Goal: Transaction & Acquisition: Purchase product/service

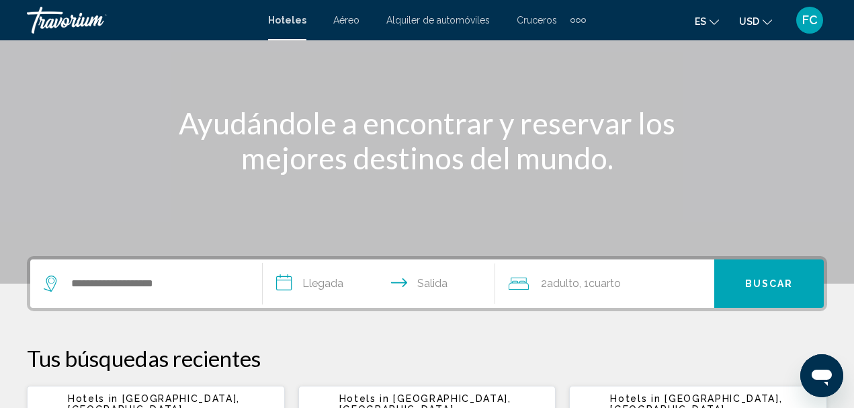
scroll to position [142, 0]
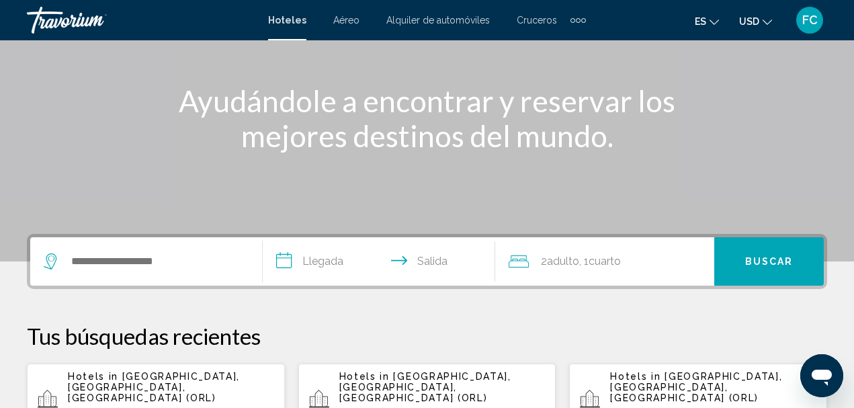
click at [345, 15] on span "Aéreo" at bounding box center [346, 20] width 26 height 11
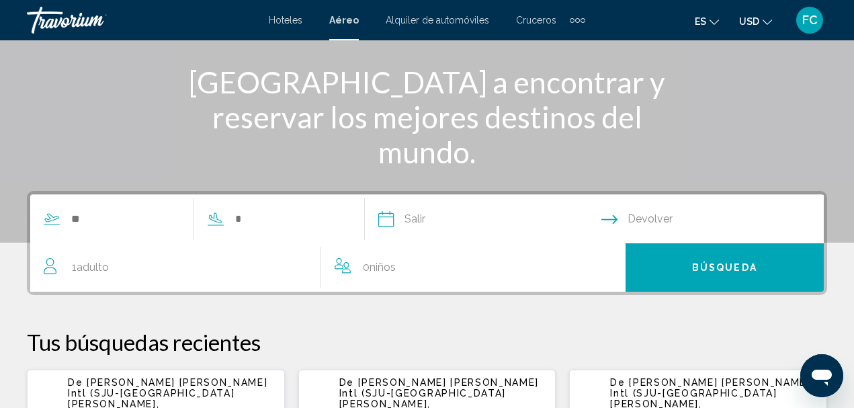
scroll to position [163, 0]
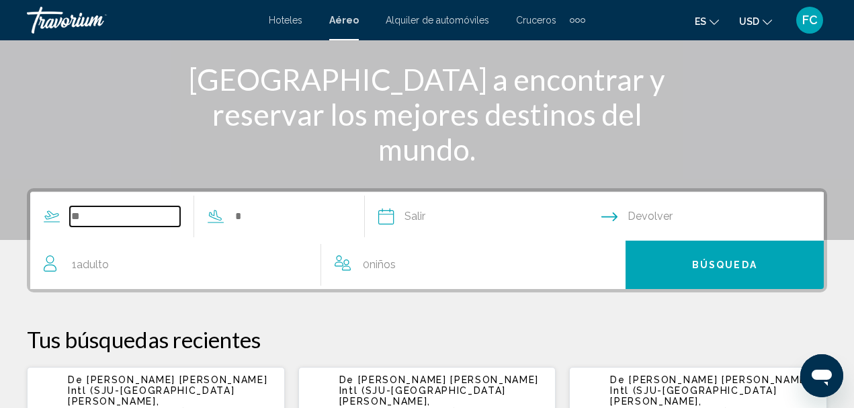
click at [134, 218] on input "Search widget" at bounding box center [125, 216] width 110 height 20
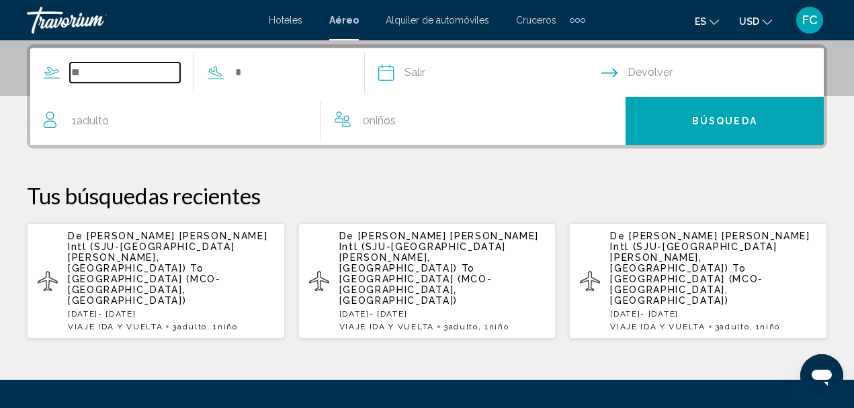
scroll to position [308, 0]
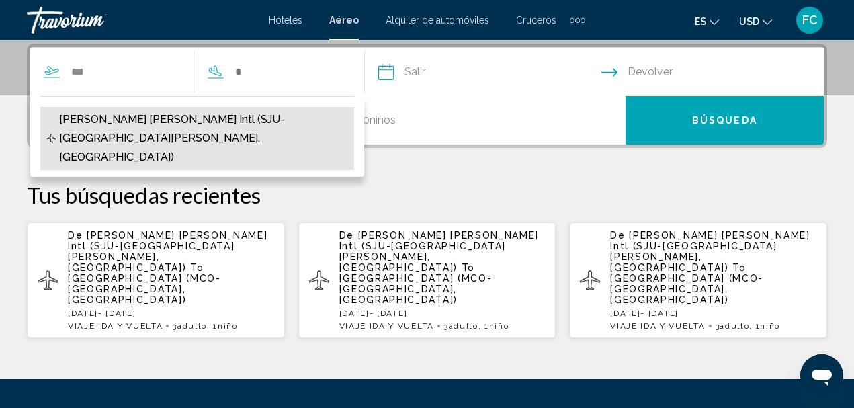
click at [153, 122] on span "Luiz Munoz Marin Intl (SJU-San Juan, US)" at bounding box center [203, 138] width 288 height 56
type input "**********"
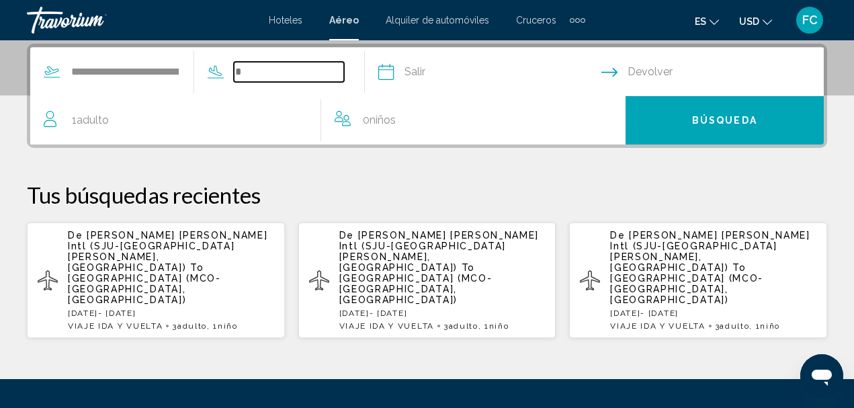
click at [301, 73] on input "Search widget" at bounding box center [289, 72] width 110 height 20
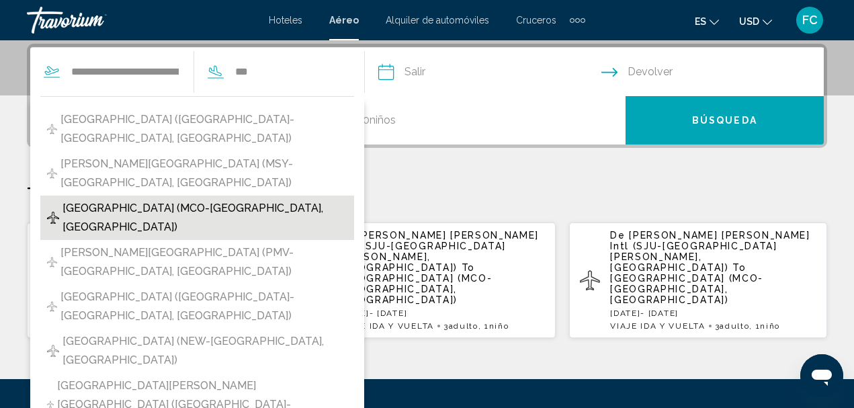
click at [240, 199] on span "Orlando Intl Airport (MCO-Orlando, United States of America)" at bounding box center [205, 218] width 285 height 38
type input "**********"
click at [240, 190] on p "Tus búsquedas recientes" at bounding box center [427, 194] width 801 height 27
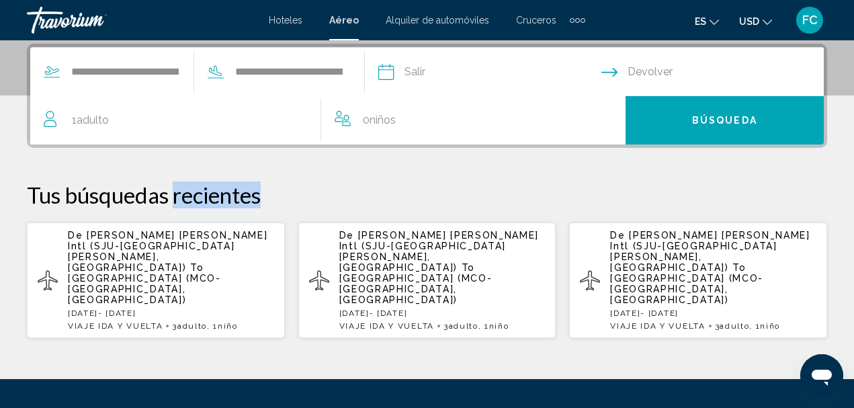
click at [120, 120] on div "1 Adulto Adulto" at bounding box center [182, 120] width 277 height 19
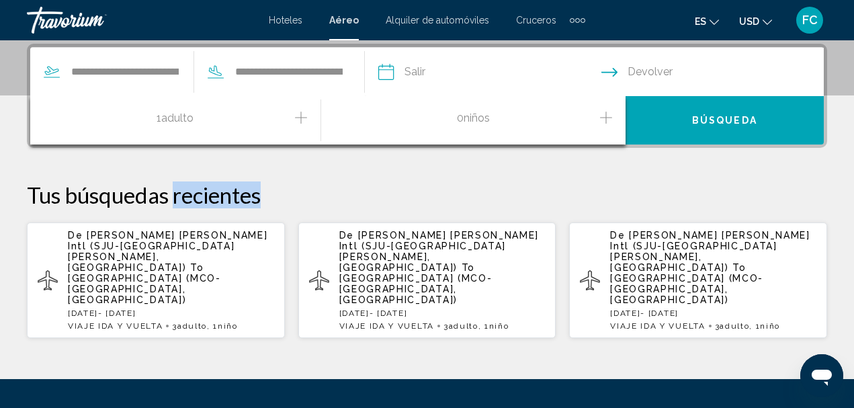
click at [302, 116] on icon "Increment adults" at bounding box center [301, 118] width 12 height 16
click at [604, 120] on icon "Increment children" at bounding box center [606, 118] width 12 height 16
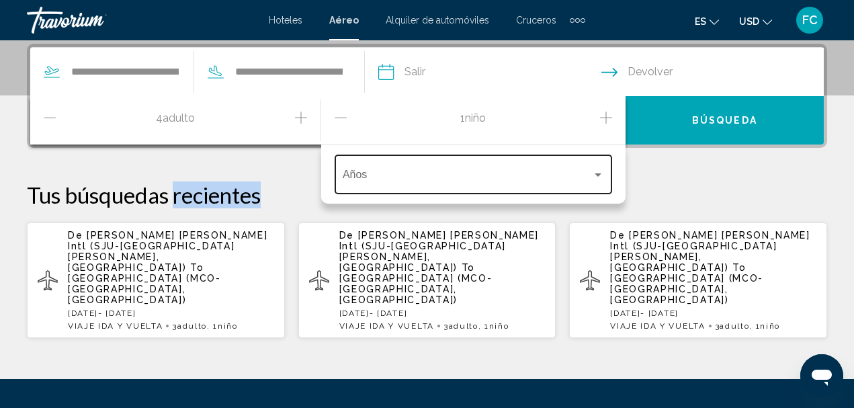
click at [600, 177] on div "Travelers: 4 adults, 1 child" at bounding box center [598, 174] width 12 height 11
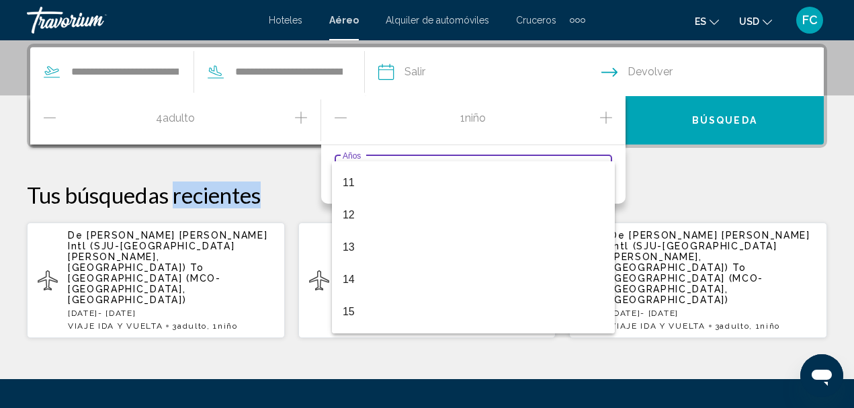
scroll to position [403, 0]
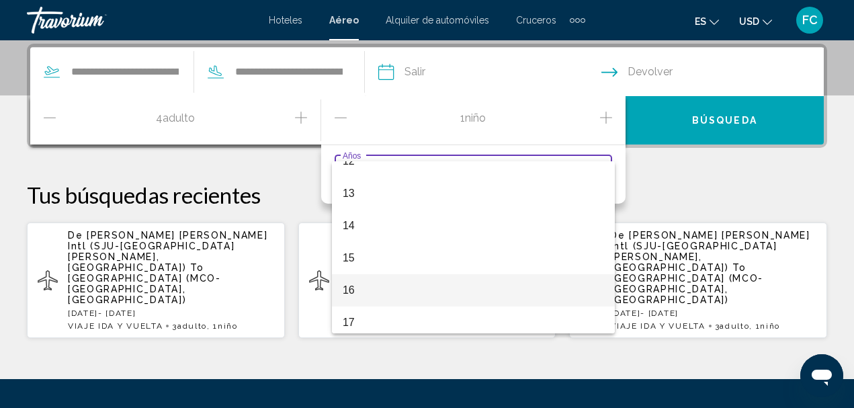
click at [397, 286] on span "16" at bounding box center [473, 290] width 261 height 32
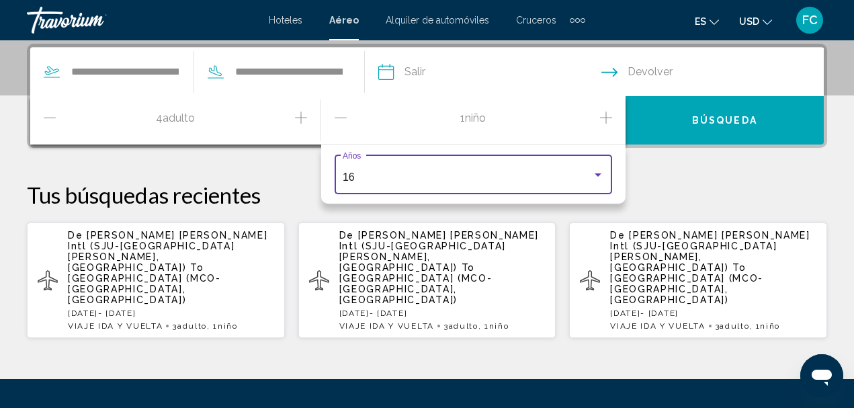
click at [46, 116] on icon "Decrement adults" at bounding box center [50, 118] width 12 height 16
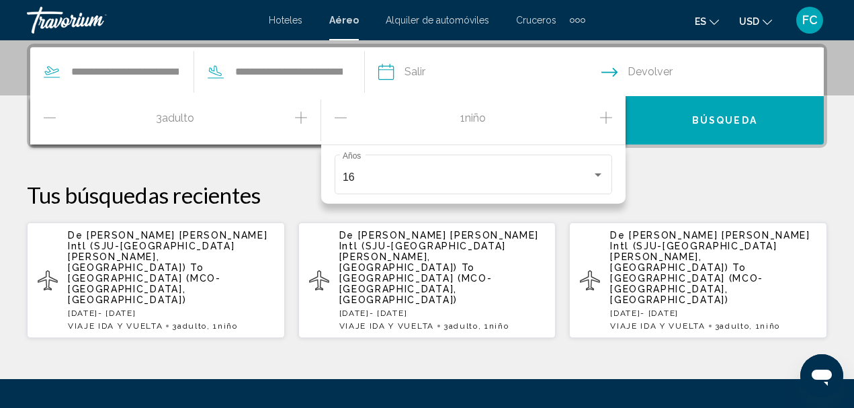
click at [411, 73] on input "Depart date" at bounding box center [489, 74] width 229 height 52
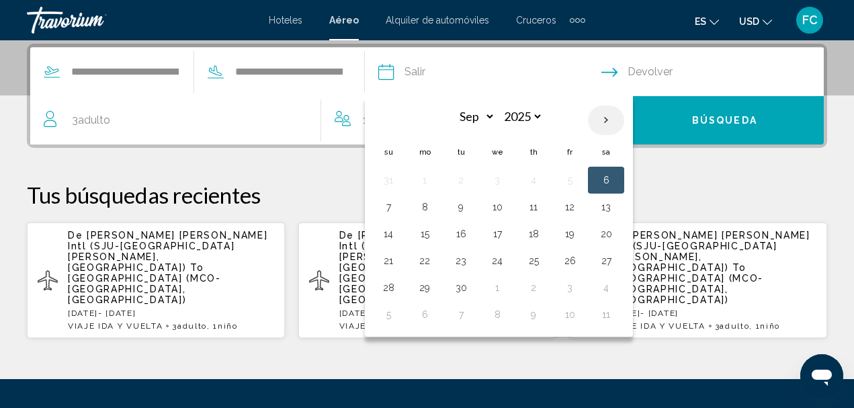
click at [624, 118] on th "Next month" at bounding box center [606, 121] width 36 height 30
click at [407, 118] on th "Previous month" at bounding box center [388, 121] width 36 height 30
select select "**"
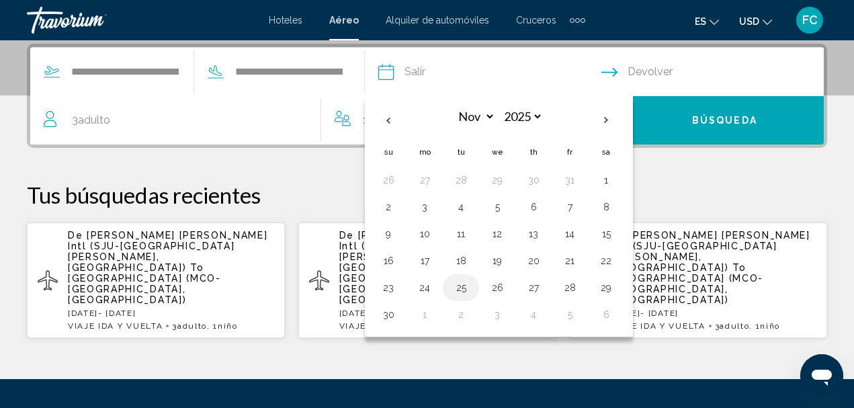
click at [472, 288] on button "25" at bounding box center [461, 287] width 22 height 19
type input "**********"
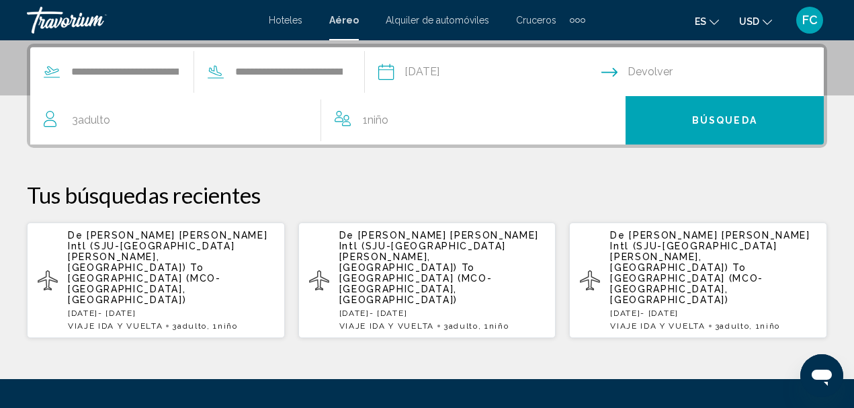
click at [660, 74] on input "Return date" at bounding box center [716, 74] width 229 height 52
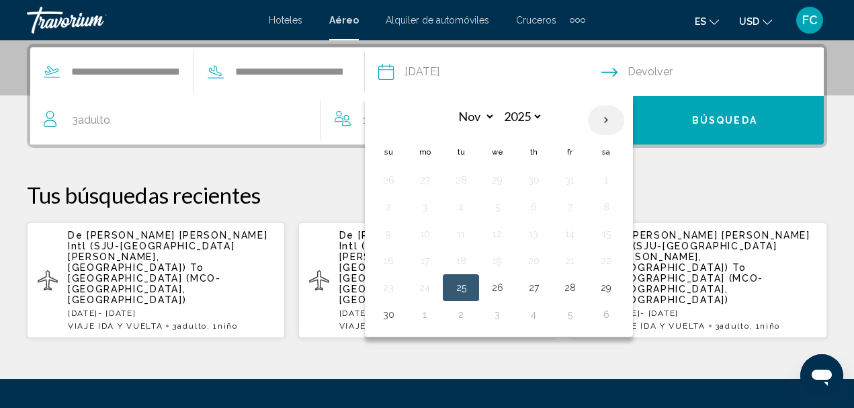
click at [624, 122] on th "Next month" at bounding box center [606, 121] width 36 height 30
select select "**"
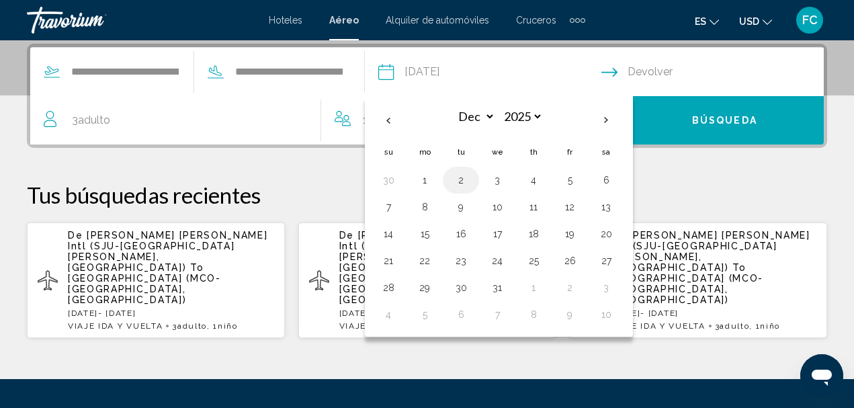
click at [472, 180] on button "2" at bounding box center [461, 180] width 22 height 19
type input "**********"
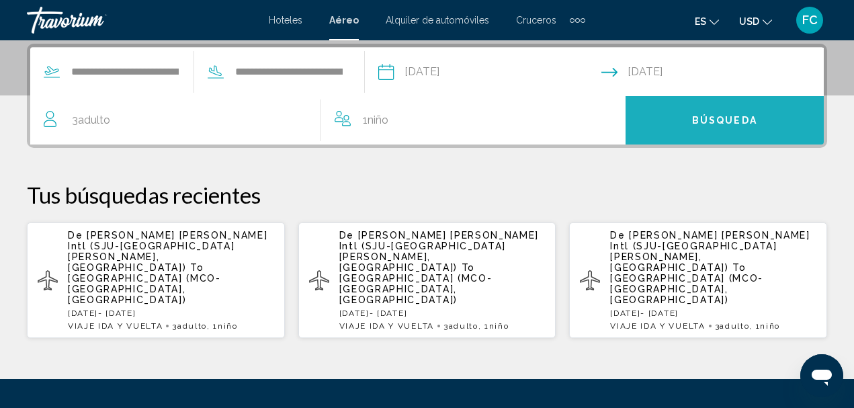
click at [694, 122] on span "Búsqueda" at bounding box center [724, 121] width 65 height 11
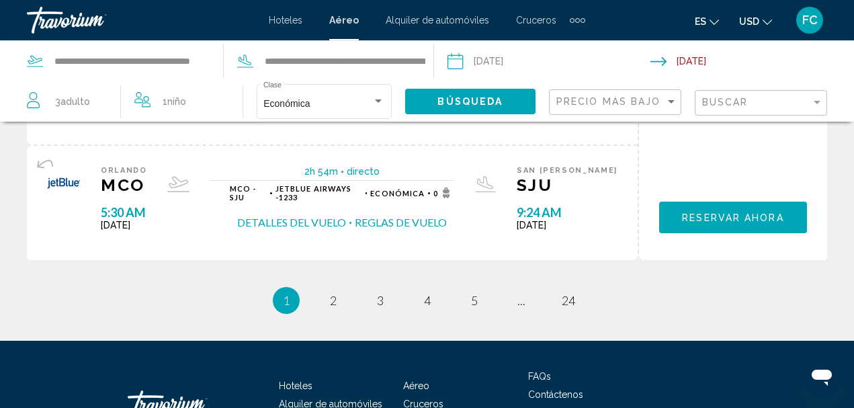
scroll to position [1498, 0]
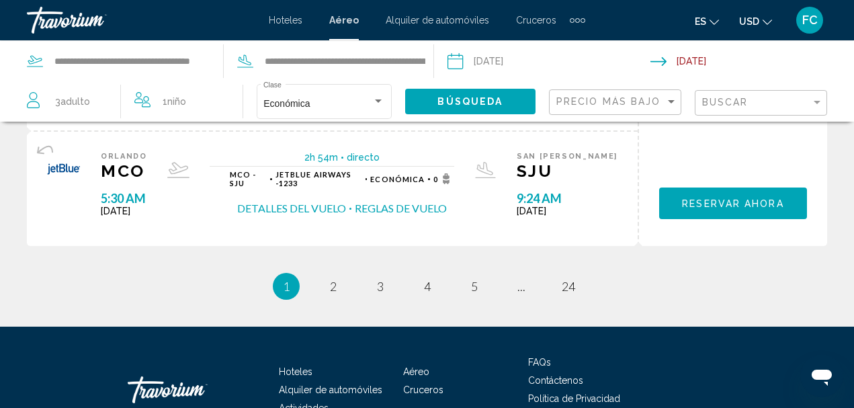
drag, startPoint x: 860, startPoint y: 84, endPoint x: 15, endPoint y: 17, distance: 847.5
click at [333, 279] on span "2" at bounding box center [333, 286] width 7 height 15
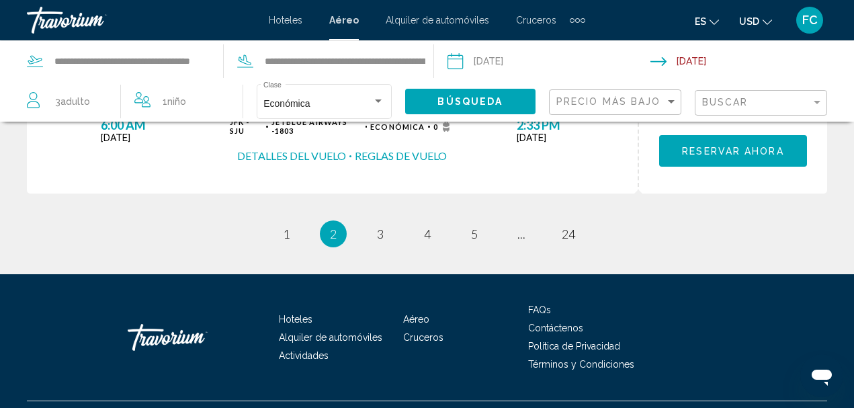
scroll to position [1496, 0]
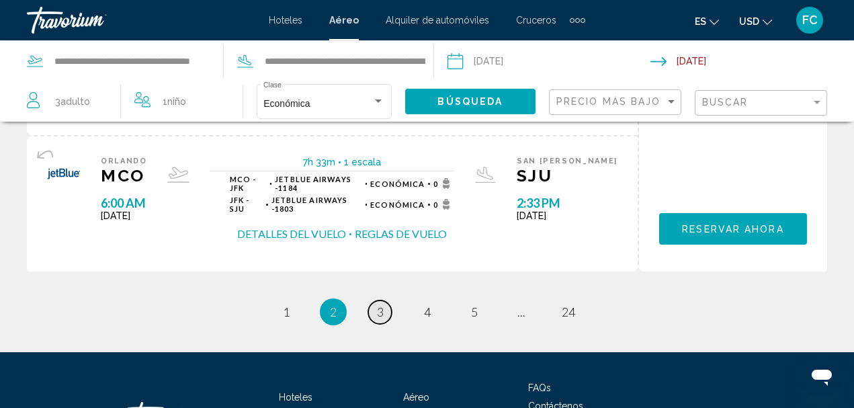
click at [377, 304] on span "3" at bounding box center [380, 311] width 7 height 15
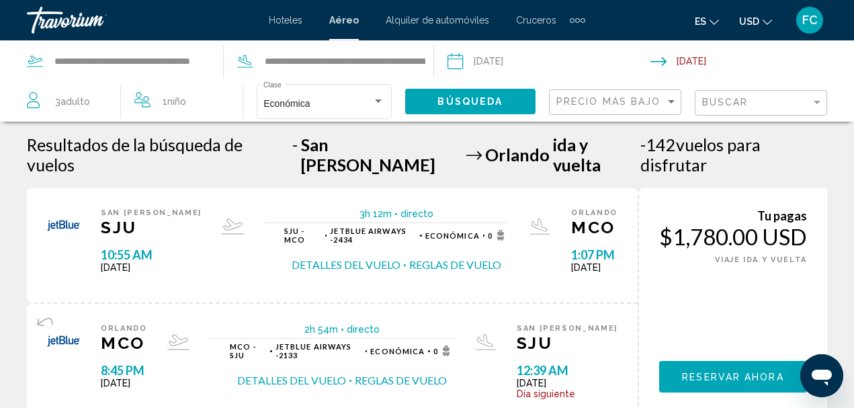
click at [457, 66] on input "Depart date: Nov 25, 2025" at bounding box center [548, 63] width 209 height 44
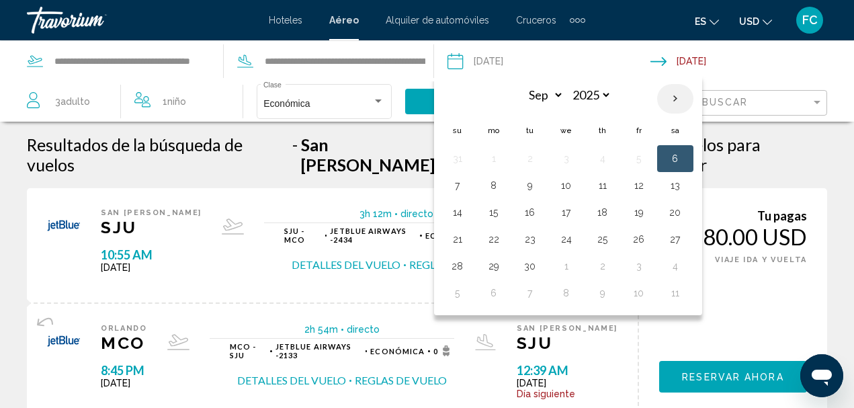
click at [673, 98] on th "Next month" at bounding box center [675, 99] width 36 height 30
select select "**"
click at [532, 266] on button "25" at bounding box center [531, 266] width 22 height 19
type input "**********"
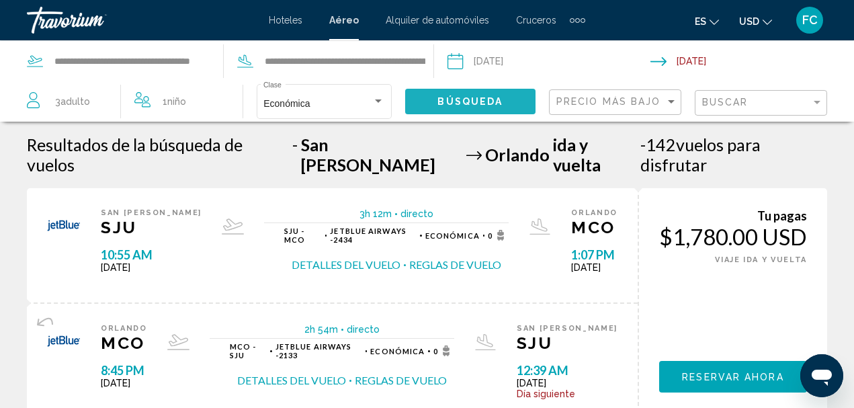
click at [489, 99] on span "Búsqueda" at bounding box center [470, 102] width 65 height 11
click at [155, 97] on div "1 Niño Niños" at bounding box center [181, 101] width 94 height 19
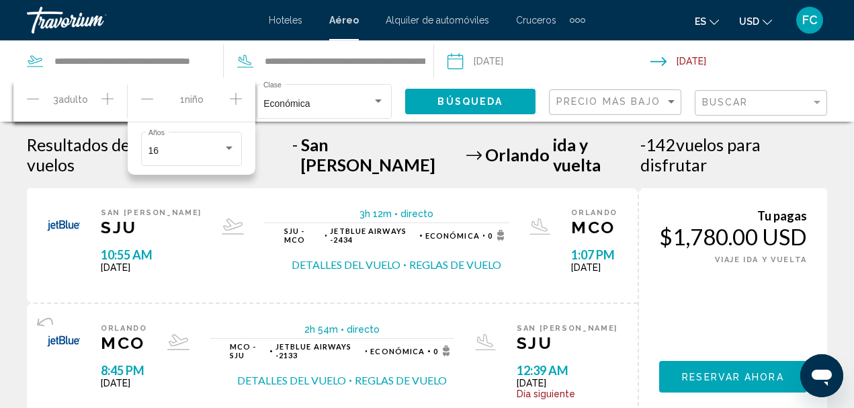
click at [146, 96] on icon "Decrement children" at bounding box center [147, 99] width 12 height 16
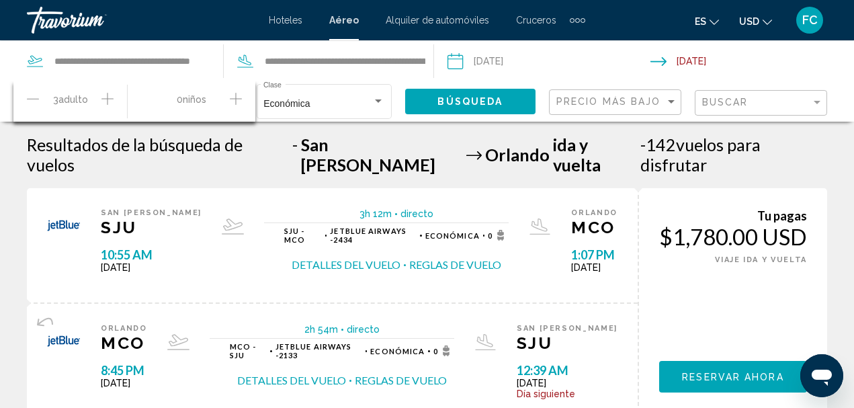
click at [36, 97] on icon "Decrement adults" at bounding box center [33, 99] width 12 height 16
click at [477, 95] on button "Búsqueda" at bounding box center [470, 101] width 130 height 25
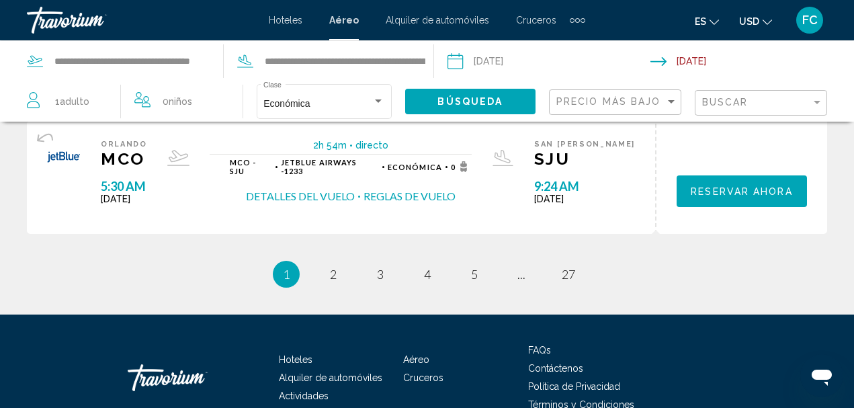
scroll to position [1507, 0]
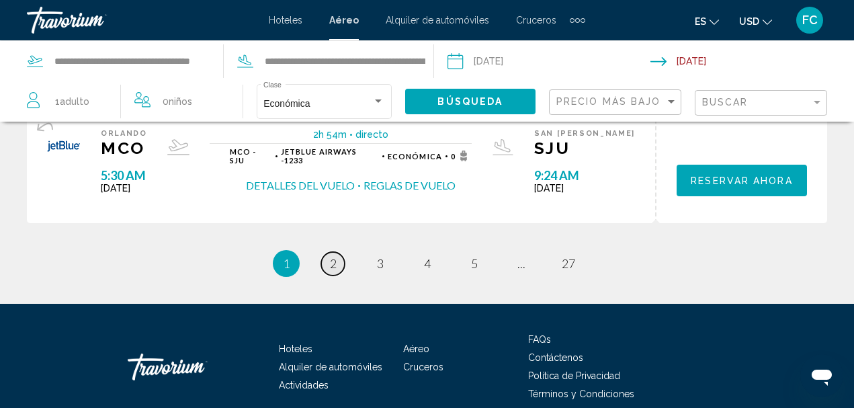
click at [337, 252] on link "page 2" at bounding box center [333, 264] width 24 height 24
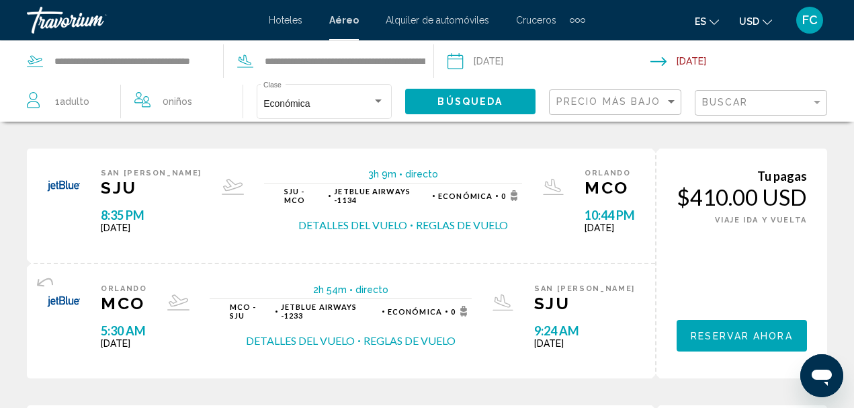
scroll to position [807, 0]
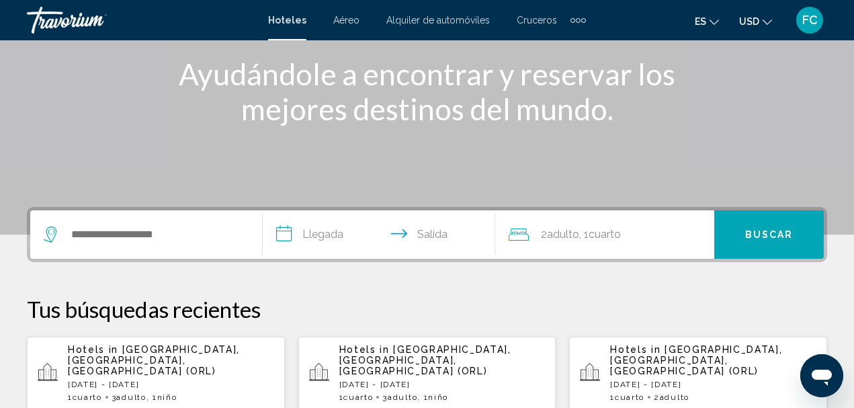
scroll to position [202, 0]
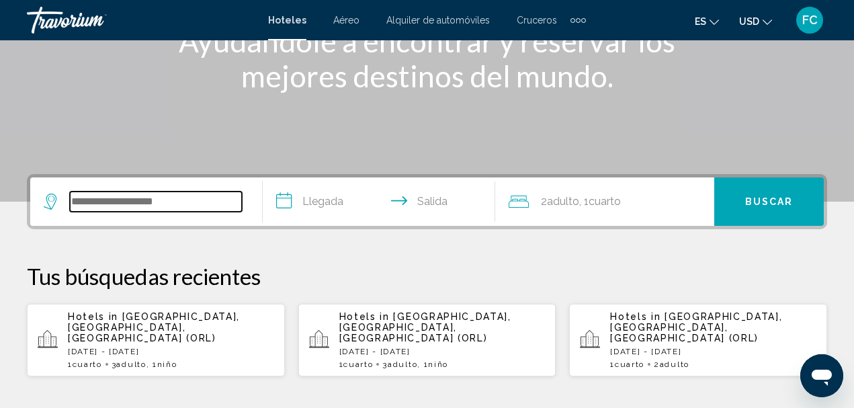
click at [146, 194] on input "Search widget" at bounding box center [156, 202] width 172 height 20
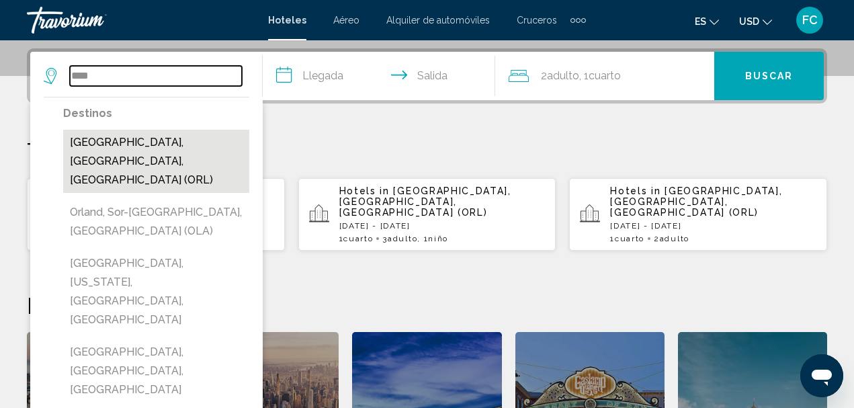
scroll to position [304, 0]
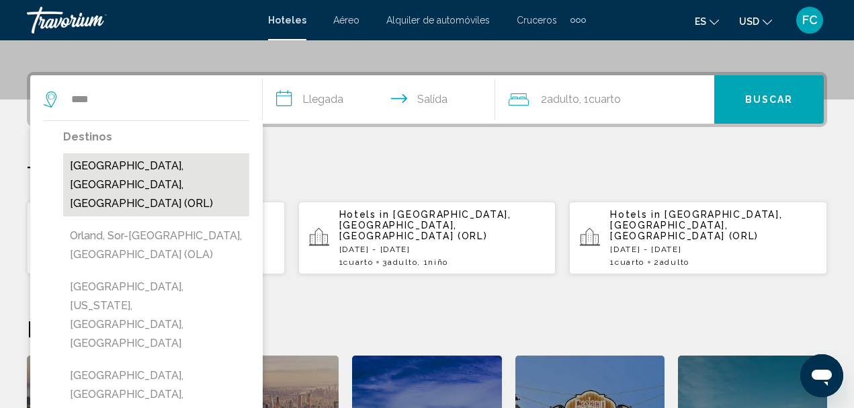
click at [191, 166] on button "[GEOGRAPHIC_DATA], [GEOGRAPHIC_DATA], [GEOGRAPHIC_DATA] (ORL)" at bounding box center [156, 184] width 186 height 63
type input "**********"
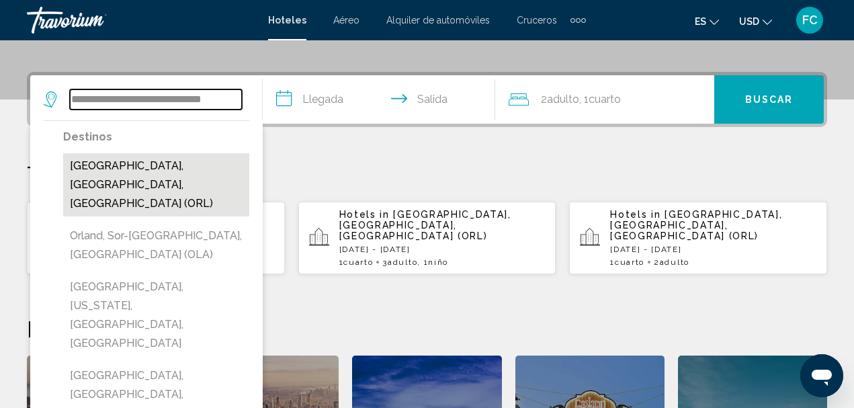
scroll to position [332, 0]
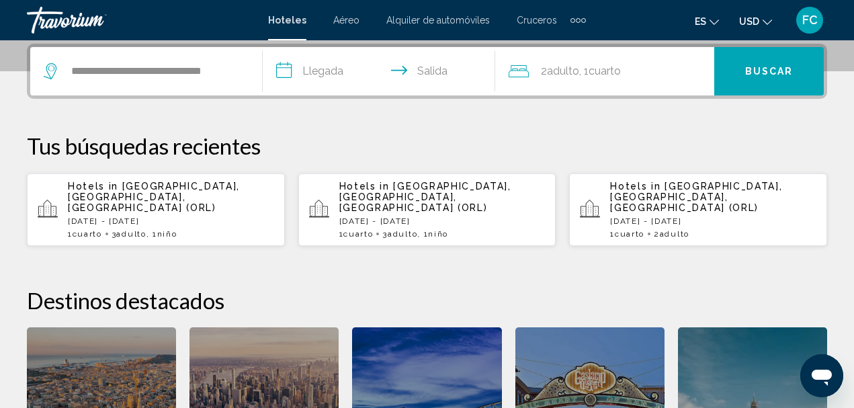
click at [286, 69] on input "**********" at bounding box center [382, 73] width 238 height 52
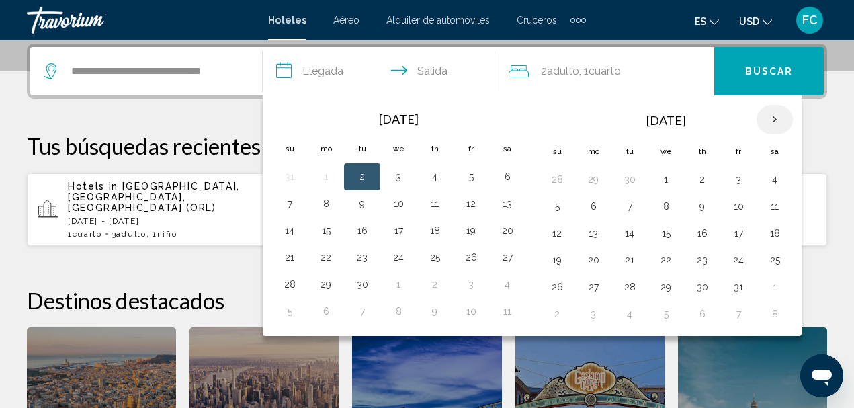
click at [774, 119] on th "Next month" at bounding box center [775, 120] width 36 height 30
click at [773, 116] on th "Next month" at bounding box center [775, 120] width 36 height 30
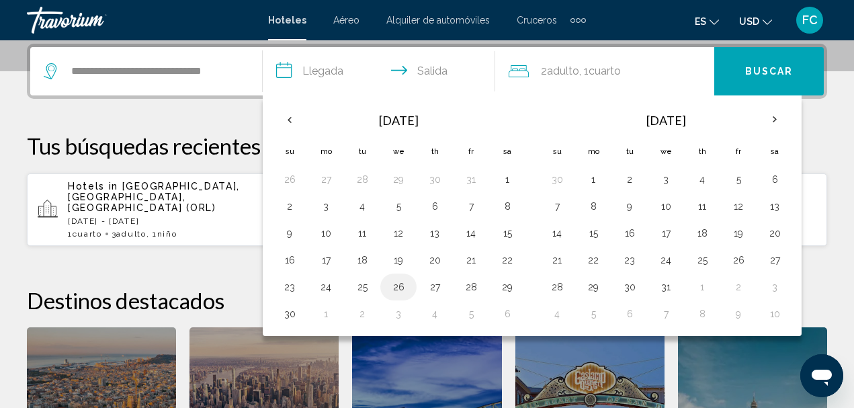
click at [397, 290] on button "26" at bounding box center [399, 287] width 22 height 19
click at [421, 68] on input "**********" at bounding box center [382, 73] width 238 height 52
click at [405, 69] on input "**********" at bounding box center [382, 73] width 238 height 52
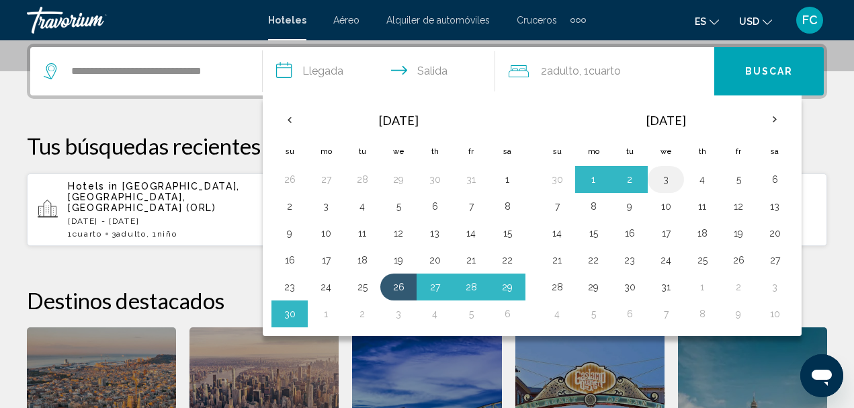
click at [669, 179] on button "3" at bounding box center [666, 179] width 22 height 19
type input "**********"
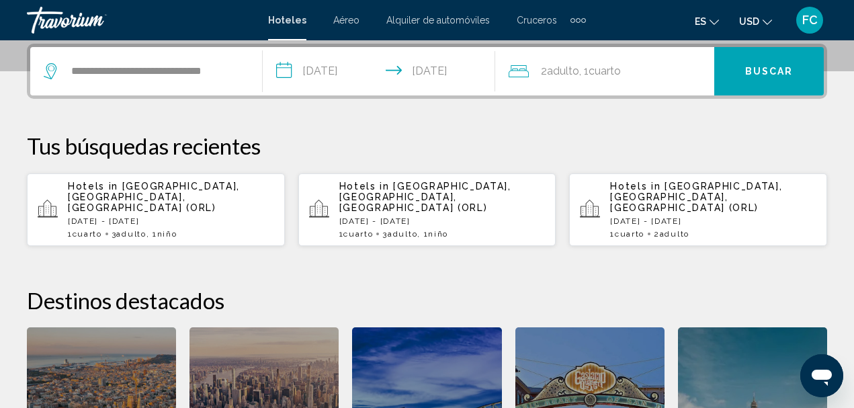
click at [556, 69] on span "Adulto" at bounding box center [563, 71] width 32 height 13
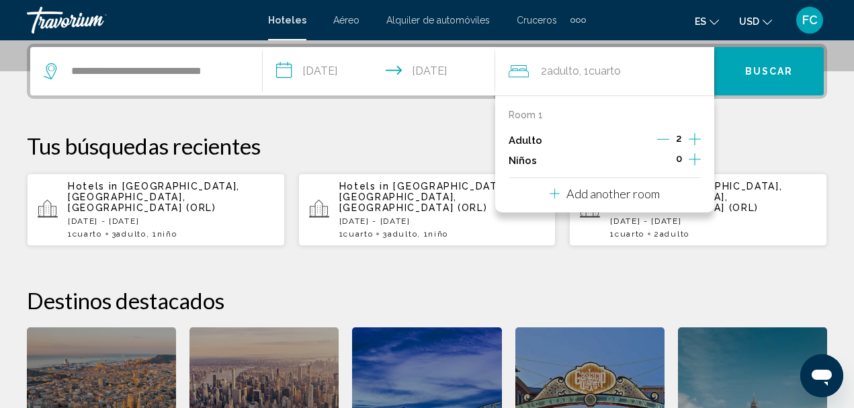
click at [695, 136] on icon "Increment adults" at bounding box center [695, 139] width 12 height 12
click at [694, 159] on icon "Increment children" at bounding box center [695, 159] width 12 height 12
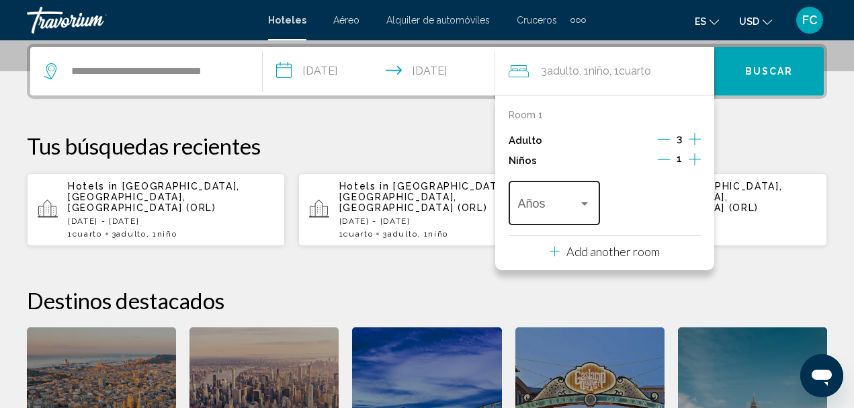
click at [584, 203] on div "Travelers: 3 adults, 1 child" at bounding box center [584, 203] width 7 height 3
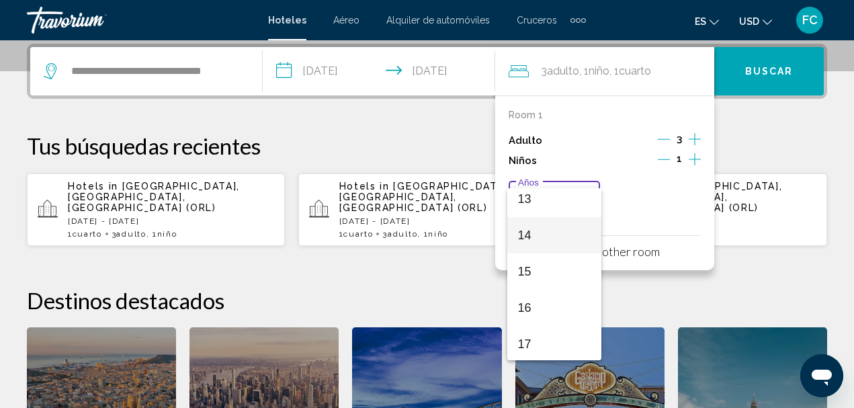
scroll to position [481, 0]
click at [530, 302] on span "16" at bounding box center [554, 306] width 73 height 36
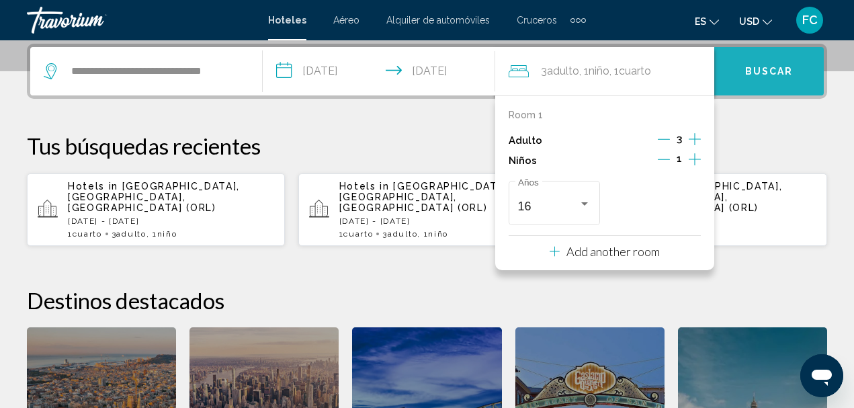
click at [776, 69] on span "Buscar" at bounding box center [769, 72] width 48 height 11
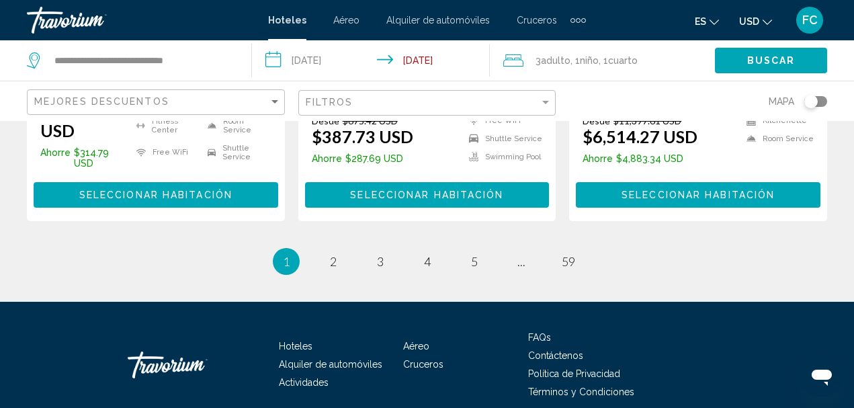
scroll to position [2084, 0]
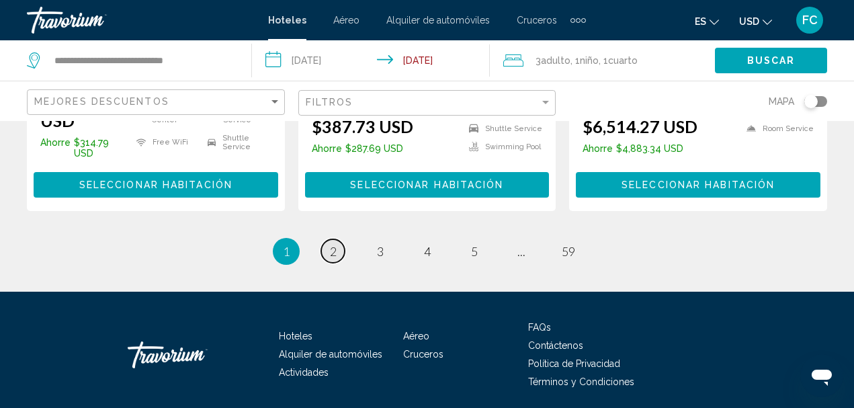
click at [331, 244] on span "2" at bounding box center [333, 251] width 7 height 15
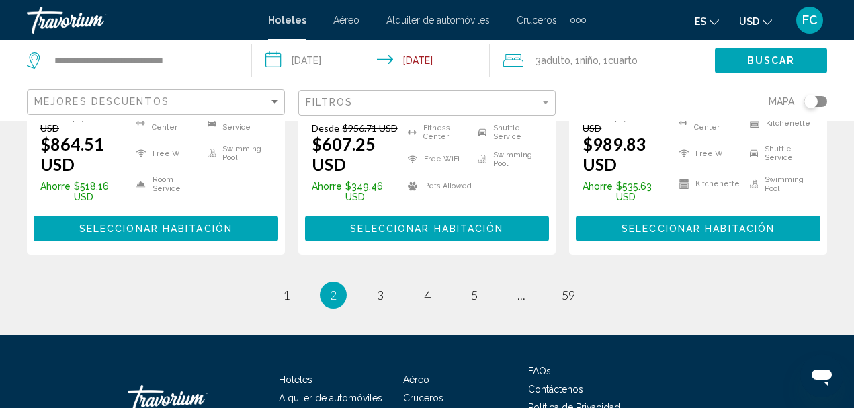
scroll to position [2084, 0]
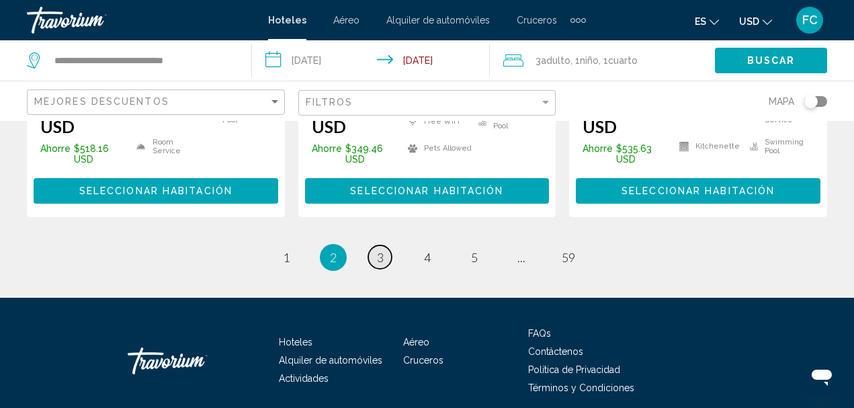
click at [374, 245] on link "page 3" at bounding box center [380, 257] width 24 height 24
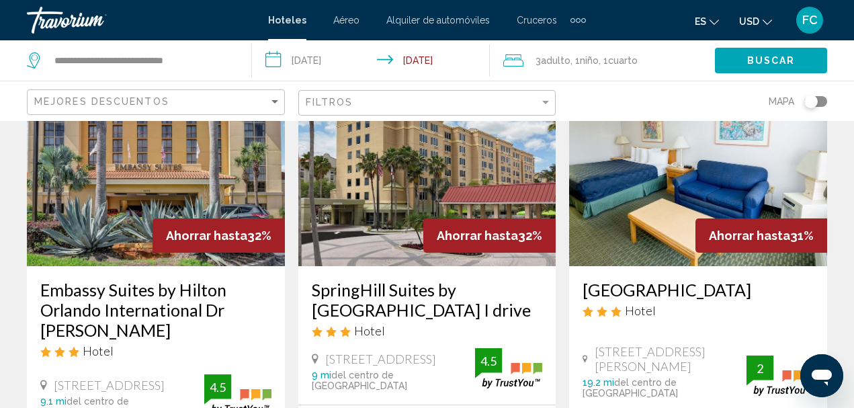
scroll to position [1143, 0]
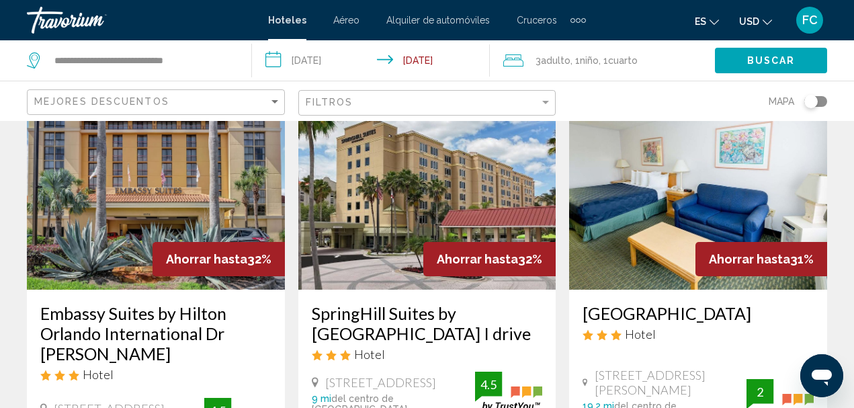
click at [678, 183] on img "Main content" at bounding box center [698, 182] width 258 height 215
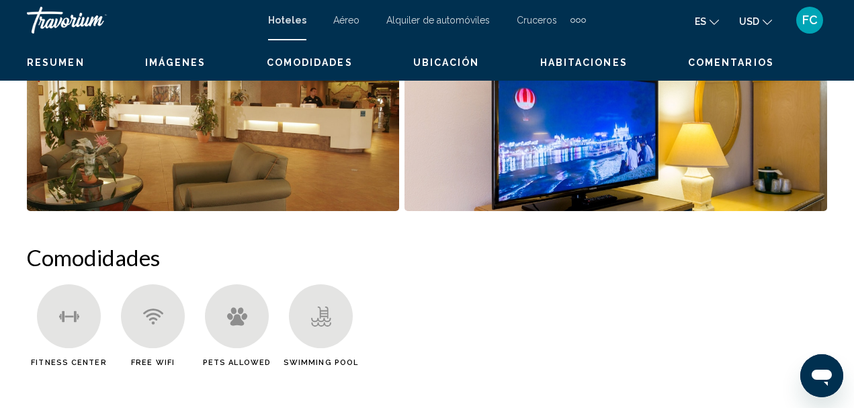
scroll to position [156, 0]
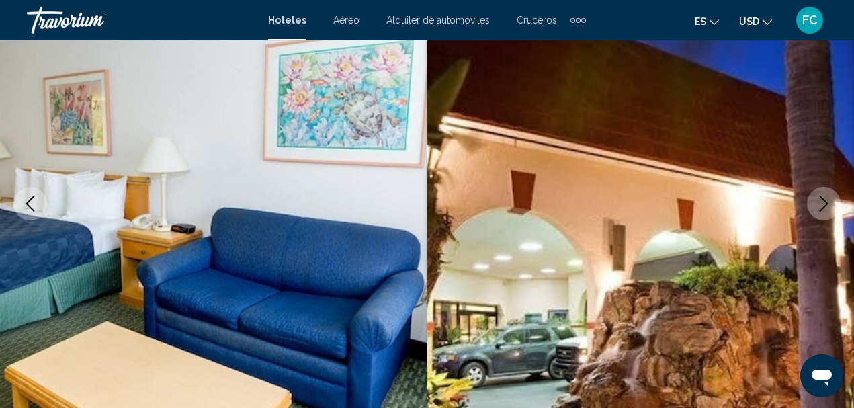
click at [825, 200] on icon "Next image" at bounding box center [824, 204] width 16 height 16
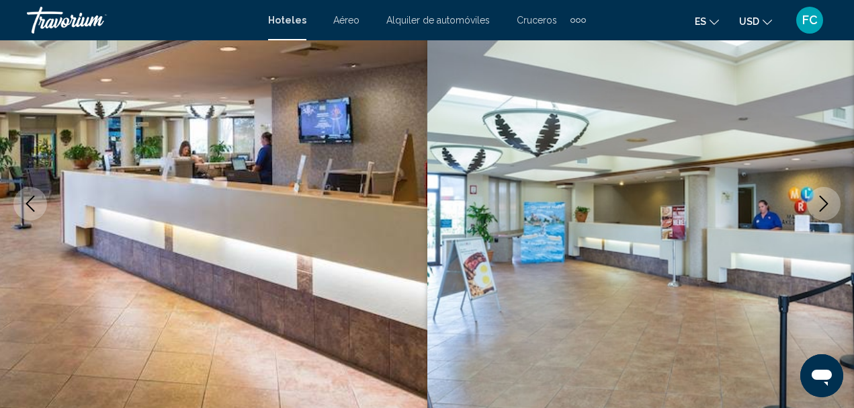
click at [825, 200] on icon "Next image" at bounding box center [824, 204] width 16 height 16
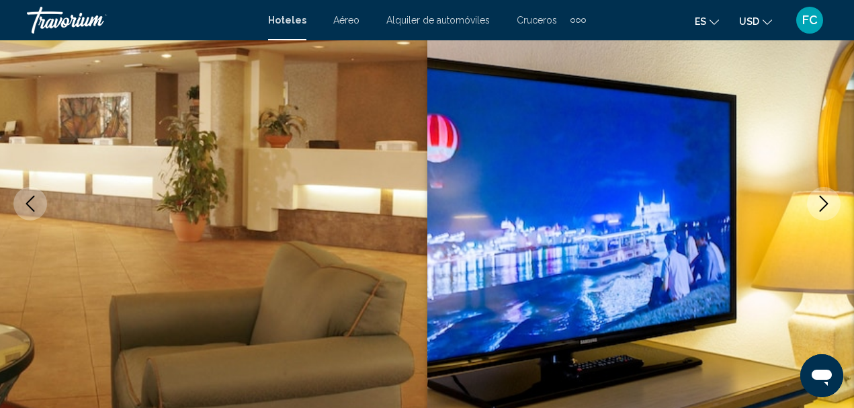
click at [825, 200] on icon "Next image" at bounding box center [824, 204] width 16 height 16
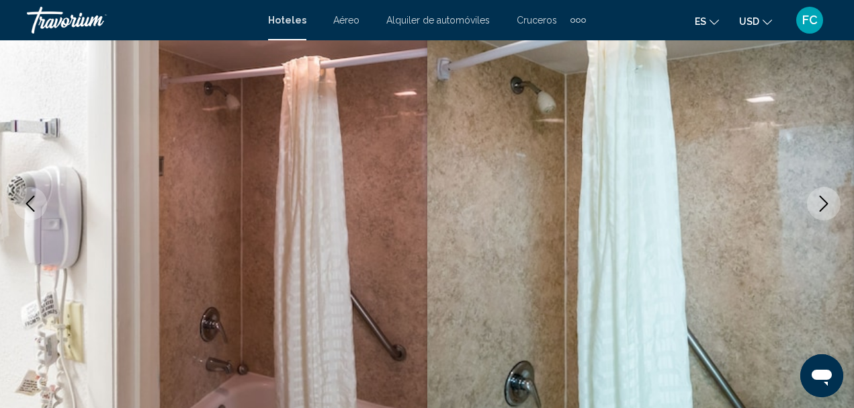
click at [825, 200] on icon "Next image" at bounding box center [824, 204] width 16 height 16
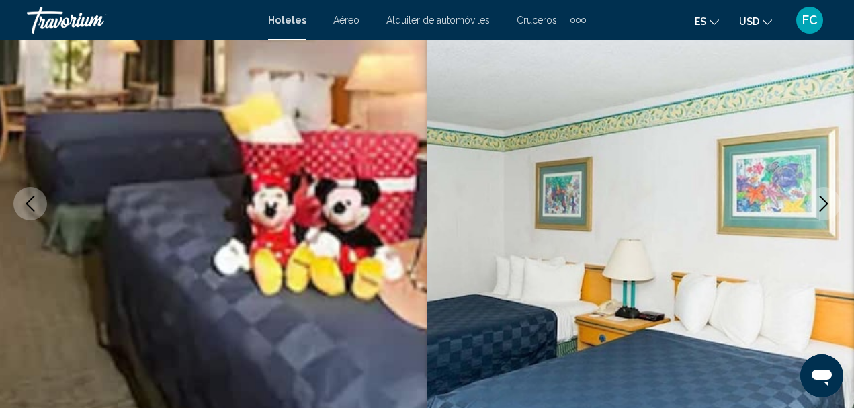
click at [825, 200] on icon "Next image" at bounding box center [824, 204] width 16 height 16
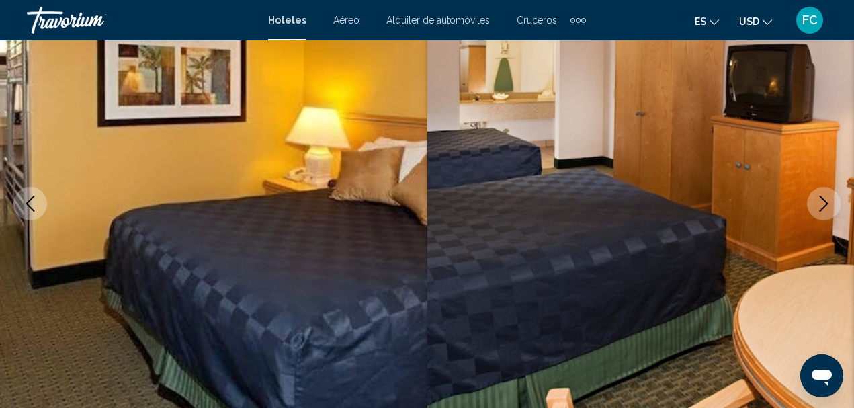
click at [827, 202] on icon "Next image" at bounding box center [824, 204] width 16 height 16
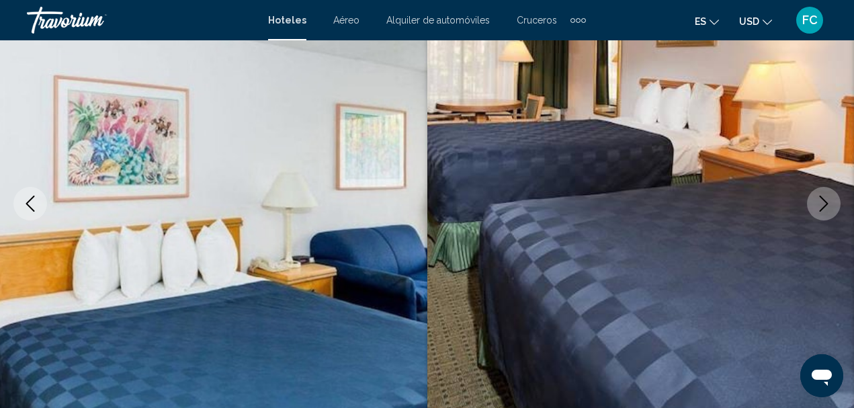
click at [827, 202] on icon "Next image" at bounding box center [824, 204] width 16 height 16
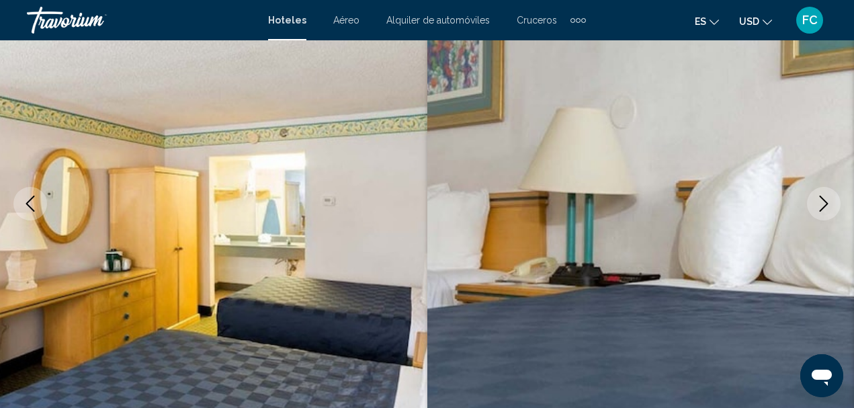
click at [826, 202] on icon "Next image" at bounding box center [824, 204] width 9 height 16
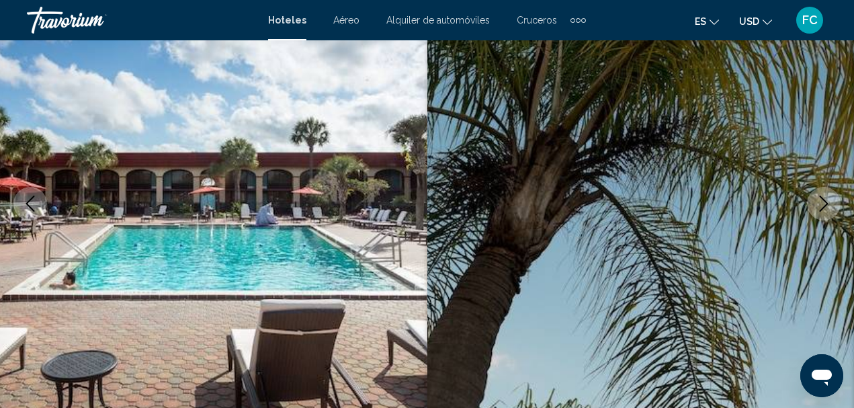
click at [825, 200] on icon "Next image" at bounding box center [824, 204] width 9 height 16
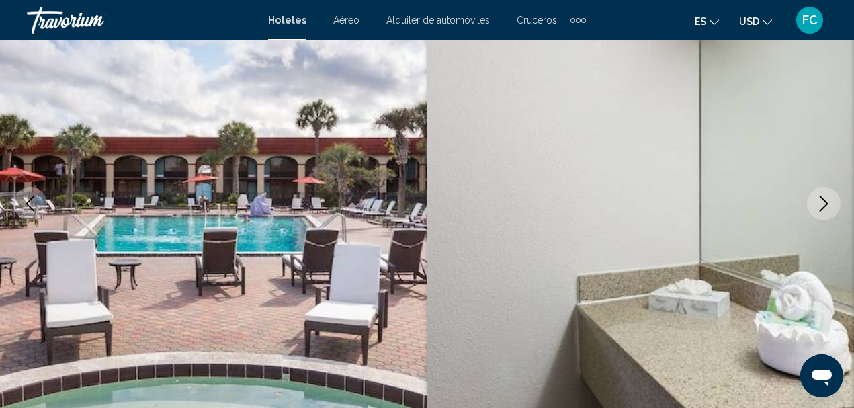
click at [825, 200] on icon "Next image" at bounding box center [824, 204] width 16 height 16
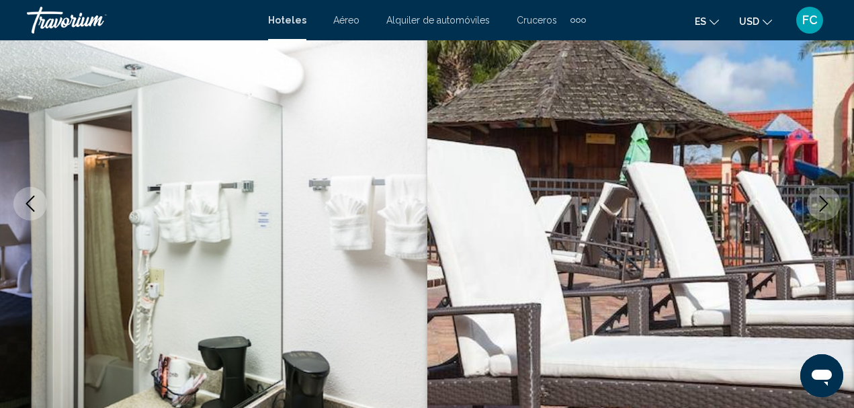
click at [825, 200] on icon "Next image" at bounding box center [824, 204] width 16 height 16
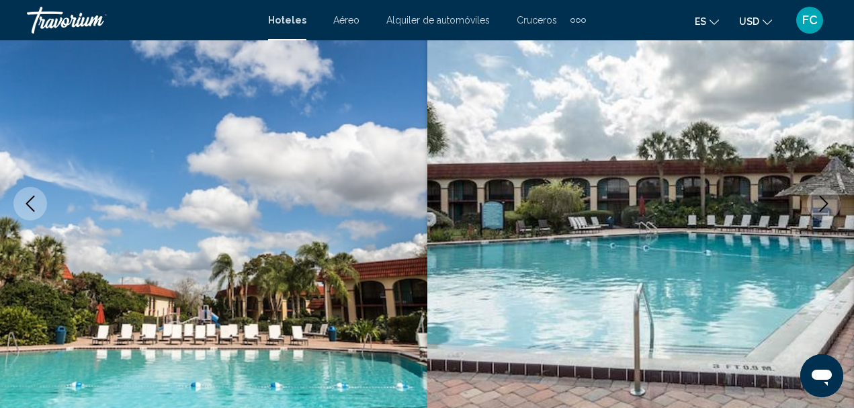
click at [826, 201] on icon "Next image" at bounding box center [824, 204] width 16 height 16
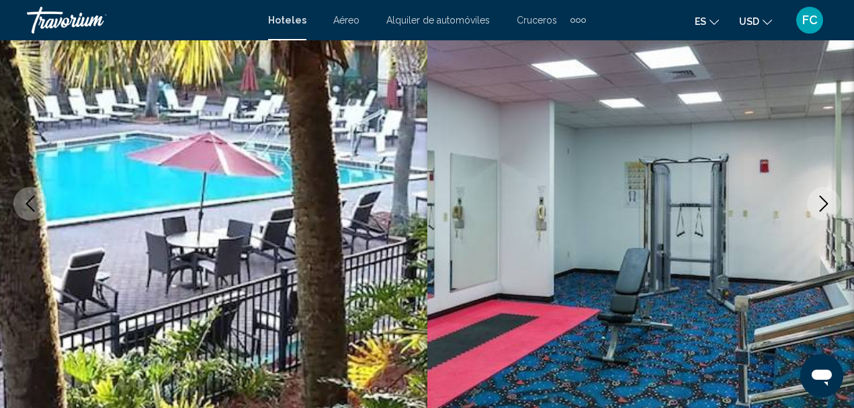
click at [826, 204] on icon "Next image" at bounding box center [824, 204] width 16 height 16
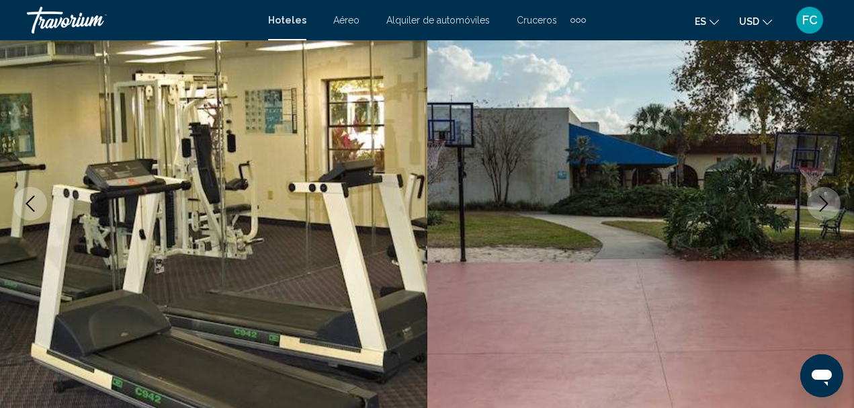
click at [826, 204] on icon "Next image" at bounding box center [824, 204] width 16 height 16
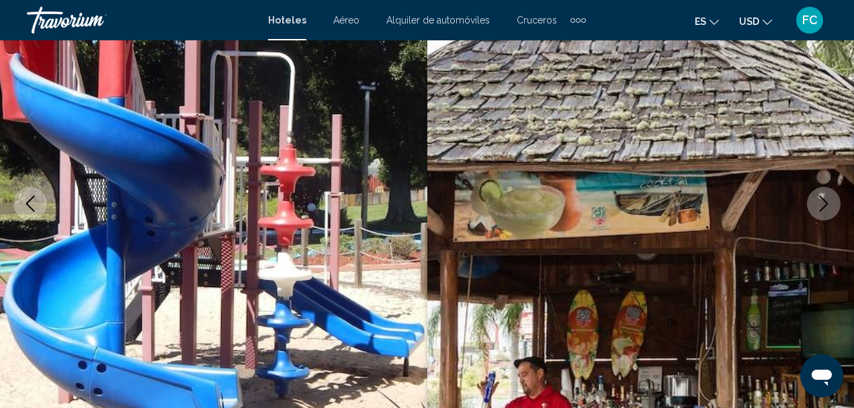
click at [826, 204] on icon "Next image" at bounding box center [824, 204] width 16 height 16
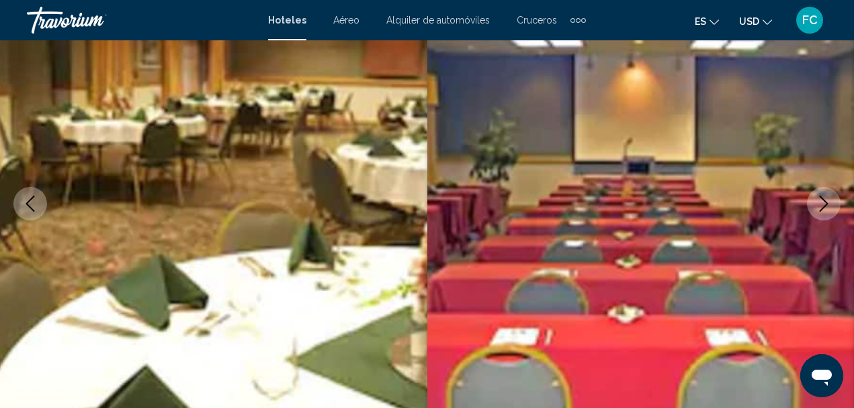
click at [826, 204] on icon "Next image" at bounding box center [824, 204] width 16 height 16
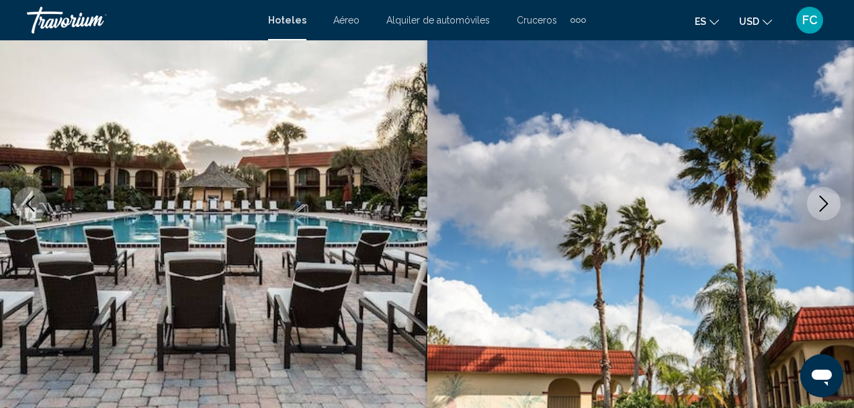
click at [826, 204] on icon "Next image" at bounding box center [824, 204] width 16 height 16
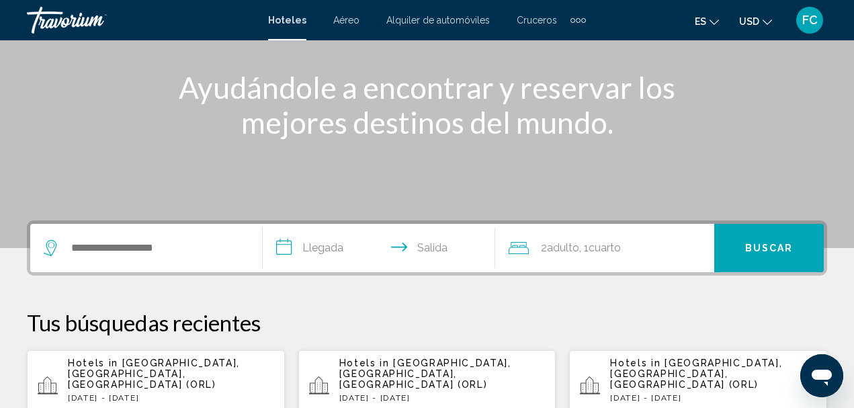
scroll to position [202, 0]
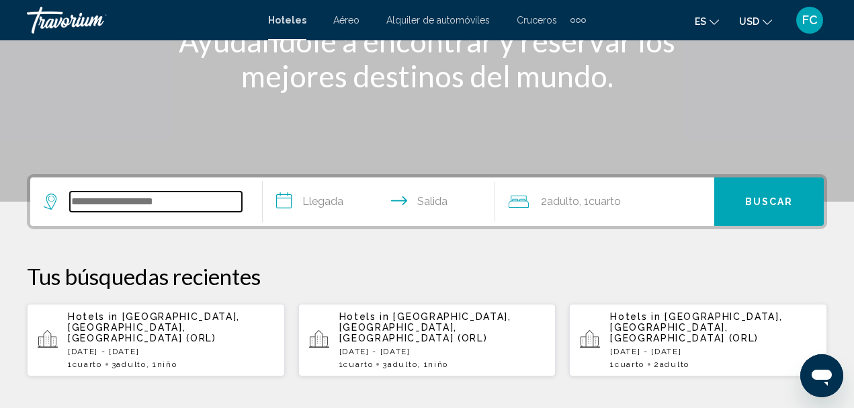
click at [157, 204] on input "Search widget" at bounding box center [156, 202] width 172 height 20
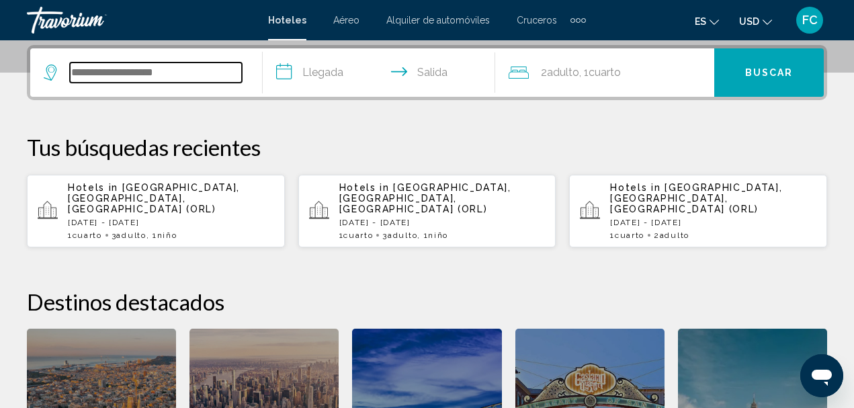
scroll to position [332, 0]
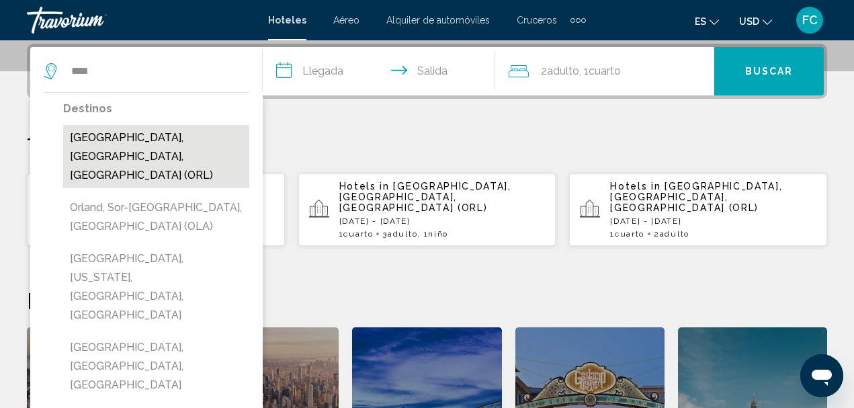
click at [141, 142] on button "[GEOGRAPHIC_DATA], [GEOGRAPHIC_DATA], [GEOGRAPHIC_DATA] (ORL)" at bounding box center [156, 156] width 186 height 63
type input "**********"
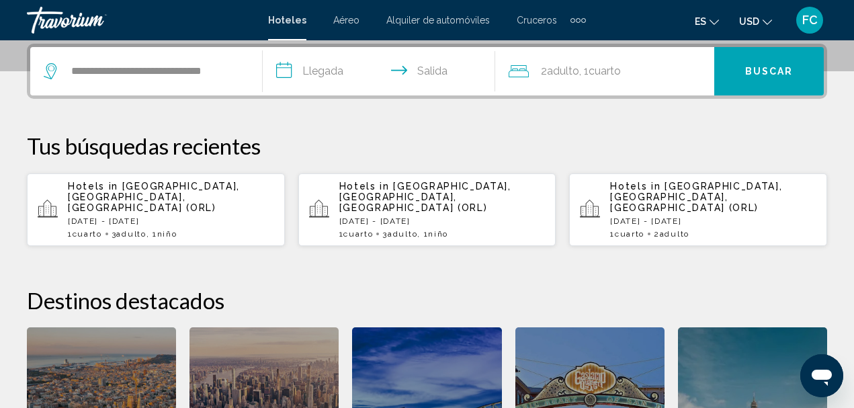
click at [288, 73] on input "**********" at bounding box center [382, 73] width 238 height 52
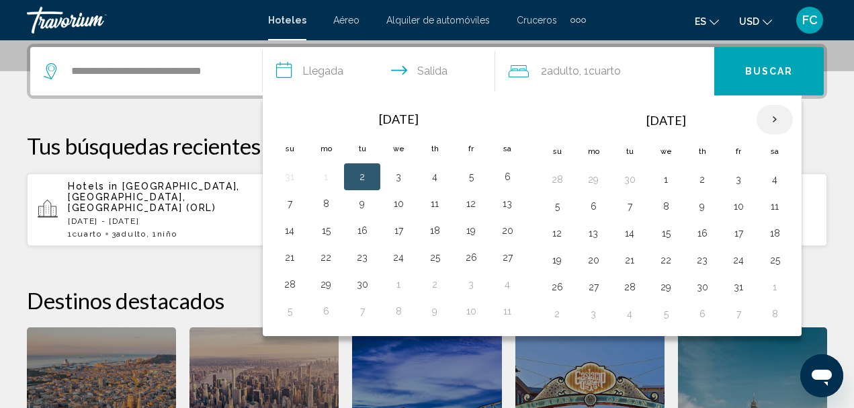
click at [772, 112] on th "Next month" at bounding box center [775, 120] width 36 height 30
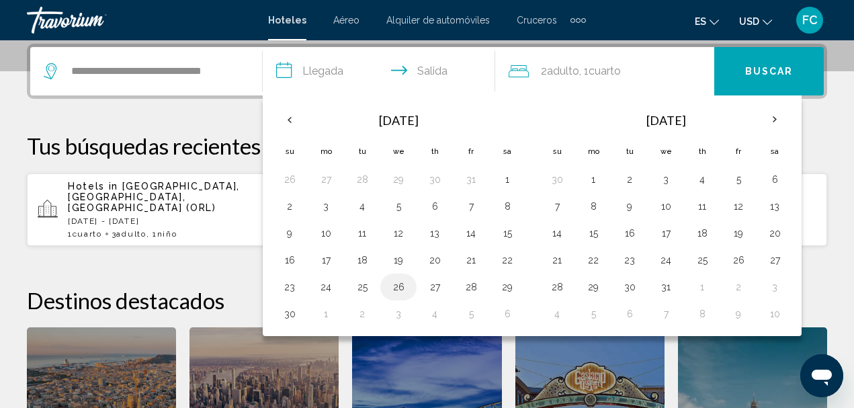
click at [397, 286] on button "26" at bounding box center [399, 287] width 22 height 19
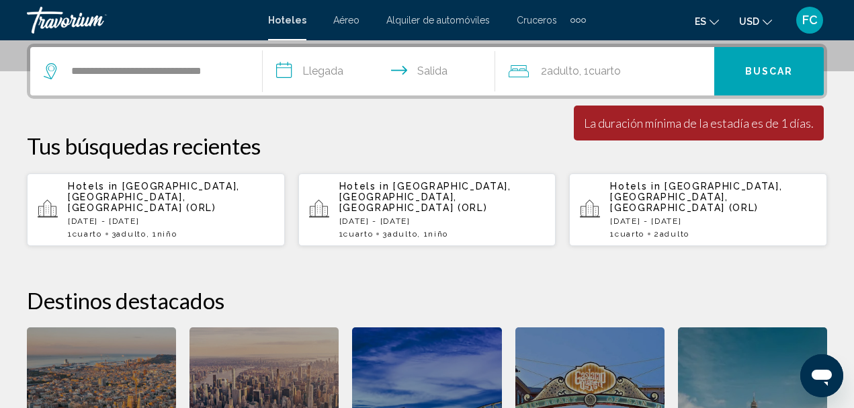
click at [419, 69] on input "**********" at bounding box center [382, 73] width 238 height 52
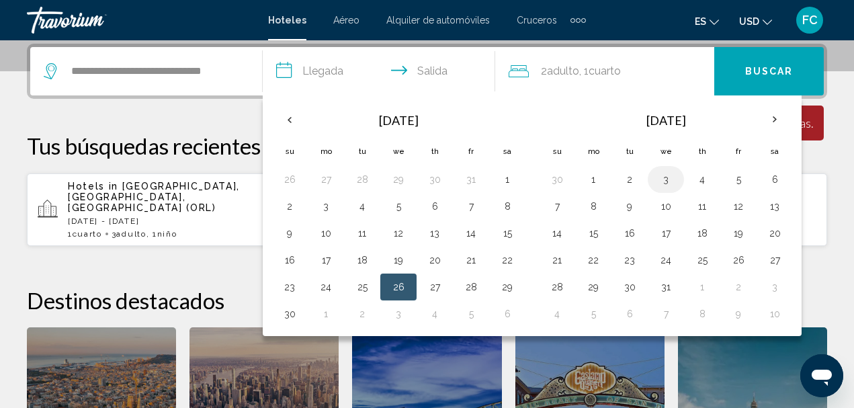
click at [664, 179] on button "3" at bounding box center [666, 179] width 22 height 19
click at [577, 69] on span "Adulto" at bounding box center [563, 71] width 32 height 13
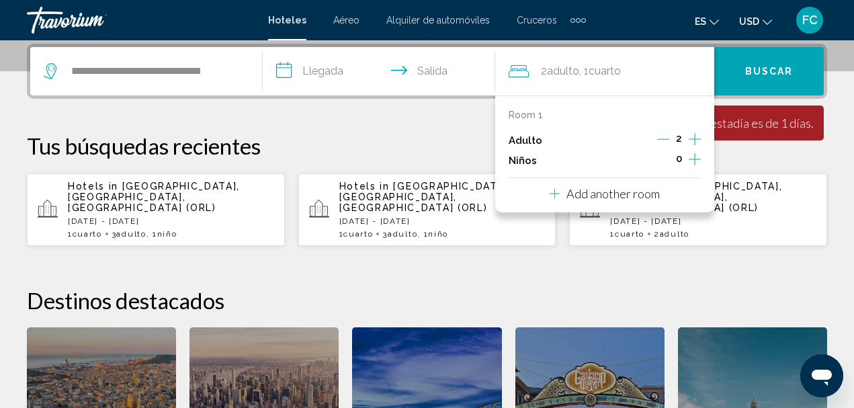
click at [695, 137] on icon "Increment adults" at bounding box center [695, 139] width 12 height 12
click at [692, 155] on icon "Increment children" at bounding box center [695, 159] width 12 height 16
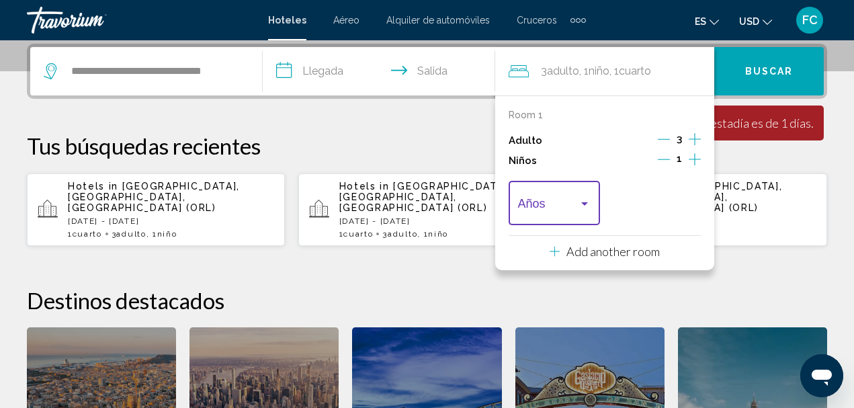
click at [586, 205] on div "Travelers: 3 adults, 1 child" at bounding box center [584, 203] width 7 height 3
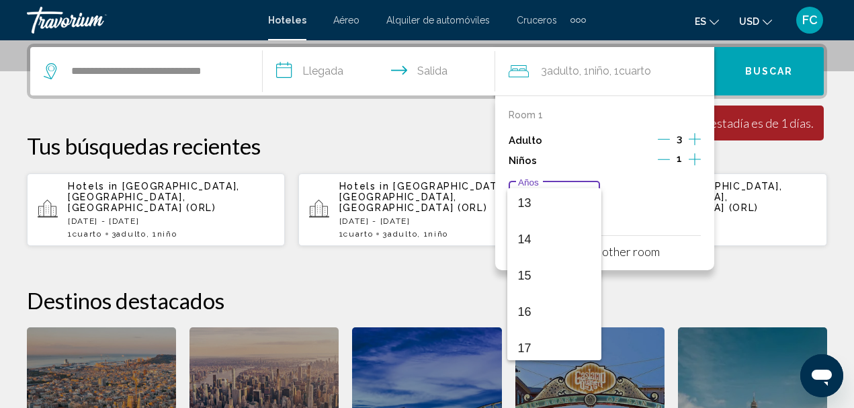
scroll to position [481, 0]
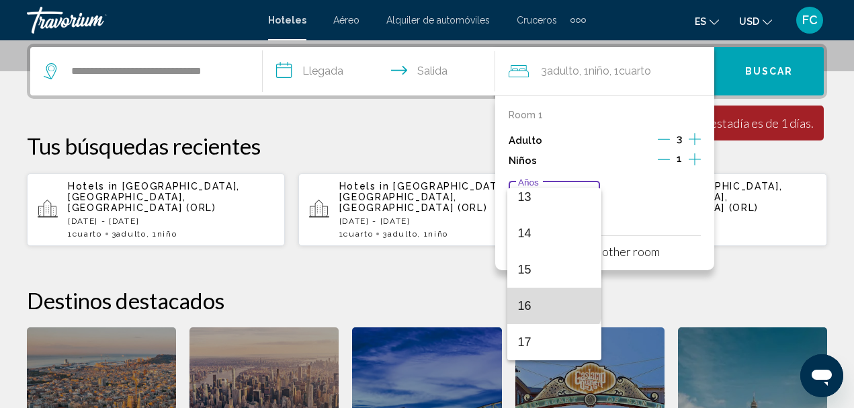
click at [553, 302] on span "16" at bounding box center [554, 306] width 73 height 36
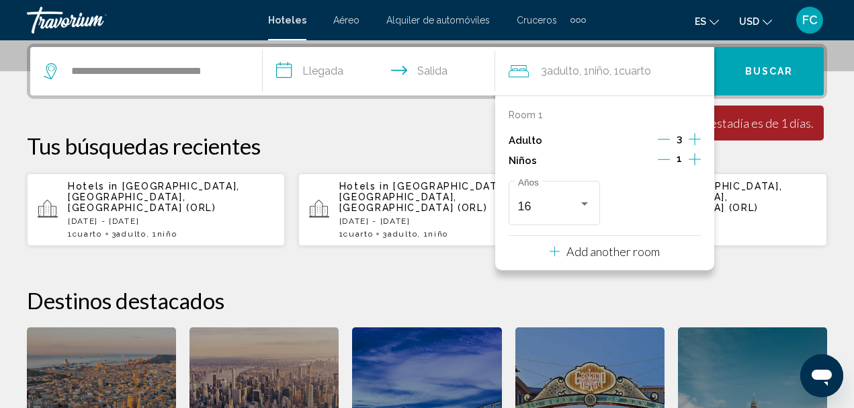
click at [787, 67] on span "Buscar" at bounding box center [769, 72] width 48 height 11
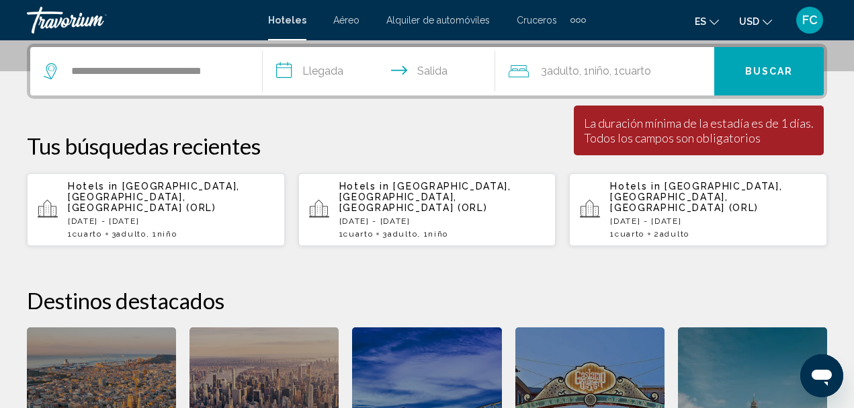
click at [776, 73] on span "Buscar" at bounding box center [769, 72] width 48 height 11
click at [292, 72] on input "**********" at bounding box center [382, 73] width 238 height 52
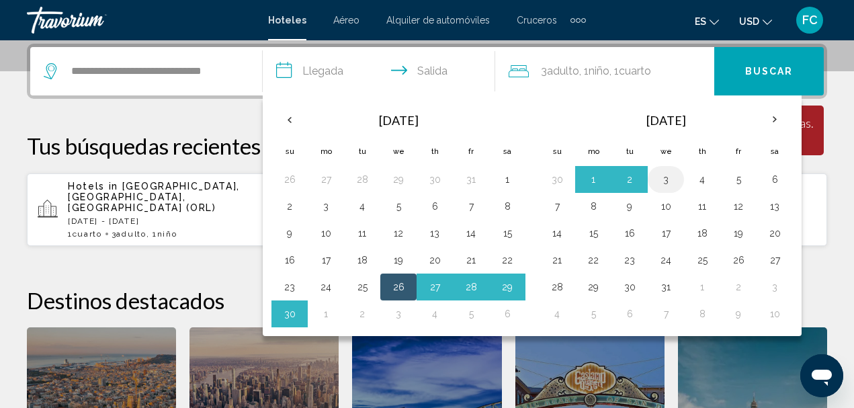
click at [665, 177] on button "3" at bounding box center [666, 179] width 22 height 19
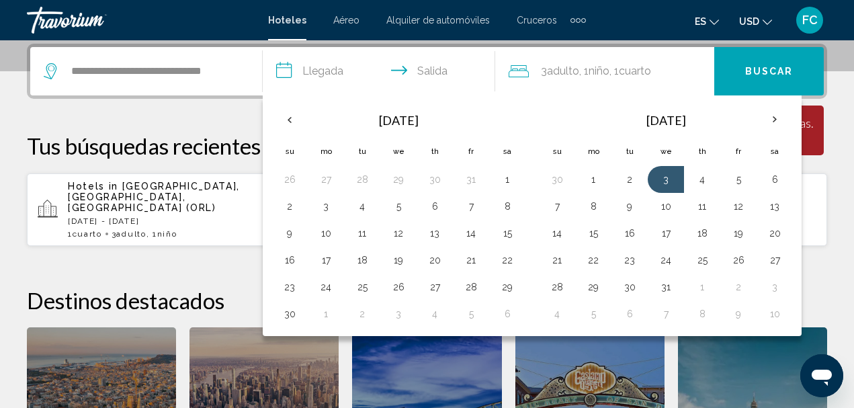
click at [288, 71] on input "**********" at bounding box center [382, 73] width 238 height 52
click at [313, 71] on input "**********" at bounding box center [382, 73] width 238 height 52
drag, startPoint x: 313, startPoint y: 71, endPoint x: 282, endPoint y: 75, distance: 30.4
click at [282, 75] on input "**********" at bounding box center [382, 73] width 238 height 52
click at [788, 70] on span "Buscar" at bounding box center [769, 72] width 48 height 11
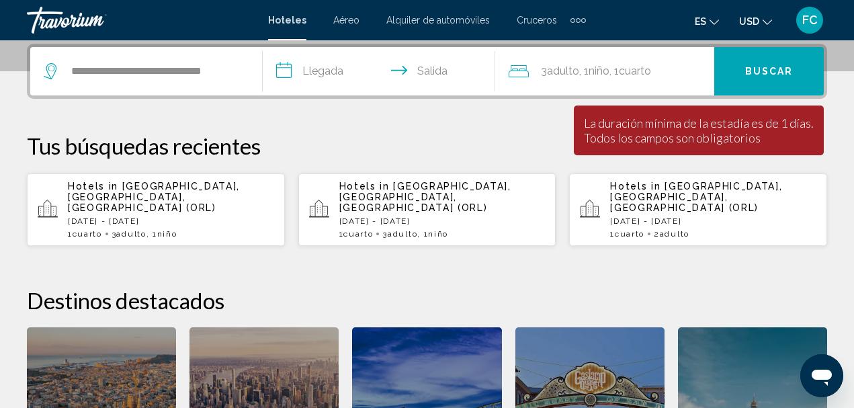
click at [313, 74] on input "**********" at bounding box center [382, 73] width 238 height 52
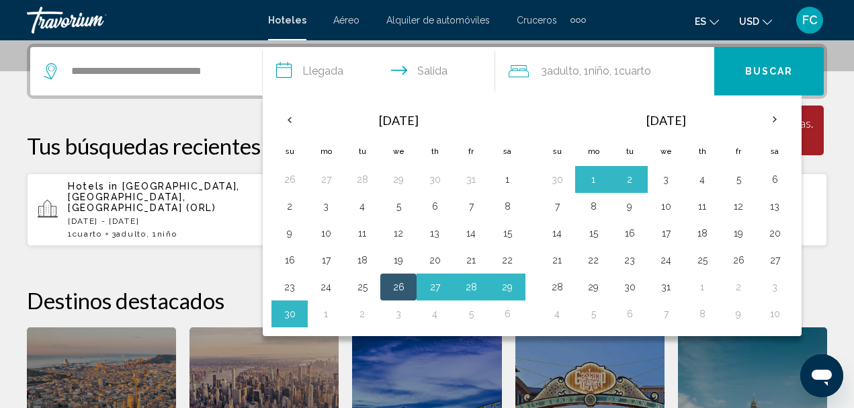
click at [313, 74] on input "**********" at bounding box center [382, 73] width 238 height 52
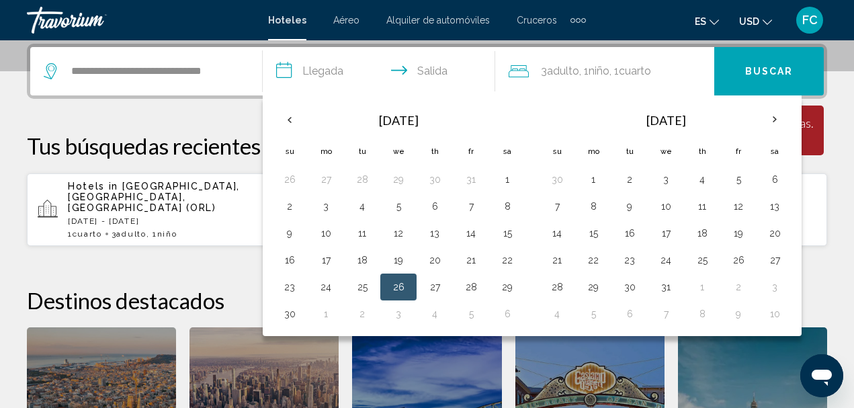
click at [401, 284] on button "26" at bounding box center [399, 287] width 22 height 19
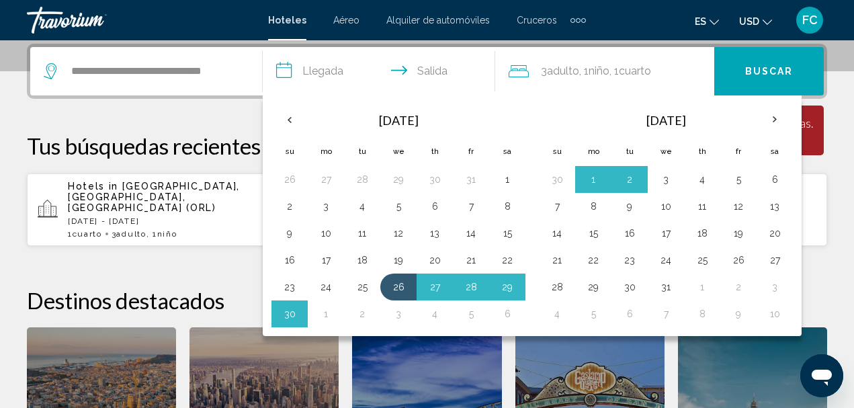
click at [668, 179] on button "3" at bounding box center [666, 179] width 22 height 19
type input "**********"
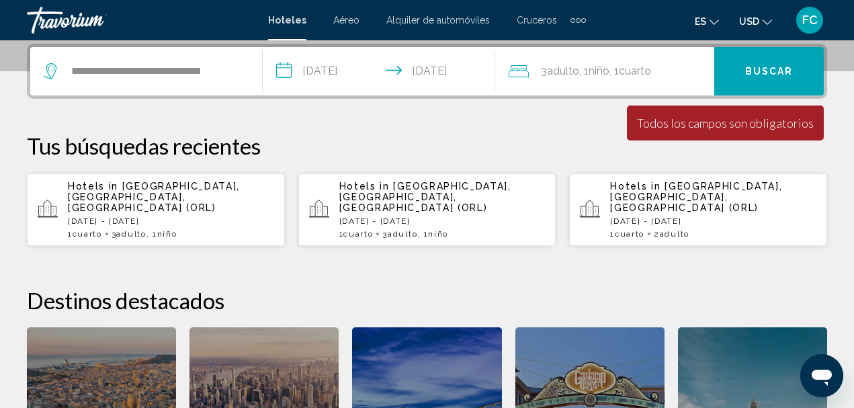
click at [756, 68] on span "Buscar" at bounding box center [769, 72] width 48 height 11
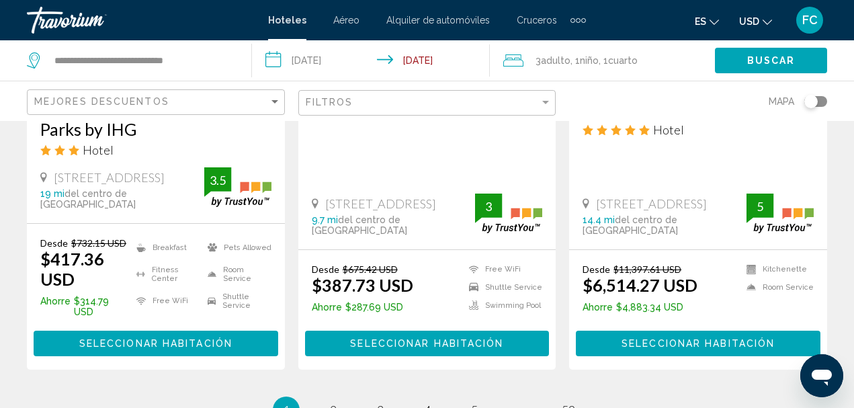
scroll to position [1949, 0]
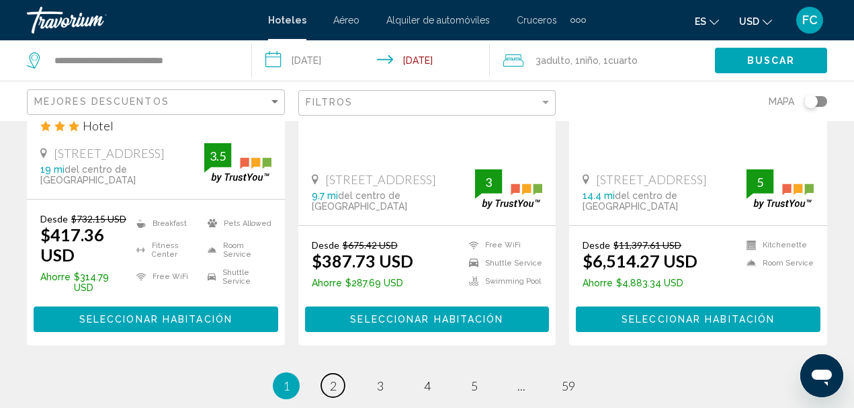
click at [330, 378] on span "2" at bounding box center [333, 385] width 7 height 15
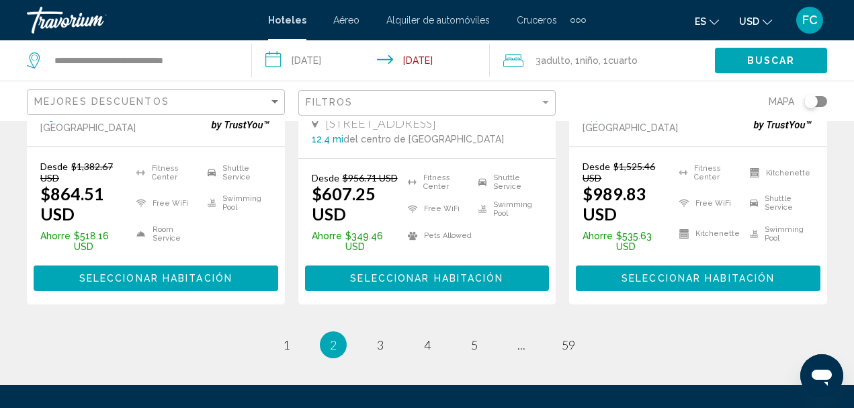
scroll to position [2016, 0]
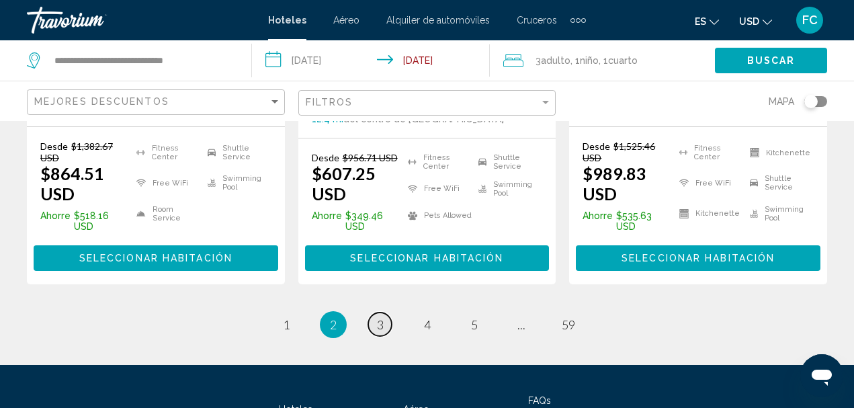
click at [378, 317] on span "3" at bounding box center [380, 324] width 7 height 15
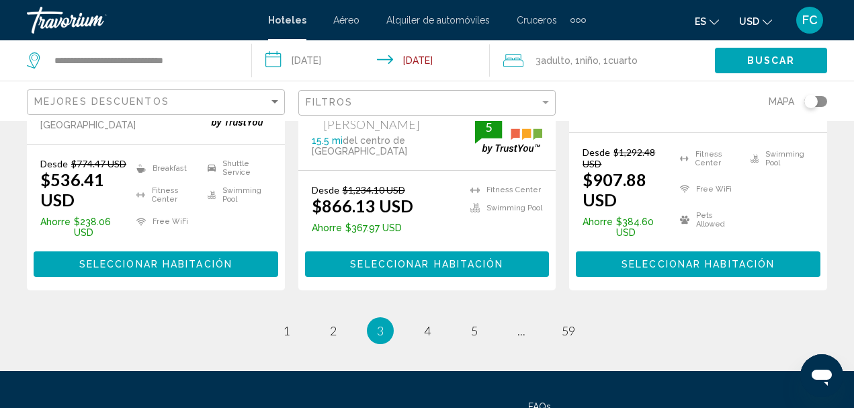
scroll to position [2016, 0]
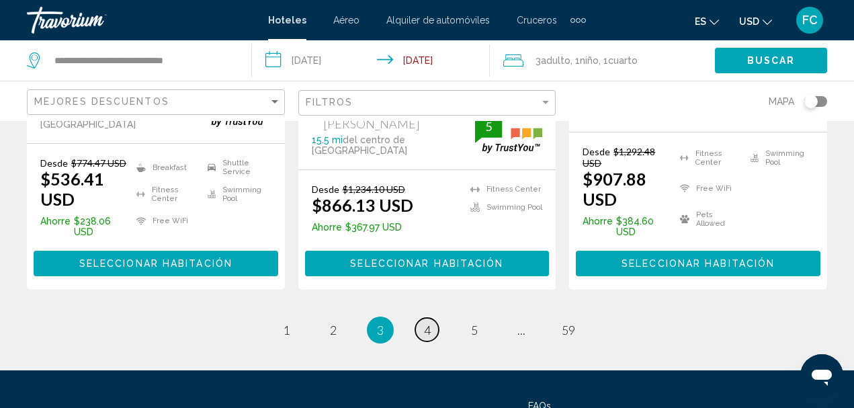
click at [427, 323] on span "4" at bounding box center [427, 330] width 7 height 15
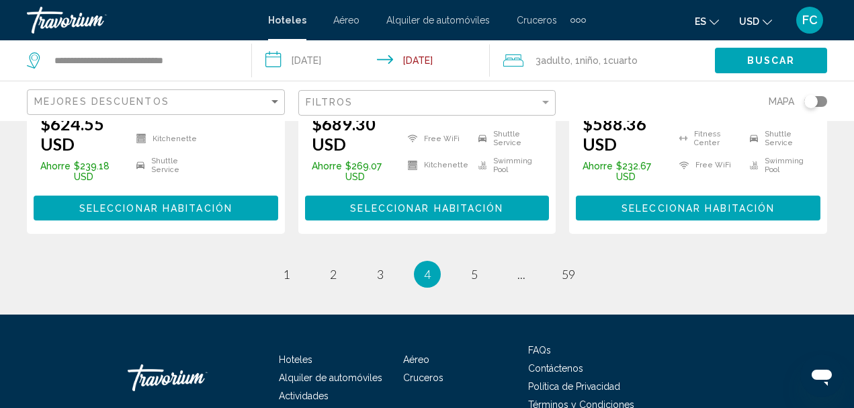
scroll to position [2104, 0]
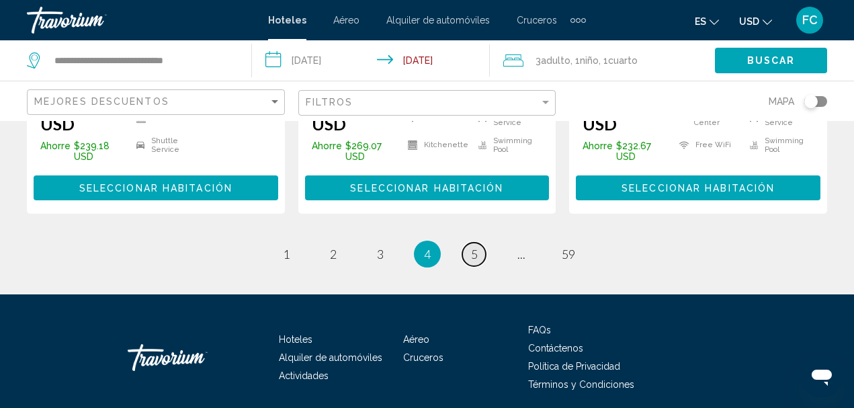
click at [476, 247] on span "5" at bounding box center [474, 254] width 7 height 15
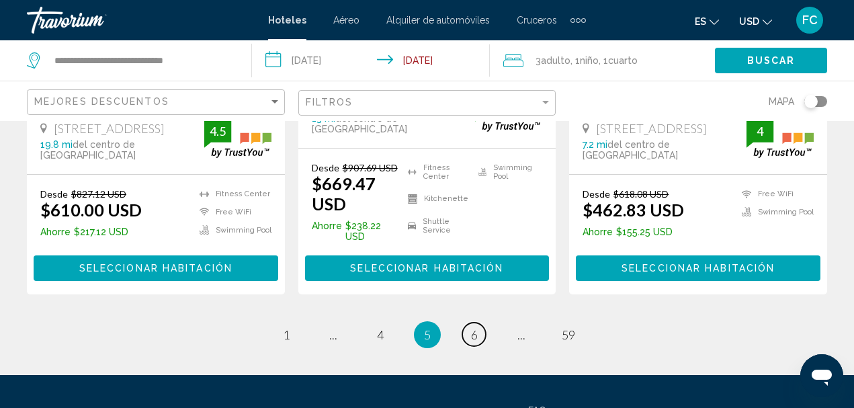
scroll to position [2016, 0]
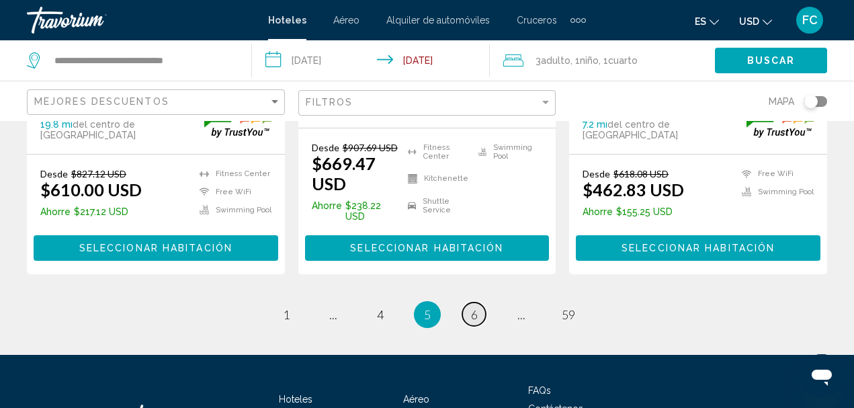
click at [477, 307] on span "6" at bounding box center [474, 314] width 7 height 15
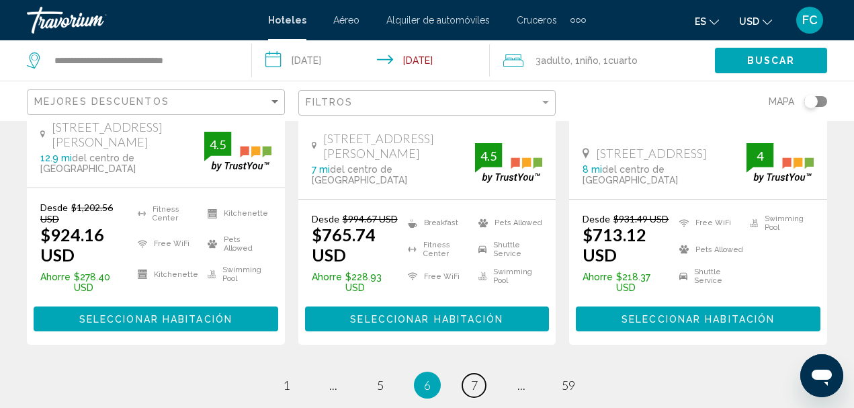
scroll to position [2016, 0]
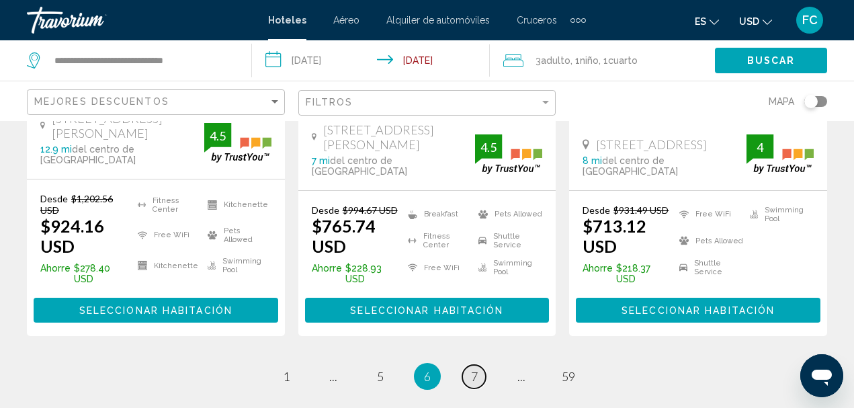
click at [473, 369] on span "7" at bounding box center [474, 376] width 7 height 15
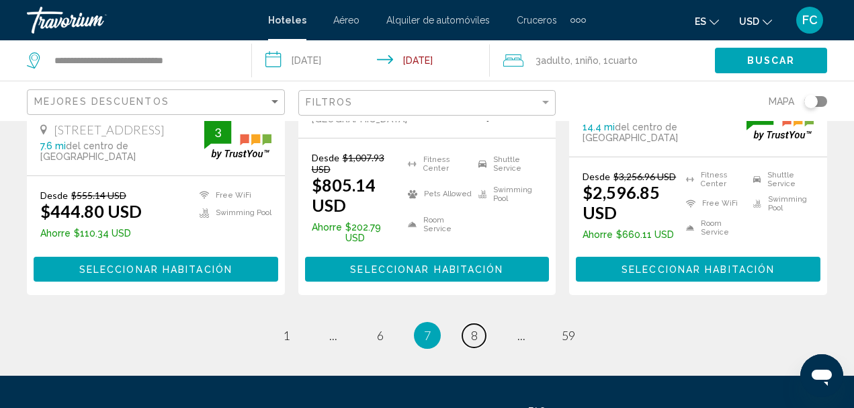
scroll to position [2016, 0]
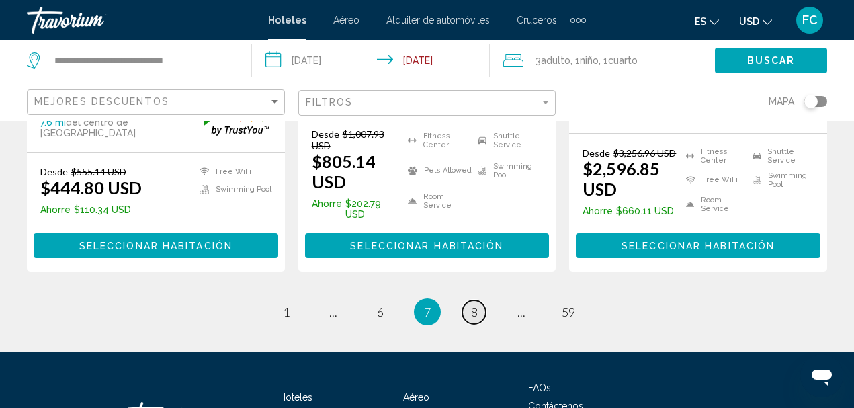
click at [469, 300] on link "page 8" at bounding box center [474, 312] width 24 height 24
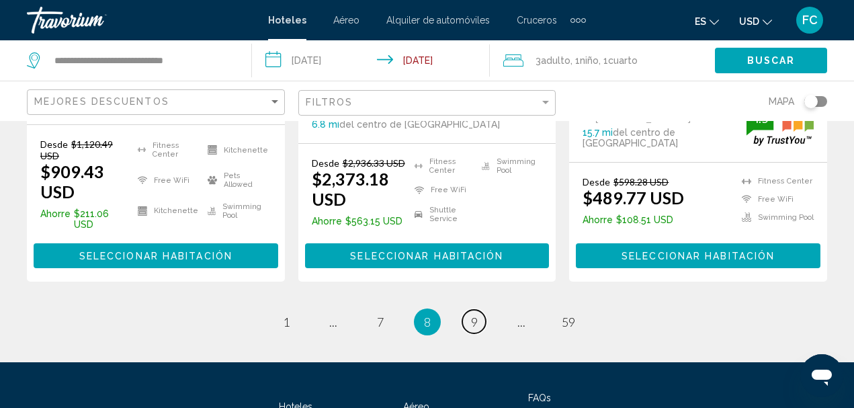
scroll to position [2084, 0]
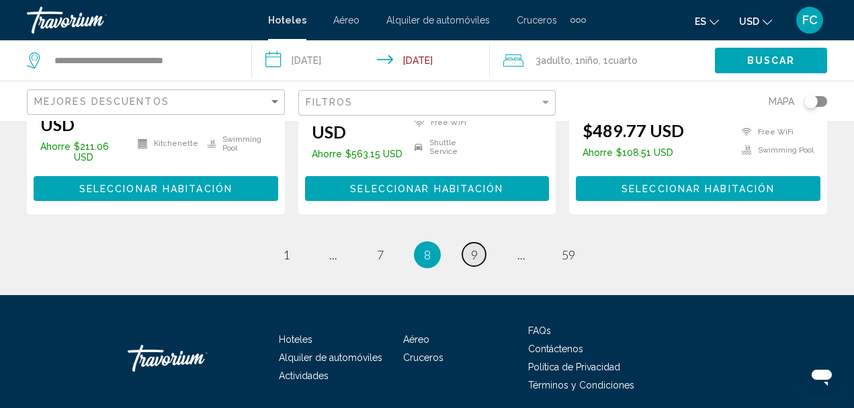
click at [472, 247] on span "9" at bounding box center [474, 254] width 7 height 15
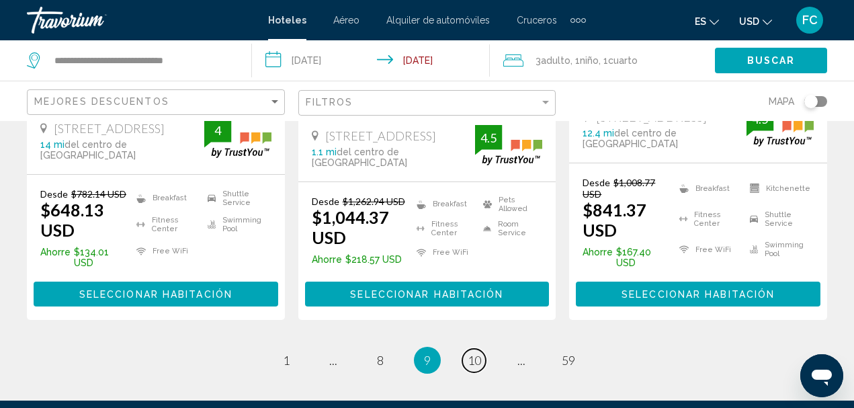
scroll to position [2016, 0]
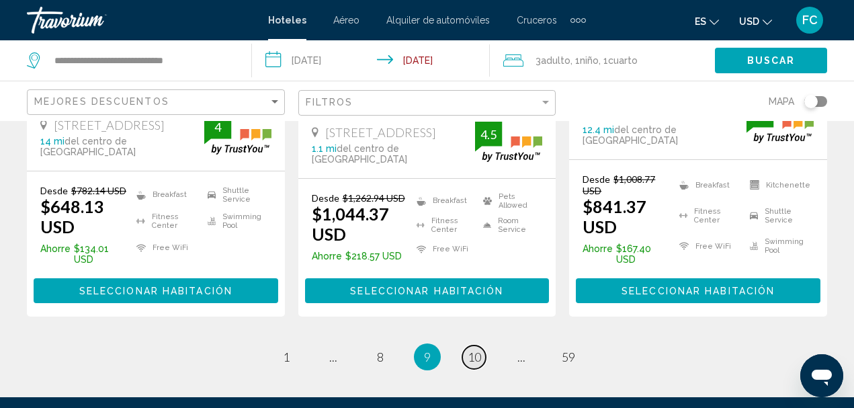
click at [478, 350] on span "10" at bounding box center [474, 357] width 13 height 15
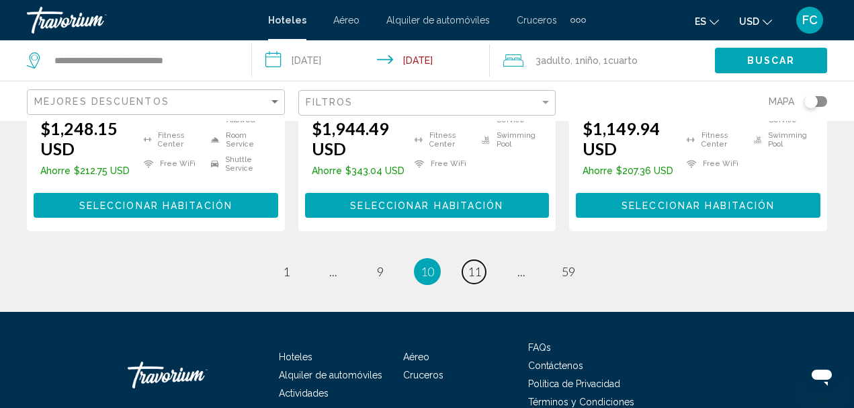
scroll to position [2078, 0]
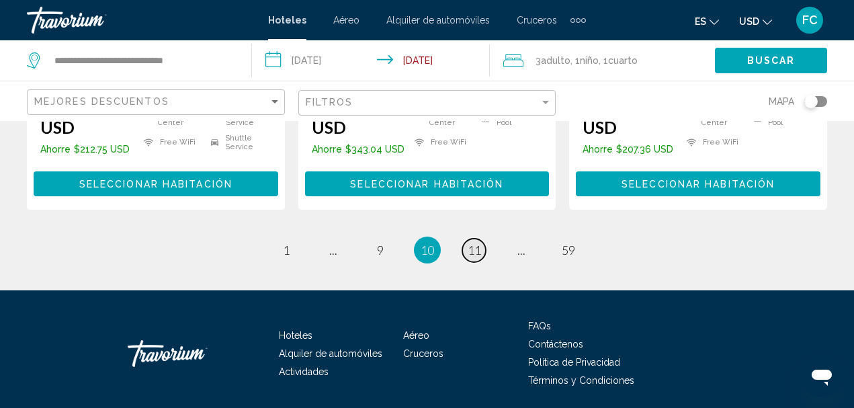
click at [475, 243] on span "11" at bounding box center [474, 250] width 13 height 15
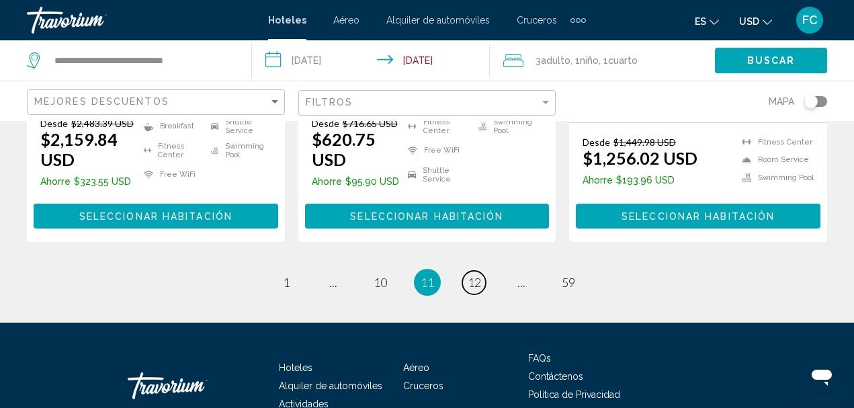
scroll to position [2057, 0]
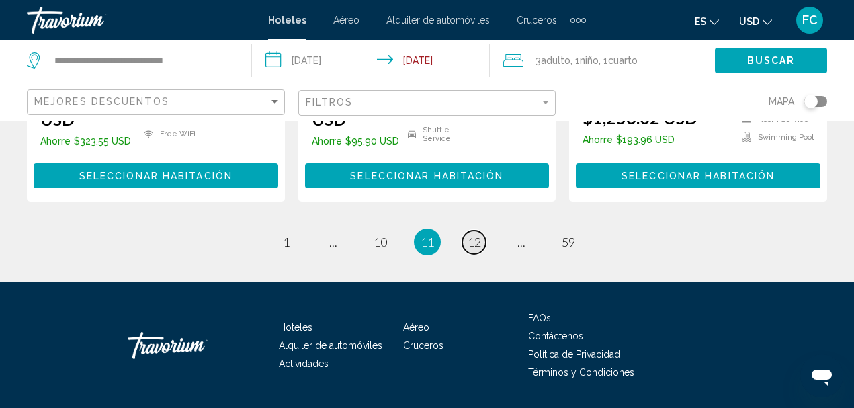
click at [477, 235] on span "12" at bounding box center [474, 242] width 13 height 15
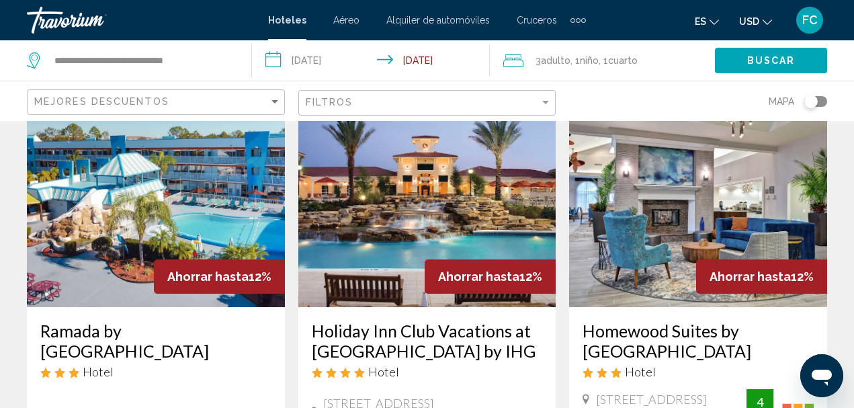
scroll to position [67, 0]
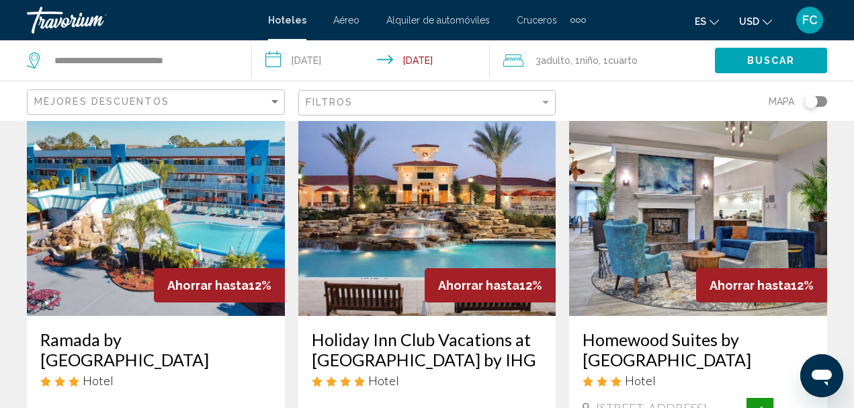
click at [222, 210] on img "Main content" at bounding box center [156, 208] width 258 height 215
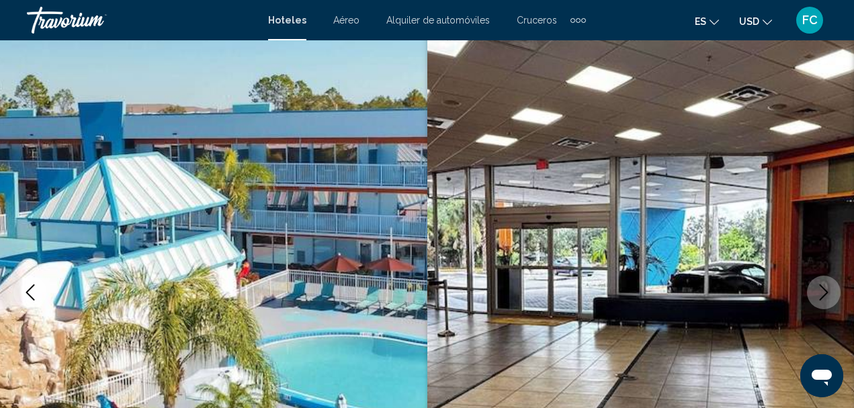
scroll to position [156, 0]
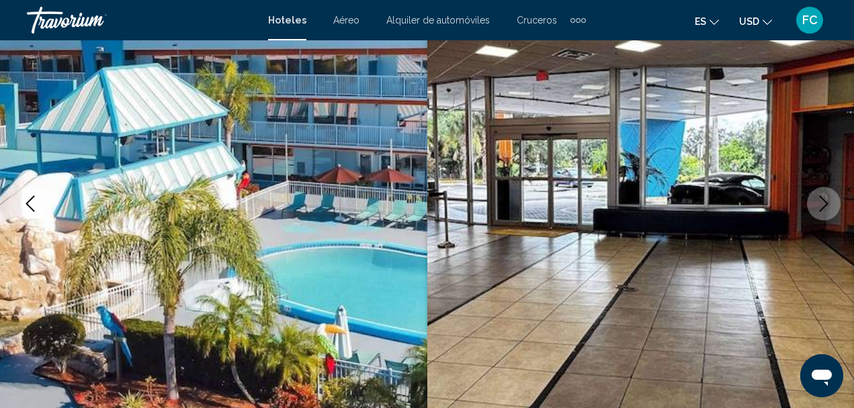
click at [837, 199] on button "Next image" at bounding box center [824, 204] width 34 height 34
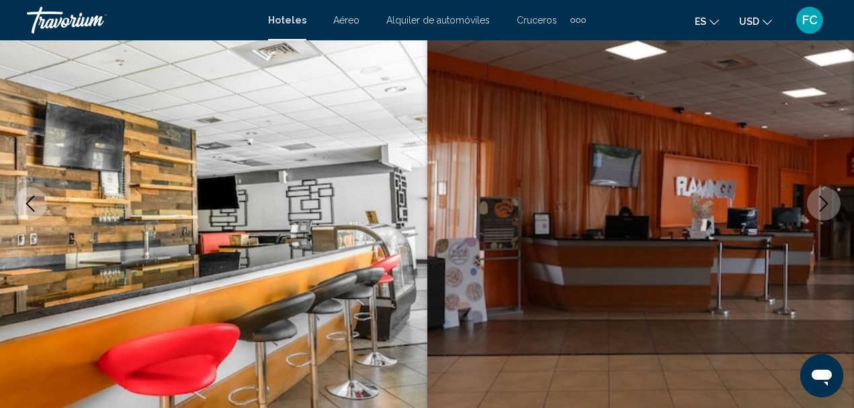
click at [837, 199] on button "Next image" at bounding box center [824, 204] width 34 height 34
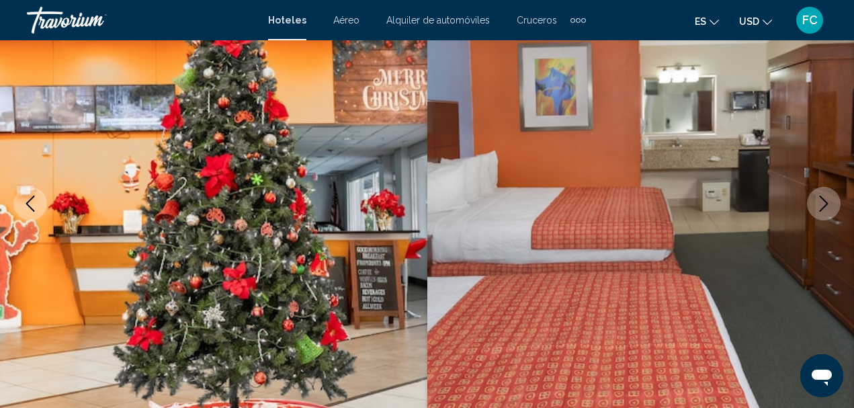
click at [829, 199] on icon "Next image" at bounding box center [824, 204] width 16 height 16
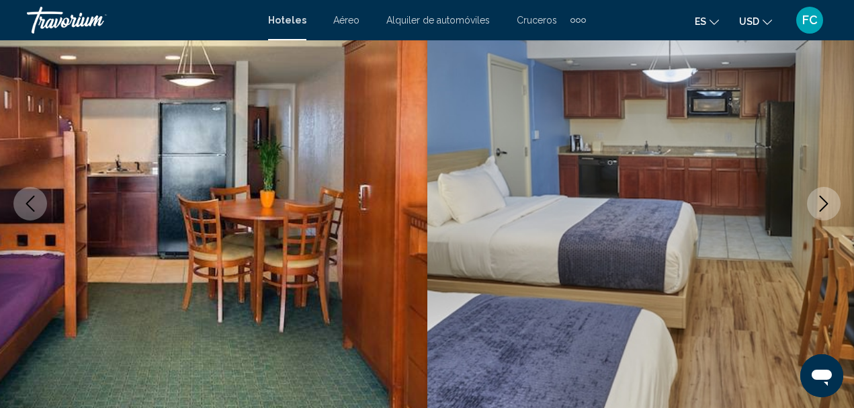
click at [829, 199] on icon "Next image" at bounding box center [824, 204] width 16 height 16
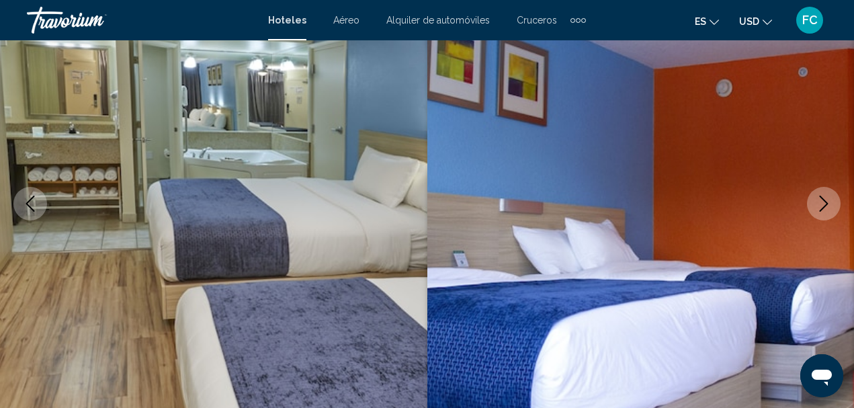
click at [829, 199] on icon "Next image" at bounding box center [824, 204] width 16 height 16
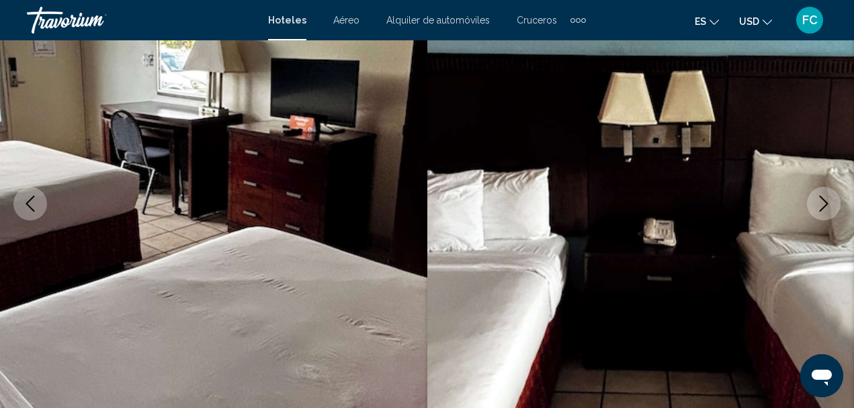
click at [829, 199] on icon "Next image" at bounding box center [824, 204] width 16 height 16
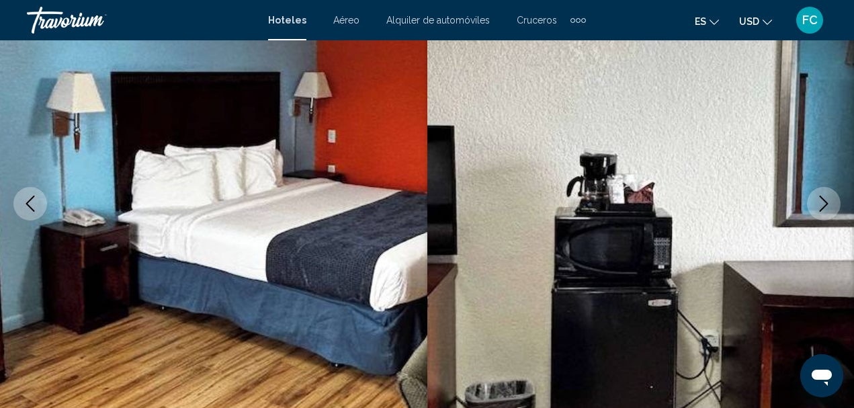
click at [829, 199] on icon "Next image" at bounding box center [824, 204] width 16 height 16
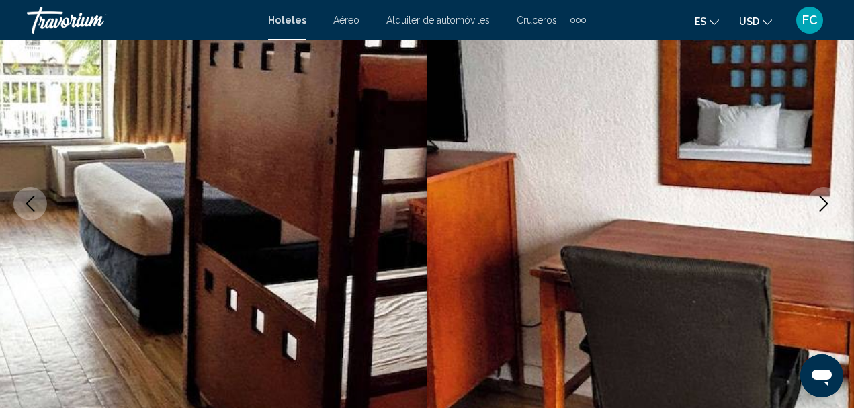
click at [829, 199] on icon "Next image" at bounding box center [824, 204] width 16 height 16
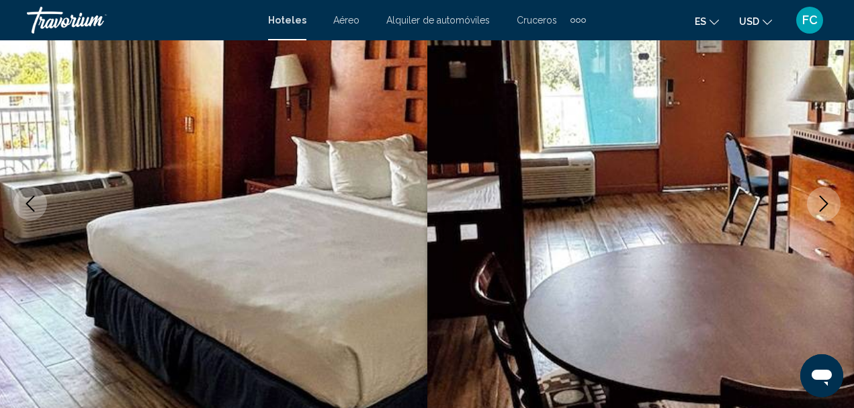
click at [829, 199] on icon "Next image" at bounding box center [824, 204] width 16 height 16
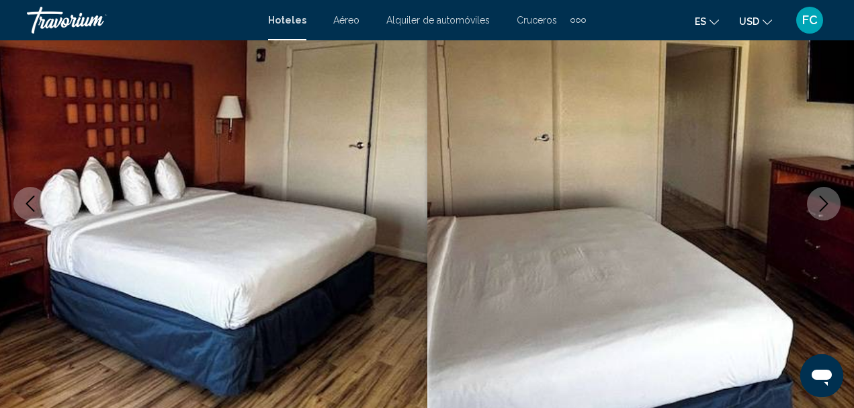
click at [829, 199] on icon "Next image" at bounding box center [824, 204] width 16 height 16
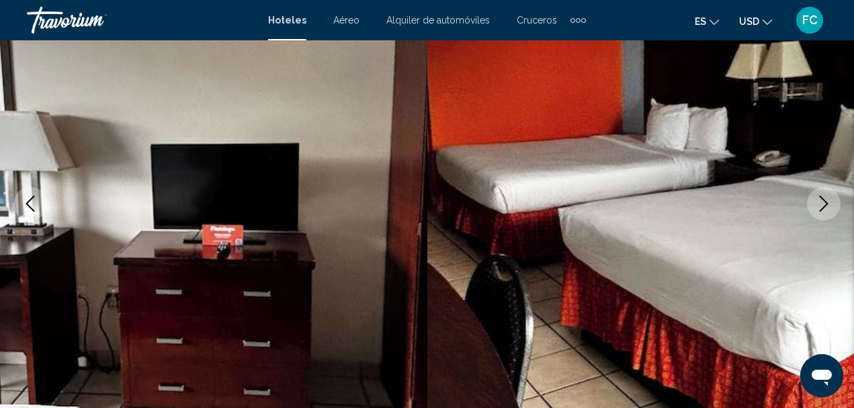
click at [829, 199] on icon "Next image" at bounding box center [824, 204] width 16 height 16
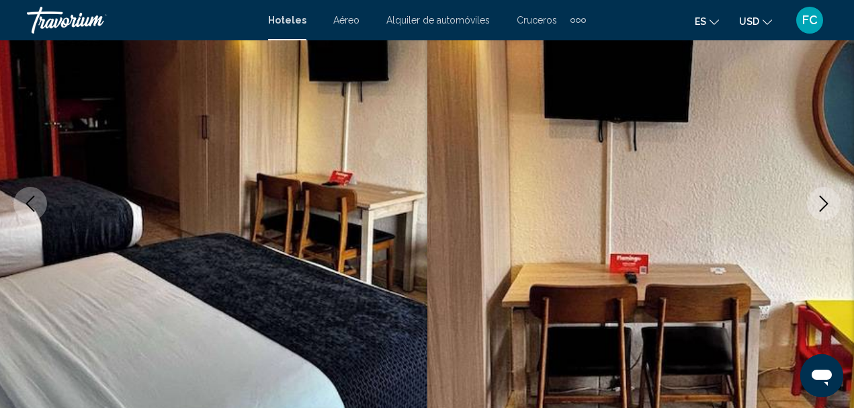
click at [829, 199] on icon "Next image" at bounding box center [824, 204] width 16 height 16
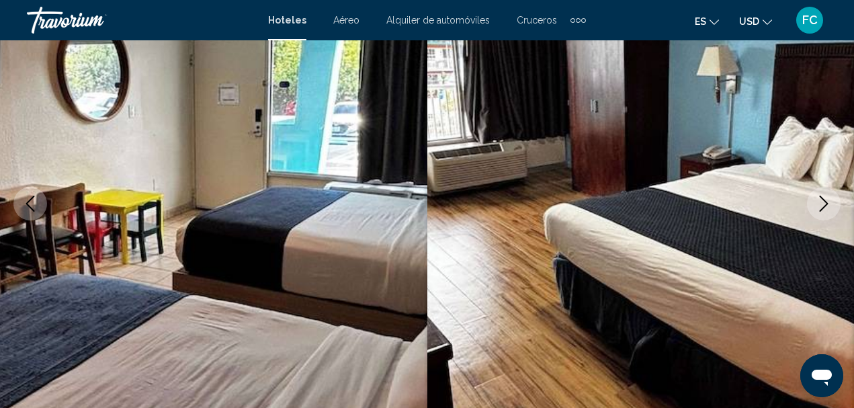
click at [829, 199] on icon "Next image" at bounding box center [824, 204] width 16 height 16
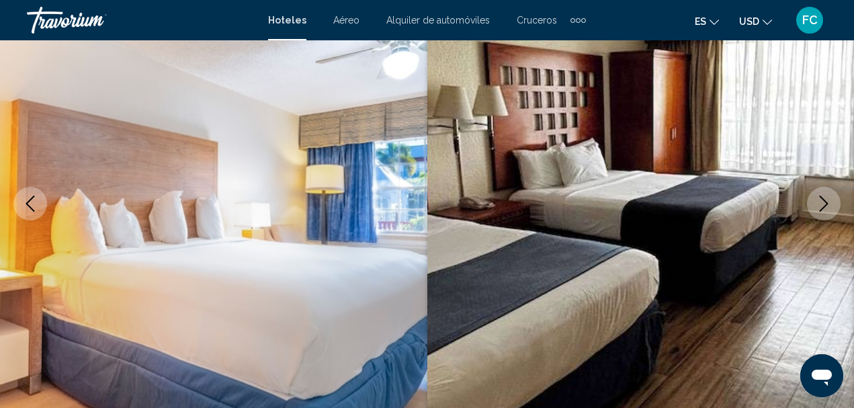
click at [829, 199] on icon "Next image" at bounding box center [824, 204] width 16 height 16
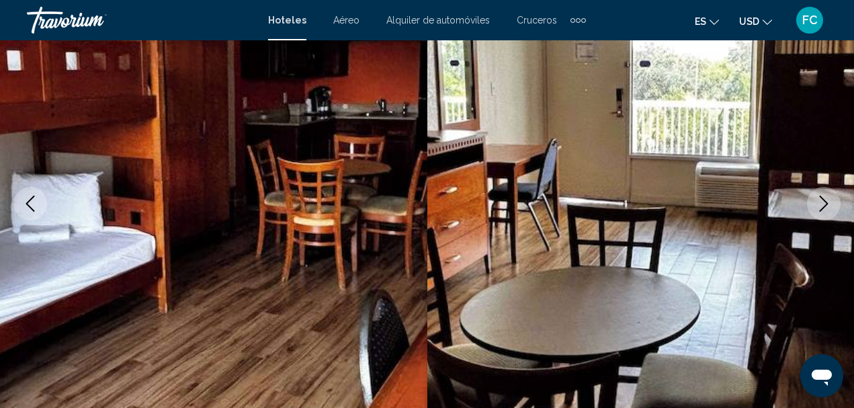
click at [829, 199] on icon "Next image" at bounding box center [824, 204] width 16 height 16
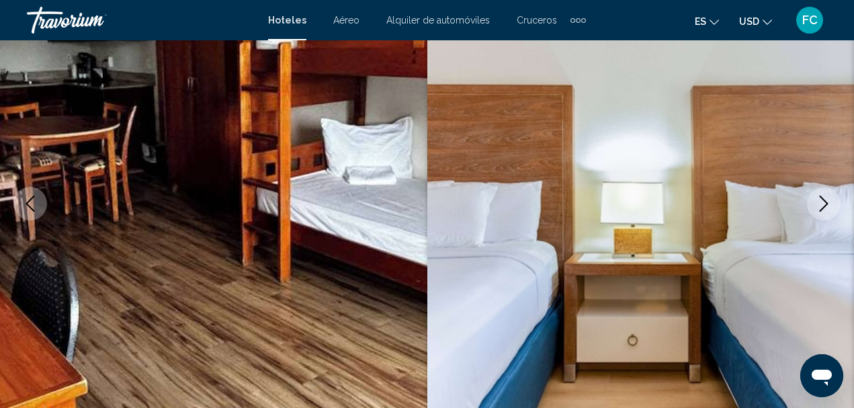
click at [829, 199] on icon "Next image" at bounding box center [824, 204] width 16 height 16
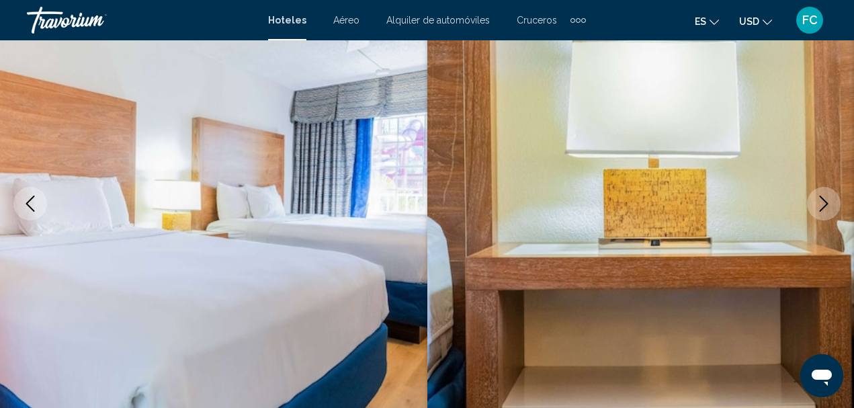
click at [829, 199] on icon "Next image" at bounding box center [824, 204] width 16 height 16
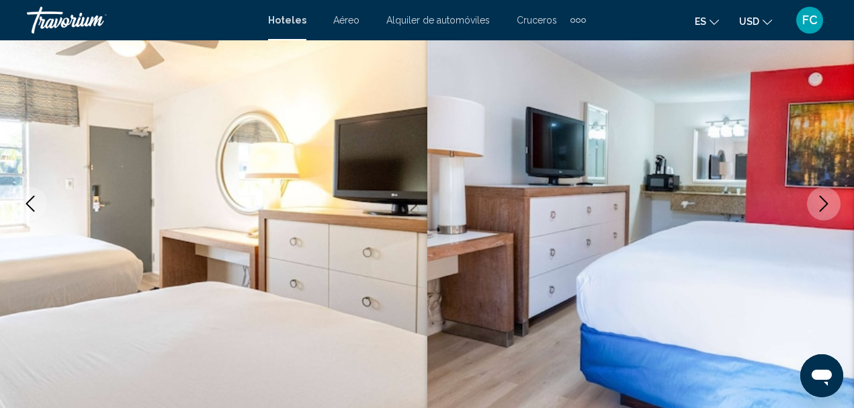
click at [829, 199] on icon "Next image" at bounding box center [824, 204] width 16 height 16
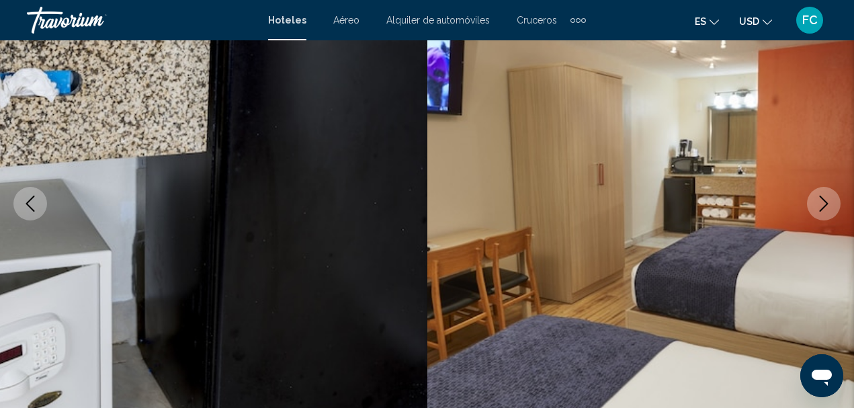
click at [829, 199] on icon "Next image" at bounding box center [824, 204] width 16 height 16
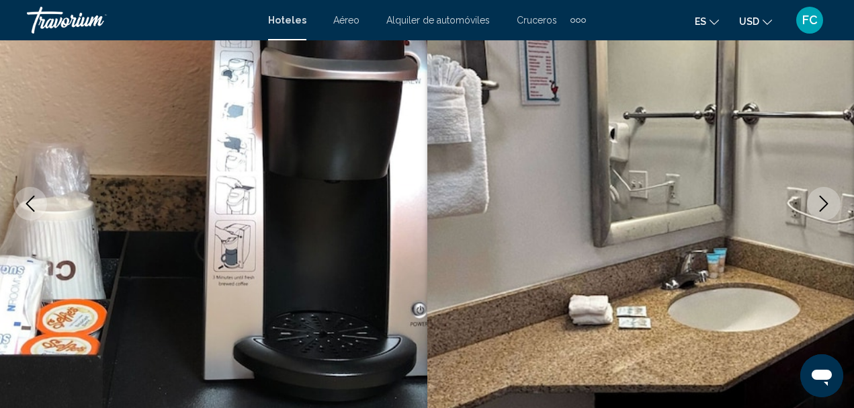
click at [818, 200] on icon "Next image" at bounding box center [824, 204] width 16 height 16
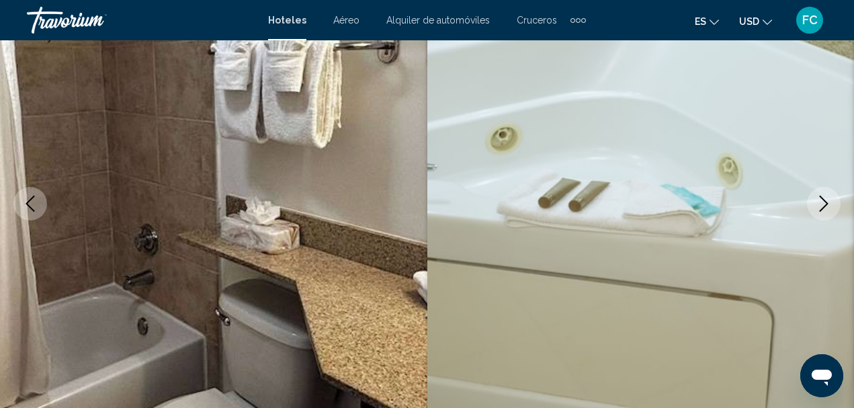
click at [34, 195] on button "Previous image" at bounding box center [30, 204] width 34 height 34
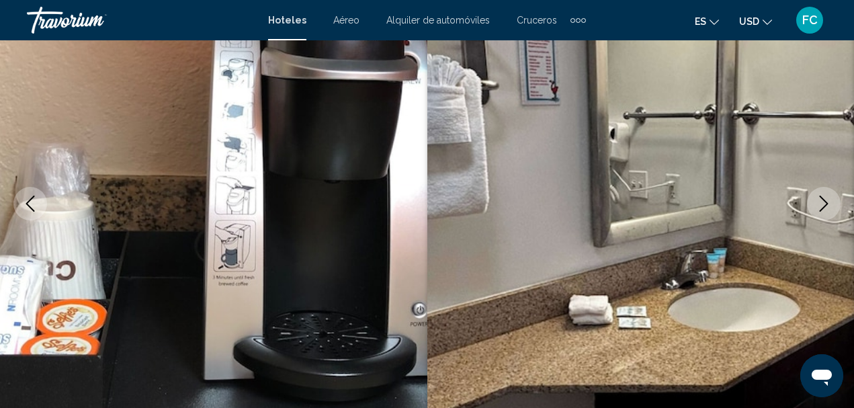
click at [34, 195] on button "Previous image" at bounding box center [30, 204] width 34 height 34
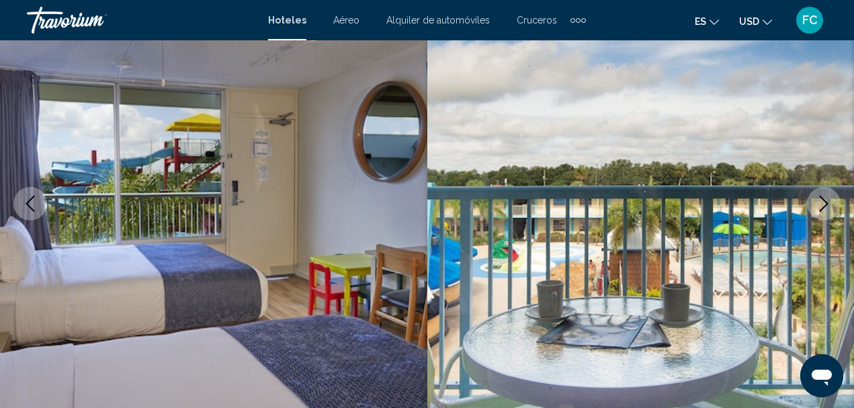
click at [827, 199] on icon "Next image" at bounding box center [824, 204] width 16 height 16
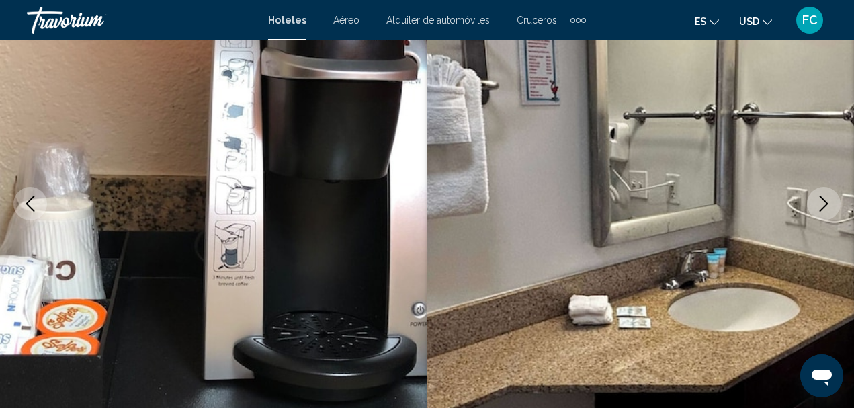
click at [825, 199] on icon "Next image" at bounding box center [824, 204] width 16 height 16
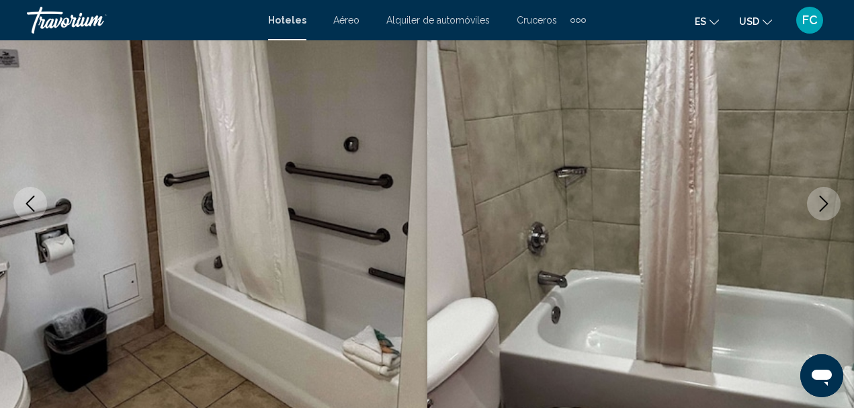
click at [825, 199] on icon "Next image" at bounding box center [824, 204] width 16 height 16
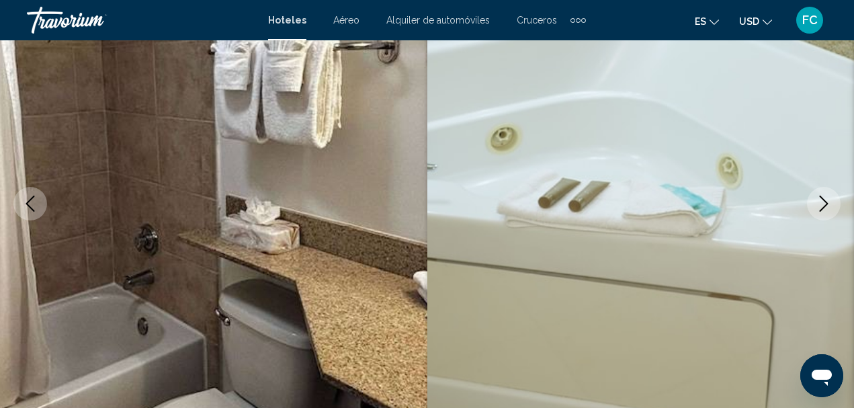
click at [825, 199] on icon "Next image" at bounding box center [824, 204] width 16 height 16
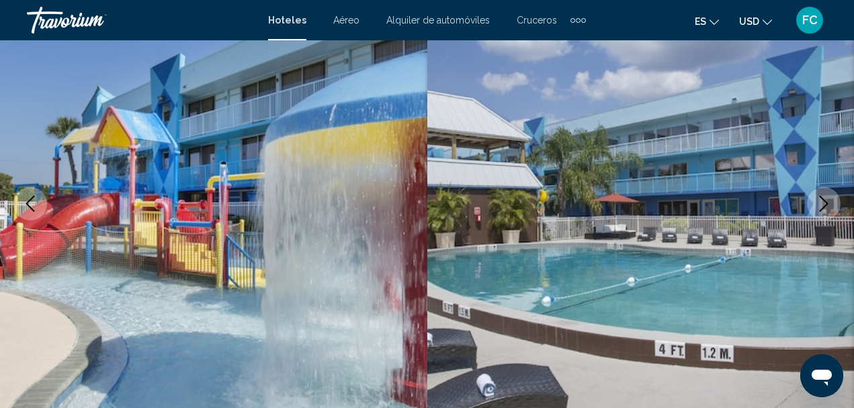
click at [825, 200] on icon "Next image" at bounding box center [824, 204] width 16 height 16
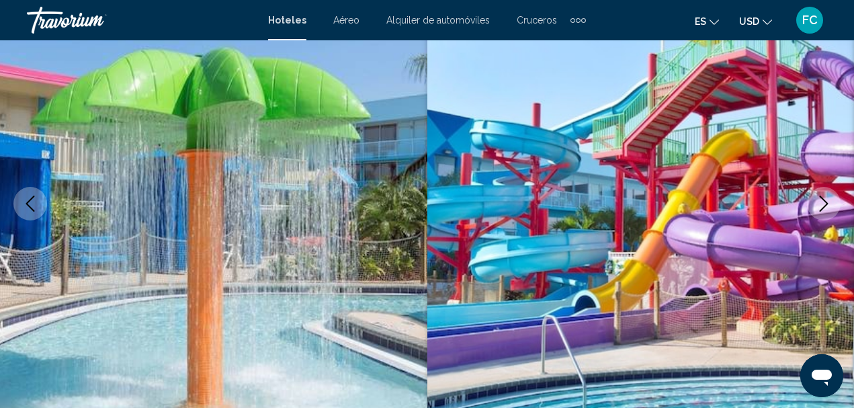
click at [818, 204] on icon "Next image" at bounding box center [824, 204] width 16 height 16
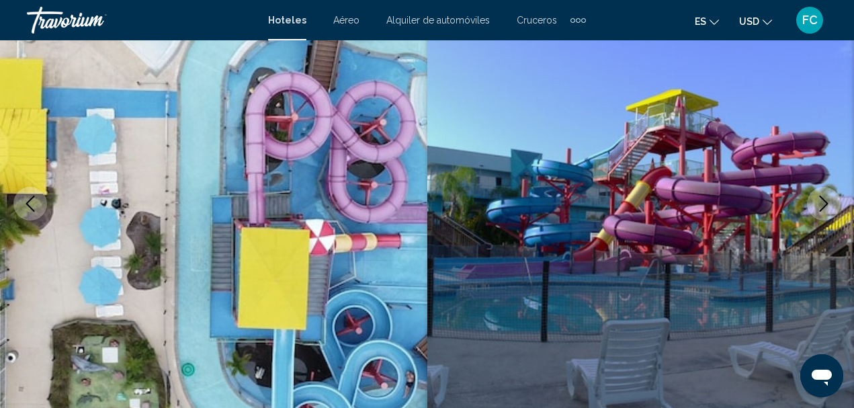
click at [817, 204] on icon "Next image" at bounding box center [824, 204] width 16 height 16
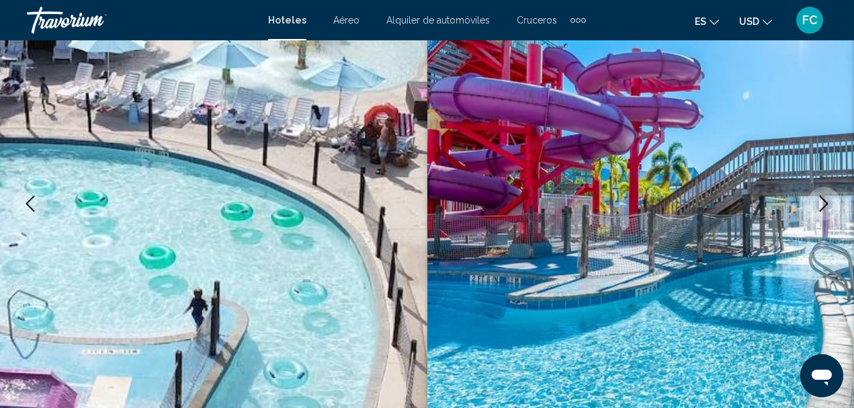
click at [817, 204] on icon "Next image" at bounding box center [824, 204] width 16 height 16
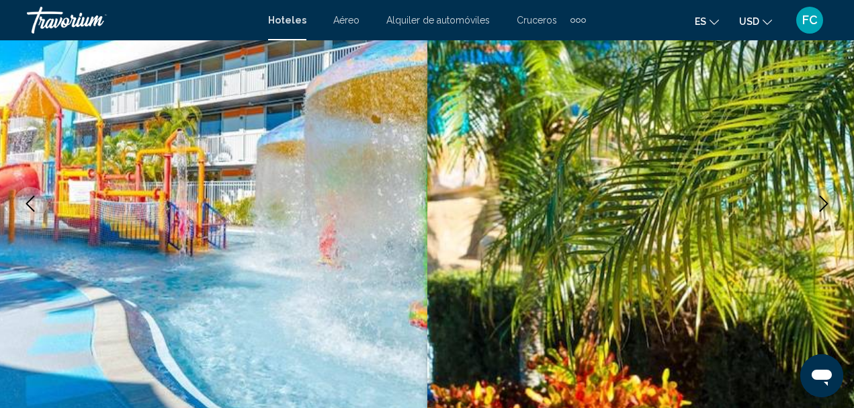
click at [817, 204] on icon "Next image" at bounding box center [824, 204] width 16 height 16
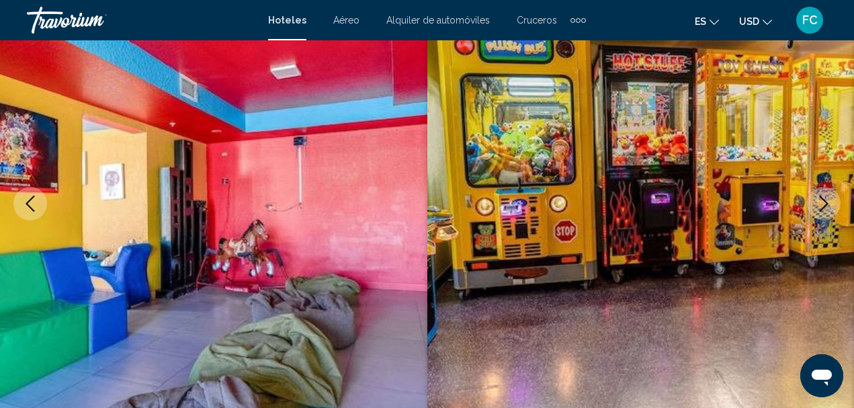
click at [823, 203] on icon "Next image" at bounding box center [824, 204] width 16 height 16
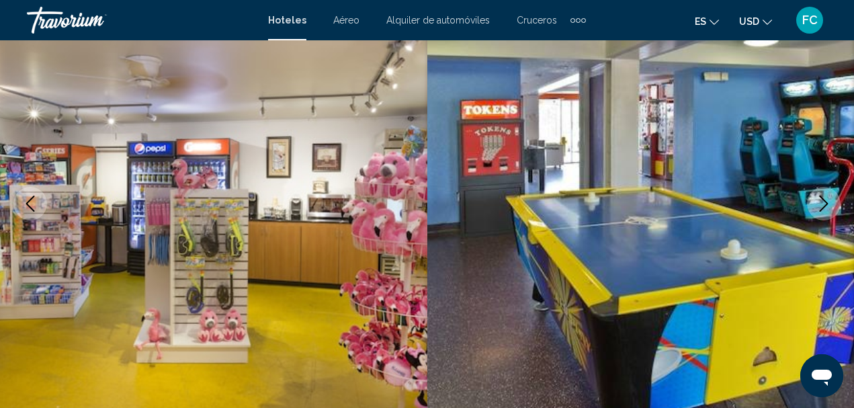
click at [825, 200] on icon "Next image" at bounding box center [824, 204] width 16 height 16
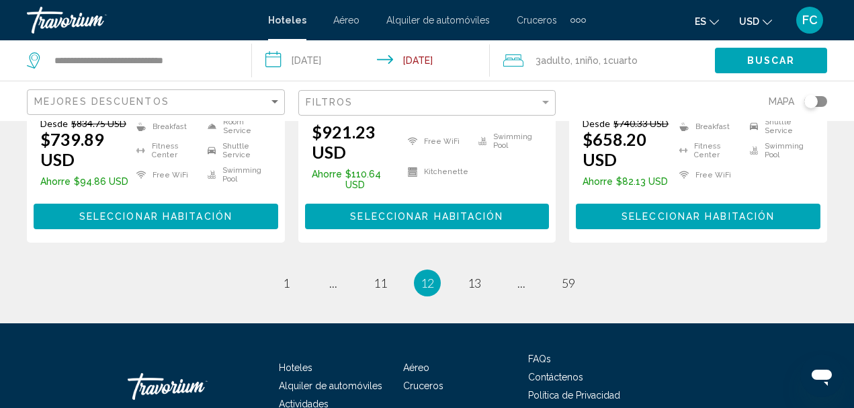
scroll to position [2114, 0]
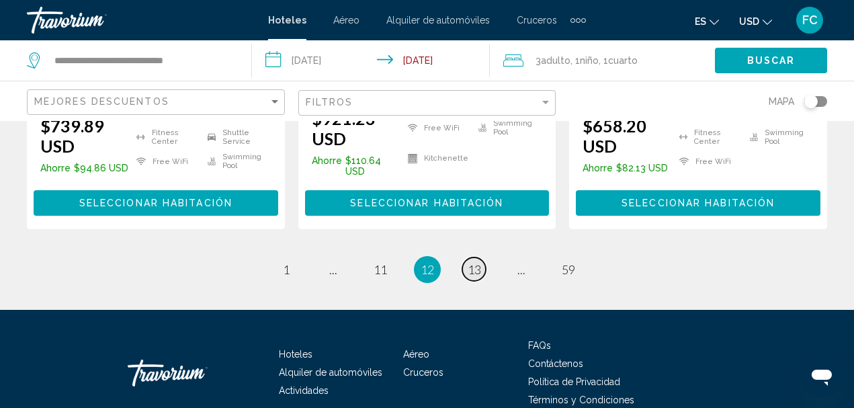
click at [476, 262] on span "13" at bounding box center [474, 269] width 13 height 15
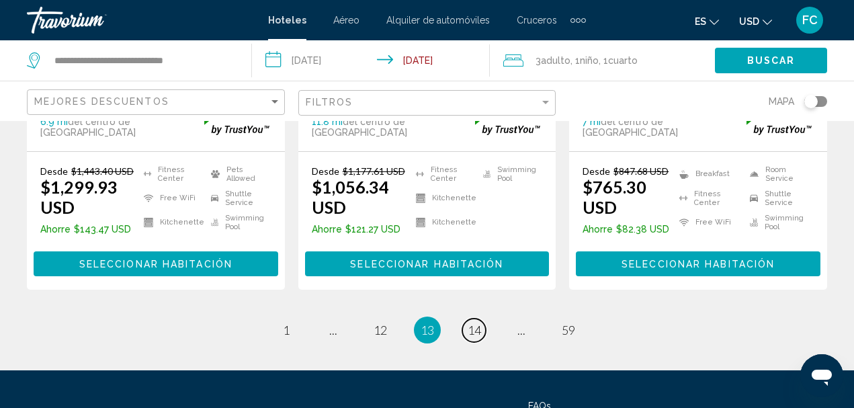
scroll to position [2031, 0]
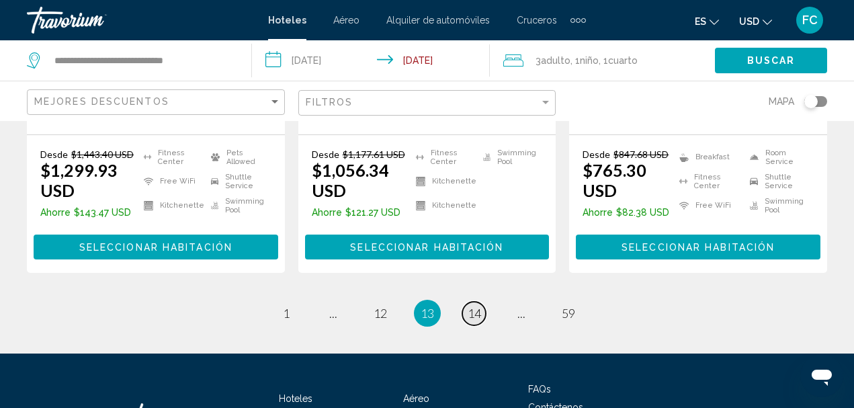
click at [479, 306] on span "14" at bounding box center [474, 313] width 13 height 15
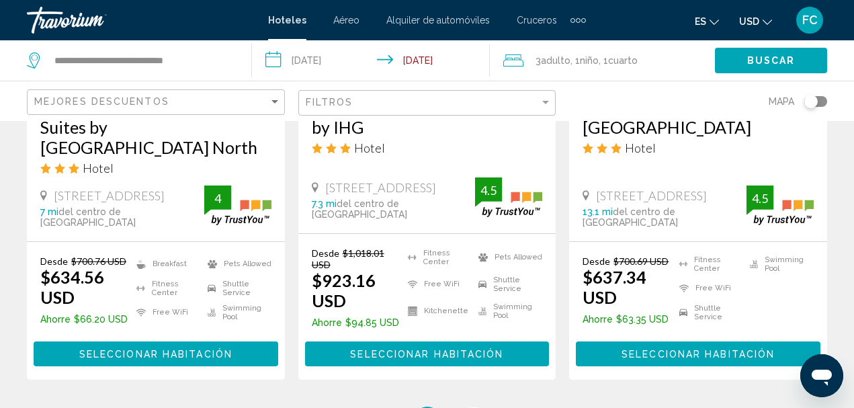
scroll to position [1949, 0]
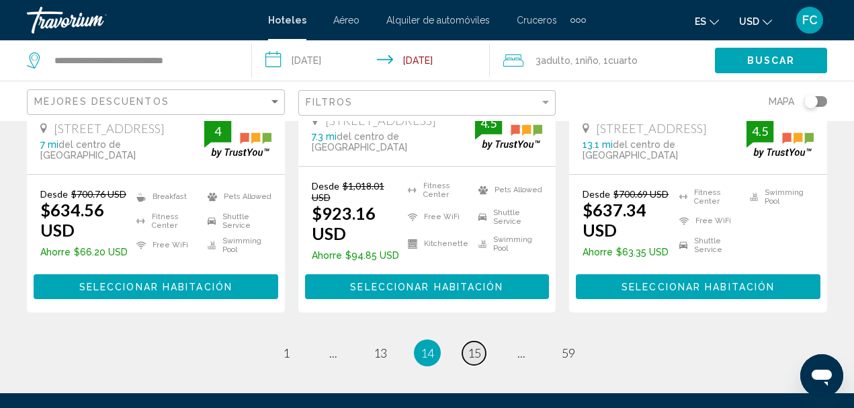
click at [477, 345] on span "15" at bounding box center [474, 352] width 13 height 15
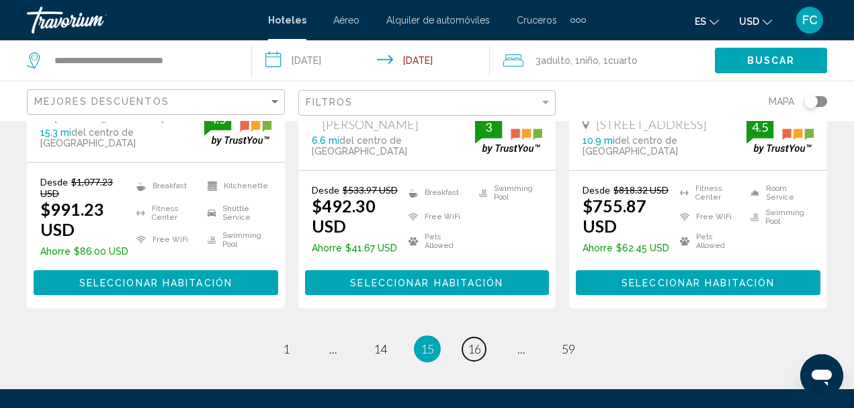
scroll to position [2016, 0]
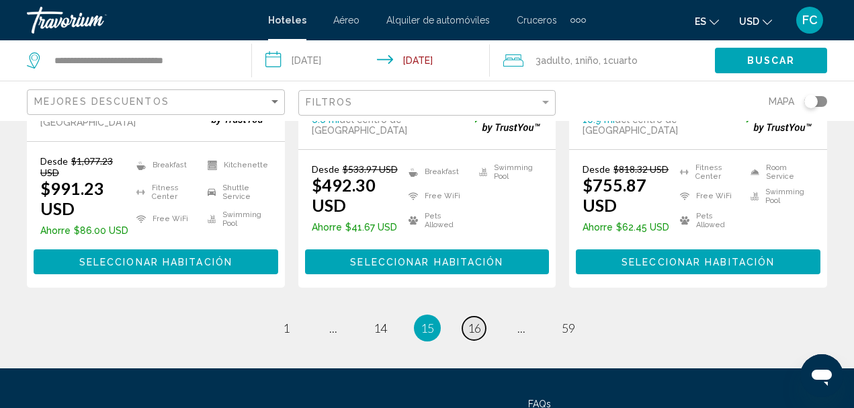
click at [476, 321] on span "16" at bounding box center [474, 328] width 13 height 15
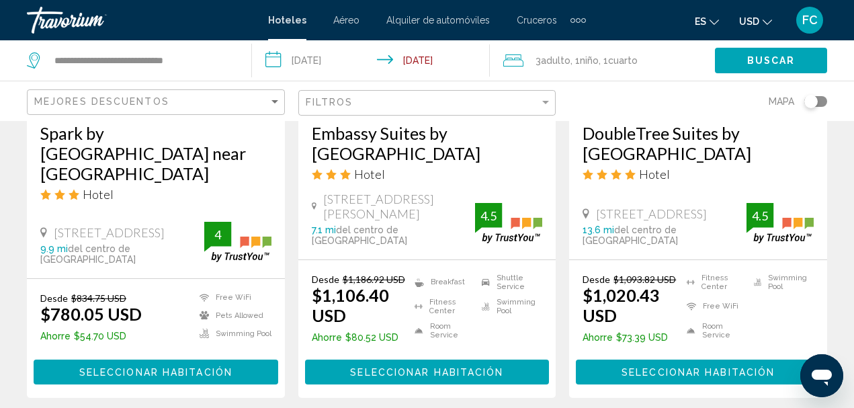
scroll to position [2016, 0]
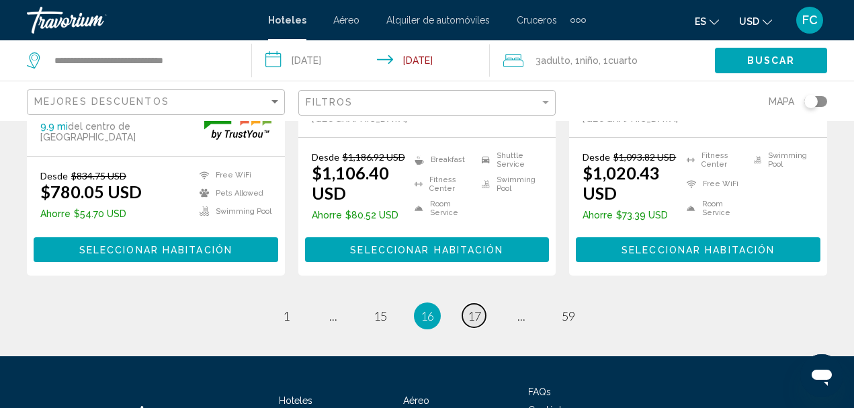
click at [480, 309] on span "17" at bounding box center [474, 316] width 13 height 15
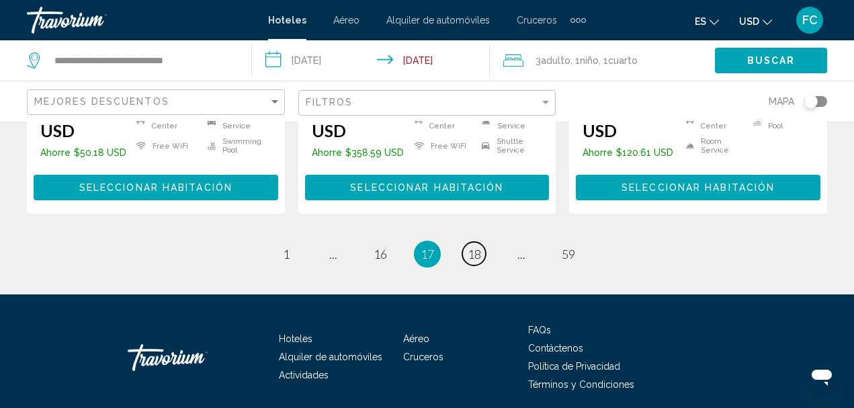
scroll to position [2057, 0]
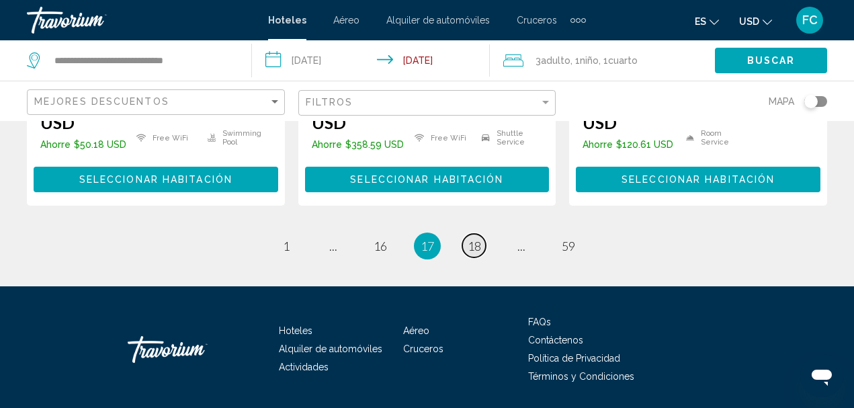
click at [475, 239] on span "18" at bounding box center [474, 246] width 13 height 15
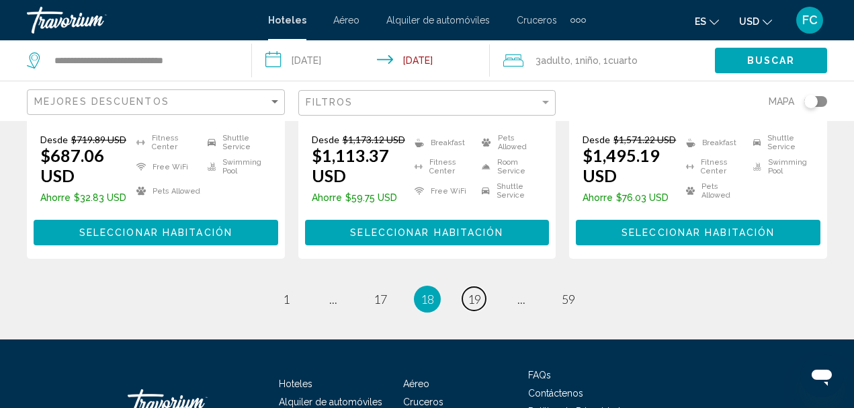
scroll to position [2078, 0]
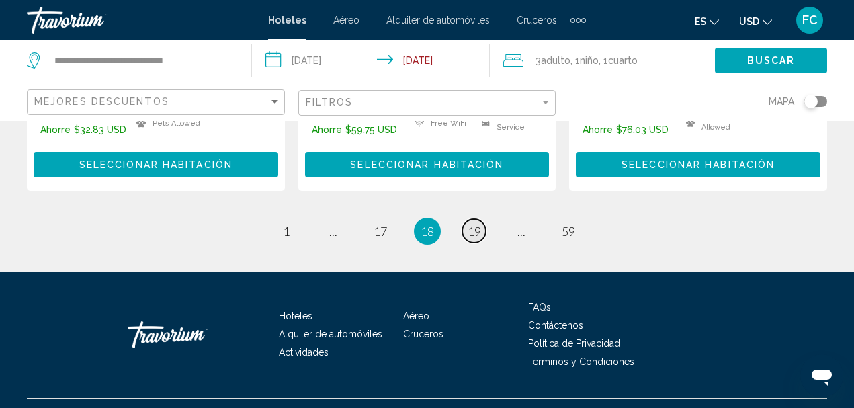
click at [475, 224] on span "19" at bounding box center [474, 231] width 13 height 15
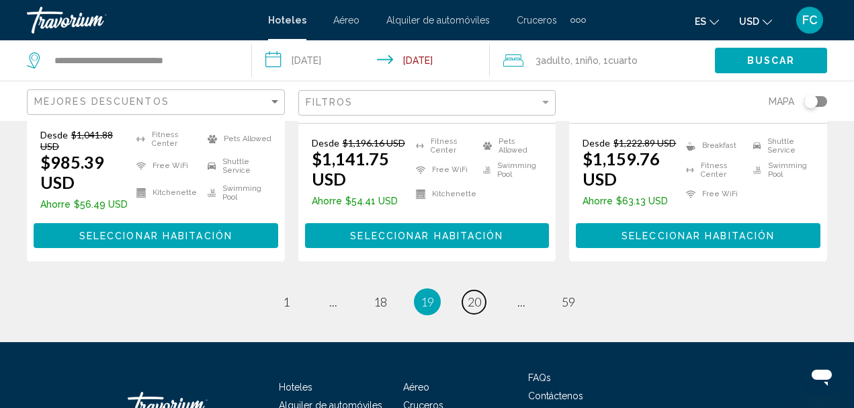
scroll to position [2016, 0]
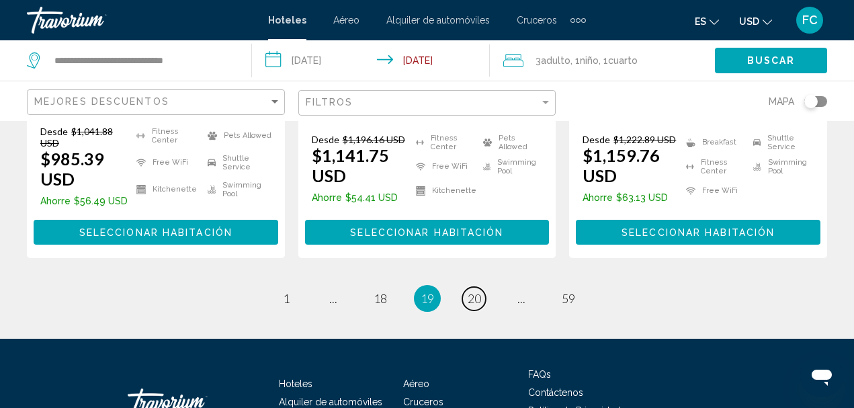
click at [479, 291] on span "20" at bounding box center [474, 298] width 13 height 15
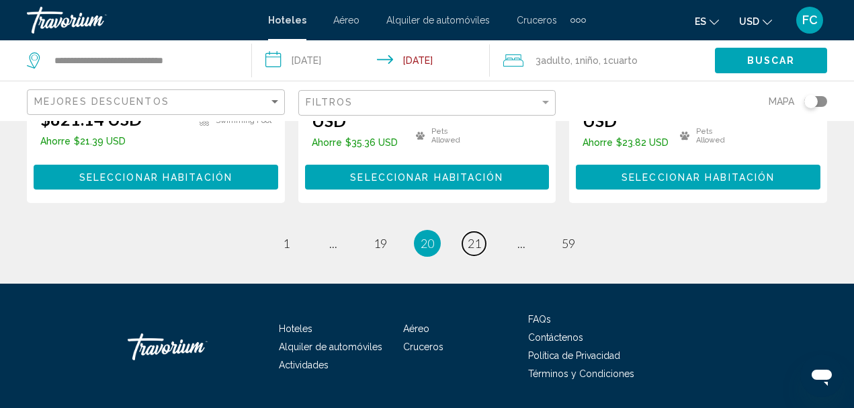
scroll to position [2057, 0]
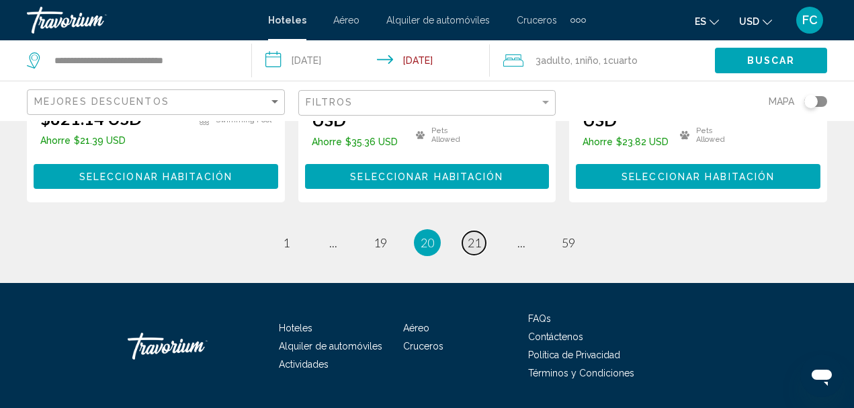
click at [474, 235] on span "21" at bounding box center [474, 242] width 13 height 15
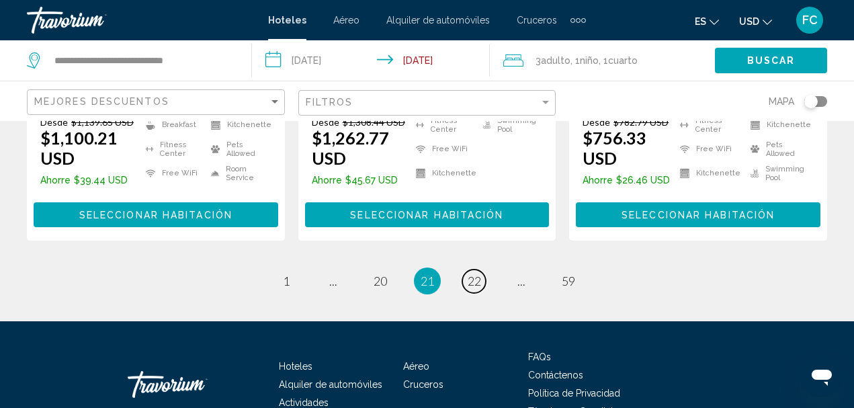
scroll to position [2084, 0]
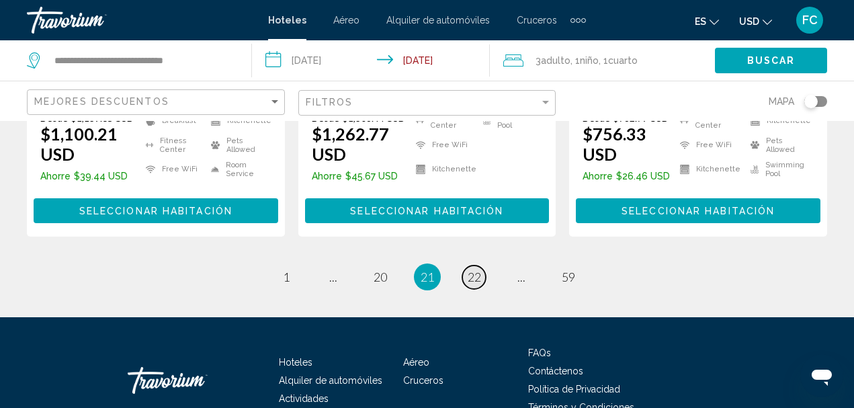
click at [473, 270] on span "22" at bounding box center [474, 277] width 13 height 15
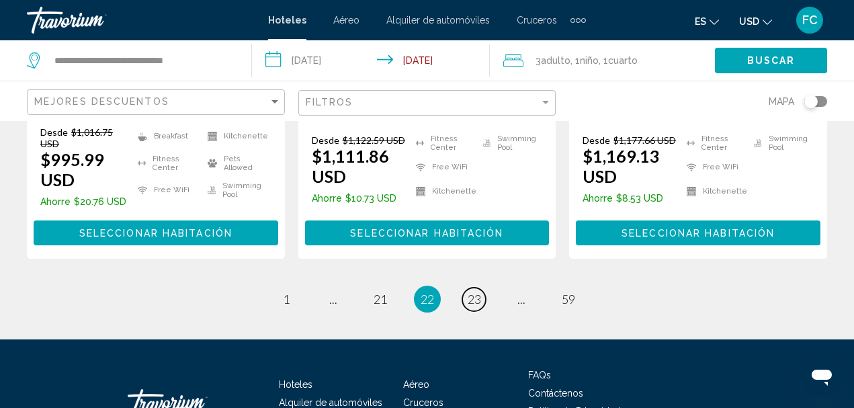
scroll to position [2051, 0]
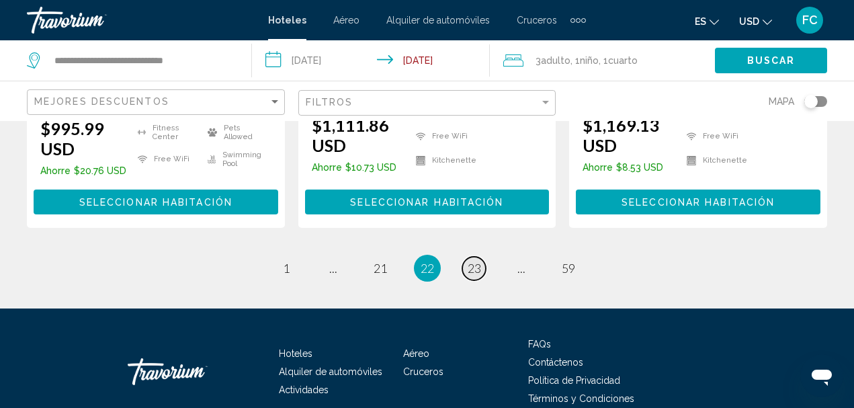
click at [481, 257] on link "page 23" at bounding box center [474, 269] width 24 height 24
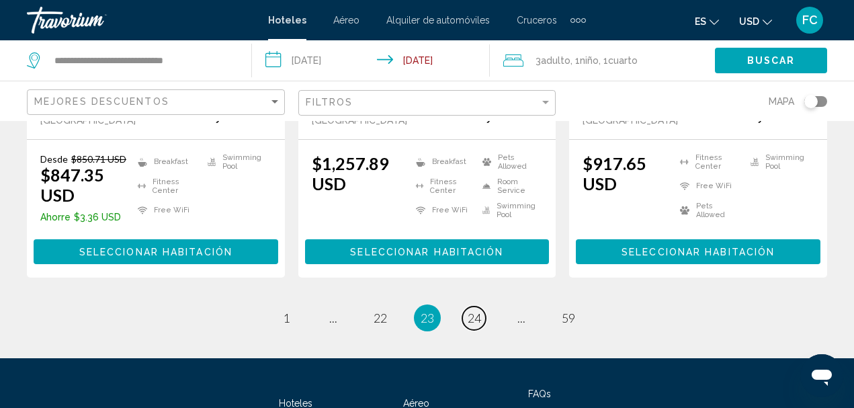
scroll to position [2077, 0]
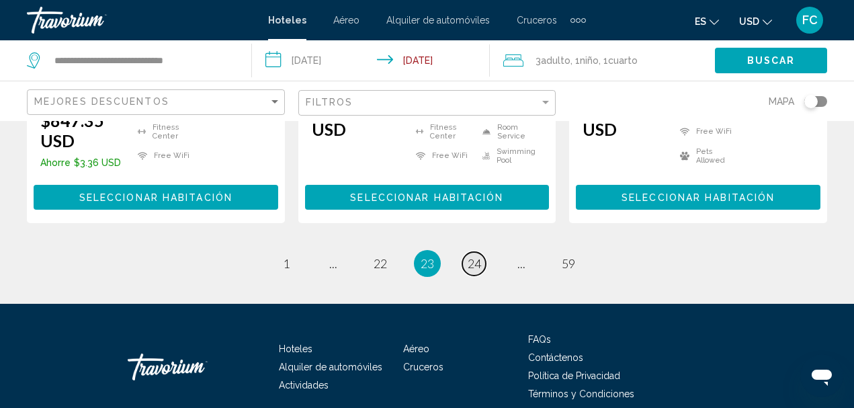
click at [475, 256] on span "24" at bounding box center [474, 263] width 13 height 15
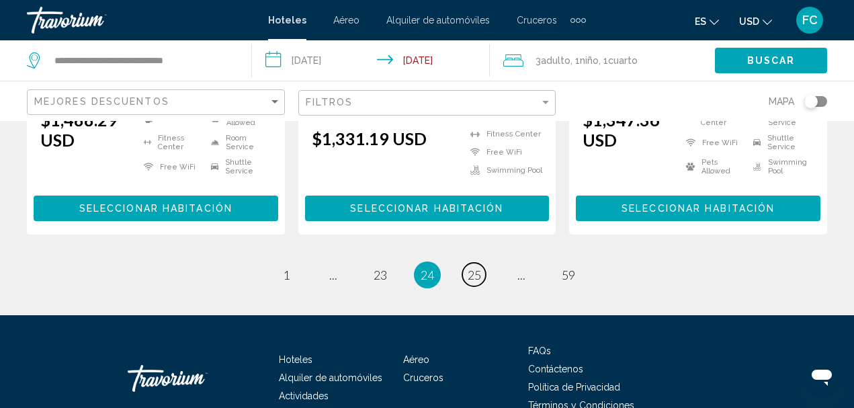
scroll to position [2044, 0]
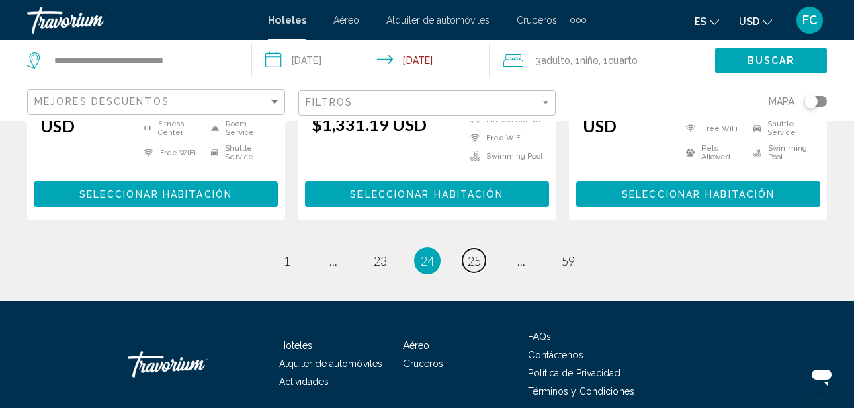
click at [475, 253] on span "25" at bounding box center [474, 260] width 13 height 15
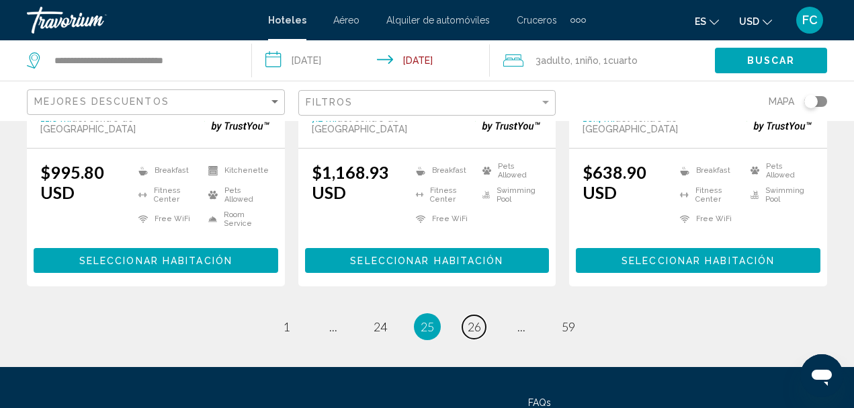
scroll to position [2016, 0]
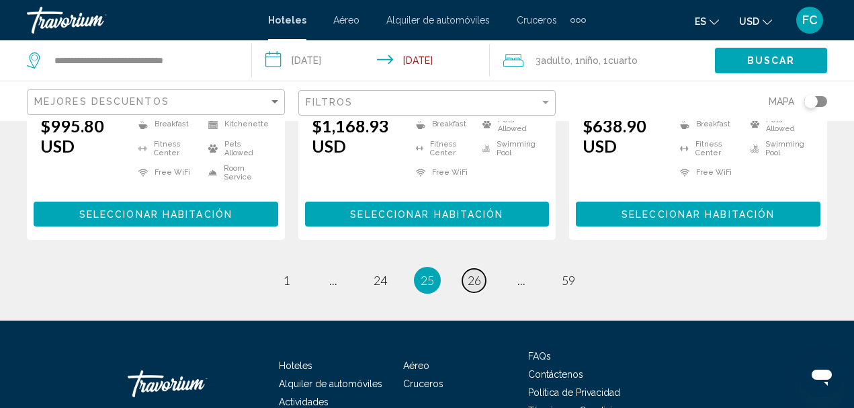
click at [477, 273] on span "26" at bounding box center [474, 280] width 13 height 15
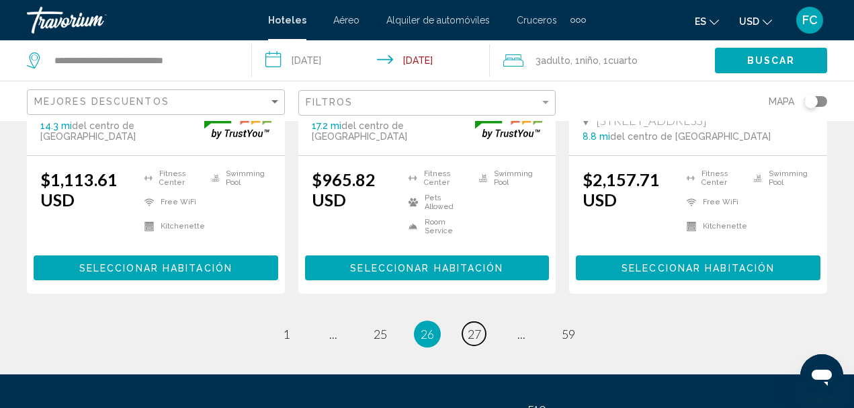
scroll to position [2016, 0]
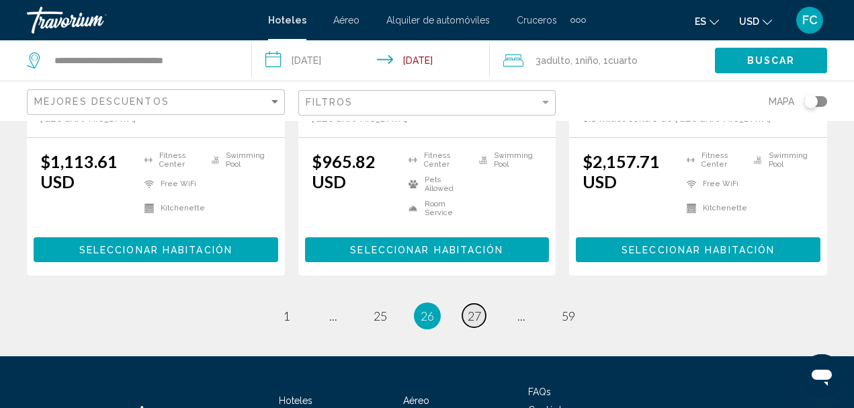
click at [469, 309] on span "27" at bounding box center [474, 316] width 13 height 15
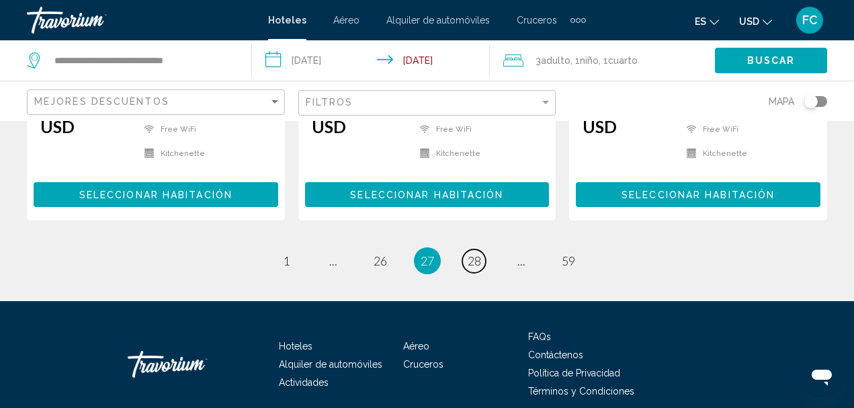
scroll to position [2016, 0]
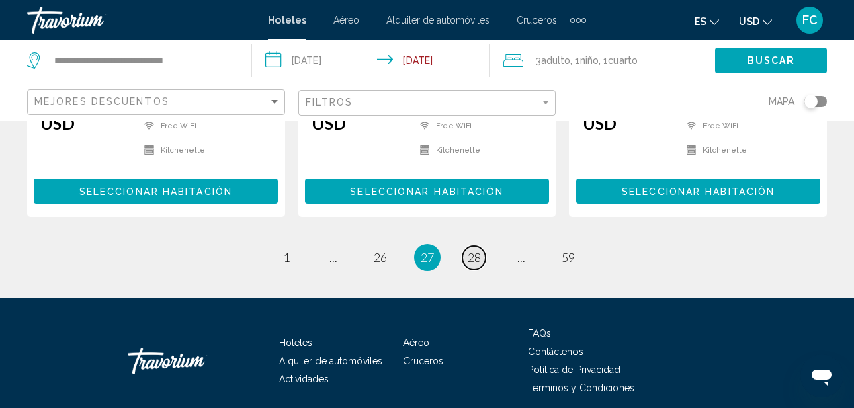
click at [476, 250] on span "28" at bounding box center [474, 257] width 13 height 15
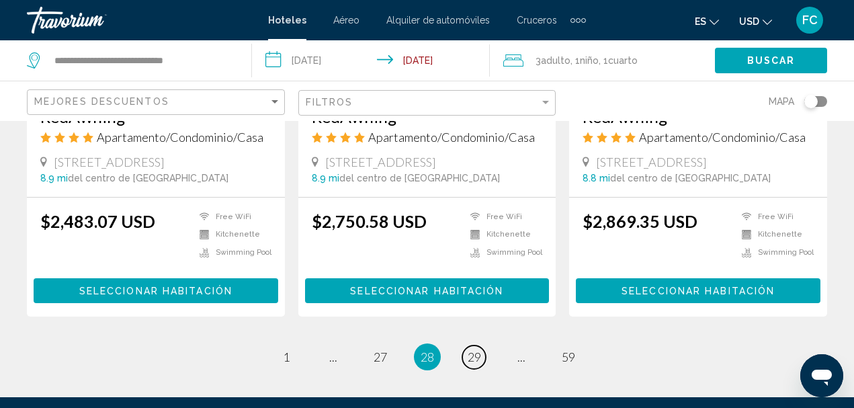
scroll to position [1949, 0]
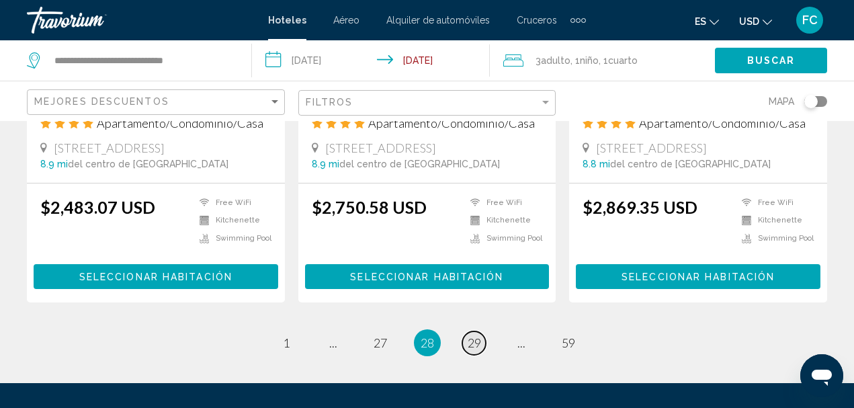
click at [473, 335] on span "29" at bounding box center [474, 342] width 13 height 15
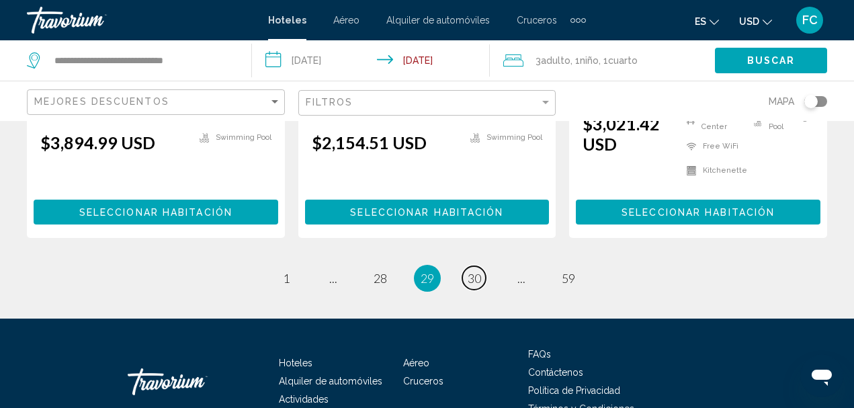
scroll to position [2014, 0]
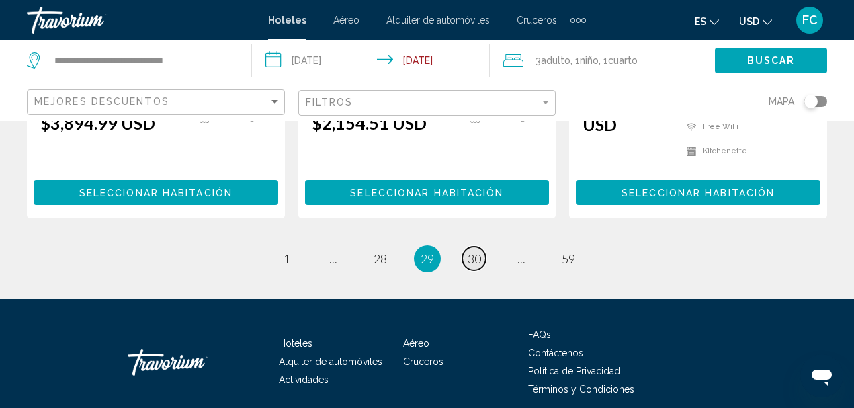
click at [473, 251] on span "30" at bounding box center [474, 258] width 13 height 15
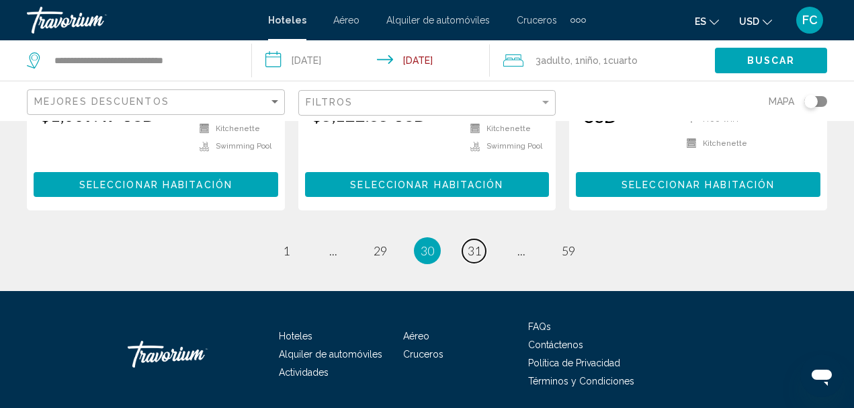
scroll to position [2049, 0]
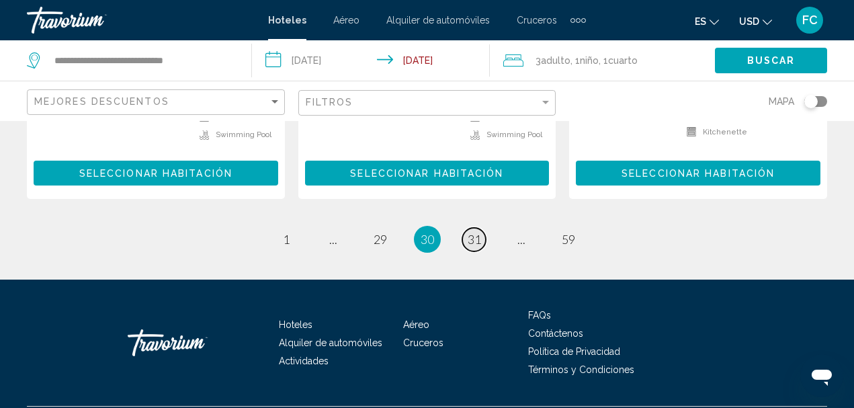
click at [469, 232] on span "31" at bounding box center [474, 239] width 13 height 15
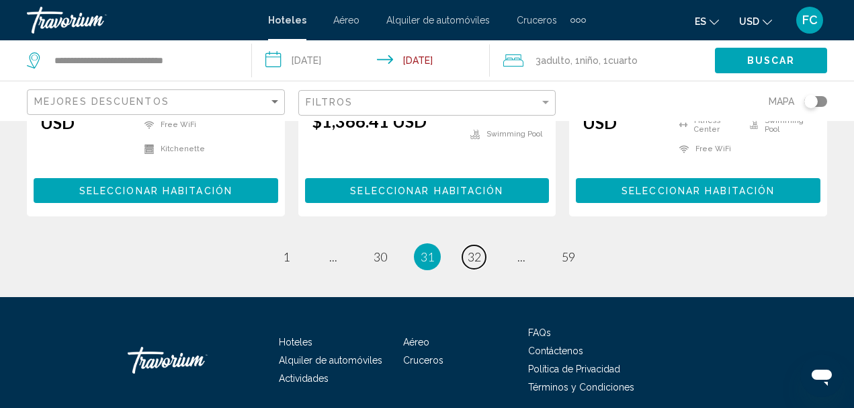
scroll to position [2044, 0]
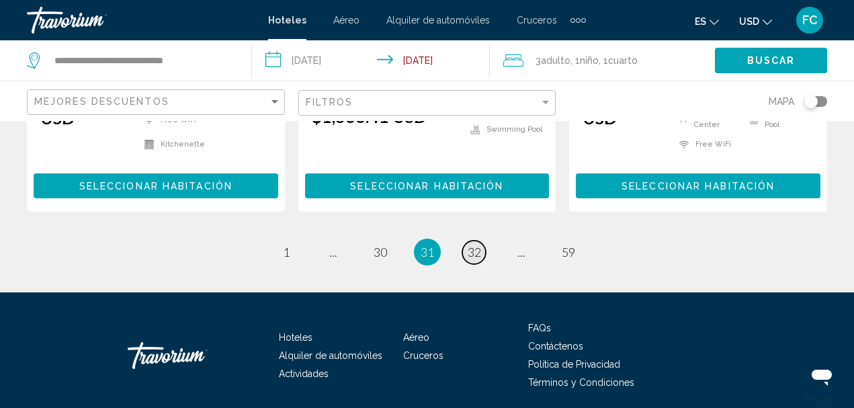
click at [471, 245] on span "32" at bounding box center [474, 252] width 13 height 15
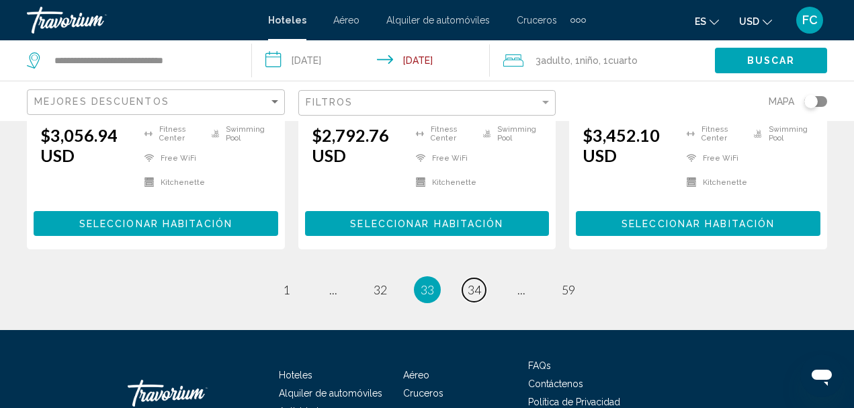
scroll to position [1949, 0]
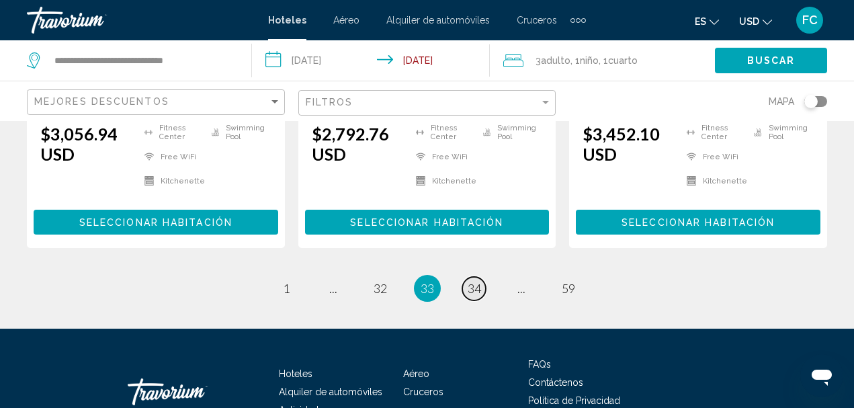
click at [469, 281] on span "34" at bounding box center [474, 288] width 13 height 15
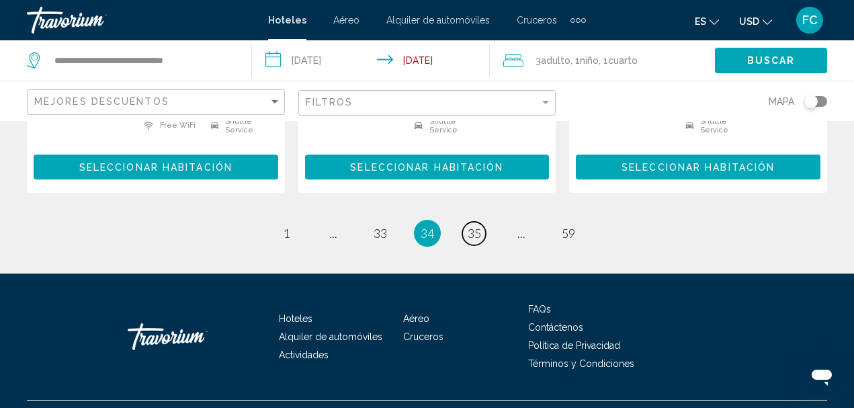
scroll to position [2043, 0]
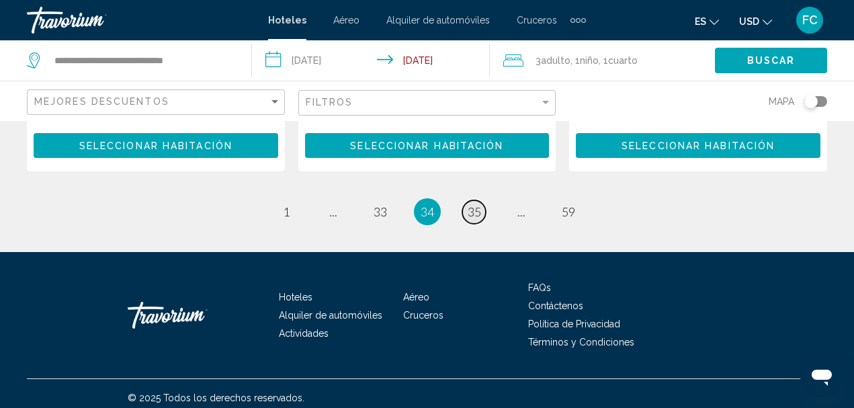
click at [471, 208] on span "35" at bounding box center [474, 211] width 13 height 15
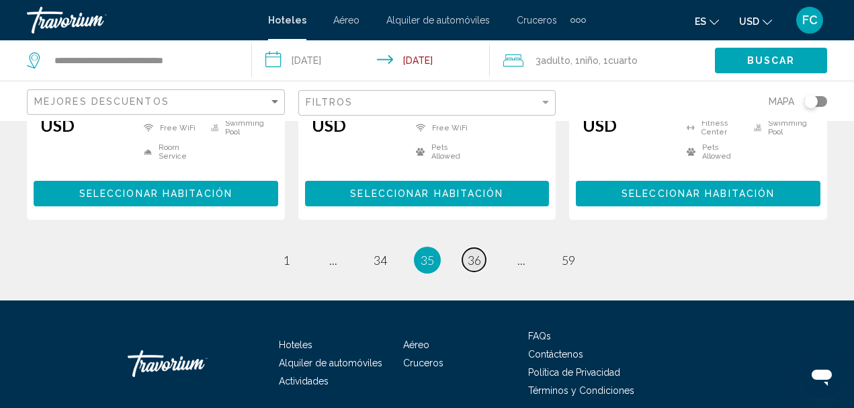
scroll to position [2051, 0]
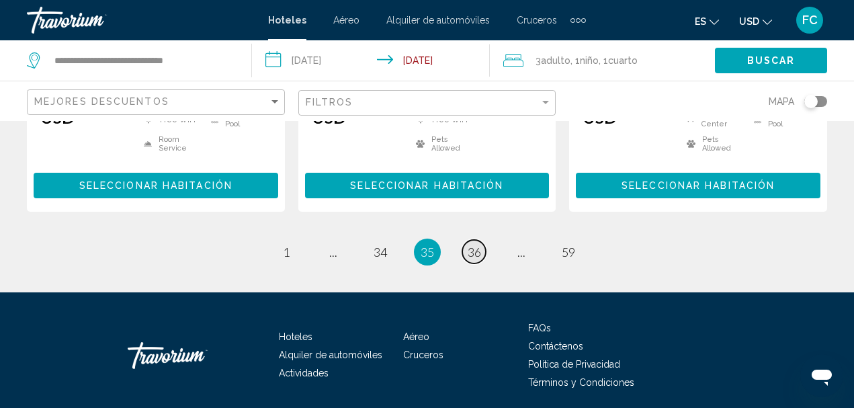
click at [471, 245] on span "36" at bounding box center [474, 252] width 13 height 15
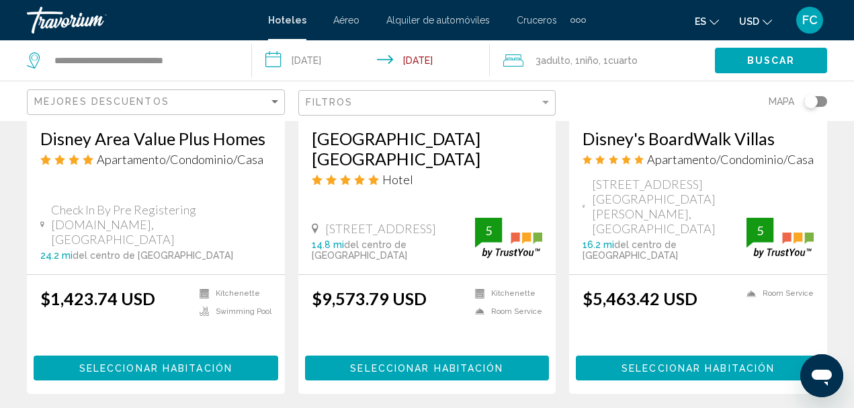
scroll to position [1815, 0]
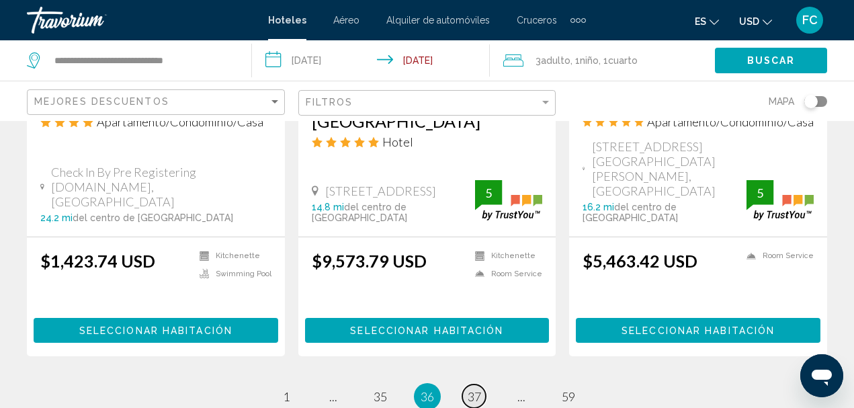
click at [473, 389] on span "37" at bounding box center [474, 396] width 13 height 15
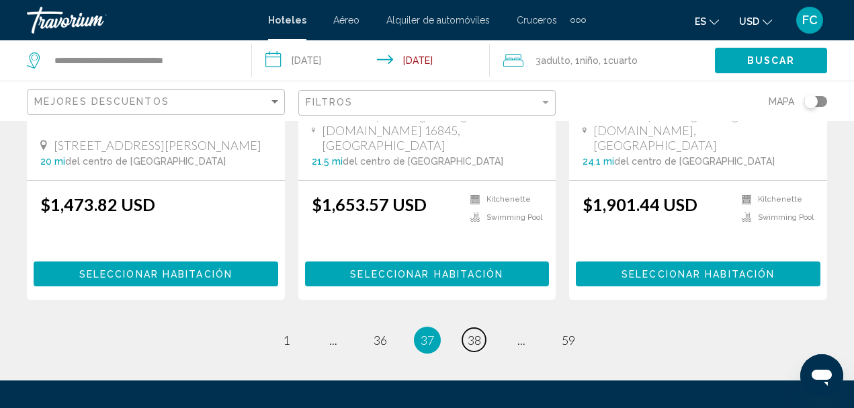
scroll to position [1882, 0]
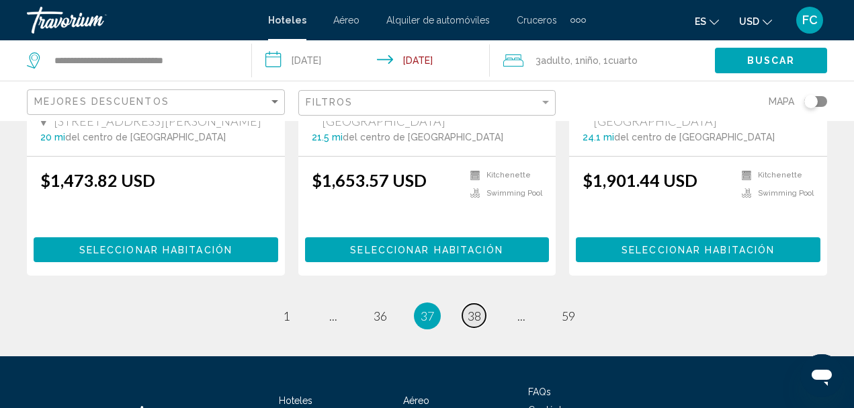
click at [473, 309] on span "38" at bounding box center [474, 316] width 13 height 15
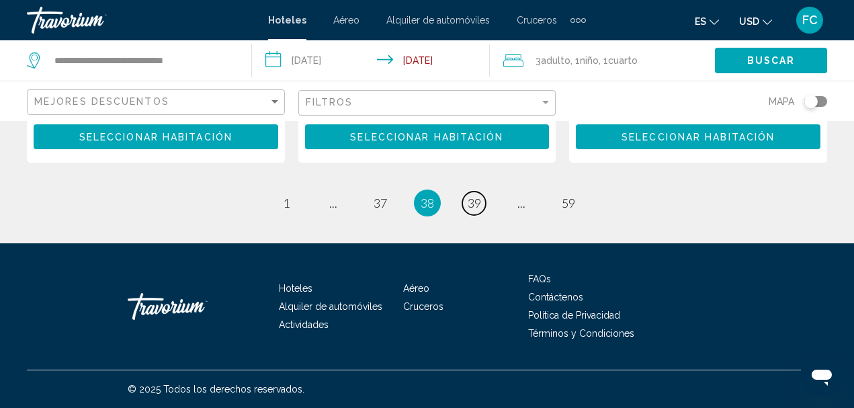
scroll to position [1949, 0]
click at [282, 215] on link "page 1" at bounding box center [286, 204] width 24 height 24
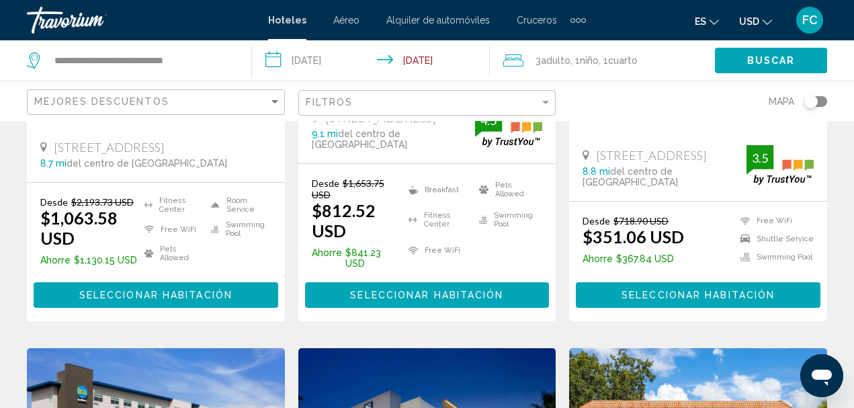
scroll to position [336, 0]
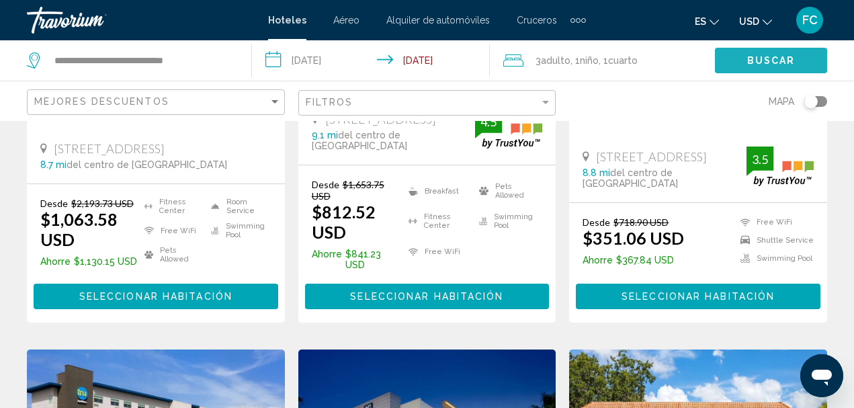
click at [754, 59] on span "Buscar" at bounding box center [771, 61] width 48 height 11
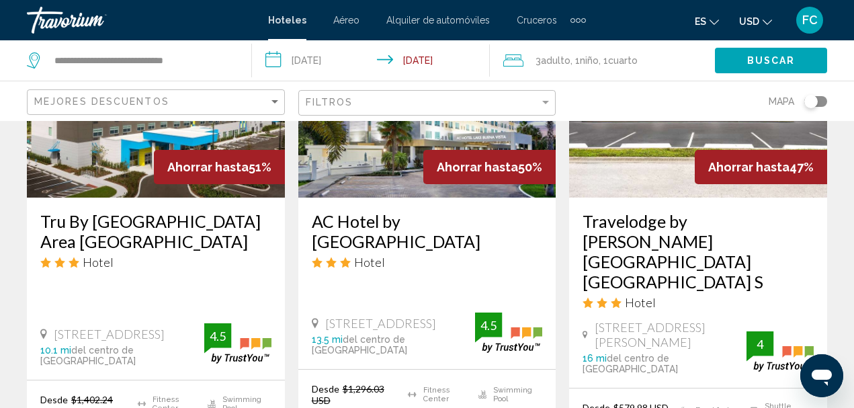
scroll to position [672, 0]
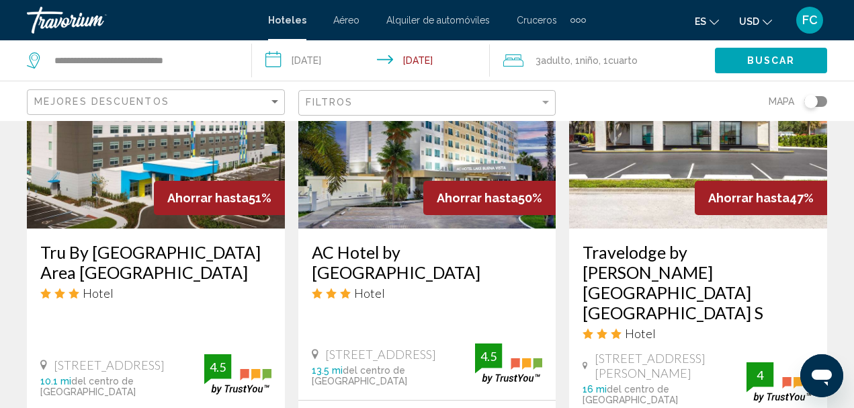
click at [686, 166] on img "Main content" at bounding box center [698, 120] width 258 height 215
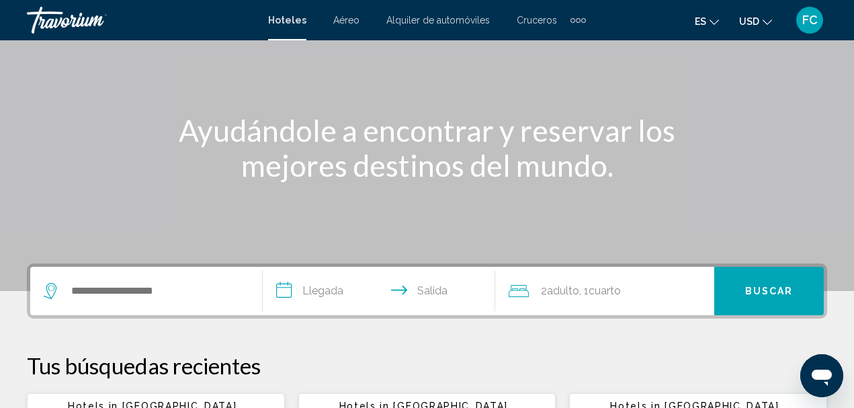
scroll to position [116, 0]
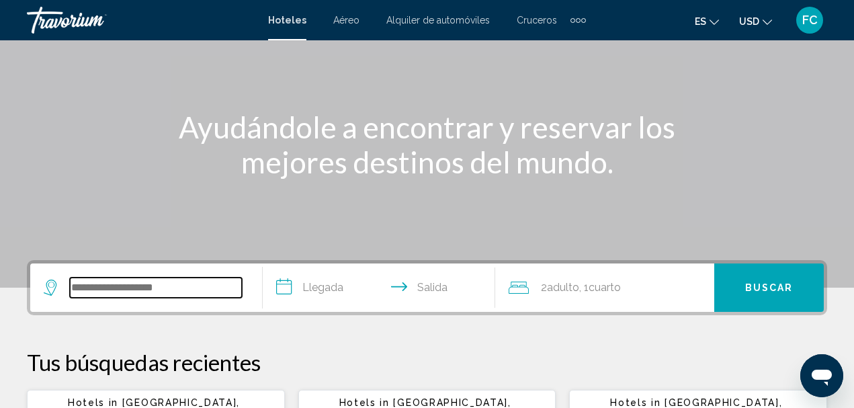
click at [202, 288] on input "Search widget" at bounding box center [156, 288] width 172 height 20
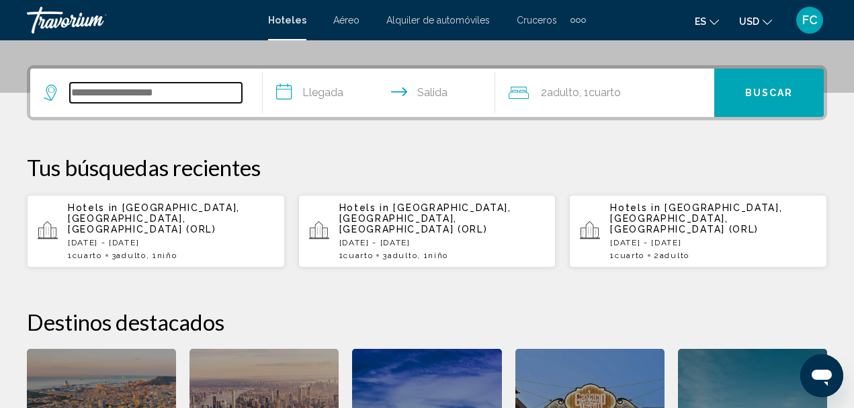
scroll to position [332, 0]
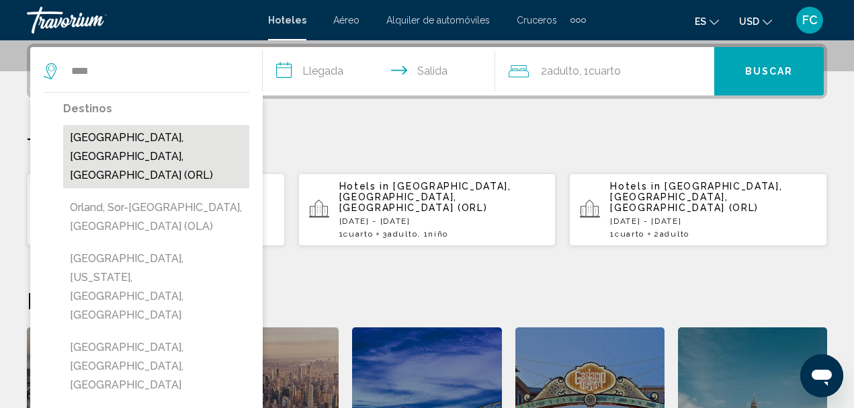
click at [209, 138] on button "Orlando, FL, United States (ORL)" at bounding box center [156, 156] width 186 height 63
type input "**********"
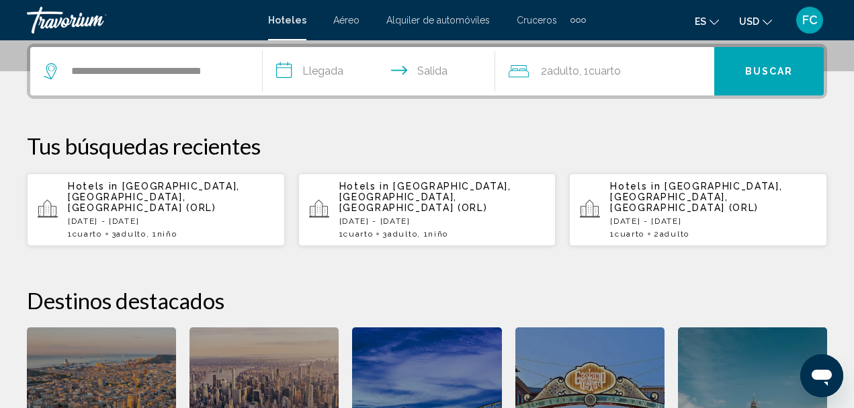
click at [281, 75] on input "**********" at bounding box center [382, 73] width 238 height 52
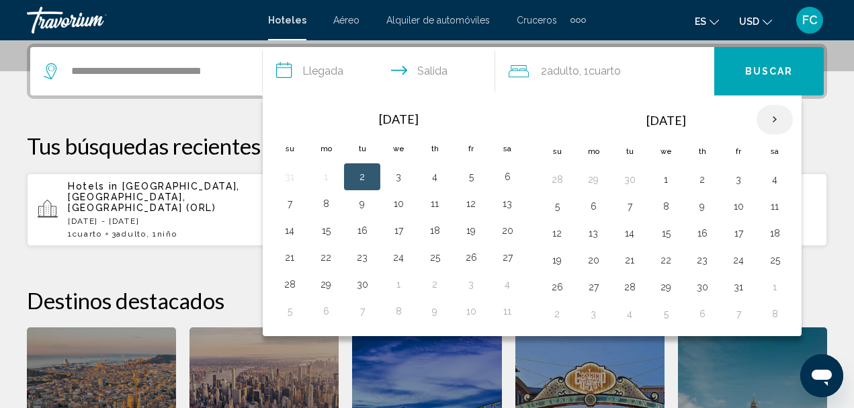
click at [777, 117] on th "Next month" at bounding box center [775, 120] width 36 height 30
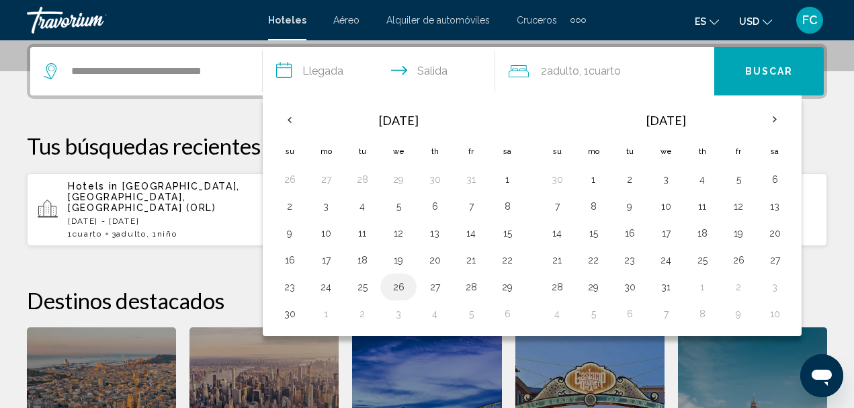
click at [400, 286] on button "26" at bounding box center [399, 287] width 22 height 19
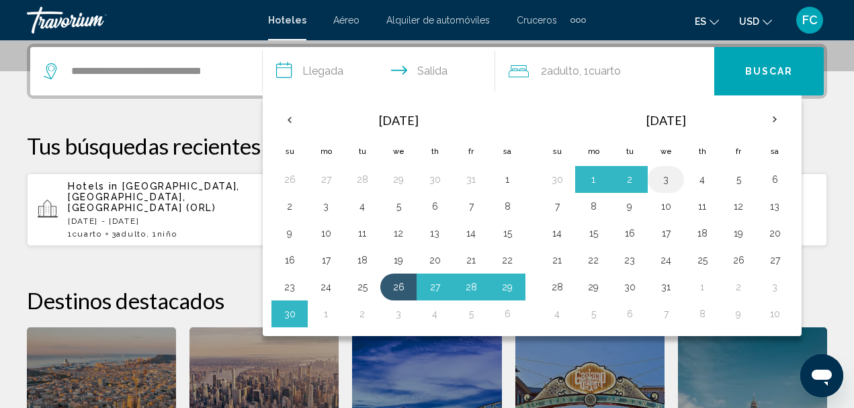
click at [669, 179] on button "3" at bounding box center [666, 179] width 22 height 19
type input "**********"
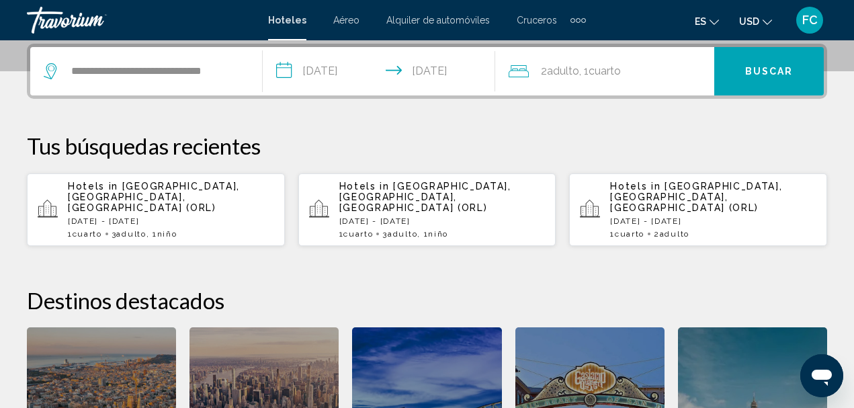
click at [567, 75] on span "Adulto" at bounding box center [563, 71] width 32 height 13
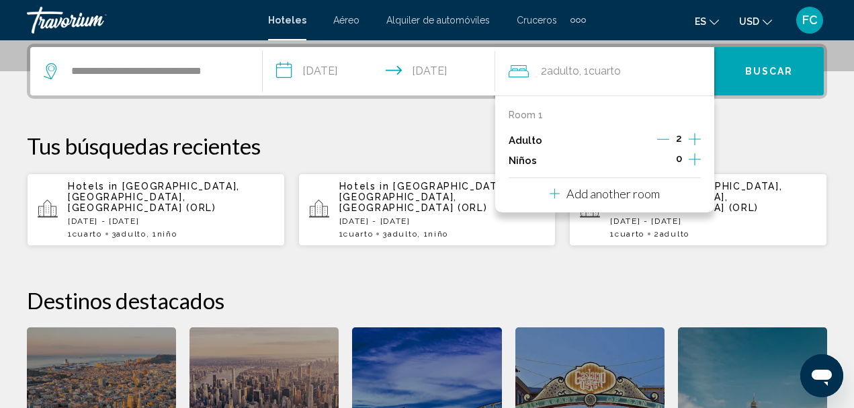
click at [695, 140] on icon "Increment adults" at bounding box center [695, 139] width 12 height 12
click at [696, 153] on icon "Increment children" at bounding box center [695, 159] width 12 height 16
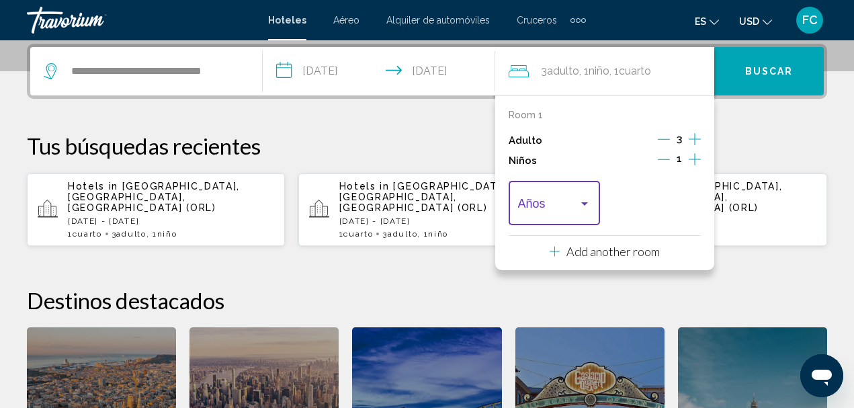
click at [585, 203] on div "Travelers: 3 adults, 1 child" at bounding box center [584, 203] width 7 height 3
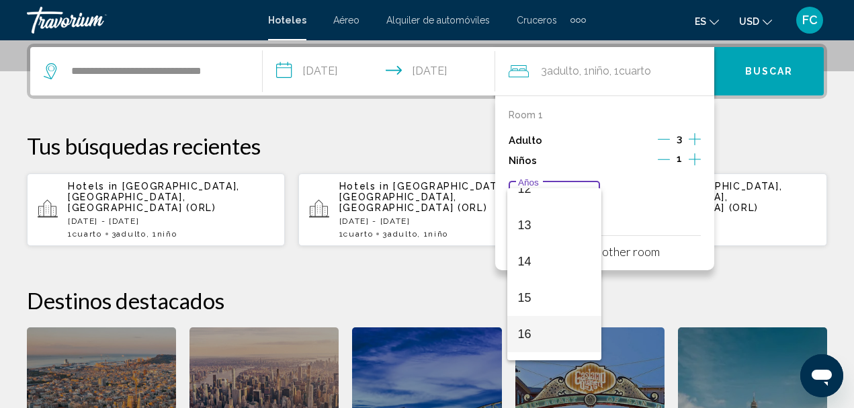
scroll to position [456, 0]
click at [572, 314] on span "16" at bounding box center [554, 331] width 73 height 36
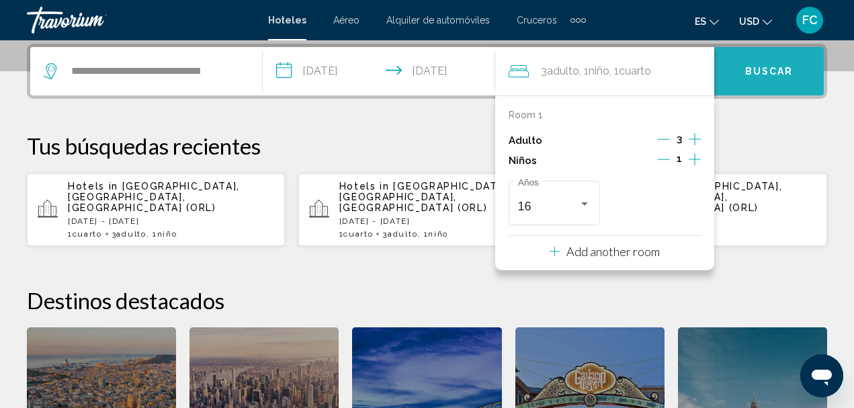
click at [775, 79] on button "Buscar" at bounding box center [769, 71] width 110 height 48
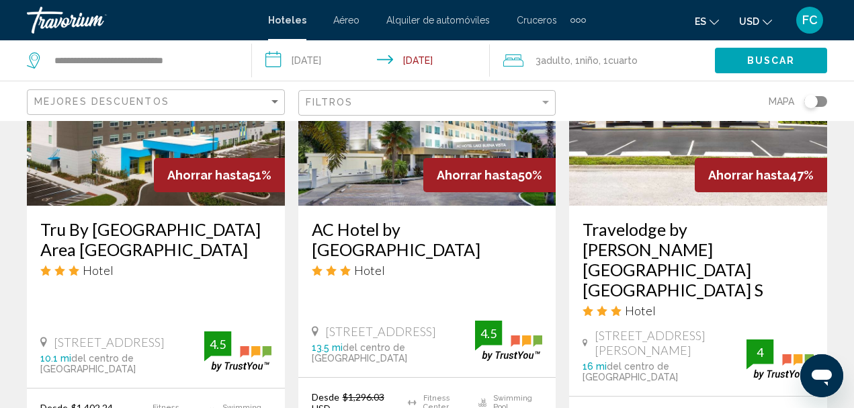
scroll to position [605, 0]
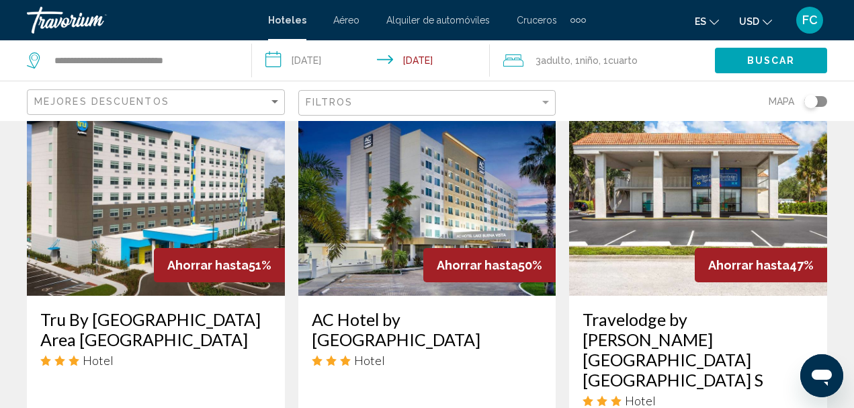
click at [747, 157] on img "Main content" at bounding box center [698, 188] width 258 height 215
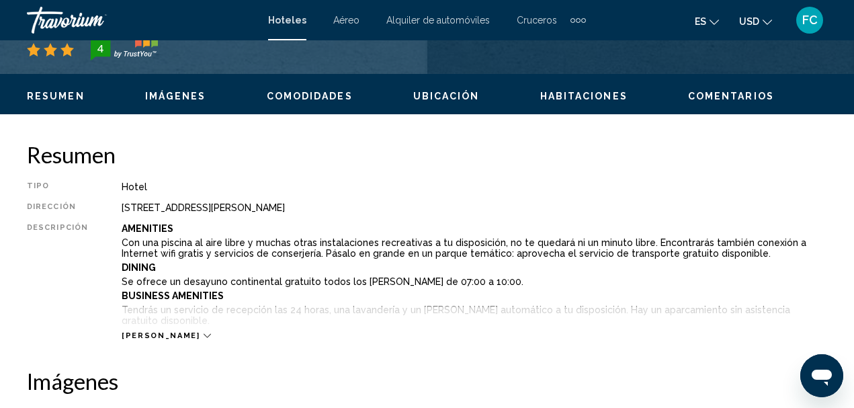
scroll to position [156, 0]
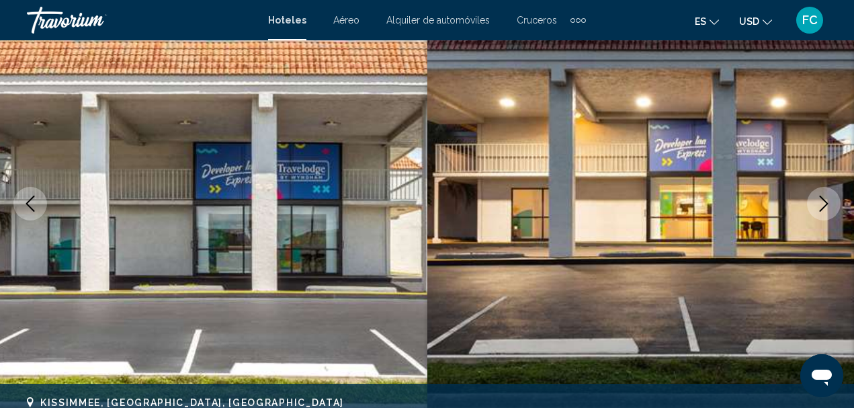
click at [818, 205] on icon "Next image" at bounding box center [824, 204] width 16 height 16
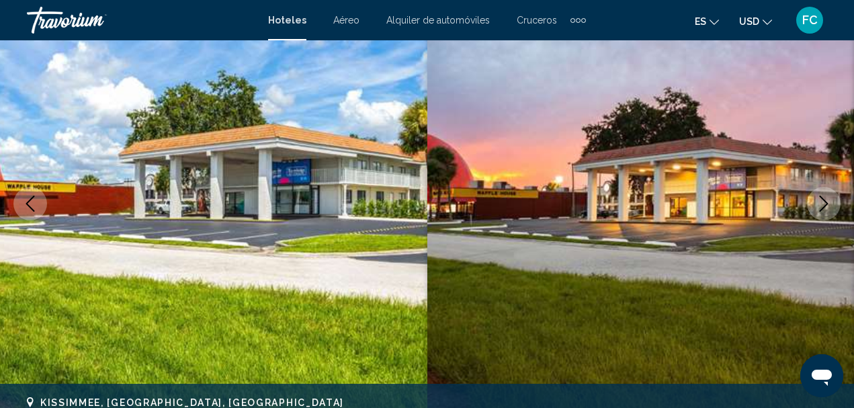
click at [822, 199] on icon "Next image" at bounding box center [824, 204] width 16 height 16
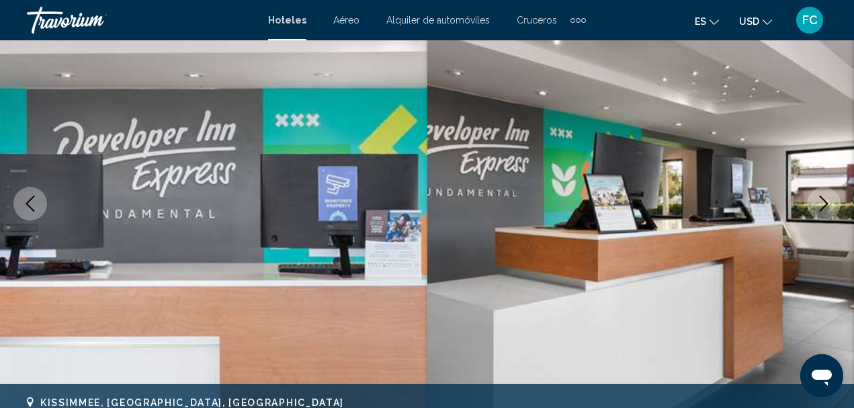
click at [827, 202] on icon "Next image" at bounding box center [824, 204] width 16 height 16
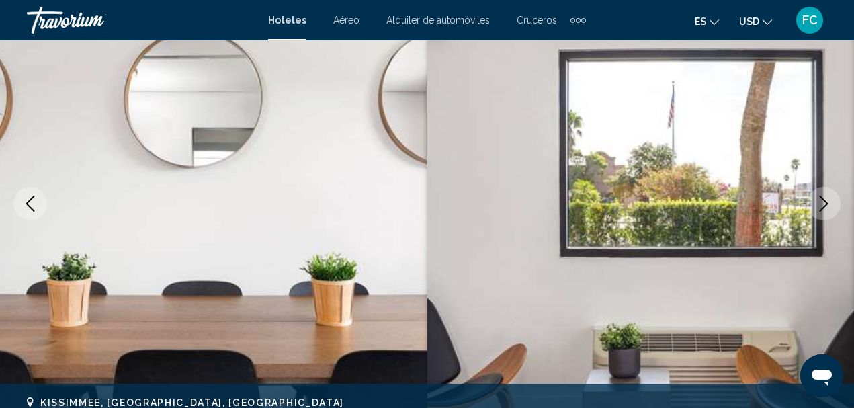
click at [827, 202] on icon "Next image" at bounding box center [824, 204] width 16 height 16
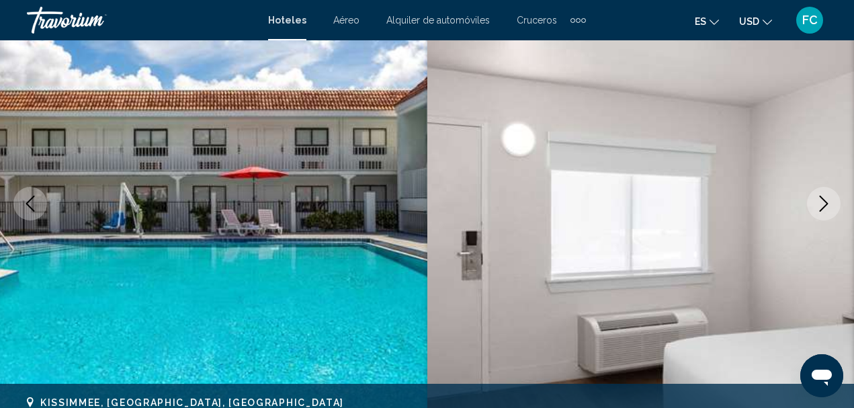
click at [828, 205] on icon "Next image" at bounding box center [824, 204] width 16 height 16
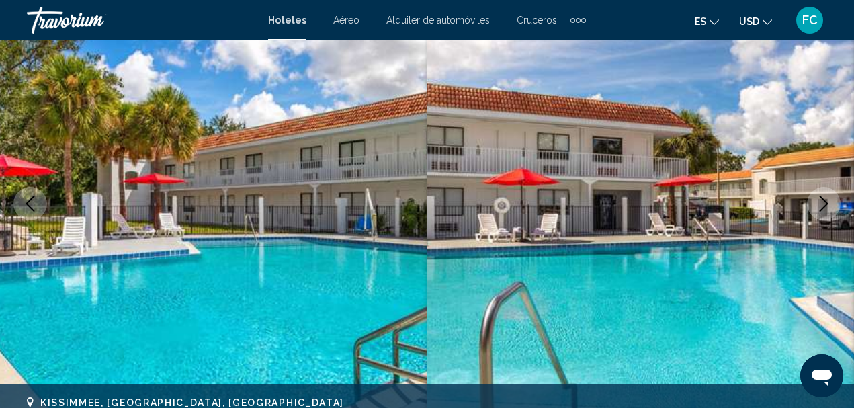
click at [833, 205] on button "Next image" at bounding box center [824, 204] width 34 height 34
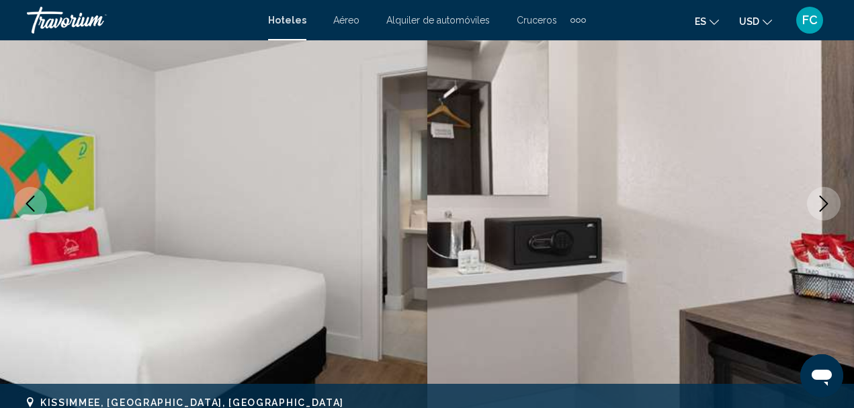
click at [825, 202] on icon "Next image" at bounding box center [824, 204] width 16 height 16
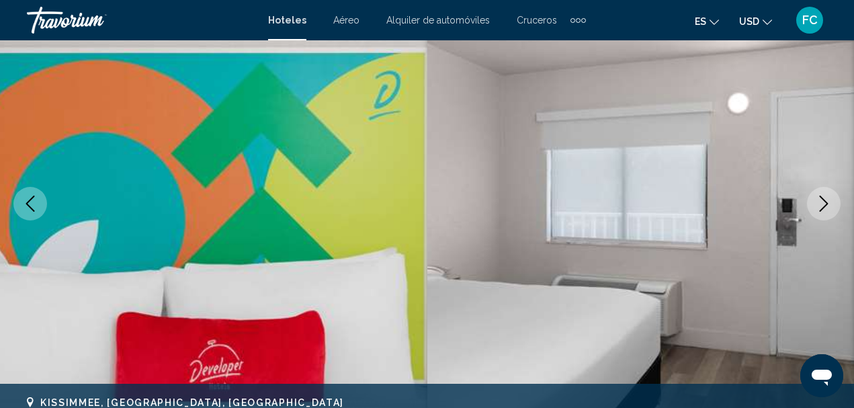
click at [825, 202] on icon "Next image" at bounding box center [824, 204] width 16 height 16
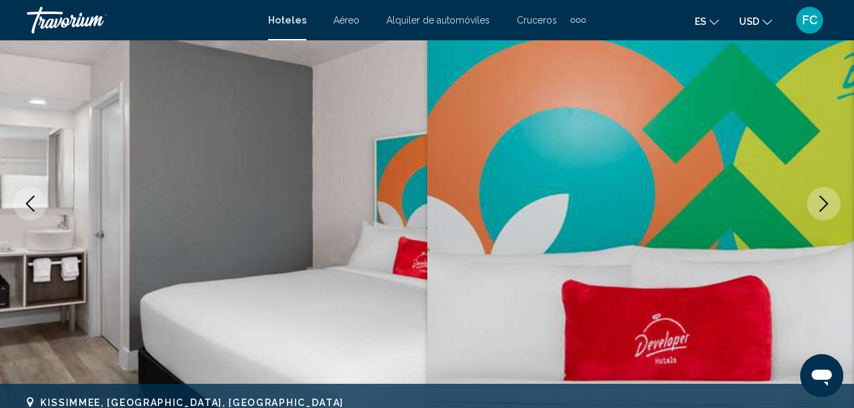
click at [825, 202] on icon "Next image" at bounding box center [824, 204] width 16 height 16
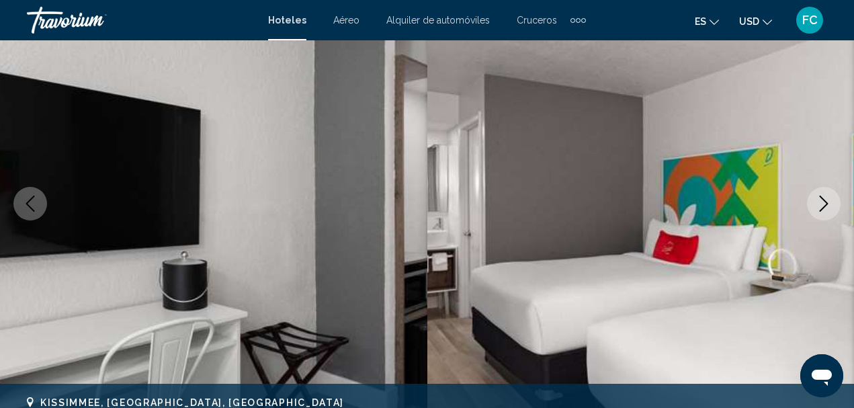
click at [825, 202] on icon "Next image" at bounding box center [824, 204] width 16 height 16
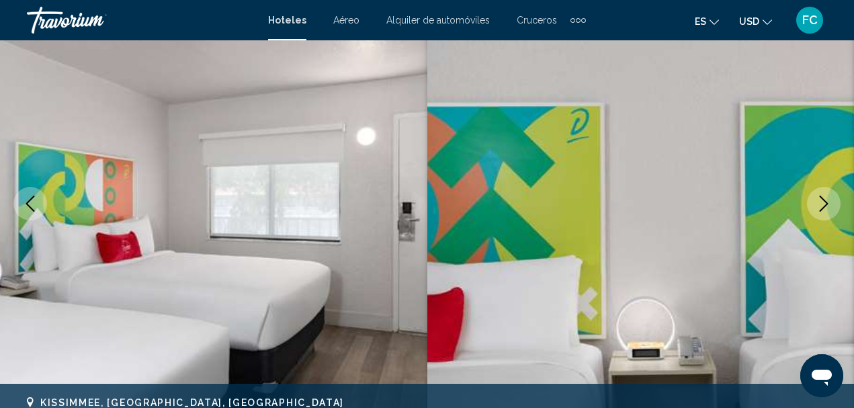
click at [825, 202] on icon "Next image" at bounding box center [824, 204] width 16 height 16
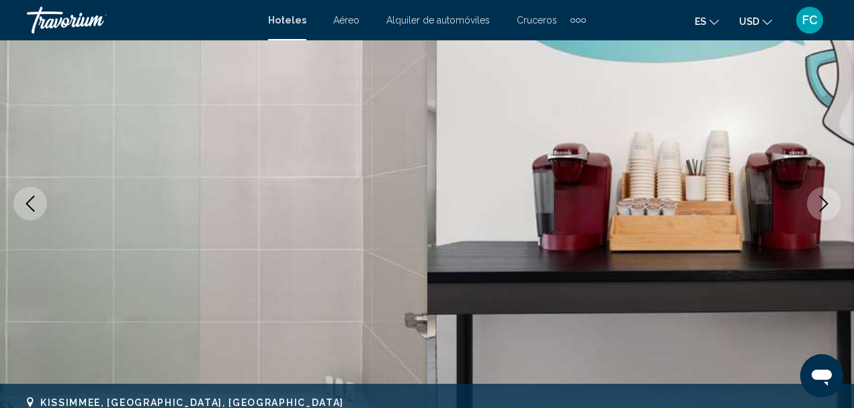
click at [825, 200] on icon "Next image" at bounding box center [824, 204] width 9 height 16
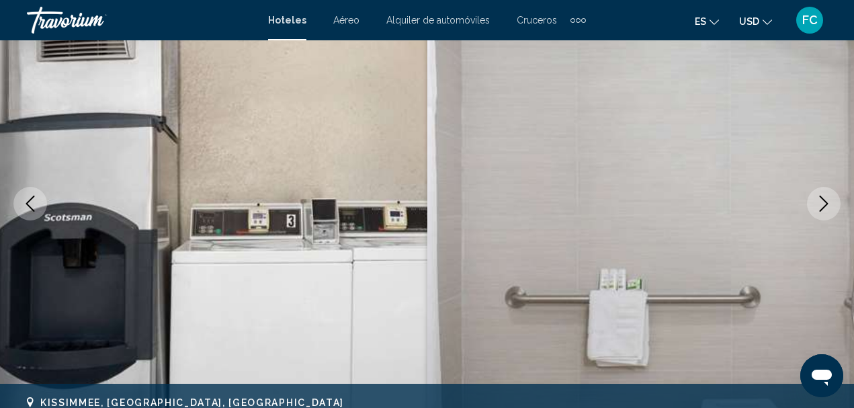
click at [823, 199] on icon "Next image" at bounding box center [824, 204] width 9 height 16
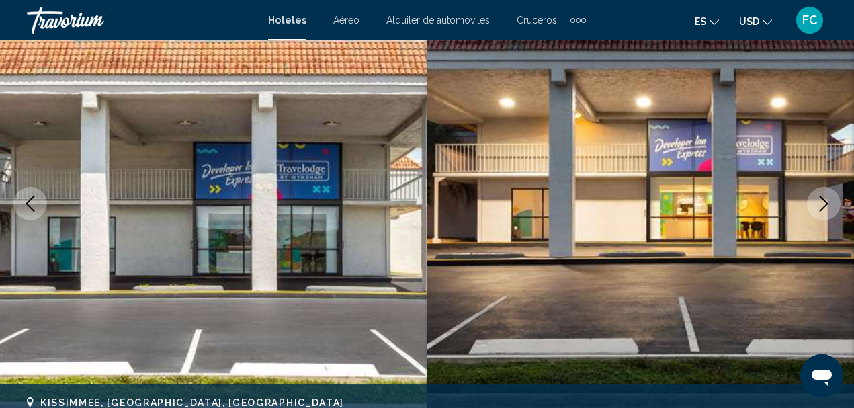
click at [815, 194] on button "Next image" at bounding box center [824, 204] width 34 height 34
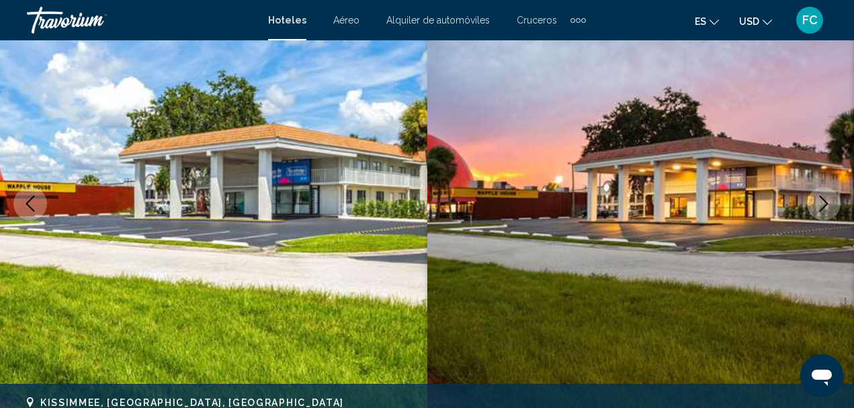
click at [815, 194] on button "Next image" at bounding box center [824, 204] width 34 height 34
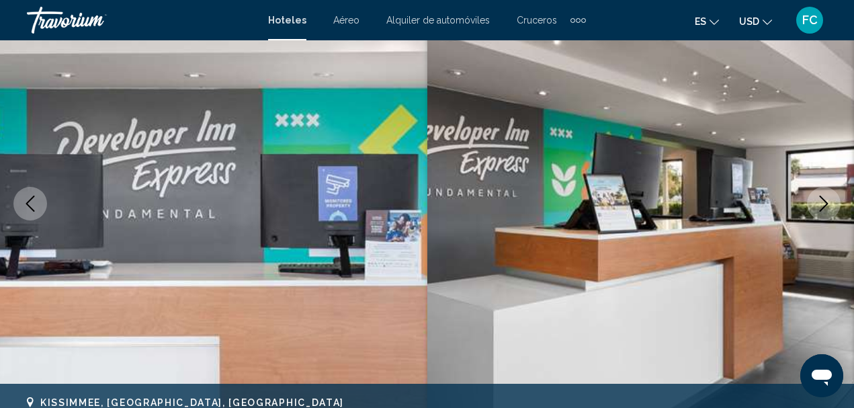
click at [815, 194] on button "Next image" at bounding box center [824, 204] width 34 height 34
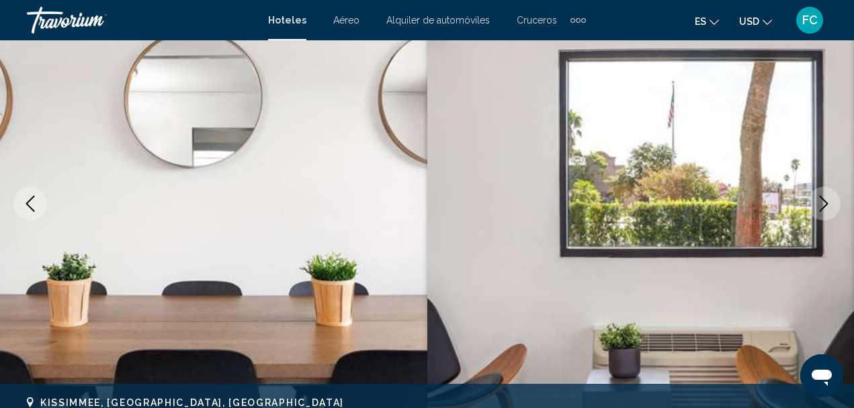
click at [815, 194] on button "Next image" at bounding box center [824, 204] width 34 height 34
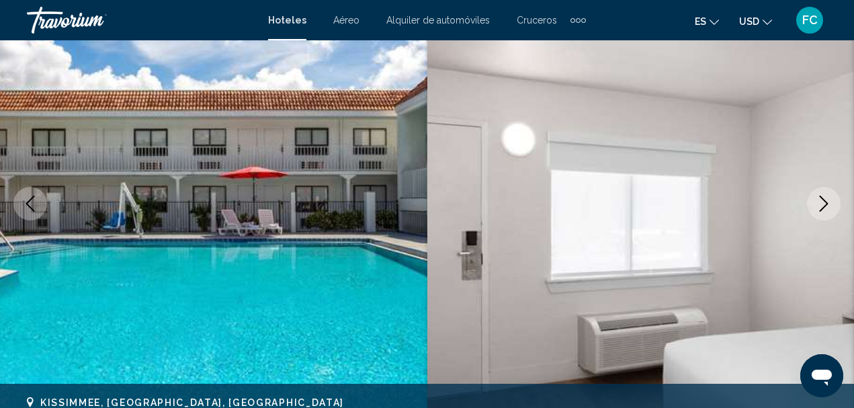
click at [815, 194] on button "Next image" at bounding box center [824, 204] width 34 height 34
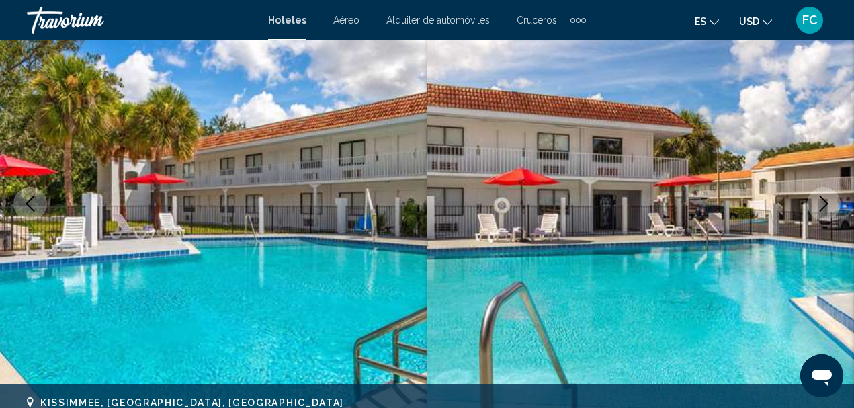
click at [815, 194] on button "Next image" at bounding box center [824, 204] width 34 height 34
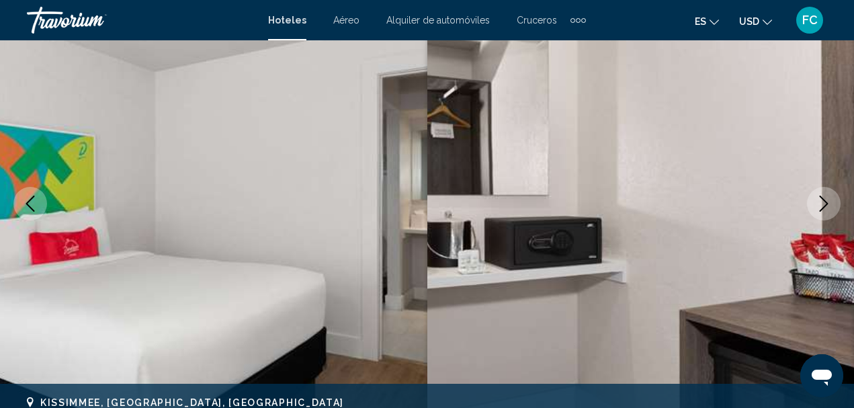
click at [815, 194] on button "Next image" at bounding box center [824, 204] width 34 height 34
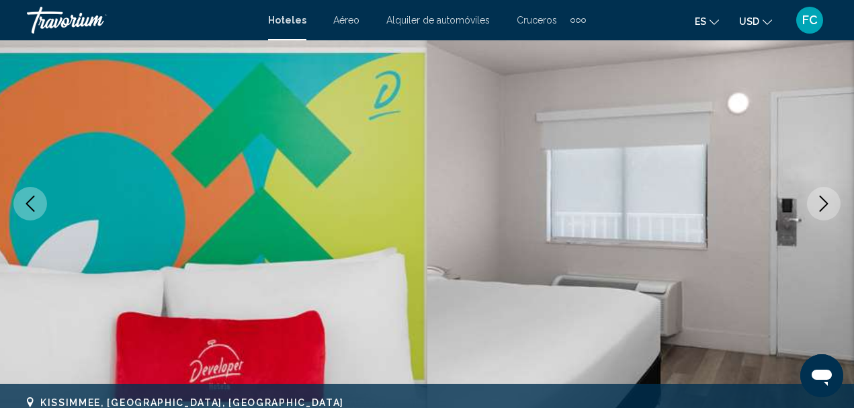
click at [815, 193] on button "Next image" at bounding box center [824, 204] width 34 height 34
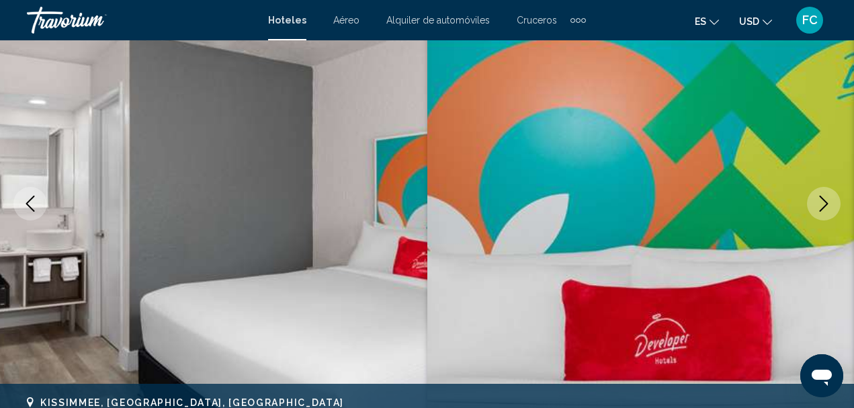
click at [815, 193] on button "Next image" at bounding box center [824, 204] width 34 height 34
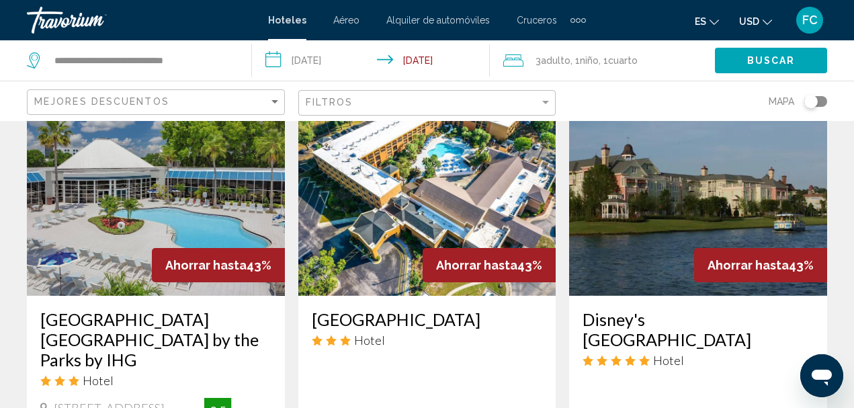
scroll to position [1680, 0]
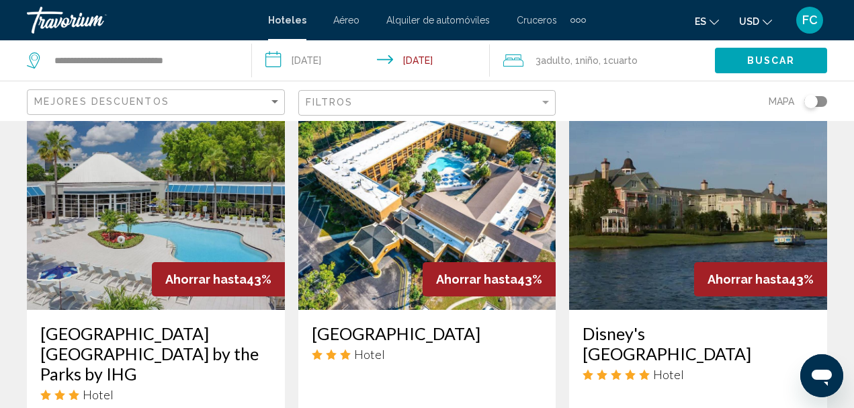
click at [179, 221] on img "Main content" at bounding box center [156, 202] width 258 height 215
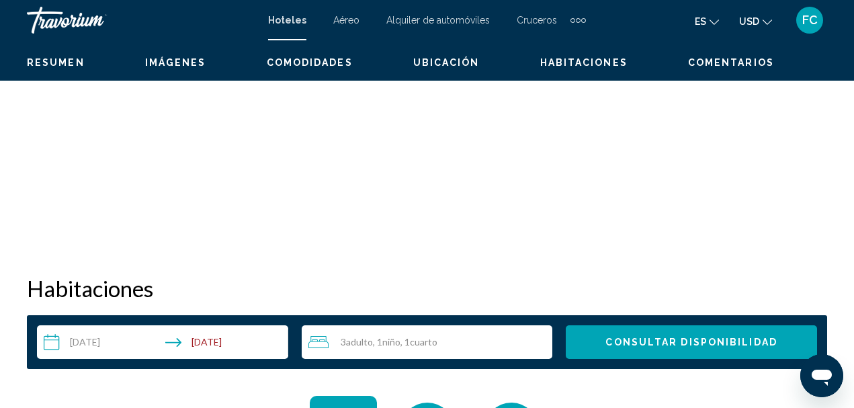
scroll to position [156, 0]
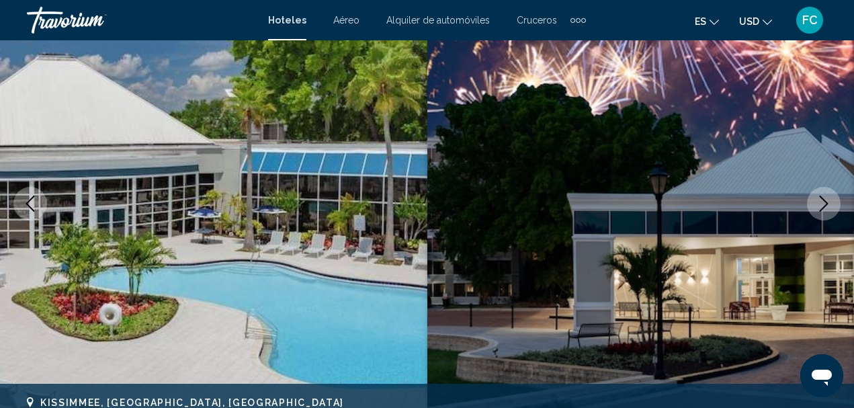
click at [823, 198] on icon "Next image" at bounding box center [824, 204] width 16 height 16
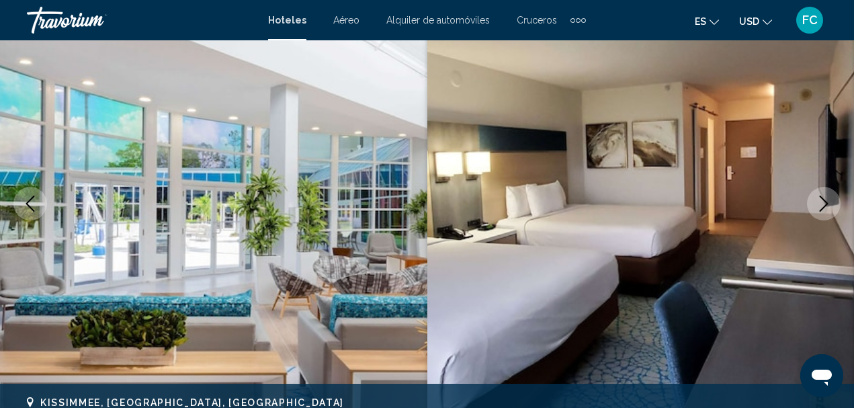
click at [823, 197] on icon "Next image" at bounding box center [824, 204] width 16 height 16
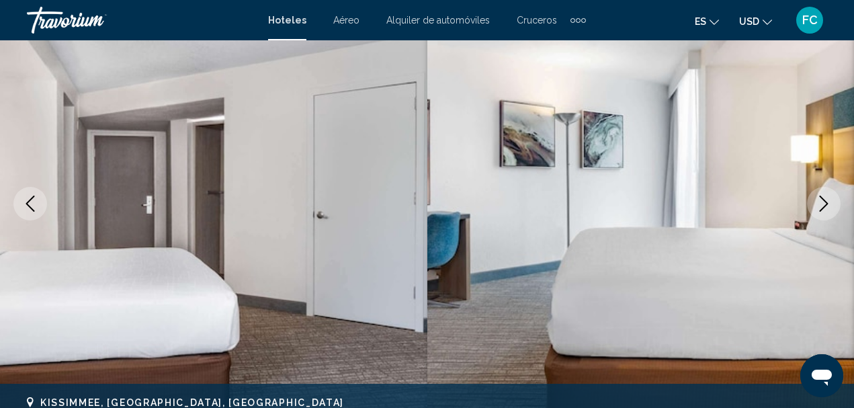
click at [823, 197] on icon "Next image" at bounding box center [824, 204] width 16 height 16
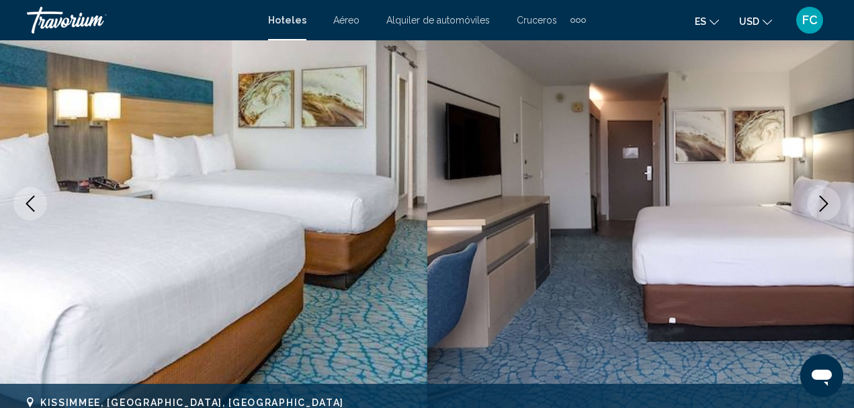
click at [823, 197] on icon "Next image" at bounding box center [824, 204] width 16 height 16
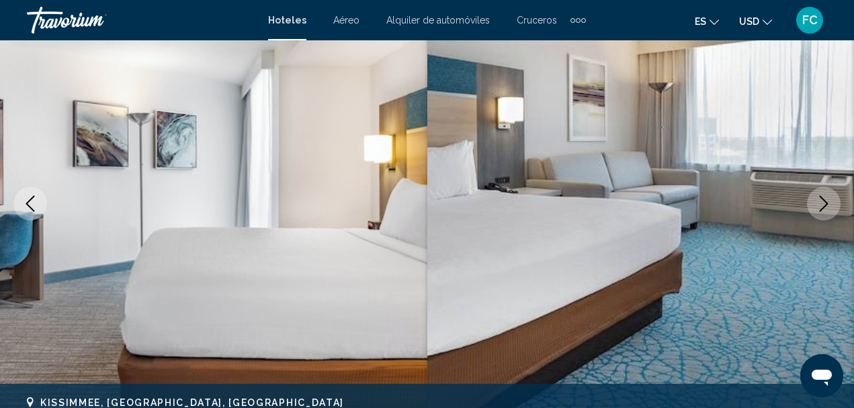
click at [823, 206] on icon "Next image" at bounding box center [824, 204] width 16 height 16
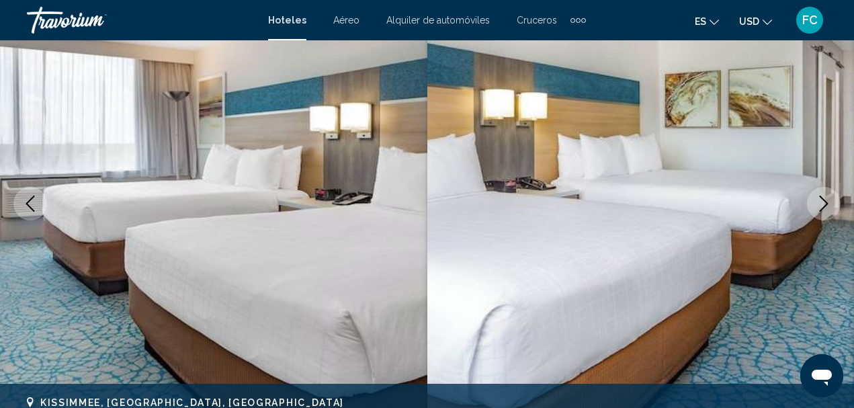
click at [823, 206] on icon "Next image" at bounding box center [824, 204] width 16 height 16
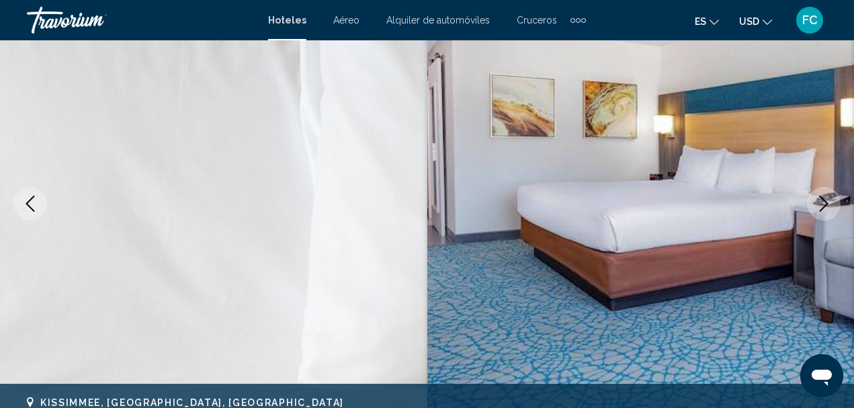
click at [823, 206] on icon "Next image" at bounding box center [824, 204] width 16 height 16
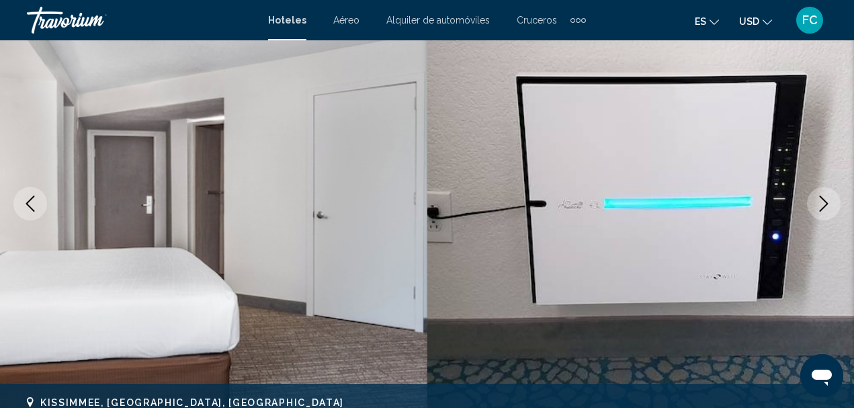
click at [823, 206] on icon "Next image" at bounding box center [824, 204] width 16 height 16
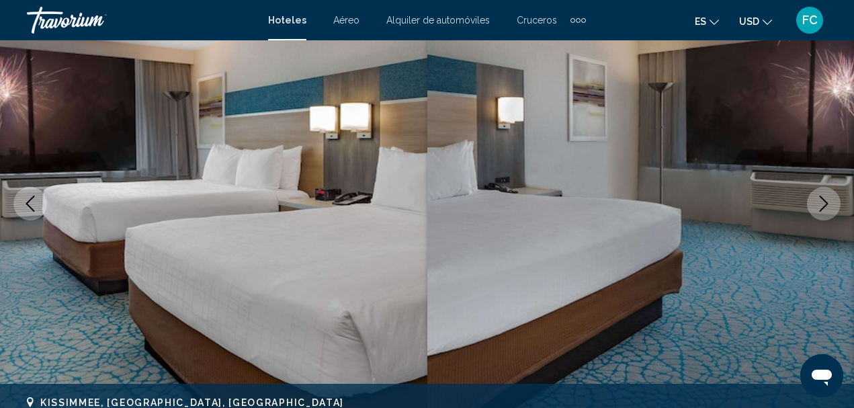
click at [823, 206] on icon "Next image" at bounding box center [824, 204] width 16 height 16
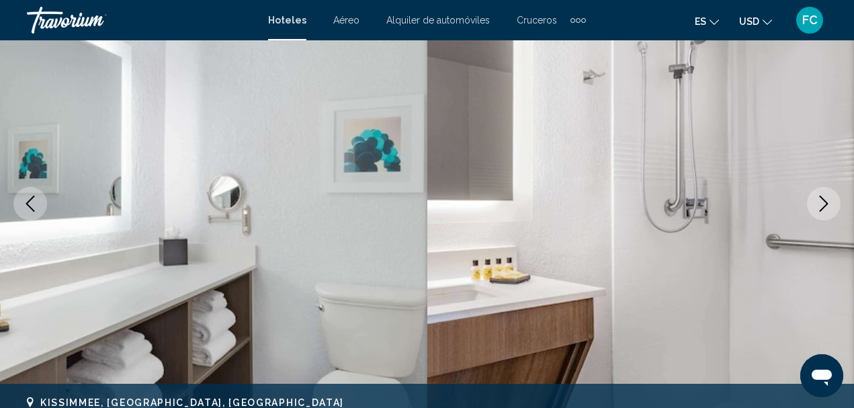
click at [823, 207] on icon "Next image" at bounding box center [824, 204] width 16 height 16
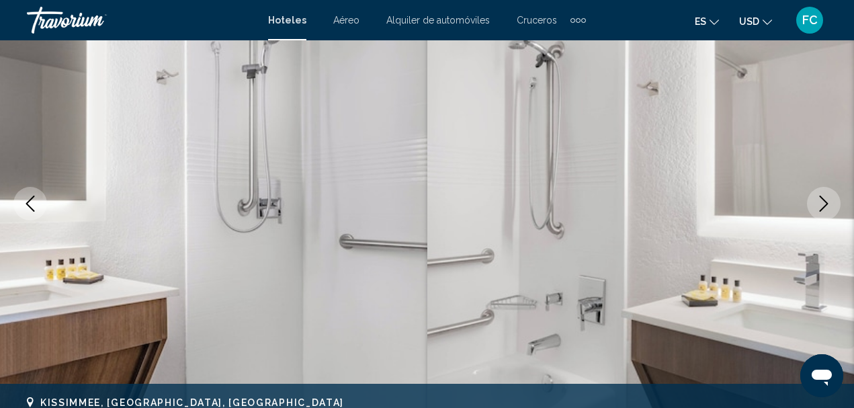
click at [823, 207] on icon "Next image" at bounding box center [824, 204] width 16 height 16
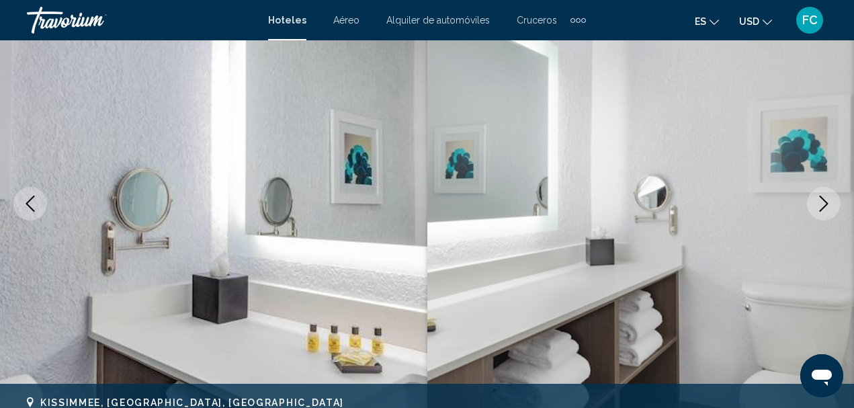
click at [823, 207] on icon "Next image" at bounding box center [824, 204] width 16 height 16
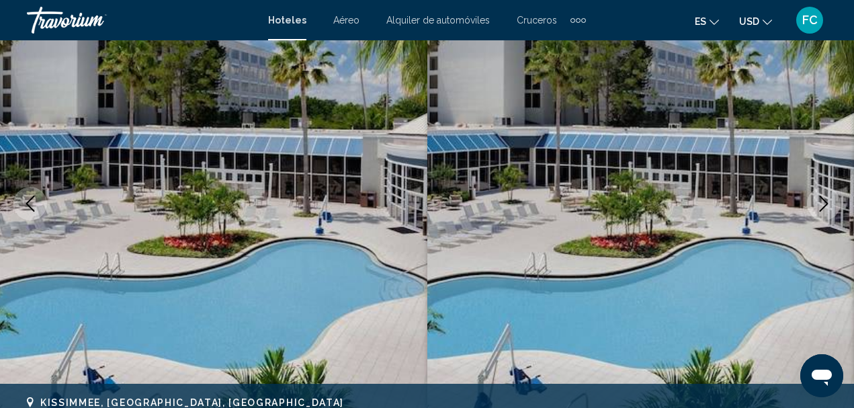
click at [823, 207] on icon "Next image" at bounding box center [824, 204] width 16 height 16
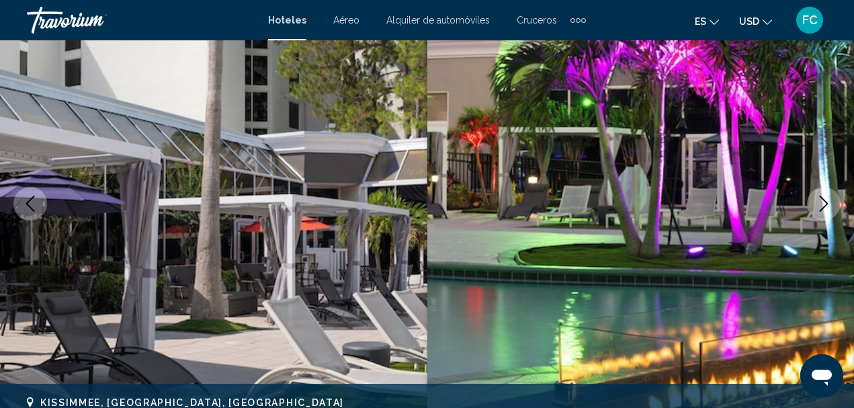
click at [823, 207] on icon "Next image" at bounding box center [824, 204] width 16 height 16
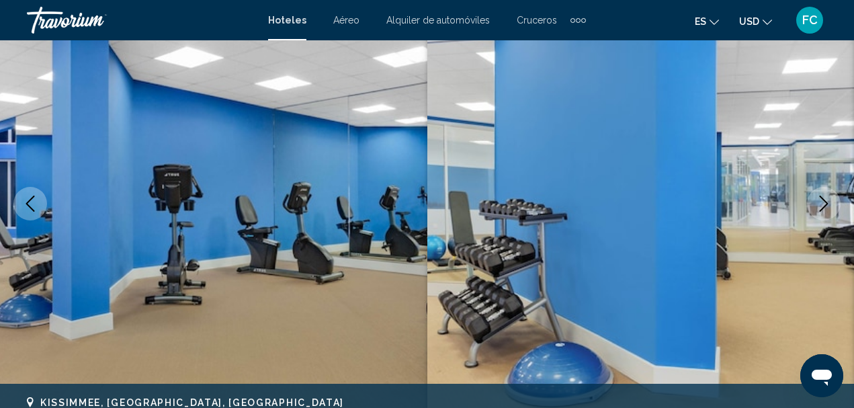
click at [823, 207] on icon "Next image" at bounding box center [824, 204] width 16 height 16
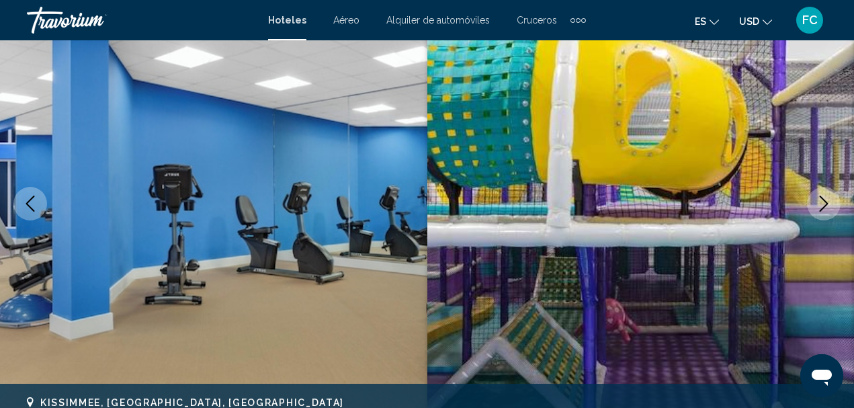
click at [823, 207] on icon "Next image" at bounding box center [824, 204] width 16 height 16
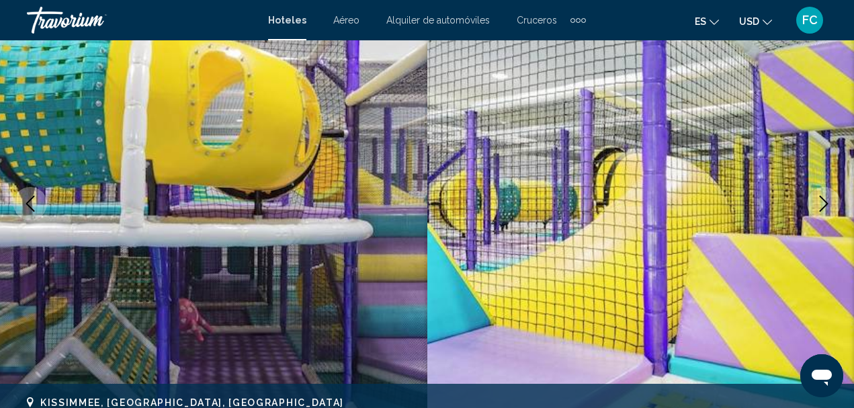
click at [823, 207] on icon "Next image" at bounding box center [824, 204] width 16 height 16
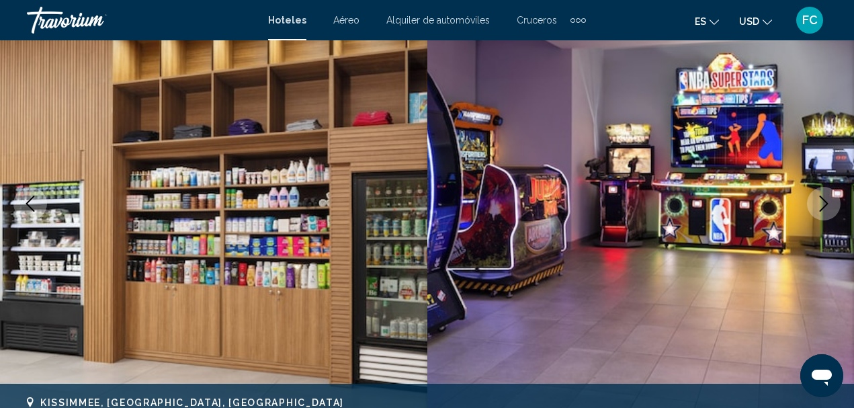
click at [823, 207] on icon "Next image" at bounding box center [824, 204] width 16 height 16
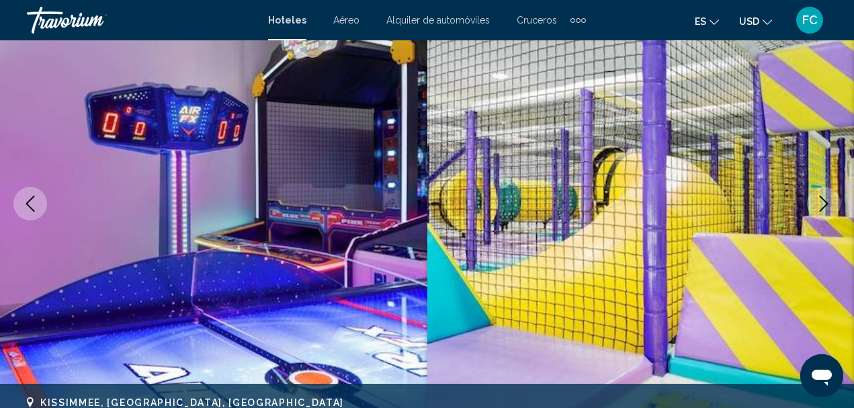
click at [823, 207] on icon "Next image" at bounding box center [824, 204] width 16 height 16
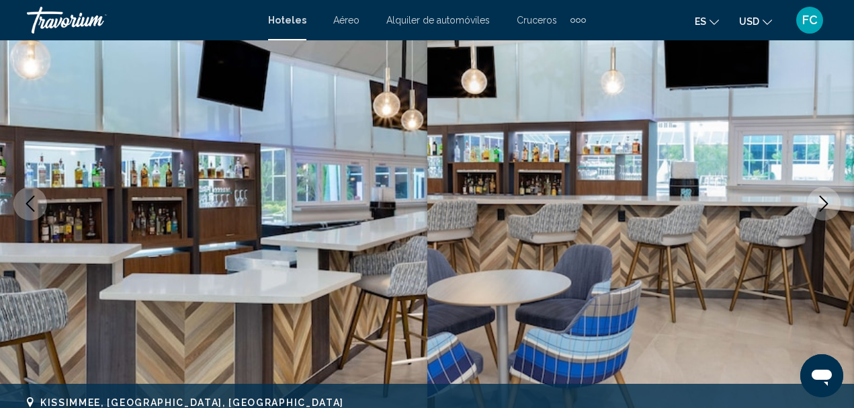
click at [823, 207] on icon "Next image" at bounding box center [824, 204] width 16 height 16
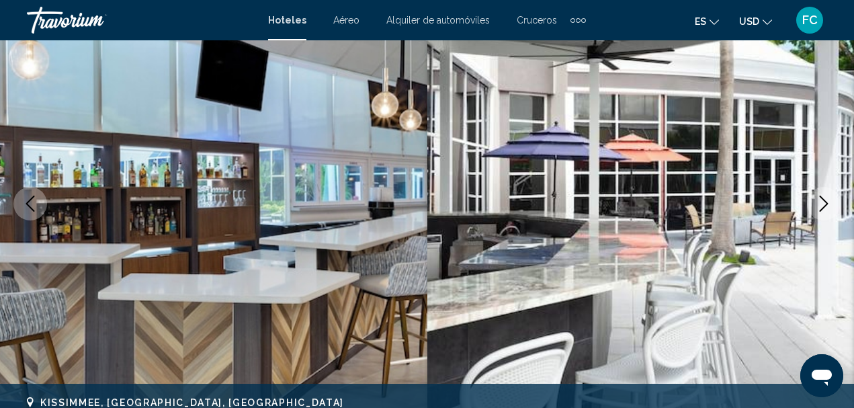
click at [823, 207] on icon "Next image" at bounding box center [824, 204] width 16 height 16
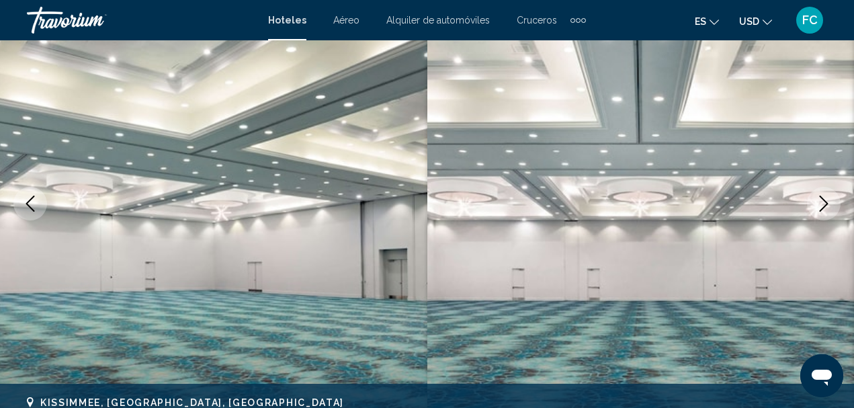
click at [823, 207] on icon "Next image" at bounding box center [824, 204] width 16 height 16
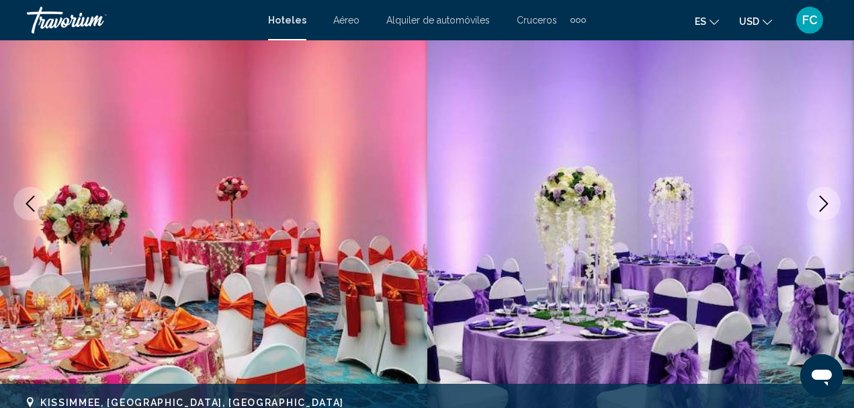
click at [825, 205] on icon "Next image" at bounding box center [824, 204] width 16 height 16
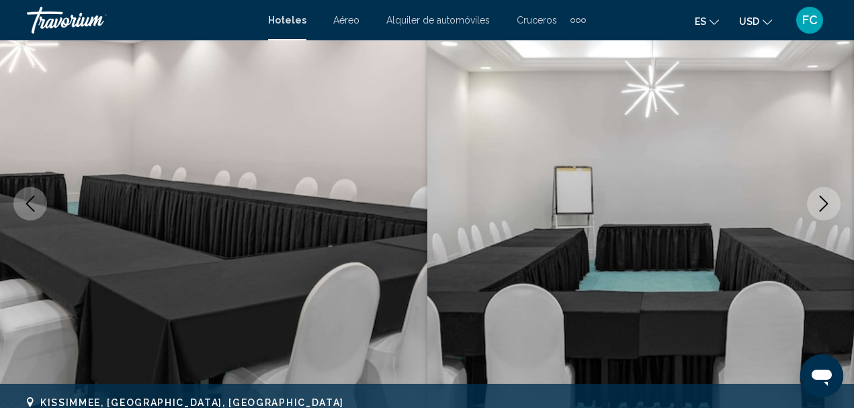
click at [825, 205] on icon "Next image" at bounding box center [824, 204] width 16 height 16
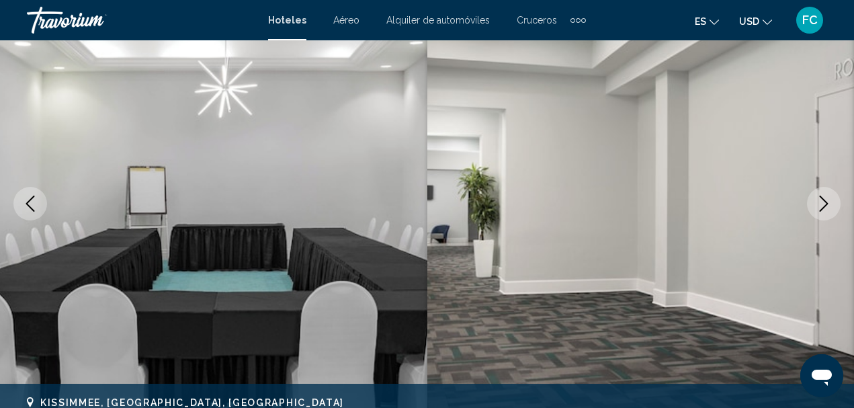
click at [825, 205] on icon "Next image" at bounding box center [824, 204] width 16 height 16
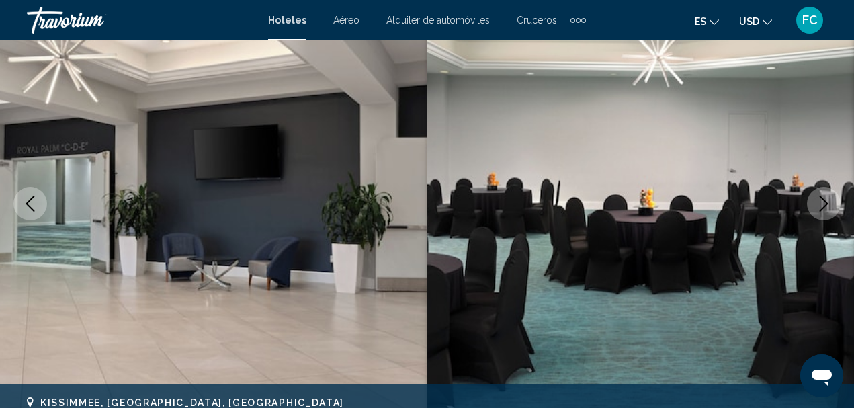
click at [825, 205] on icon "Next image" at bounding box center [824, 204] width 16 height 16
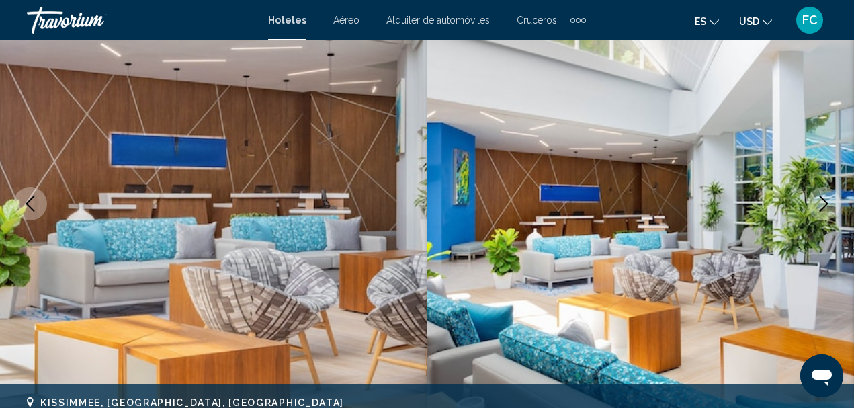
click at [825, 205] on icon "Next image" at bounding box center [824, 204] width 16 height 16
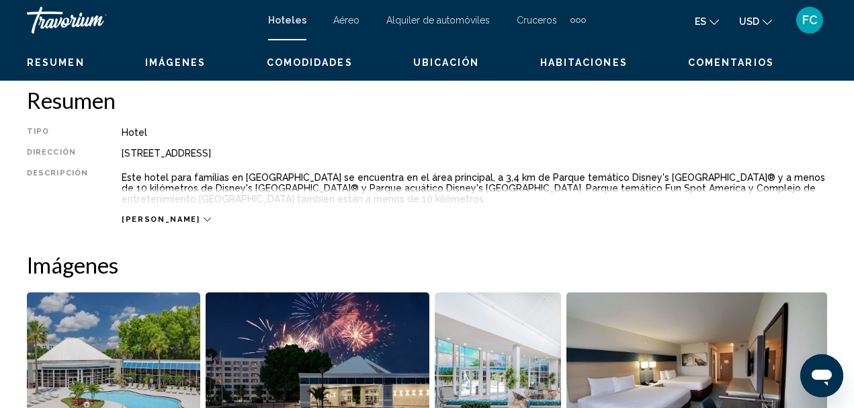
scroll to position [672, 0]
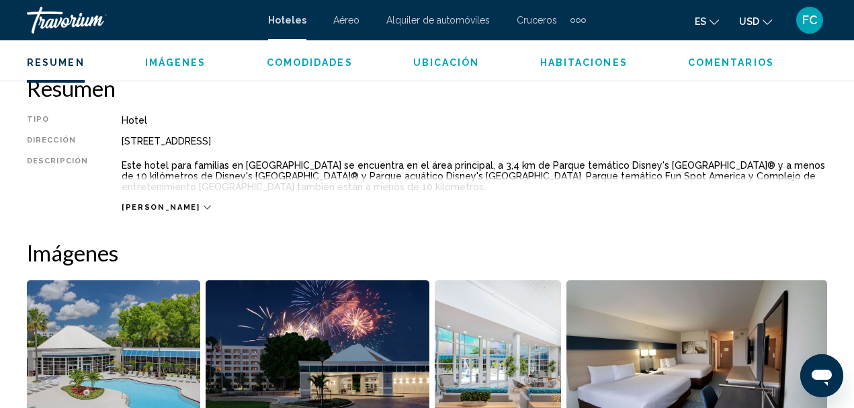
click at [204, 209] on icon "Main content" at bounding box center [207, 207] width 7 height 7
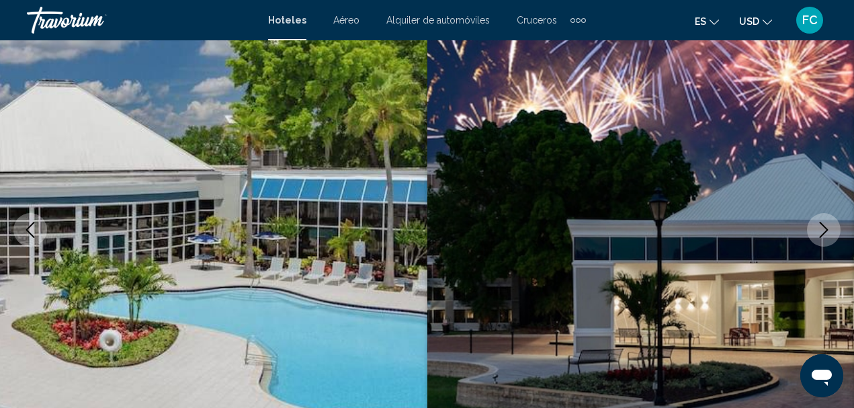
scroll to position [134, 0]
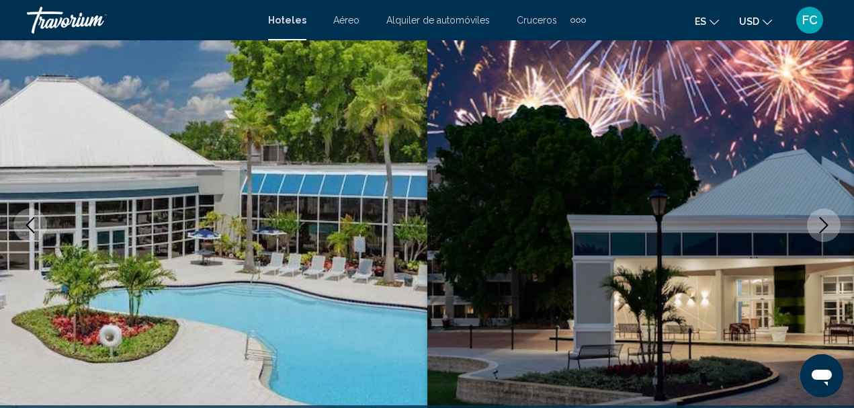
click at [821, 216] on button "Next image" at bounding box center [824, 225] width 34 height 34
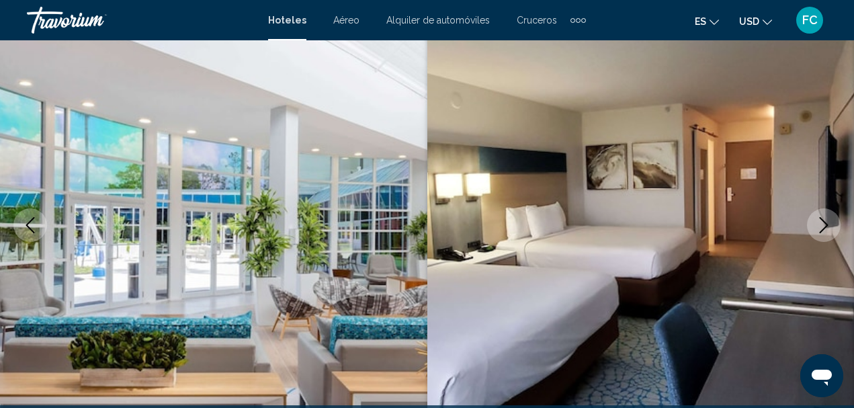
click at [821, 216] on button "Next image" at bounding box center [824, 225] width 34 height 34
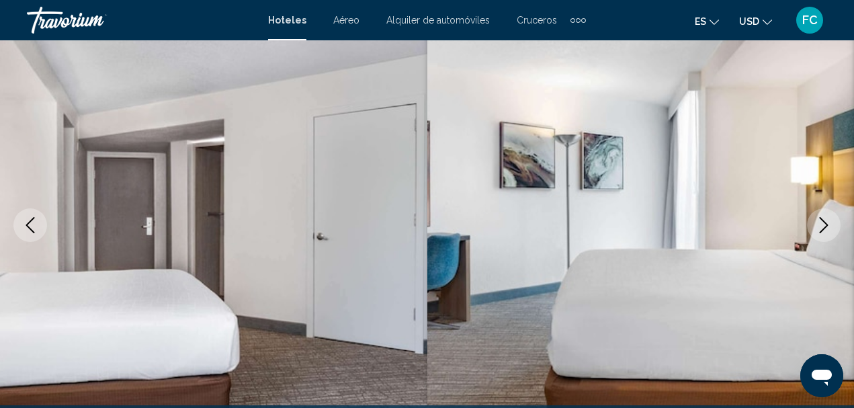
click at [822, 220] on icon "Next image" at bounding box center [824, 225] width 9 height 16
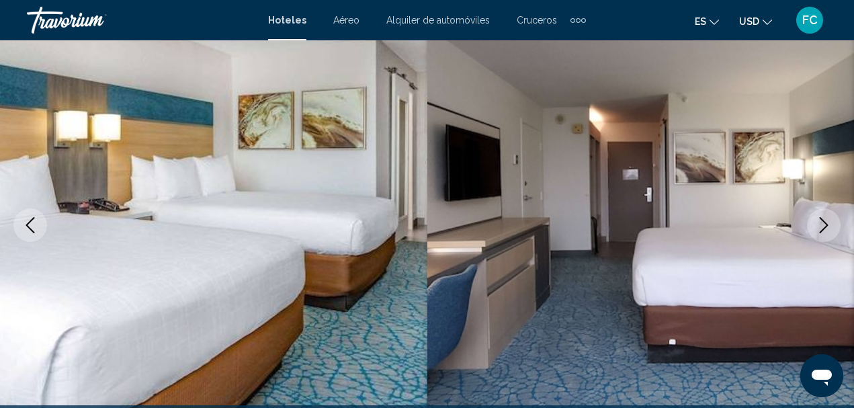
click at [822, 224] on icon "Next image" at bounding box center [824, 225] width 16 height 16
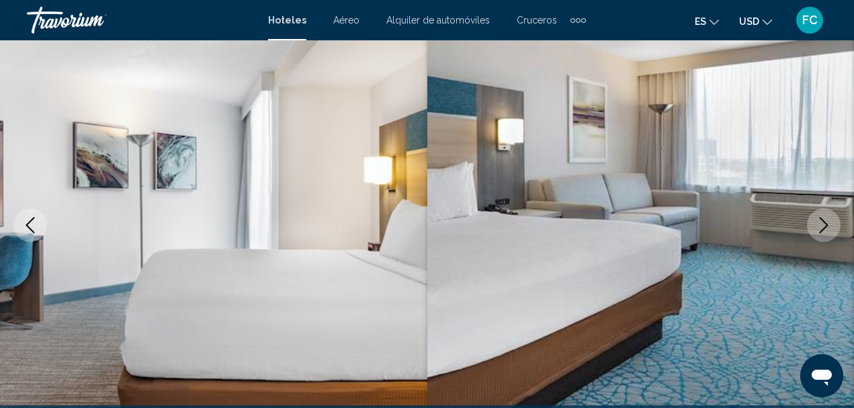
click at [822, 224] on icon "Next image" at bounding box center [824, 225] width 16 height 16
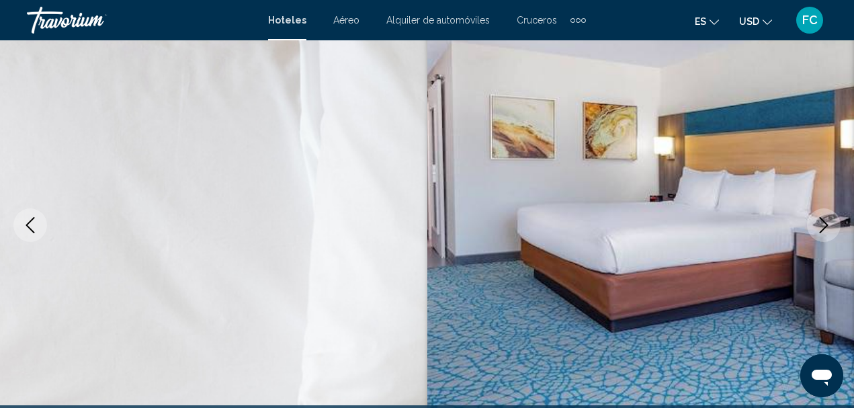
click at [821, 223] on icon "Next image" at bounding box center [824, 225] width 16 height 16
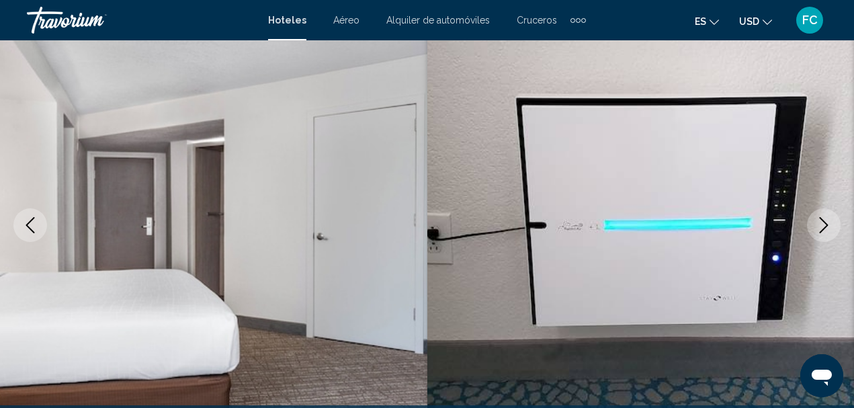
click at [25, 224] on icon "Previous image" at bounding box center [30, 225] width 16 height 16
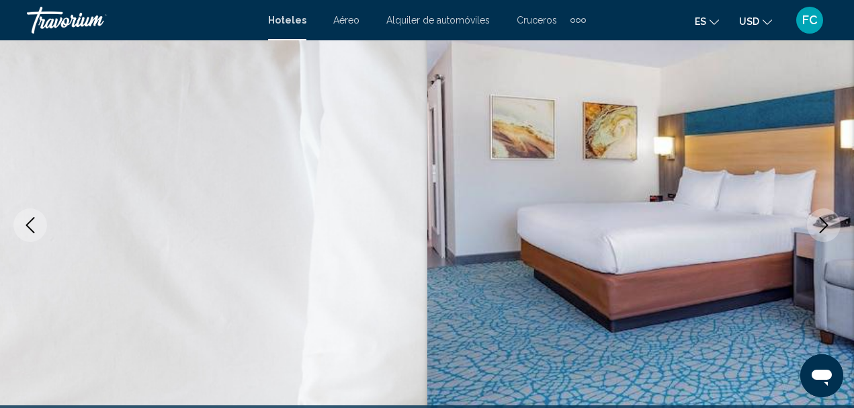
click at [824, 217] on icon "Next image" at bounding box center [824, 225] width 16 height 16
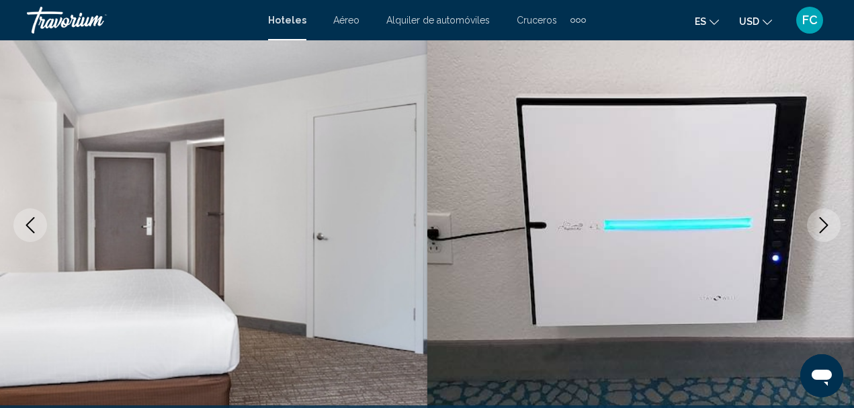
click at [829, 213] on button "Next image" at bounding box center [824, 225] width 34 height 34
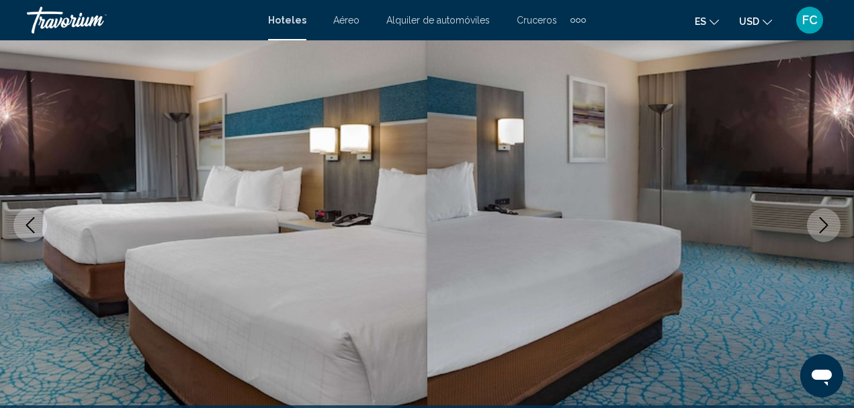
click at [831, 218] on icon "Next image" at bounding box center [824, 225] width 16 height 16
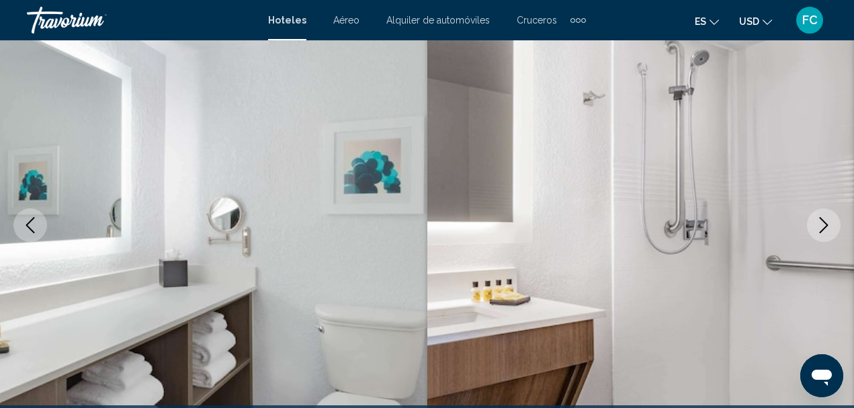
click at [831, 218] on icon "Next image" at bounding box center [824, 225] width 16 height 16
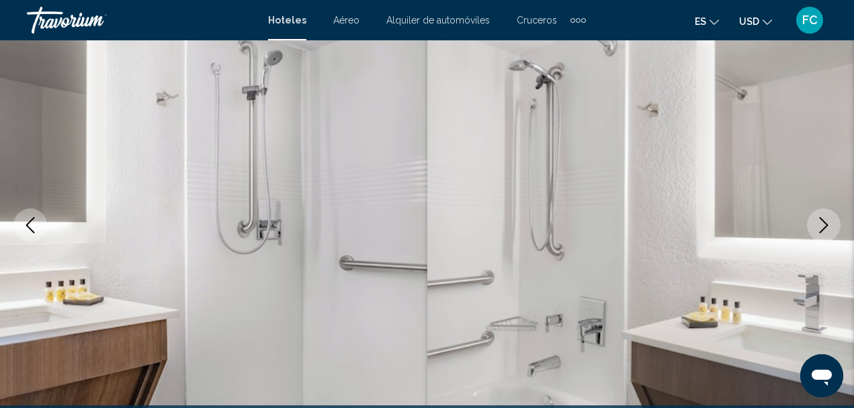
click at [831, 220] on icon "Next image" at bounding box center [824, 225] width 16 height 16
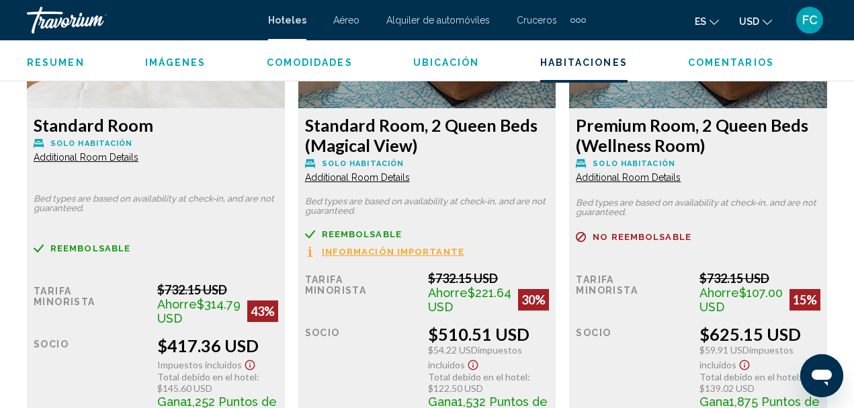
scroll to position [2084, 0]
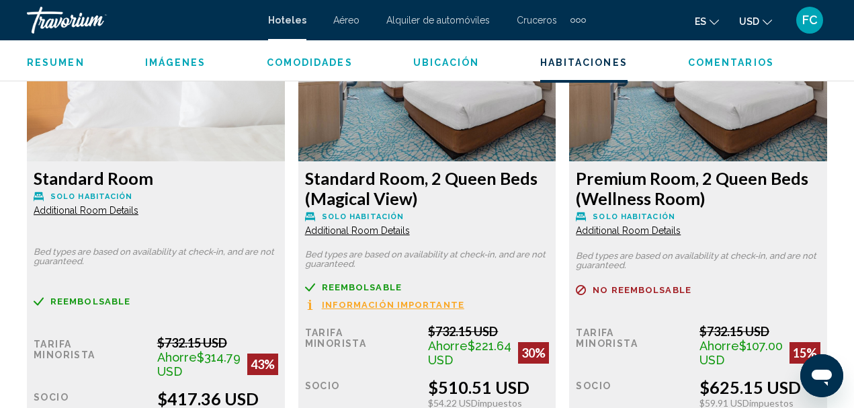
click at [112, 209] on span "Additional Room Details" at bounding box center [86, 210] width 105 height 11
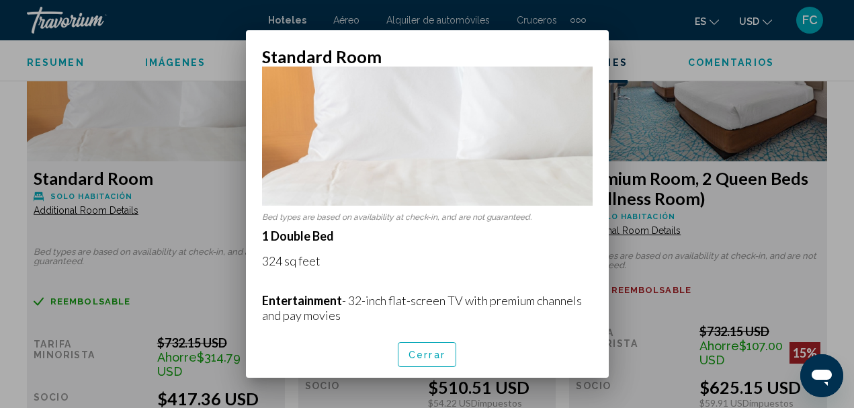
scroll to position [108, 0]
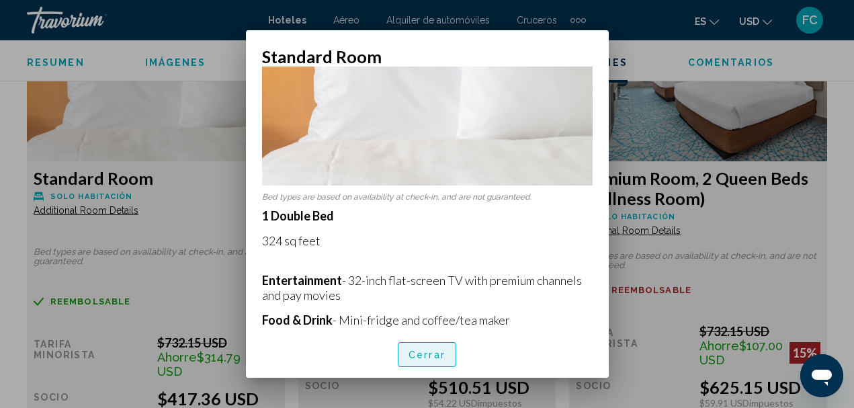
click at [432, 352] on span "Cerrar" at bounding box center [427, 355] width 37 height 11
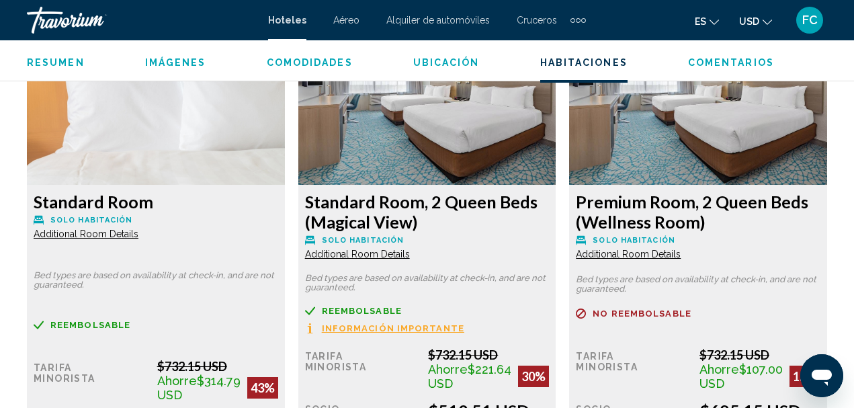
scroll to position [2084, 0]
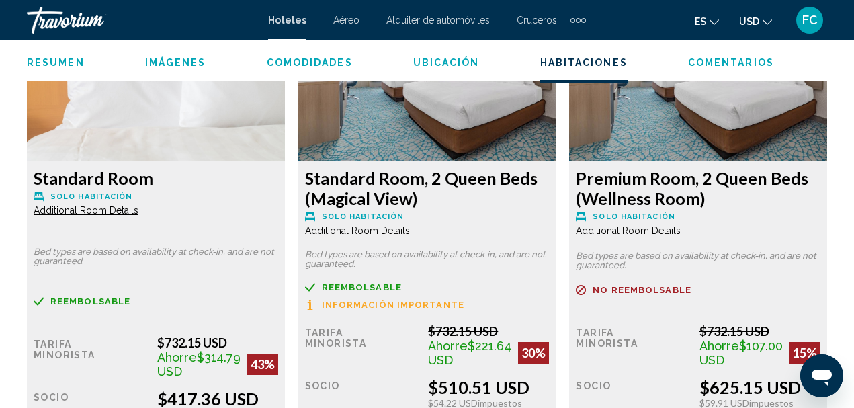
click at [138, 216] on span "Additional Room Details" at bounding box center [86, 210] width 105 height 11
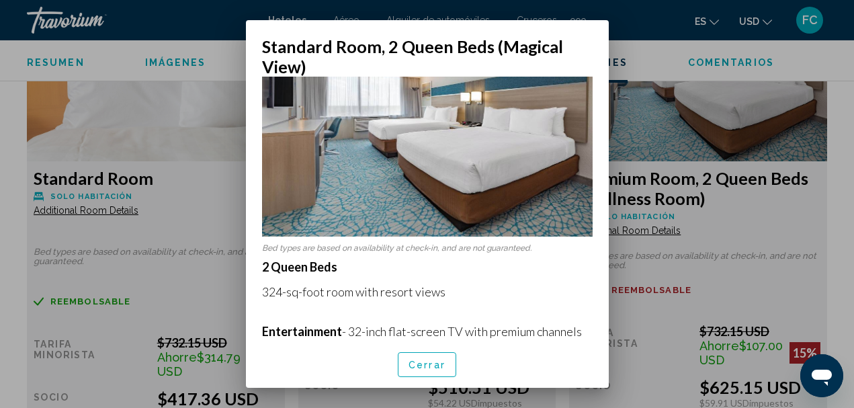
scroll to position [134, 0]
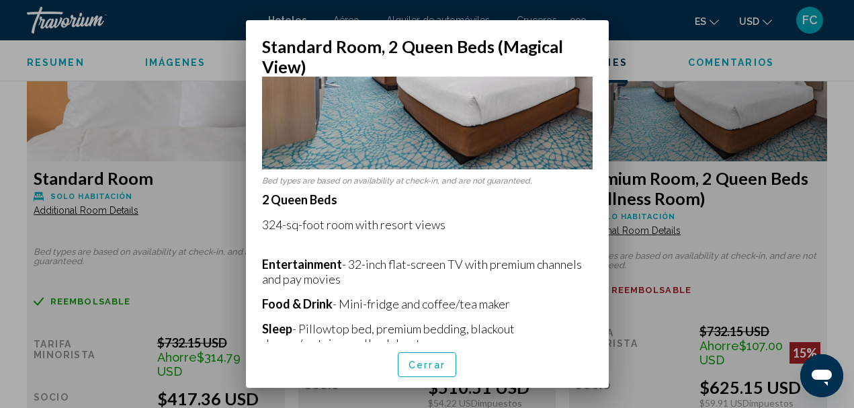
click at [231, 152] on div at bounding box center [427, 204] width 854 height 408
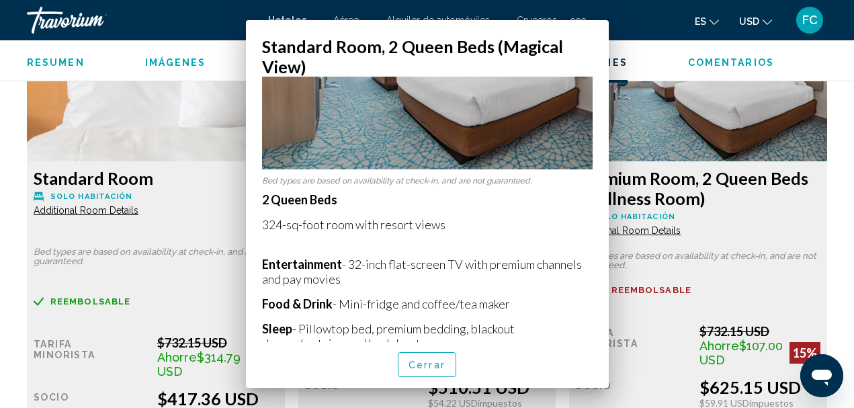
scroll to position [2084, 0]
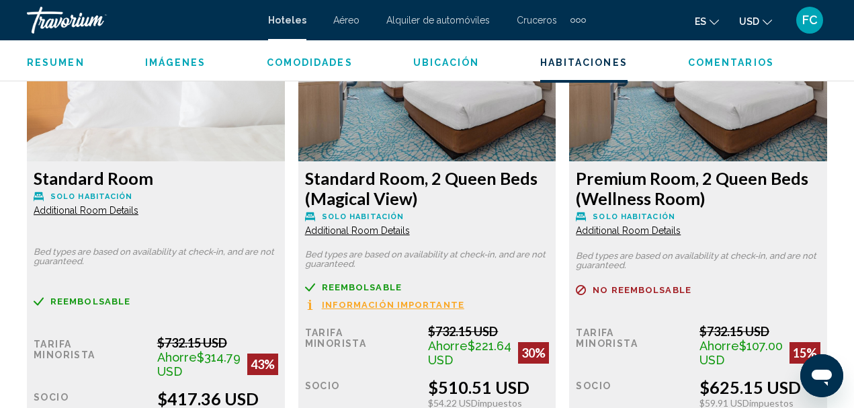
click at [716, 22] on icon "Change language" at bounding box center [714, 21] width 9 height 9
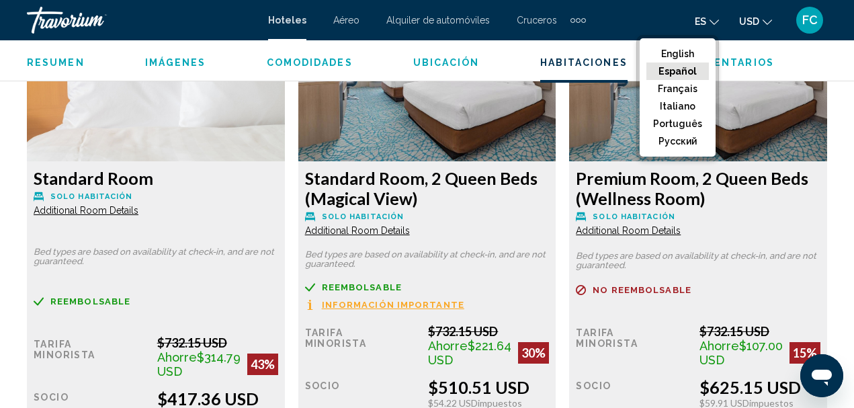
click at [694, 71] on button "Español" at bounding box center [678, 71] width 63 height 17
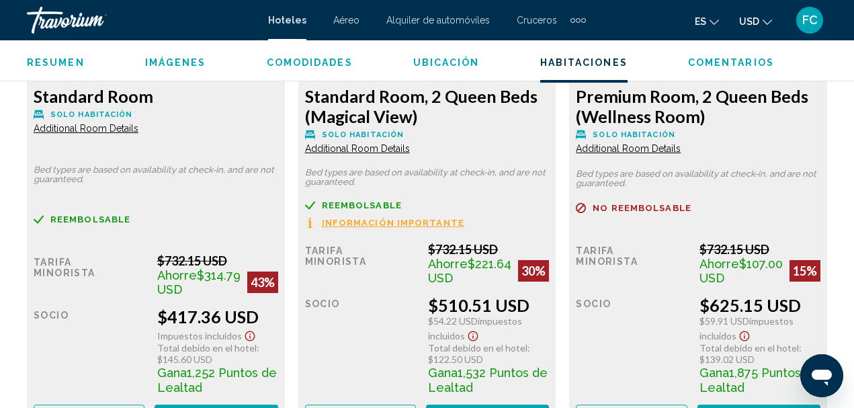
scroll to position [2151, 0]
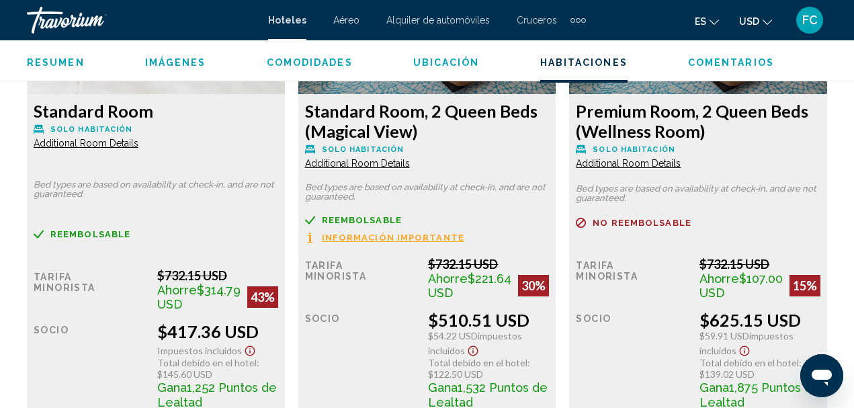
click at [138, 149] on span "Additional Room Details" at bounding box center [86, 143] width 105 height 11
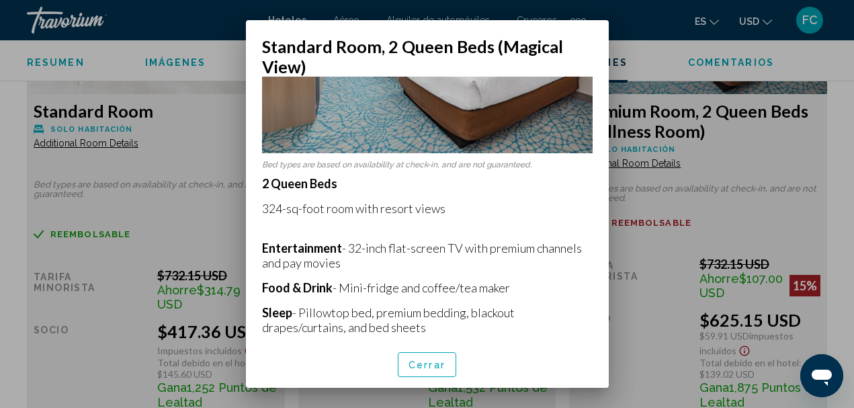
scroll to position [218, 0]
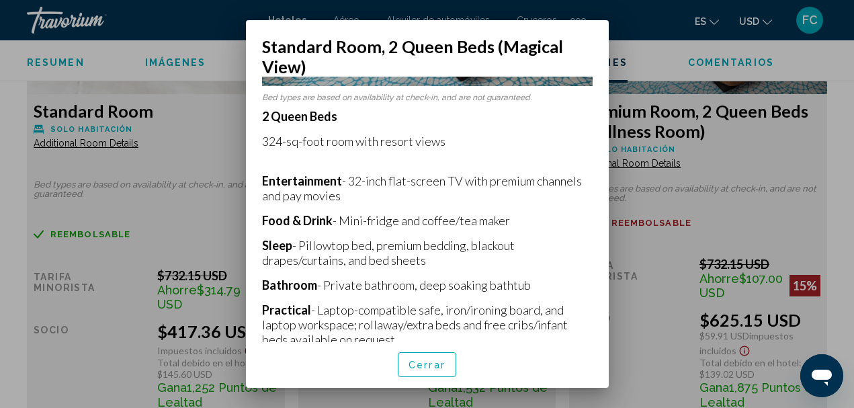
click at [233, 233] on div at bounding box center [427, 204] width 854 height 408
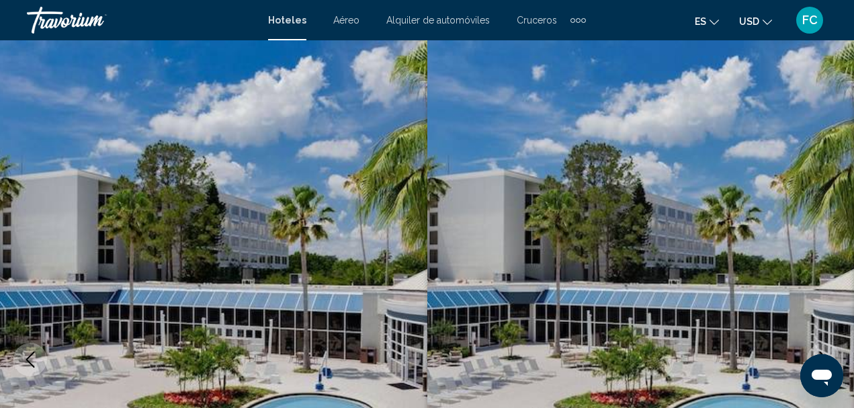
scroll to position [2151, 0]
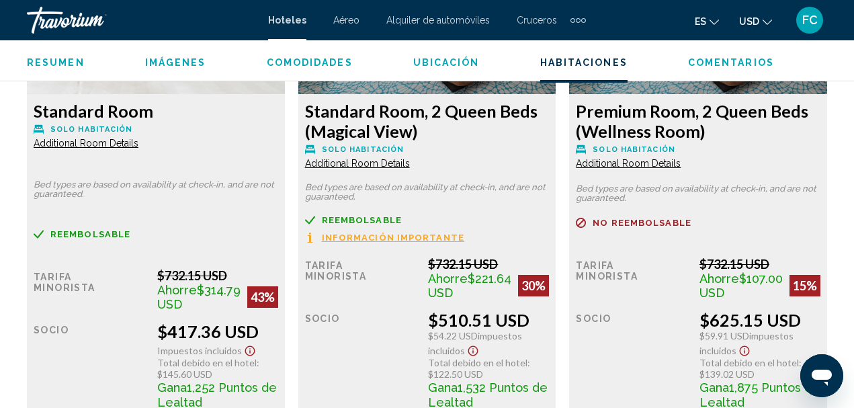
click at [138, 149] on span "Additional Room Details" at bounding box center [86, 143] width 105 height 11
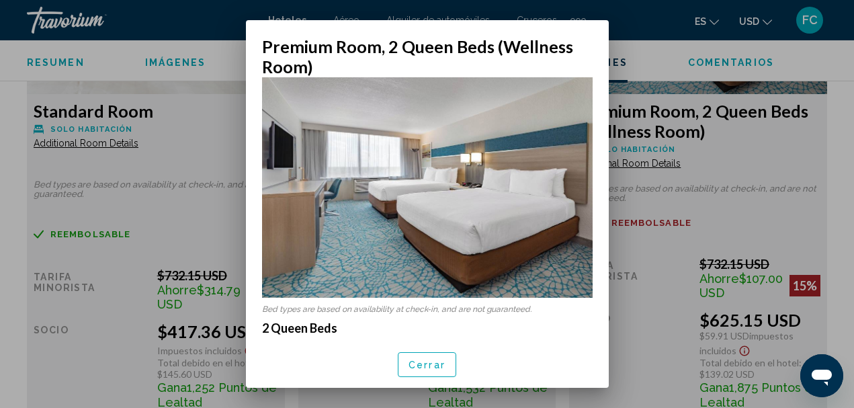
scroll to position [0, 0]
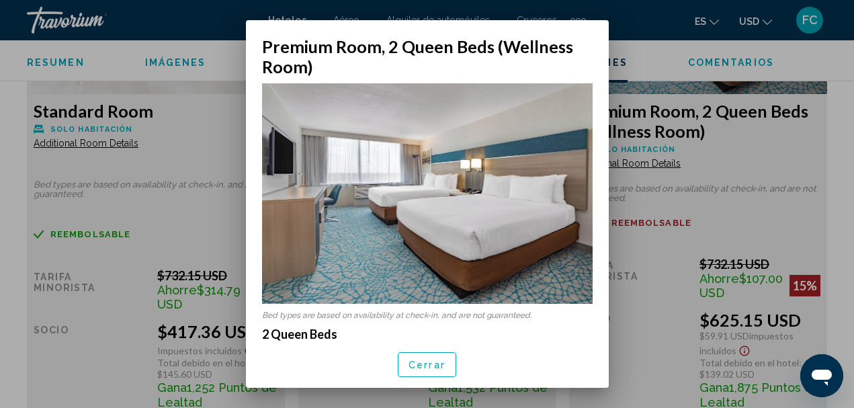
click at [228, 199] on div at bounding box center [427, 204] width 854 height 408
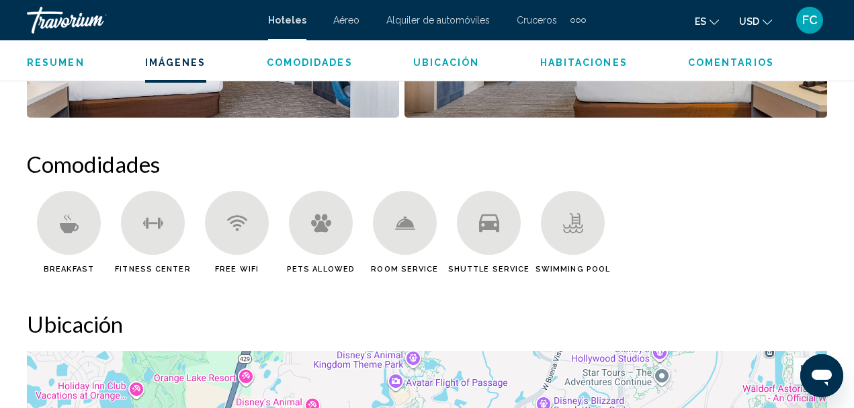
scroll to position [1143, 0]
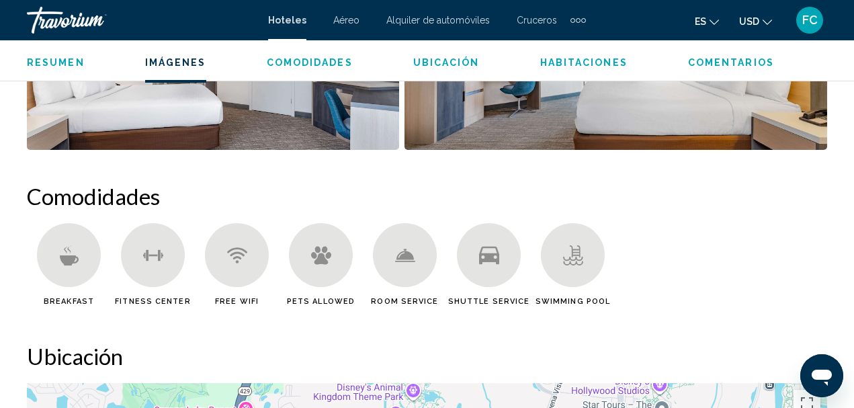
click at [65, 263] on icon "Main content" at bounding box center [68, 260] width 19 height 10
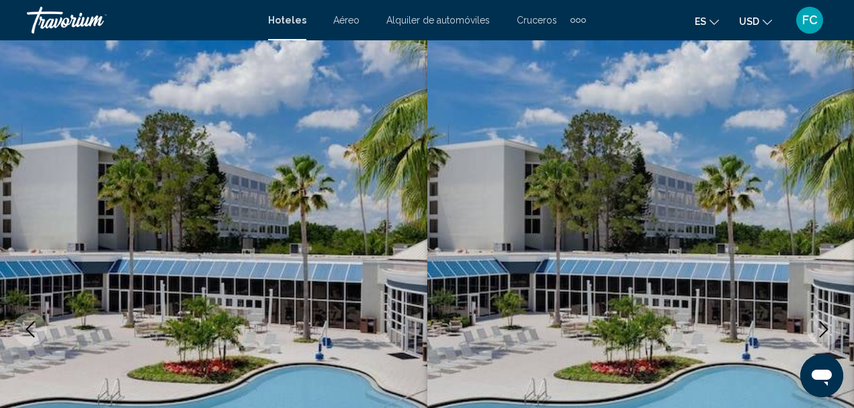
scroll to position [0, 0]
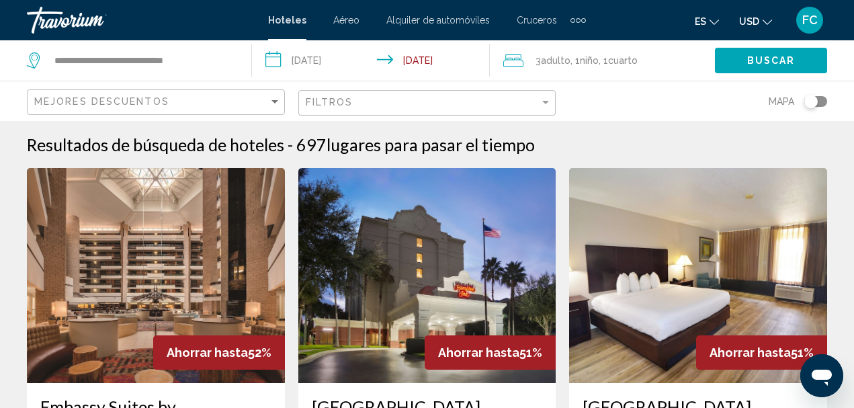
click at [507, 59] on icon "Travelers: 3 adults, 1 child" at bounding box center [513, 60] width 20 height 12
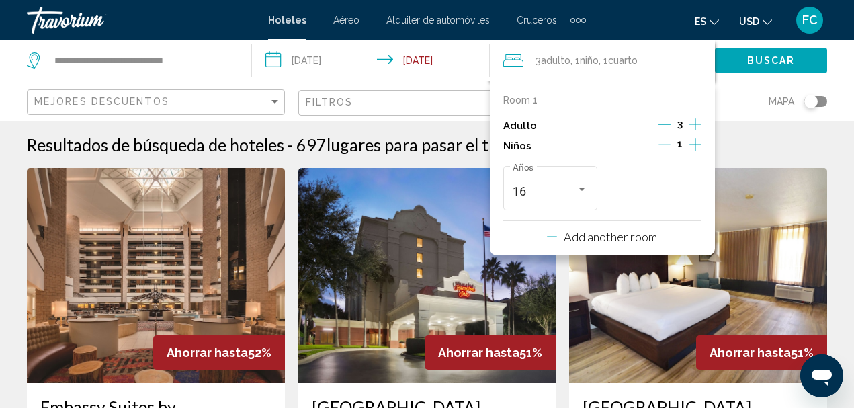
click at [536, 99] on div "Room 1" at bounding box center [602, 100] width 198 height 11
click at [521, 99] on p "Room 1" at bounding box center [520, 100] width 34 height 11
click at [520, 104] on p "Room 1" at bounding box center [520, 100] width 34 height 11
click at [556, 233] on icon "Travelers: 3 adults, 1 child" at bounding box center [552, 237] width 10 height 16
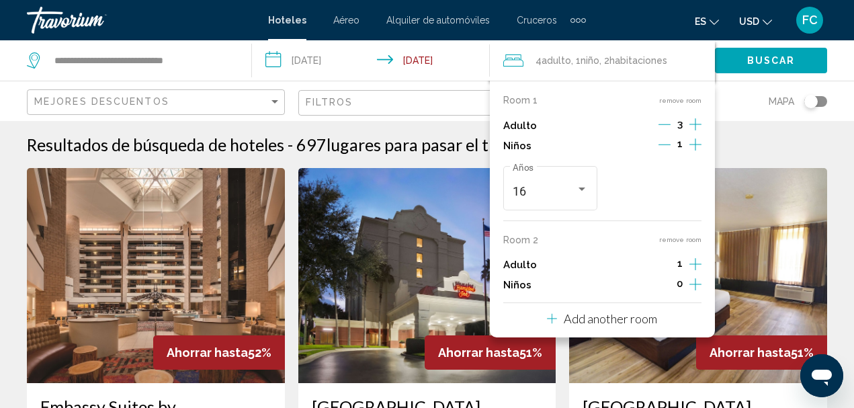
click at [668, 120] on icon "Decrement adults" at bounding box center [665, 124] width 12 height 12
click at [696, 153] on icon "Increment children" at bounding box center [696, 144] width 12 height 16
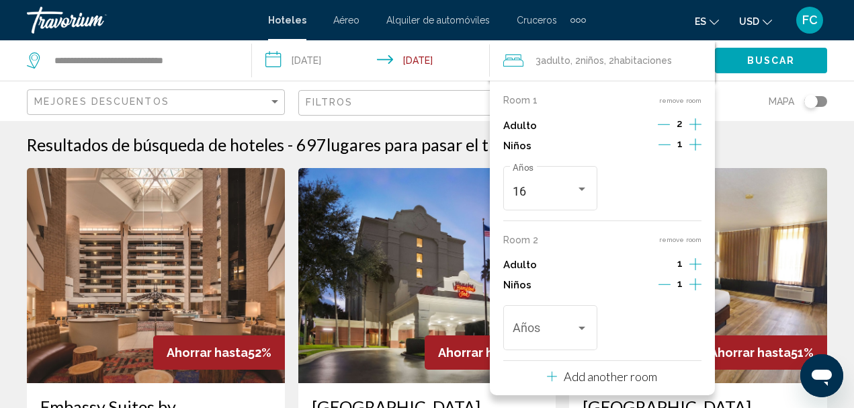
click at [668, 139] on icon "Decrement children" at bounding box center [665, 144] width 12 height 12
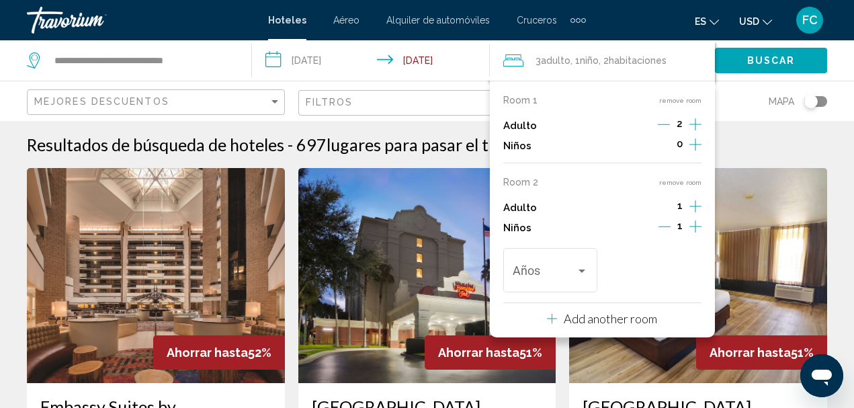
click at [762, 59] on span "Buscar" at bounding box center [771, 61] width 48 height 11
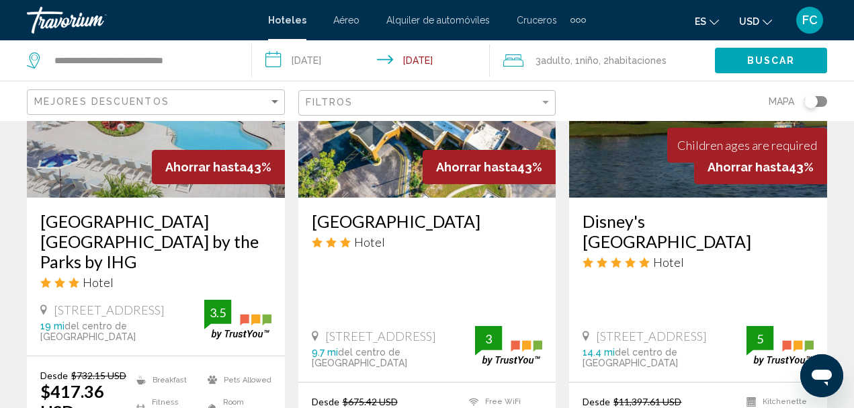
scroll to position [1815, 0]
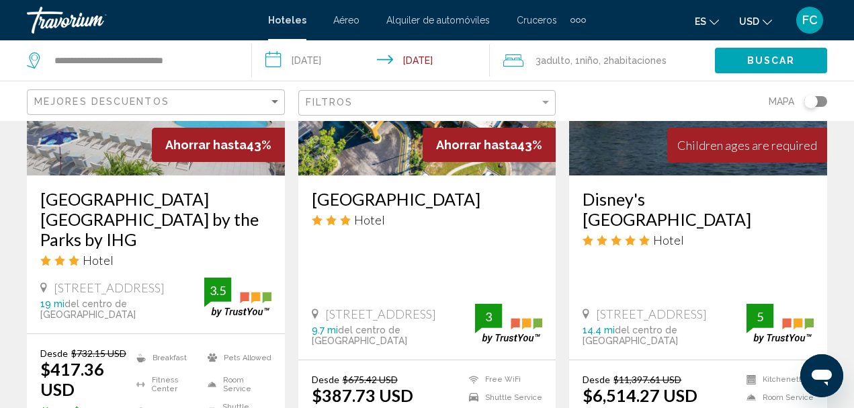
click at [158, 253] on div "Hotel" at bounding box center [155, 260] width 231 height 15
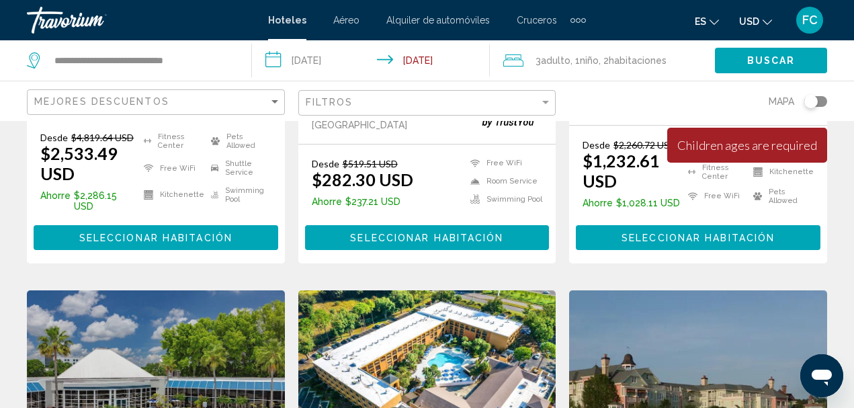
scroll to position [1479, 0]
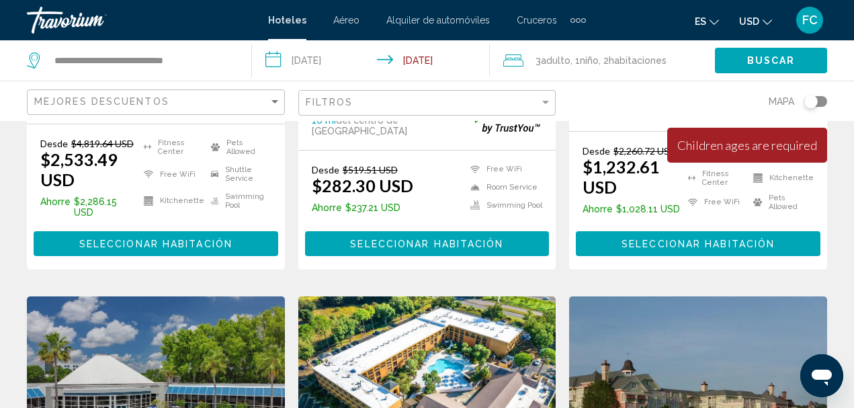
click at [784, 58] on span "Buscar" at bounding box center [771, 61] width 48 height 11
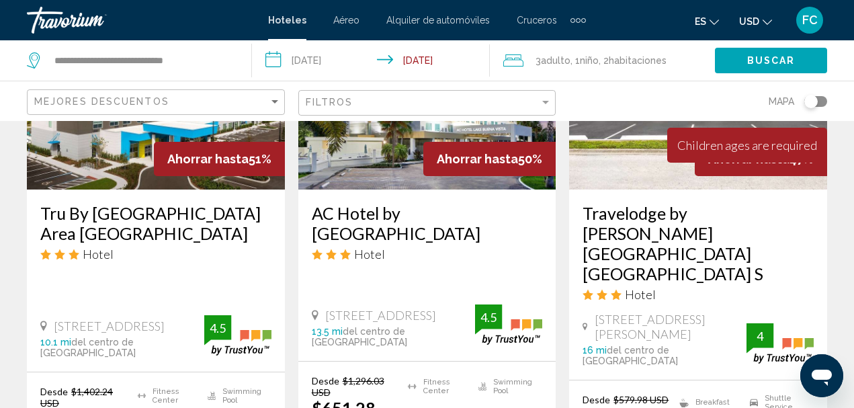
scroll to position [672, 0]
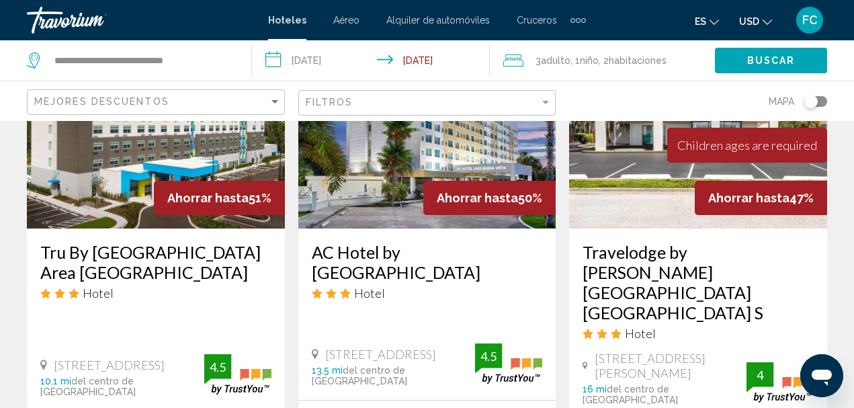
click at [716, 150] on div "Children ages are required" at bounding box center [748, 145] width 140 height 15
click at [775, 146] on div "Children ages are required" at bounding box center [748, 145] width 140 height 15
click at [509, 63] on icon "Travelers: 3 adults, 1 child" at bounding box center [513, 60] width 20 height 16
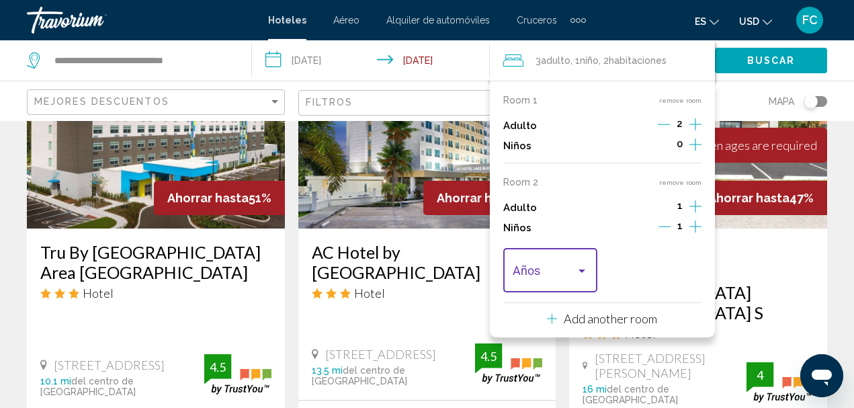
click at [581, 272] on div "Travelers: 3 adults, 1 child" at bounding box center [582, 271] width 7 height 3
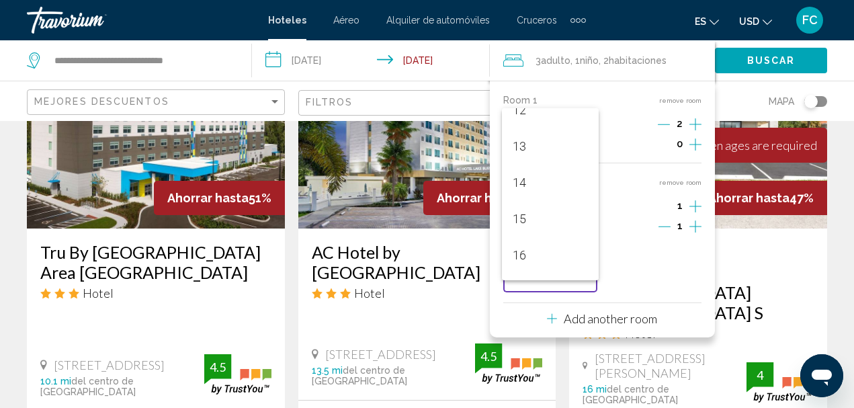
scroll to position [457, 0]
click at [544, 250] on span "16" at bounding box center [551, 250] width 76 height 36
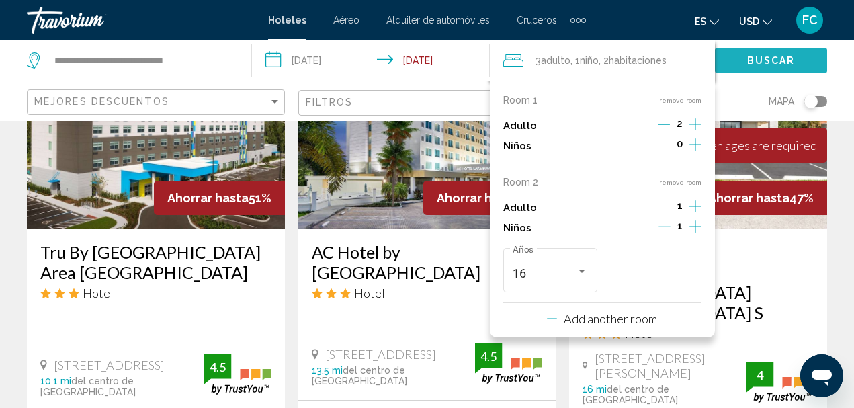
click at [780, 62] on span "Buscar" at bounding box center [771, 61] width 48 height 11
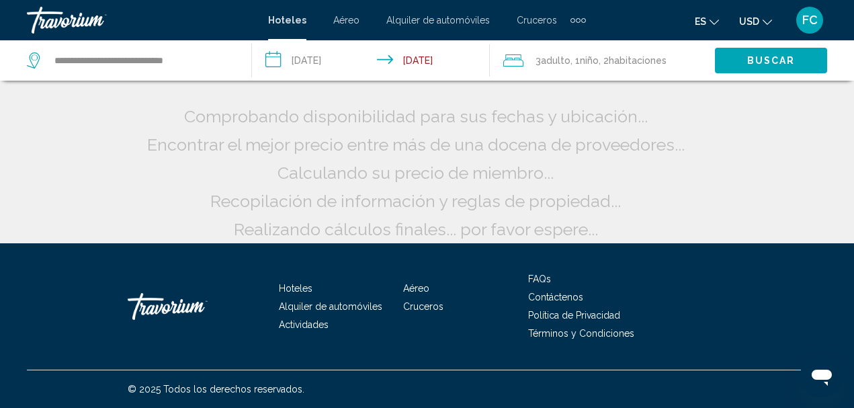
scroll to position [34, 0]
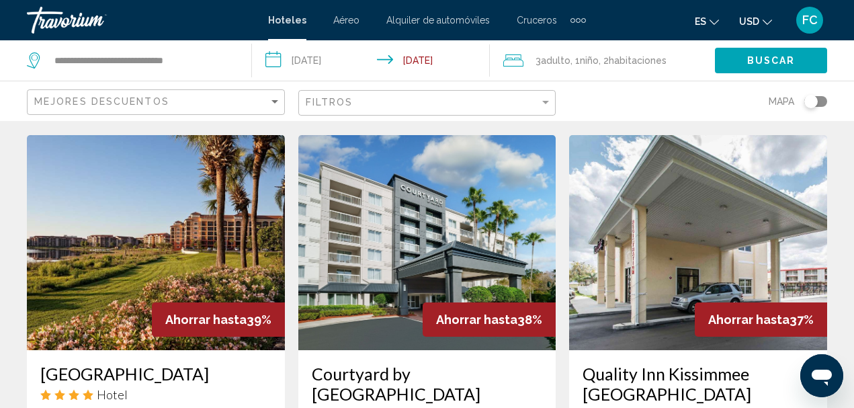
scroll to position [1627, 0]
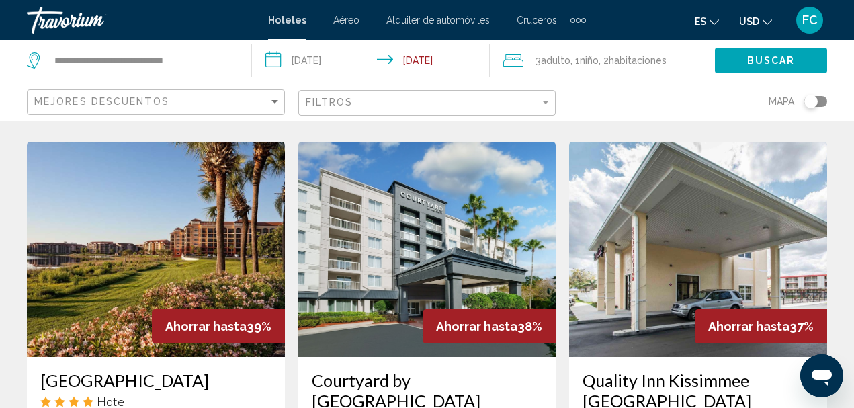
click at [683, 239] on img "Main content" at bounding box center [698, 249] width 258 height 215
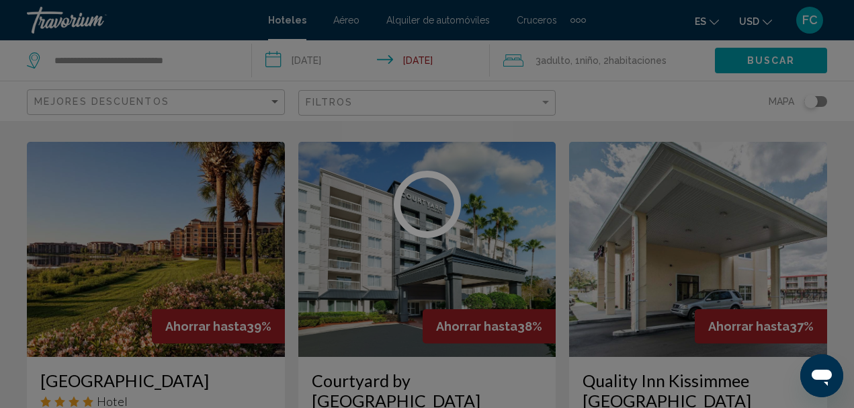
scroll to position [156, 0]
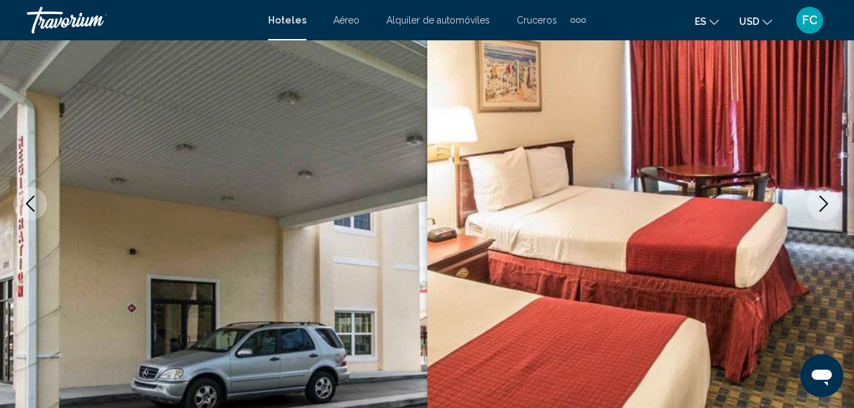
click at [827, 206] on icon "Next image" at bounding box center [824, 204] width 16 height 16
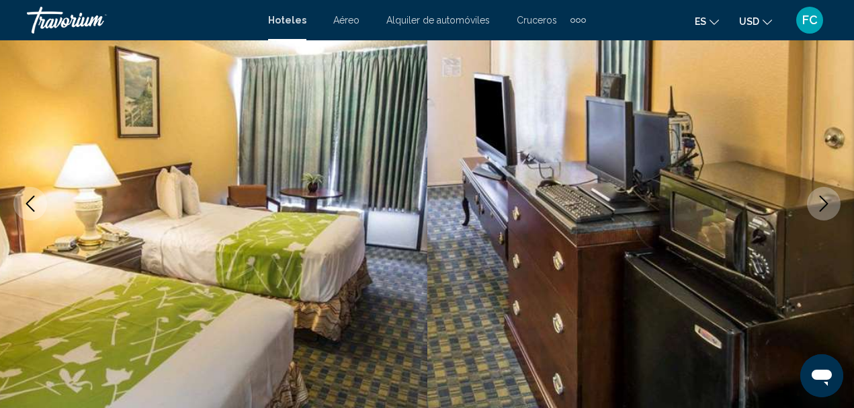
click at [827, 206] on icon "Next image" at bounding box center [824, 204] width 16 height 16
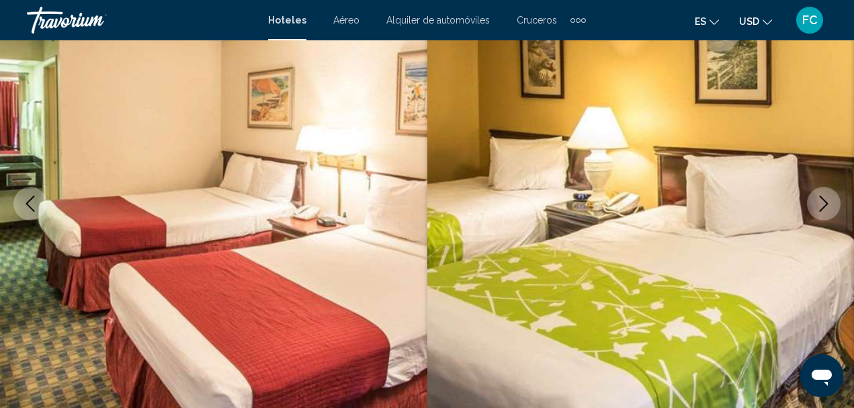
click at [827, 206] on icon "Next image" at bounding box center [824, 204] width 16 height 16
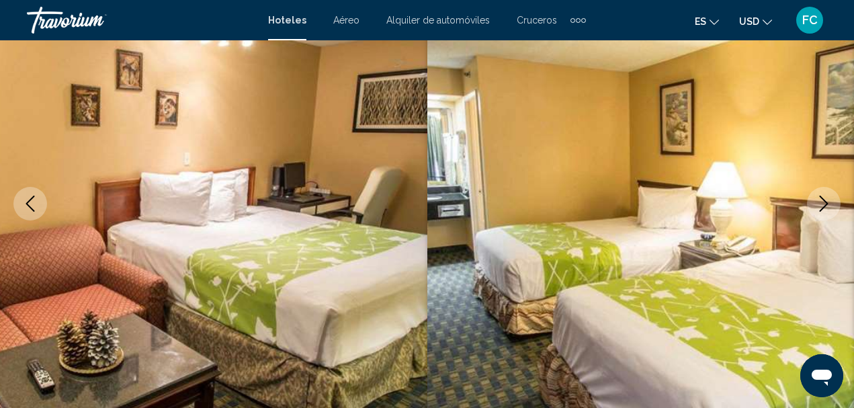
click at [823, 202] on icon "Next image" at bounding box center [824, 204] width 16 height 16
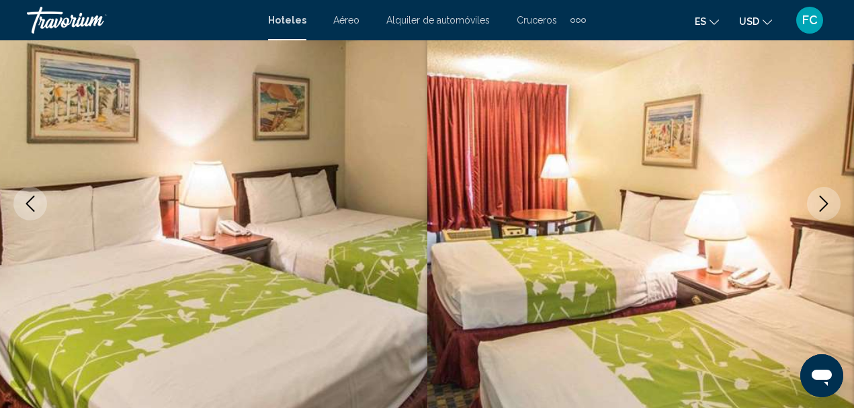
click at [823, 202] on icon "Next image" at bounding box center [824, 204] width 16 height 16
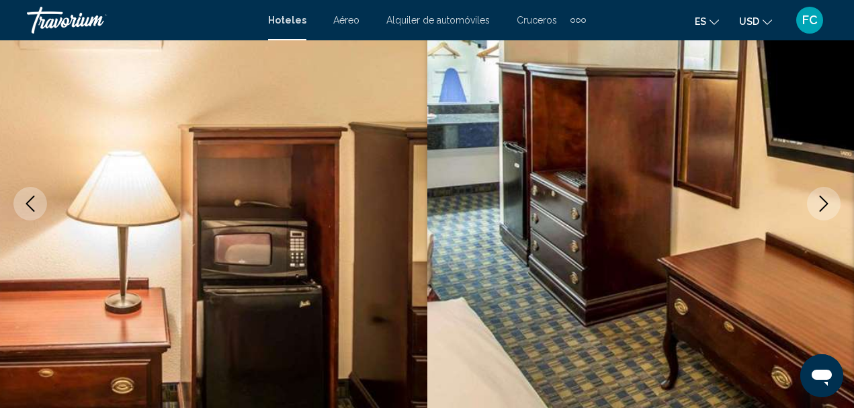
click at [825, 199] on icon "Next image" at bounding box center [824, 204] width 16 height 16
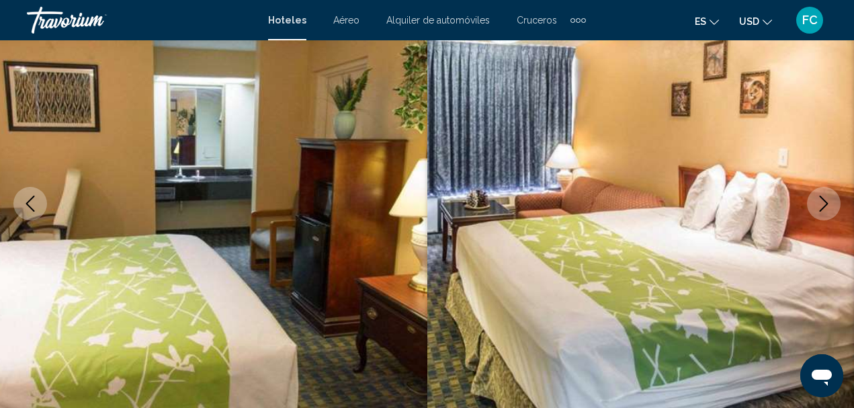
click at [822, 201] on icon "Next image" at bounding box center [824, 204] width 16 height 16
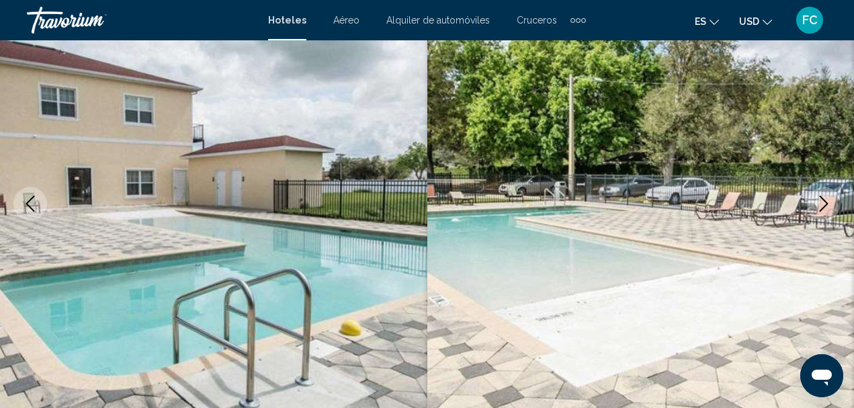
click at [823, 201] on icon "Next image" at bounding box center [824, 204] width 16 height 16
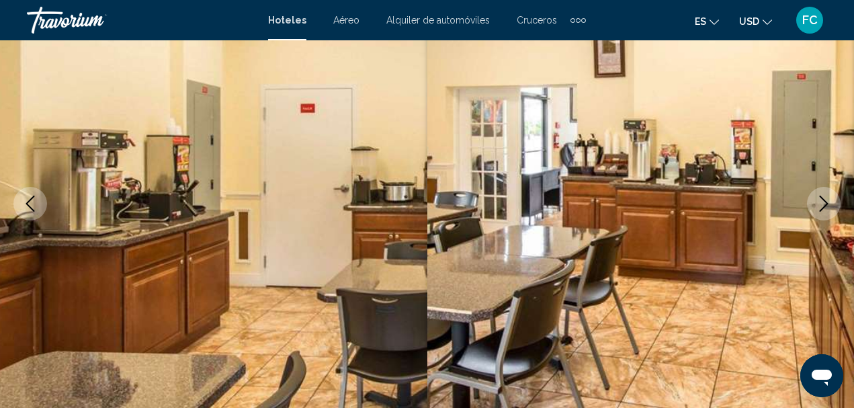
click at [819, 202] on icon "Next image" at bounding box center [824, 204] width 16 height 16
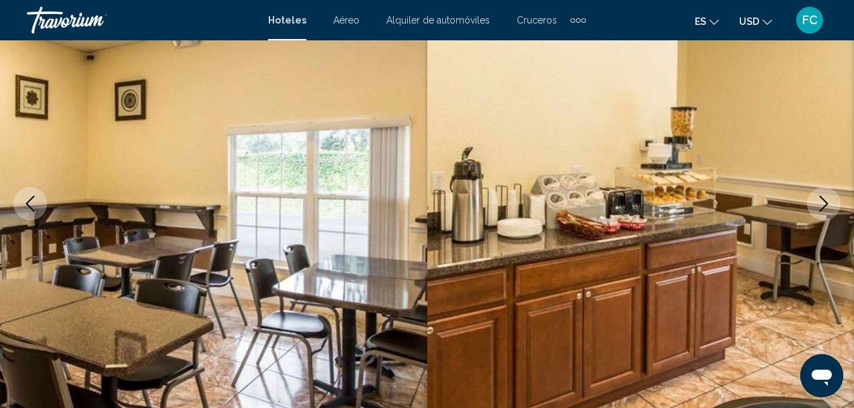
click at [825, 201] on icon "Next image" at bounding box center [824, 204] width 9 height 16
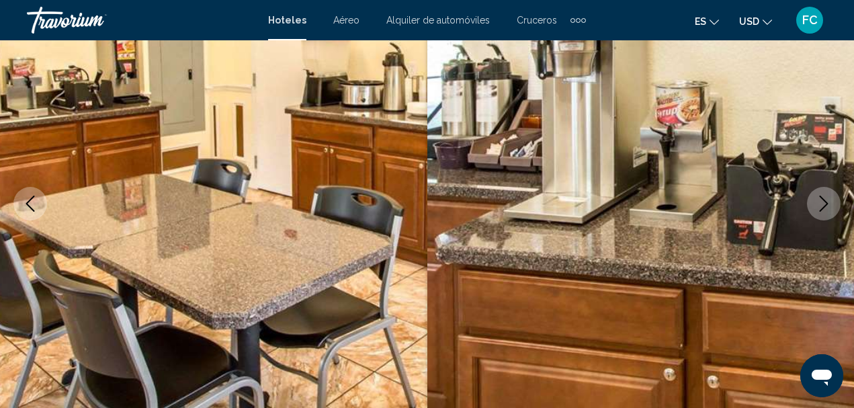
click at [825, 202] on icon "Next image" at bounding box center [824, 204] width 9 height 16
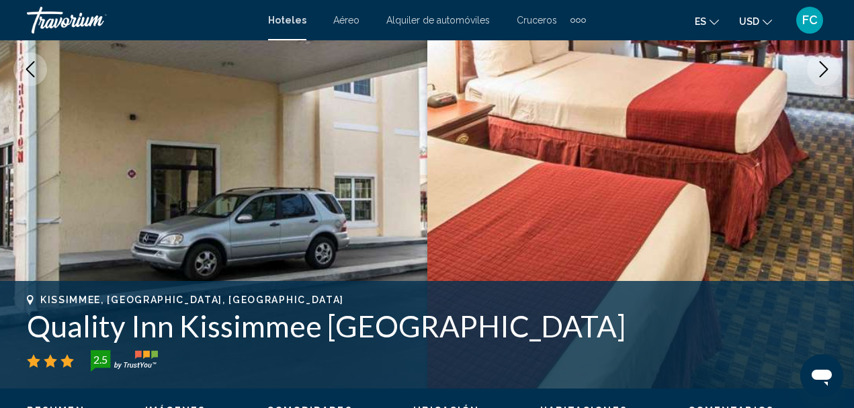
scroll to position [223, 0]
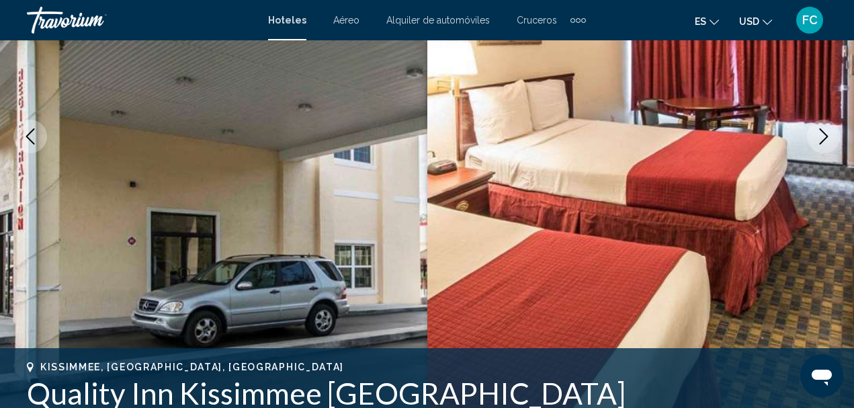
drag, startPoint x: 825, startPoint y: 137, endPoint x: 815, endPoint y: 89, distance: 48.8
click at [815, 91] on div "Kissimmee, FL, United States Quality Inn Kissimmee FL 2.5 Dirección 2934 Polyne…" at bounding box center [427, 136] width 854 height 639
click at [822, 134] on icon "Next image" at bounding box center [824, 136] width 16 height 16
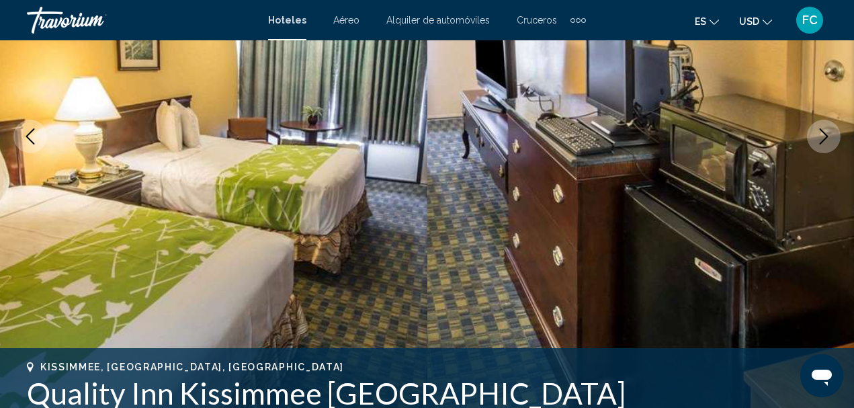
click at [824, 134] on icon "Next image" at bounding box center [824, 136] width 16 height 16
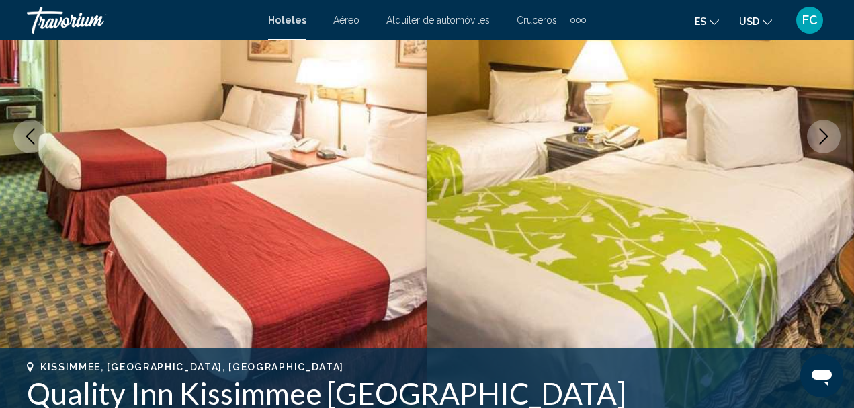
click at [30, 141] on icon "Previous image" at bounding box center [30, 136] width 16 height 16
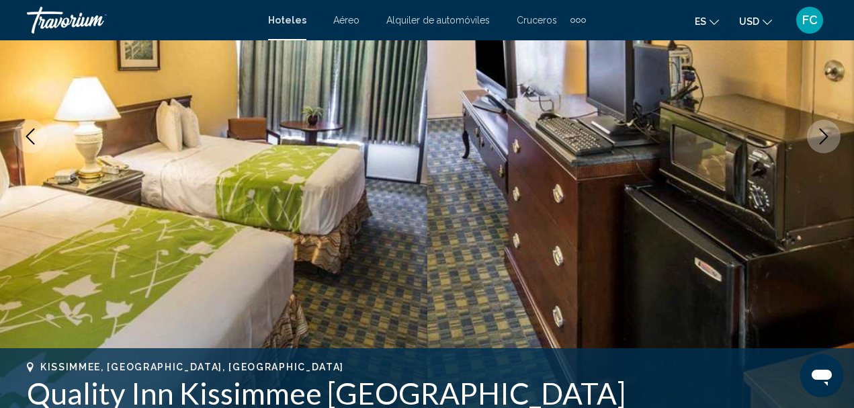
click at [30, 141] on icon "Previous image" at bounding box center [30, 136] width 16 height 16
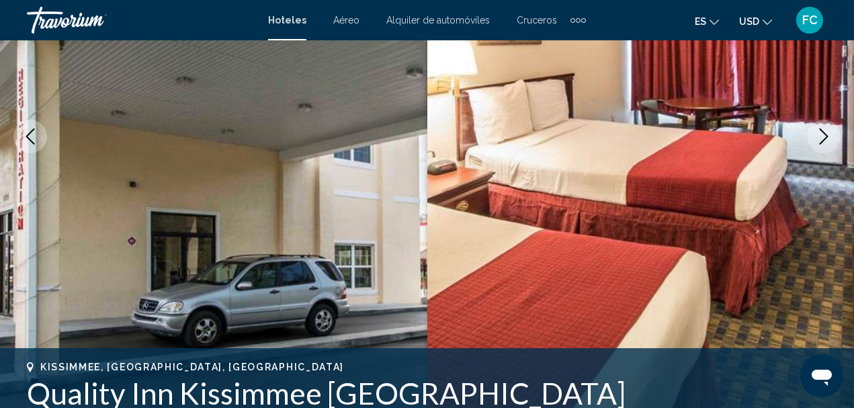
click at [821, 136] on icon "Next image" at bounding box center [824, 136] width 16 height 16
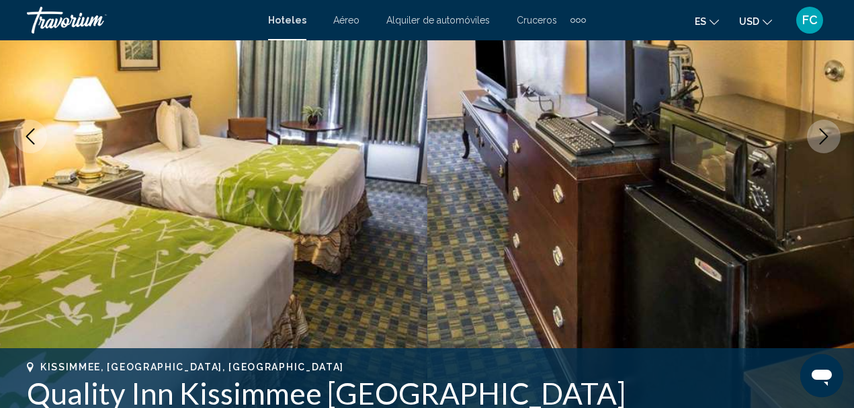
click at [821, 136] on icon "Next image" at bounding box center [824, 136] width 16 height 16
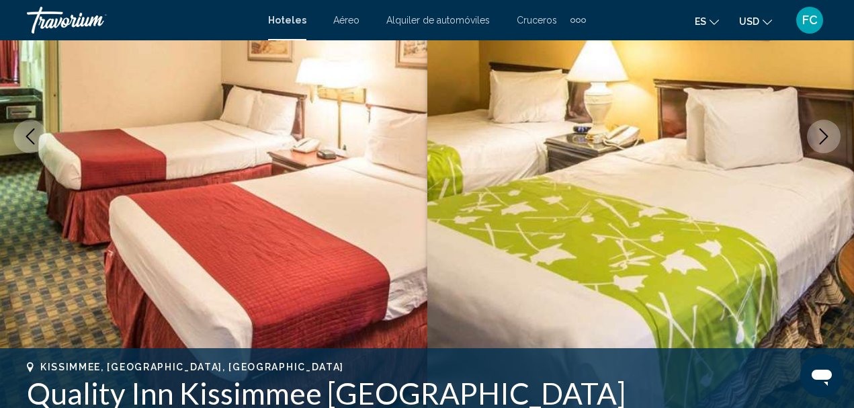
click at [821, 136] on icon "Next image" at bounding box center [824, 136] width 16 height 16
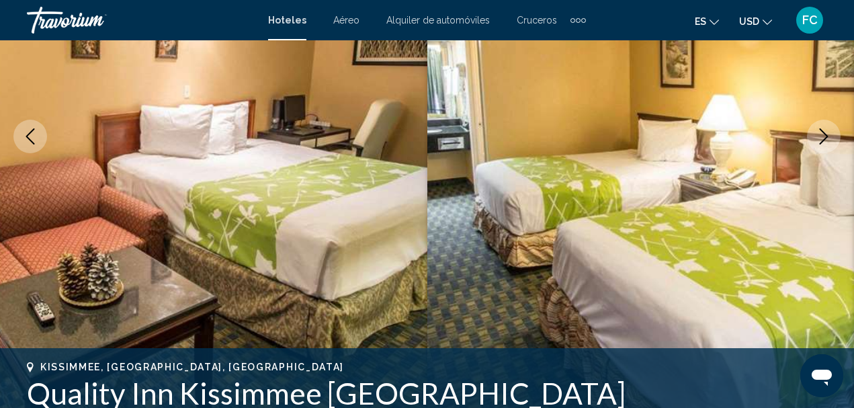
click at [821, 136] on icon "Next image" at bounding box center [824, 136] width 16 height 16
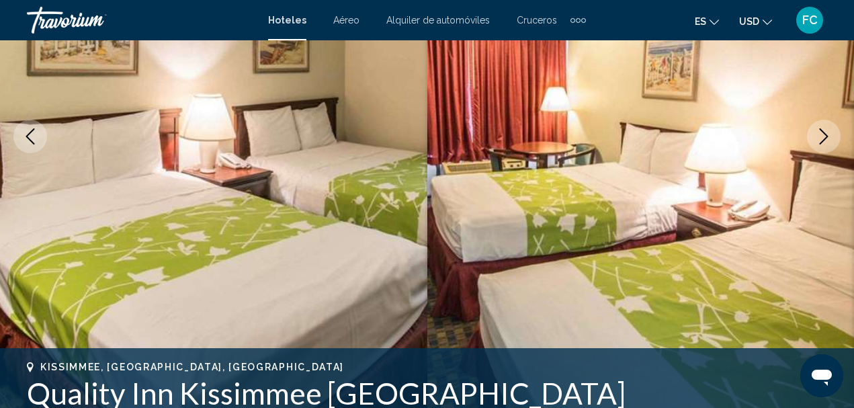
click at [821, 136] on icon "Next image" at bounding box center [824, 136] width 16 height 16
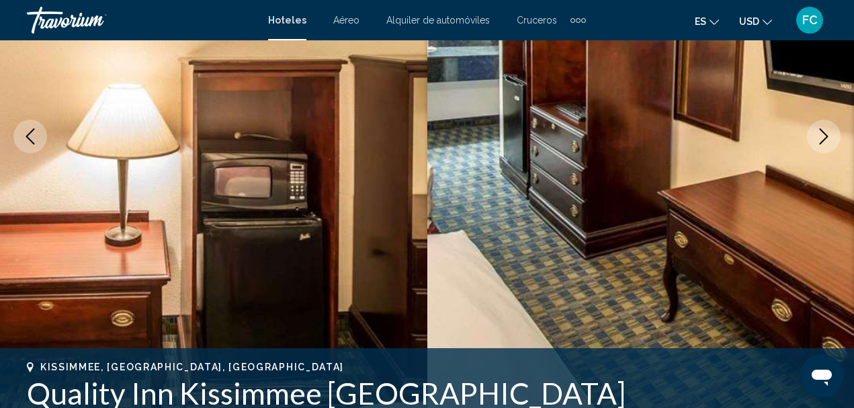
click at [824, 135] on icon "Next image" at bounding box center [824, 136] width 16 height 16
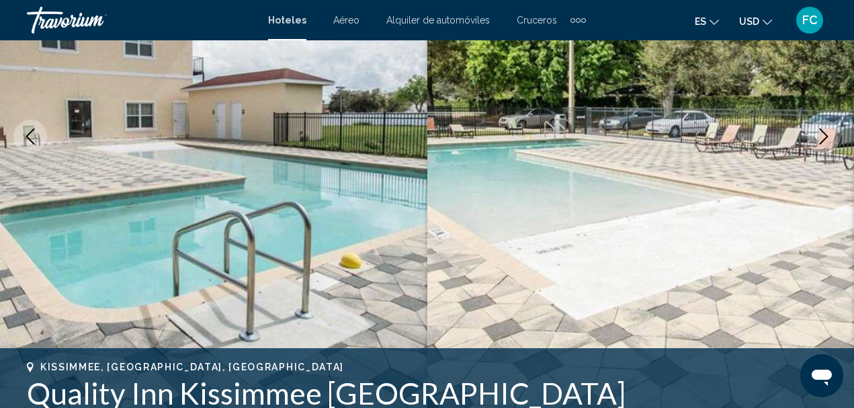
click at [825, 134] on icon "Next image" at bounding box center [824, 136] width 9 height 16
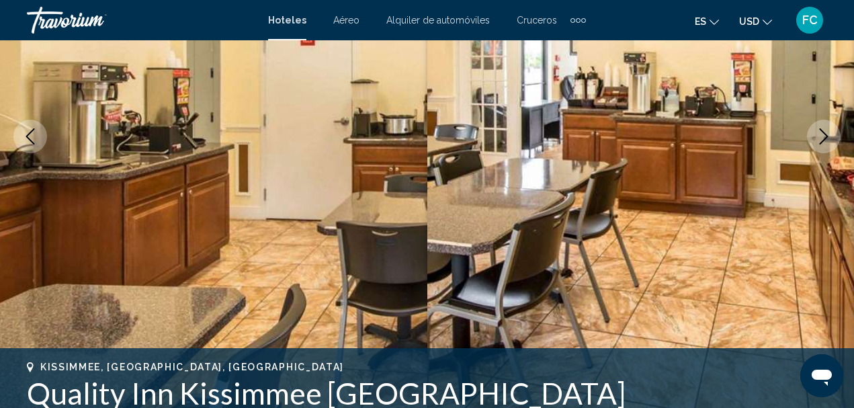
click at [820, 138] on icon "Next image" at bounding box center [824, 136] width 16 height 16
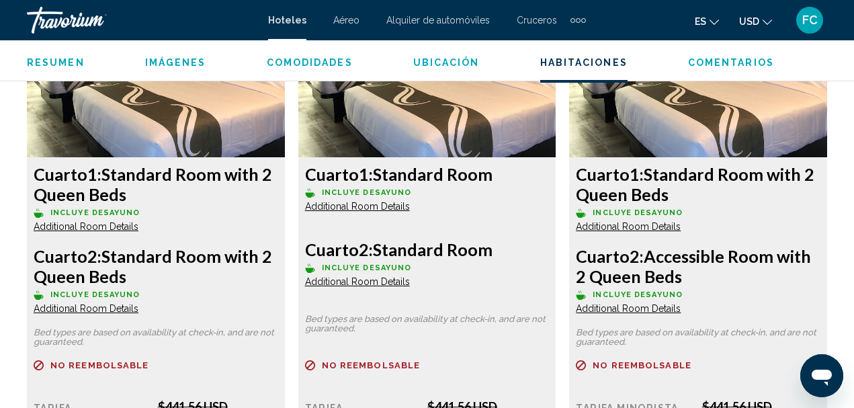
scroll to position [2172, 0]
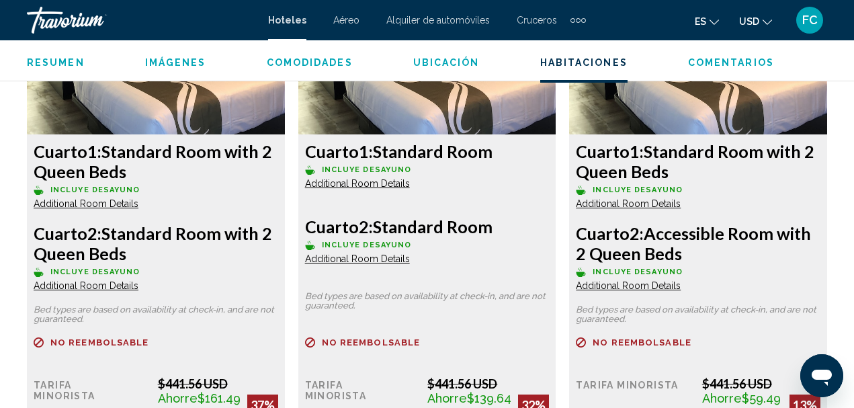
click at [94, 205] on span "Additional Room Details" at bounding box center [86, 203] width 105 height 11
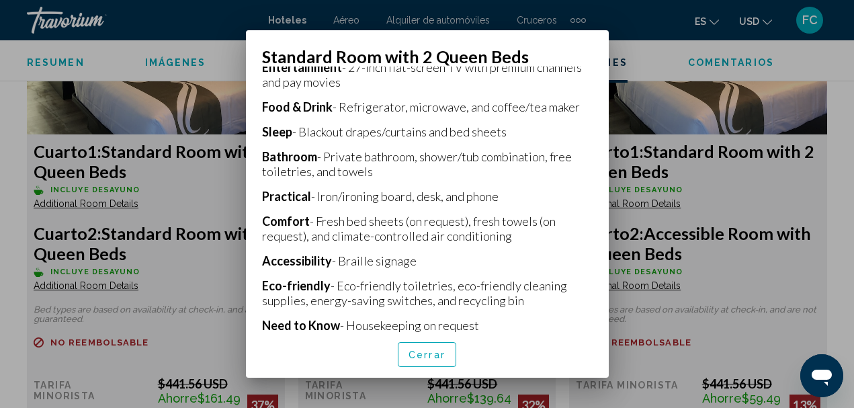
scroll to position [522, 0]
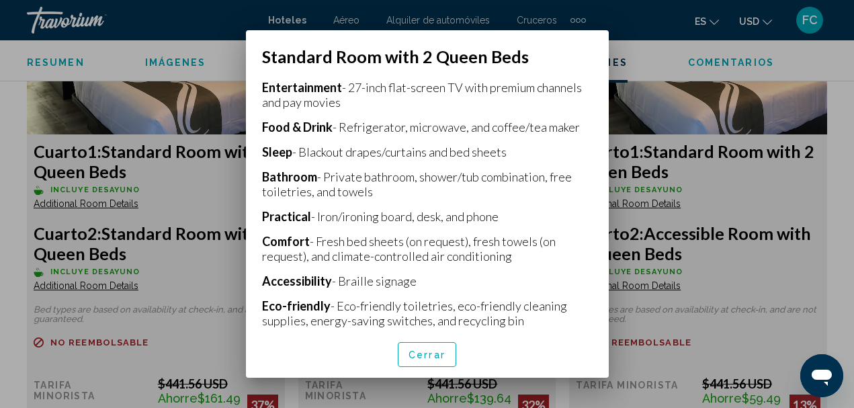
click at [438, 355] on span "Cerrar" at bounding box center [427, 355] width 37 height 11
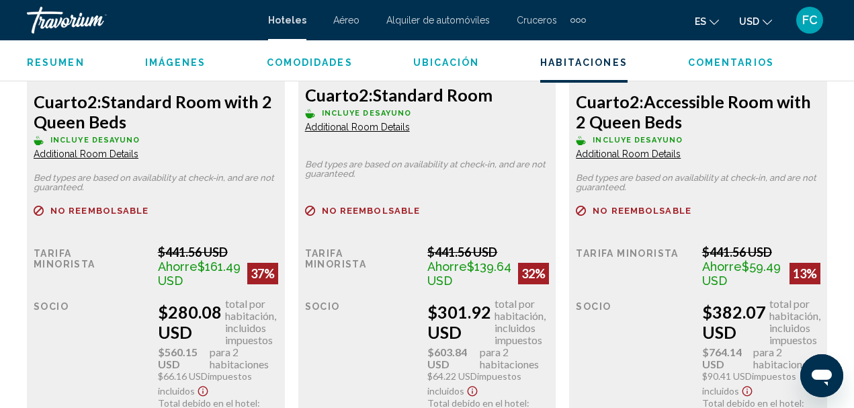
scroll to position [2307, 0]
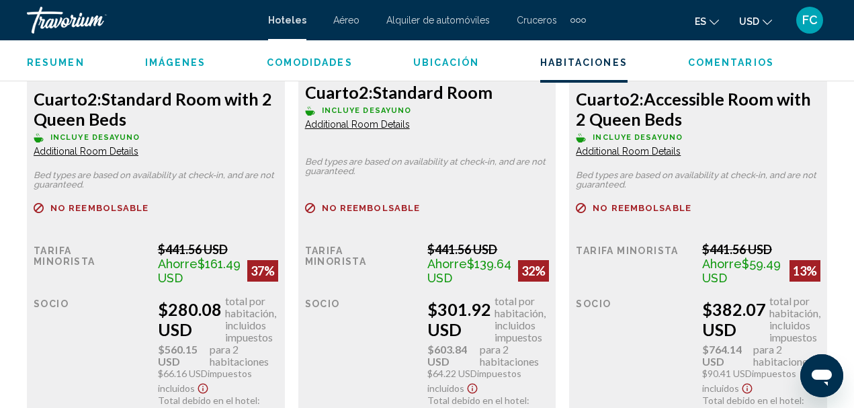
click at [89, 153] on span "Additional Room Details" at bounding box center [86, 151] width 105 height 11
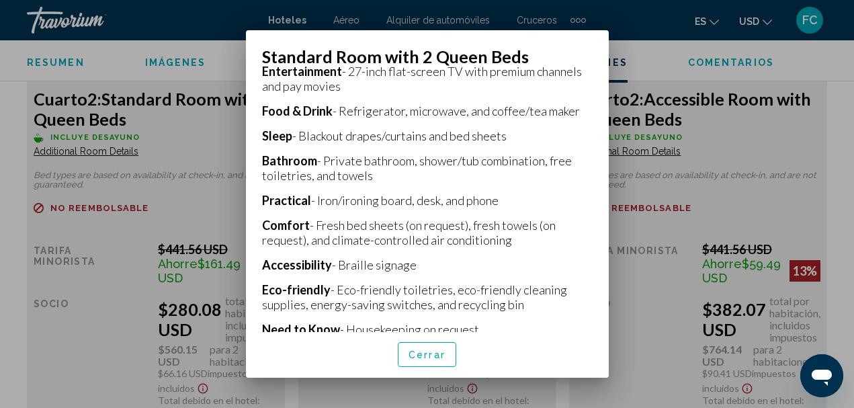
scroll to position [589, 0]
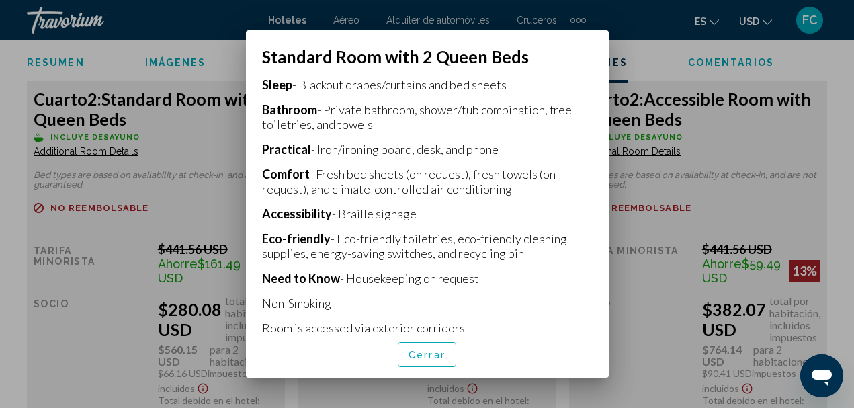
click at [427, 354] on span "Cerrar" at bounding box center [427, 355] width 37 height 11
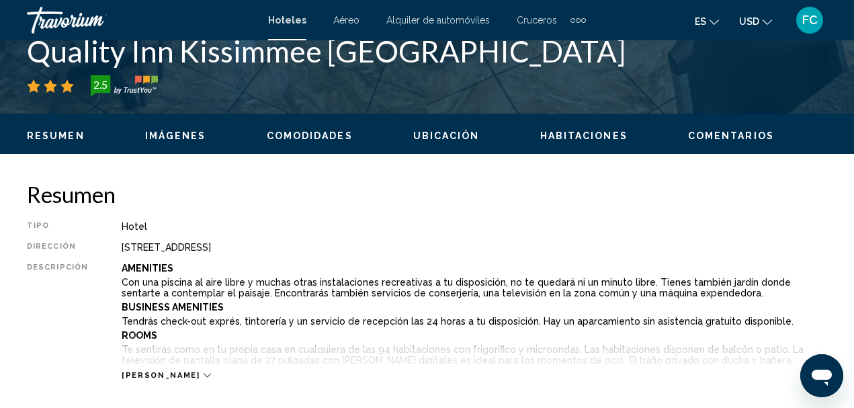
scroll to position [559, 0]
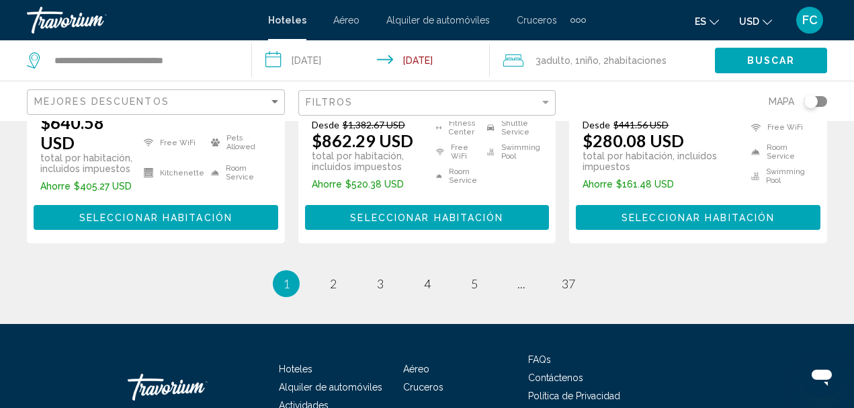
scroll to position [2083, 0]
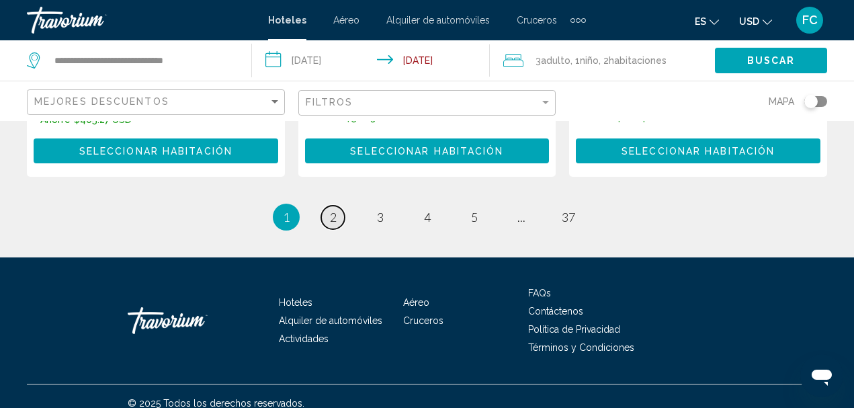
click at [331, 210] on span "2" at bounding box center [333, 217] width 7 height 15
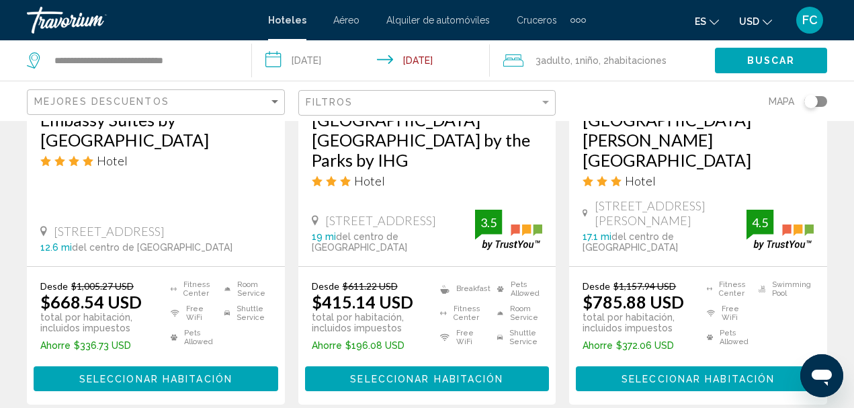
scroll to position [1949, 0]
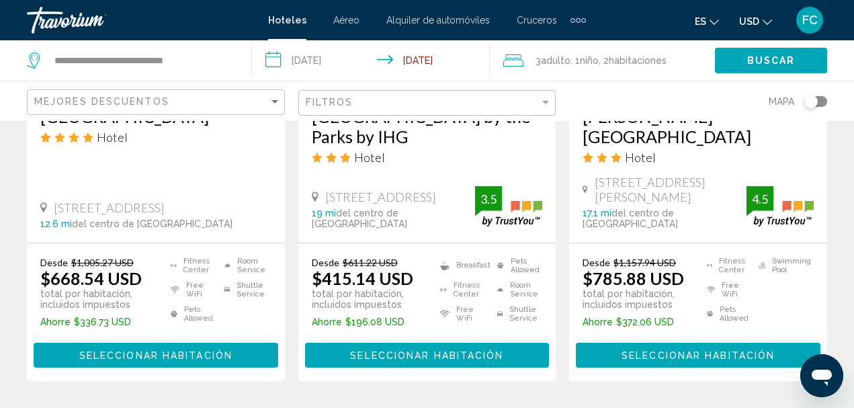
click at [426, 288] on p "total por habitación, incluidos impuestos" at bounding box center [373, 299] width 122 height 22
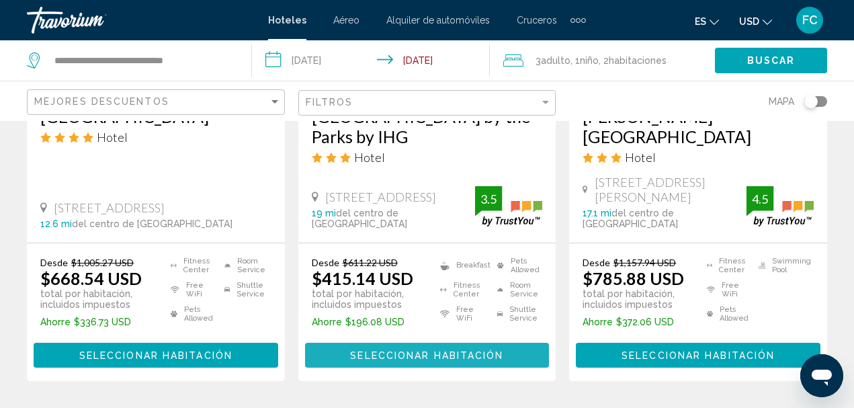
click at [436, 350] on span "Seleccionar habitación" at bounding box center [426, 355] width 153 height 11
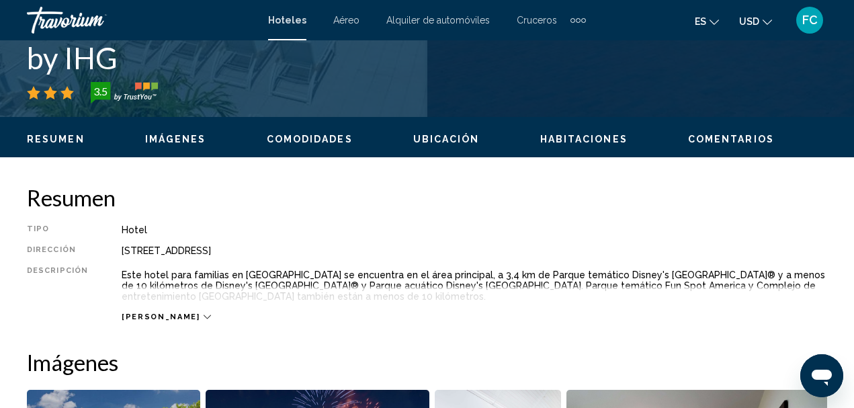
scroll to position [559, 0]
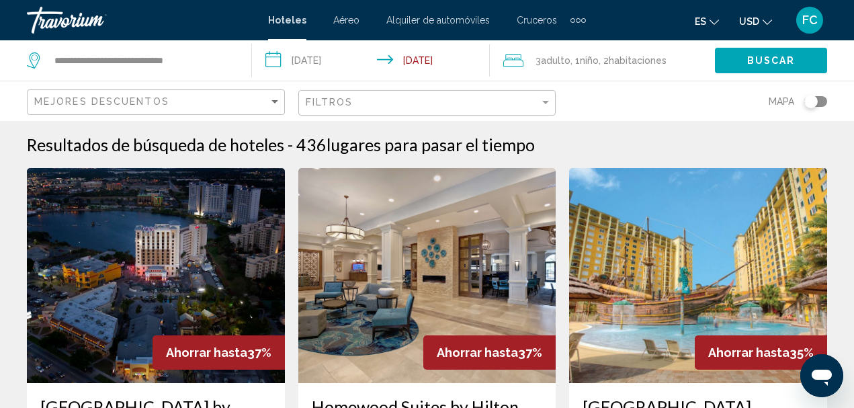
click at [521, 60] on icon "Travelers: 3 adults, 1 child" at bounding box center [513, 60] width 20 height 16
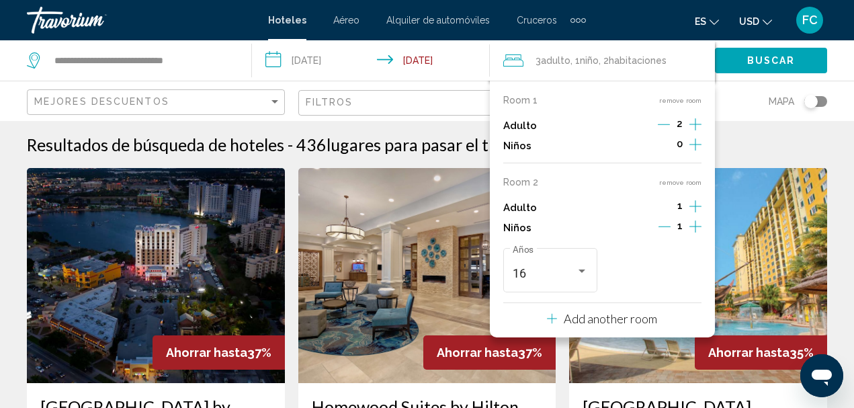
click at [694, 119] on icon "Increment adults" at bounding box center [696, 124] width 12 height 16
click at [694, 142] on icon "Increment children" at bounding box center [696, 144] width 12 height 16
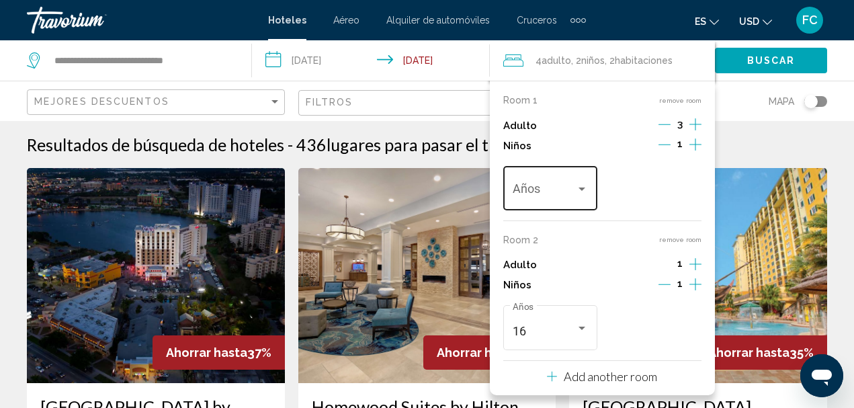
click at [585, 192] on div "Travelers: 4 adults, 2 children" at bounding box center [582, 188] width 12 height 11
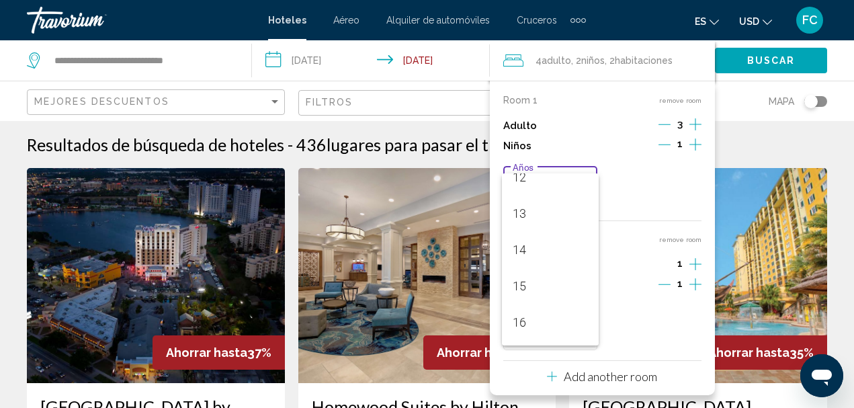
scroll to position [457, 0]
click at [548, 315] on span "16" at bounding box center [551, 315] width 76 height 36
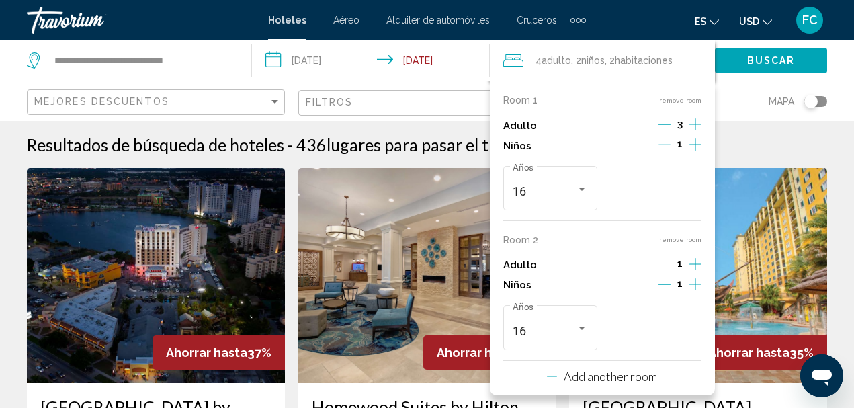
click at [667, 286] on icon "Decrement children" at bounding box center [665, 284] width 12 height 12
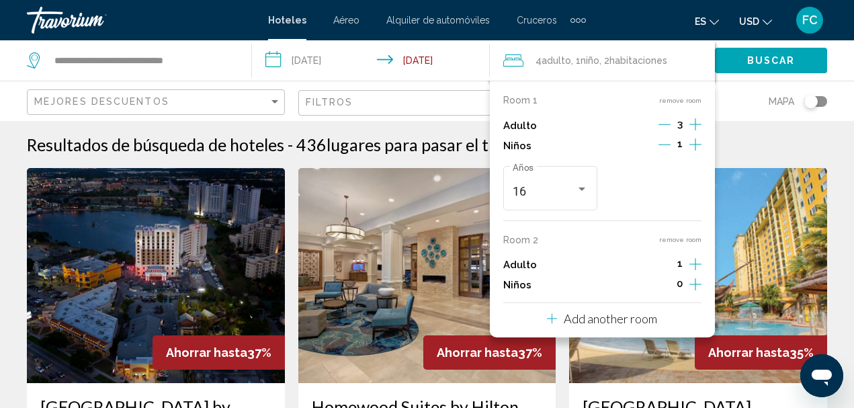
click at [514, 239] on p "Room 2" at bounding box center [520, 240] width 35 height 11
click at [667, 239] on button "remove room" at bounding box center [680, 239] width 42 height 9
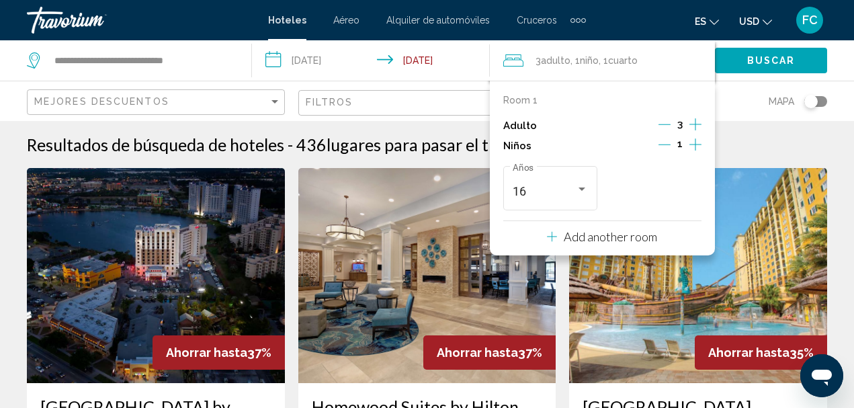
click at [736, 58] on button "Buscar" at bounding box center [771, 60] width 112 height 25
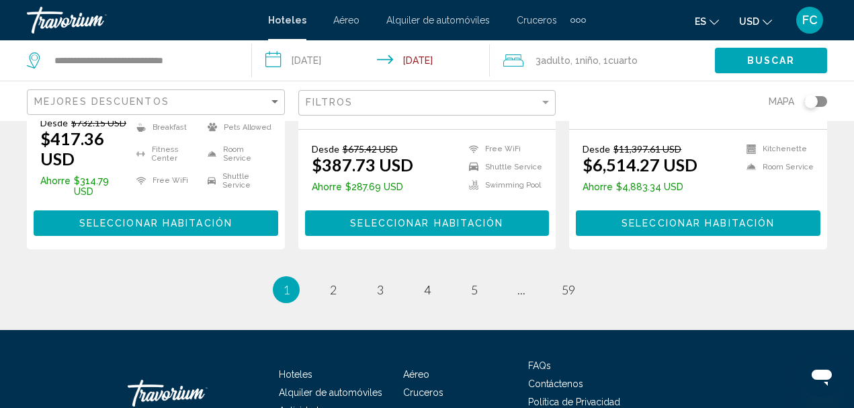
scroll to position [2084, 0]
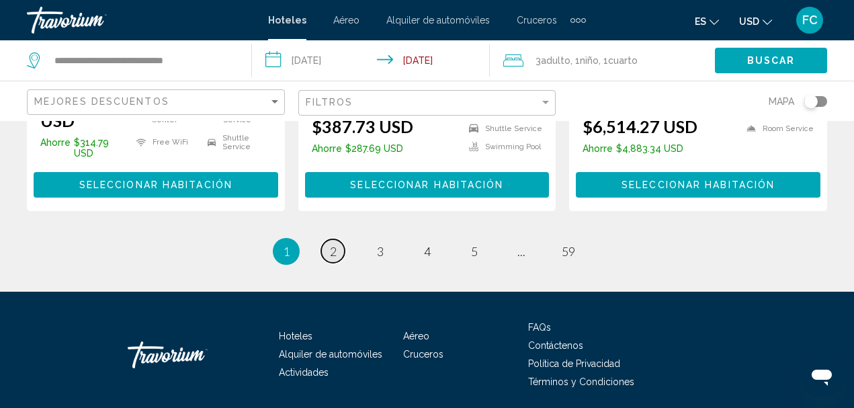
click at [337, 239] on link "page 2" at bounding box center [333, 251] width 24 height 24
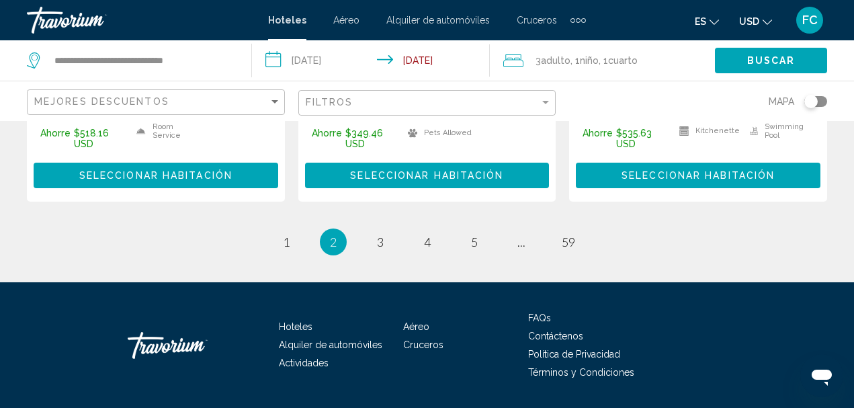
scroll to position [2107, 0]
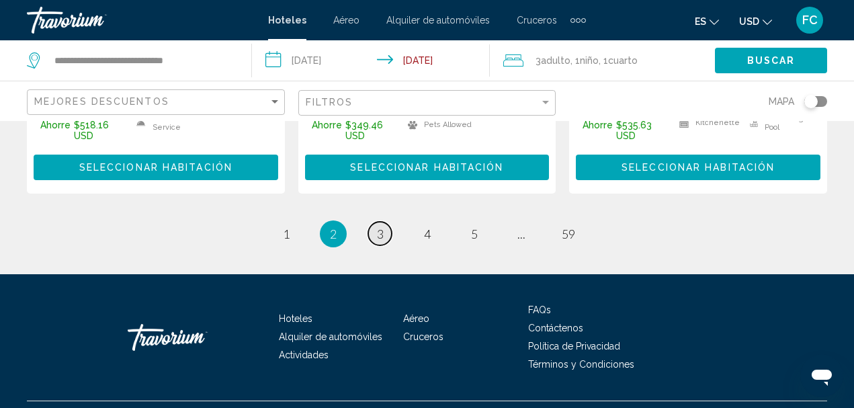
click at [384, 222] on link "page 3" at bounding box center [380, 234] width 24 height 24
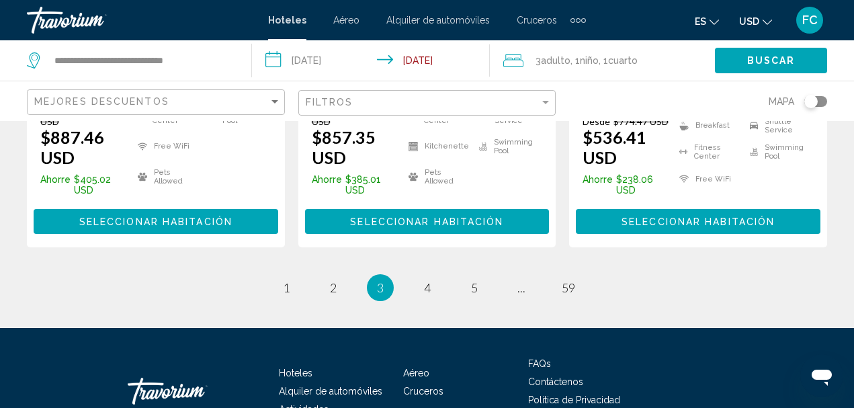
scroll to position [2076, 0]
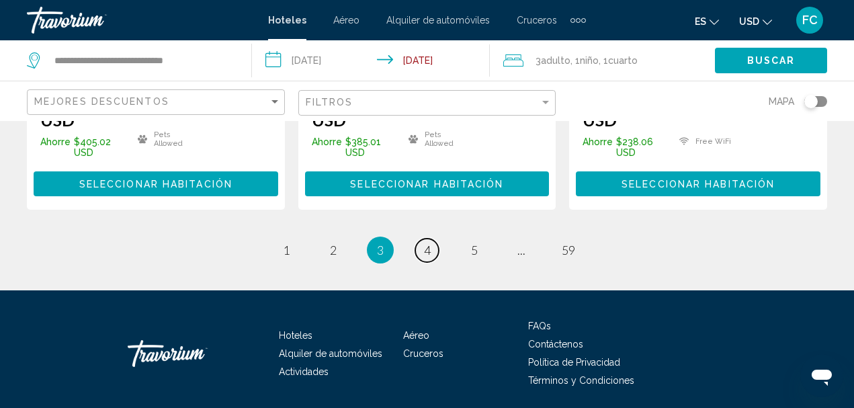
click at [430, 243] on span "4" at bounding box center [427, 250] width 7 height 15
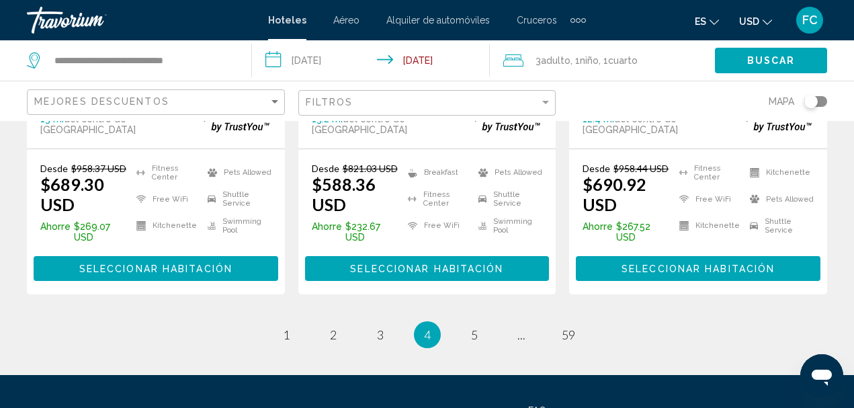
scroll to position [2084, 0]
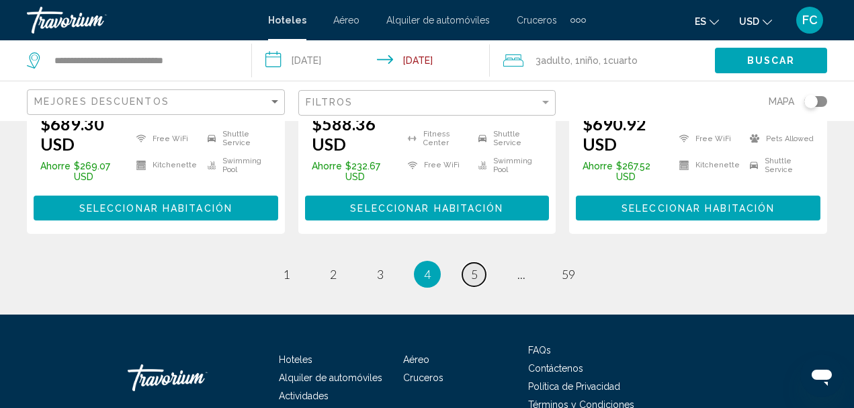
click at [475, 267] on span "5" at bounding box center [474, 274] width 7 height 15
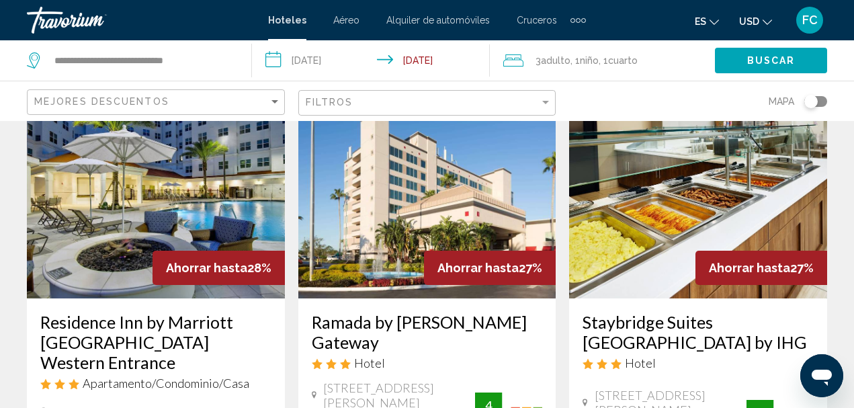
scroll to position [67, 0]
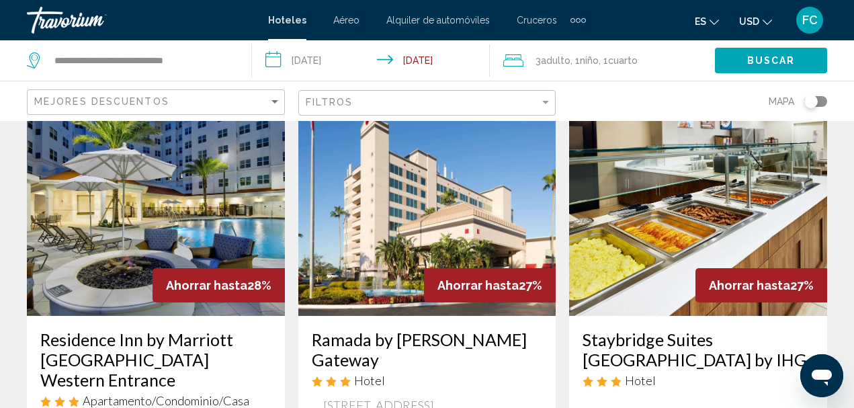
click at [478, 221] on img "Main content" at bounding box center [427, 208] width 258 height 215
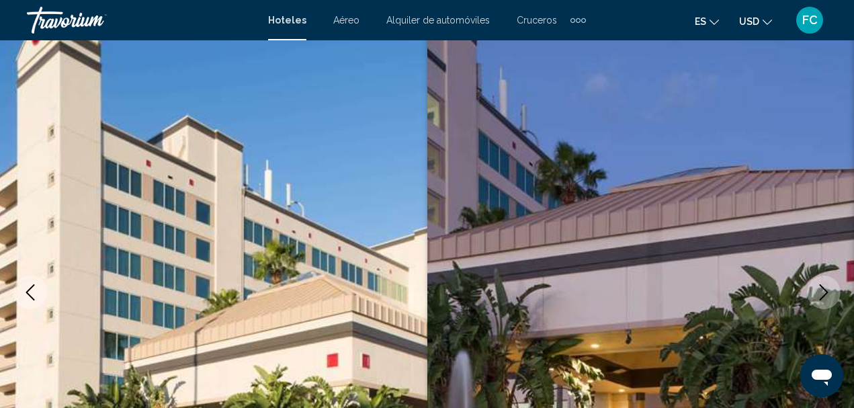
scroll to position [156, 0]
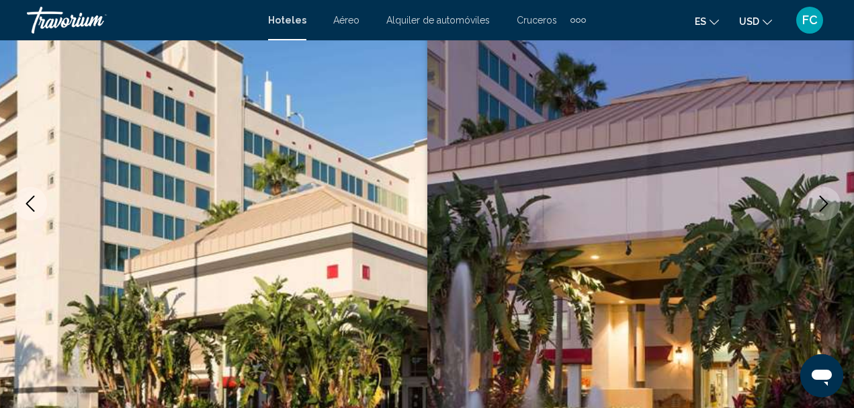
click at [823, 202] on icon "Next image" at bounding box center [824, 204] width 16 height 16
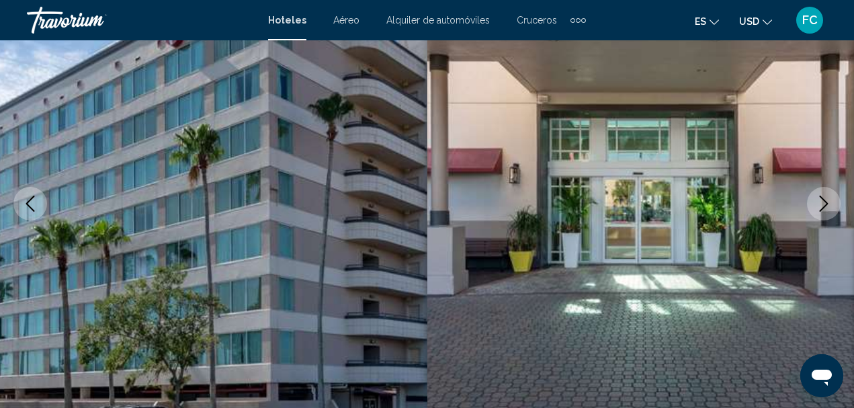
click at [823, 202] on icon "Next image" at bounding box center [824, 204] width 16 height 16
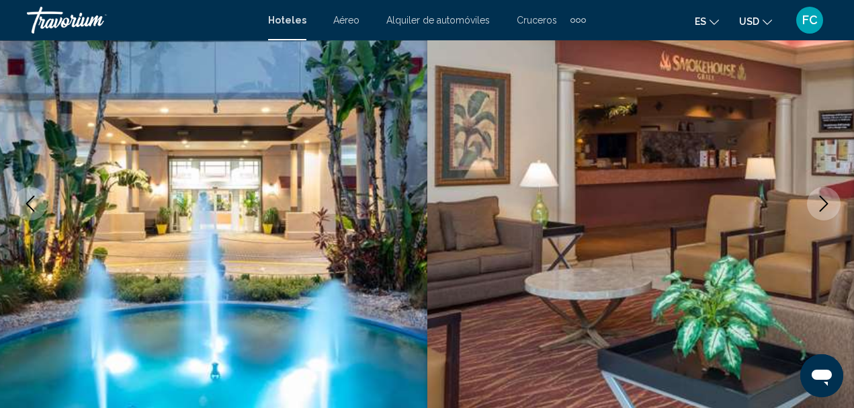
click at [823, 202] on icon "Next image" at bounding box center [824, 204] width 16 height 16
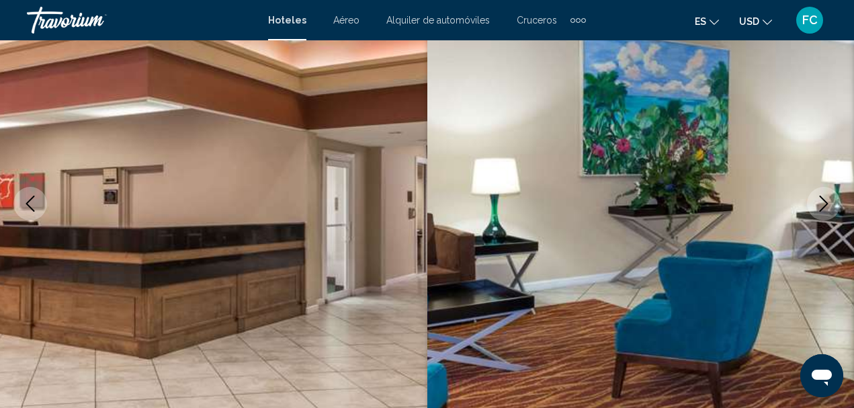
click at [823, 202] on icon "Next image" at bounding box center [824, 204] width 16 height 16
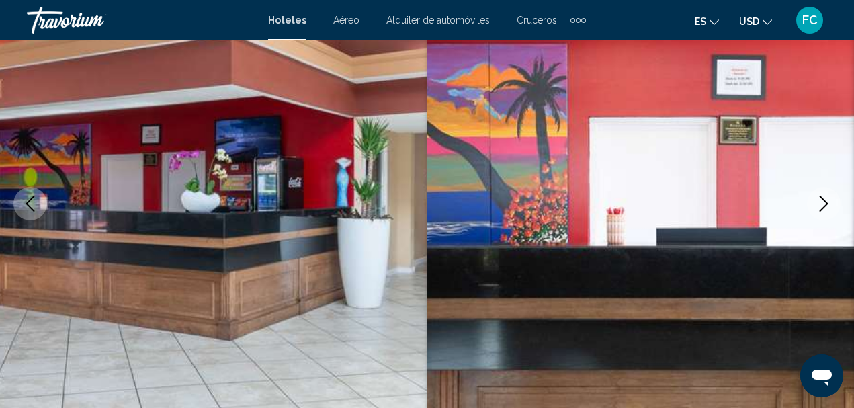
click at [823, 202] on icon "Next image" at bounding box center [824, 204] width 16 height 16
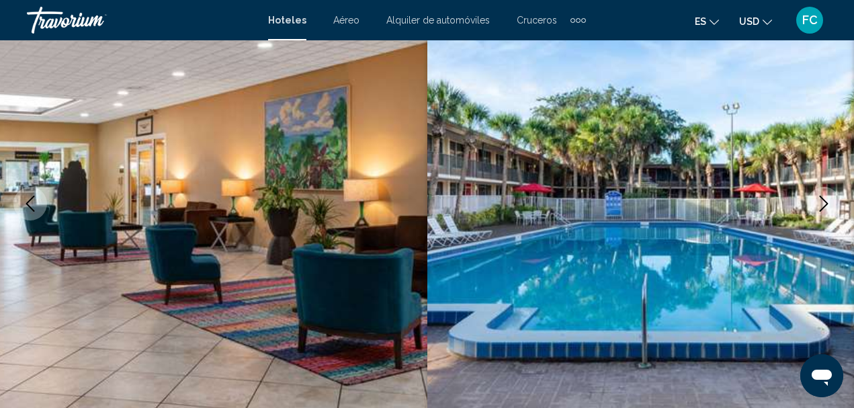
click at [823, 202] on icon "Next image" at bounding box center [824, 204] width 16 height 16
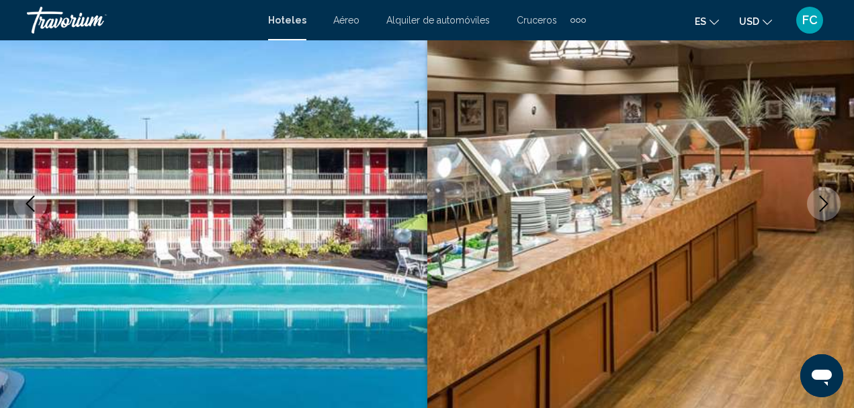
click at [823, 202] on icon "Next image" at bounding box center [824, 204] width 16 height 16
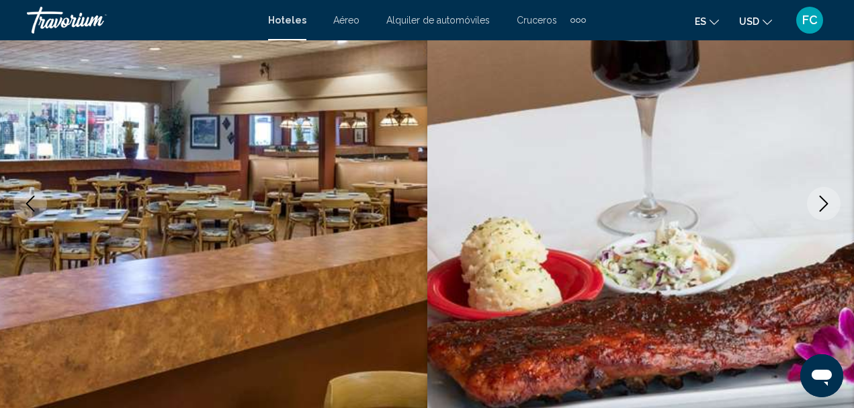
click at [823, 202] on icon "Next image" at bounding box center [824, 204] width 16 height 16
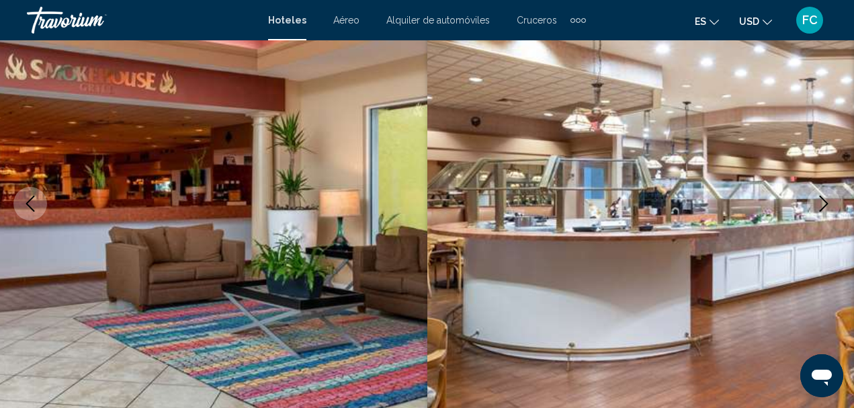
click at [823, 202] on icon "Next image" at bounding box center [824, 204] width 16 height 16
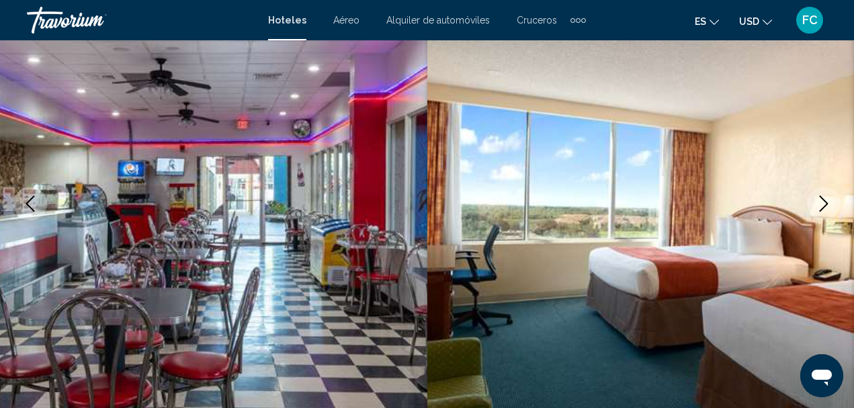
click at [825, 199] on icon "Next image" at bounding box center [824, 204] width 16 height 16
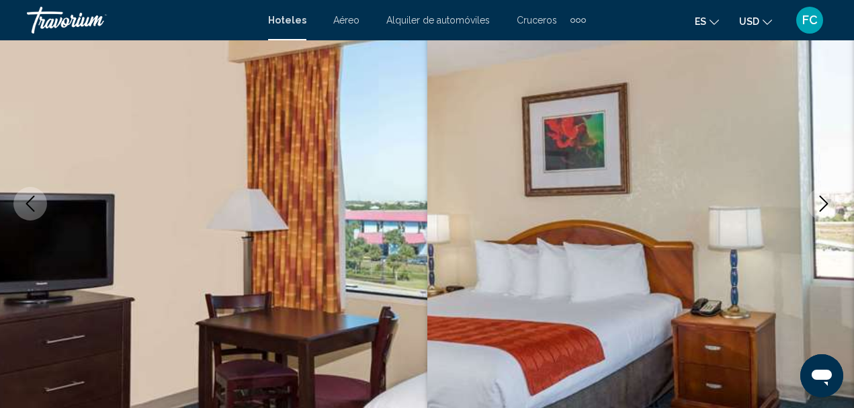
click at [821, 202] on icon "Next image" at bounding box center [824, 204] width 16 height 16
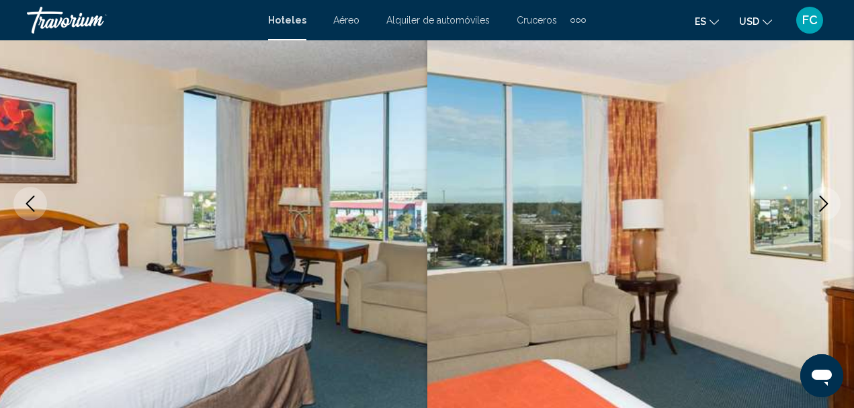
click at [823, 202] on icon "Next image" at bounding box center [824, 204] width 16 height 16
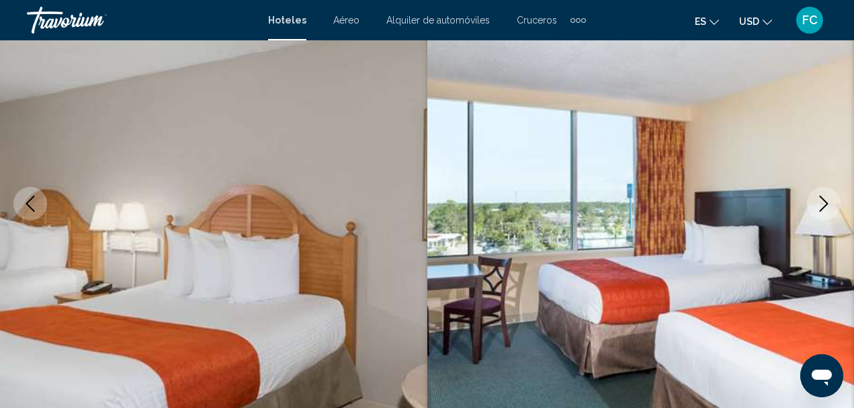
click at [823, 202] on icon "Next image" at bounding box center [824, 204] width 16 height 16
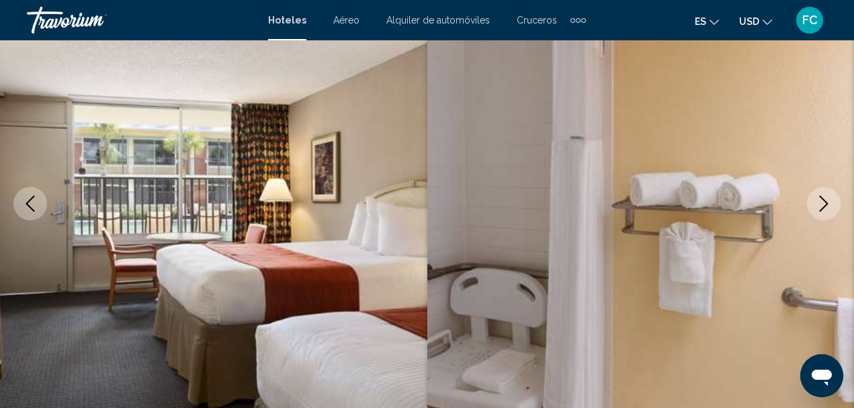
click at [823, 202] on icon "Next image" at bounding box center [824, 204] width 16 height 16
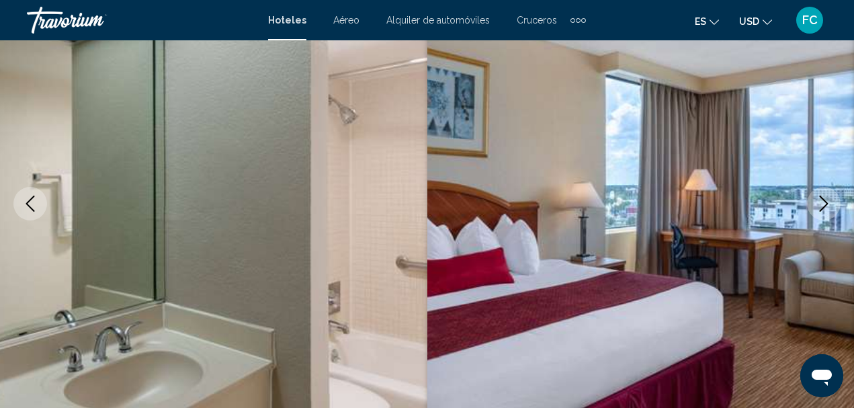
click at [823, 202] on icon "Next image" at bounding box center [824, 204] width 16 height 16
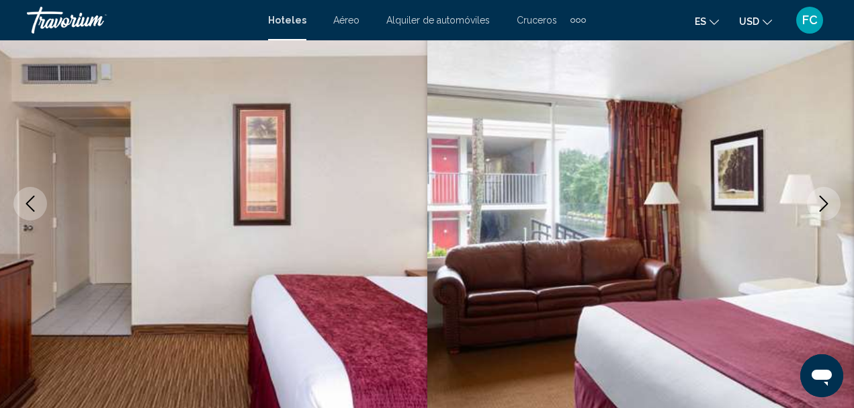
click at [824, 201] on icon "Next image" at bounding box center [824, 204] width 16 height 16
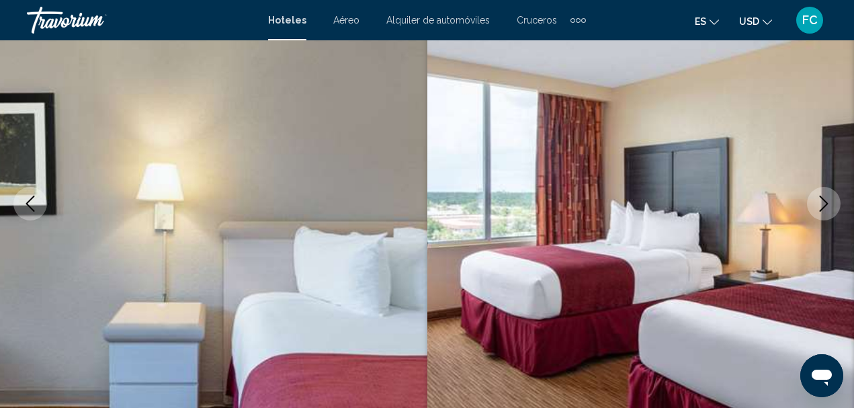
click at [825, 199] on icon "Next image" at bounding box center [824, 204] width 16 height 16
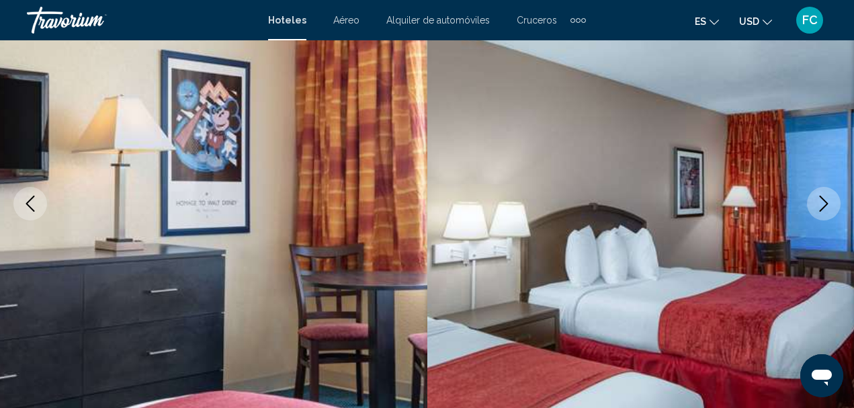
click at [825, 199] on icon "Next image" at bounding box center [824, 204] width 16 height 16
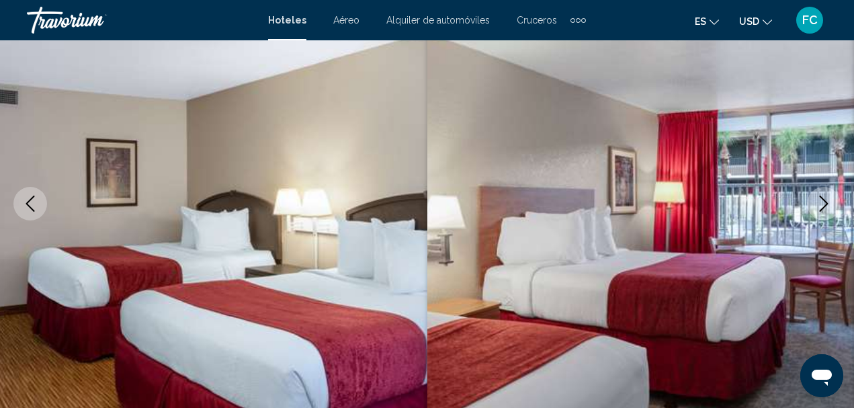
click at [827, 198] on icon "Next image" at bounding box center [824, 204] width 16 height 16
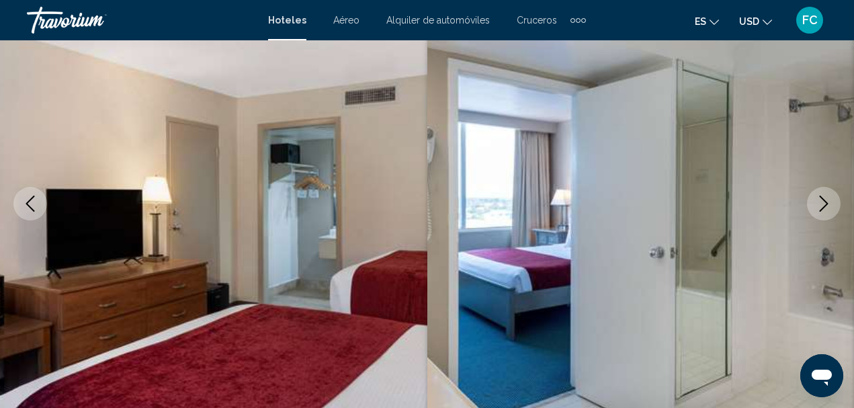
click at [827, 198] on icon "Next image" at bounding box center [824, 204] width 16 height 16
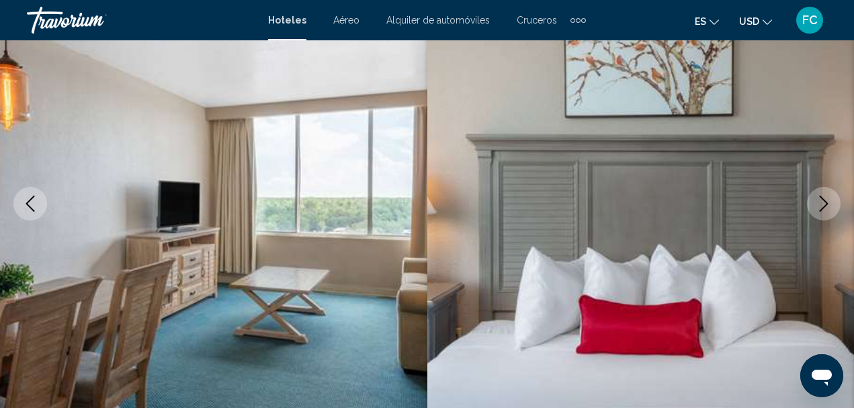
click at [827, 198] on icon "Next image" at bounding box center [824, 204] width 16 height 16
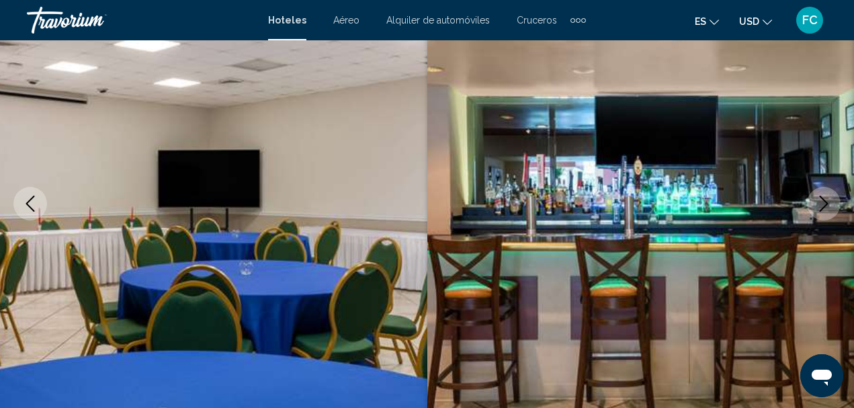
click at [827, 198] on icon "Next image" at bounding box center [824, 204] width 16 height 16
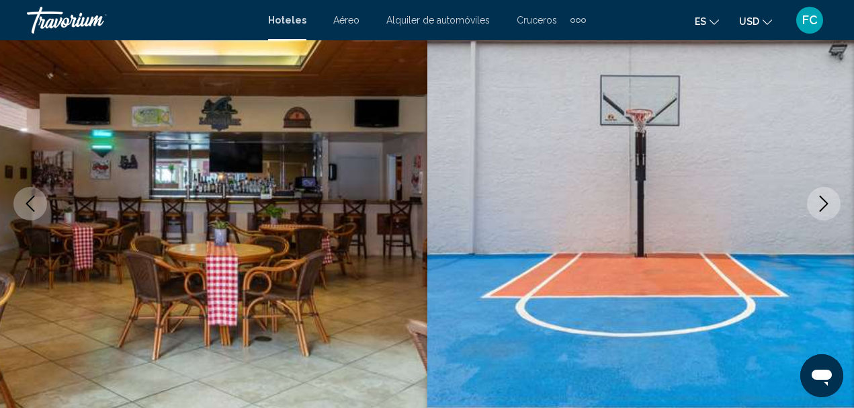
click at [827, 197] on icon "Next image" at bounding box center [824, 204] width 16 height 16
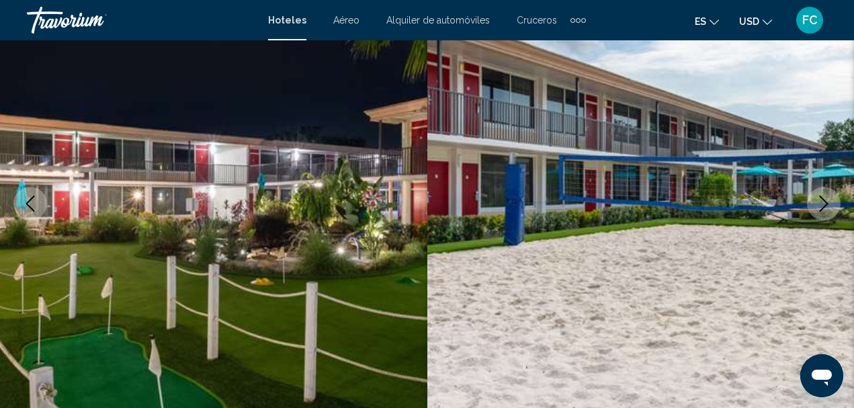
click at [825, 196] on icon "Next image" at bounding box center [824, 204] width 16 height 16
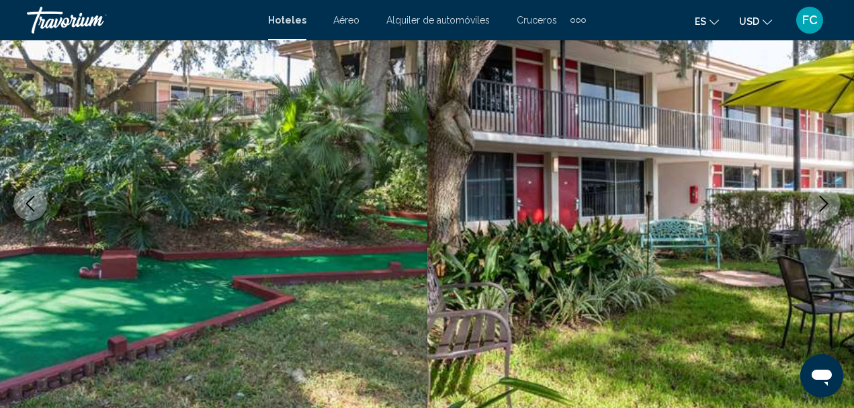
click at [825, 205] on icon "Next image" at bounding box center [824, 204] width 16 height 16
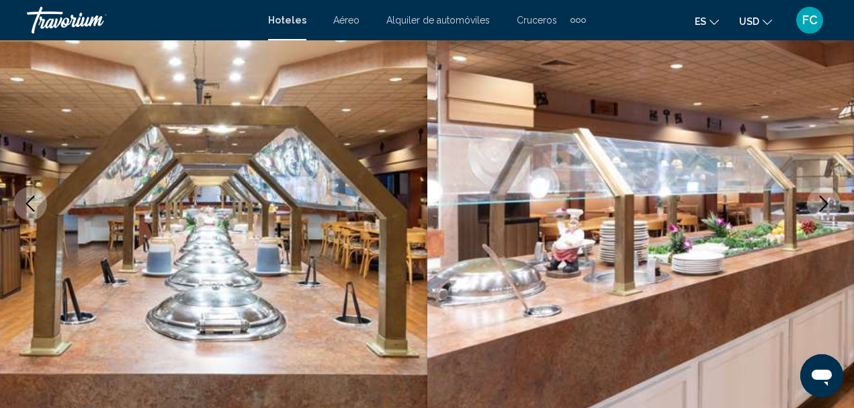
click at [823, 197] on icon "Next image" at bounding box center [824, 204] width 16 height 16
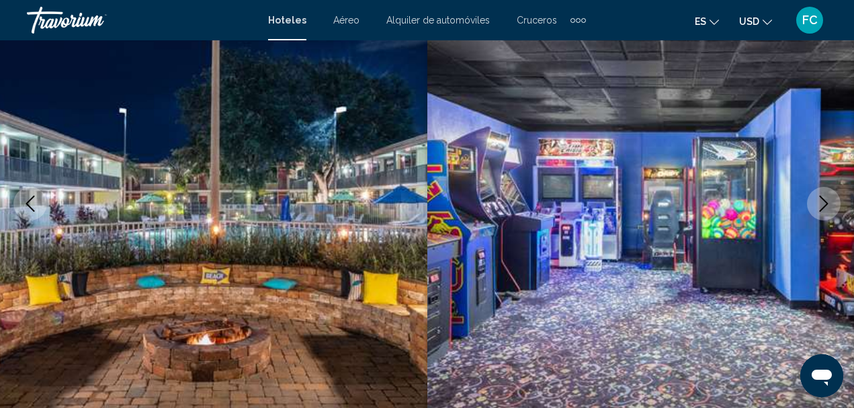
click at [826, 197] on icon "Next image" at bounding box center [824, 204] width 16 height 16
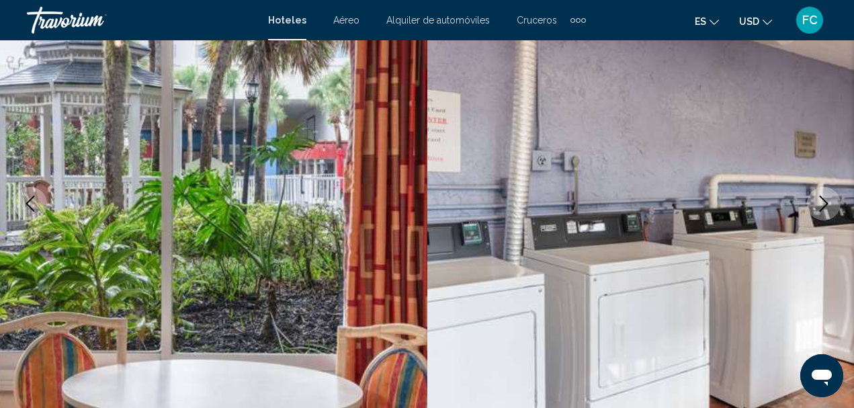
click at [827, 197] on icon "Next image" at bounding box center [824, 204] width 16 height 16
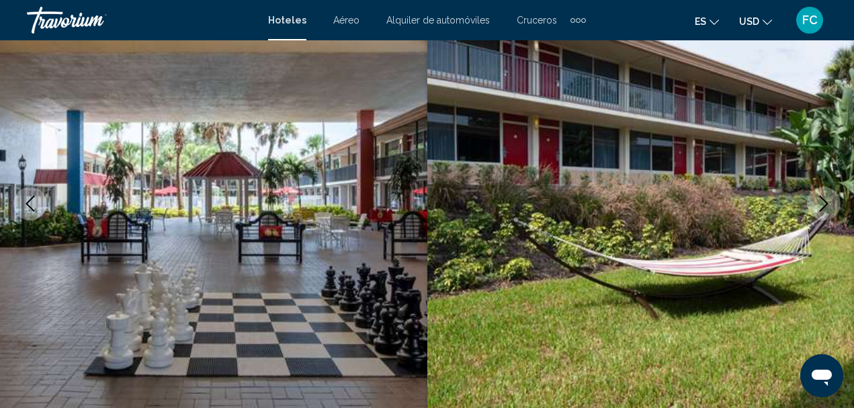
click at [827, 196] on icon "Next image" at bounding box center [824, 204] width 16 height 16
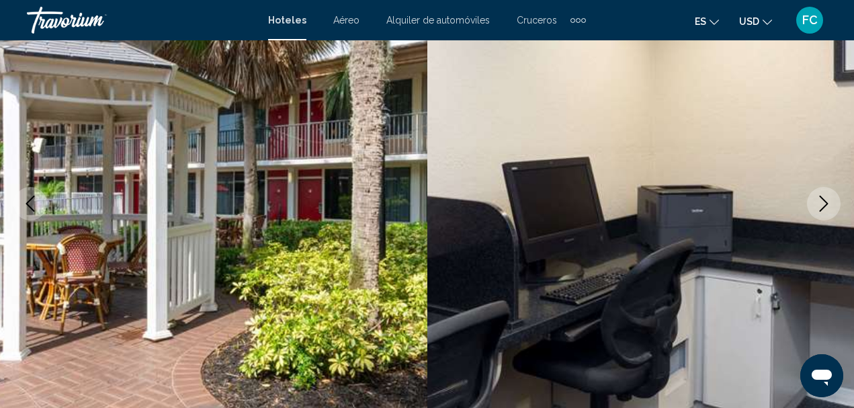
click at [827, 196] on icon "Next image" at bounding box center [824, 204] width 16 height 16
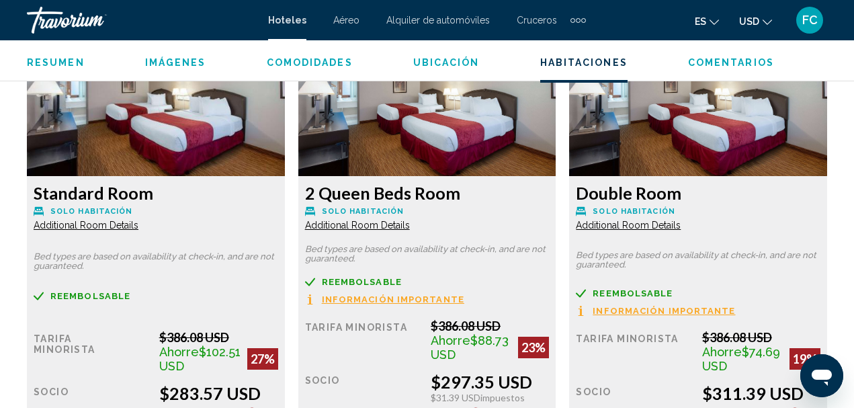
scroll to position [2172, 0]
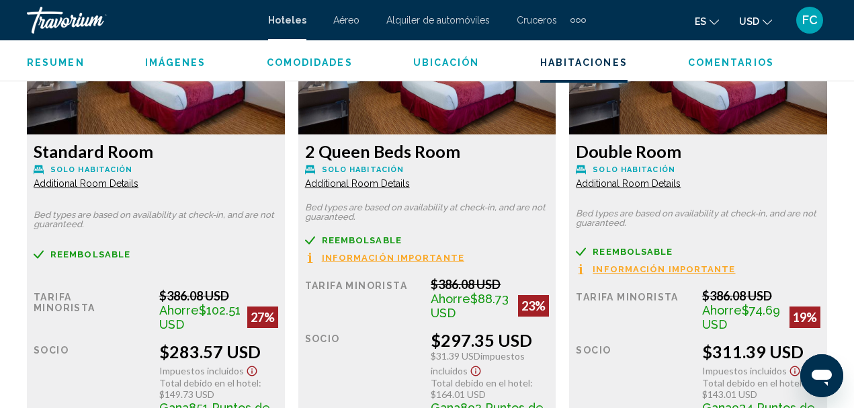
click at [112, 183] on span "Additional Room Details" at bounding box center [86, 183] width 105 height 11
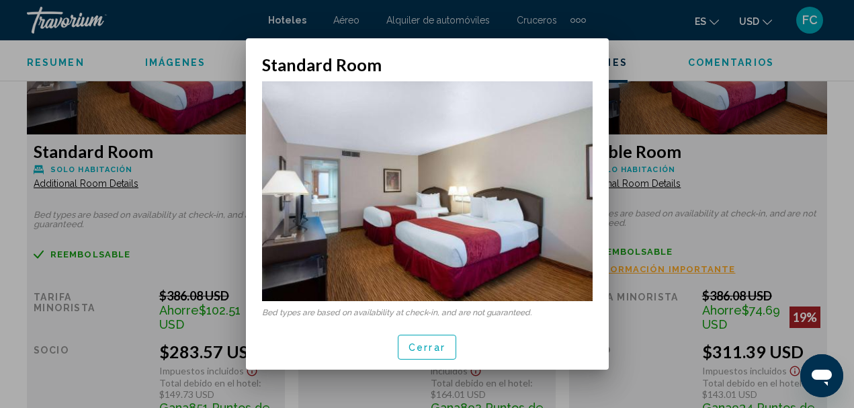
scroll to position [0, 0]
drag, startPoint x: 604, startPoint y: 173, endPoint x: 600, endPoint y: 192, distance: 19.4
click at [600, 192] on div "Bed types are based on availability at check-in, and are not guaranteed." at bounding box center [427, 200] width 363 height 250
click at [431, 315] on p "Bed types are based on availability at check-in, and are not guaranteed." at bounding box center [427, 312] width 331 height 9
click at [431, 350] on span "Cerrar" at bounding box center [427, 347] width 37 height 11
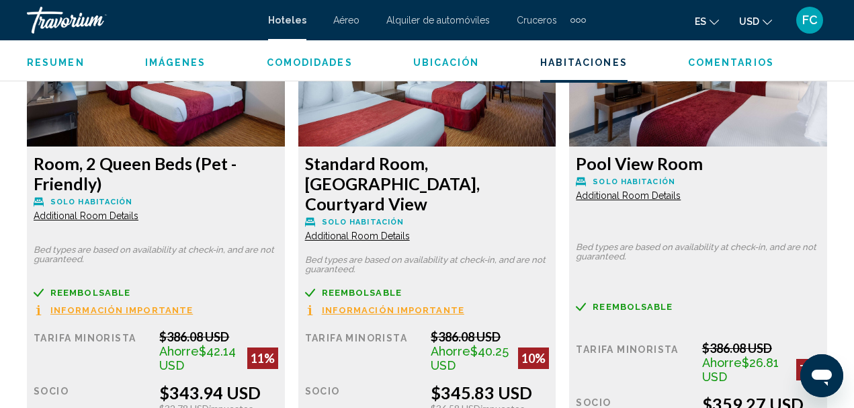
scroll to position [2710, 0]
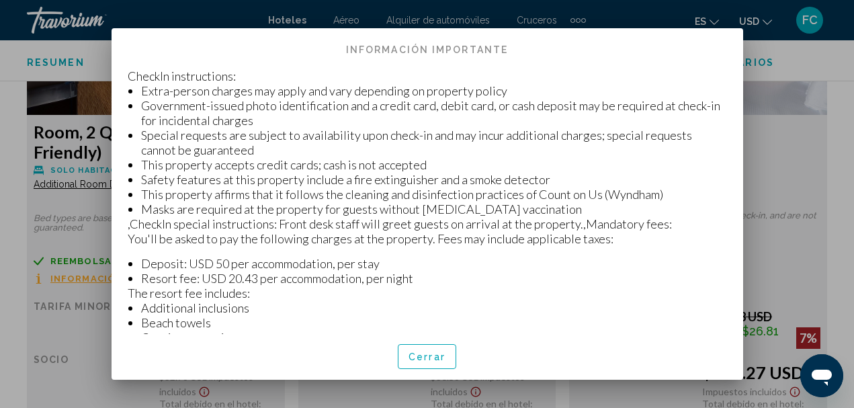
click at [44, 221] on div at bounding box center [427, 204] width 854 height 408
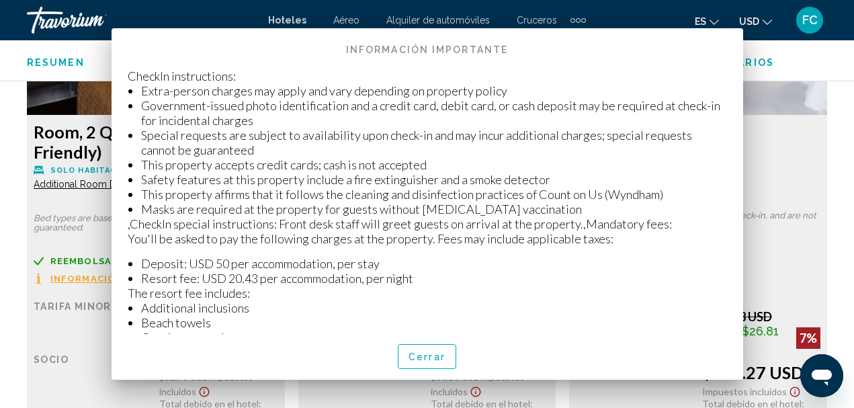
scroll to position [2710, 0]
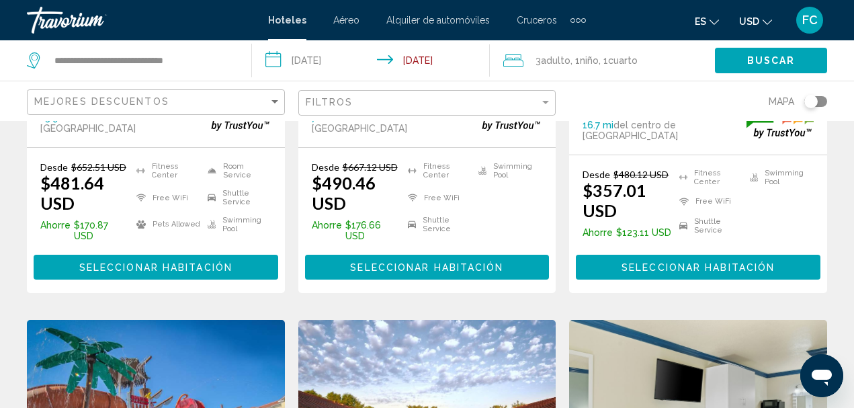
scroll to position [1479, 0]
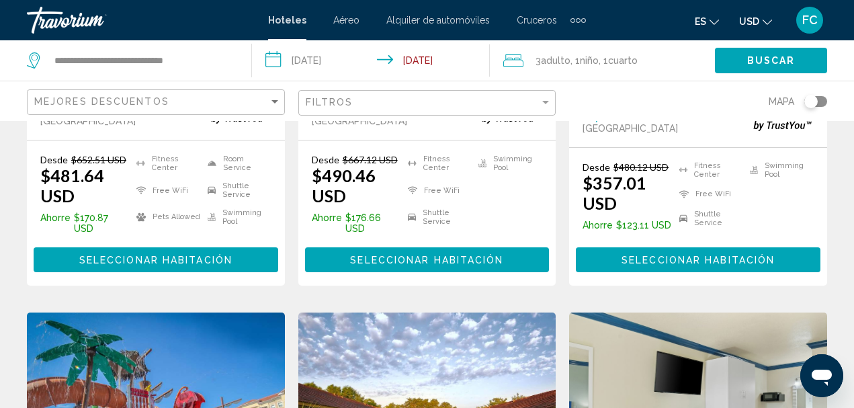
click at [664, 255] on span "Seleccionar habitación" at bounding box center [698, 260] width 153 height 11
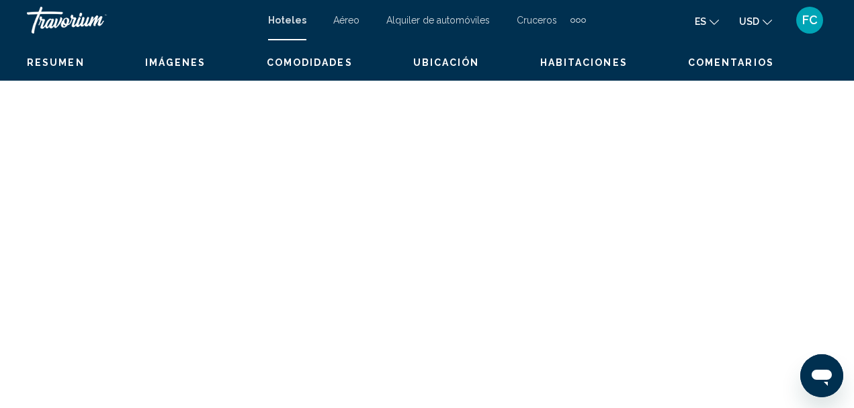
scroll to position [156, 0]
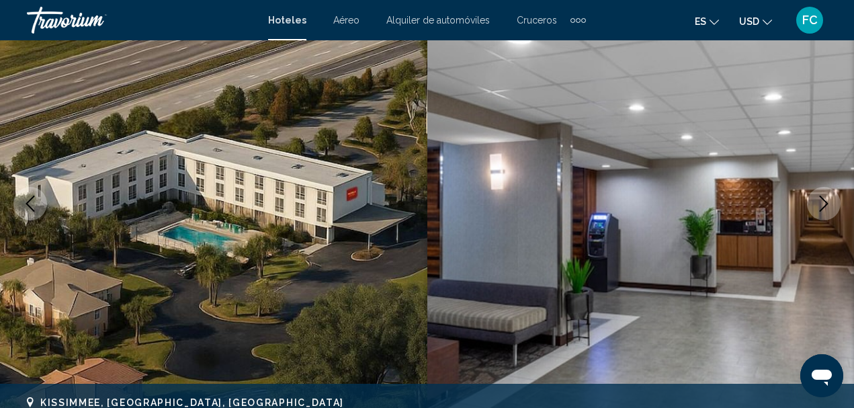
click at [816, 198] on icon "Next image" at bounding box center [824, 204] width 16 height 16
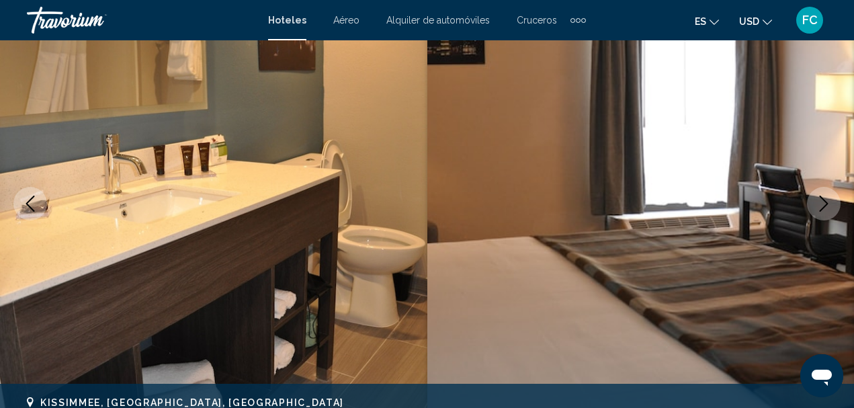
click at [816, 198] on icon "Next image" at bounding box center [824, 204] width 16 height 16
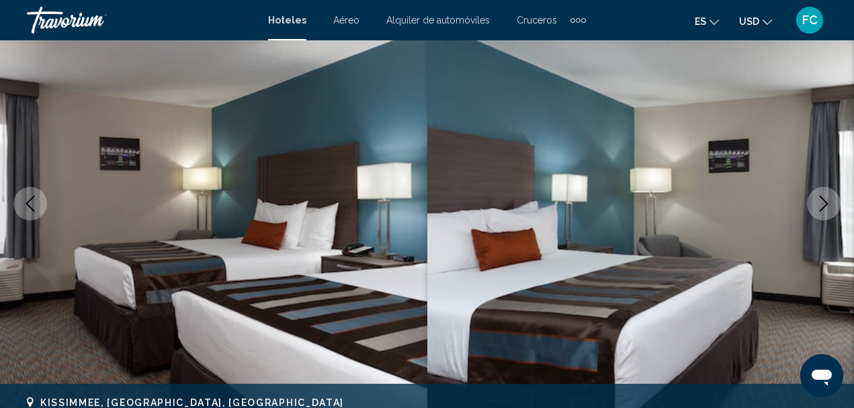
click at [821, 200] on icon "Next image" at bounding box center [824, 204] width 16 height 16
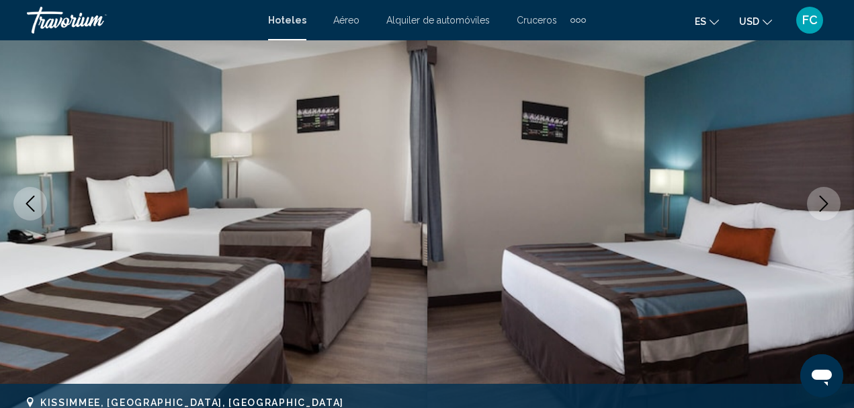
click at [821, 200] on icon "Next image" at bounding box center [824, 204] width 16 height 16
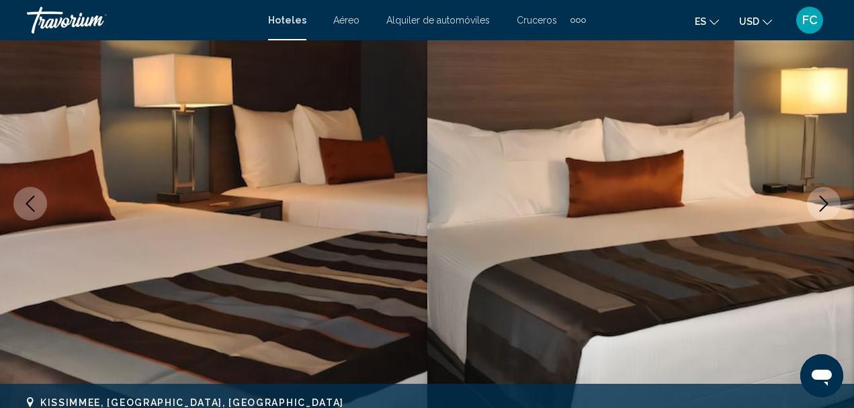
click at [822, 200] on icon "Next image" at bounding box center [824, 204] width 16 height 16
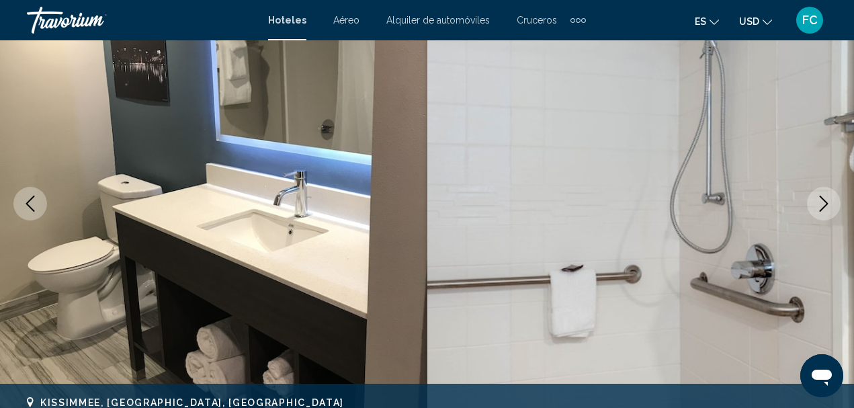
click at [822, 200] on icon "Next image" at bounding box center [824, 204] width 16 height 16
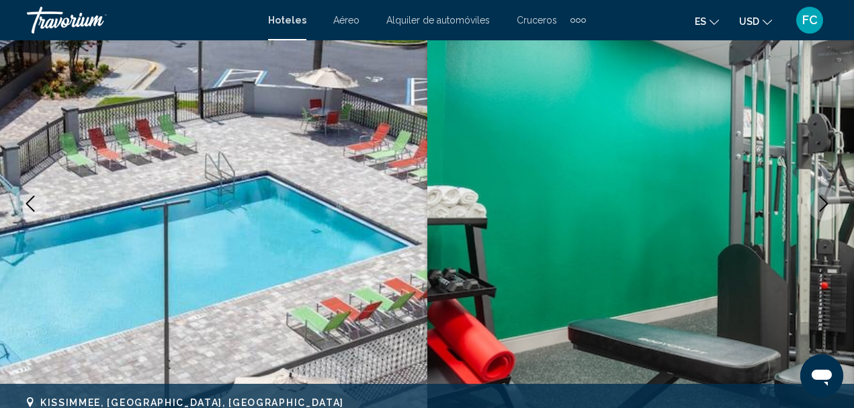
click at [822, 200] on icon "Next image" at bounding box center [824, 204] width 16 height 16
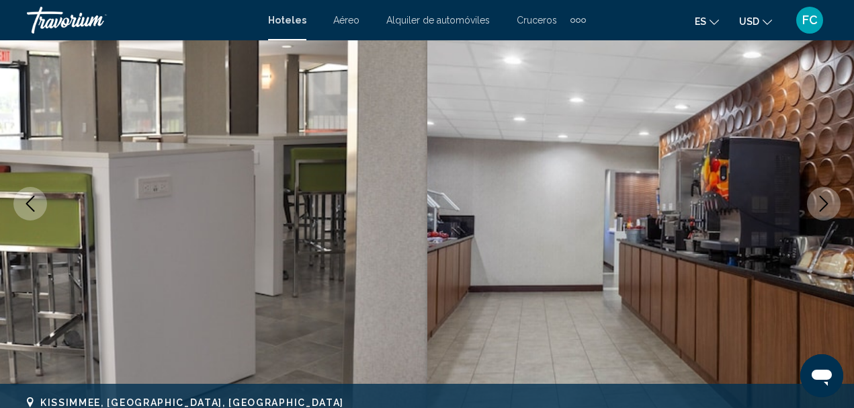
click at [822, 200] on icon "Next image" at bounding box center [824, 204] width 16 height 16
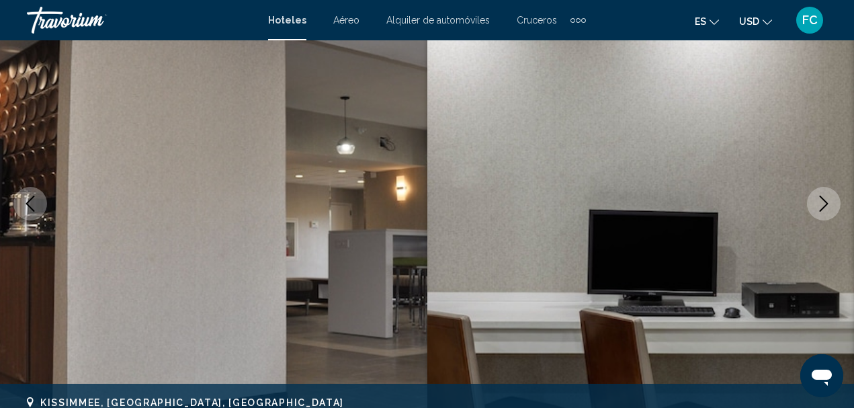
click at [822, 200] on icon "Next image" at bounding box center [824, 204] width 16 height 16
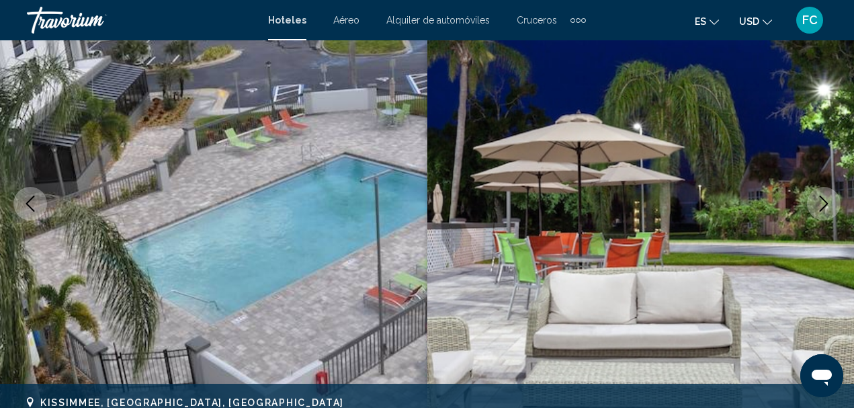
click at [822, 200] on icon "Next image" at bounding box center [824, 204] width 16 height 16
click at [822, 201] on icon "Next image" at bounding box center [824, 204] width 16 height 16
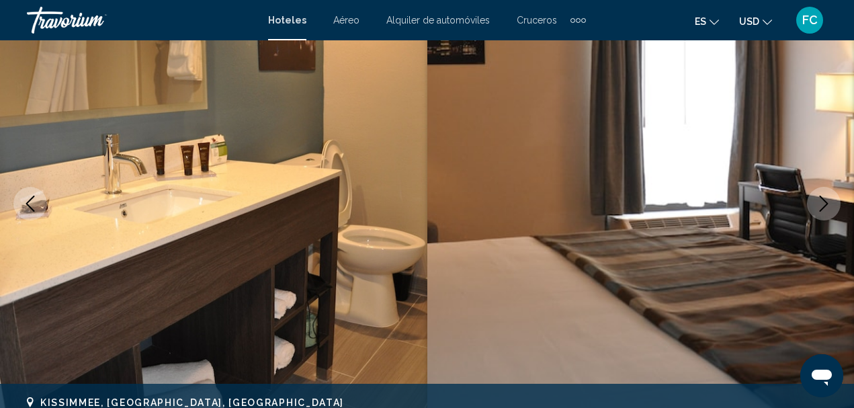
click at [823, 201] on icon "Next image" at bounding box center [824, 204] width 16 height 16
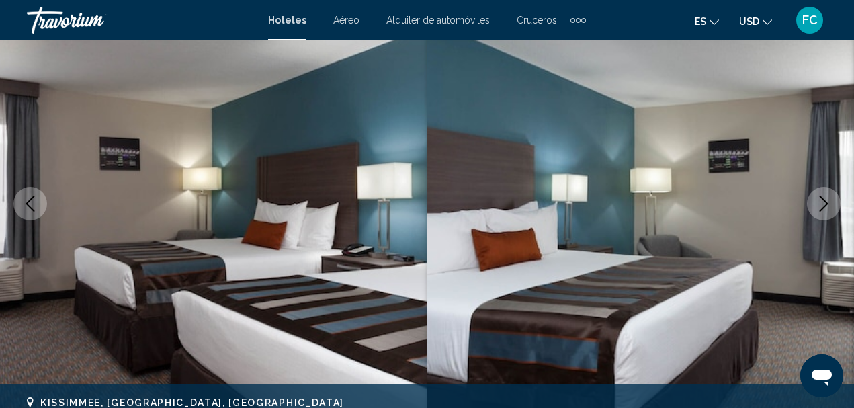
click at [824, 202] on icon "Next image" at bounding box center [824, 204] width 16 height 16
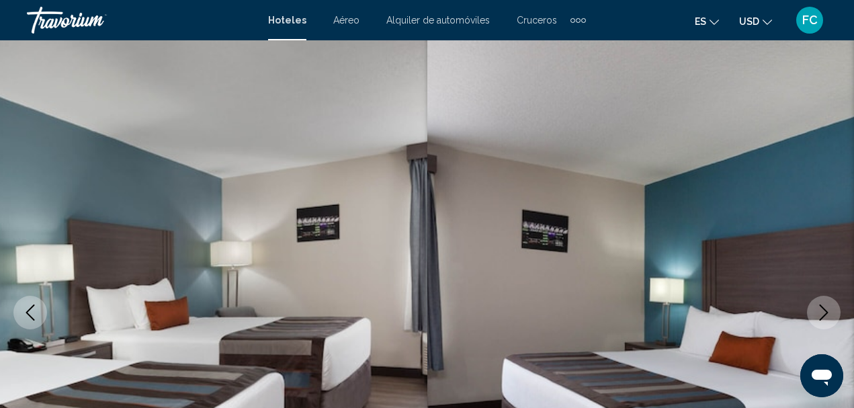
scroll to position [22, 0]
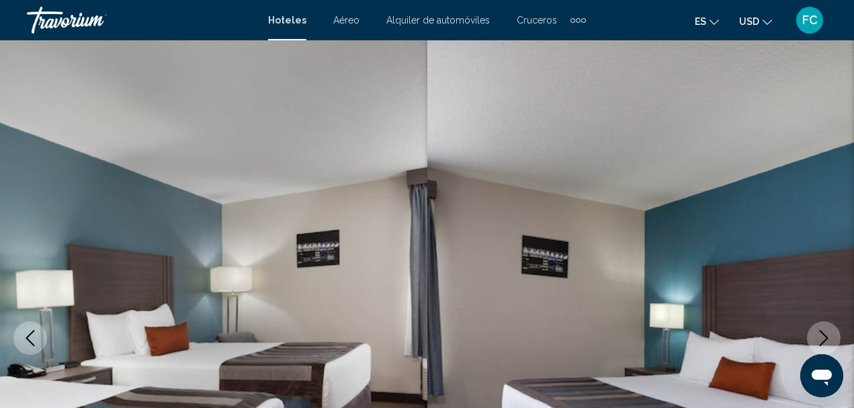
click at [820, 327] on button "Next image" at bounding box center [824, 338] width 34 height 34
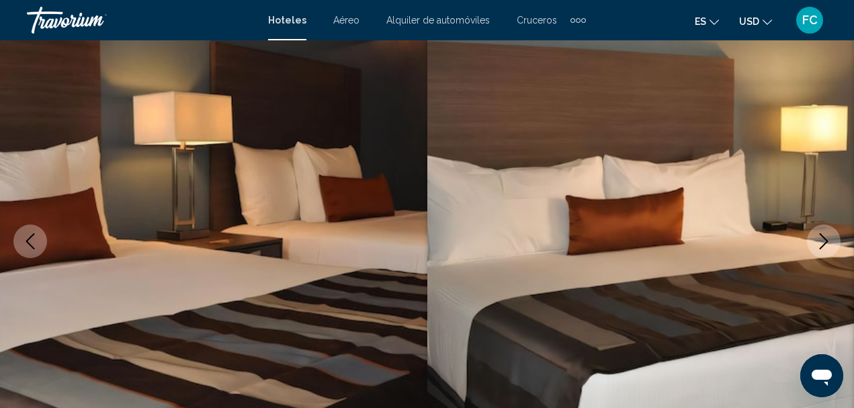
scroll to position [156, 0]
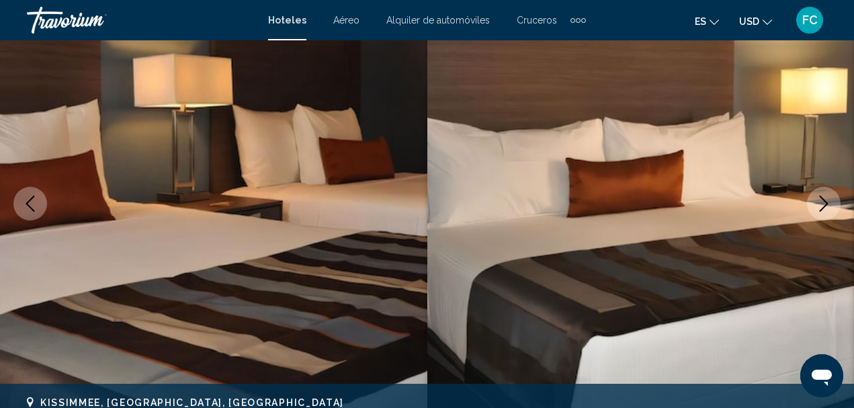
click at [817, 200] on icon "Next image" at bounding box center [824, 204] width 16 height 16
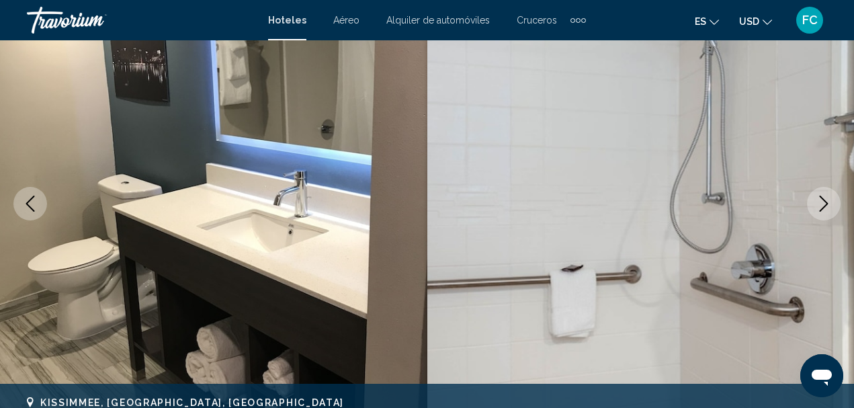
click at [818, 203] on icon "Next image" at bounding box center [824, 204] width 16 height 16
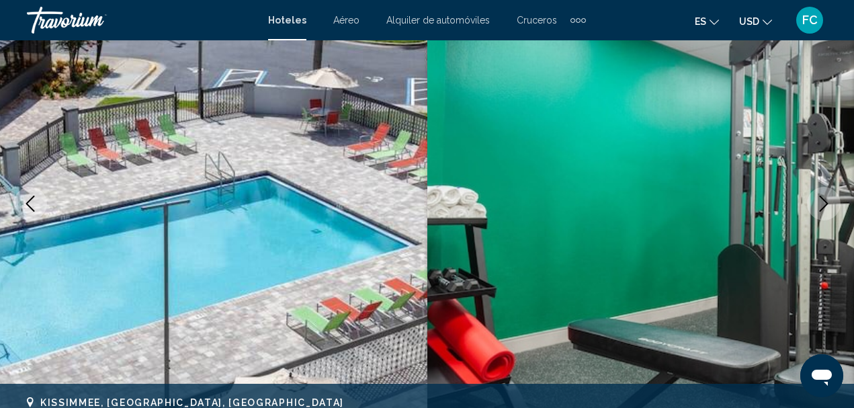
click at [817, 204] on icon "Next image" at bounding box center [824, 204] width 16 height 16
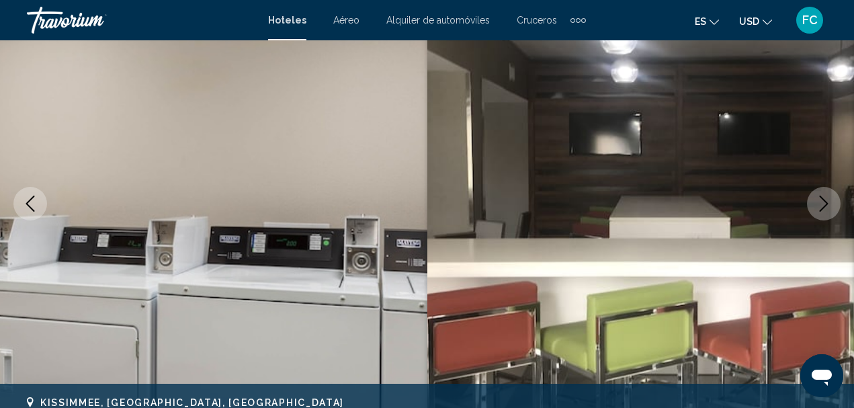
click at [817, 204] on icon "Next image" at bounding box center [824, 204] width 16 height 16
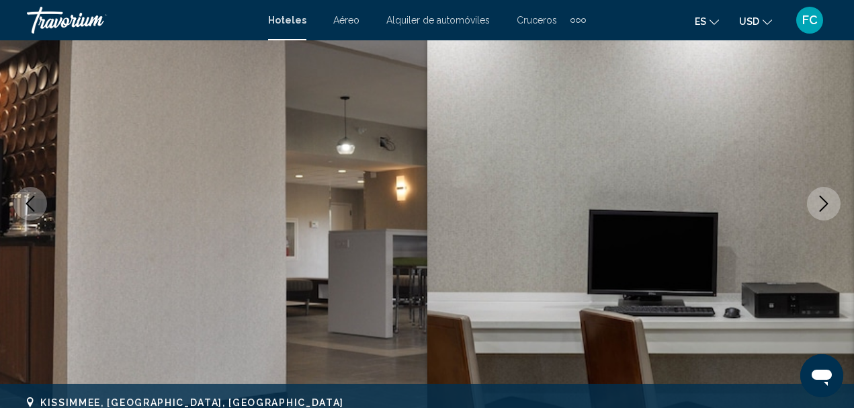
click at [817, 204] on icon "Next image" at bounding box center [824, 204] width 16 height 16
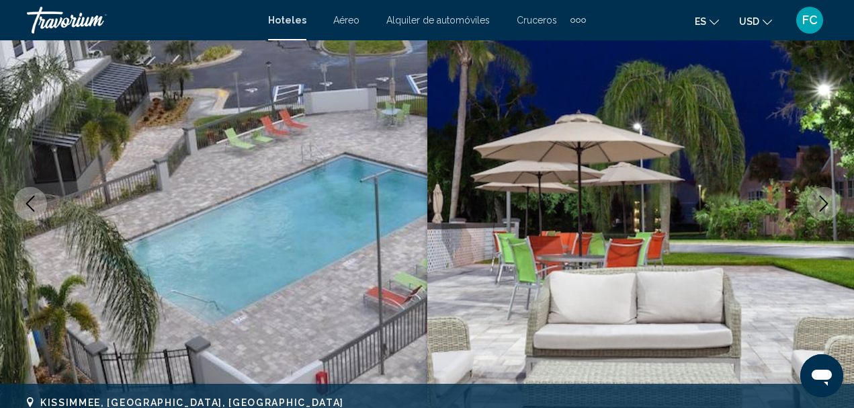
click at [816, 208] on icon "Next image" at bounding box center [824, 204] width 16 height 16
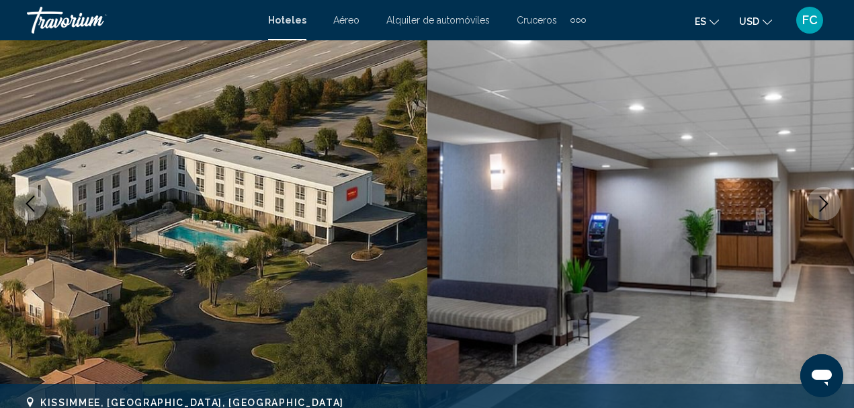
click at [814, 204] on button "Next image" at bounding box center [824, 204] width 34 height 34
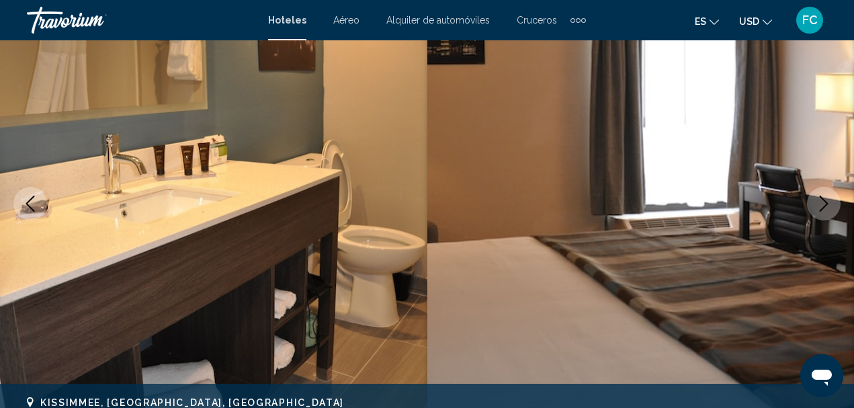
click at [814, 204] on button "Next image" at bounding box center [824, 204] width 34 height 34
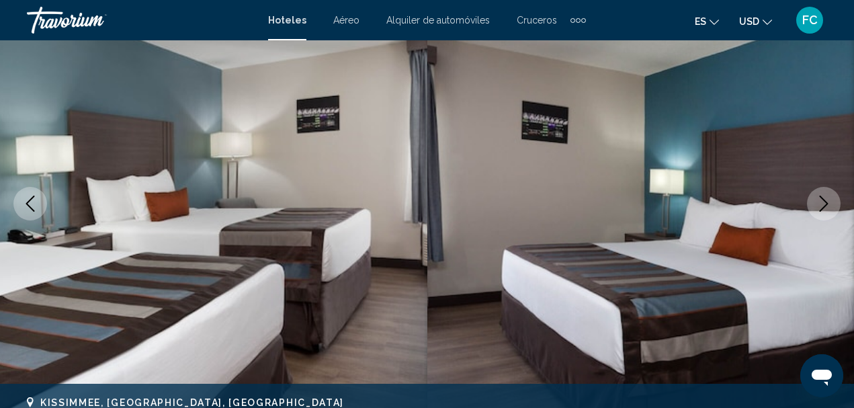
click at [814, 204] on button "Next image" at bounding box center [824, 204] width 34 height 34
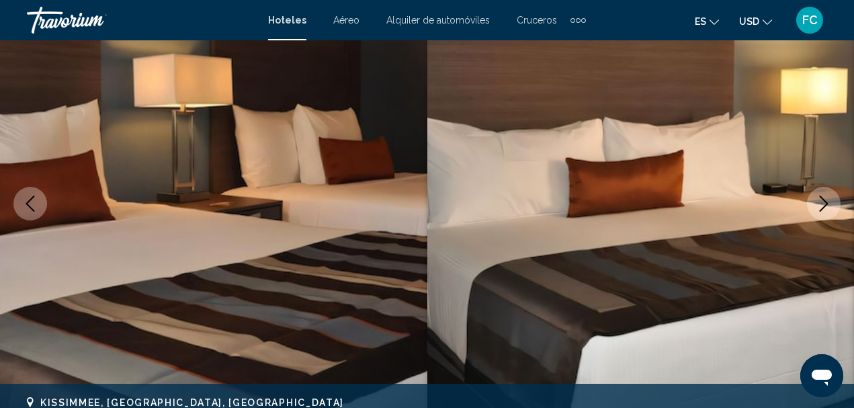
click at [814, 204] on button "Next image" at bounding box center [824, 204] width 34 height 34
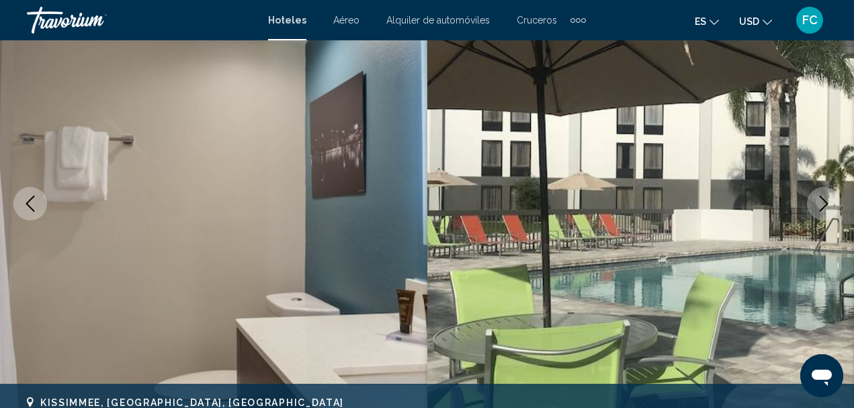
click at [814, 204] on button "Next image" at bounding box center [824, 204] width 34 height 34
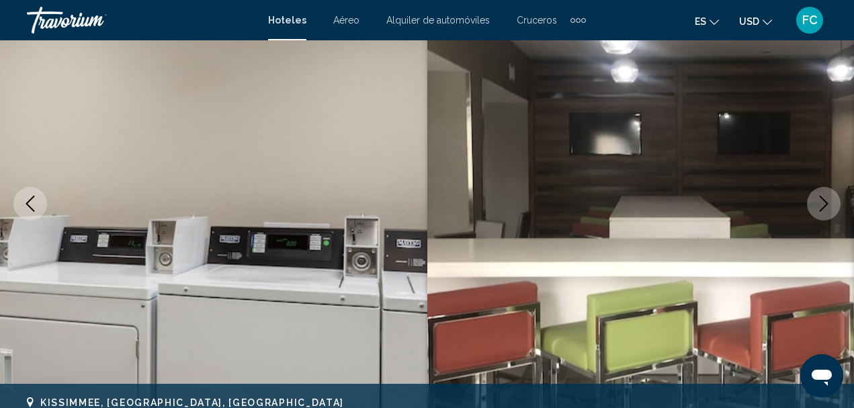
click at [814, 204] on button "Next image" at bounding box center [824, 204] width 34 height 34
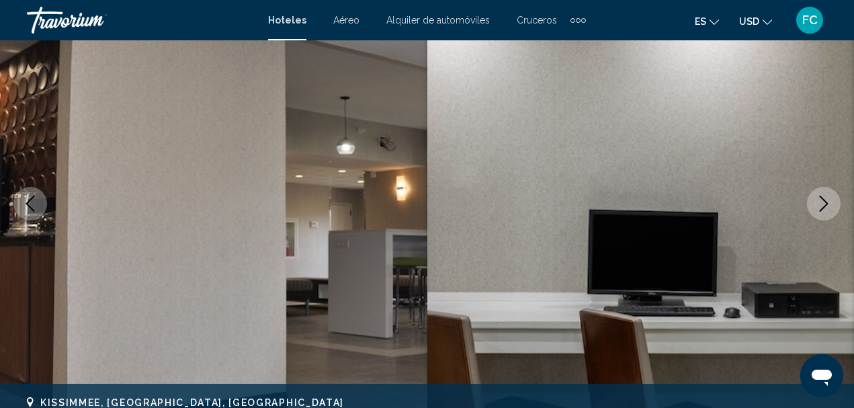
click at [814, 204] on button "Next image" at bounding box center [824, 204] width 34 height 34
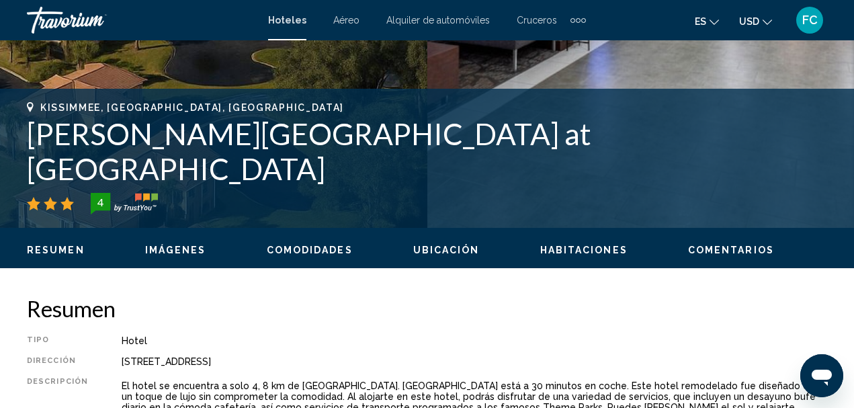
scroll to position [470, 0]
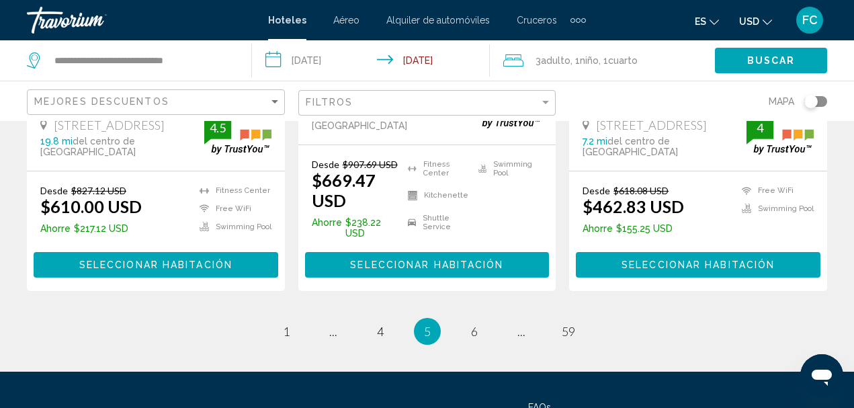
scroll to position [2063, 0]
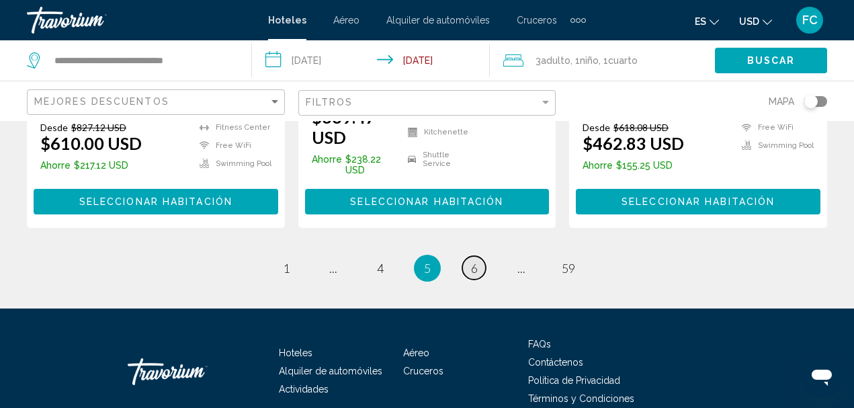
click at [478, 256] on link "page 6" at bounding box center [474, 268] width 24 height 24
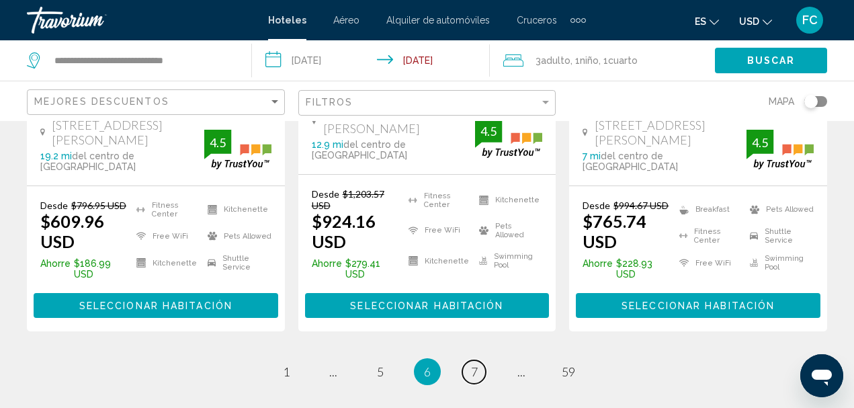
scroll to position [2073, 0]
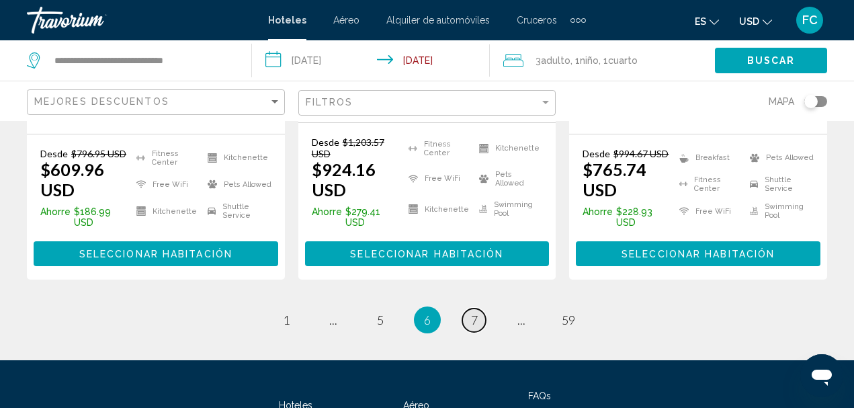
click at [477, 313] on span "7" at bounding box center [474, 320] width 7 height 15
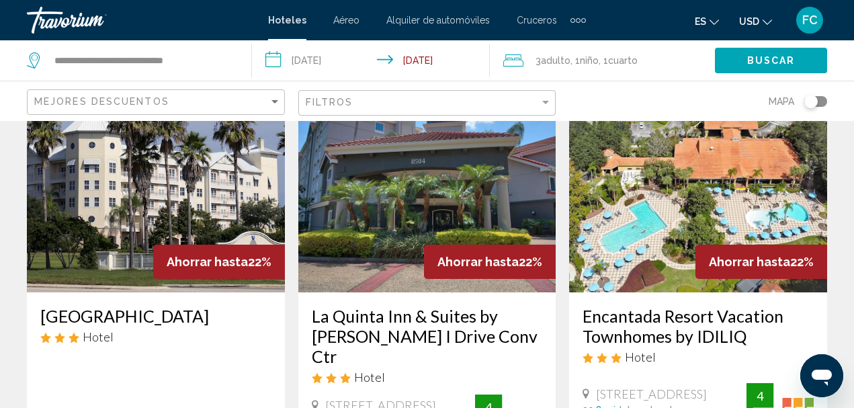
scroll to position [672, 0]
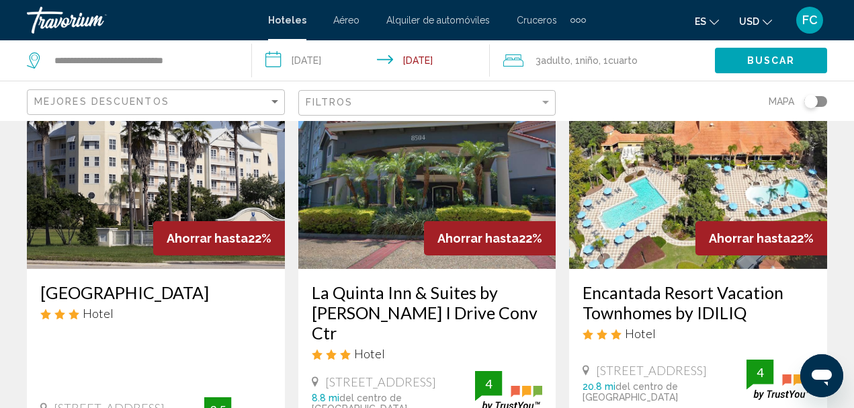
click at [172, 196] on img "Main content" at bounding box center [156, 161] width 258 height 215
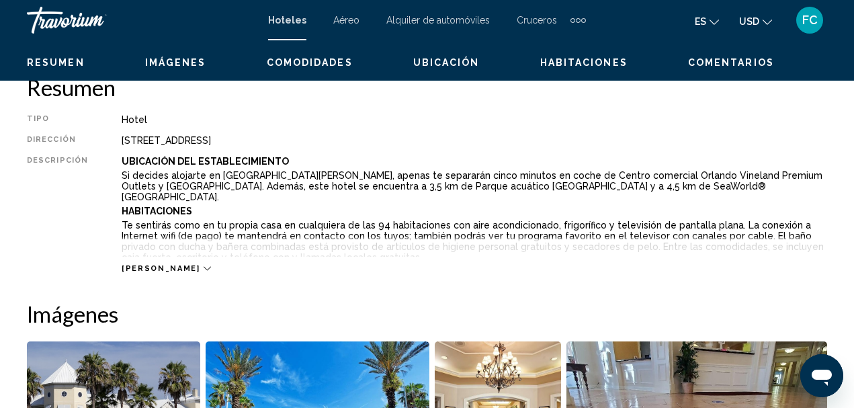
scroll to position [156, 0]
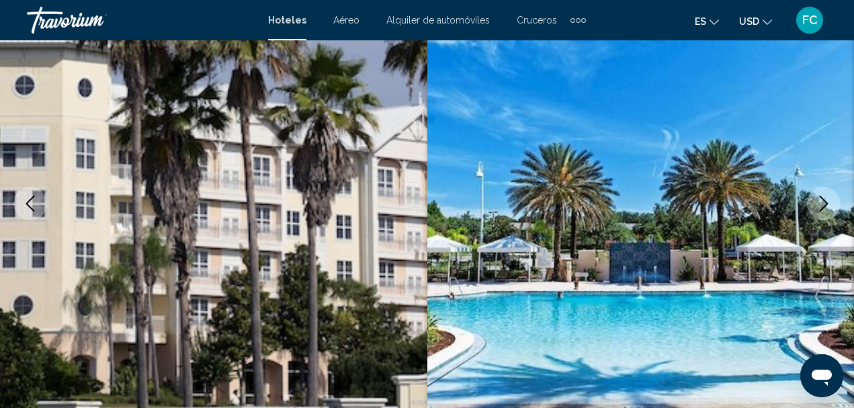
click at [822, 204] on icon "Next image" at bounding box center [824, 204] width 16 height 16
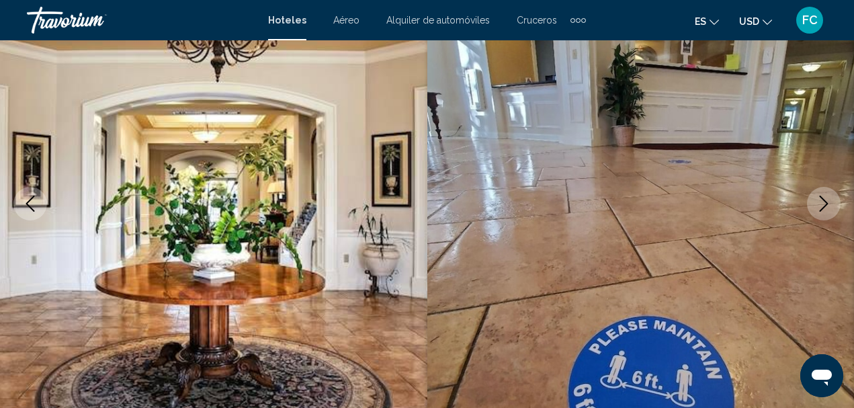
click at [823, 204] on icon "Next image" at bounding box center [824, 204] width 16 height 16
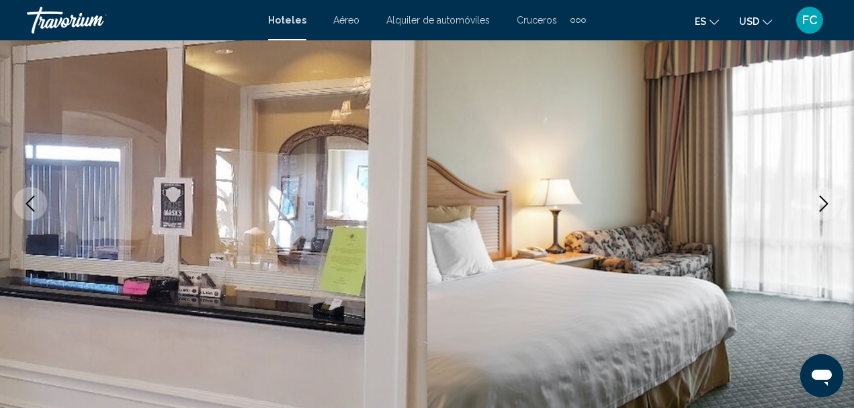
click at [823, 204] on icon "Next image" at bounding box center [824, 204] width 16 height 16
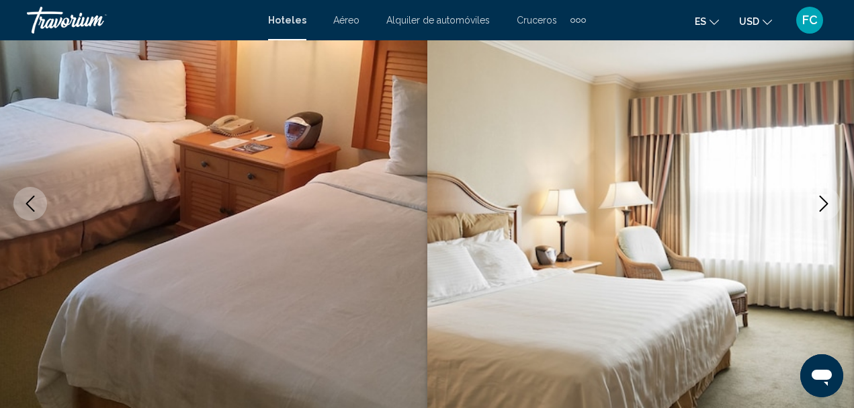
click at [823, 204] on icon "Next image" at bounding box center [824, 204] width 16 height 16
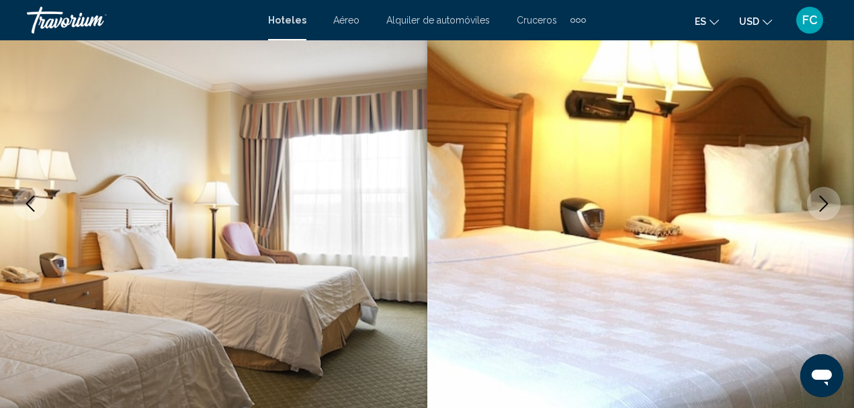
click at [823, 204] on icon "Next image" at bounding box center [824, 204] width 16 height 16
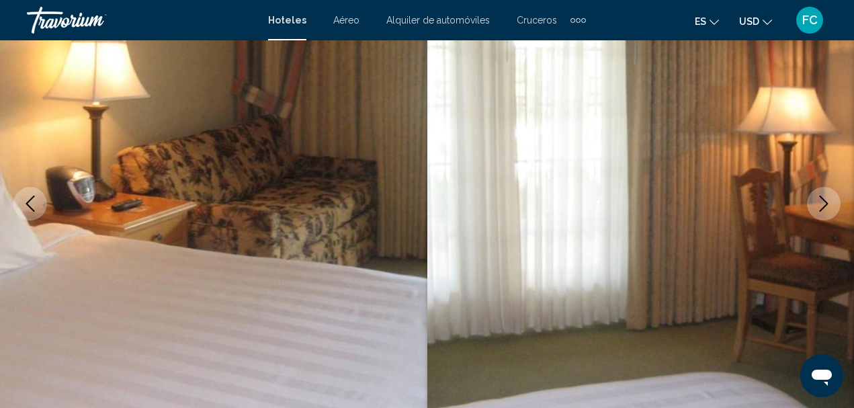
click at [826, 203] on icon "Next image" at bounding box center [824, 204] width 16 height 16
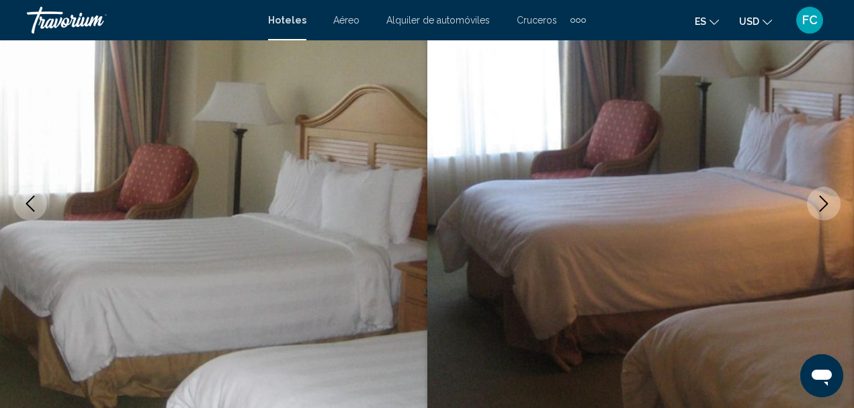
click at [827, 203] on icon "Next image" at bounding box center [824, 204] width 16 height 16
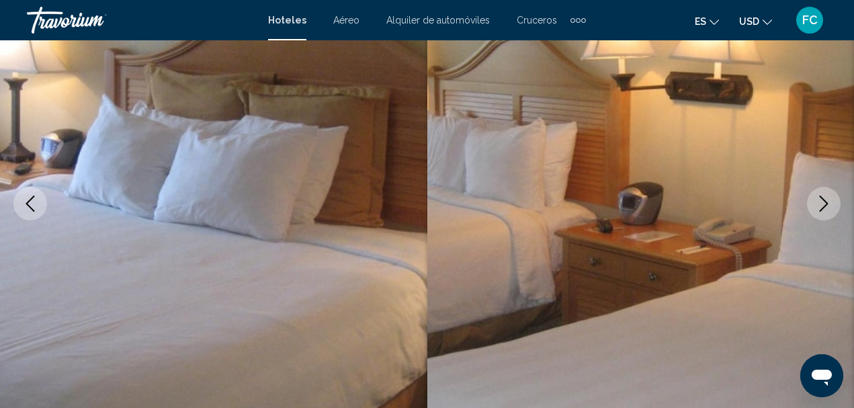
click at [827, 203] on icon "Next image" at bounding box center [824, 204] width 9 height 16
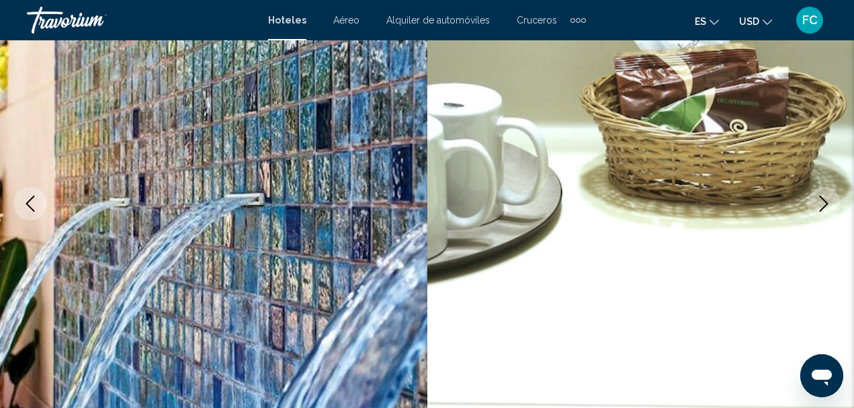
click at [825, 205] on icon "Next image" at bounding box center [824, 204] width 16 height 16
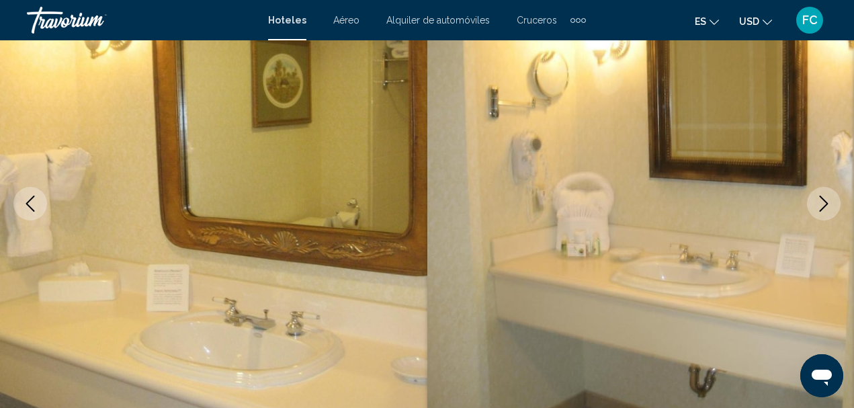
click at [825, 205] on icon "Next image" at bounding box center [824, 204] width 16 height 16
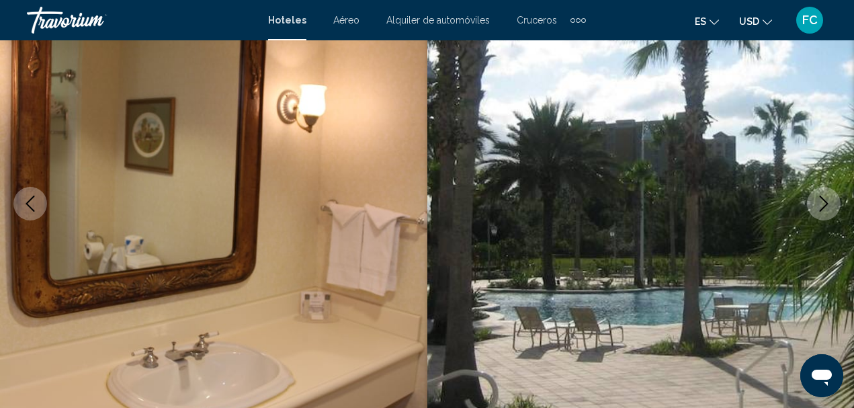
click at [825, 204] on icon "Next image" at bounding box center [824, 204] width 16 height 16
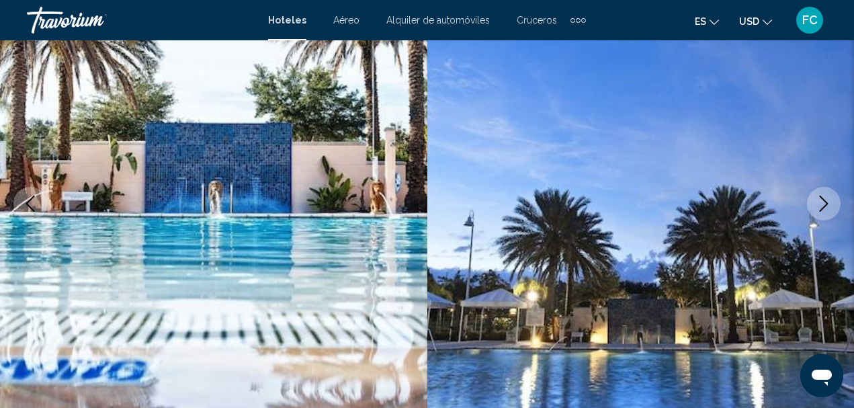
click at [825, 204] on icon "Next image" at bounding box center [824, 204] width 16 height 16
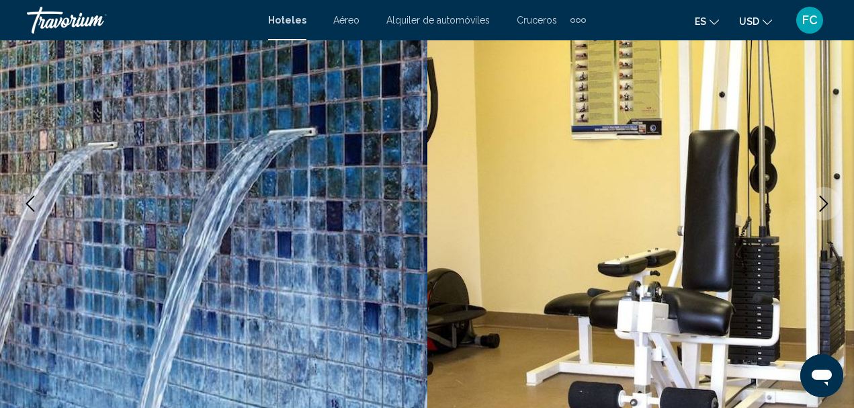
click at [825, 204] on icon "Next image" at bounding box center [824, 204] width 16 height 16
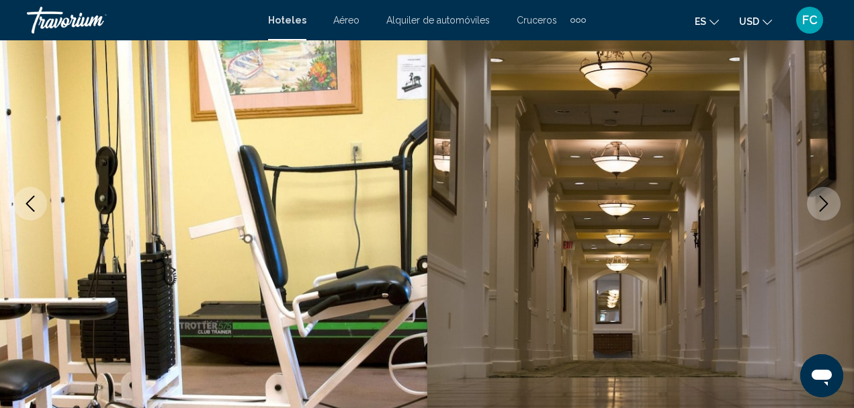
click at [825, 204] on icon "Next image" at bounding box center [824, 204] width 16 height 16
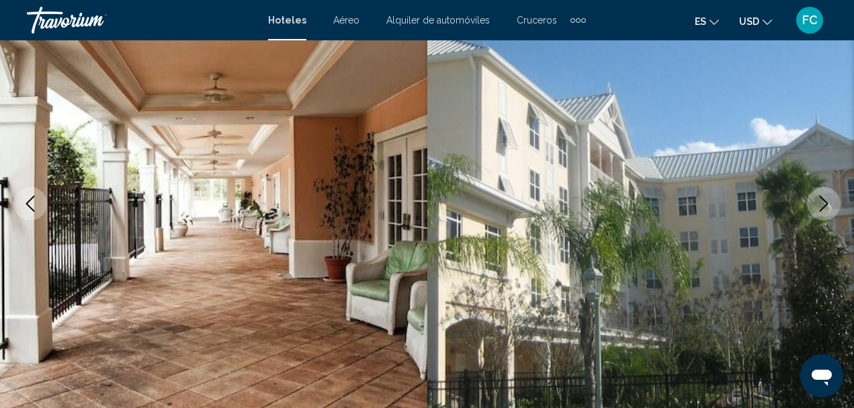
click at [825, 204] on icon "Next image" at bounding box center [824, 204] width 16 height 16
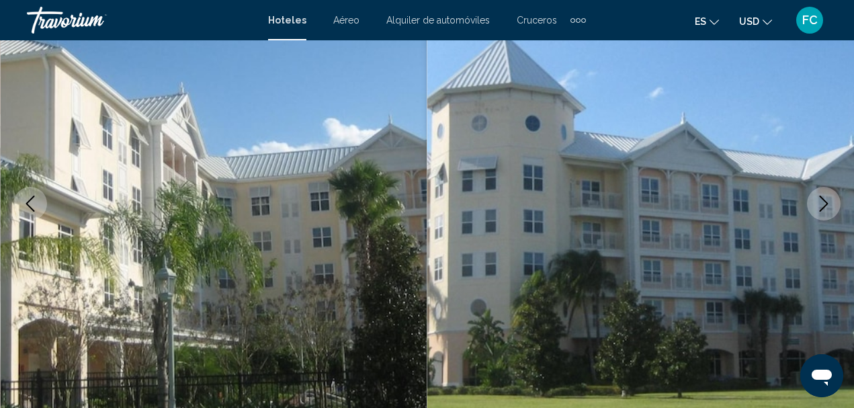
click at [824, 204] on icon "Next image" at bounding box center [824, 204] width 16 height 16
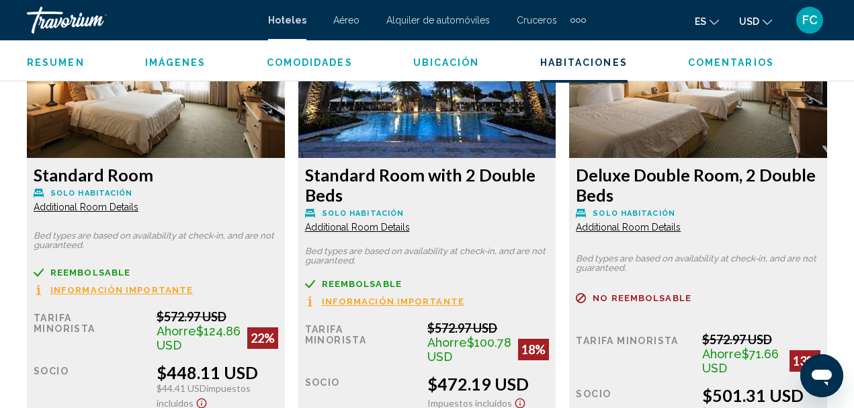
scroll to position [2172, 0]
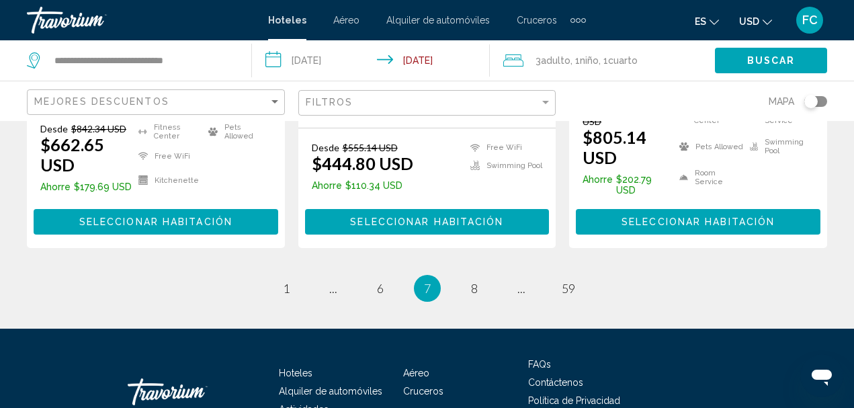
scroll to position [2084, 0]
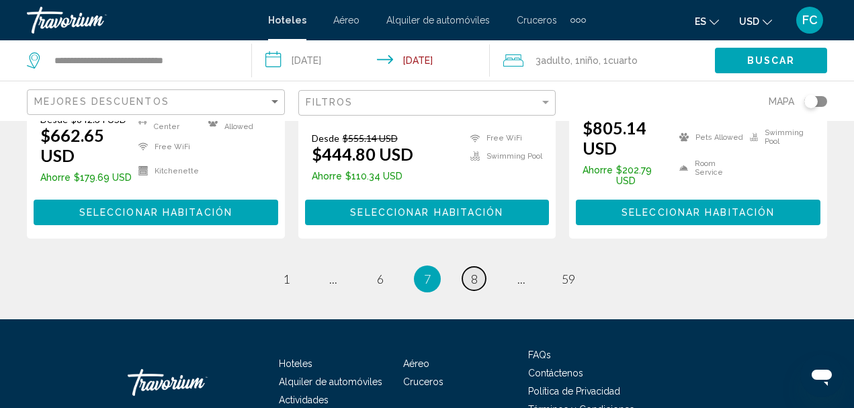
click at [473, 272] on span "8" at bounding box center [474, 279] width 7 height 15
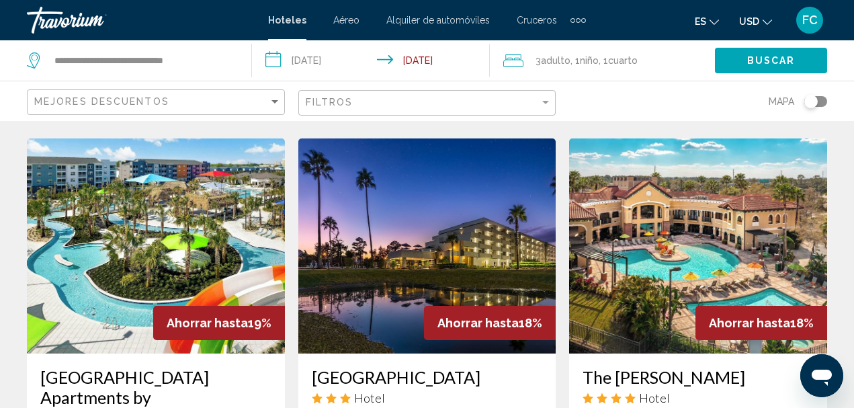
scroll to position [1680, 0]
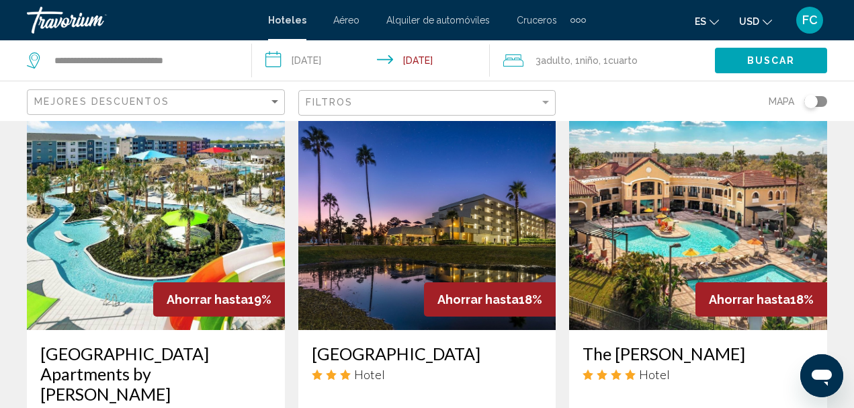
click at [466, 175] on img "Main content" at bounding box center [427, 222] width 258 height 215
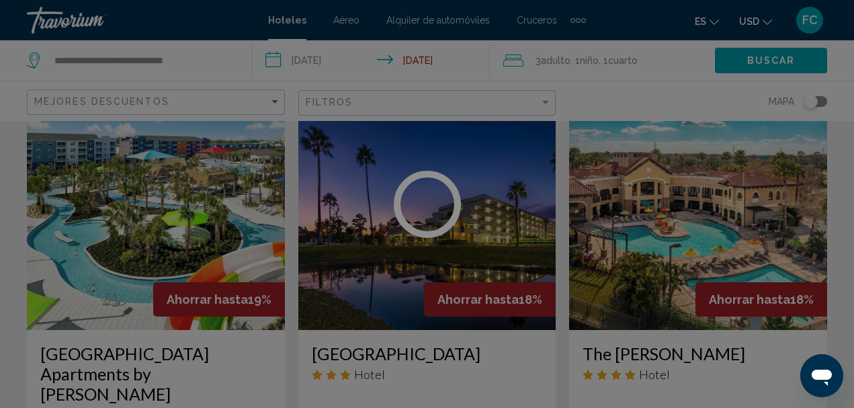
scroll to position [156, 0]
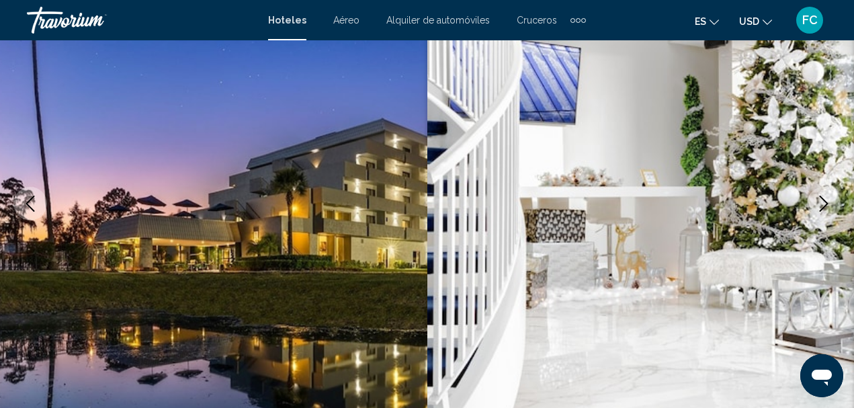
click at [825, 200] on icon "Next image" at bounding box center [824, 204] width 9 height 16
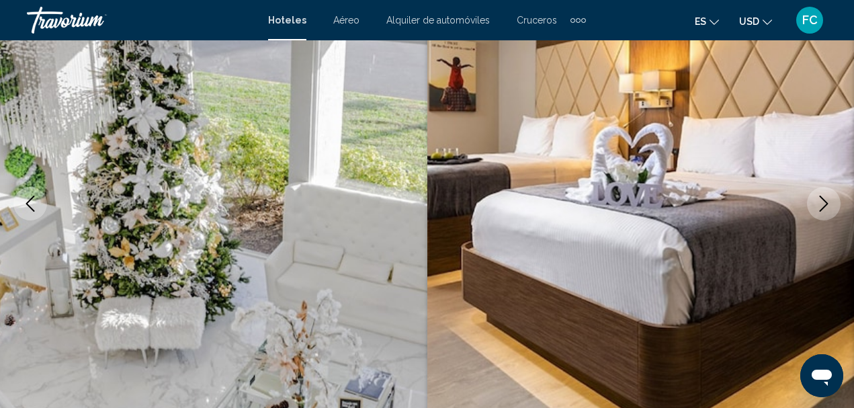
click at [825, 200] on icon "Next image" at bounding box center [824, 204] width 9 height 16
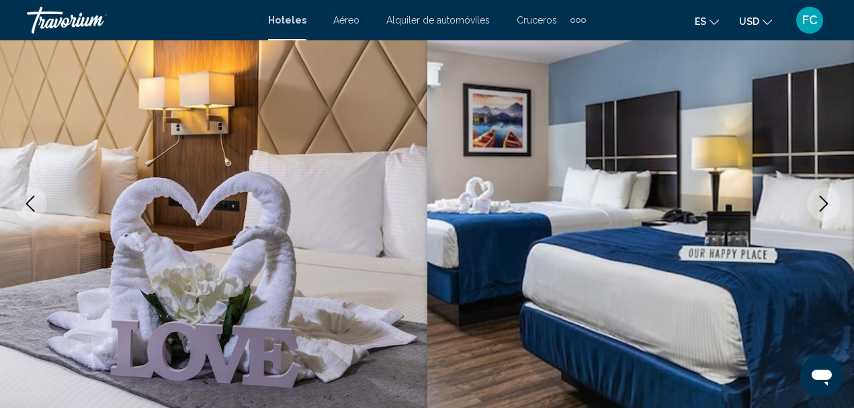
click at [825, 200] on icon "Next image" at bounding box center [824, 204] width 9 height 16
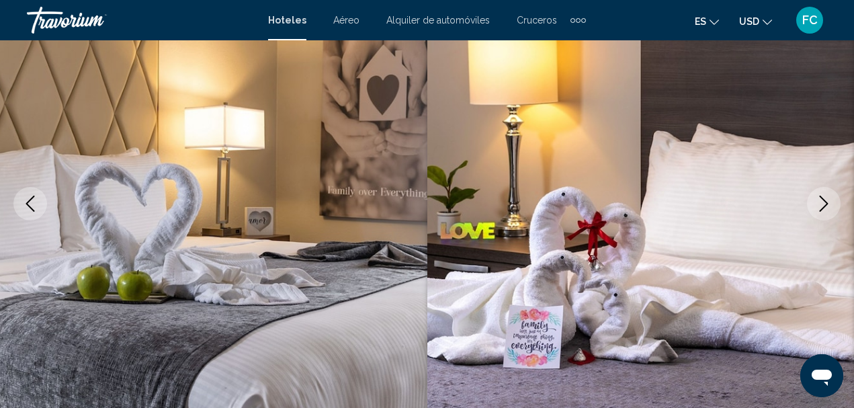
click at [825, 200] on icon "Next image" at bounding box center [824, 204] width 9 height 16
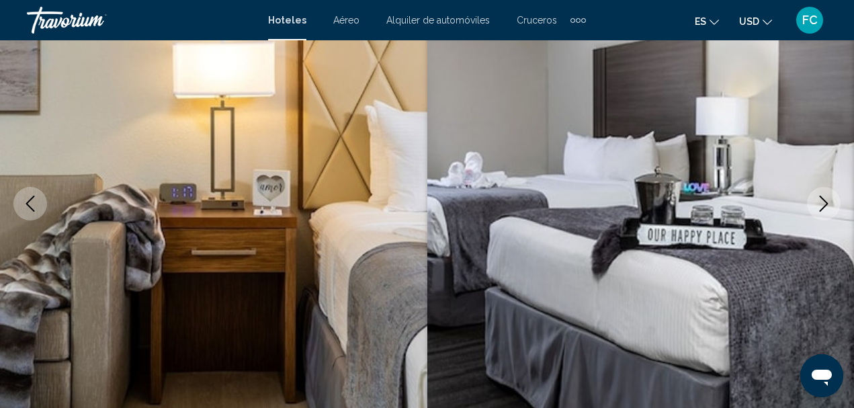
click at [825, 200] on icon "Next image" at bounding box center [824, 204] width 9 height 16
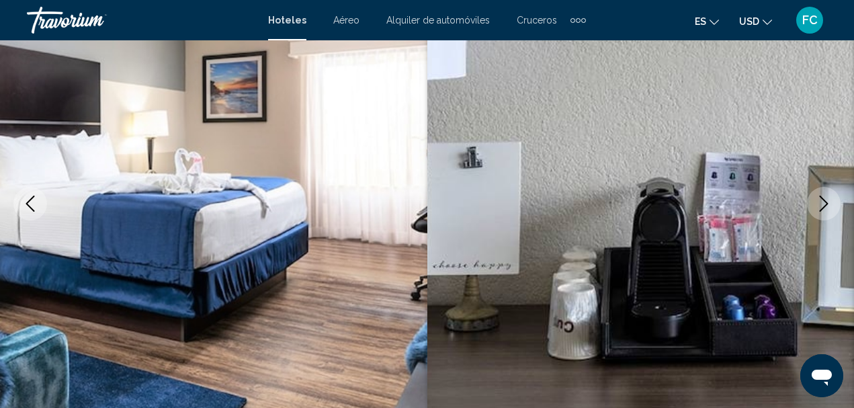
click at [825, 200] on icon "Next image" at bounding box center [824, 204] width 9 height 16
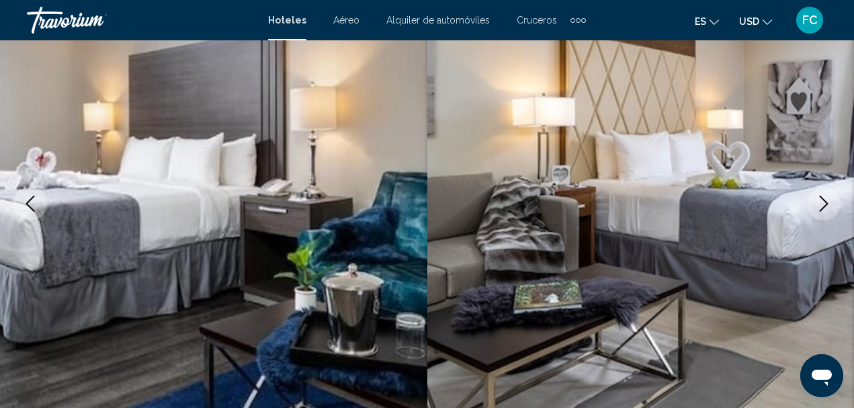
click at [825, 200] on icon "Next image" at bounding box center [824, 204] width 9 height 16
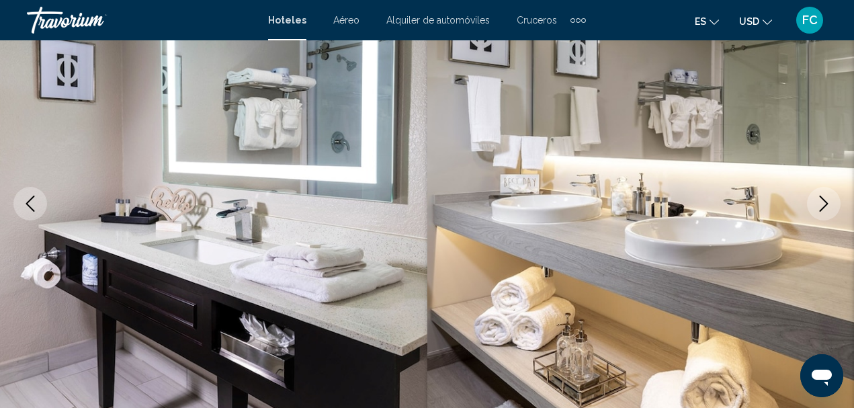
click at [825, 200] on icon "Next image" at bounding box center [824, 204] width 9 height 16
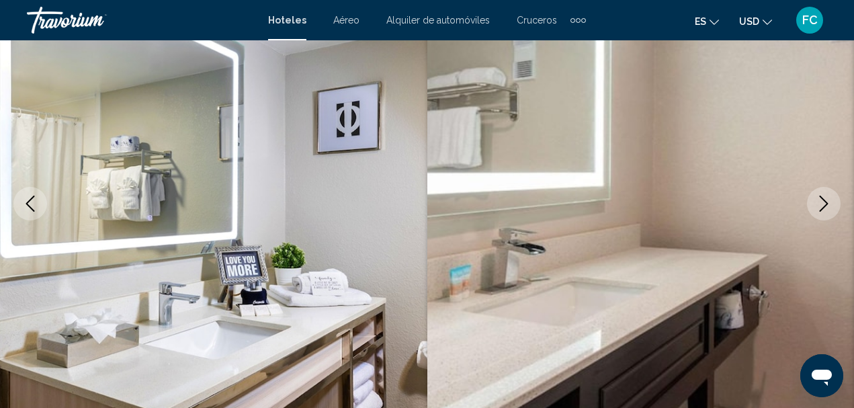
click at [825, 200] on icon "Next image" at bounding box center [824, 204] width 9 height 16
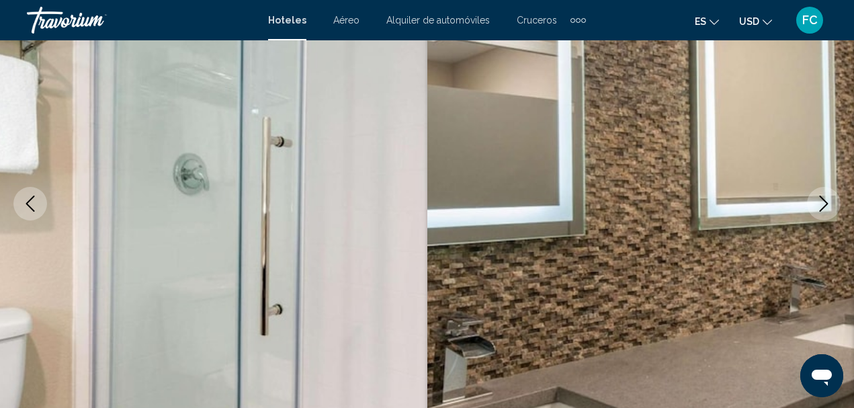
click at [825, 200] on icon "Next image" at bounding box center [824, 204] width 9 height 16
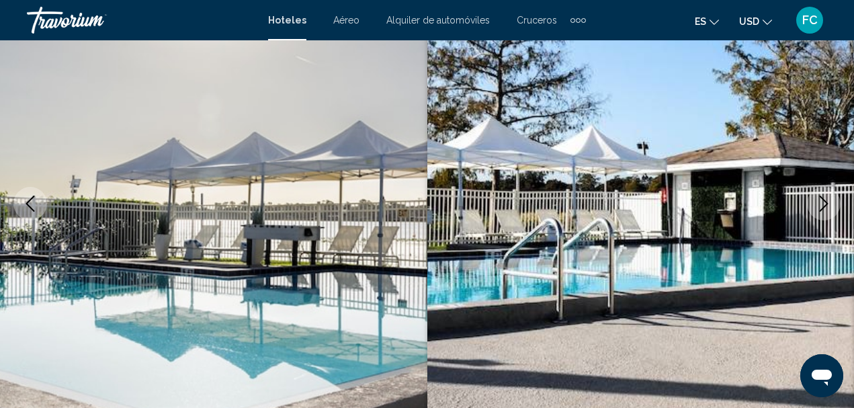
click at [825, 200] on icon "Next image" at bounding box center [824, 204] width 9 height 16
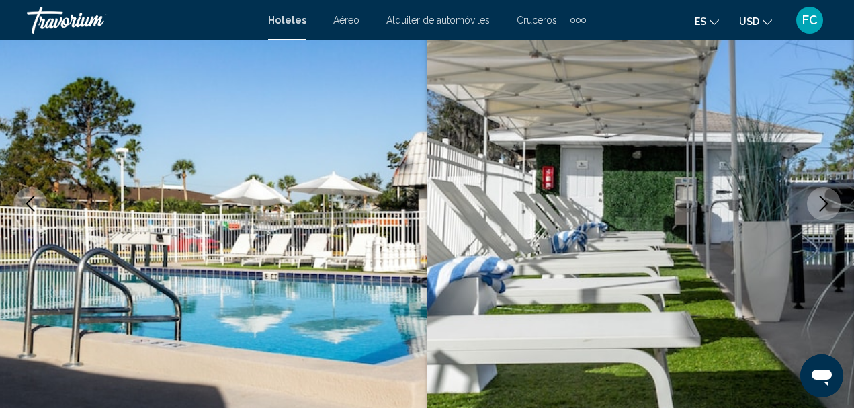
click at [825, 200] on icon "Next image" at bounding box center [824, 204] width 9 height 16
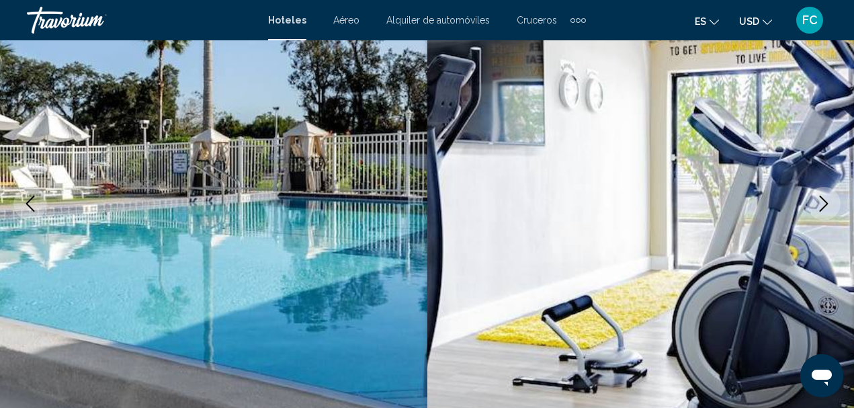
click at [825, 200] on icon "Next image" at bounding box center [824, 204] width 9 height 16
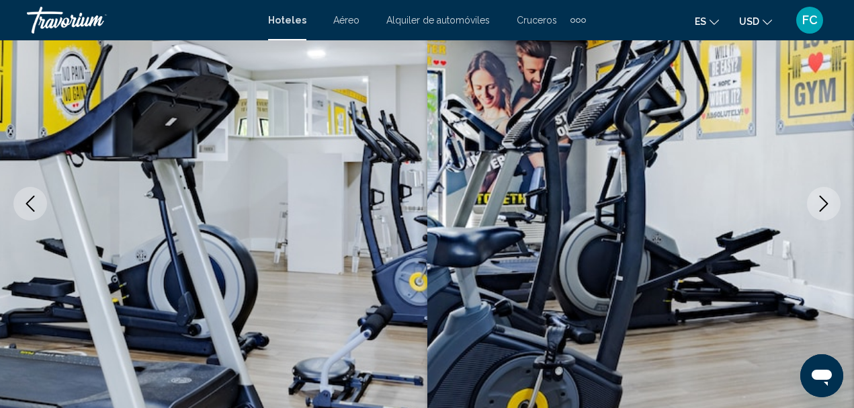
click at [825, 200] on icon "Next image" at bounding box center [824, 204] width 9 height 16
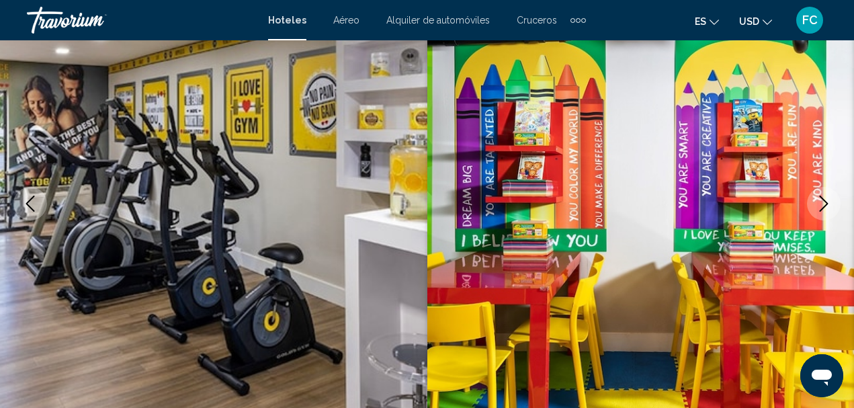
click at [825, 200] on icon "Next image" at bounding box center [824, 204] width 9 height 16
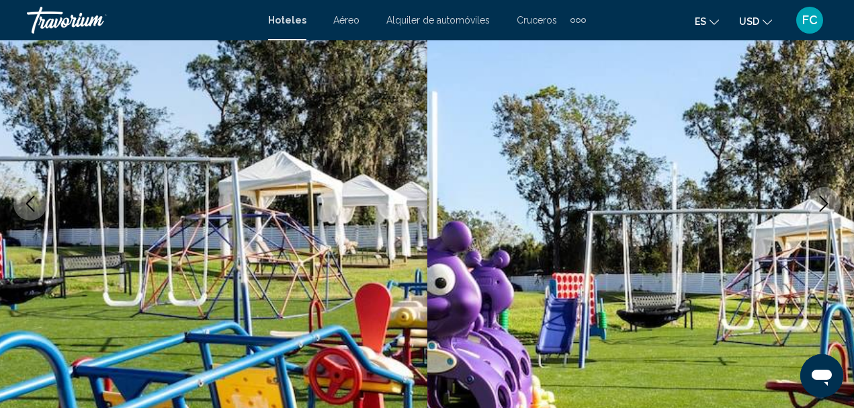
click at [825, 200] on icon "Next image" at bounding box center [824, 204] width 9 height 16
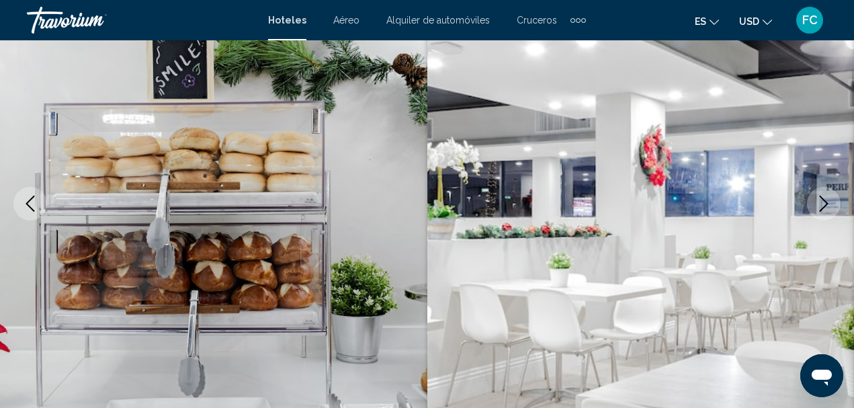
click at [825, 200] on icon "Next image" at bounding box center [824, 204] width 9 height 16
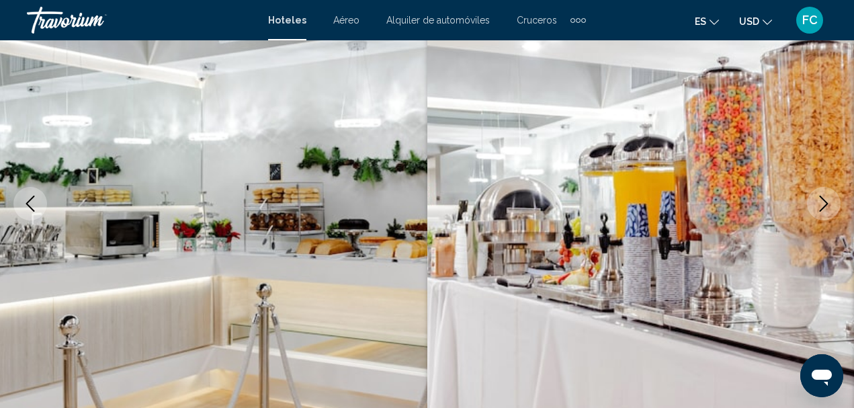
click at [825, 200] on icon "Next image" at bounding box center [824, 204] width 9 height 16
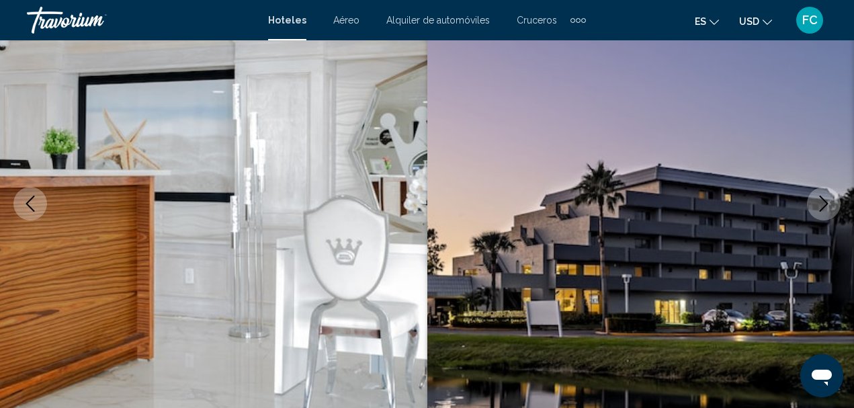
click at [825, 200] on icon "Next image" at bounding box center [824, 204] width 9 height 16
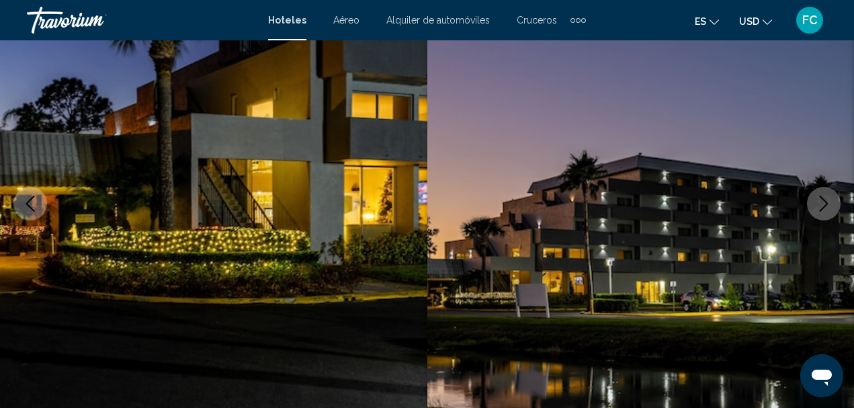
click at [825, 200] on icon "Next image" at bounding box center [824, 204] width 9 height 16
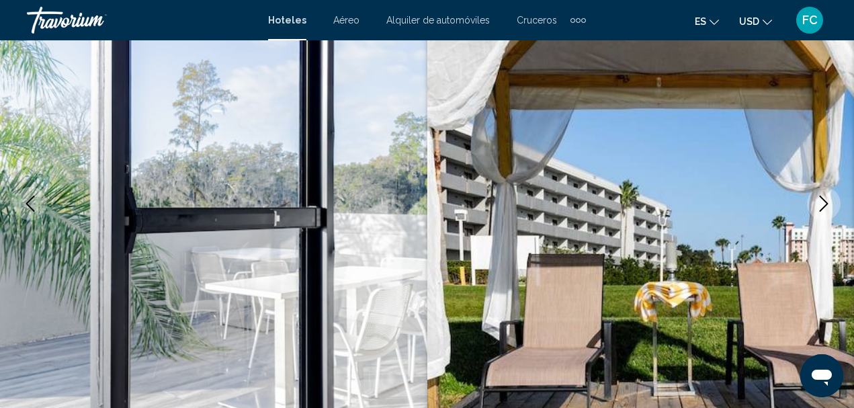
click at [825, 200] on icon "Next image" at bounding box center [824, 204] width 9 height 16
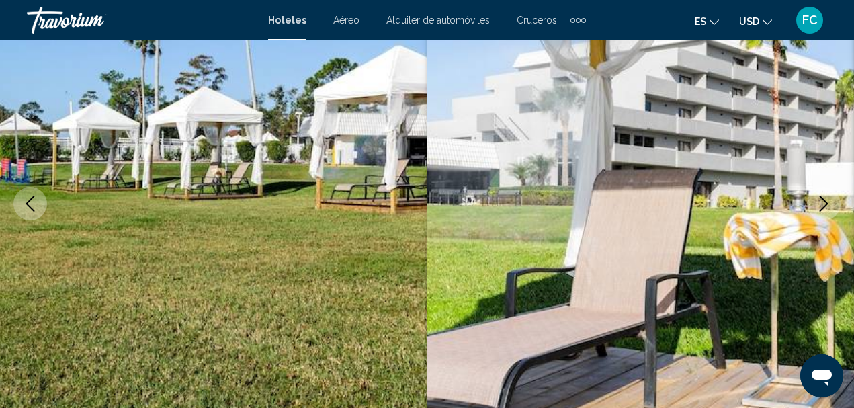
click at [825, 200] on icon "Next image" at bounding box center [824, 204] width 9 height 16
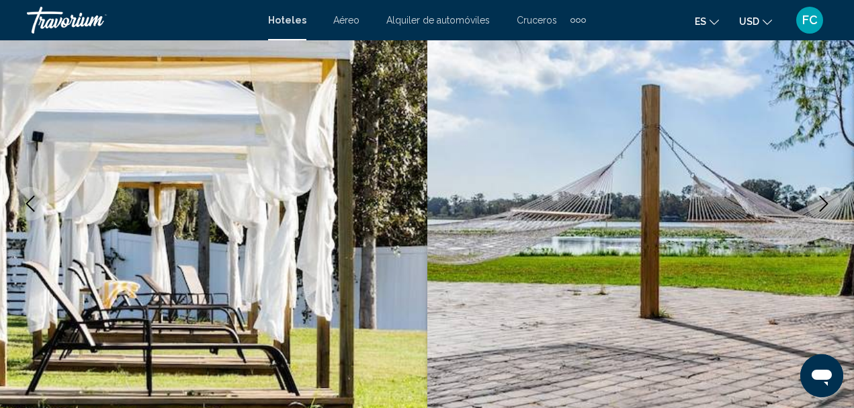
click at [825, 200] on icon "Next image" at bounding box center [824, 204] width 9 height 16
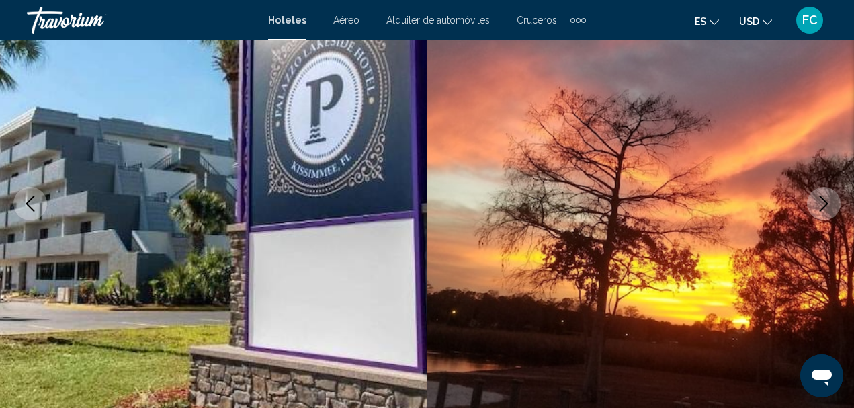
click at [825, 200] on icon "Next image" at bounding box center [824, 204] width 9 height 16
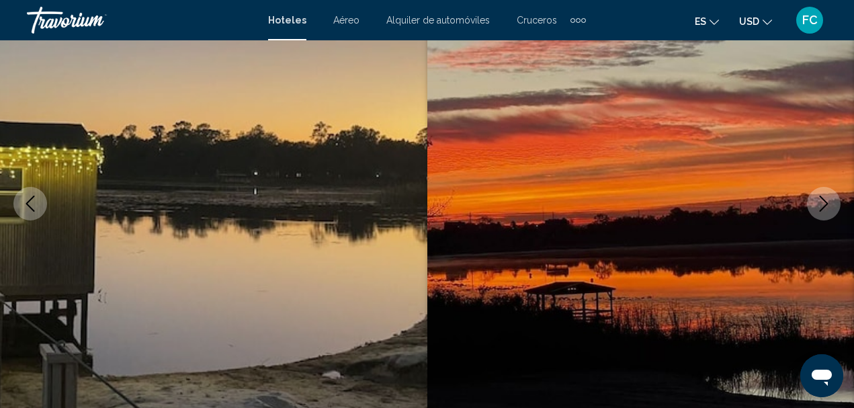
click at [825, 200] on icon "Next image" at bounding box center [824, 204] width 9 height 16
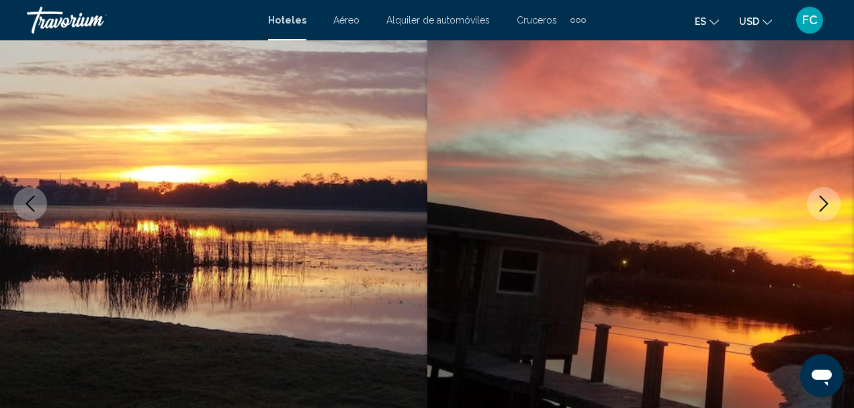
click at [825, 200] on icon "Next image" at bounding box center [824, 204] width 9 height 16
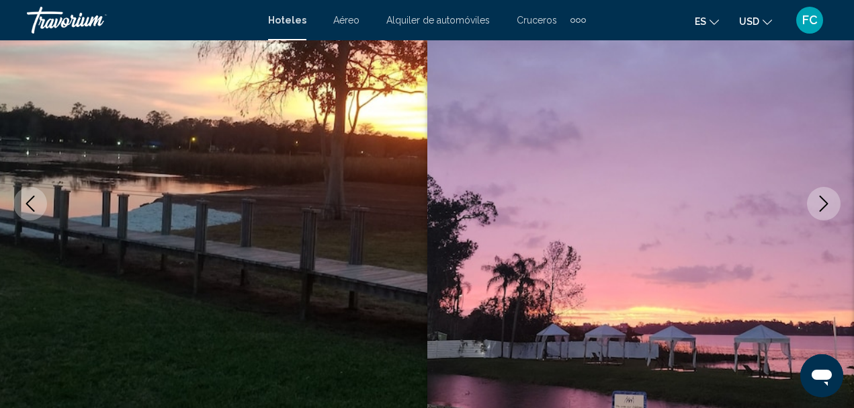
click at [825, 200] on icon "Next image" at bounding box center [824, 204] width 9 height 16
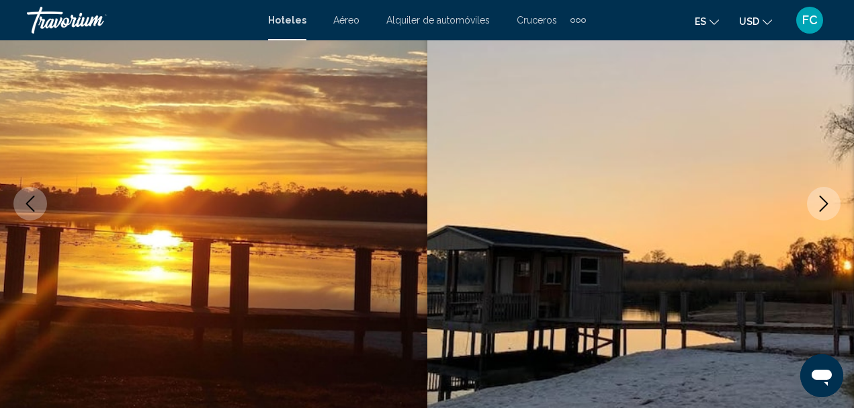
click at [825, 200] on icon "Next image" at bounding box center [824, 204] width 9 height 16
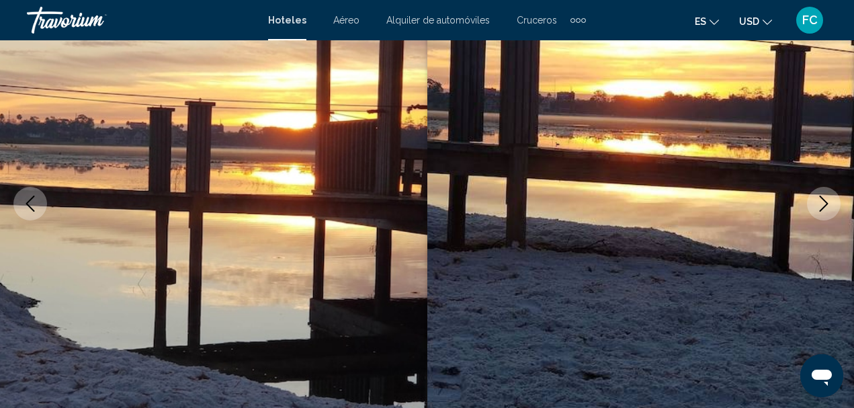
click at [825, 200] on icon "Next image" at bounding box center [824, 204] width 9 height 16
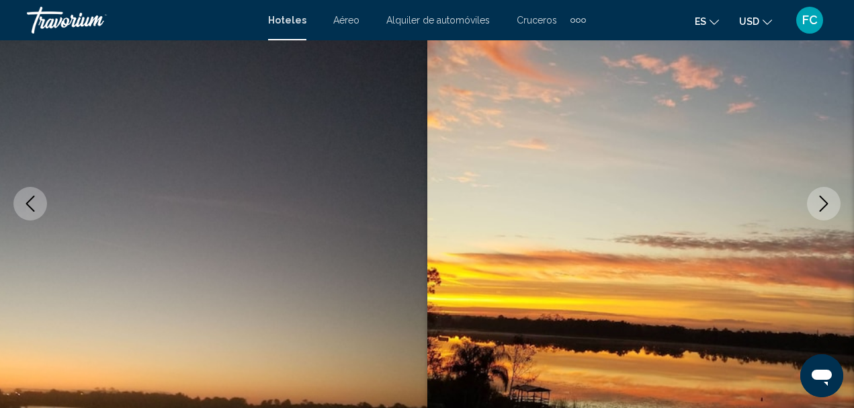
click at [825, 200] on icon "Next image" at bounding box center [824, 204] width 9 height 16
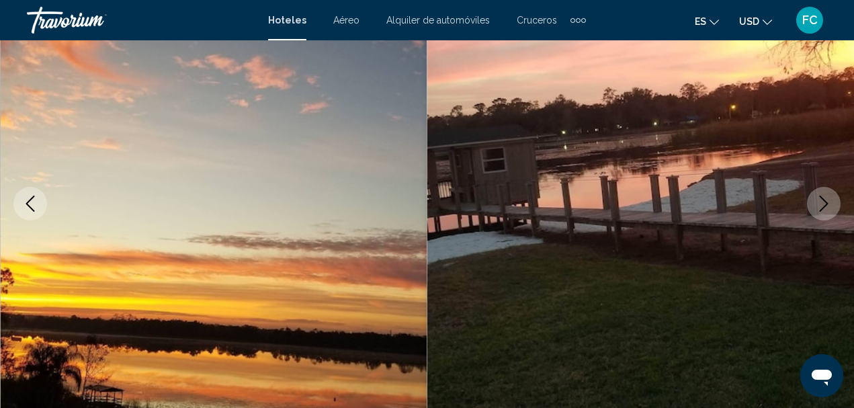
click at [825, 200] on icon "Next image" at bounding box center [824, 204] width 9 height 16
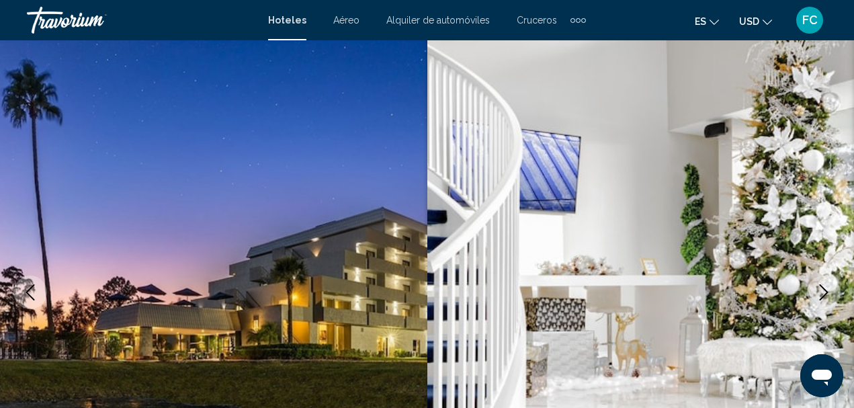
scroll to position [0, 0]
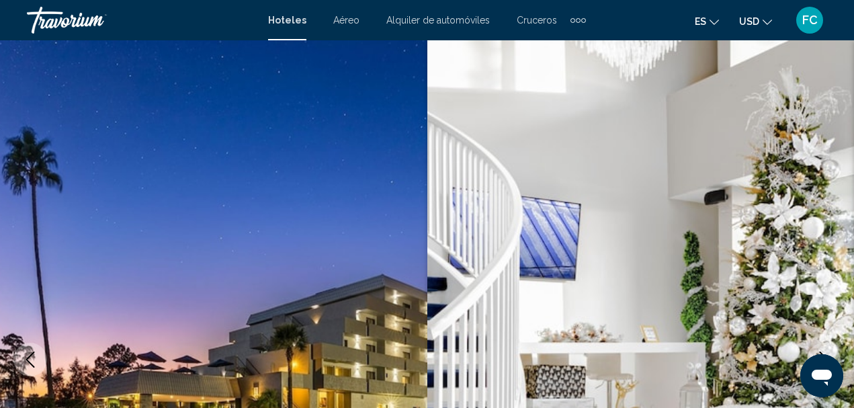
click at [835, 228] on img "Main content" at bounding box center [640, 359] width 427 height 639
click at [225, 304] on img "Main content" at bounding box center [213, 359] width 427 height 639
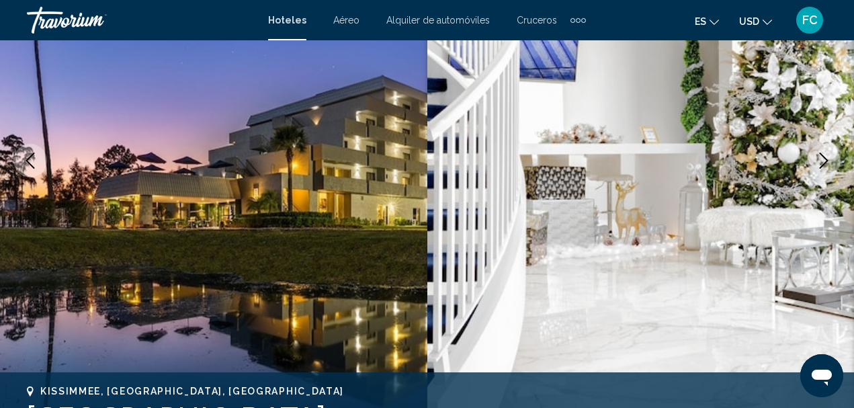
scroll to position [202, 0]
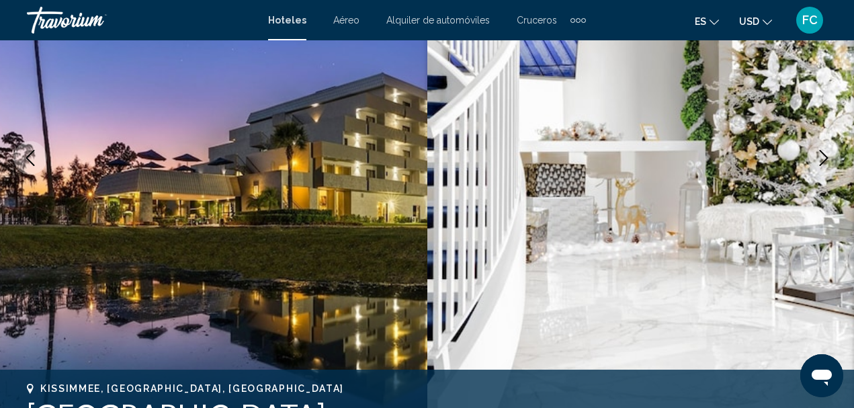
click at [282, 210] on img "Main content" at bounding box center [213, 158] width 427 height 639
click at [288, 209] on img "Main content" at bounding box center [213, 158] width 427 height 639
click at [2, 190] on img "Main content" at bounding box center [213, 158] width 427 height 639
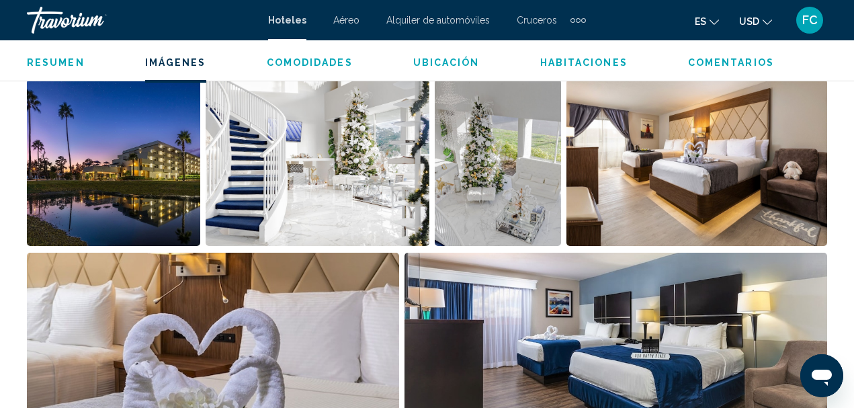
scroll to position [941, 0]
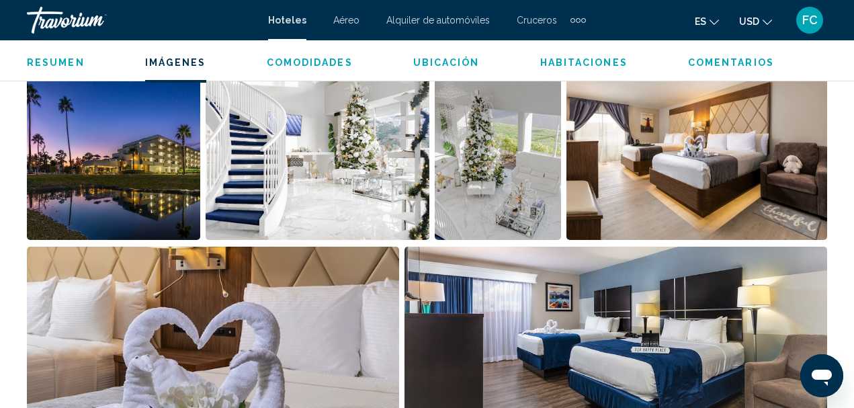
click at [148, 167] on img "Open full-screen image slider" at bounding box center [113, 156] width 173 height 167
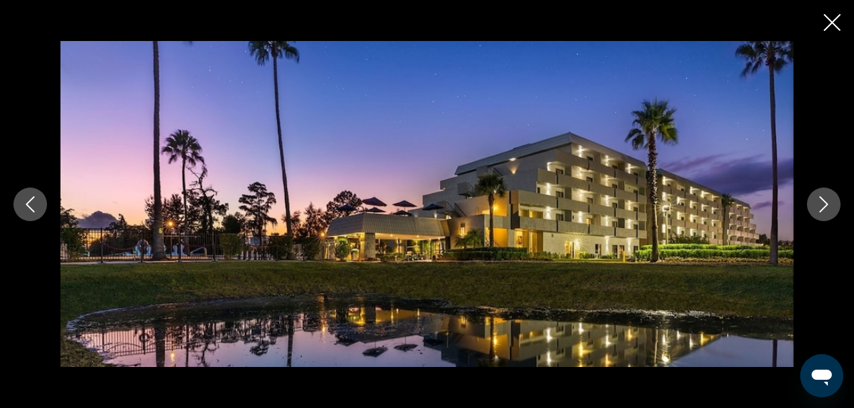
click at [825, 207] on icon "Next image" at bounding box center [824, 204] width 9 height 16
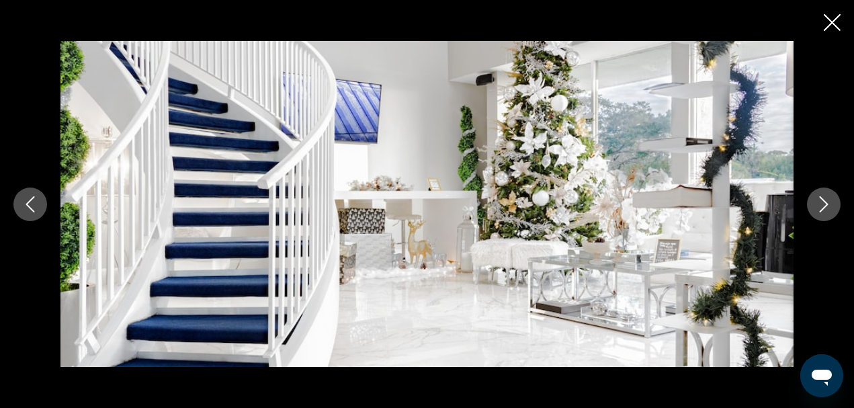
click at [825, 208] on icon "Next image" at bounding box center [824, 204] width 9 height 16
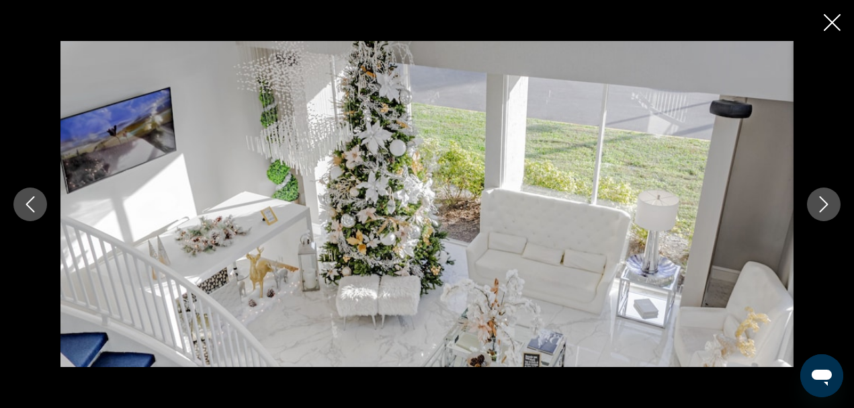
click at [825, 208] on icon "Next image" at bounding box center [824, 204] width 9 height 16
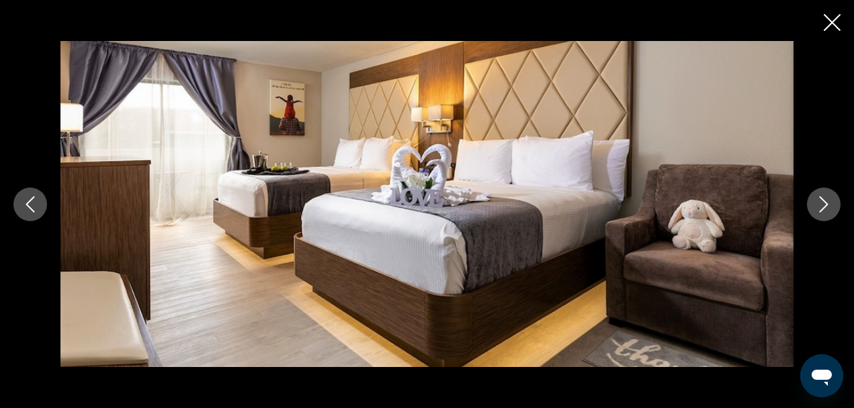
click at [825, 208] on icon "Next image" at bounding box center [824, 204] width 9 height 16
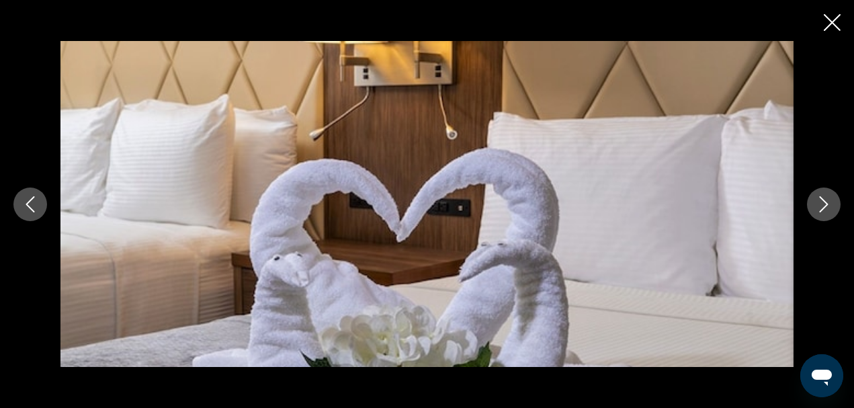
click at [825, 208] on icon "Next image" at bounding box center [824, 204] width 9 height 16
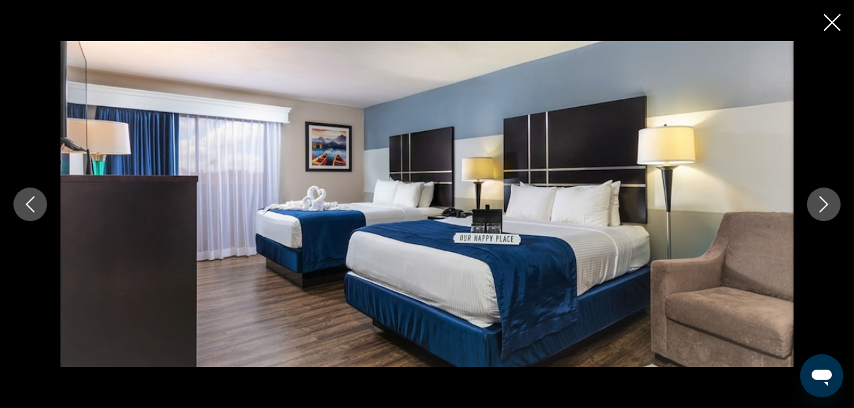
click at [824, 208] on icon "Next image" at bounding box center [824, 204] width 9 height 16
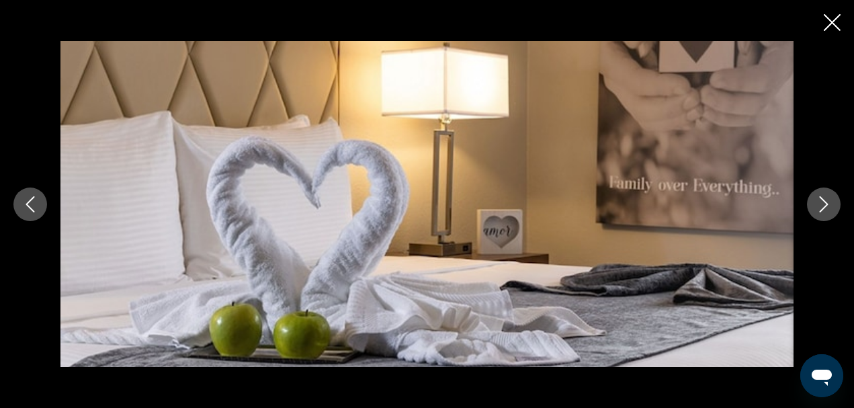
click at [827, 202] on icon "Next image" at bounding box center [824, 204] width 16 height 16
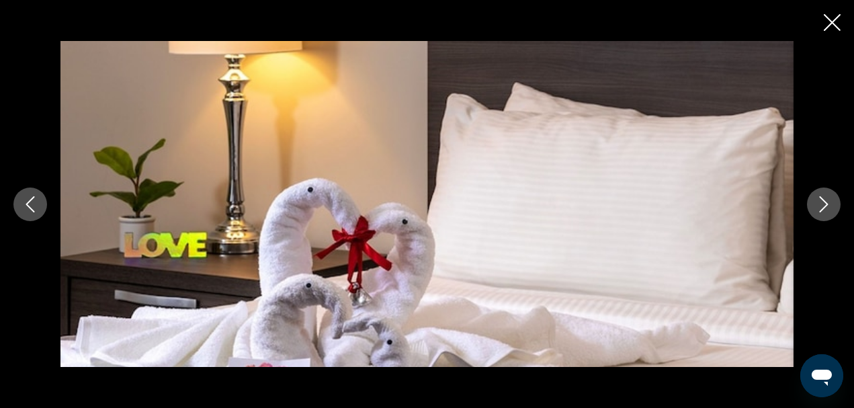
click at [825, 207] on icon "Next image" at bounding box center [824, 204] width 9 height 16
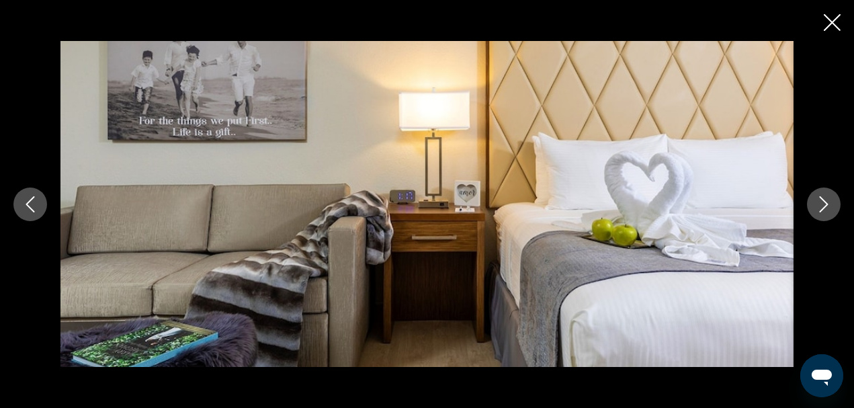
click at [823, 208] on icon "Next image" at bounding box center [824, 204] width 16 height 16
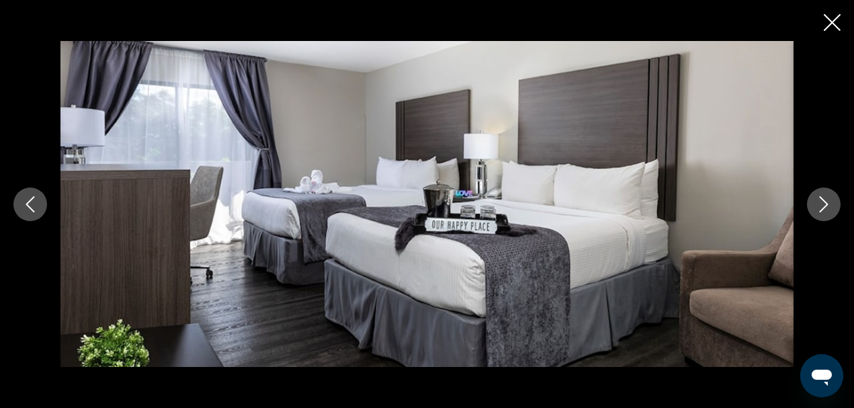
click at [823, 208] on icon "Next image" at bounding box center [824, 204] width 16 height 16
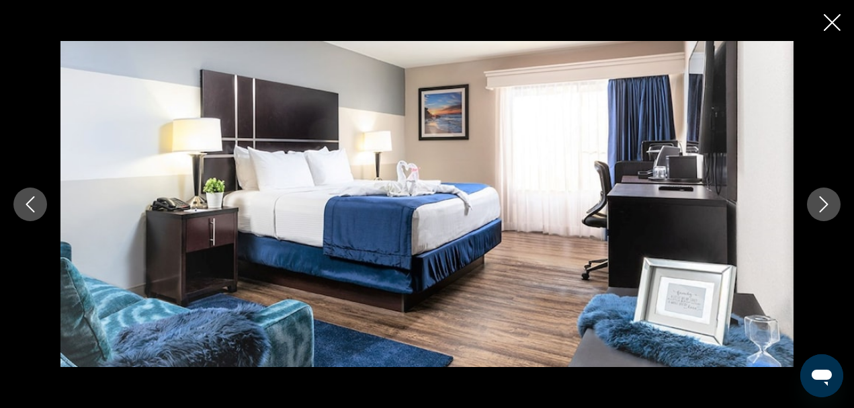
click at [823, 208] on icon "Next image" at bounding box center [824, 204] width 16 height 16
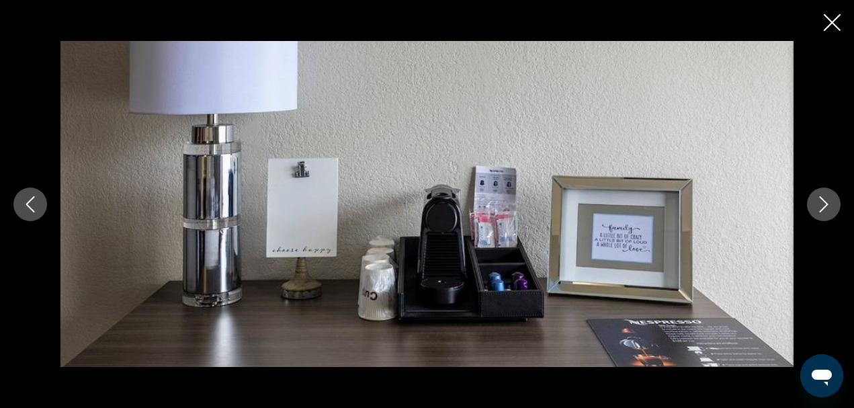
click at [823, 208] on icon "Next image" at bounding box center [824, 204] width 16 height 16
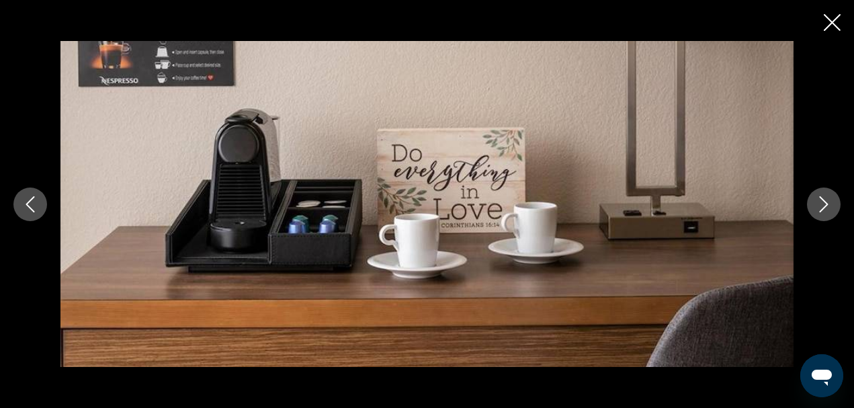
click at [823, 208] on icon "Next image" at bounding box center [824, 204] width 16 height 16
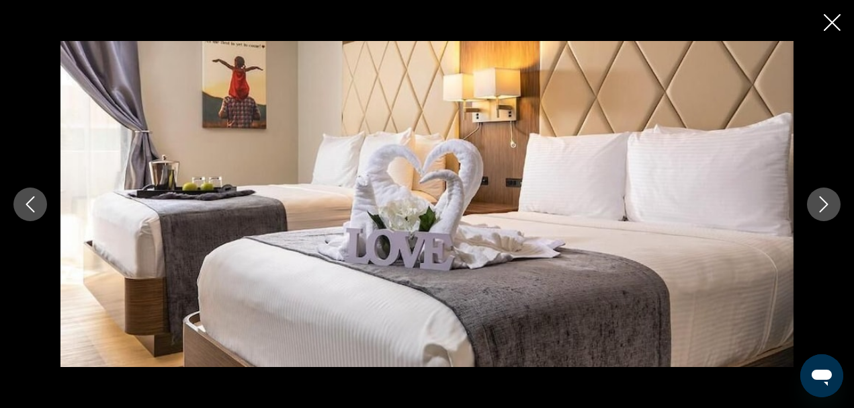
click at [823, 208] on icon "Next image" at bounding box center [824, 204] width 16 height 16
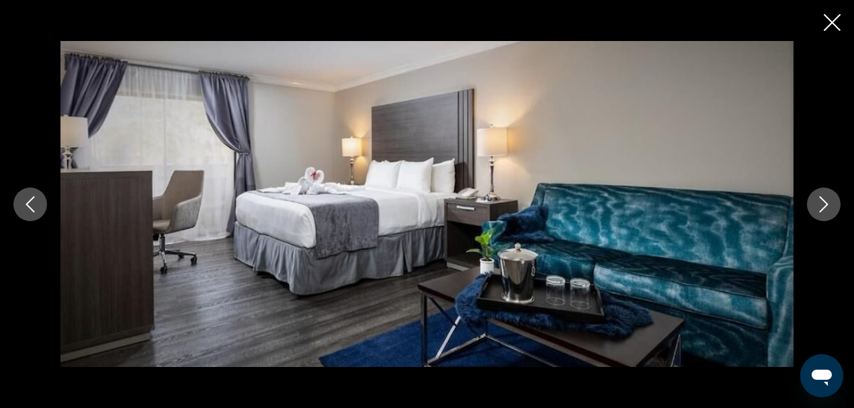
click at [823, 208] on icon "Next image" at bounding box center [824, 204] width 16 height 16
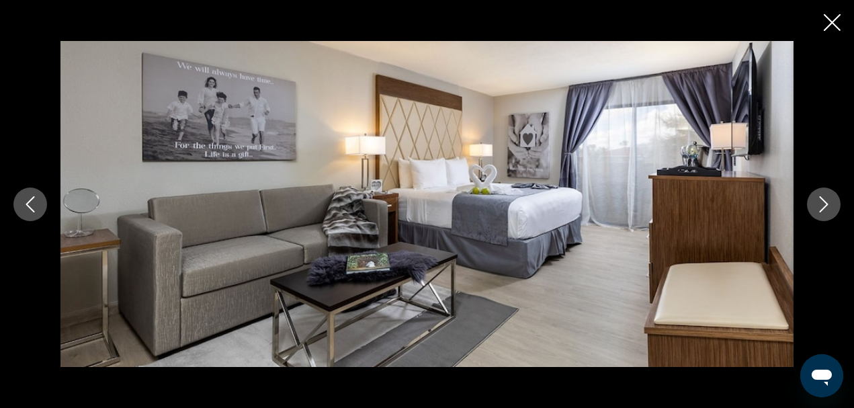
click at [823, 208] on icon "Next image" at bounding box center [824, 204] width 16 height 16
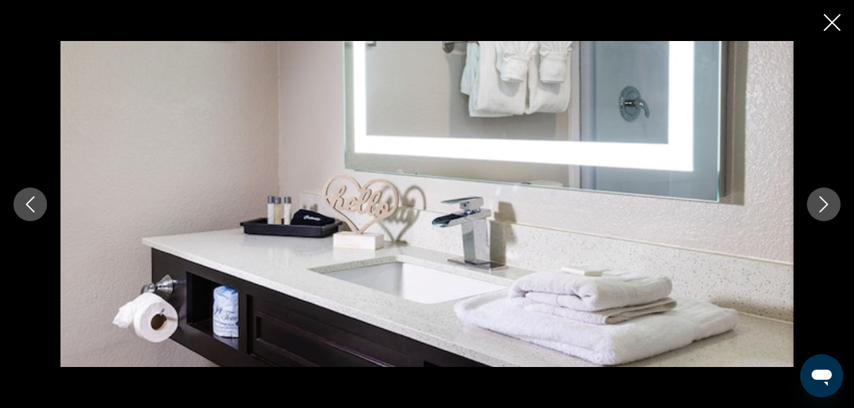
click at [823, 208] on icon "Next image" at bounding box center [824, 204] width 16 height 16
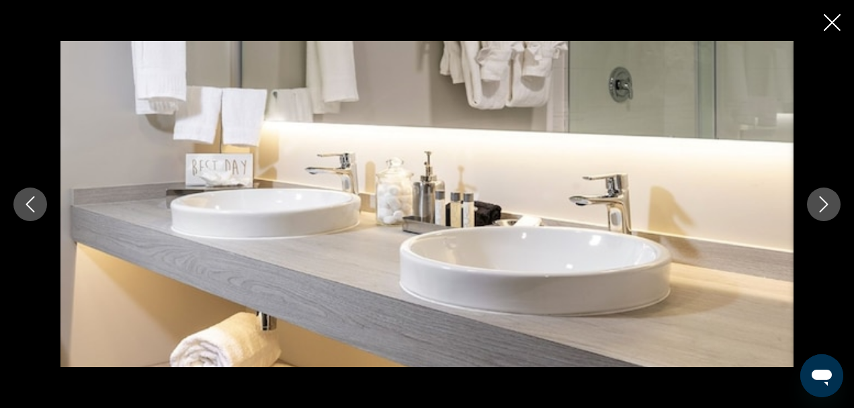
click at [823, 208] on icon "Next image" at bounding box center [824, 204] width 16 height 16
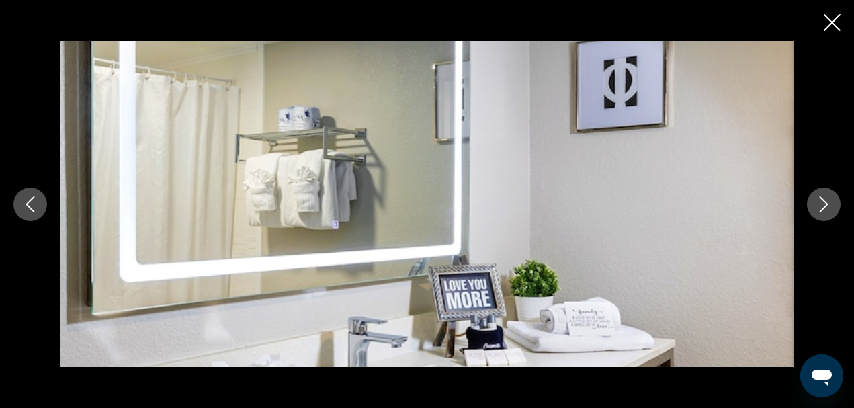
click at [823, 208] on icon "Next image" at bounding box center [824, 204] width 16 height 16
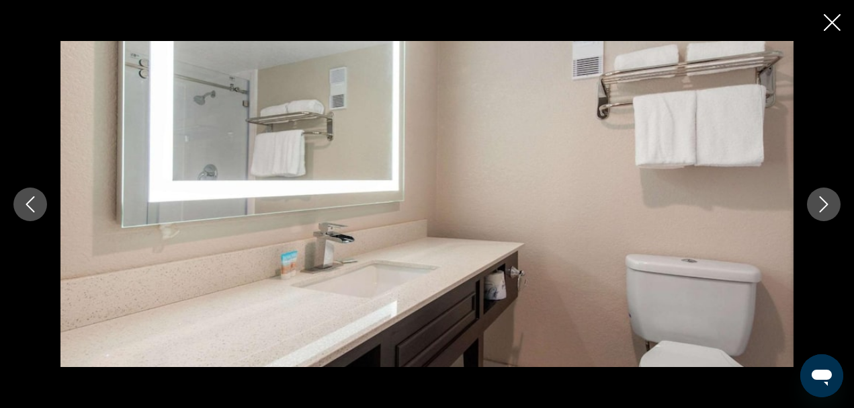
click at [823, 208] on icon "Next image" at bounding box center [824, 204] width 16 height 16
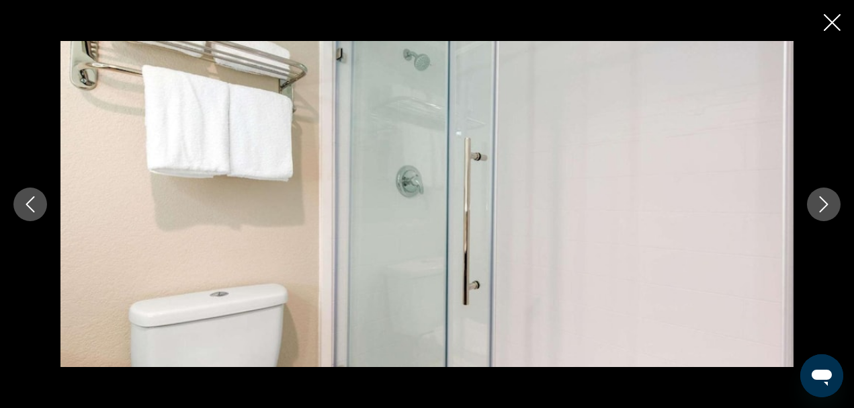
click at [28, 206] on icon "Previous image" at bounding box center [30, 204] width 9 height 16
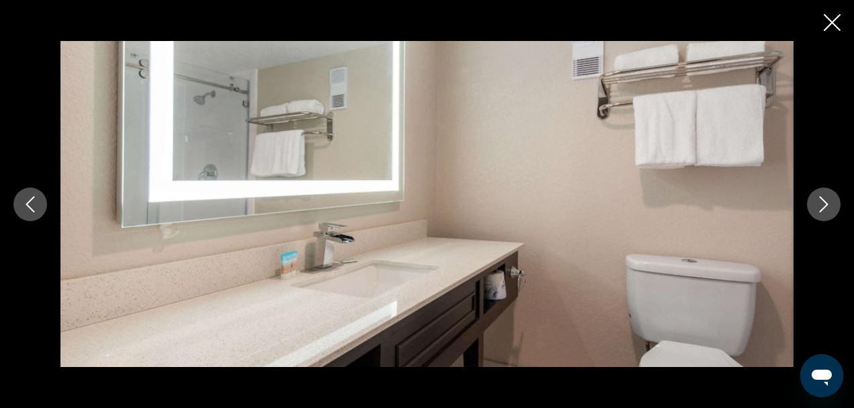
click at [826, 202] on icon "Next image" at bounding box center [824, 204] width 16 height 16
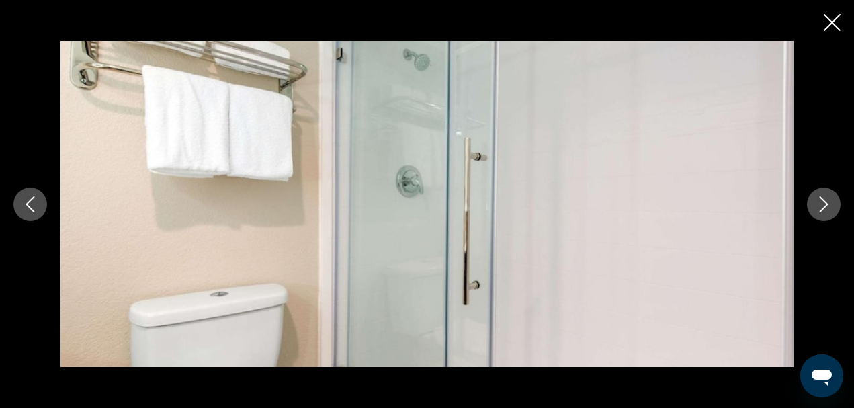
click at [825, 204] on icon "Next image" at bounding box center [824, 204] width 16 height 16
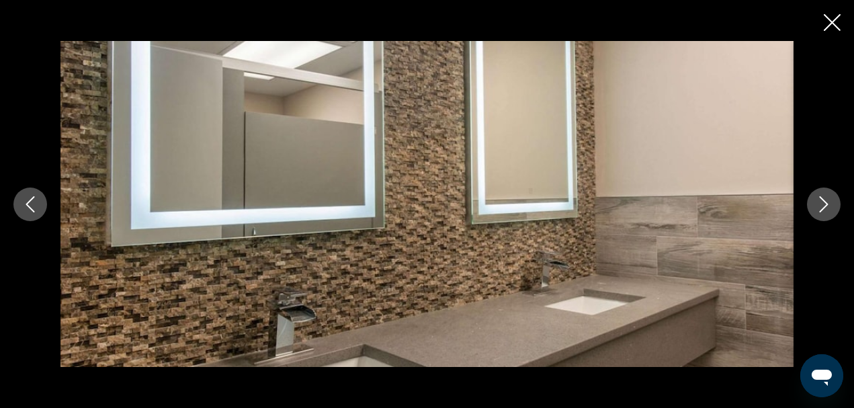
click at [827, 203] on icon "Next image" at bounding box center [824, 204] width 9 height 16
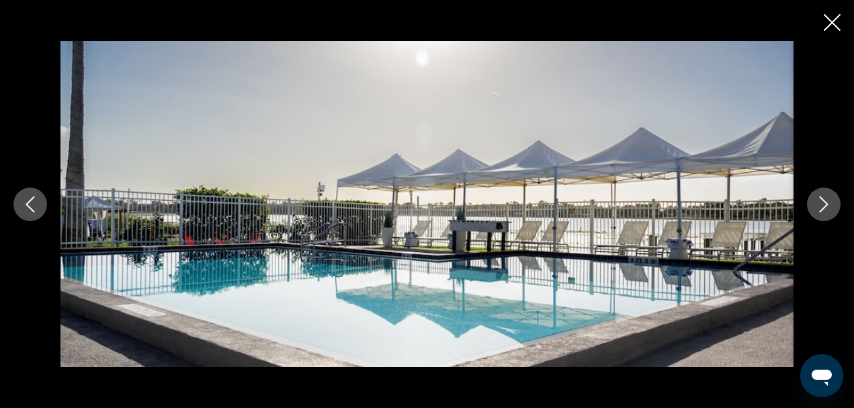
click at [827, 203] on icon "Next image" at bounding box center [824, 204] width 9 height 16
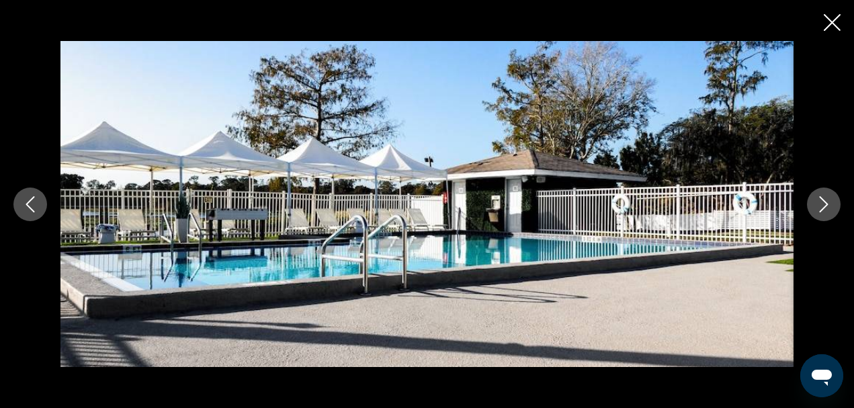
click at [825, 203] on icon "Next image" at bounding box center [824, 204] width 16 height 16
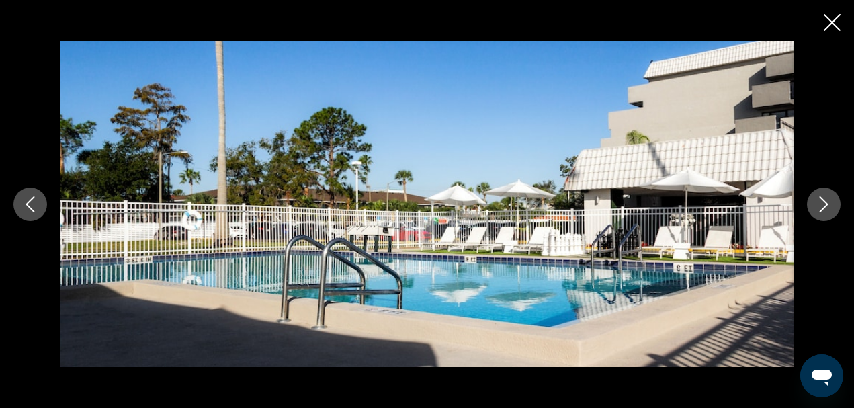
click at [825, 203] on icon "Next image" at bounding box center [824, 204] width 16 height 16
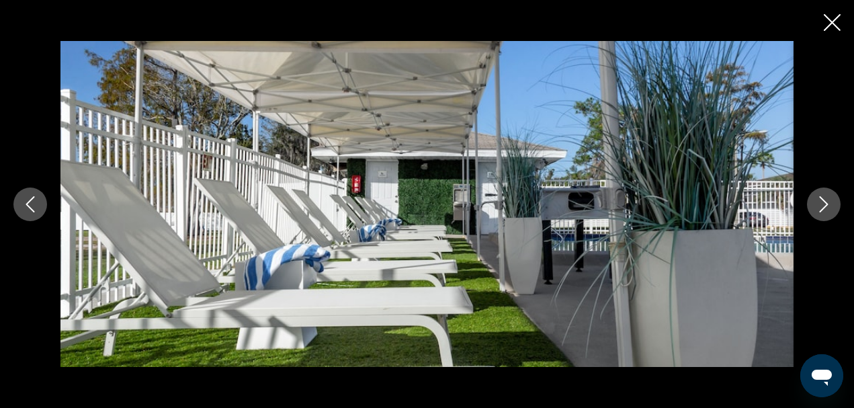
click at [825, 203] on icon "Next image" at bounding box center [824, 204] width 16 height 16
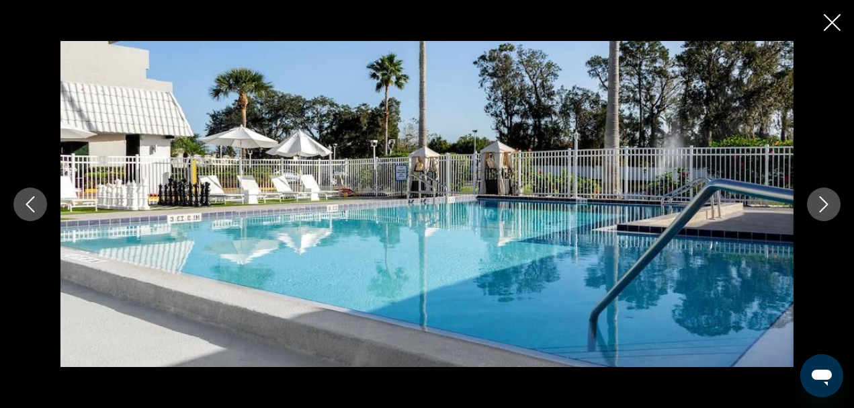
click at [825, 203] on icon "Next image" at bounding box center [824, 204] width 16 height 16
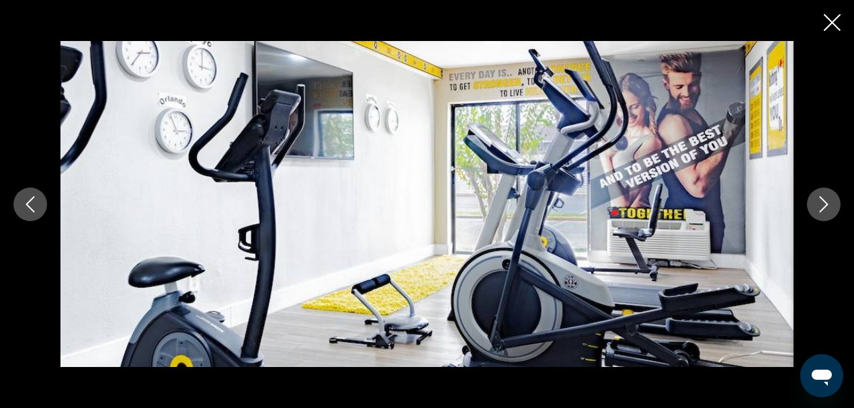
click at [825, 203] on icon "Next image" at bounding box center [824, 204] width 16 height 16
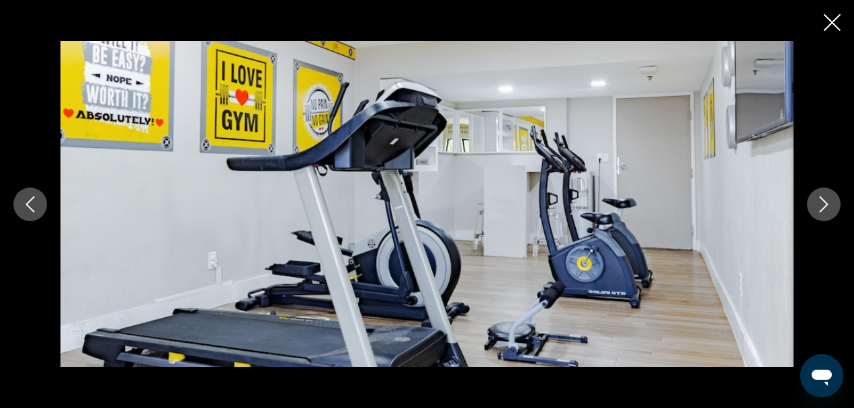
click at [825, 203] on icon "Next image" at bounding box center [824, 204] width 16 height 16
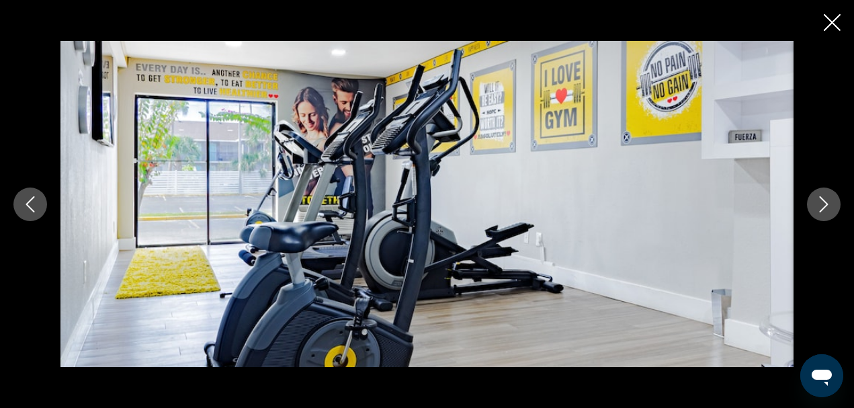
click at [825, 203] on icon "Next image" at bounding box center [824, 204] width 16 height 16
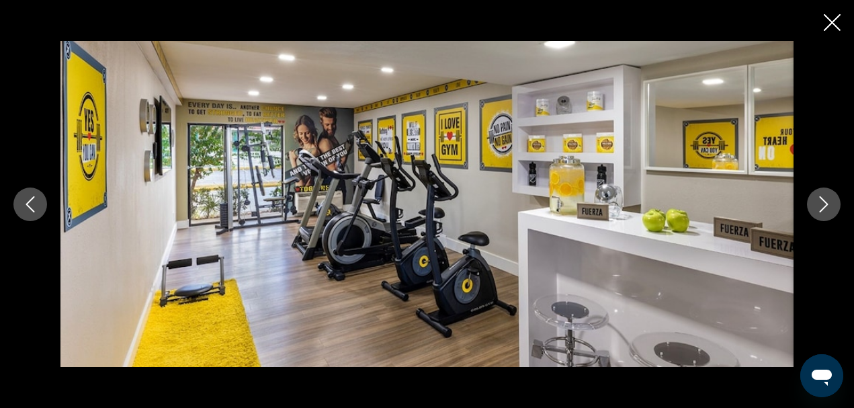
click at [825, 203] on icon "Next image" at bounding box center [824, 204] width 16 height 16
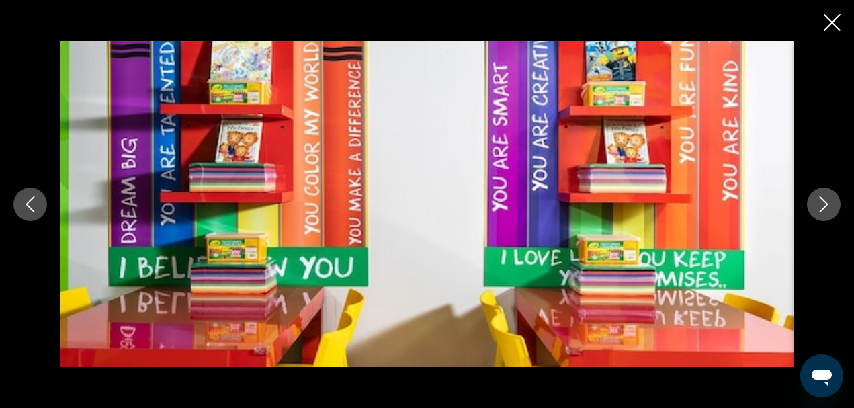
click at [825, 203] on icon "Next image" at bounding box center [824, 204] width 16 height 16
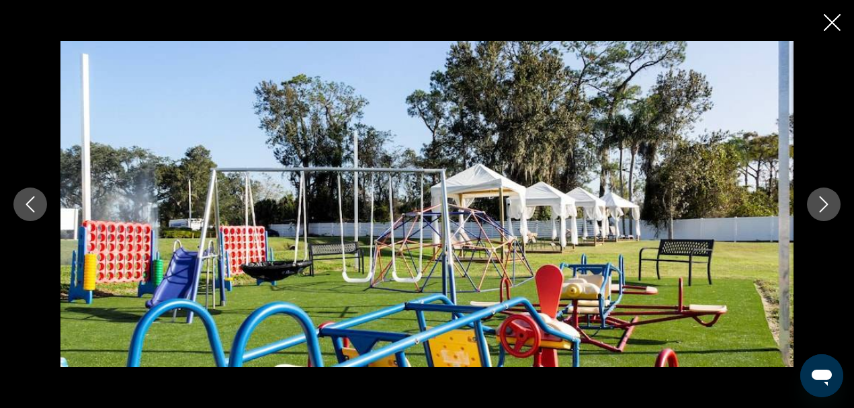
click at [826, 208] on icon "Next image" at bounding box center [824, 204] width 16 height 16
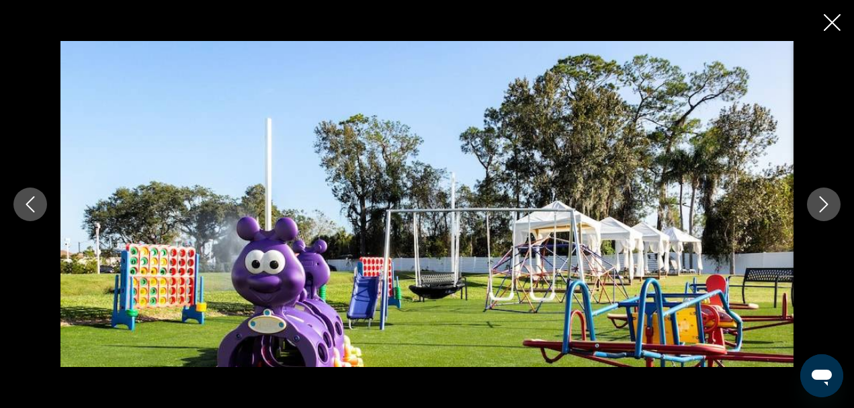
click at [826, 208] on icon "Next image" at bounding box center [824, 204] width 16 height 16
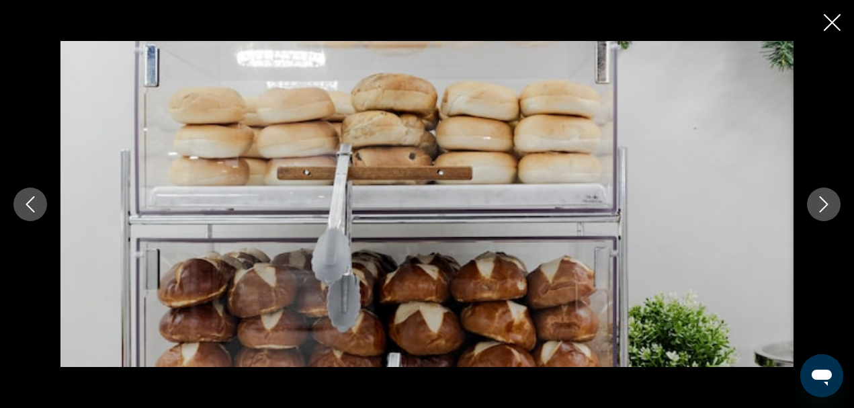
click at [37, 202] on icon "Previous image" at bounding box center [30, 204] width 16 height 16
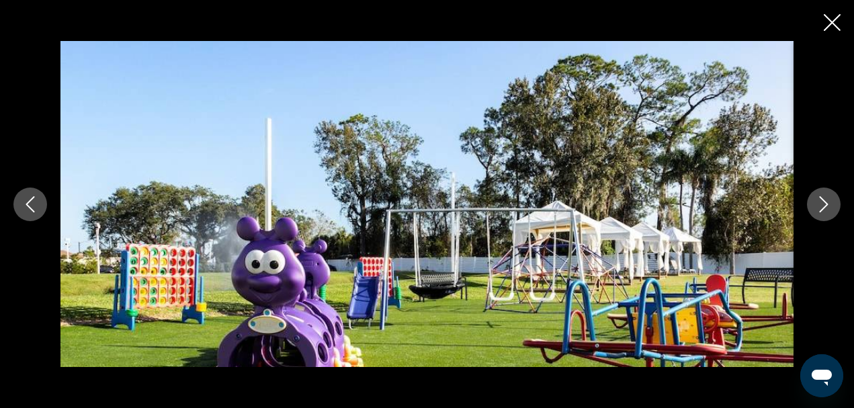
click at [816, 208] on button "Next image" at bounding box center [824, 205] width 34 height 34
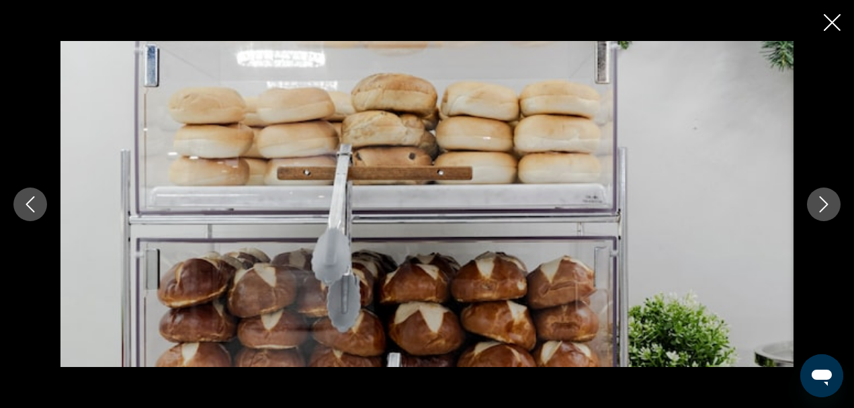
click at [818, 204] on icon "Next image" at bounding box center [824, 204] width 16 height 16
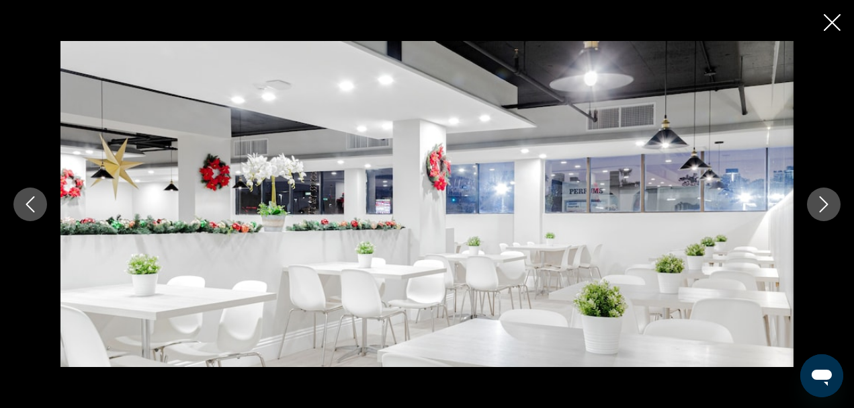
click at [819, 204] on icon "Next image" at bounding box center [824, 204] width 16 height 16
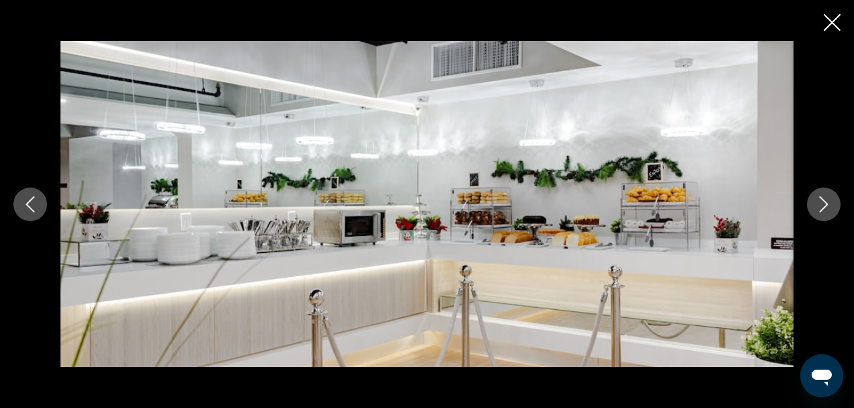
click at [823, 206] on icon "Next image" at bounding box center [824, 204] width 16 height 16
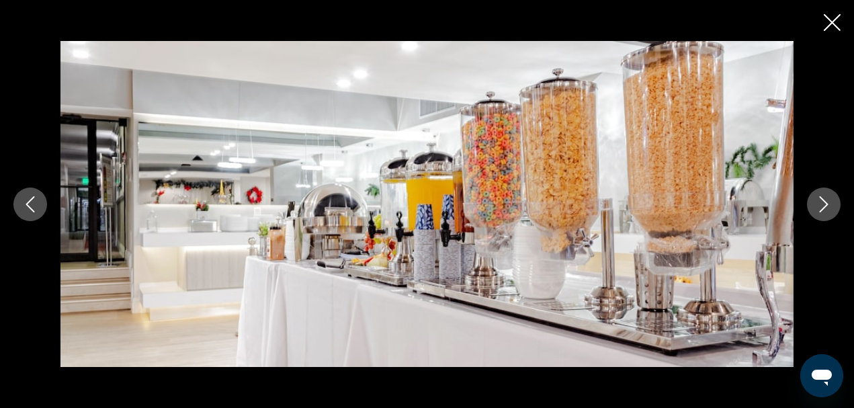
click at [829, 204] on icon "Next image" at bounding box center [824, 204] width 16 height 16
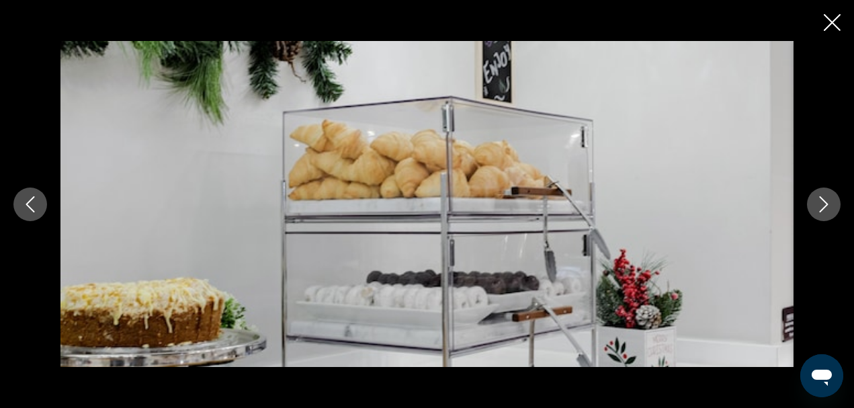
click at [829, 204] on icon "Next image" at bounding box center [824, 204] width 16 height 16
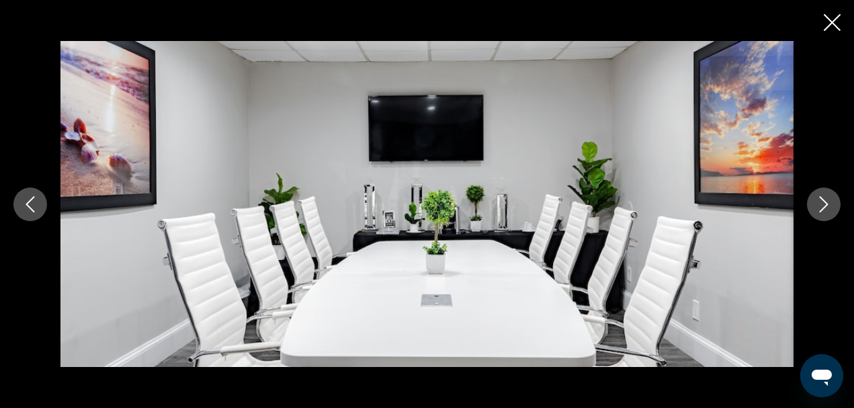
click at [829, 204] on icon "Next image" at bounding box center [824, 204] width 16 height 16
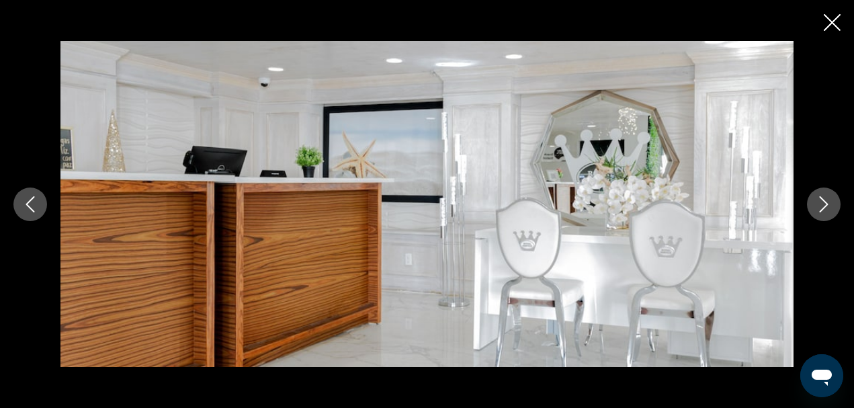
click at [829, 204] on icon "Next image" at bounding box center [824, 204] width 16 height 16
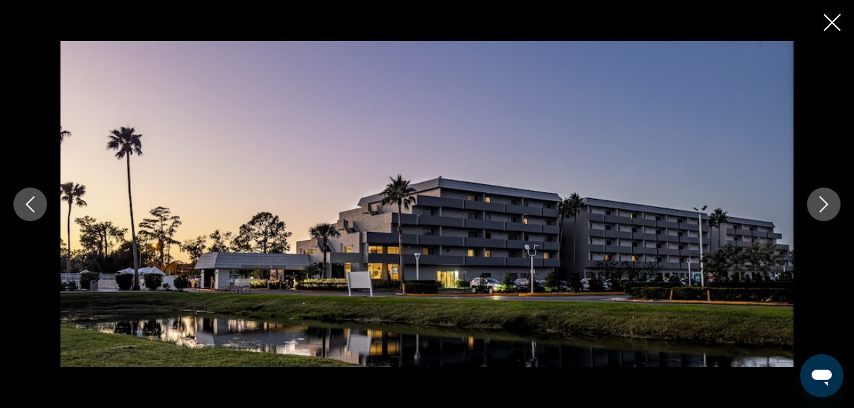
click at [829, 204] on icon "Next image" at bounding box center [824, 204] width 16 height 16
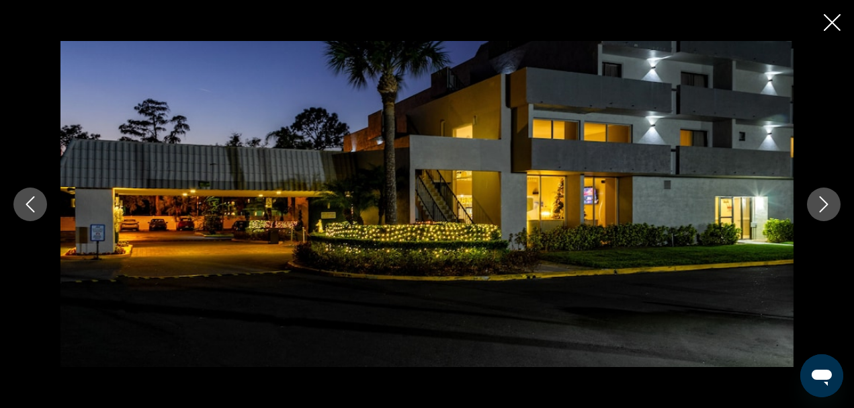
click at [827, 204] on icon "Next image" at bounding box center [824, 204] width 9 height 16
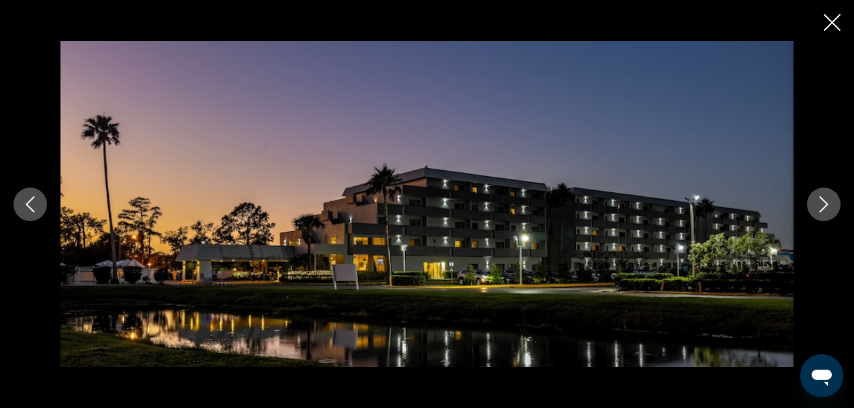
click at [827, 204] on icon "Next image" at bounding box center [824, 204] width 9 height 16
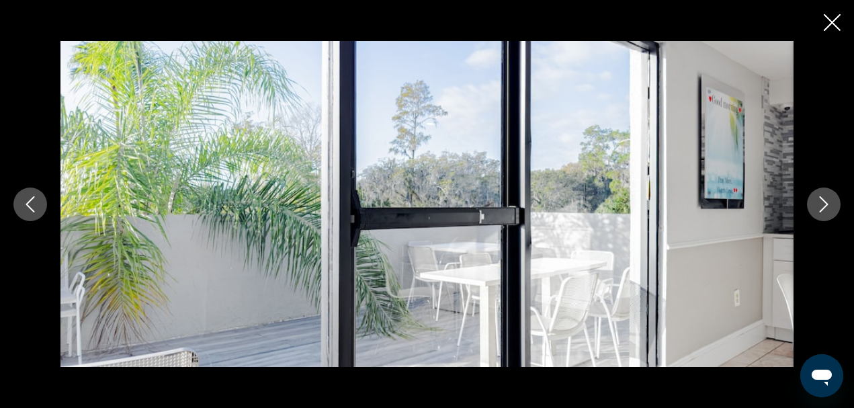
click at [827, 204] on icon "Next image" at bounding box center [824, 204] width 9 height 16
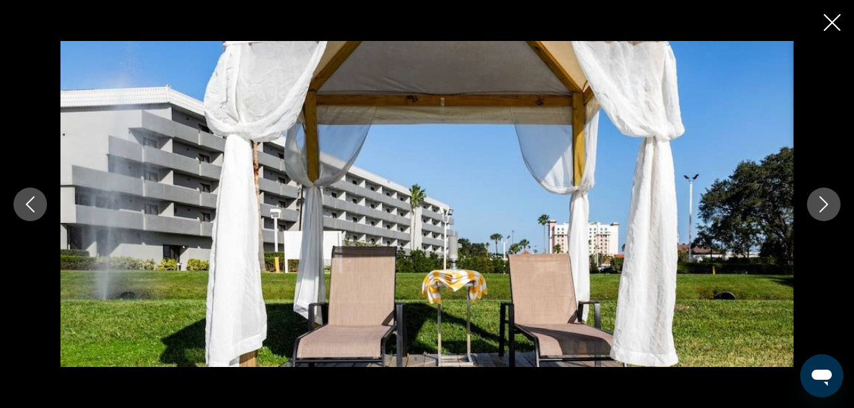
click at [827, 204] on icon "Next image" at bounding box center [824, 204] width 9 height 16
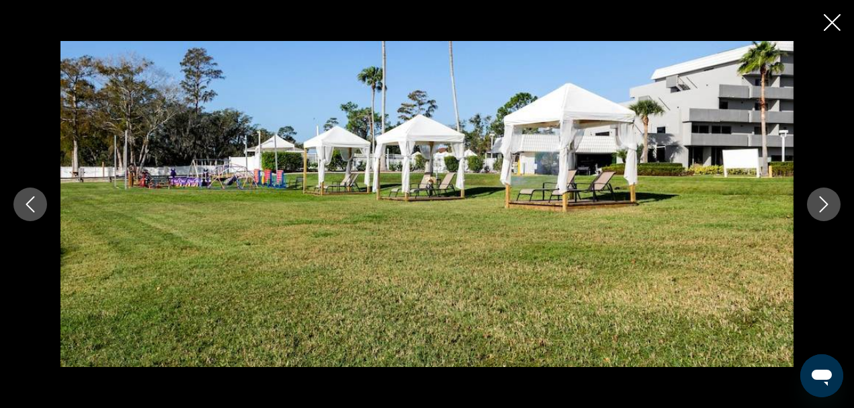
click at [827, 204] on icon "Next image" at bounding box center [824, 204] width 9 height 16
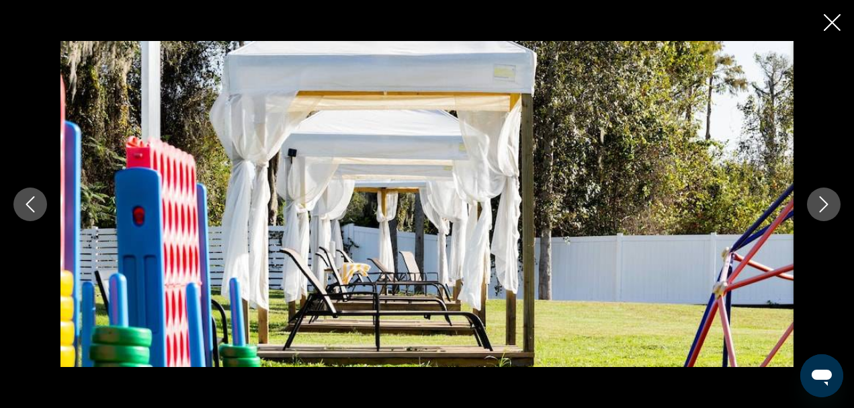
click at [827, 204] on icon "Next image" at bounding box center [824, 204] width 9 height 16
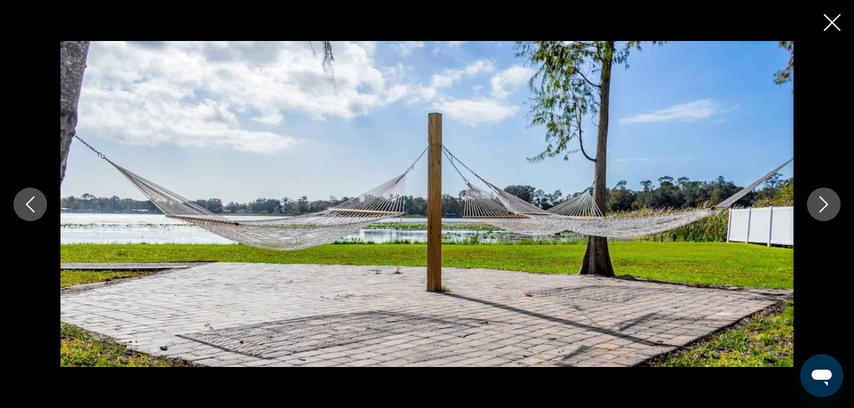
click at [827, 204] on icon "Next image" at bounding box center [824, 204] width 9 height 16
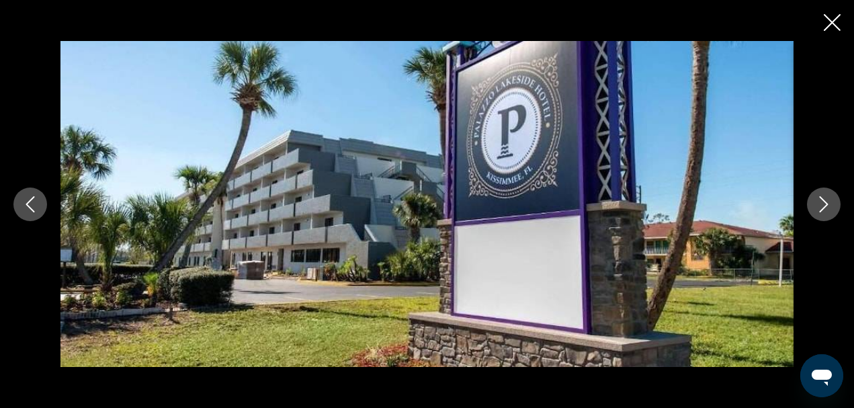
click at [827, 204] on icon "Next image" at bounding box center [824, 204] width 9 height 16
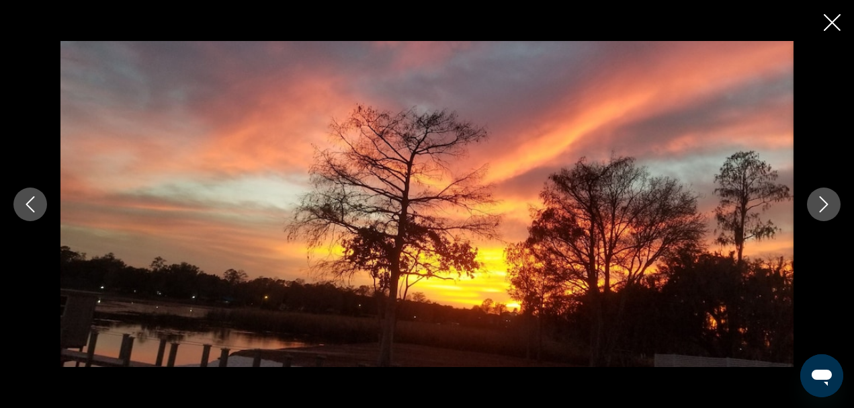
click at [827, 204] on icon "Next image" at bounding box center [824, 204] width 9 height 16
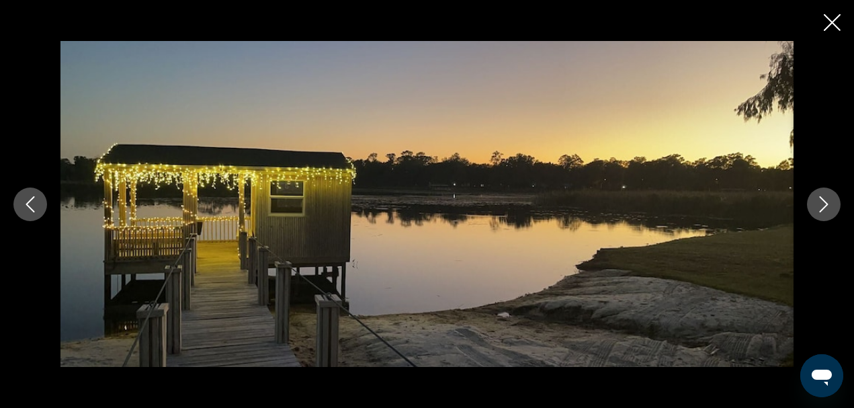
click at [821, 204] on icon "Next image" at bounding box center [824, 204] width 16 height 16
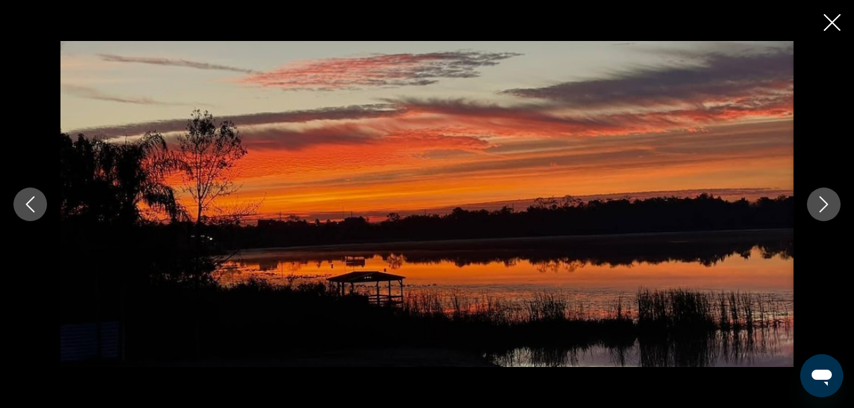
click at [821, 204] on icon "Next image" at bounding box center [824, 204] width 16 height 16
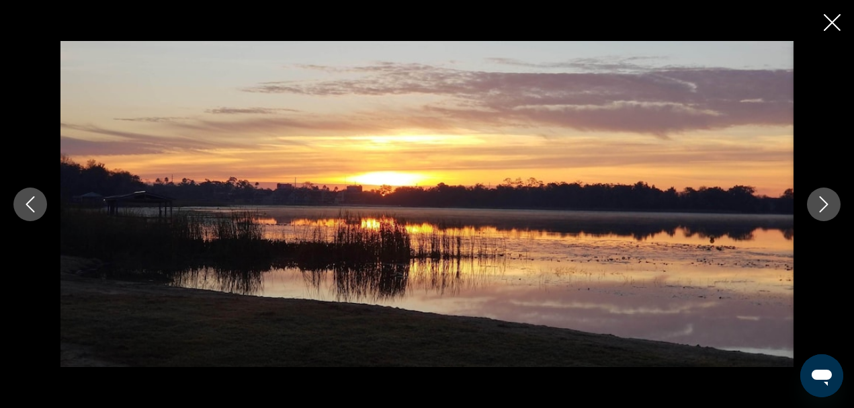
click at [821, 204] on icon "Next image" at bounding box center [824, 204] width 16 height 16
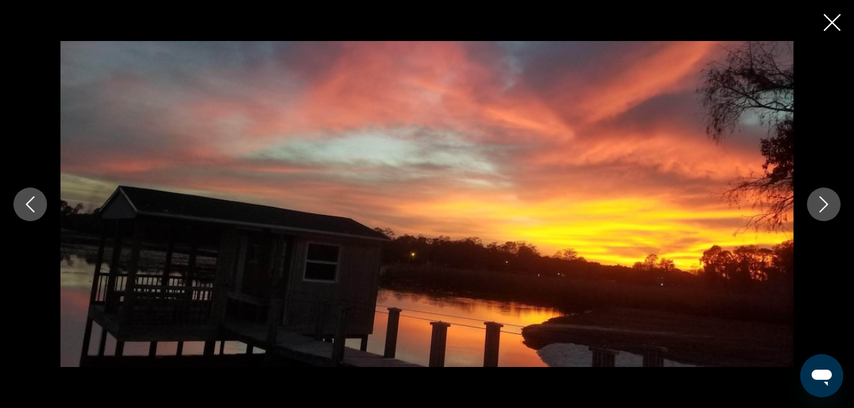
click at [821, 204] on icon "Next image" at bounding box center [824, 204] width 16 height 16
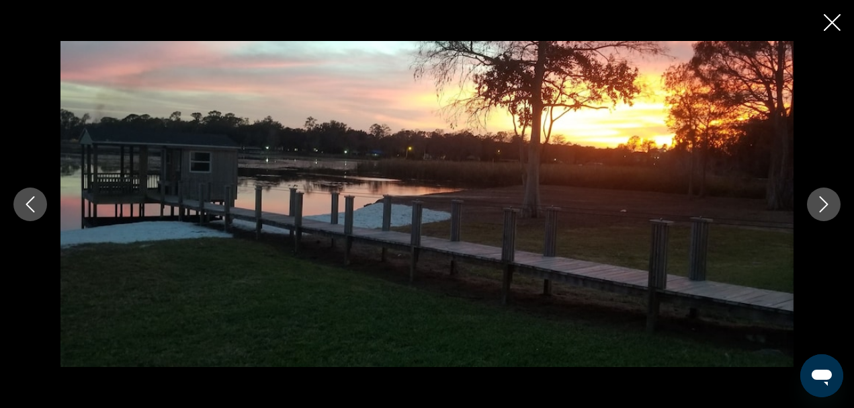
click at [821, 204] on icon "Next image" at bounding box center [824, 204] width 16 height 16
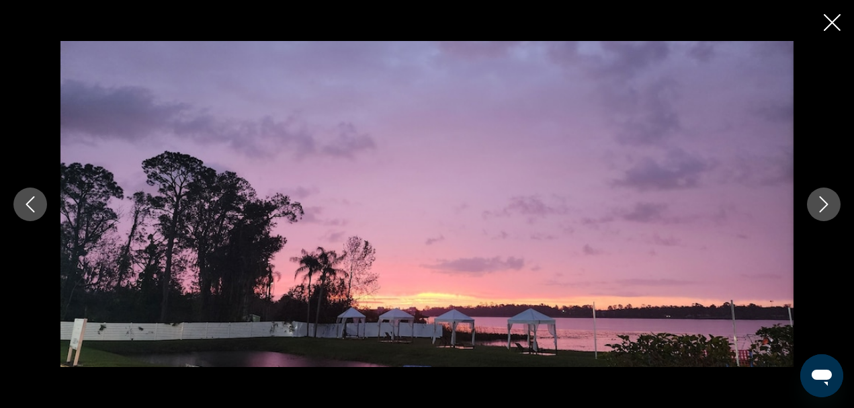
click at [821, 204] on icon "Next image" at bounding box center [824, 204] width 16 height 16
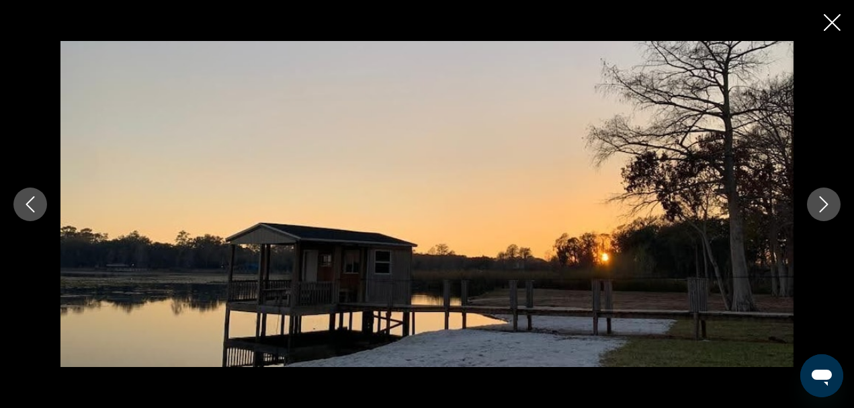
click at [821, 204] on icon "Next image" at bounding box center [824, 204] width 16 height 16
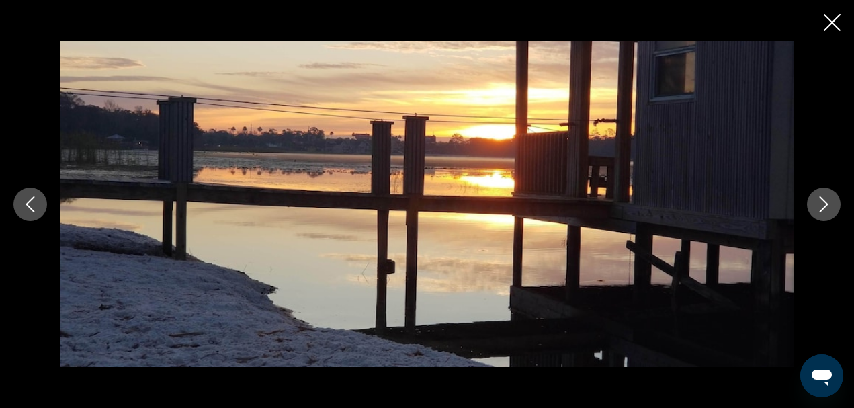
click at [821, 204] on icon "Next image" at bounding box center [824, 204] width 16 height 16
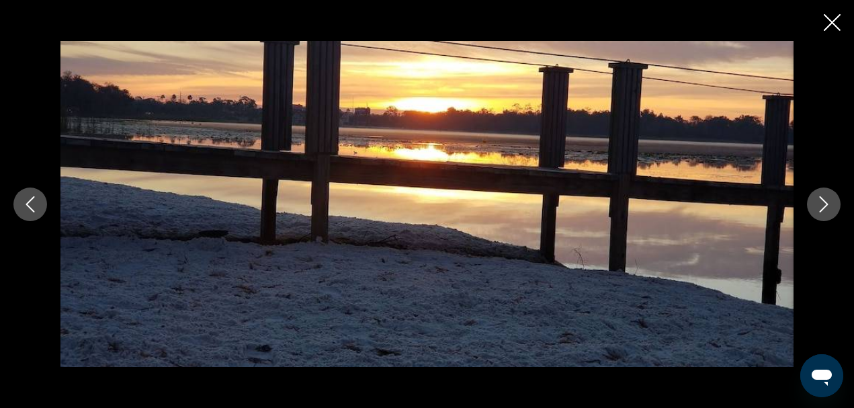
click at [821, 204] on icon "Next image" at bounding box center [824, 204] width 16 height 16
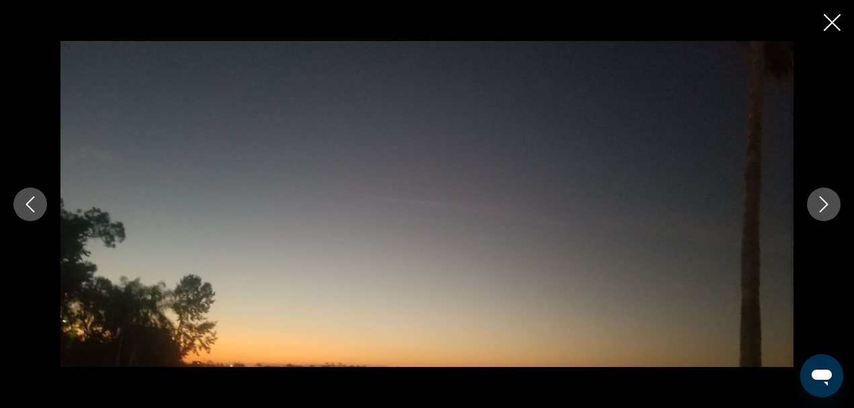
click at [821, 204] on icon "Next image" at bounding box center [824, 204] width 16 height 16
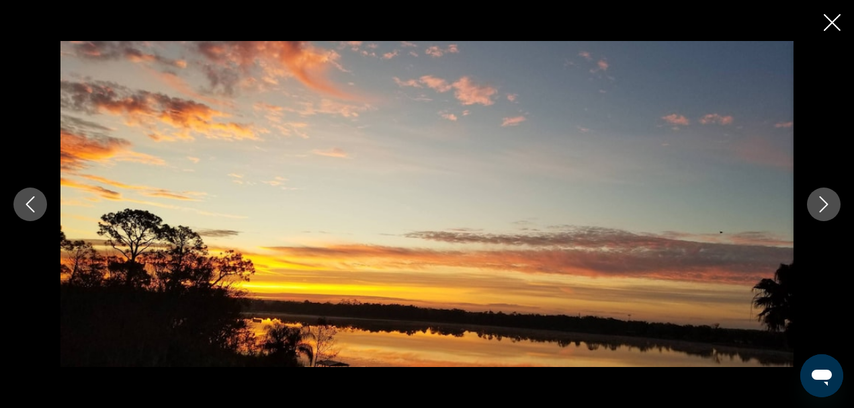
click at [821, 204] on icon "Next image" at bounding box center [824, 204] width 16 height 16
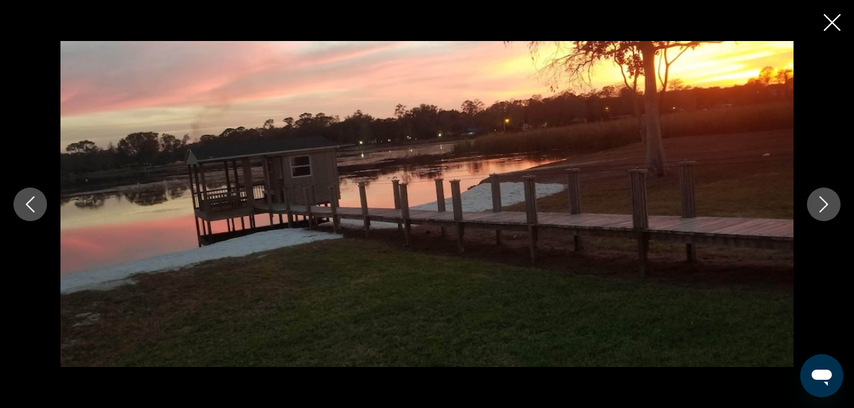
click at [821, 204] on icon "Next image" at bounding box center [824, 204] width 16 height 16
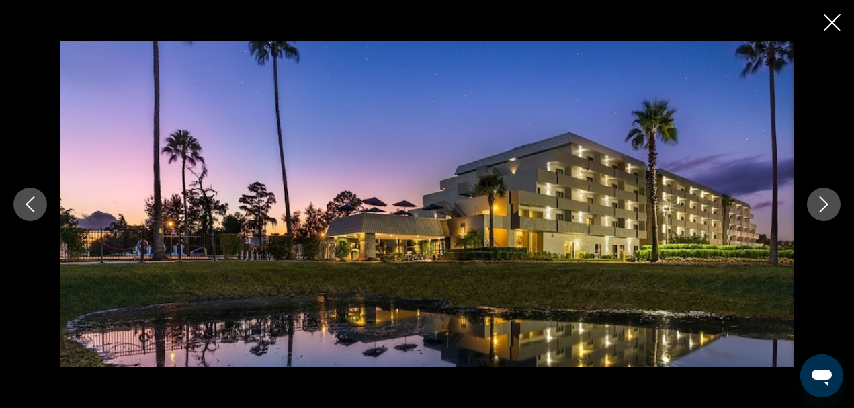
scroll to position [1344, 0]
click at [826, 20] on icon "Close slideshow" at bounding box center [832, 22] width 17 height 17
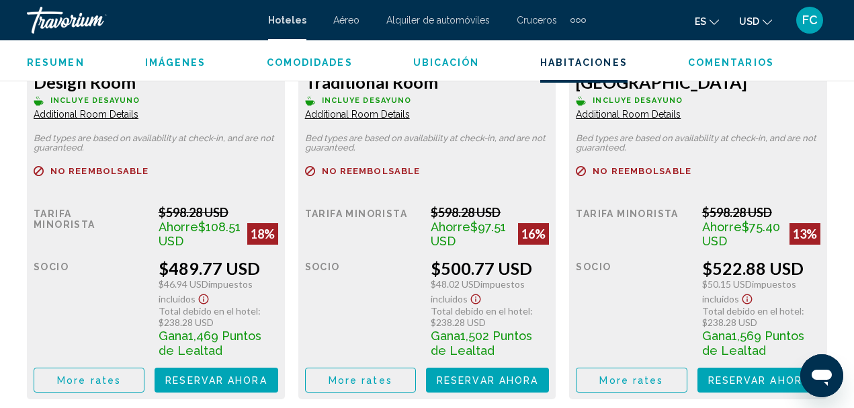
scroll to position [2218, 0]
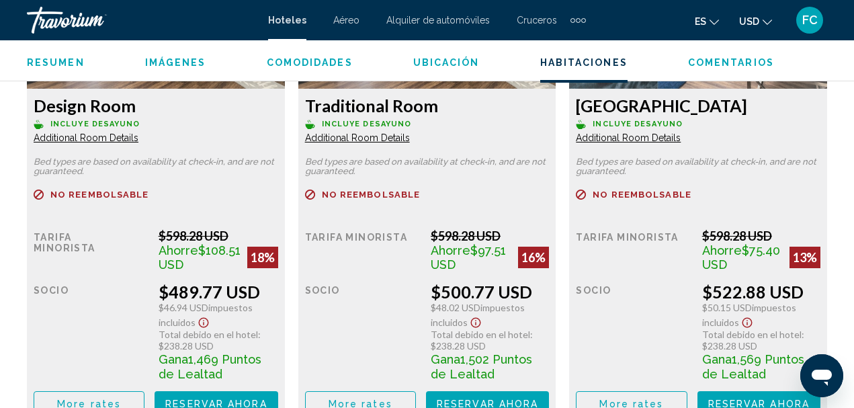
click at [87, 132] on span "Additional Room Details" at bounding box center [86, 137] width 105 height 11
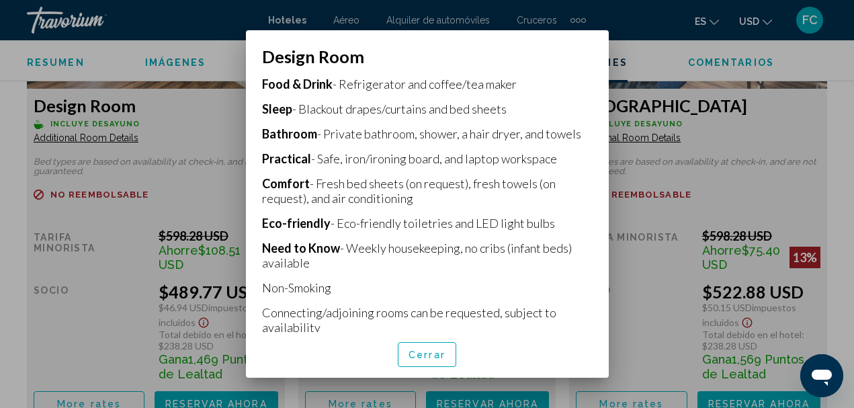
scroll to position [338, 0]
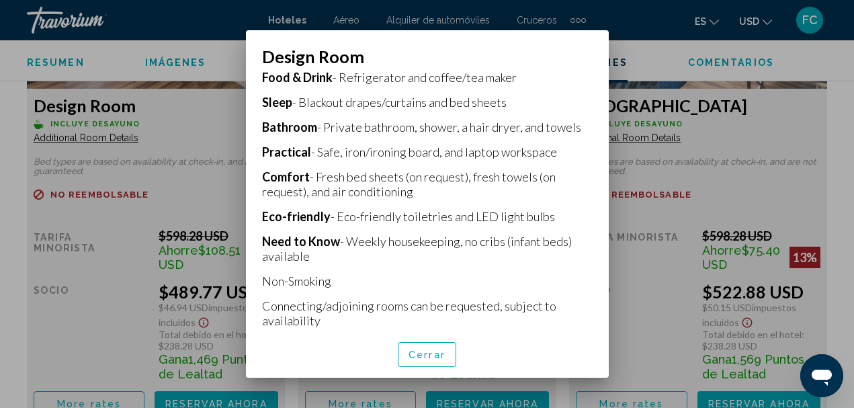
click at [224, 128] on div at bounding box center [427, 204] width 854 height 408
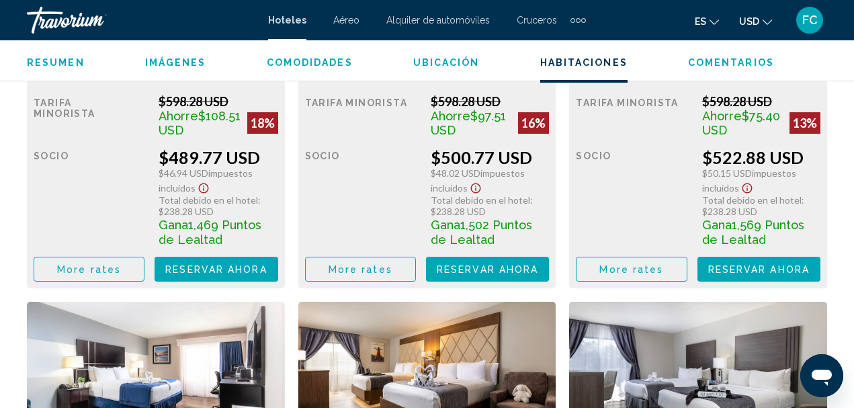
scroll to position [2420, 0]
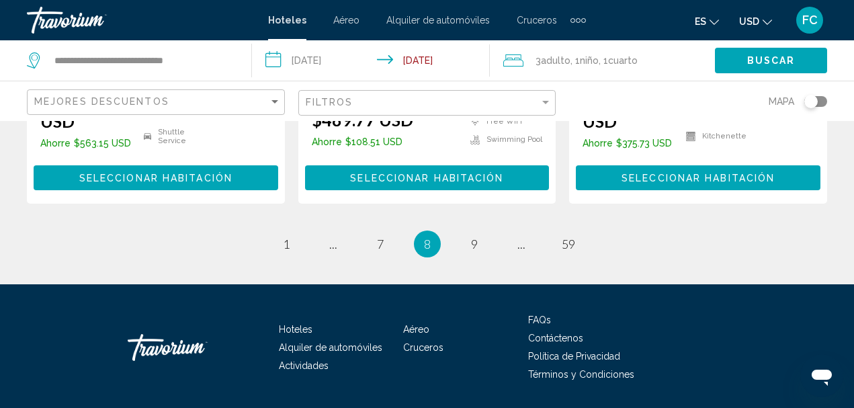
scroll to position [2091, 0]
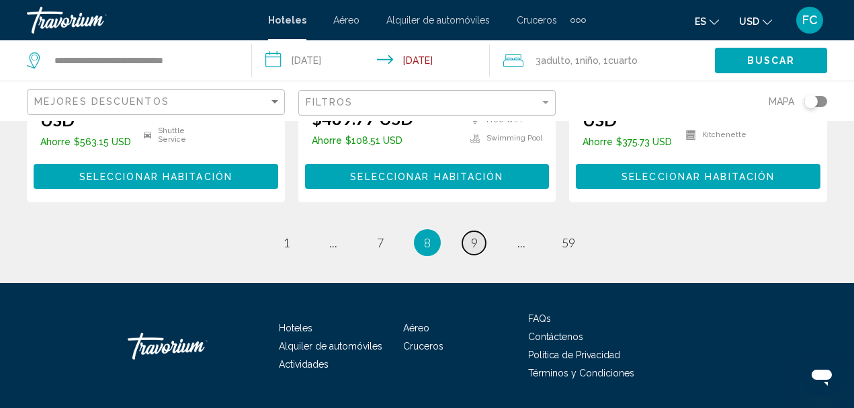
click at [472, 231] on link "page 9" at bounding box center [474, 243] width 24 height 24
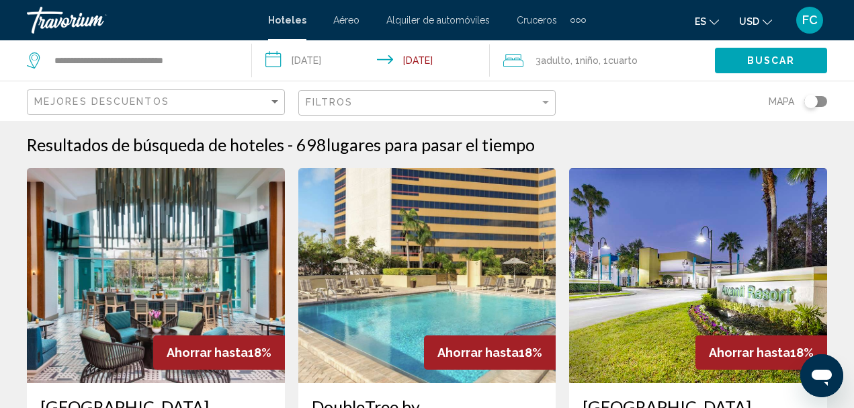
click at [662, 208] on img "Main content" at bounding box center [698, 275] width 258 height 215
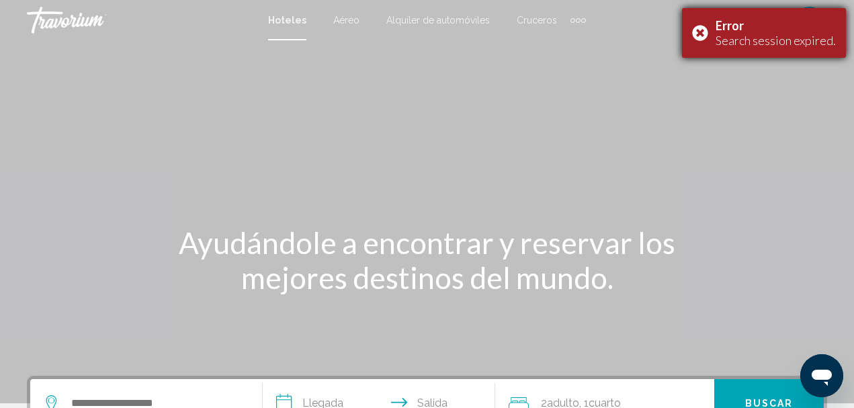
click at [703, 31] on div "Error Search session expired." at bounding box center [764, 33] width 164 height 50
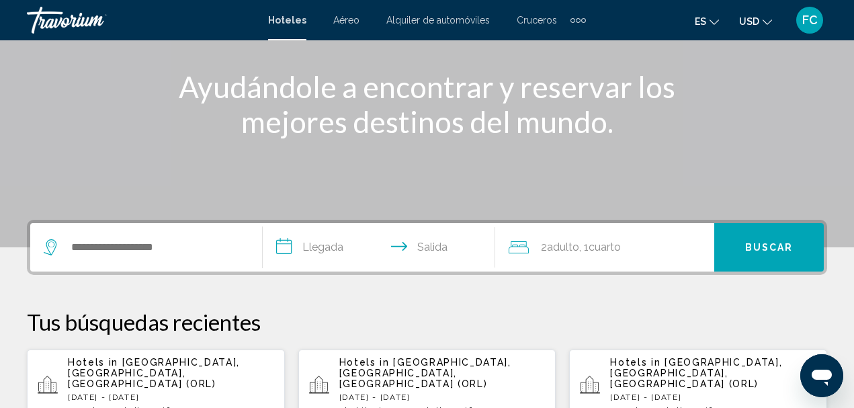
scroll to position [202, 0]
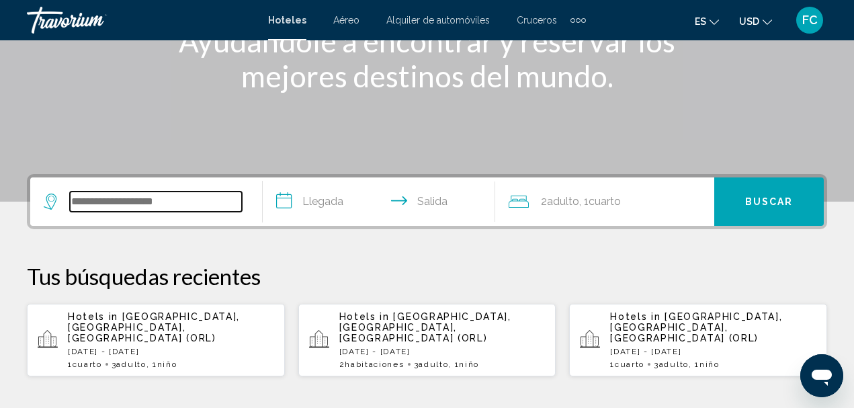
click at [218, 205] on input "Search widget" at bounding box center [156, 202] width 172 height 20
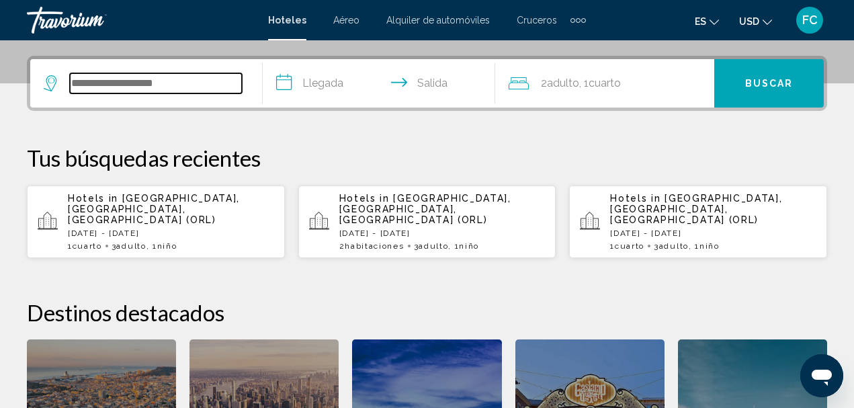
scroll to position [332, 0]
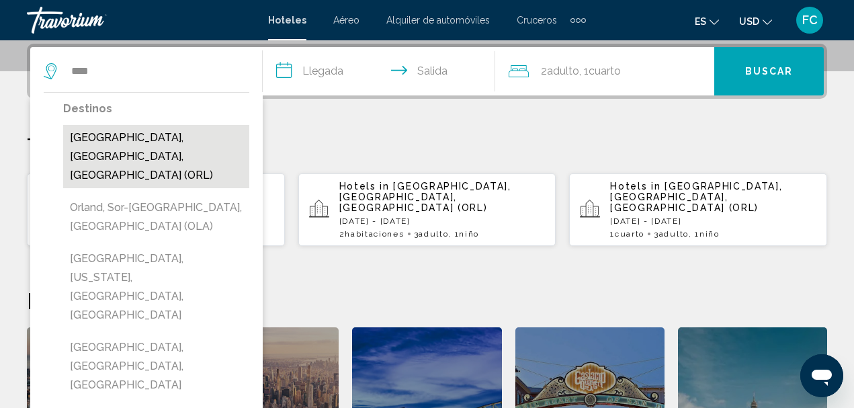
click at [173, 140] on button "[GEOGRAPHIC_DATA], [GEOGRAPHIC_DATA], [GEOGRAPHIC_DATA] (ORL)" at bounding box center [156, 156] width 186 height 63
type input "**********"
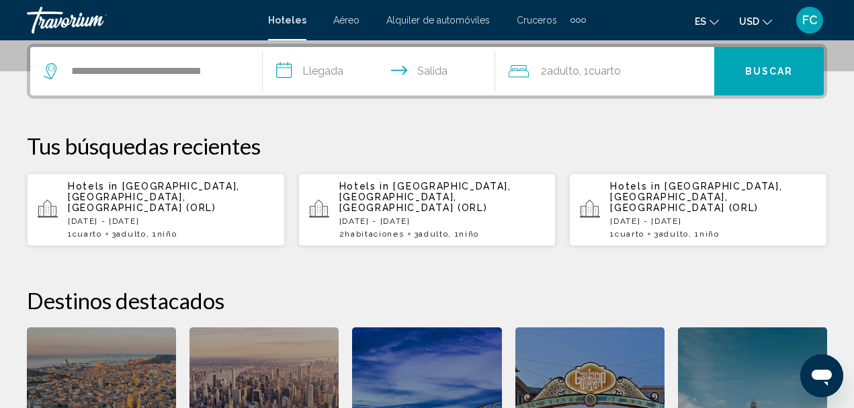
click at [280, 72] on input "**********" at bounding box center [382, 73] width 238 height 52
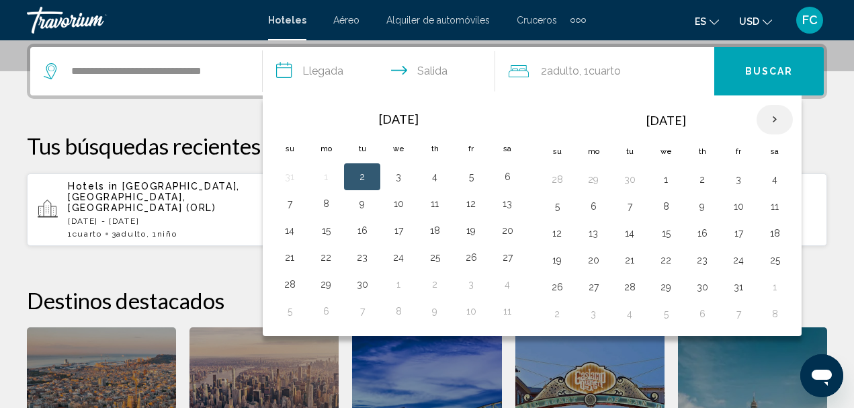
click at [774, 117] on th "Next month" at bounding box center [775, 120] width 36 height 30
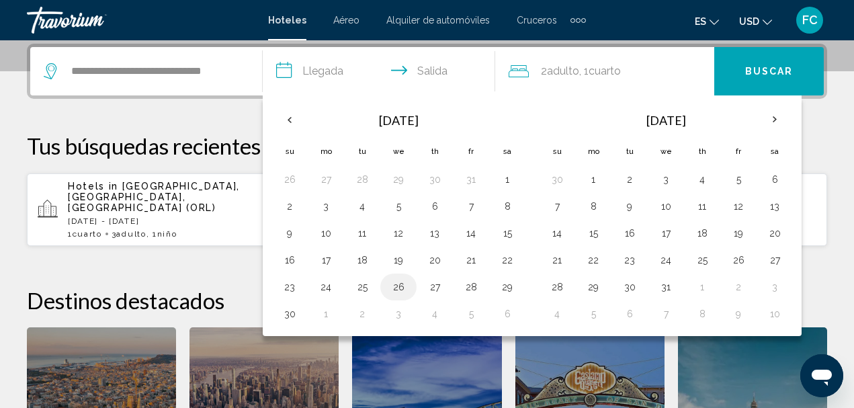
click at [401, 287] on button "26" at bounding box center [399, 287] width 22 height 19
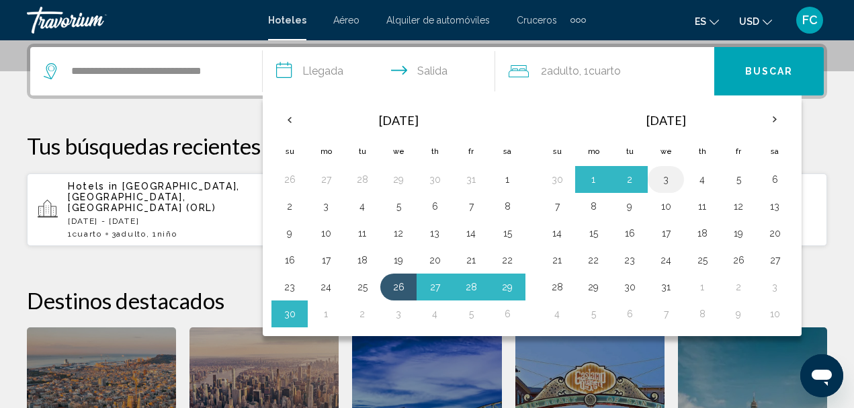
click at [665, 179] on button "3" at bounding box center [666, 179] width 22 height 19
type input "**********"
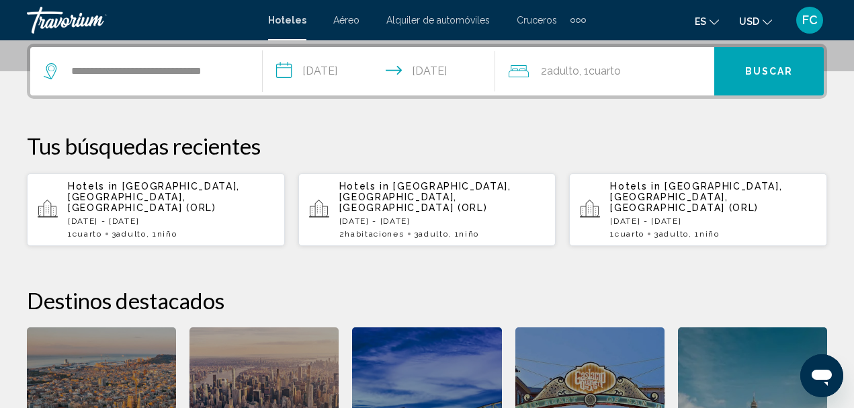
click at [563, 70] on span "Adulto" at bounding box center [563, 71] width 32 height 13
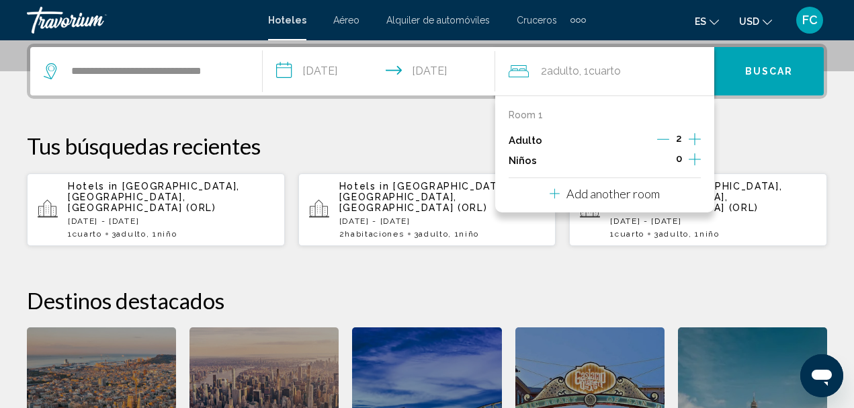
click at [694, 136] on icon "Increment adults" at bounding box center [695, 139] width 12 height 16
click at [690, 157] on icon "Increment children" at bounding box center [695, 159] width 12 height 16
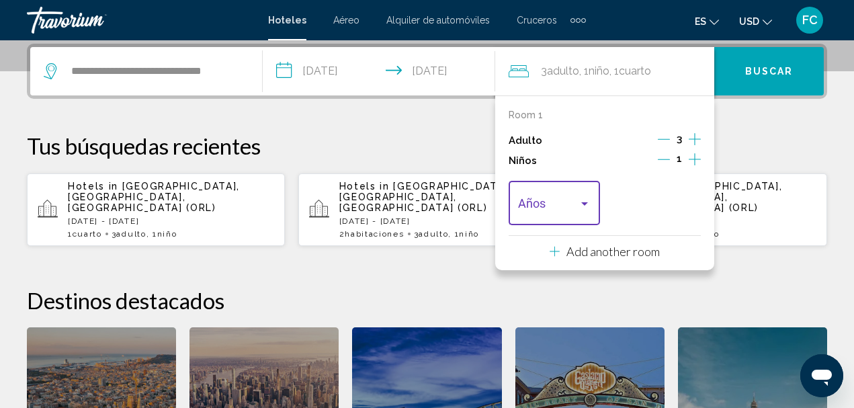
click at [582, 205] on div "Travelers: 3 adults, 1 child" at bounding box center [584, 203] width 7 height 3
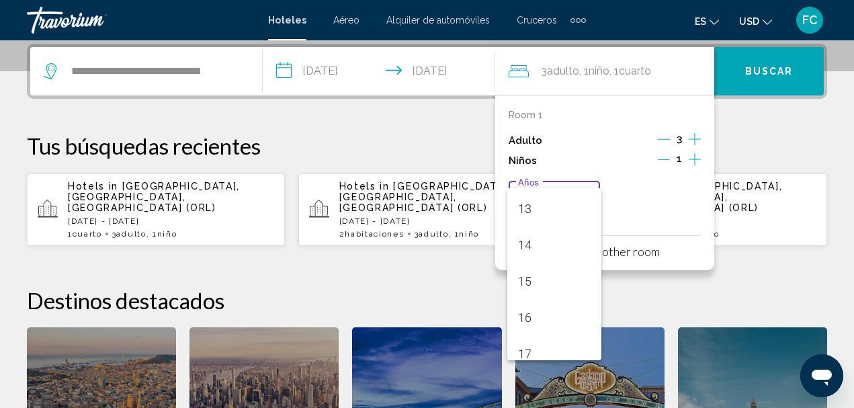
scroll to position [472, 0]
click at [539, 315] on span "16" at bounding box center [554, 315] width 73 height 36
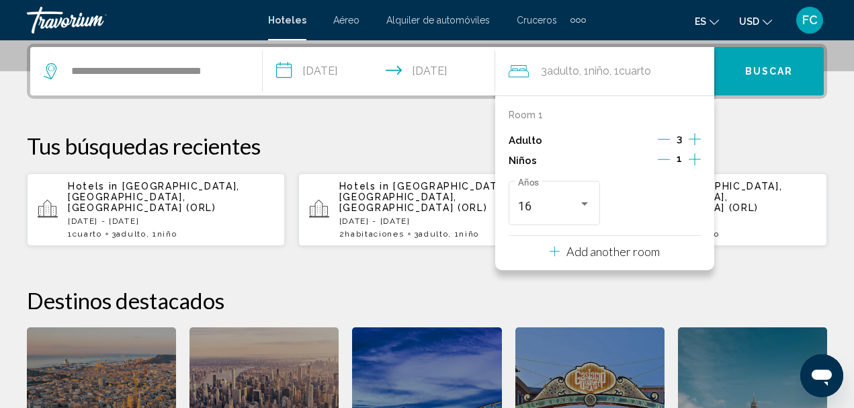
click at [760, 72] on span "Buscar" at bounding box center [769, 72] width 48 height 11
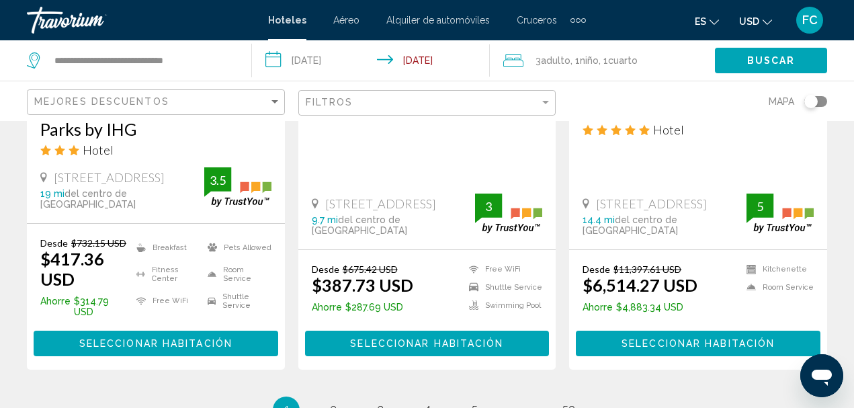
scroll to position [1949, 0]
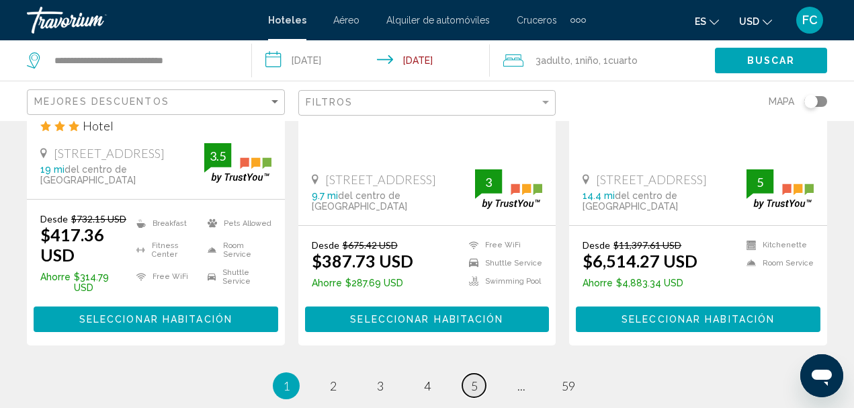
click at [475, 378] on span "5" at bounding box center [474, 385] width 7 height 15
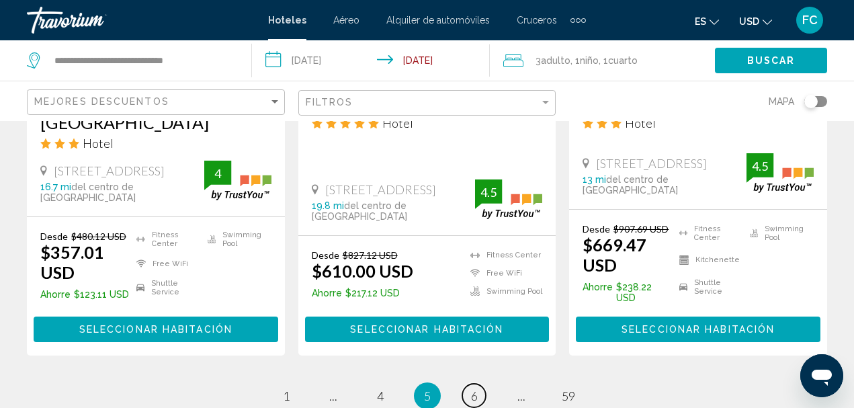
scroll to position [1949, 0]
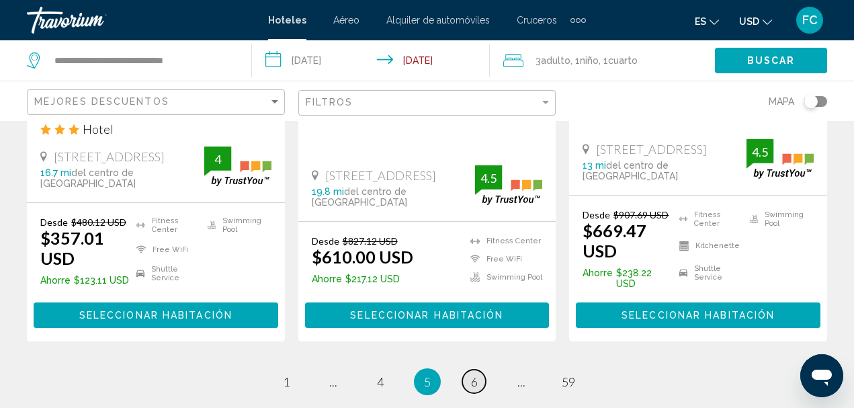
click at [473, 374] on span "6" at bounding box center [474, 381] width 7 height 15
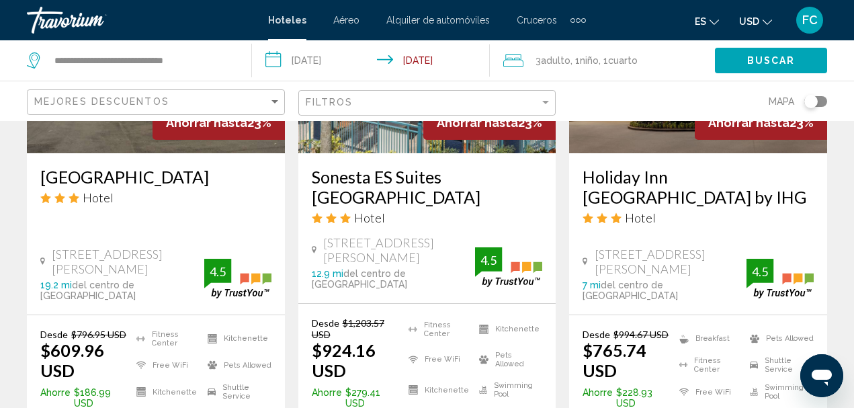
scroll to position [2073, 0]
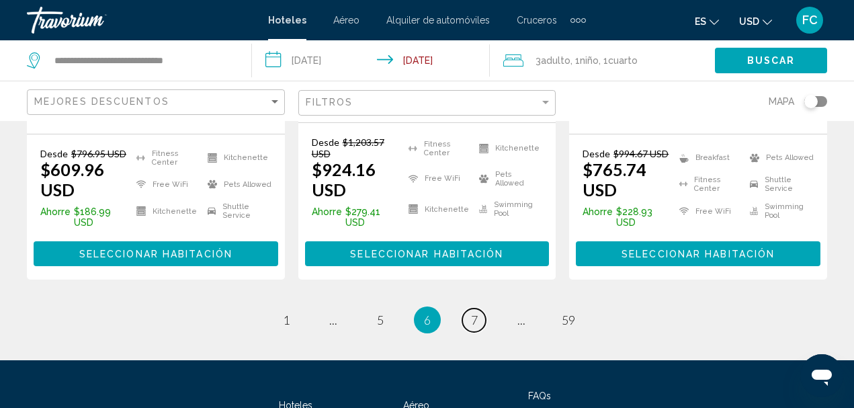
click at [478, 309] on link "page 7" at bounding box center [474, 321] width 24 height 24
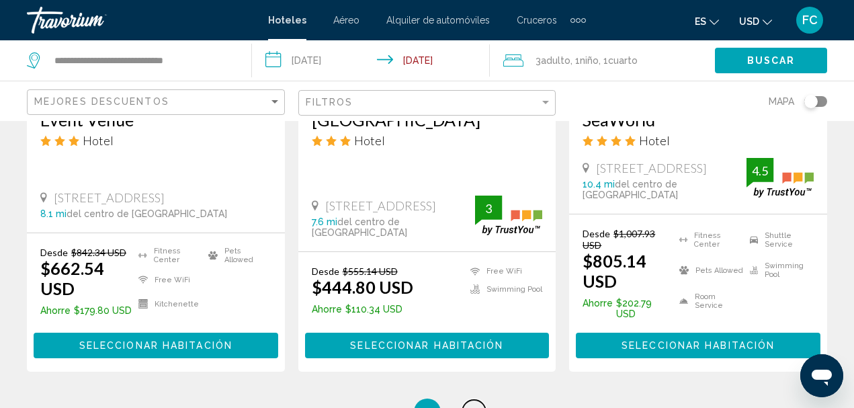
scroll to position [2016, 0]
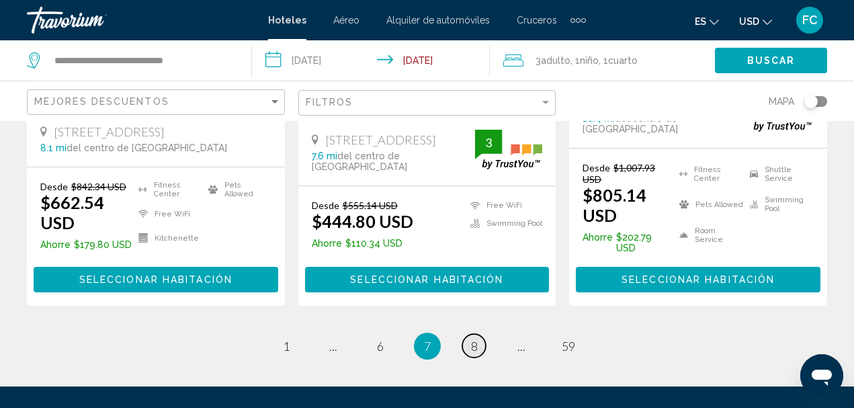
click at [479, 334] on link "page 8" at bounding box center [474, 346] width 24 height 24
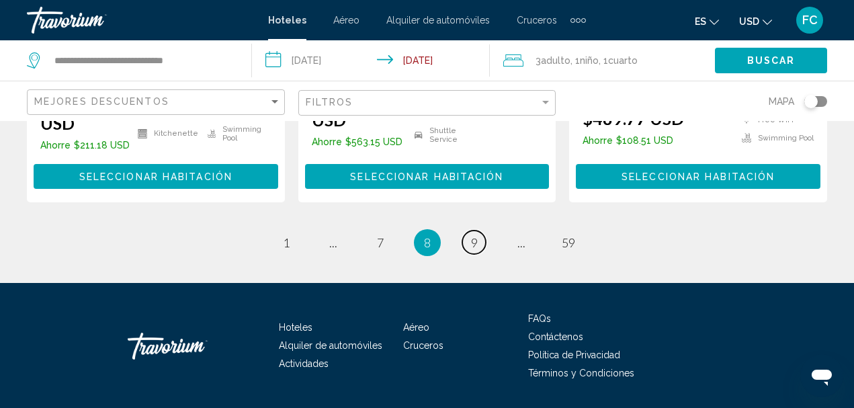
scroll to position [2086, 0]
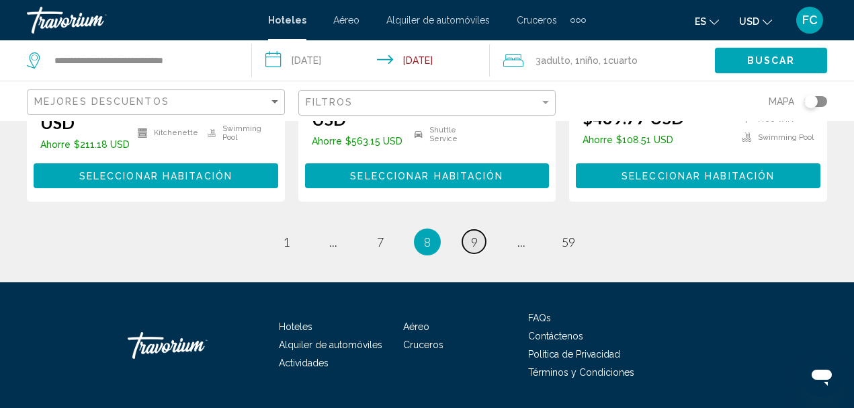
click at [472, 235] on span "9" at bounding box center [474, 242] width 7 height 15
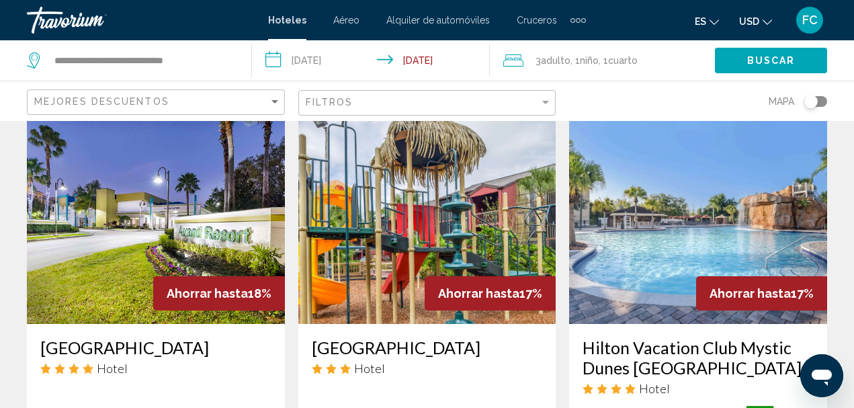
scroll to position [605, 0]
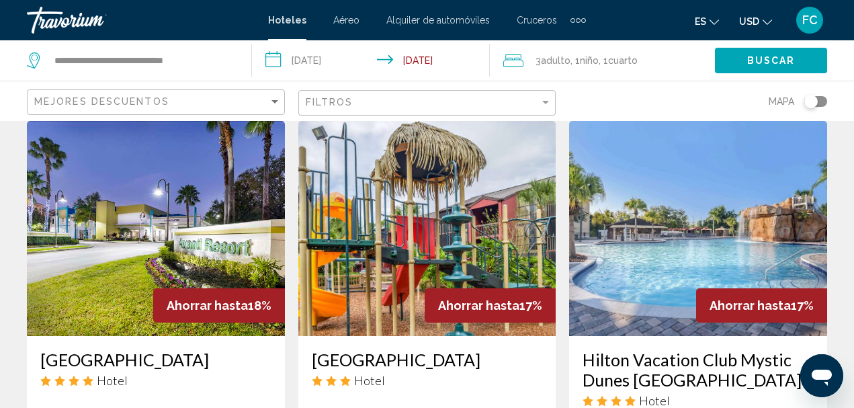
click at [161, 212] on img "Main content" at bounding box center [156, 228] width 258 height 215
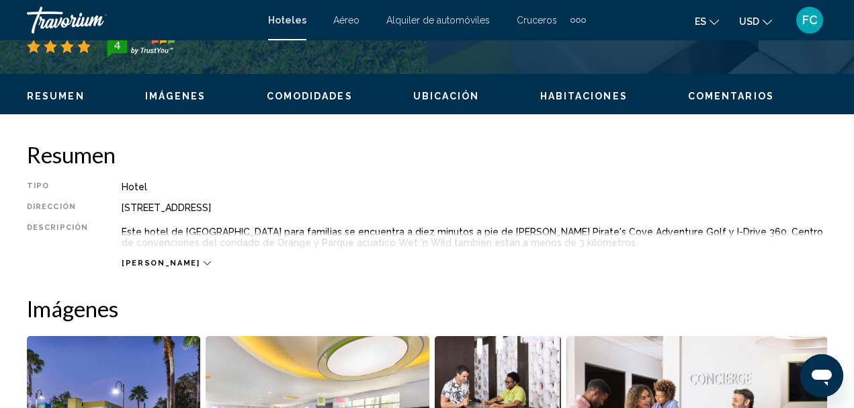
scroll to position [155, 0]
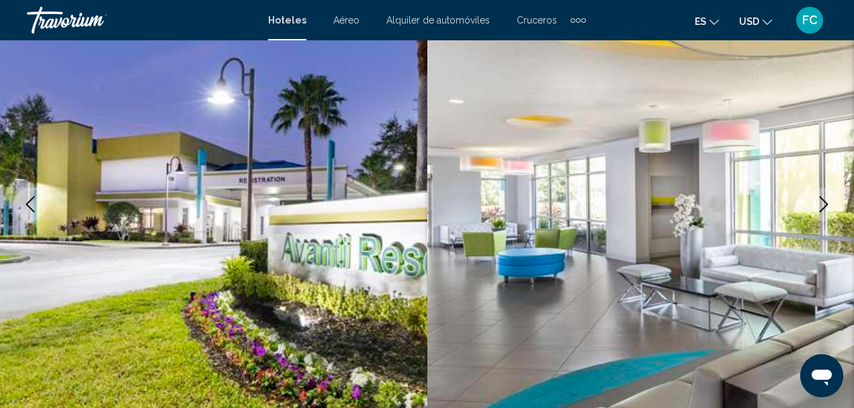
click at [826, 202] on icon "Next image" at bounding box center [824, 204] width 9 height 16
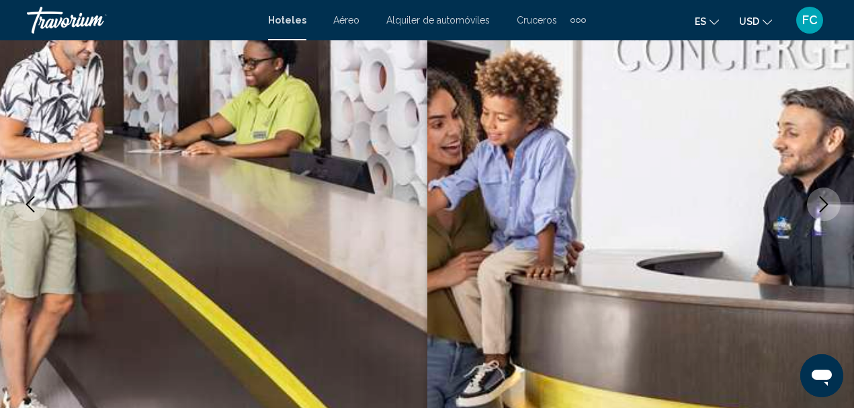
click at [827, 202] on icon "Next image" at bounding box center [824, 204] width 16 height 16
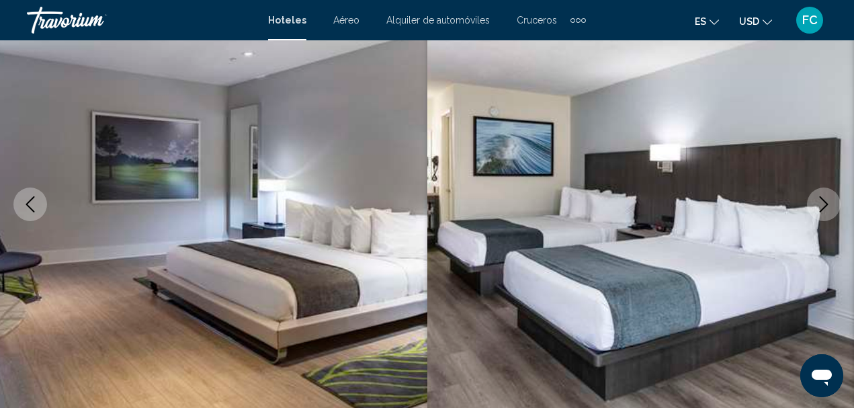
click at [826, 203] on icon "Next image" at bounding box center [824, 204] width 9 height 16
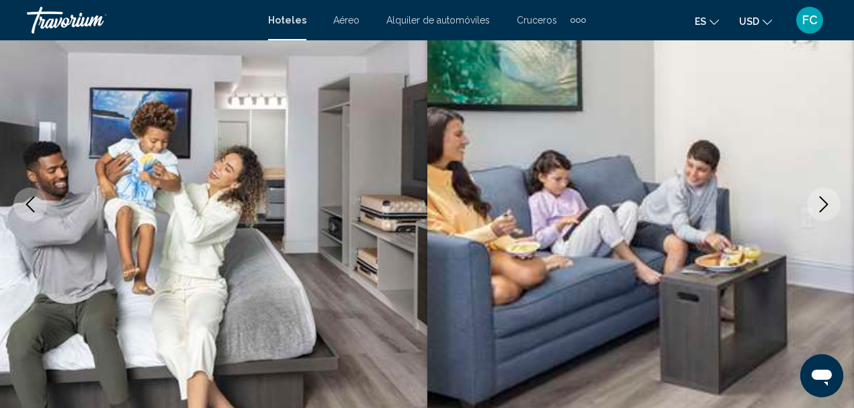
click at [826, 203] on icon "Next image" at bounding box center [824, 204] width 9 height 16
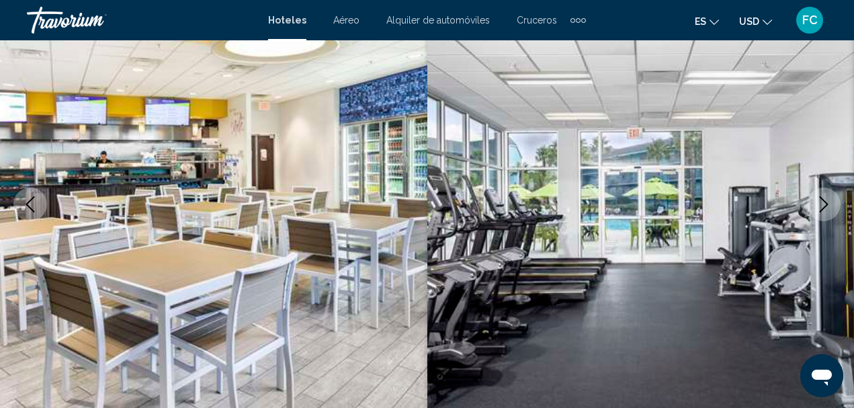
click at [826, 203] on icon "Next image" at bounding box center [824, 204] width 9 height 16
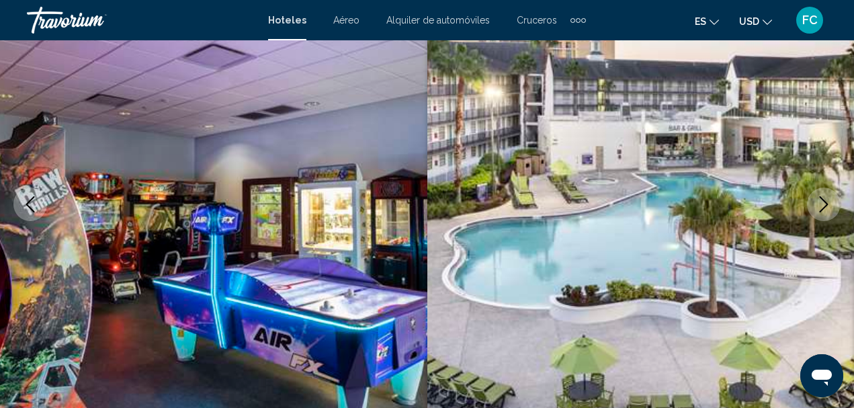
click at [826, 203] on icon "Next image" at bounding box center [824, 204] width 9 height 16
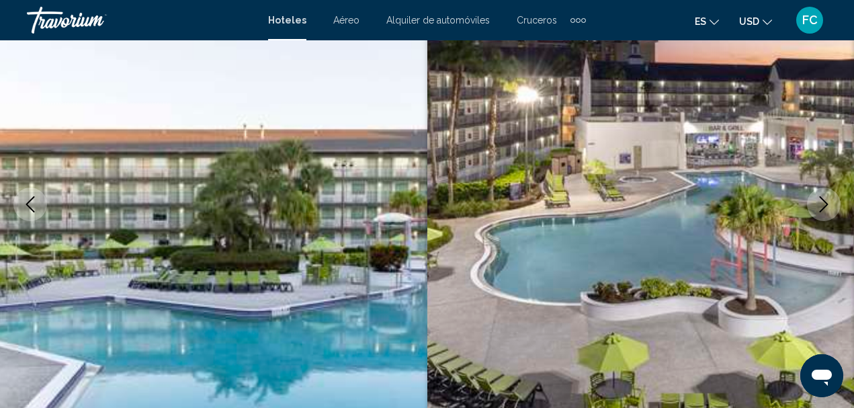
click at [826, 203] on icon "Next image" at bounding box center [824, 204] width 9 height 16
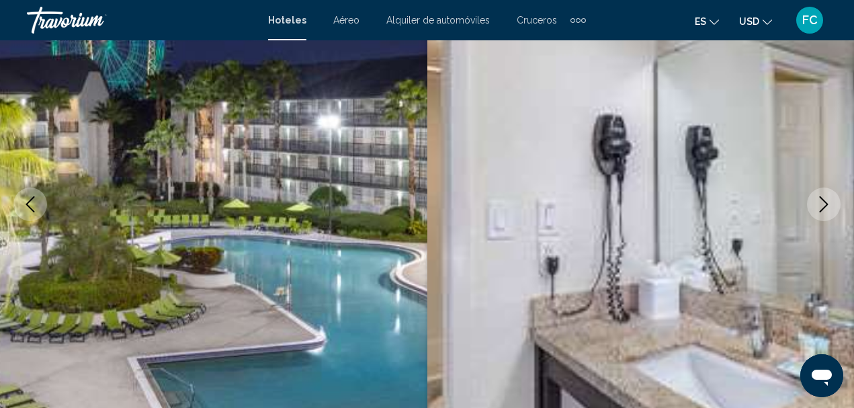
click at [826, 203] on icon "Next image" at bounding box center [824, 204] width 9 height 16
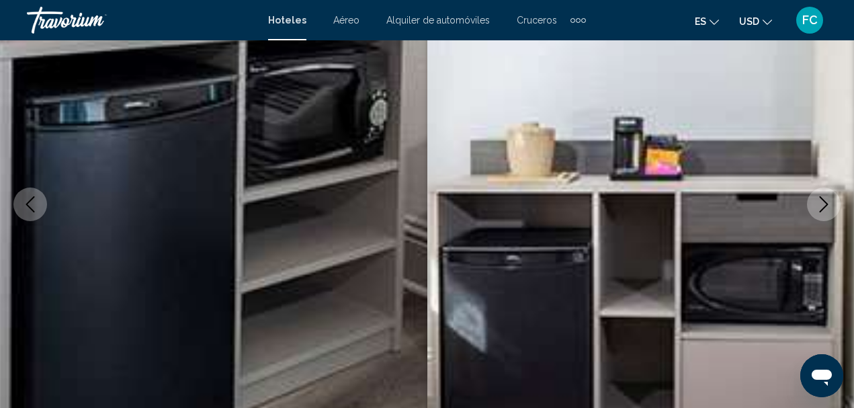
click at [826, 203] on icon "Next image" at bounding box center [824, 204] width 9 height 16
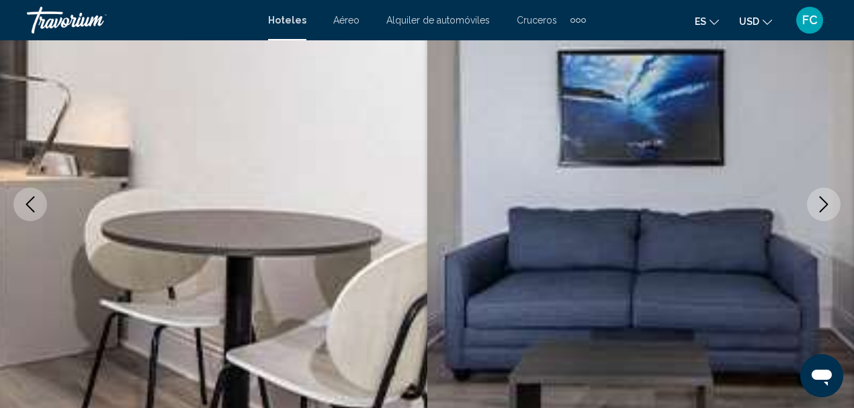
click at [826, 203] on icon "Next image" at bounding box center [824, 204] width 9 height 16
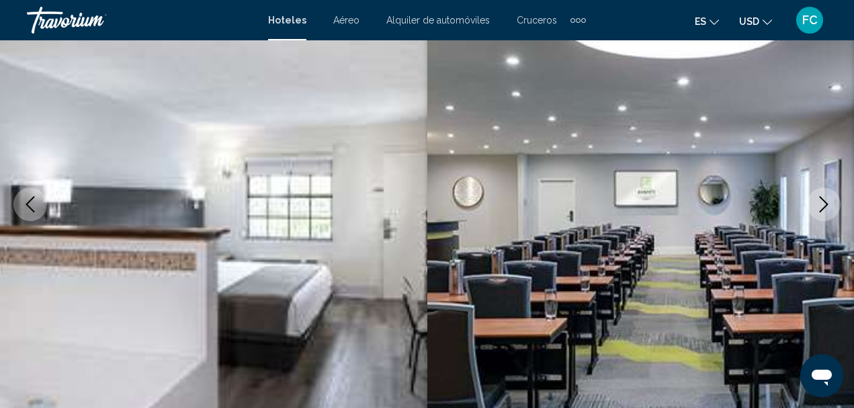
click at [826, 203] on icon "Next image" at bounding box center [824, 204] width 9 height 16
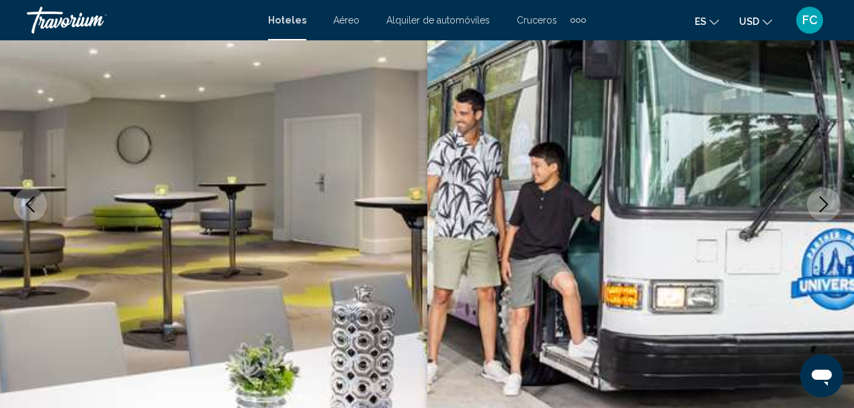
click at [826, 203] on icon "Next image" at bounding box center [824, 204] width 9 height 16
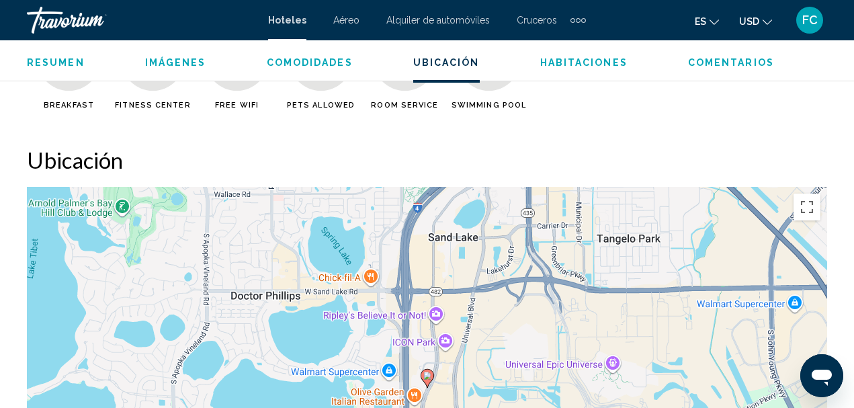
scroll to position [1233, 0]
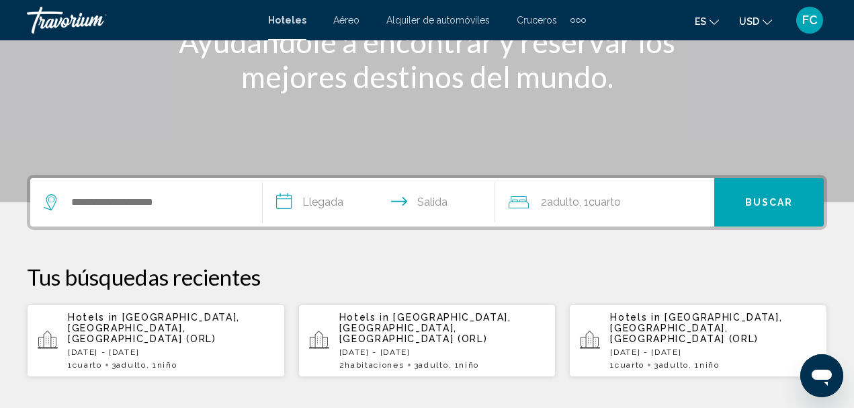
scroll to position [202, 0]
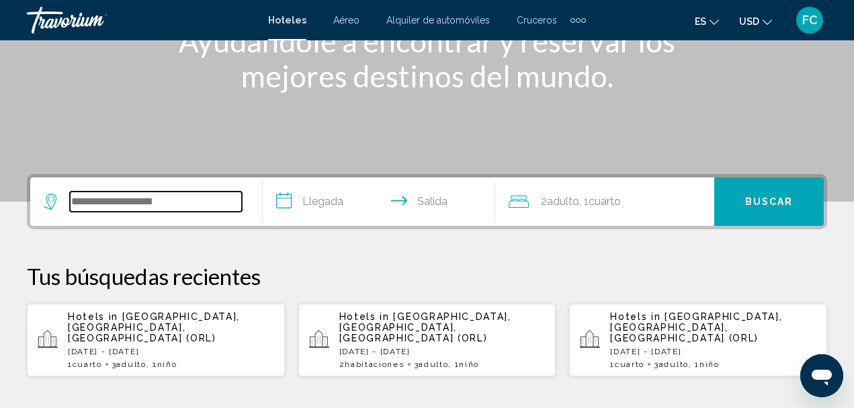
click at [178, 194] on input "Search widget" at bounding box center [156, 202] width 172 height 20
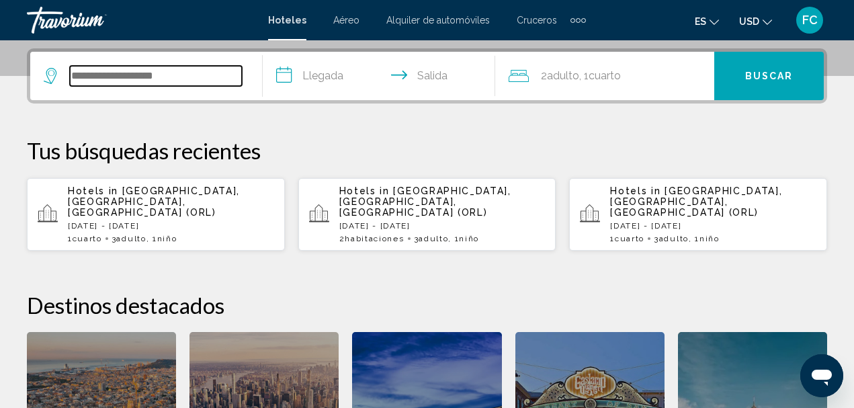
scroll to position [332, 0]
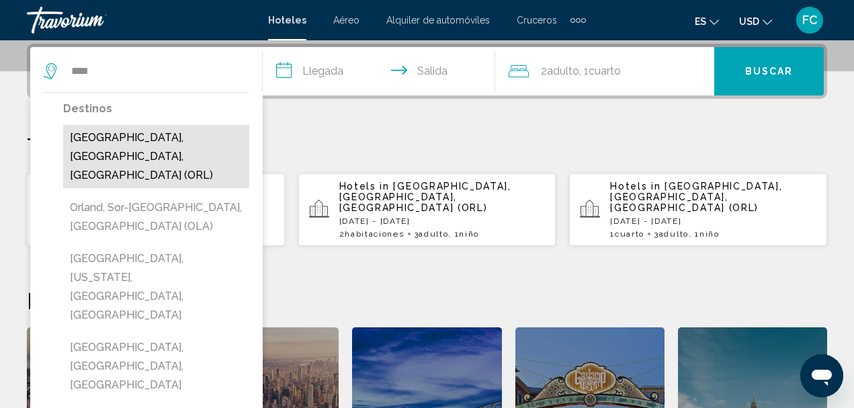
click at [196, 142] on button "[GEOGRAPHIC_DATA], [GEOGRAPHIC_DATA], [GEOGRAPHIC_DATA] (ORL)" at bounding box center [156, 156] width 186 height 63
type input "**********"
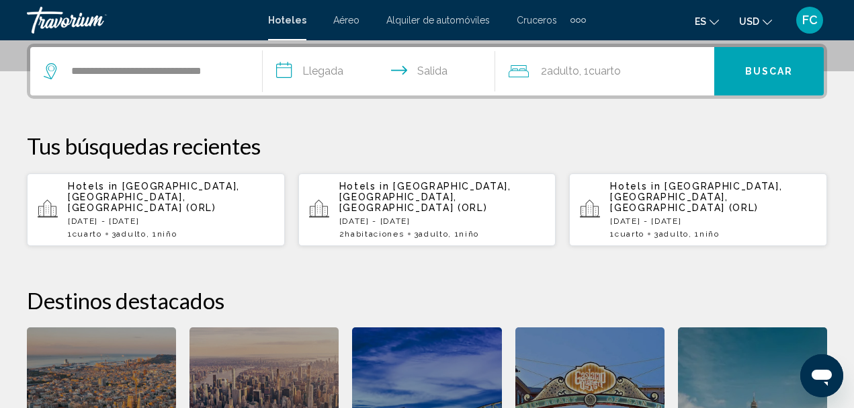
click at [289, 72] on input "**********" at bounding box center [382, 73] width 238 height 52
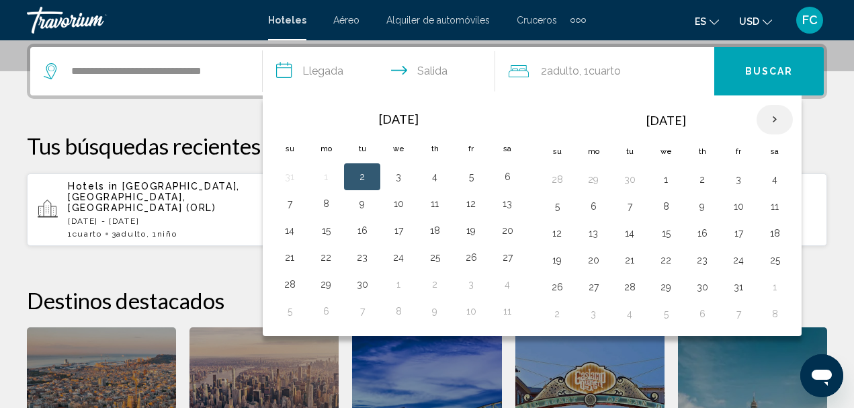
click at [774, 122] on th "Next month" at bounding box center [775, 120] width 36 height 30
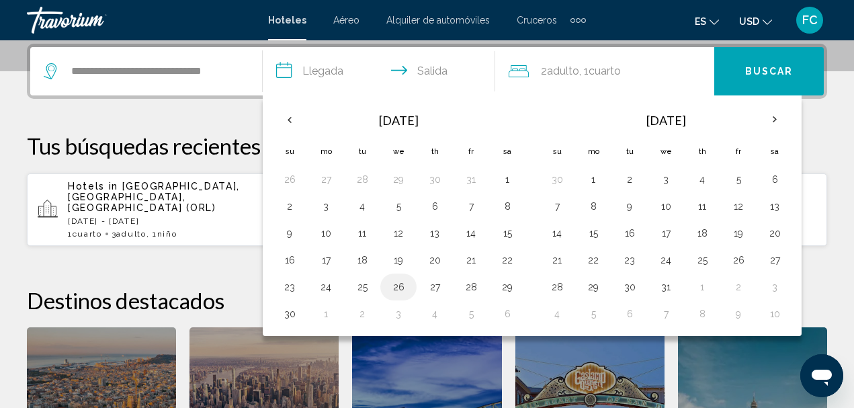
click at [395, 287] on button "26" at bounding box center [399, 287] width 22 height 19
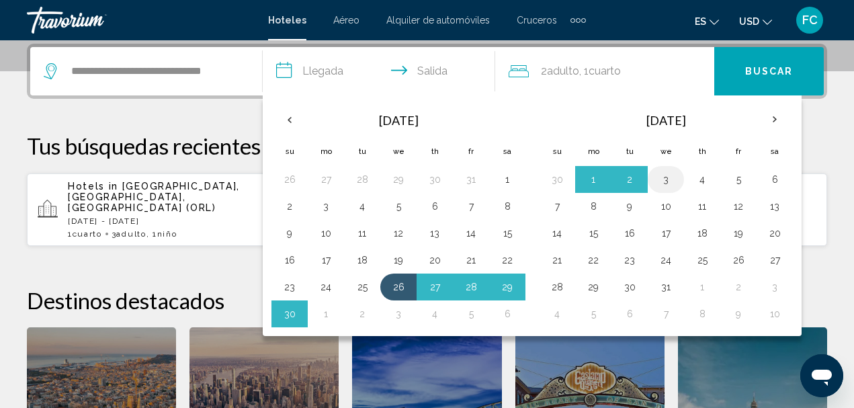
click at [663, 183] on button "3" at bounding box center [666, 179] width 22 height 19
type input "**********"
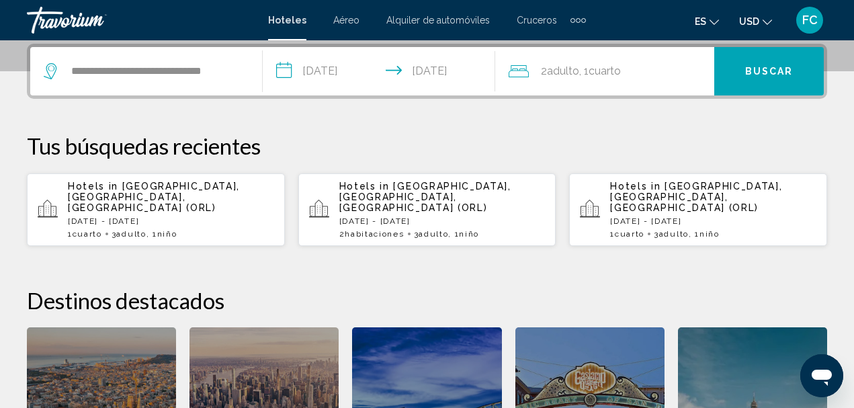
click at [559, 69] on span "Adulto" at bounding box center [563, 71] width 32 height 13
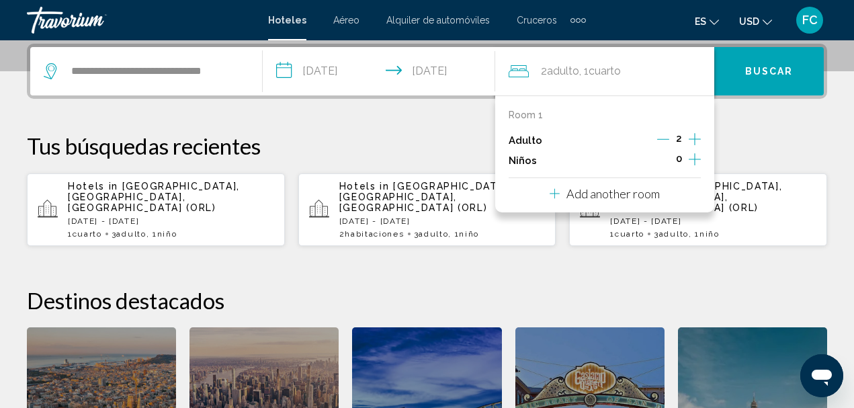
click at [696, 139] on icon "Increment adults" at bounding box center [695, 139] width 12 height 12
click at [694, 157] on icon "Increment children" at bounding box center [695, 159] width 12 height 16
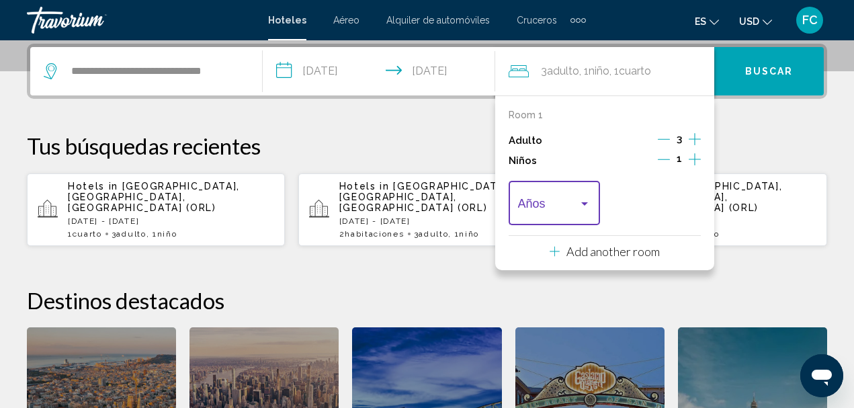
click at [583, 202] on div "Travelers: 3 adults, 1 child" at bounding box center [584, 203] width 7 height 3
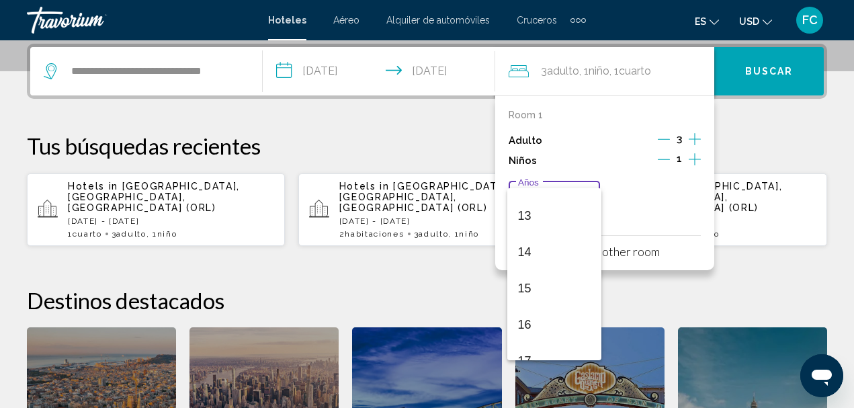
scroll to position [481, 0]
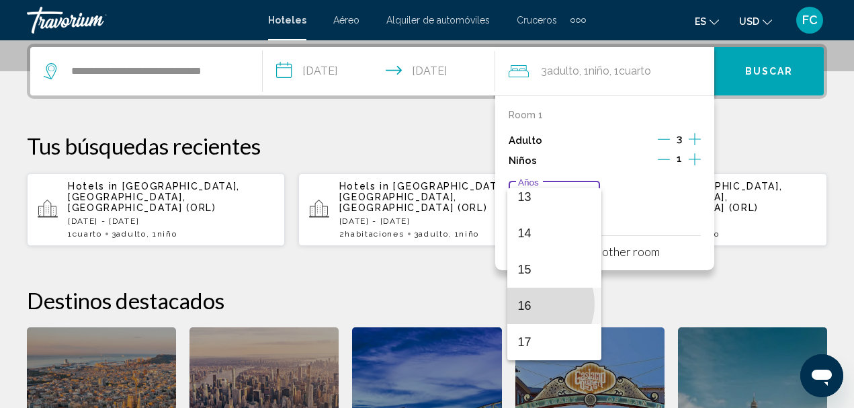
click at [530, 304] on span "16" at bounding box center [554, 306] width 73 height 36
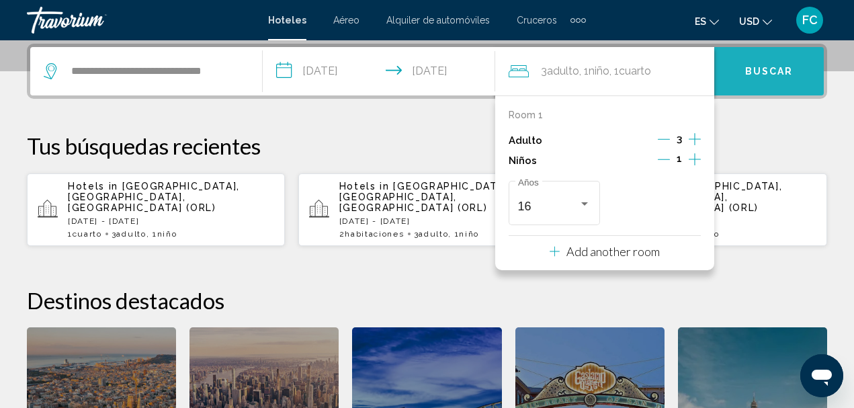
click at [763, 71] on span "Buscar" at bounding box center [769, 72] width 48 height 11
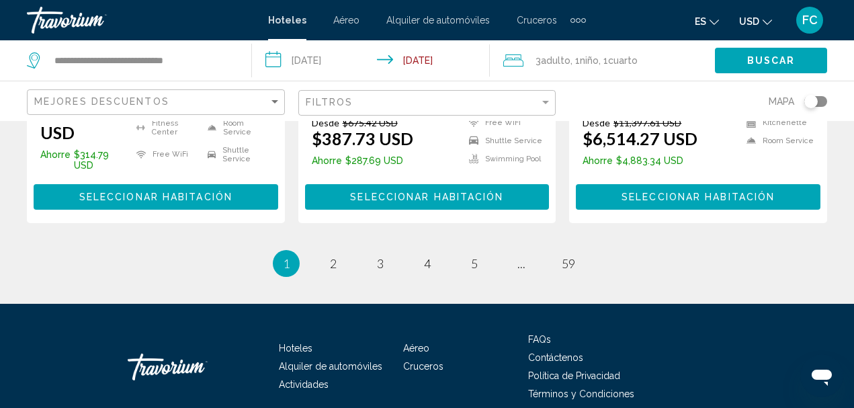
scroll to position [2094, 0]
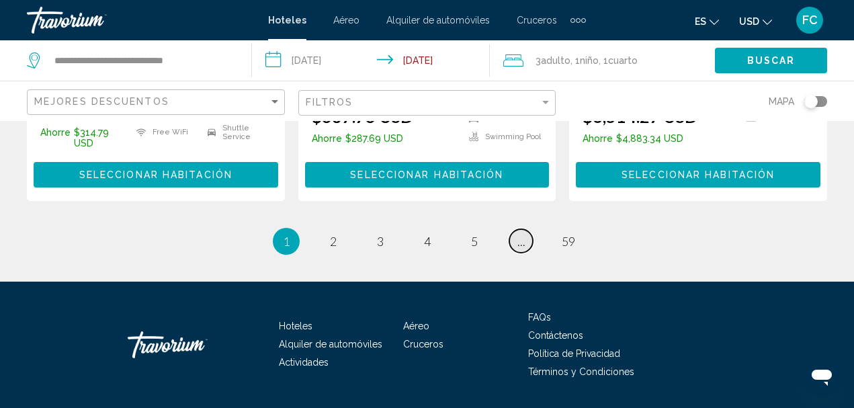
click at [518, 234] on span "..." at bounding box center [522, 241] width 8 height 15
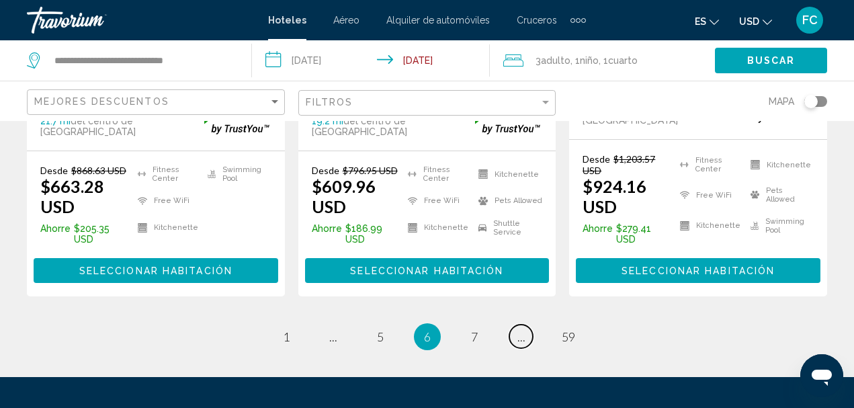
scroll to position [2053, 0]
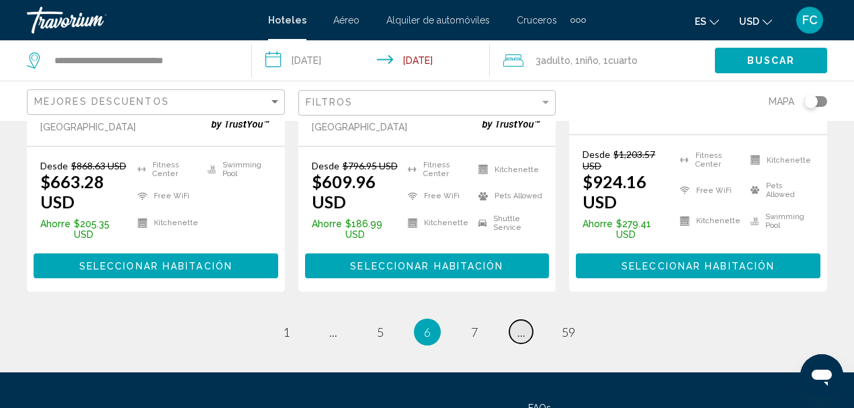
click at [520, 325] on span "..." at bounding box center [522, 332] width 8 height 15
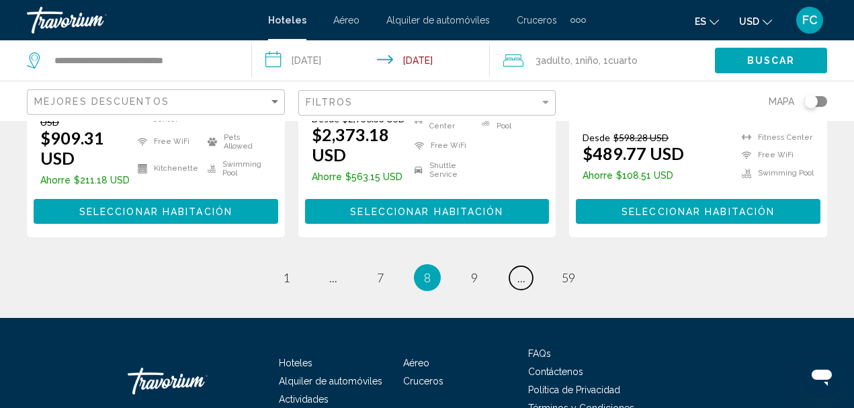
scroll to position [2053, 0]
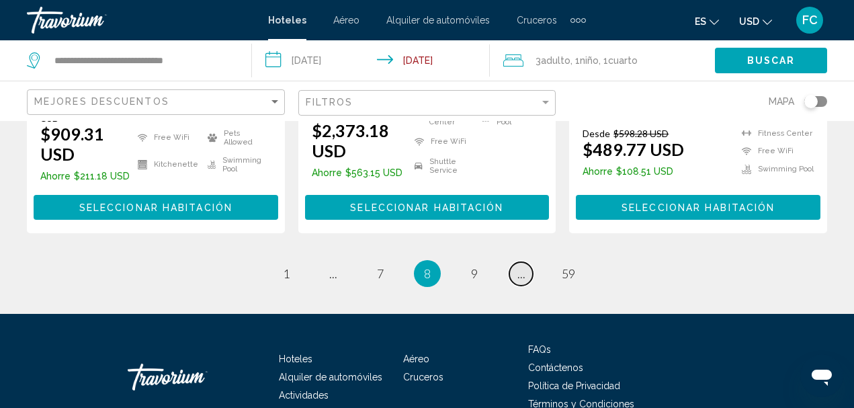
click at [522, 266] on span "..." at bounding box center [522, 273] width 8 height 15
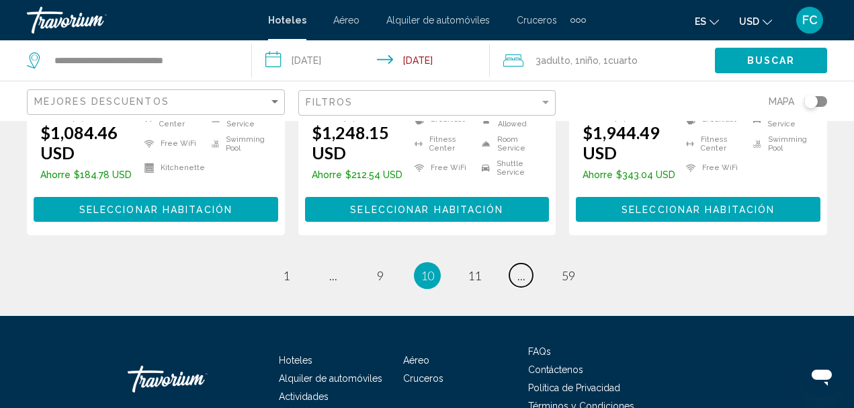
scroll to position [2078, 0]
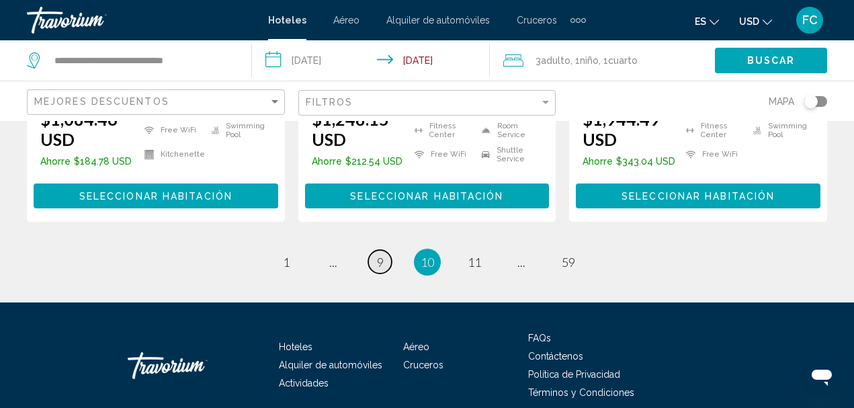
click at [381, 255] on span "9" at bounding box center [380, 262] width 7 height 15
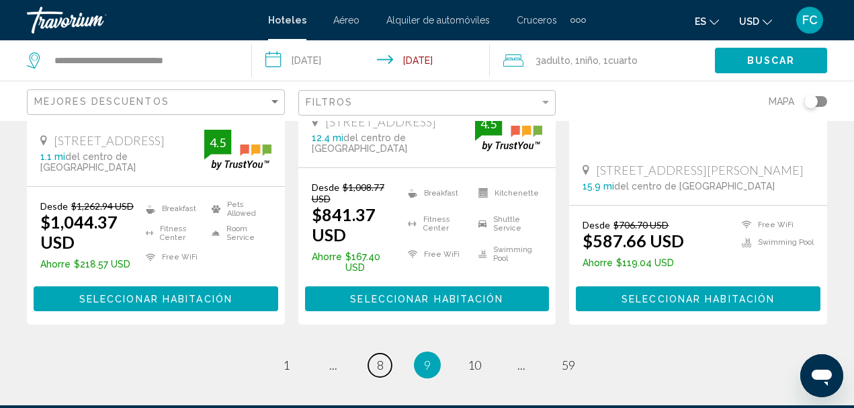
scroll to position [2016, 0]
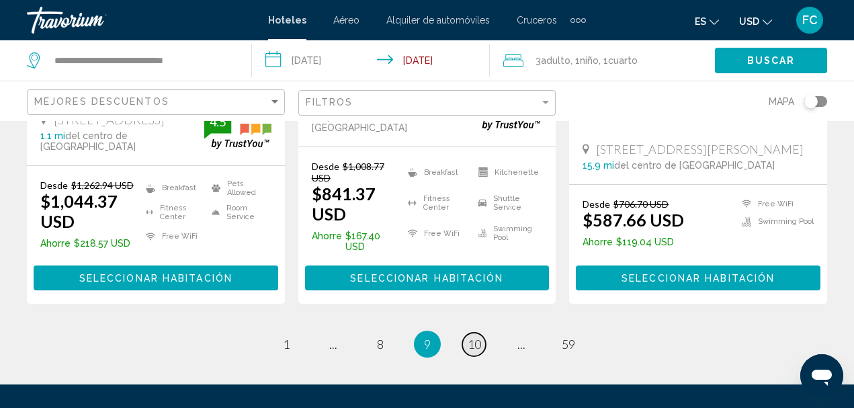
click at [477, 337] on span "10" at bounding box center [474, 344] width 13 height 15
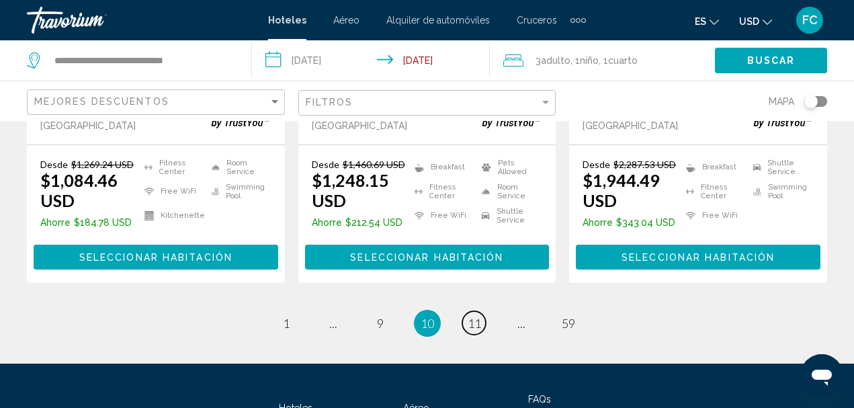
scroll to position [2078, 0]
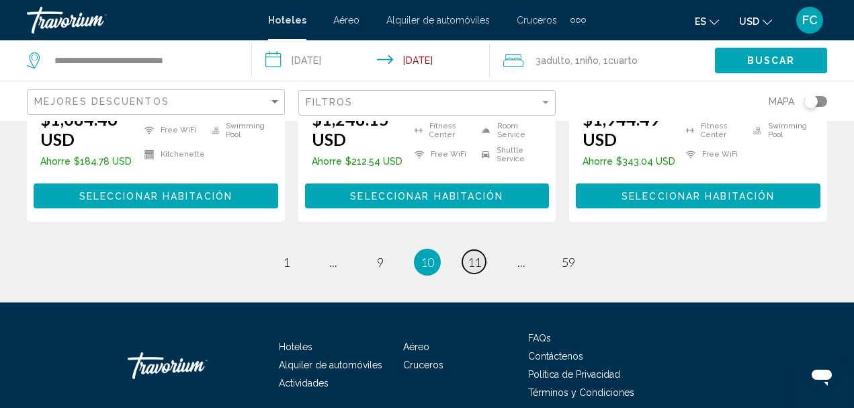
click at [477, 255] on span "11" at bounding box center [474, 262] width 13 height 15
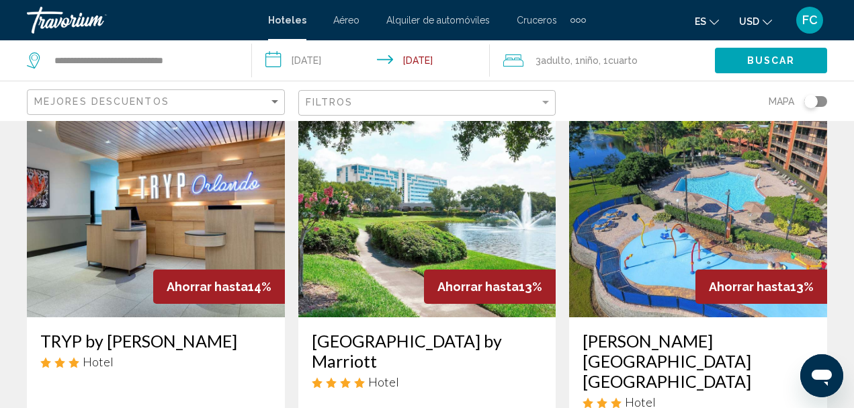
scroll to position [1075, 0]
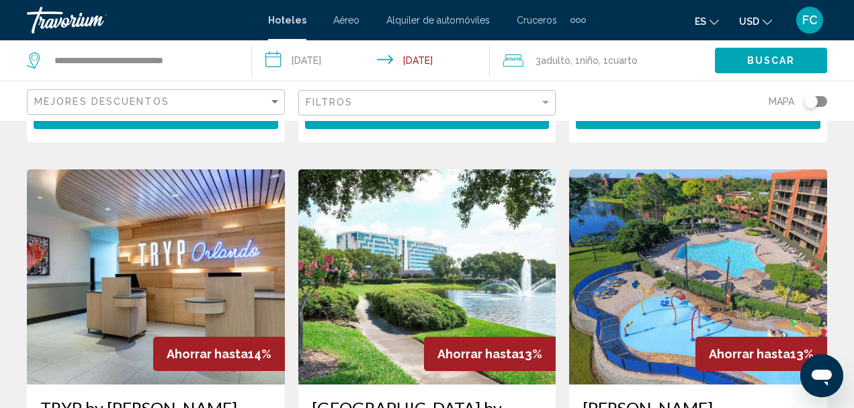
click at [807, 231] on img "Main content" at bounding box center [698, 276] width 258 height 215
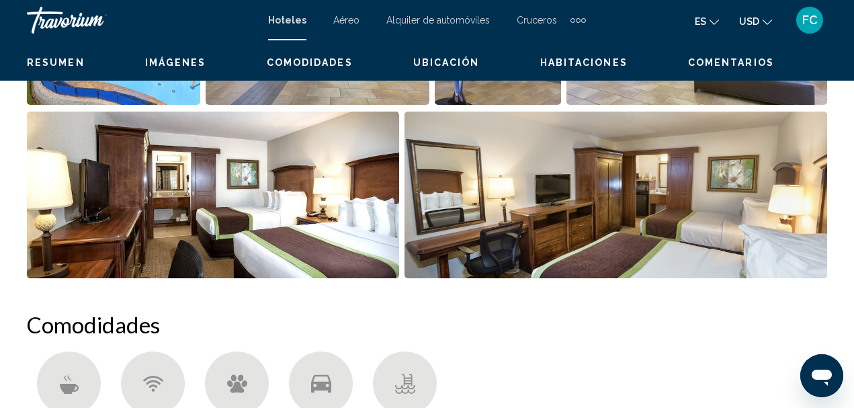
scroll to position [155, 0]
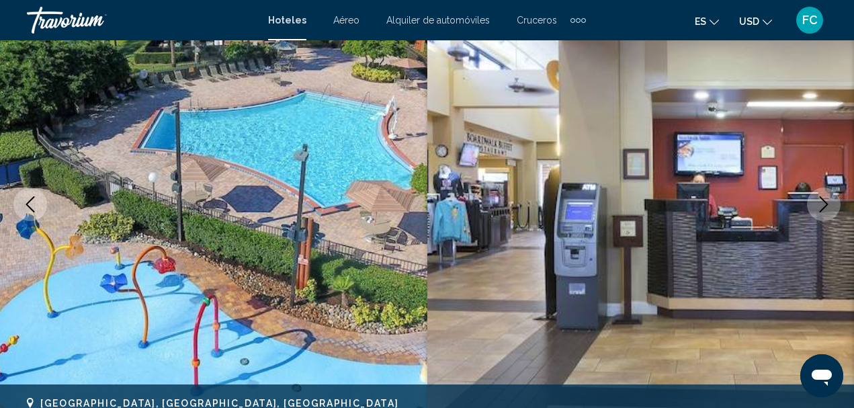
click at [821, 206] on icon "Next image" at bounding box center [824, 204] width 16 height 16
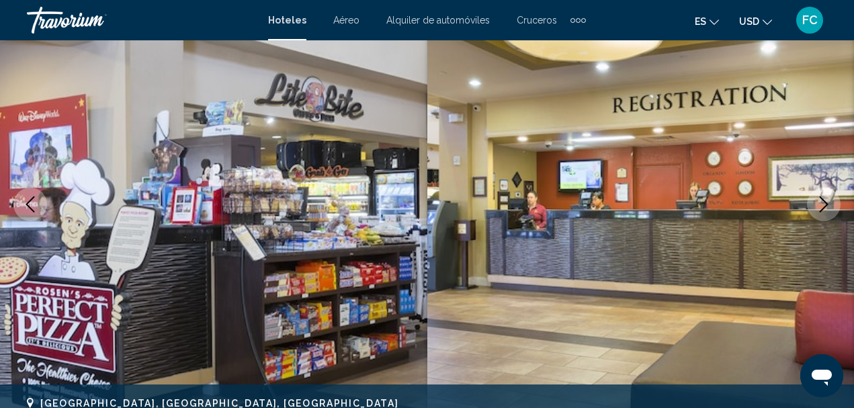
click at [821, 205] on icon "Next image" at bounding box center [824, 204] width 16 height 16
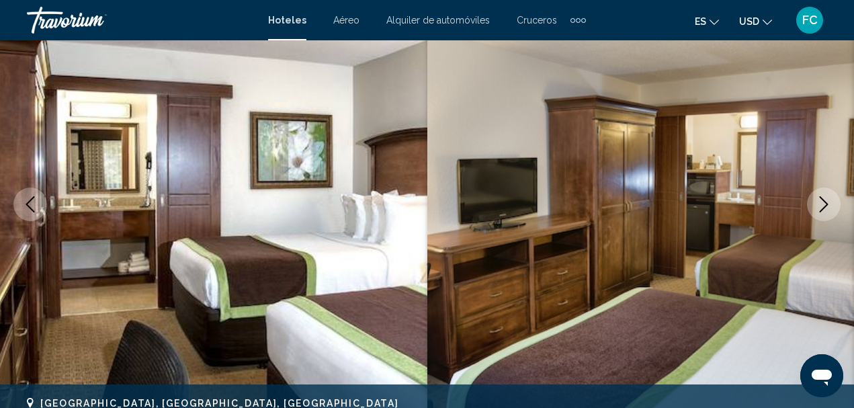
click at [821, 205] on icon "Next image" at bounding box center [824, 204] width 16 height 16
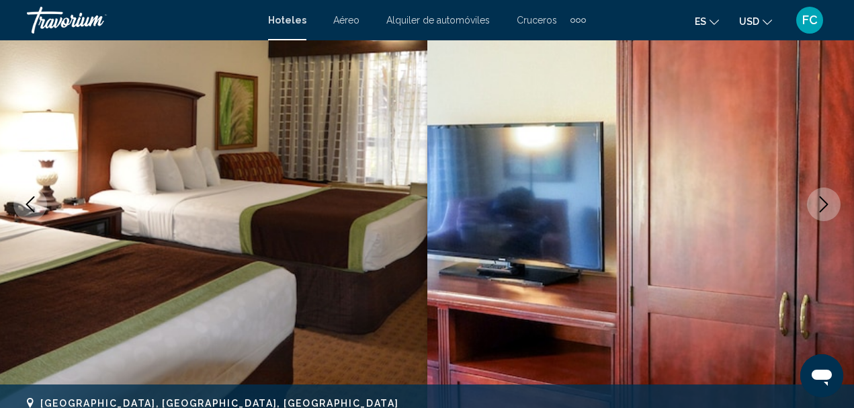
click at [821, 208] on icon "Next image" at bounding box center [824, 204] width 16 height 16
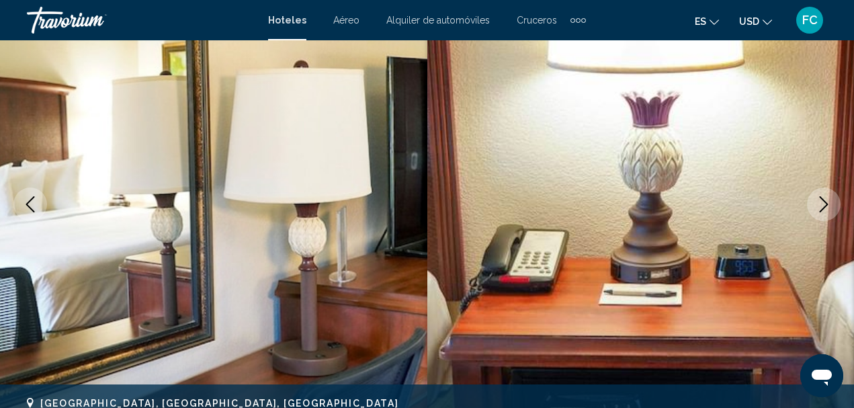
click at [821, 208] on icon "Next image" at bounding box center [824, 204] width 16 height 16
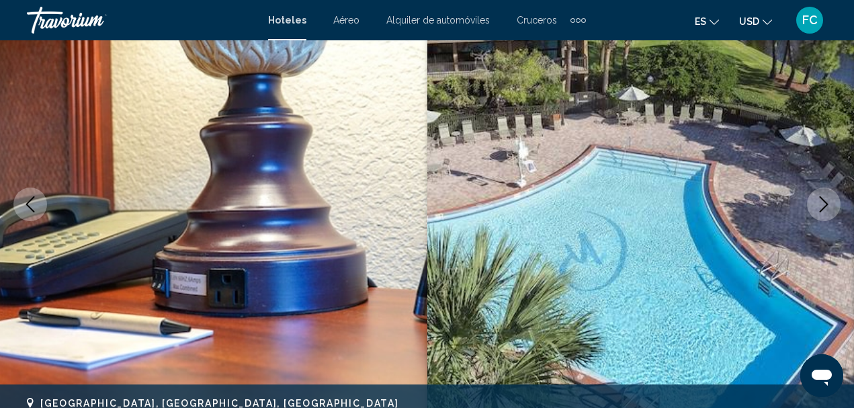
click at [819, 204] on icon "Next image" at bounding box center [824, 204] width 16 height 16
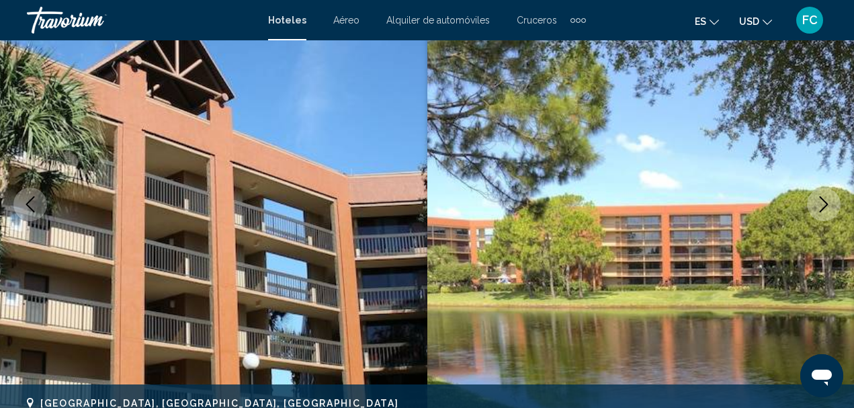
click at [819, 202] on icon "Next image" at bounding box center [824, 204] width 16 height 16
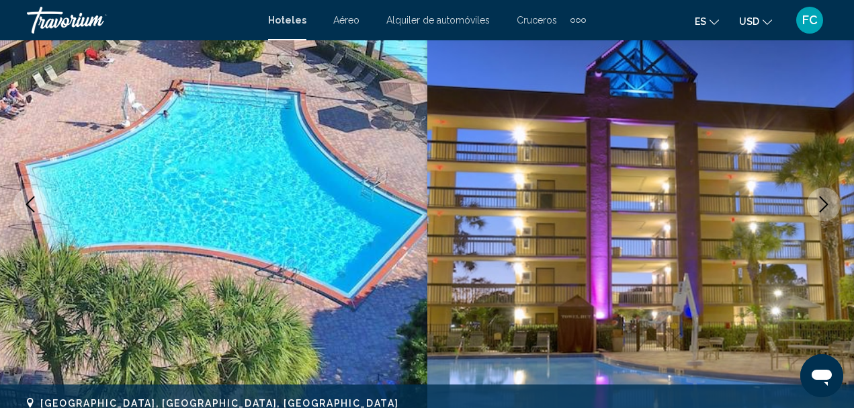
click at [828, 200] on icon "Next image" at bounding box center [824, 204] width 16 height 16
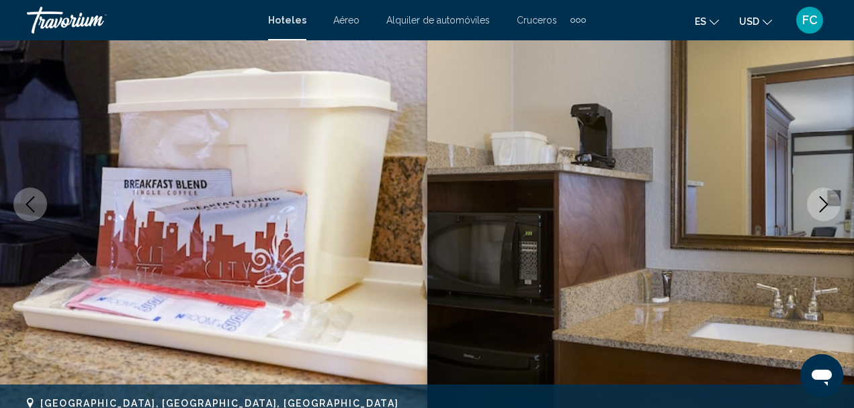
click at [825, 200] on icon "Next image" at bounding box center [824, 204] width 16 height 16
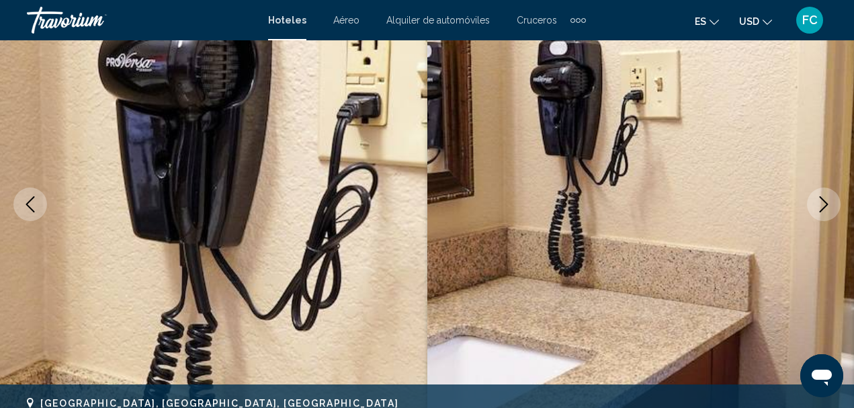
click at [823, 200] on icon "Next image" at bounding box center [824, 204] width 16 height 16
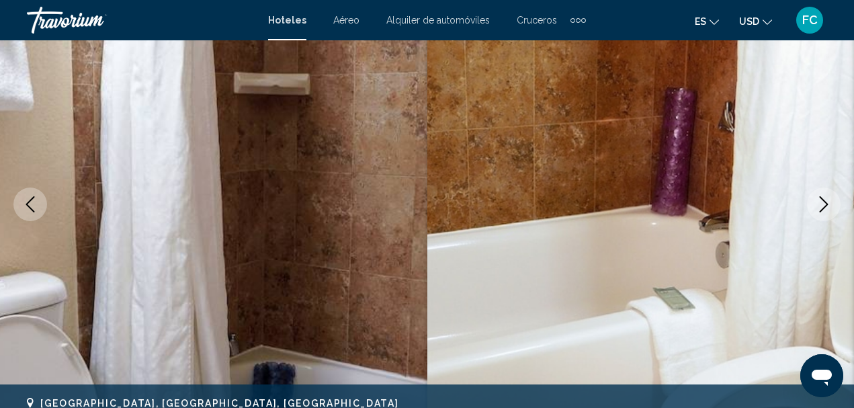
click at [823, 200] on icon "Next image" at bounding box center [824, 204] width 16 height 16
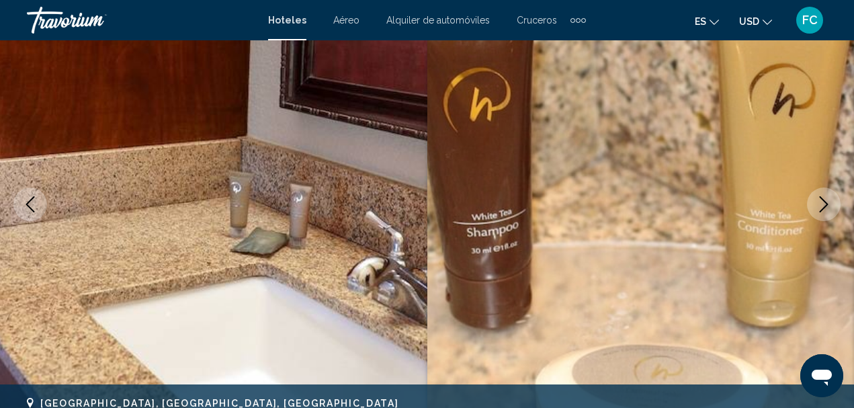
click at [823, 200] on icon "Next image" at bounding box center [824, 204] width 16 height 16
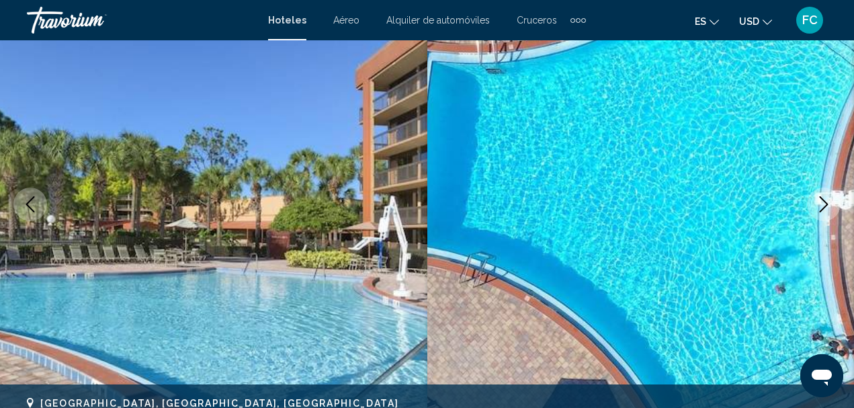
click at [823, 200] on icon "Next image" at bounding box center [824, 204] width 16 height 16
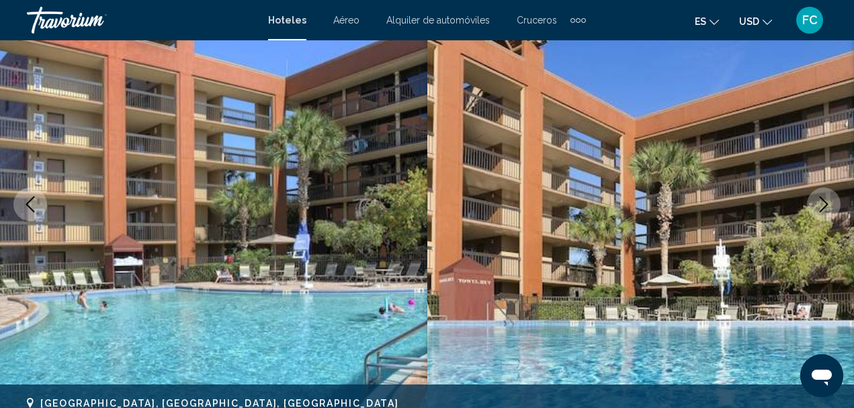
click at [823, 200] on icon "Next image" at bounding box center [824, 204] width 16 height 16
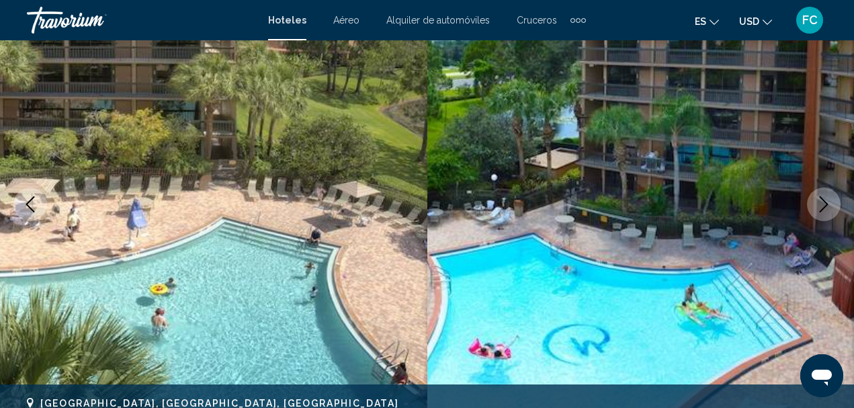
click at [827, 206] on icon "Next image" at bounding box center [824, 204] width 16 height 16
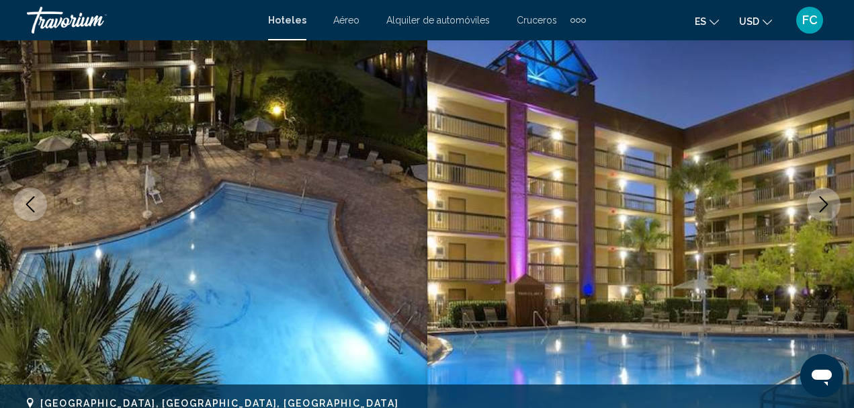
click at [830, 204] on icon "Next image" at bounding box center [824, 204] width 16 height 16
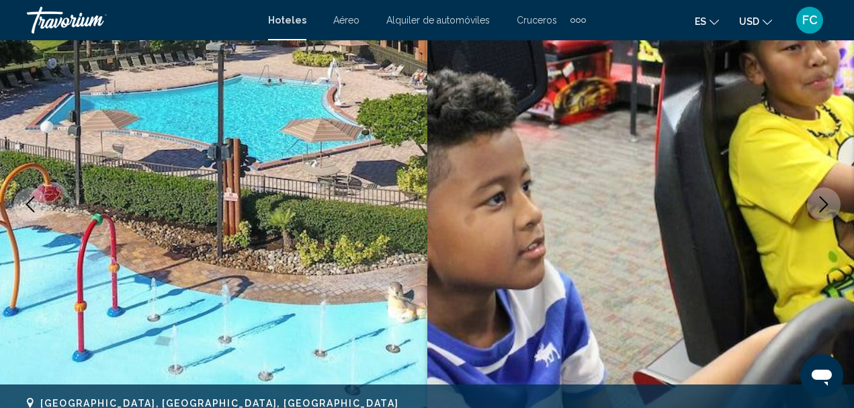
click at [827, 202] on icon "Next image" at bounding box center [824, 204] width 16 height 16
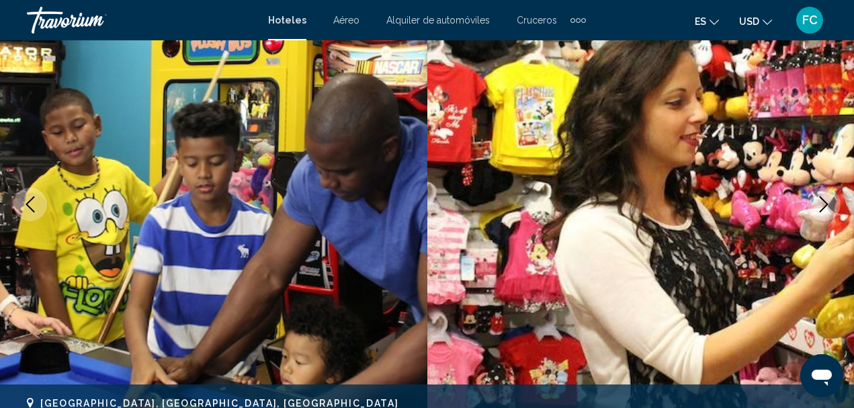
click at [827, 202] on icon "Next image" at bounding box center [824, 204] width 16 height 16
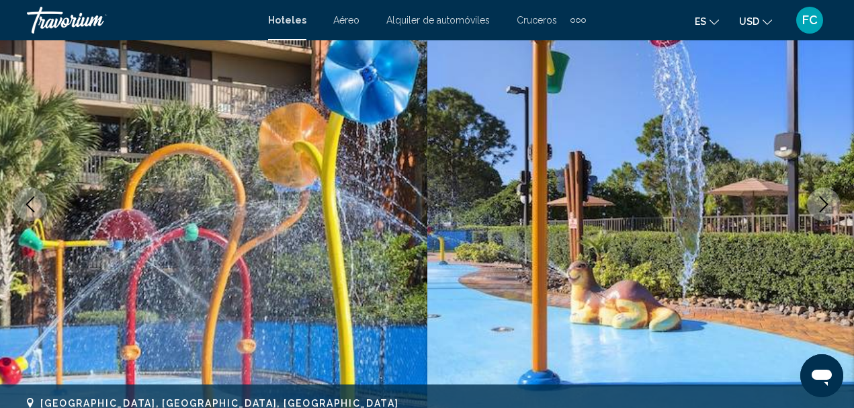
click at [827, 202] on icon "Next image" at bounding box center [824, 204] width 16 height 16
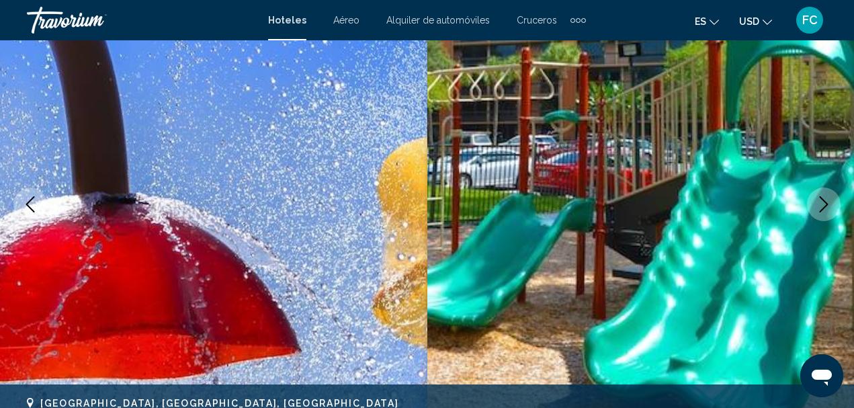
click at [827, 202] on icon "Next image" at bounding box center [824, 204] width 16 height 16
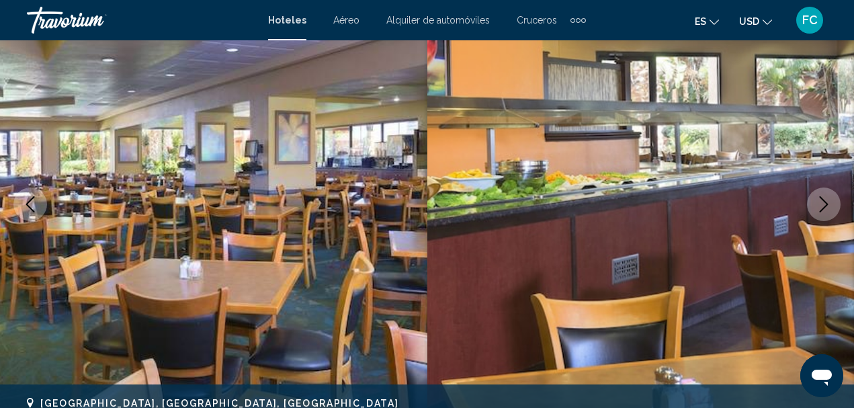
click at [827, 202] on icon "Next image" at bounding box center [824, 204] width 16 height 16
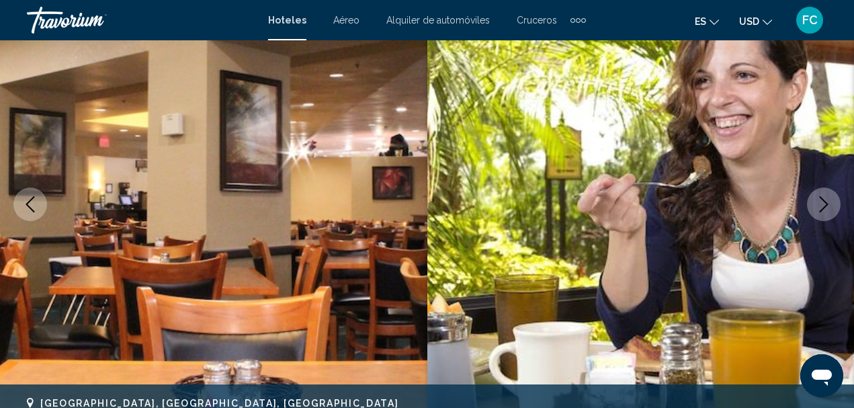
click at [827, 202] on icon "Next image" at bounding box center [824, 204] width 16 height 16
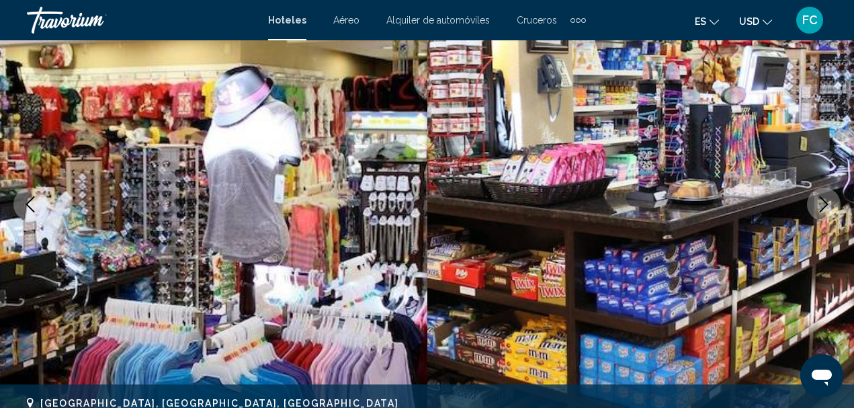
click at [827, 202] on icon "Next image" at bounding box center [824, 204] width 16 height 16
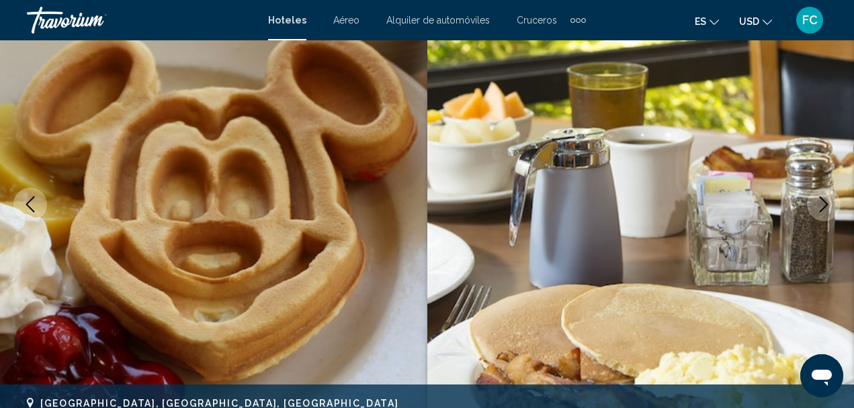
click at [827, 202] on icon "Next image" at bounding box center [824, 204] width 16 height 16
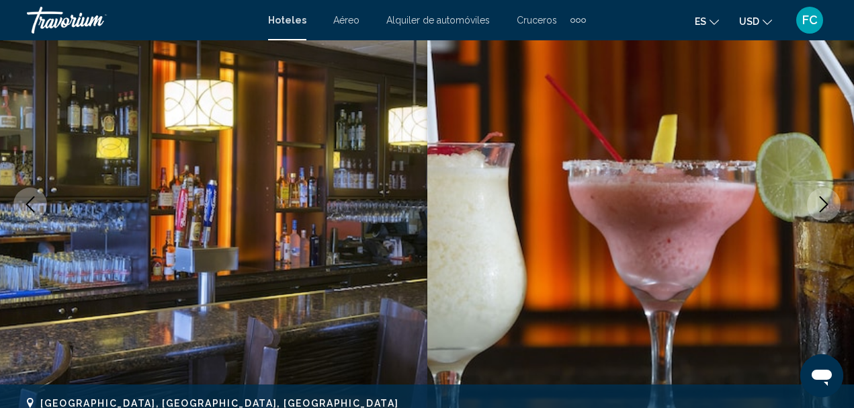
click at [827, 202] on icon "Next image" at bounding box center [824, 204] width 16 height 16
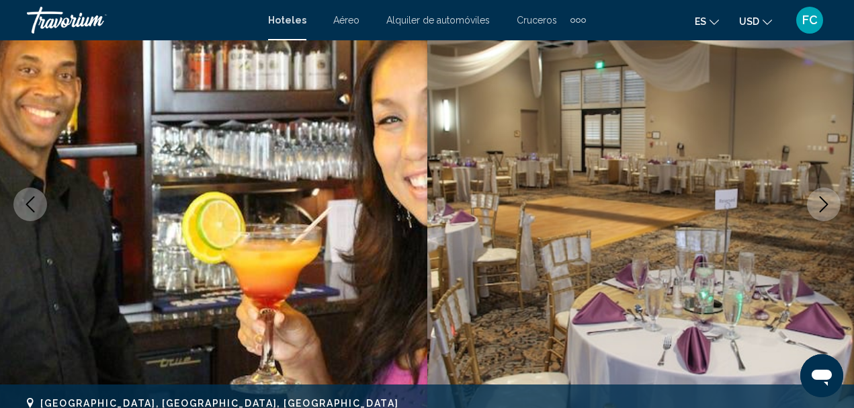
click at [827, 202] on icon "Next image" at bounding box center [824, 204] width 16 height 16
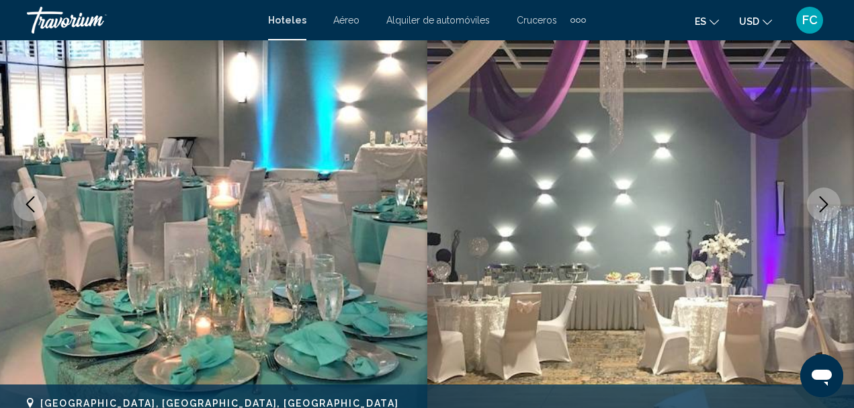
click at [827, 202] on icon "Next image" at bounding box center [824, 204] width 16 height 16
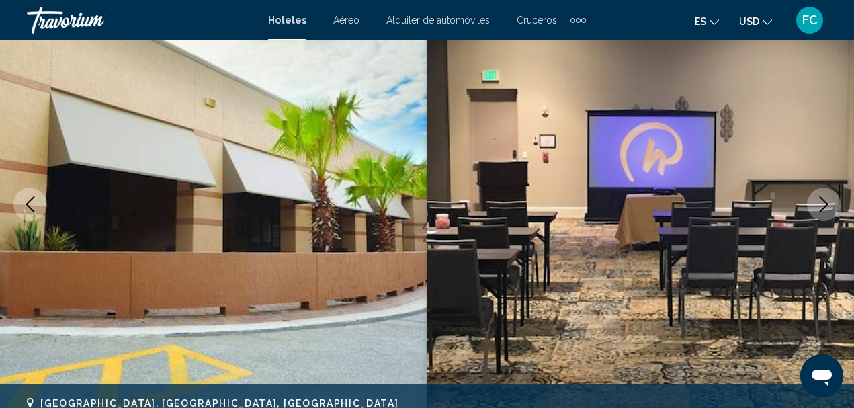
click at [827, 202] on icon "Next image" at bounding box center [824, 204] width 16 height 16
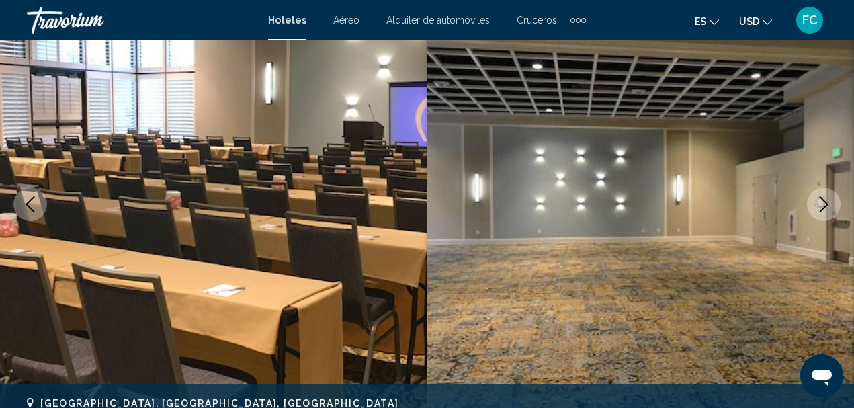
click at [827, 202] on icon "Next image" at bounding box center [824, 204] width 16 height 16
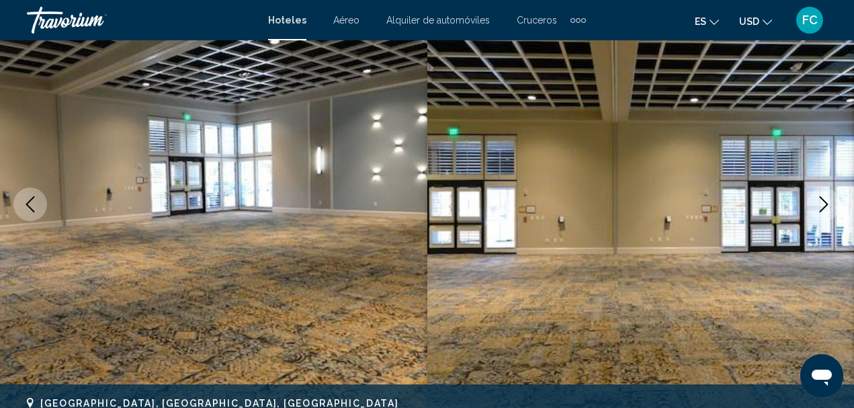
click at [827, 202] on icon "Next image" at bounding box center [824, 204] width 16 height 16
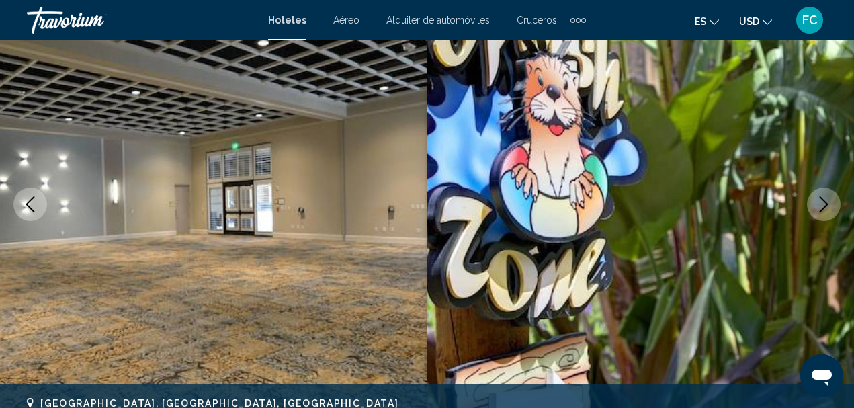
click at [827, 202] on icon "Next image" at bounding box center [824, 204] width 16 height 16
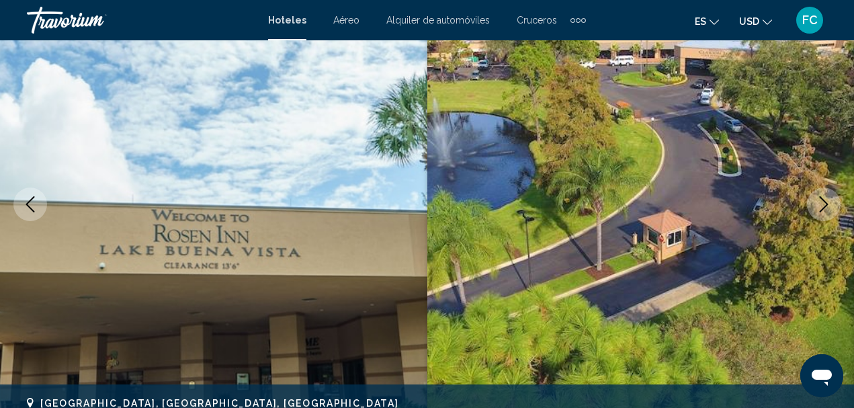
click at [819, 202] on icon "Next image" at bounding box center [824, 204] width 16 height 16
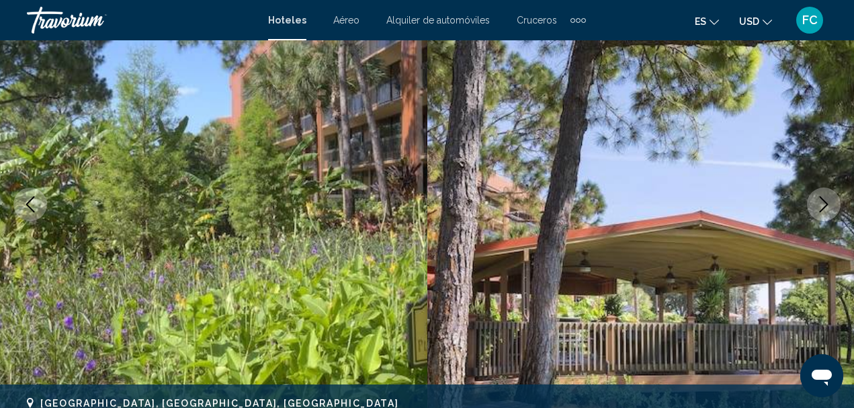
click at [820, 204] on icon "Next image" at bounding box center [824, 204] width 16 height 16
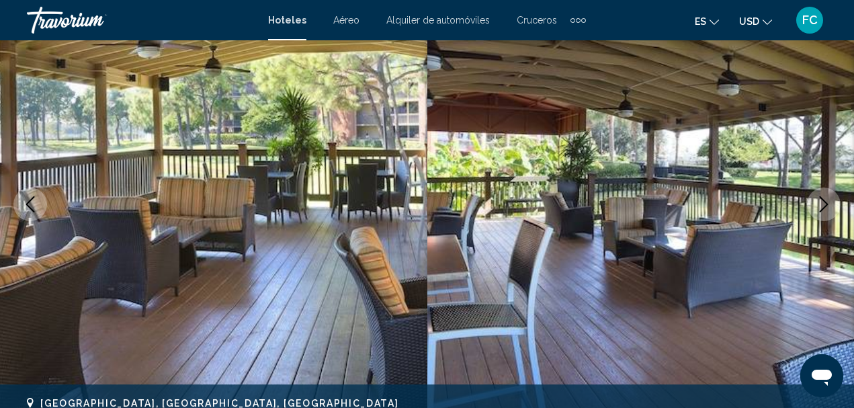
click at [820, 204] on icon "Next image" at bounding box center [824, 204] width 16 height 16
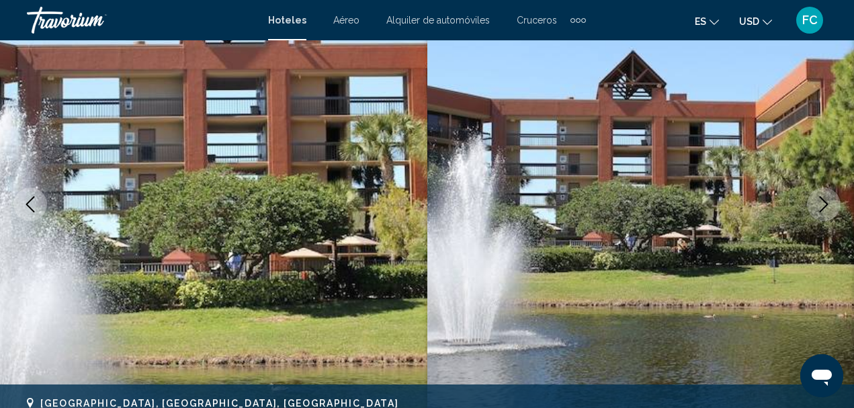
click at [820, 204] on icon "Next image" at bounding box center [824, 204] width 16 height 16
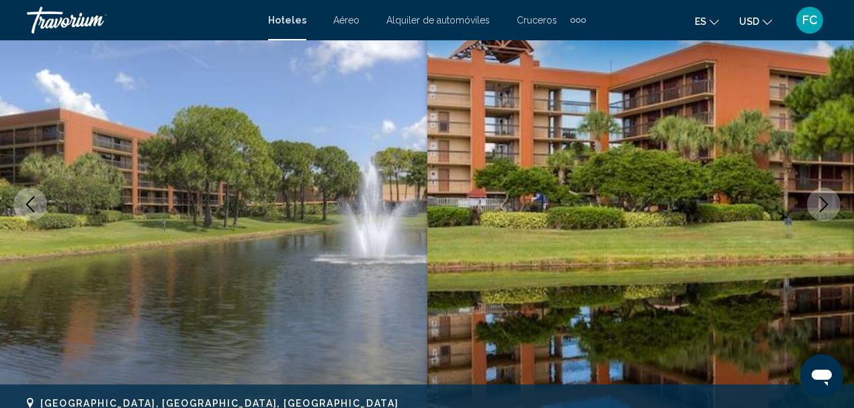
click at [820, 204] on icon "Next image" at bounding box center [824, 204] width 16 height 16
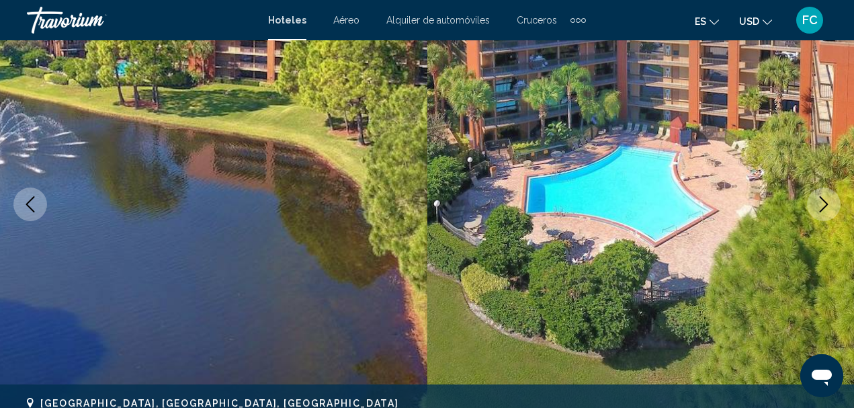
click at [820, 204] on icon "Next image" at bounding box center [824, 204] width 16 height 16
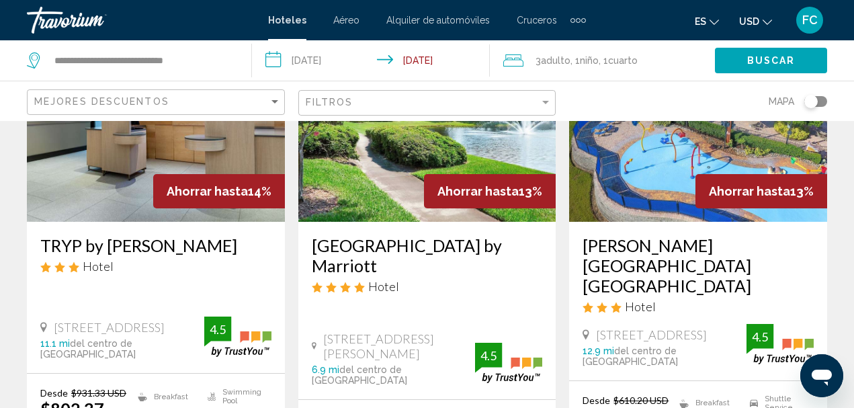
scroll to position [1319, 0]
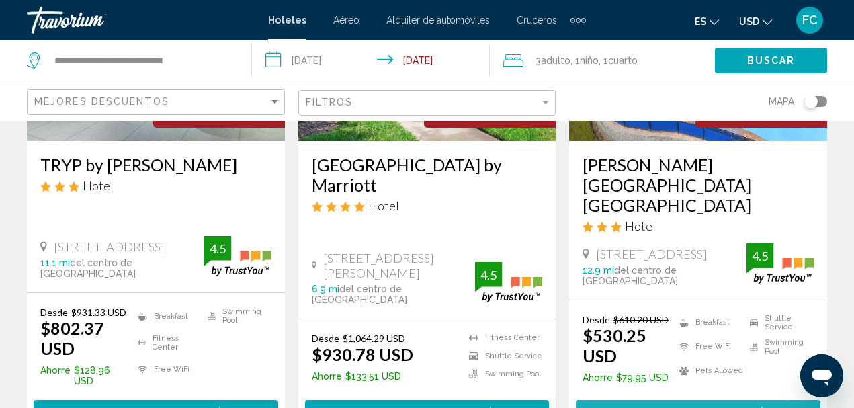
click at [714, 407] on span "Seleccionar habitación" at bounding box center [698, 412] width 153 height 11
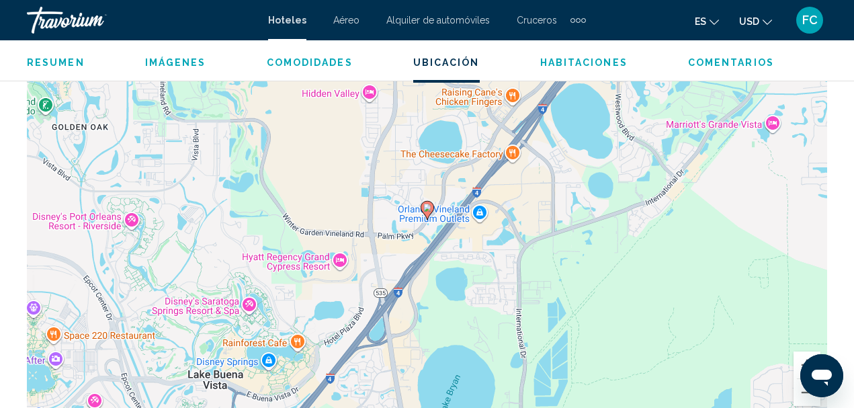
scroll to position [1567, 0]
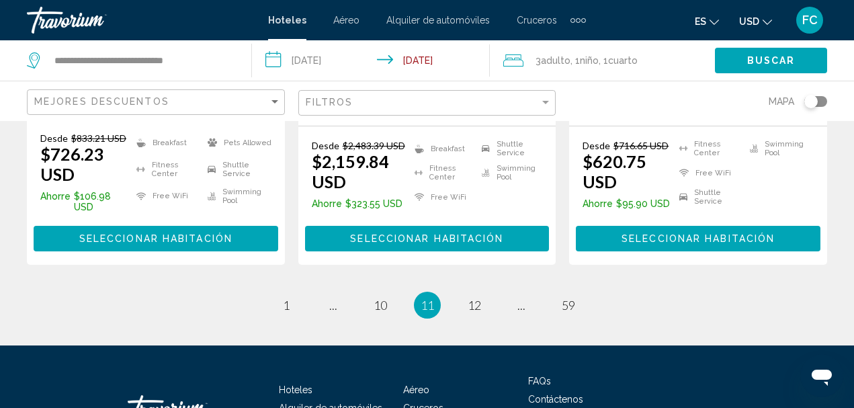
scroll to position [2058, 0]
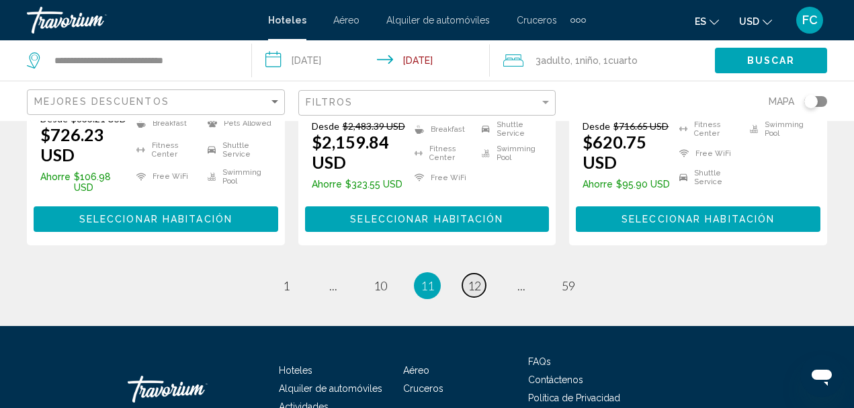
click at [479, 278] on span "12" at bounding box center [474, 285] width 13 height 15
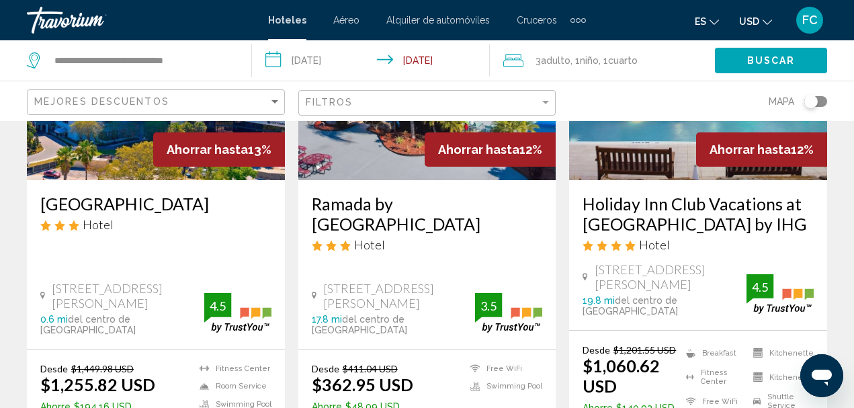
scroll to position [67, 0]
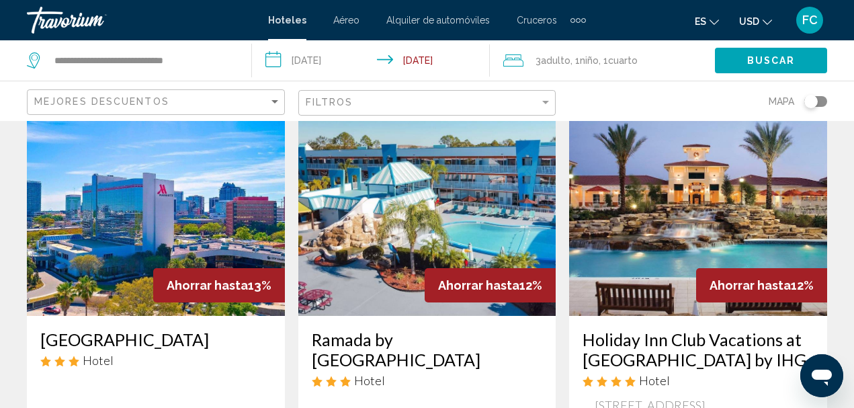
click at [497, 194] on img "Main content" at bounding box center [427, 208] width 258 height 215
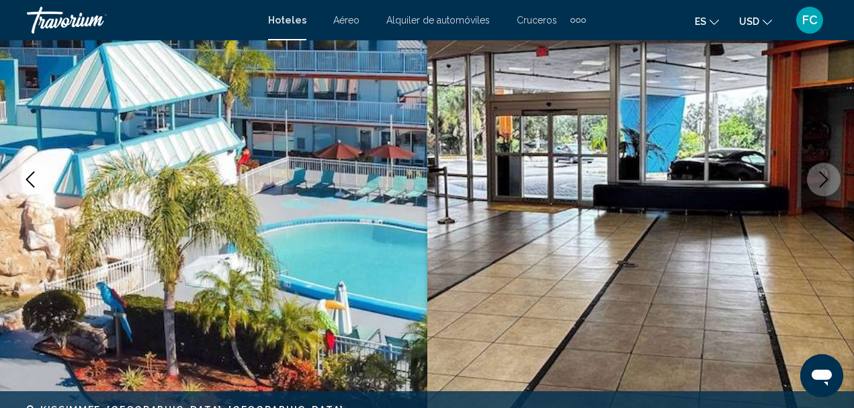
scroll to position [156, 0]
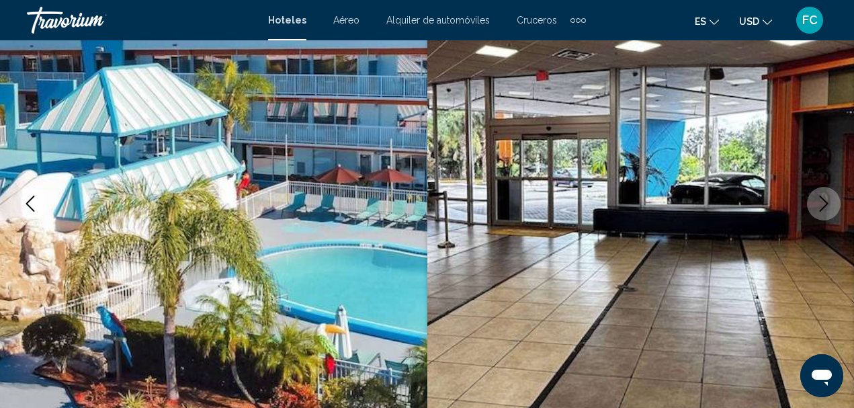
click at [827, 209] on icon "Next image" at bounding box center [824, 204] width 16 height 16
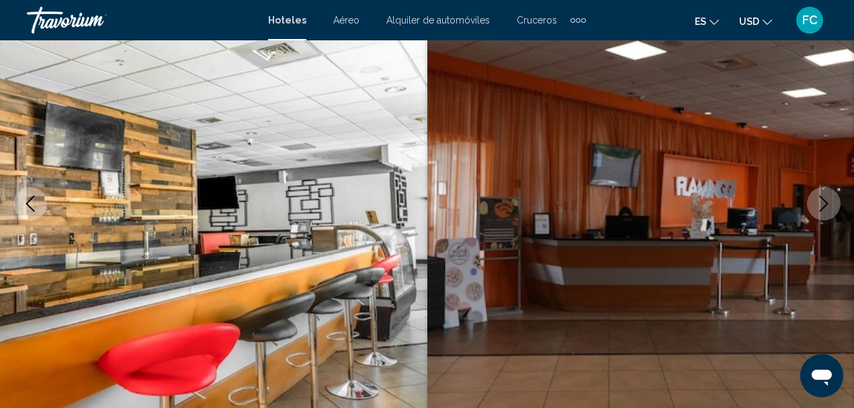
click at [823, 211] on icon "Next image" at bounding box center [824, 204] width 16 height 16
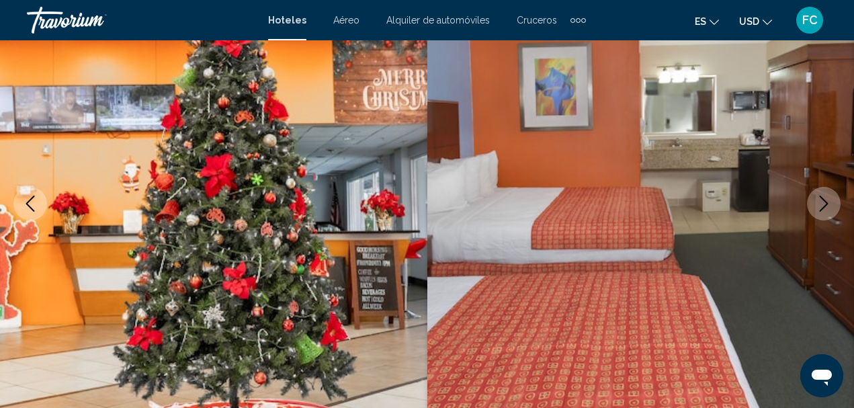
click at [823, 211] on icon "Next image" at bounding box center [824, 204] width 16 height 16
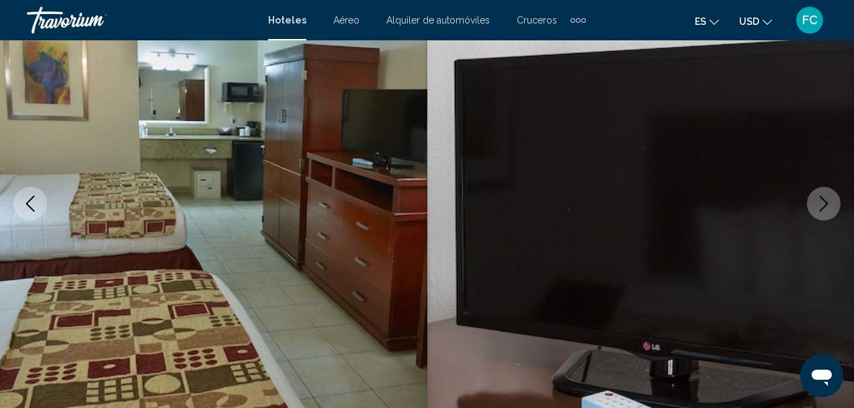
click at [823, 211] on icon "Next image" at bounding box center [824, 204] width 16 height 16
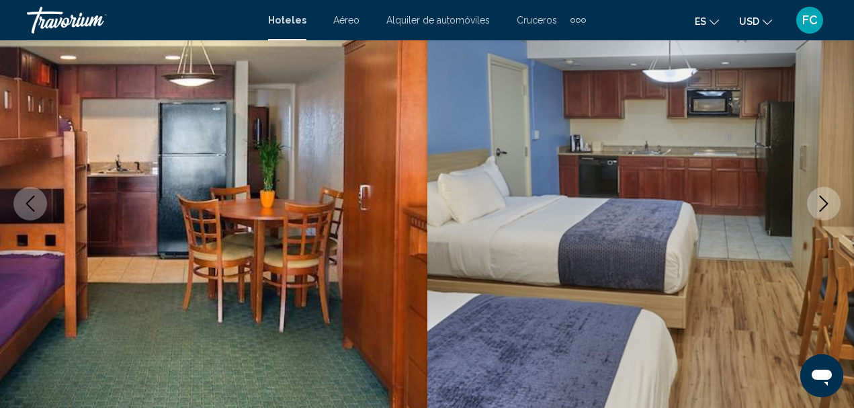
click at [823, 211] on icon "Next image" at bounding box center [824, 204] width 16 height 16
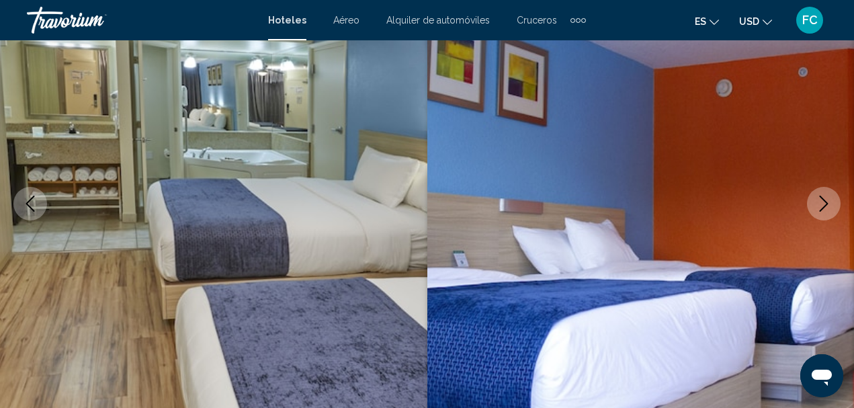
click at [823, 211] on icon "Next image" at bounding box center [824, 204] width 16 height 16
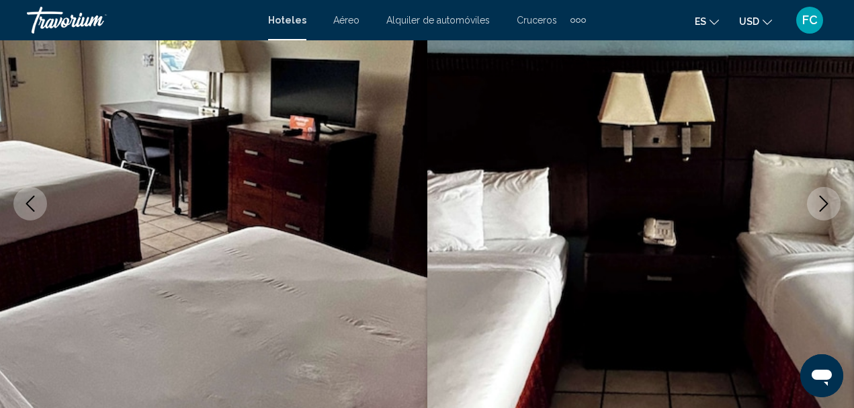
click at [823, 211] on icon "Next image" at bounding box center [824, 204] width 16 height 16
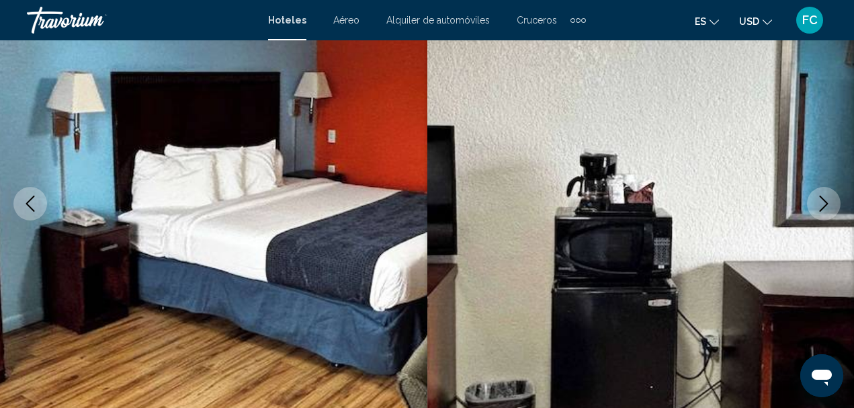
click at [822, 212] on button "Next image" at bounding box center [824, 204] width 34 height 34
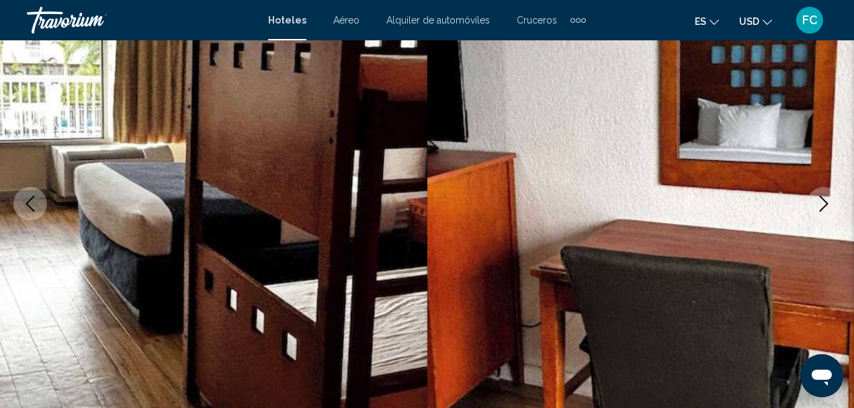
click at [822, 212] on button "Next image" at bounding box center [824, 204] width 34 height 34
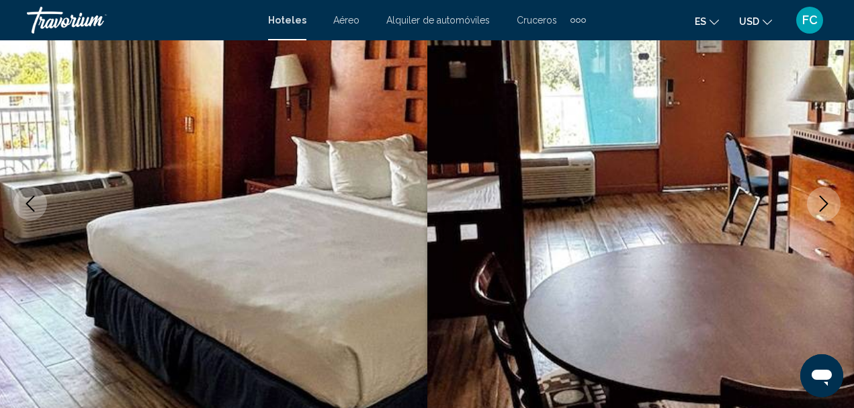
click at [822, 212] on button "Next image" at bounding box center [824, 204] width 34 height 34
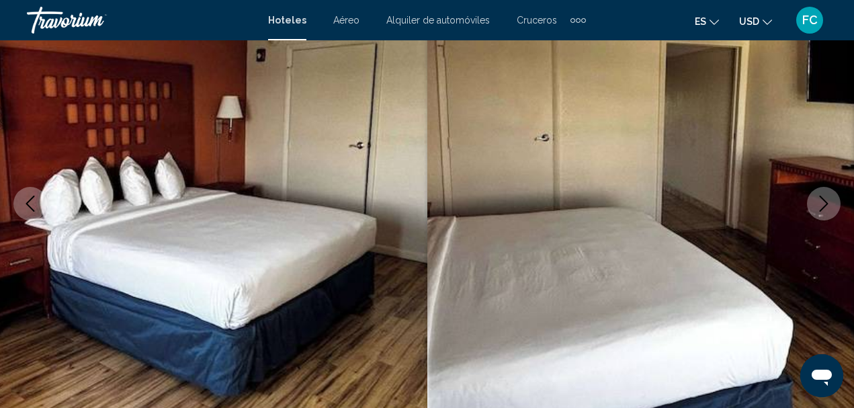
click at [821, 212] on button "Next image" at bounding box center [824, 204] width 34 height 34
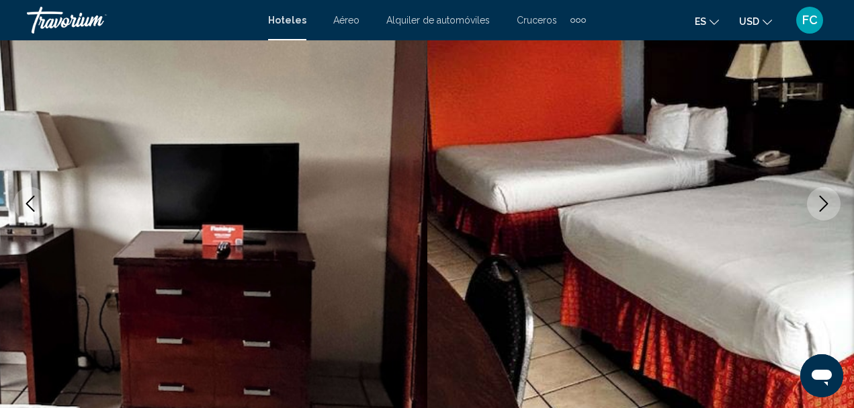
click at [821, 212] on button "Next image" at bounding box center [824, 204] width 34 height 34
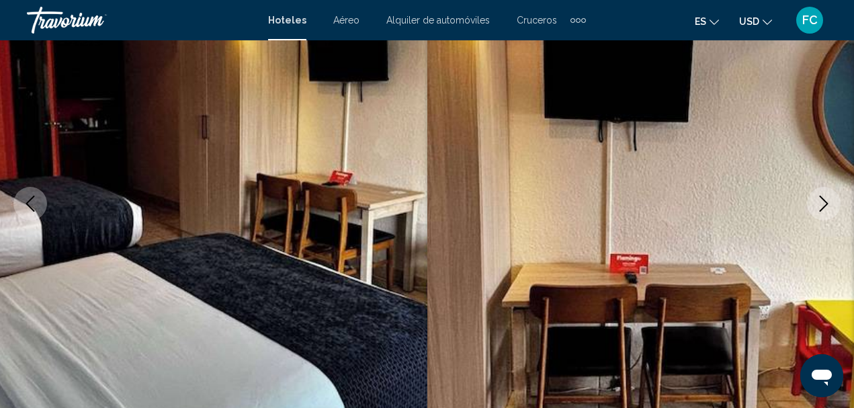
click at [821, 212] on button "Next image" at bounding box center [824, 204] width 34 height 34
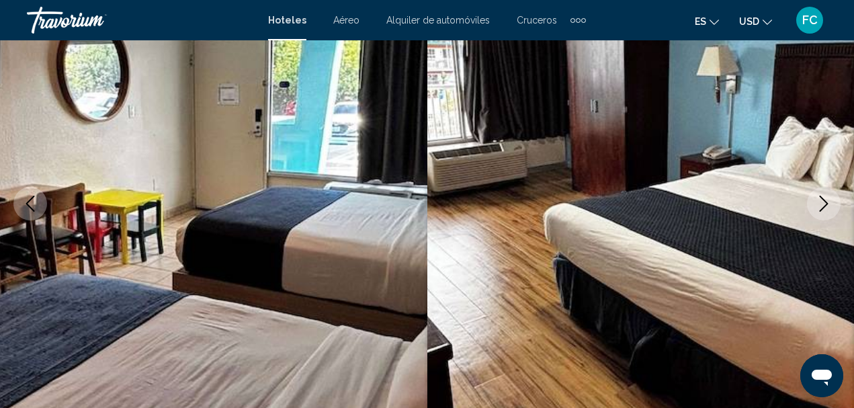
click at [821, 212] on button "Next image" at bounding box center [824, 204] width 34 height 34
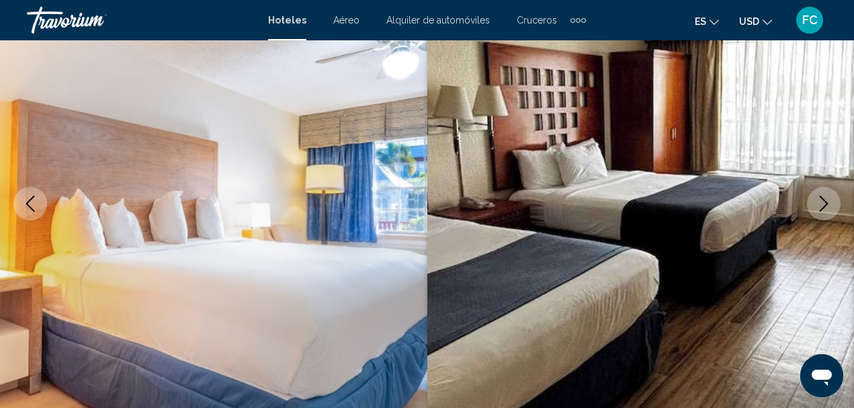
click at [821, 212] on button "Next image" at bounding box center [824, 204] width 34 height 34
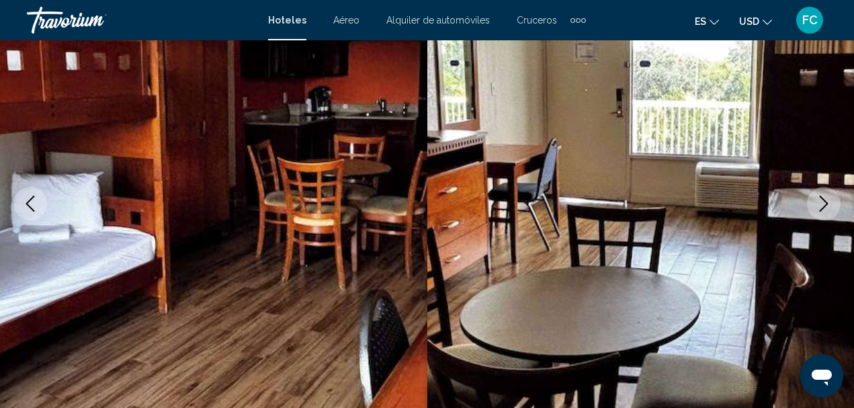
click at [821, 212] on button "Next image" at bounding box center [824, 204] width 34 height 34
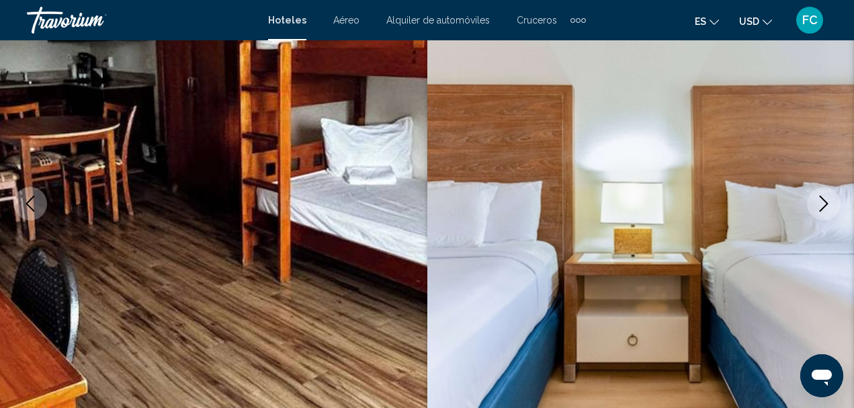
click at [821, 212] on button "Next image" at bounding box center [824, 204] width 34 height 34
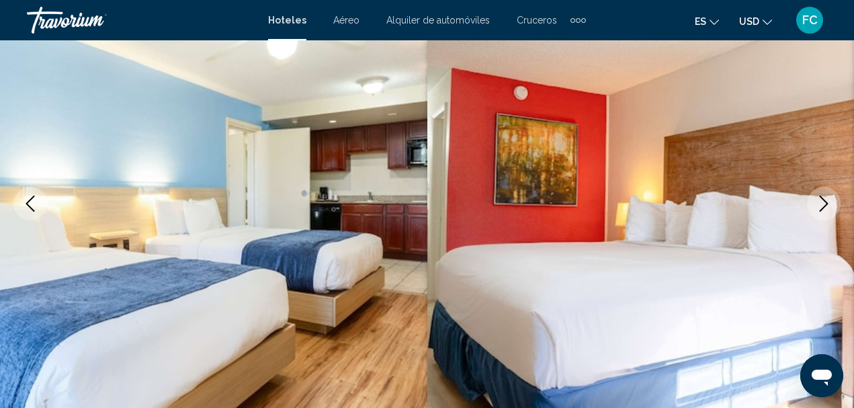
click at [821, 212] on button "Next image" at bounding box center [824, 204] width 34 height 34
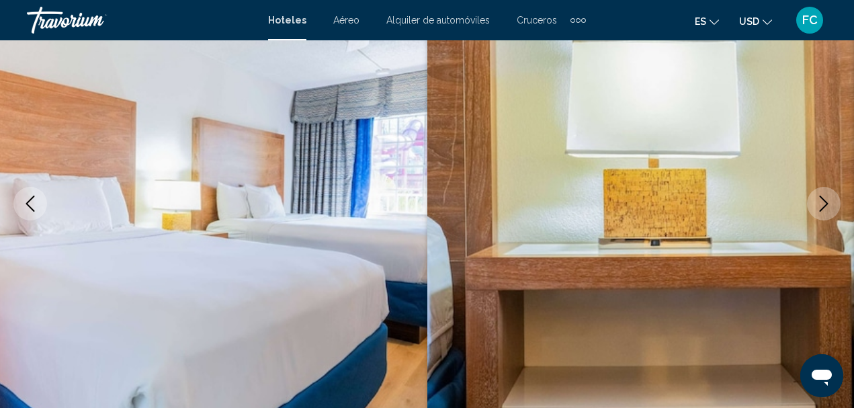
click at [821, 212] on button "Next image" at bounding box center [824, 204] width 34 height 34
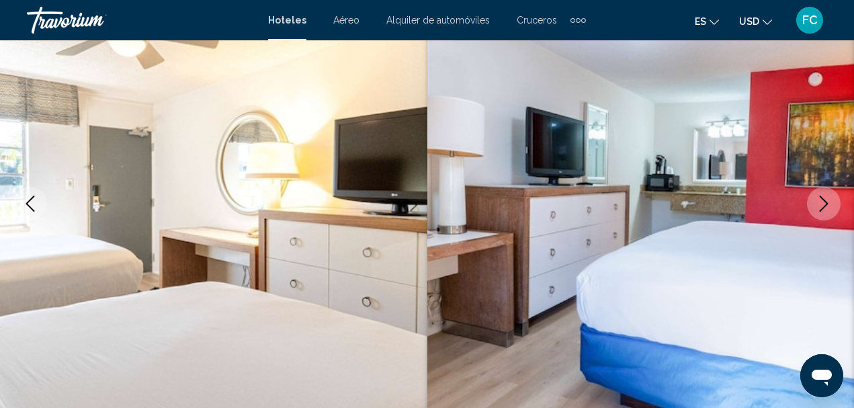
click at [821, 212] on button "Next image" at bounding box center [824, 204] width 34 height 34
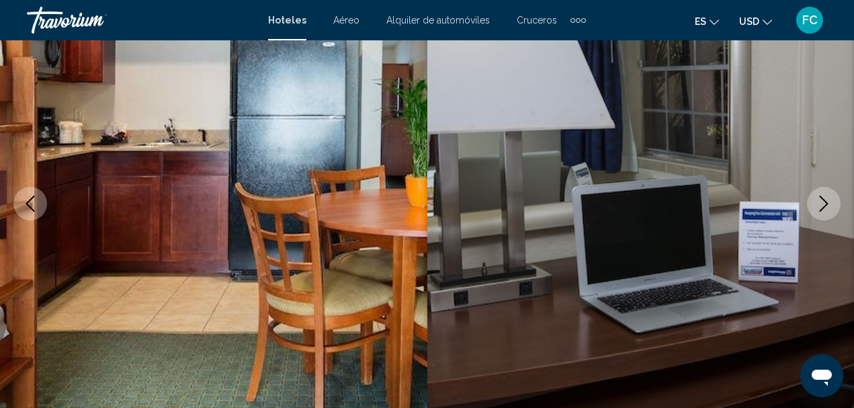
click at [821, 212] on button "Next image" at bounding box center [824, 204] width 34 height 34
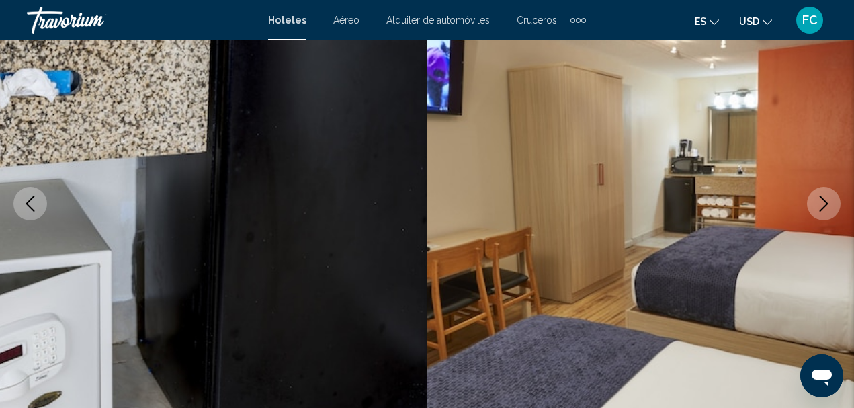
click at [821, 212] on button "Next image" at bounding box center [824, 204] width 34 height 34
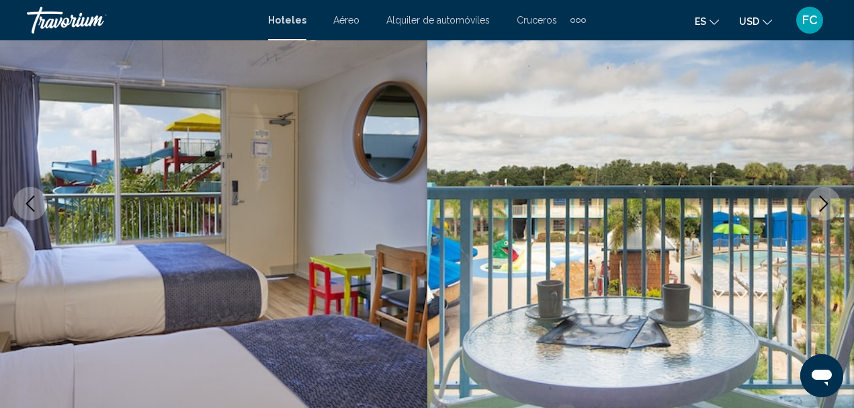
click at [821, 212] on button "Next image" at bounding box center [824, 204] width 34 height 34
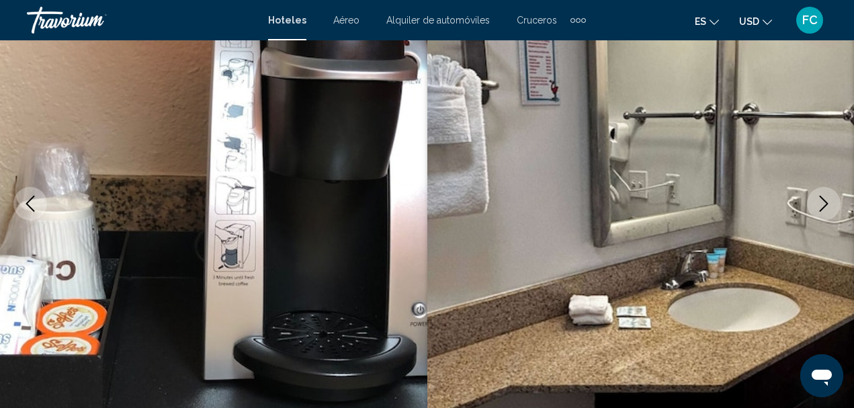
click at [821, 212] on button "Next image" at bounding box center [824, 204] width 34 height 34
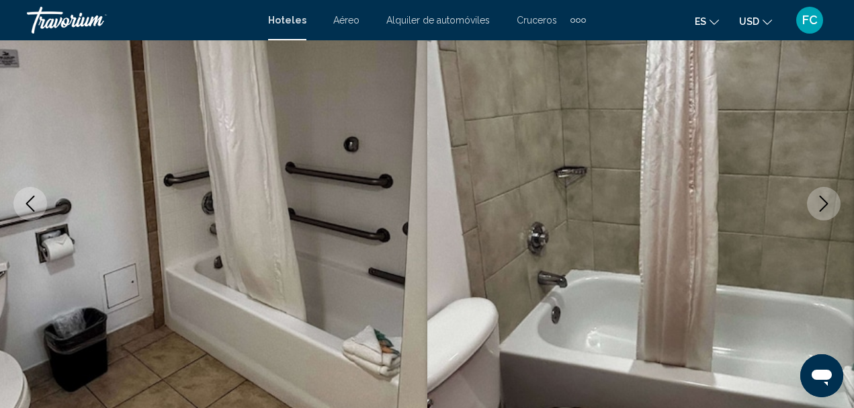
click at [821, 212] on button "Next image" at bounding box center [824, 204] width 34 height 34
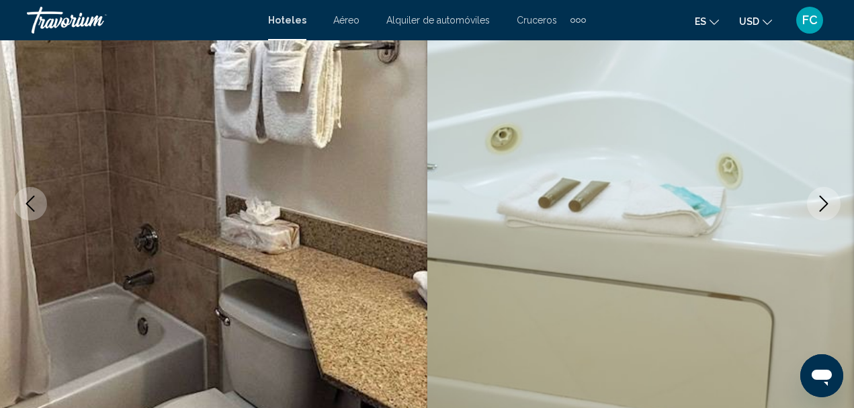
click at [821, 212] on button "Next image" at bounding box center [824, 204] width 34 height 34
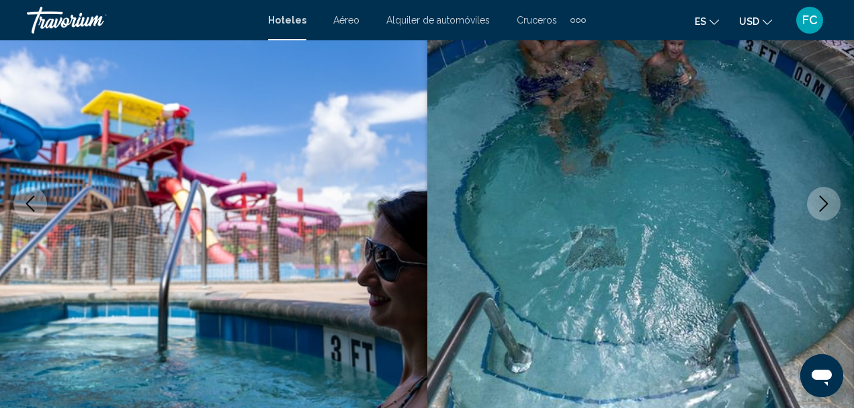
click at [821, 212] on button "Next image" at bounding box center [824, 204] width 34 height 34
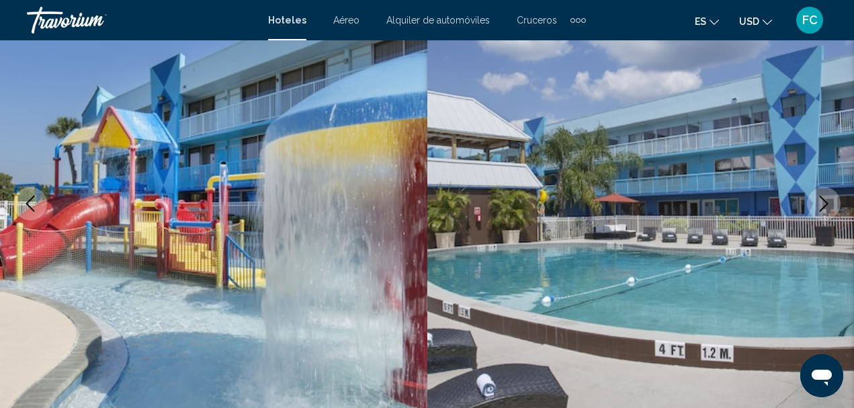
click at [821, 212] on button "Next image" at bounding box center [824, 204] width 34 height 34
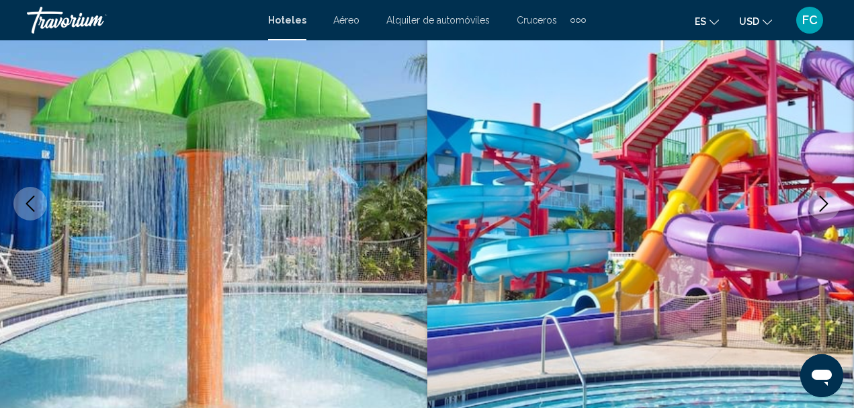
click at [821, 212] on button "Next image" at bounding box center [824, 204] width 34 height 34
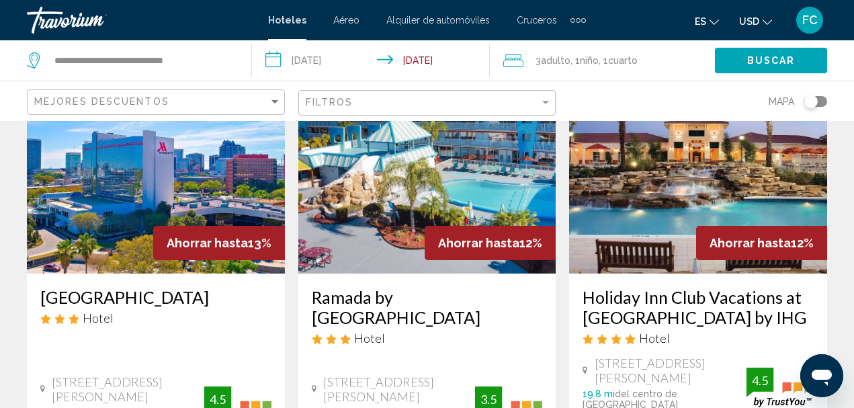
scroll to position [67, 0]
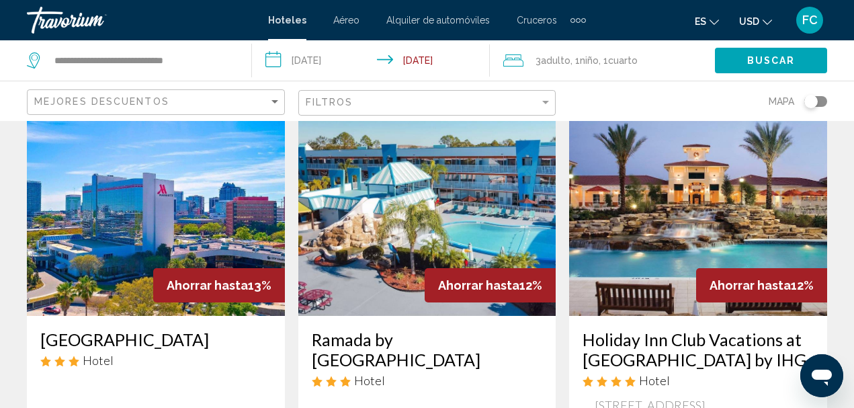
click at [437, 190] on img "Main content" at bounding box center [427, 208] width 258 height 215
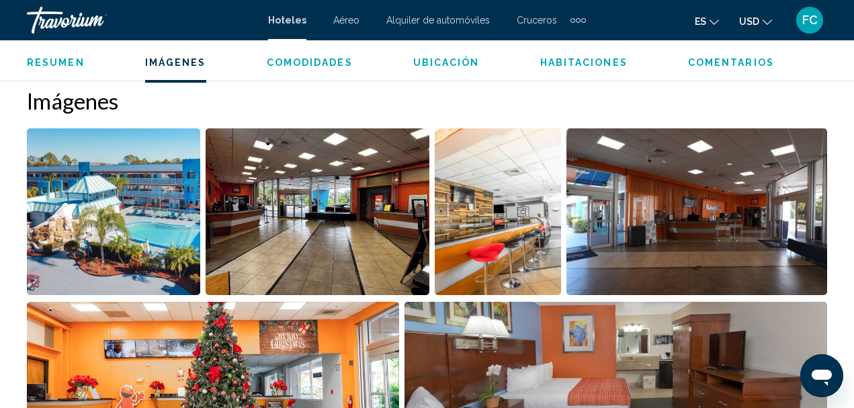
scroll to position [895, 0]
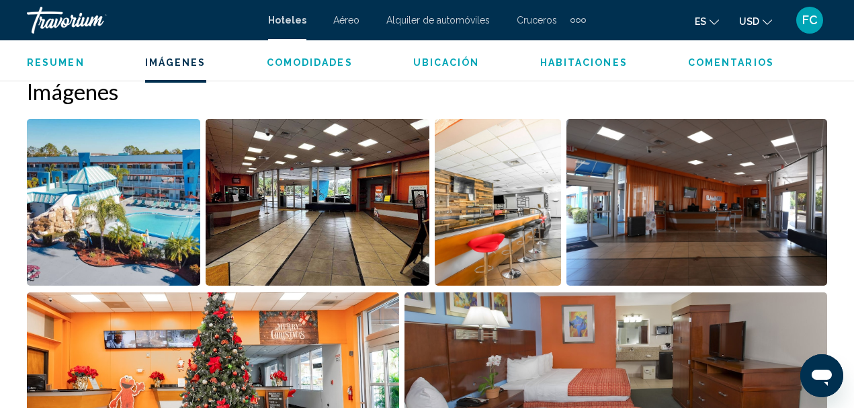
click at [142, 207] on img "Open full-screen image slider" at bounding box center [113, 202] width 173 height 167
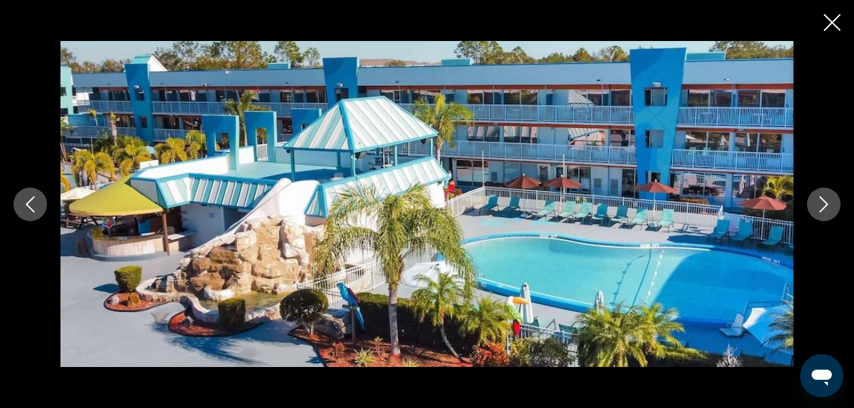
click at [818, 206] on icon "Next image" at bounding box center [824, 204] width 16 height 16
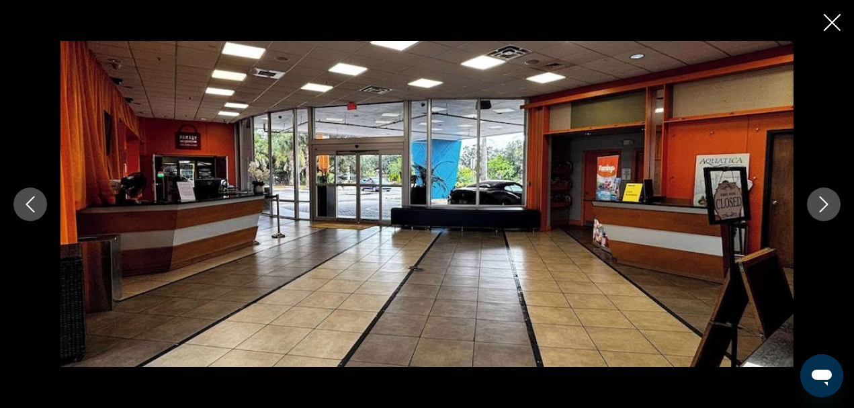
click at [819, 206] on icon "Next image" at bounding box center [824, 204] width 16 height 16
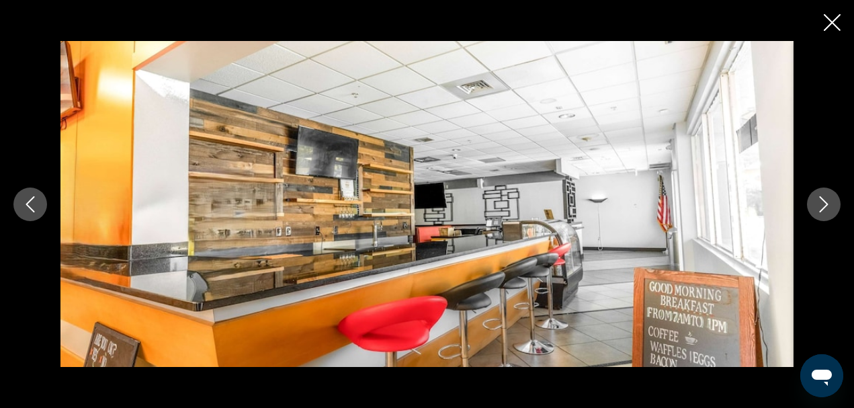
click at [819, 206] on icon "Next image" at bounding box center [824, 204] width 16 height 16
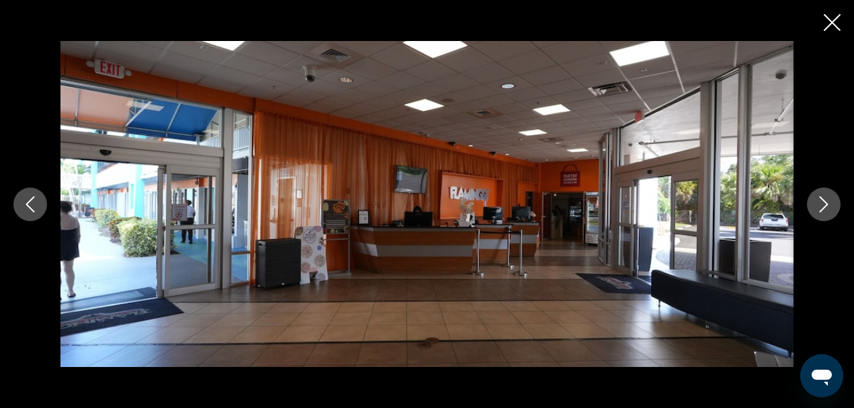
click at [819, 206] on icon "Next image" at bounding box center [824, 204] width 16 height 16
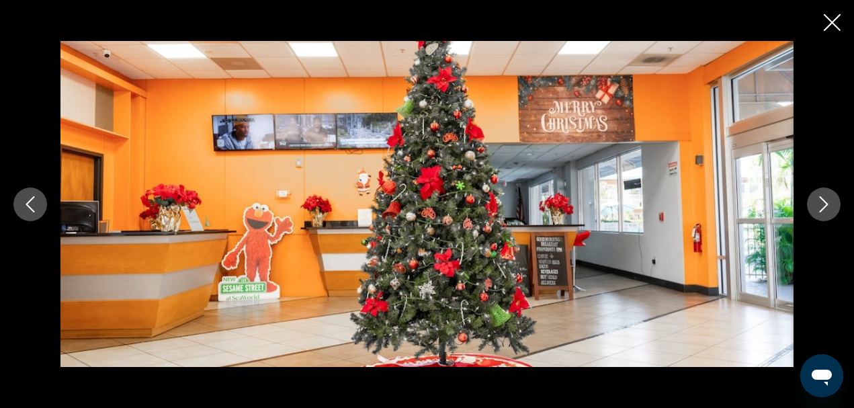
click at [819, 206] on icon "Next image" at bounding box center [824, 204] width 16 height 16
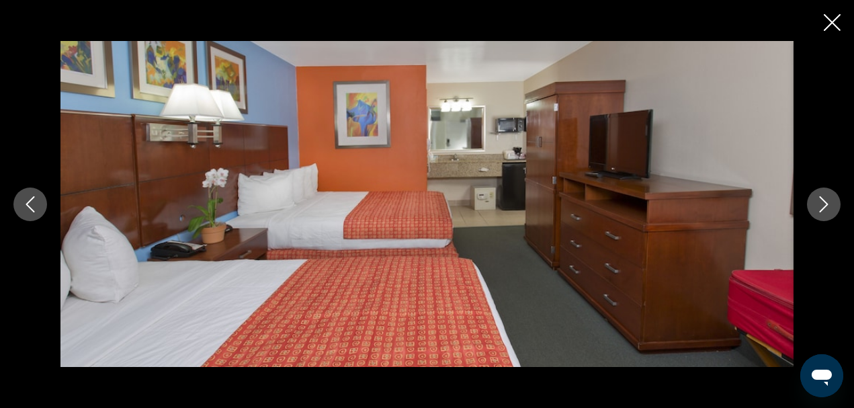
click at [819, 206] on icon "Next image" at bounding box center [824, 204] width 16 height 16
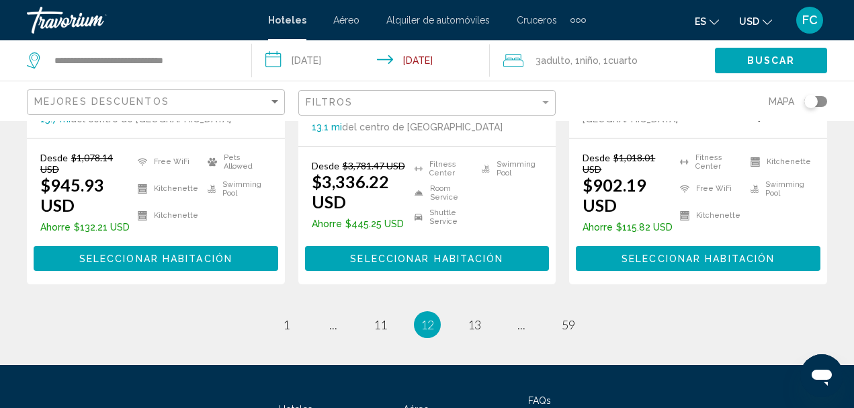
scroll to position [2106, 0]
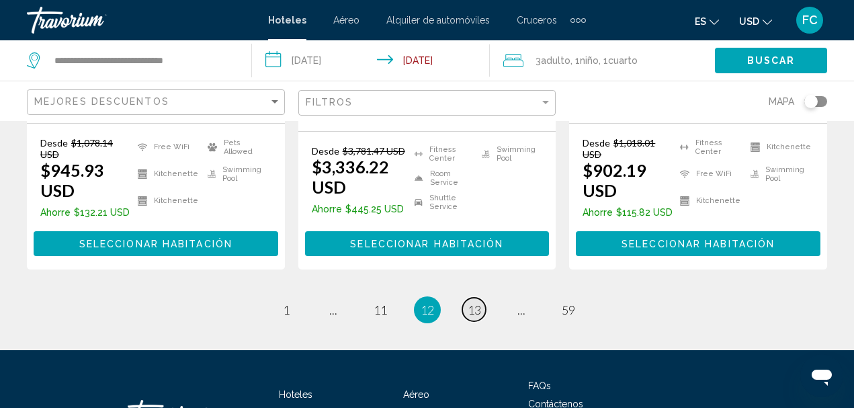
click at [473, 302] on span "13" at bounding box center [474, 309] width 13 height 15
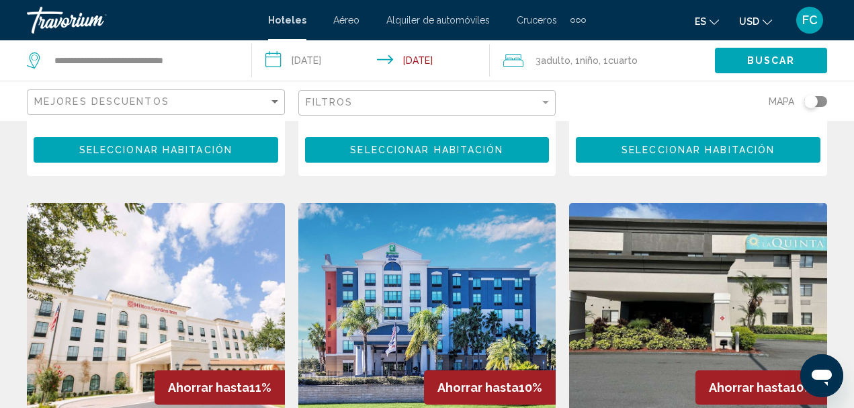
scroll to position [1075, 0]
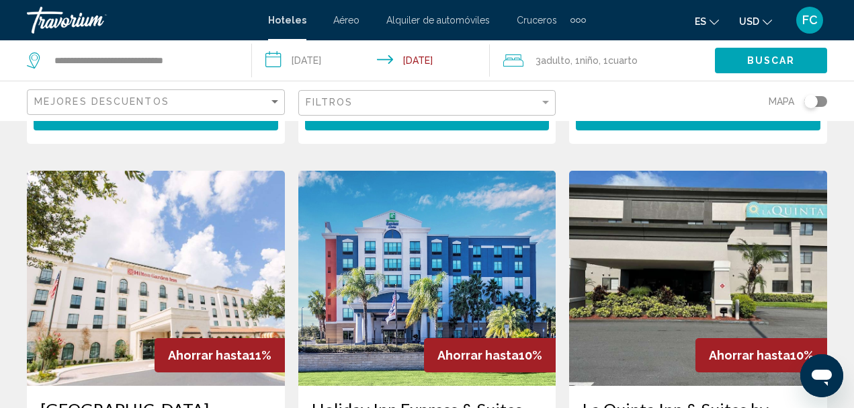
click at [760, 285] on img "Main content" at bounding box center [698, 278] width 258 height 215
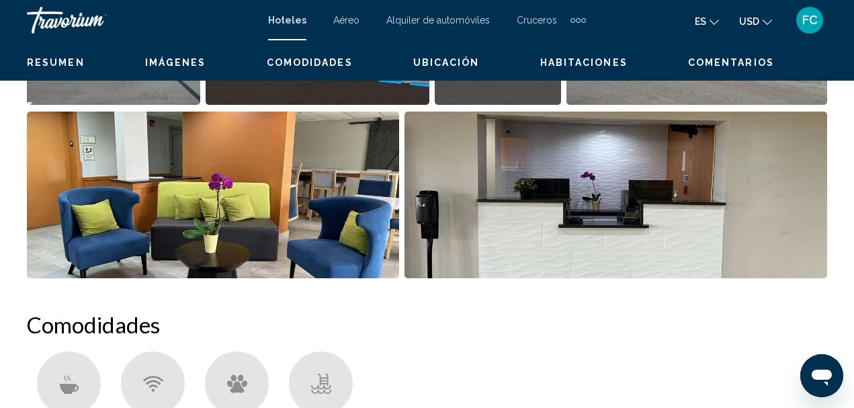
scroll to position [155, 0]
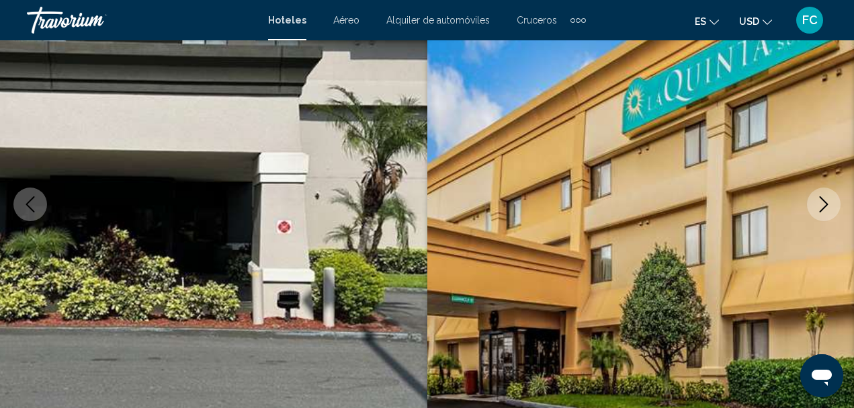
click at [817, 202] on icon "Next image" at bounding box center [824, 204] width 16 height 16
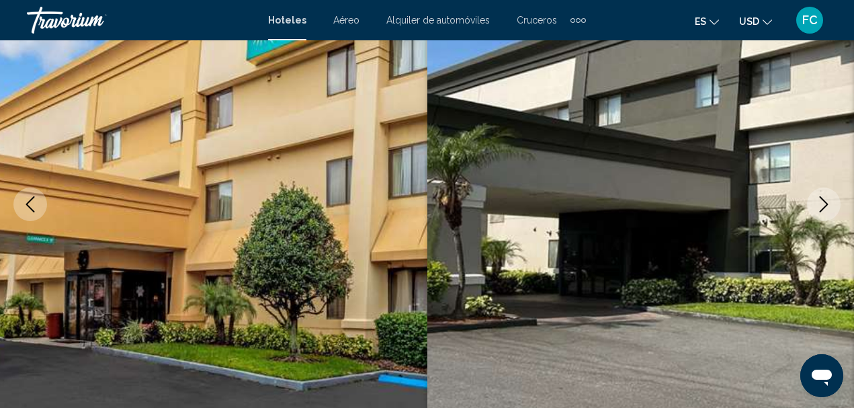
click at [817, 202] on icon "Next image" at bounding box center [824, 204] width 16 height 16
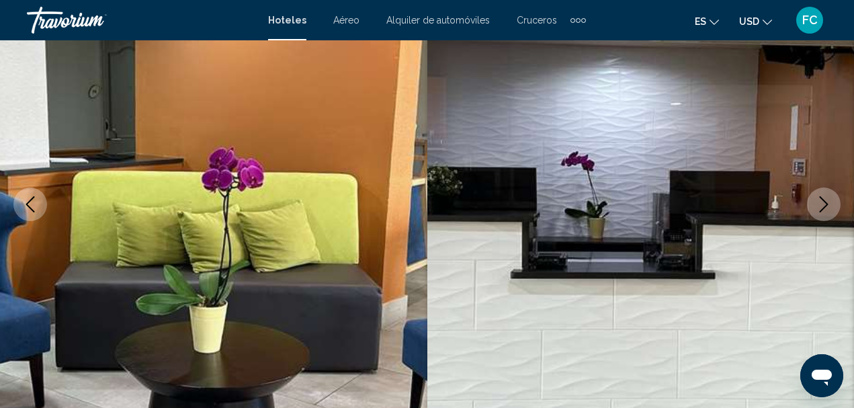
click at [817, 202] on icon "Next image" at bounding box center [824, 204] width 16 height 16
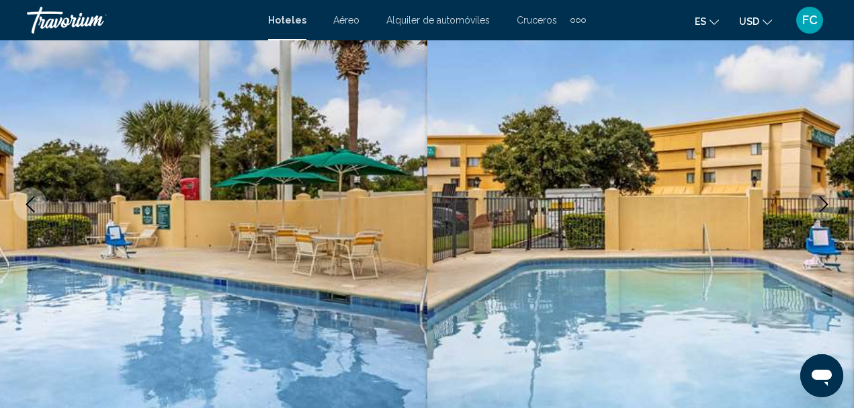
click at [828, 201] on icon "Next image" at bounding box center [824, 204] width 16 height 16
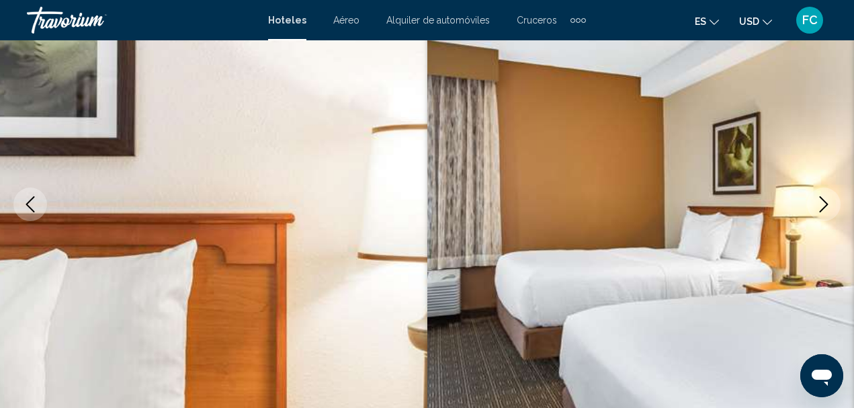
click at [826, 206] on icon "Next image" at bounding box center [824, 204] width 9 height 16
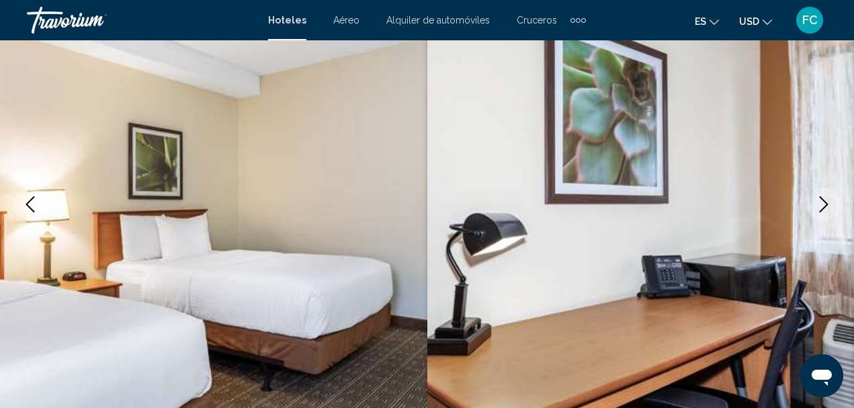
click at [826, 206] on icon "Next image" at bounding box center [824, 204] width 9 height 16
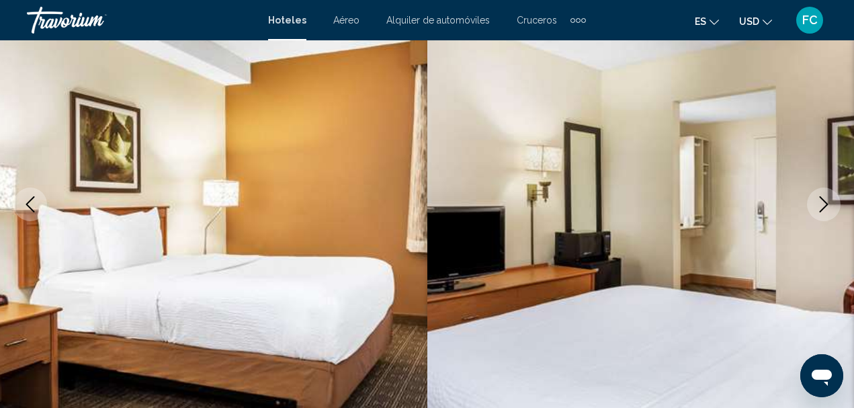
click at [826, 206] on icon "Next image" at bounding box center [824, 204] width 9 height 16
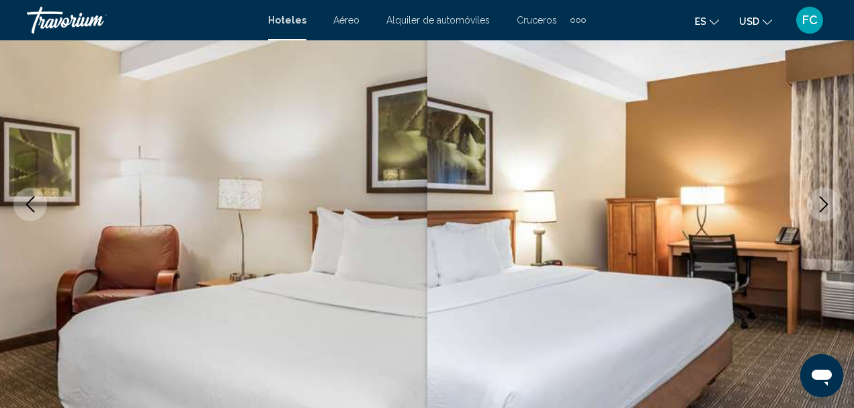
click at [826, 206] on icon "Next image" at bounding box center [824, 204] width 9 height 16
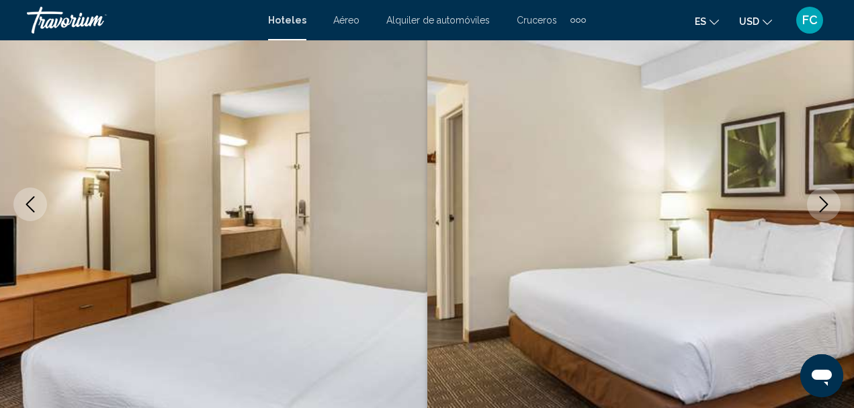
click at [826, 206] on icon "Next image" at bounding box center [824, 204] width 9 height 16
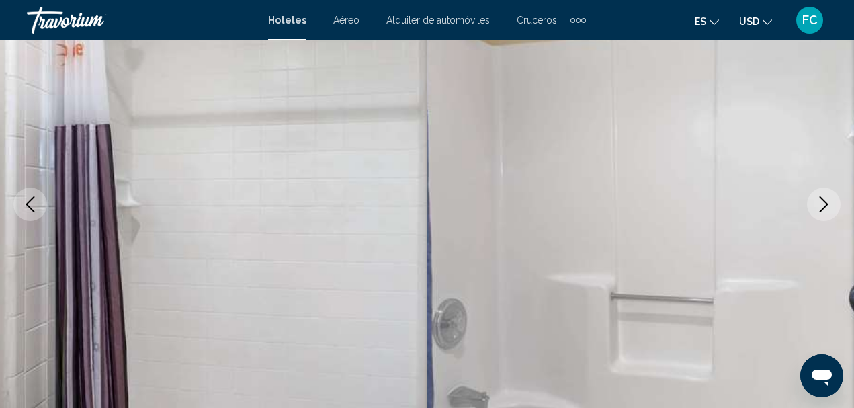
click at [826, 206] on icon "Next image" at bounding box center [824, 204] width 9 height 16
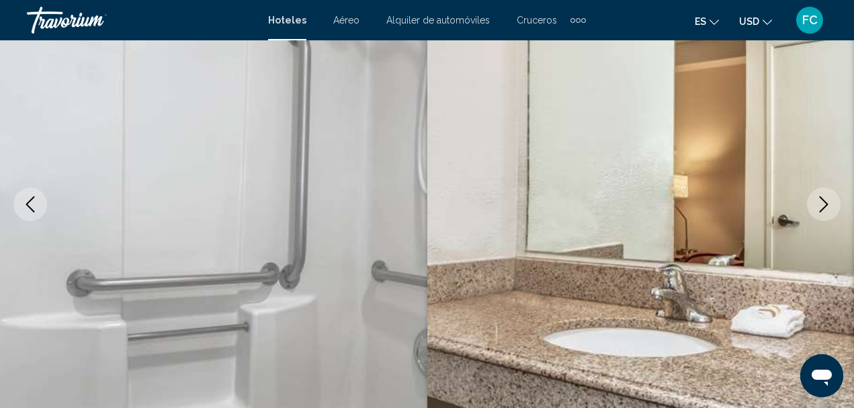
click at [823, 206] on icon "Next image" at bounding box center [824, 204] width 16 height 16
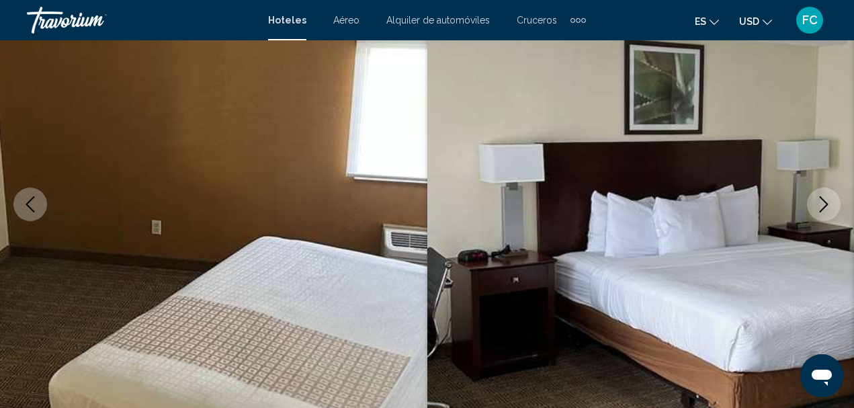
click at [823, 206] on icon "Next image" at bounding box center [824, 204] width 16 height 16
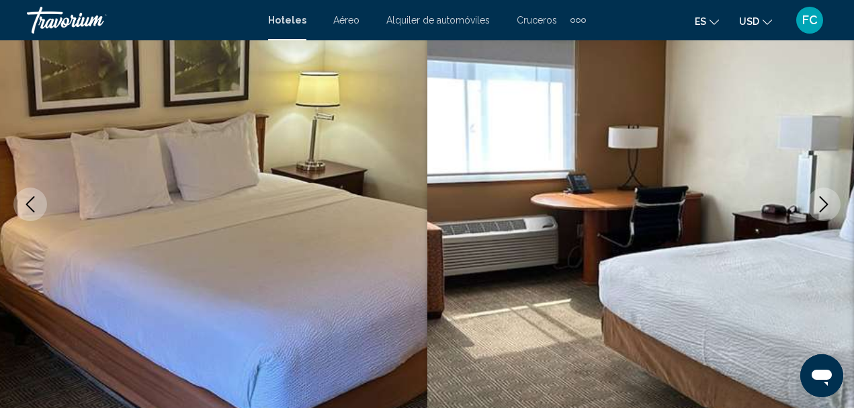
click at [823, 206] on icon "Next image" at bounding box center [824, 204] width 16 height 16
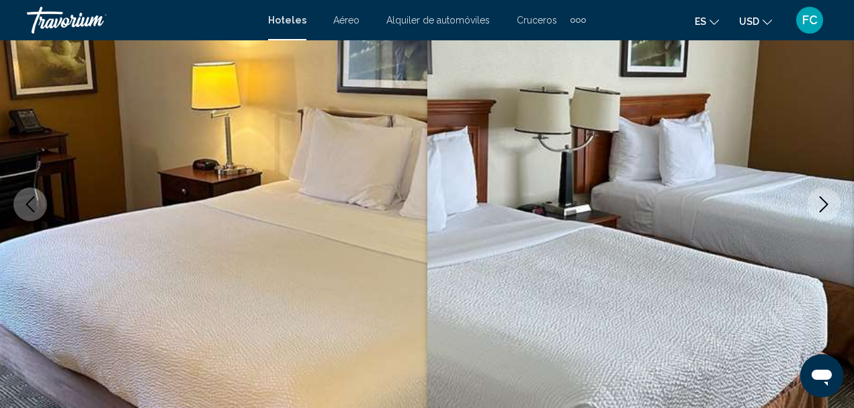
click at [823, 206] on icon "Next image" at bounding box center [824, 204] width 16 height 16
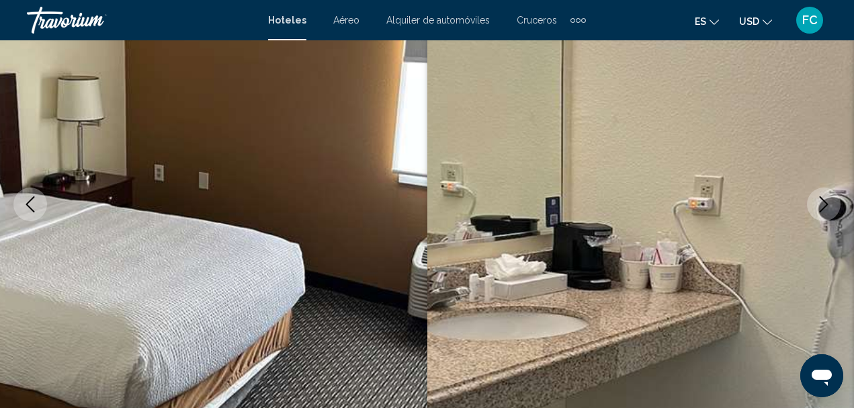
click at [823, 207] on icon "Next image" at bounding box center [824, 204] width 16 height 16
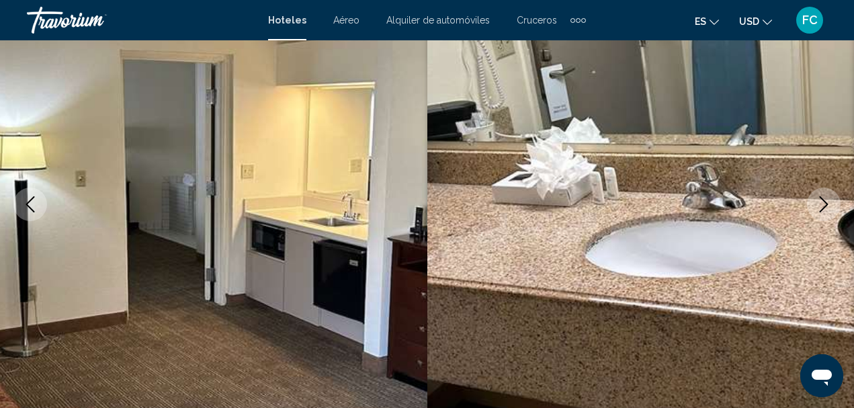
click at [823, 207] on icon "Next image" at bounding box center [824, 204] width 16 height 16
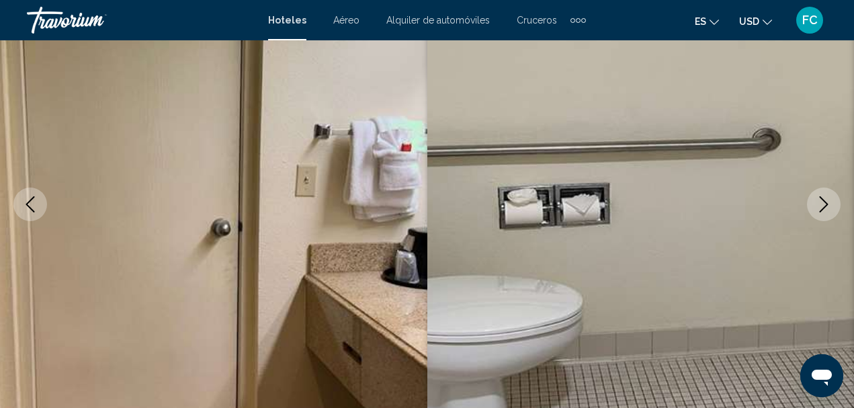
click at [823, 208] on icon "Next image" at bounding box center [824, 204] width 16 height 16
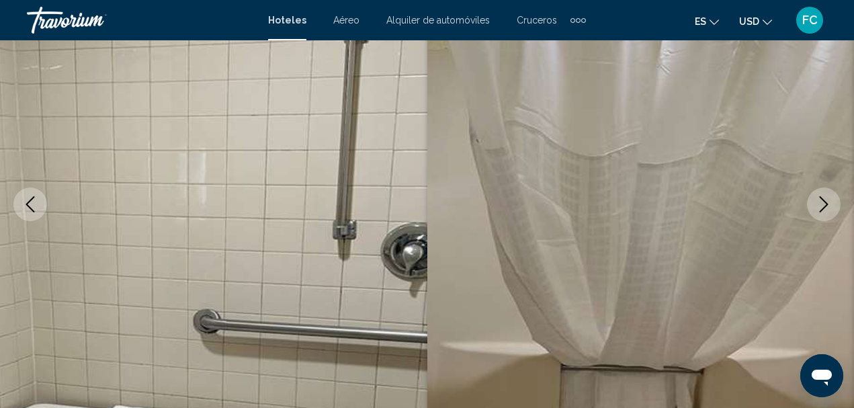
click at [821, 208] on icon "Next image" at bounding box center [824, 204] width 16 height 16
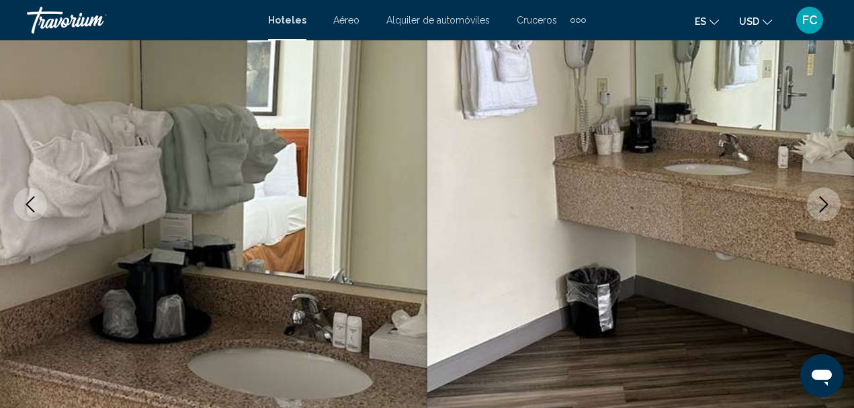
click at [821, 208] on icon "Next image" at bounding box center [824, 204] width 16 height 16
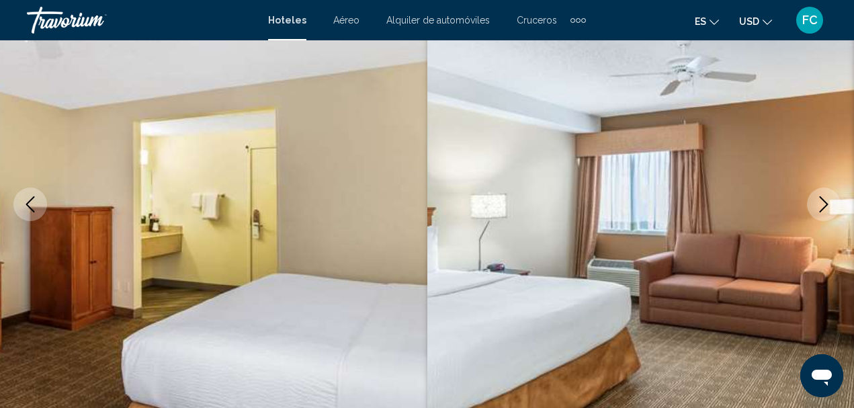
click at [823, 210] on icon "Next image" at bounding box center [824, 204] width 9 height 16
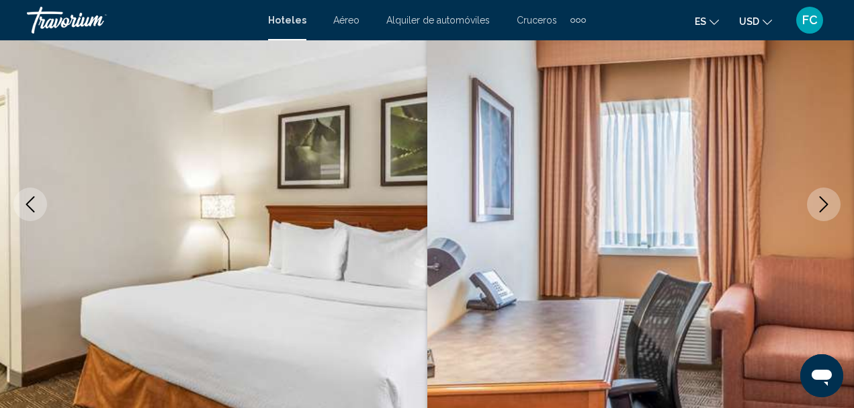
click at [823, 210] on icon "Next image" at bounding box center [824, 204] width 9 height 16
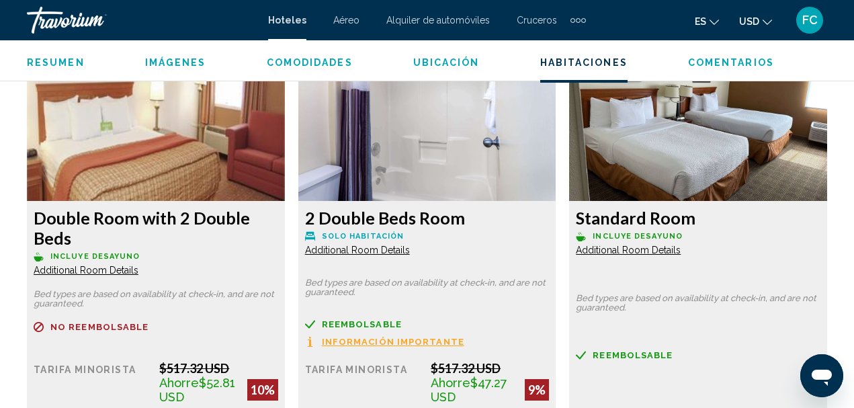
scroll to position [2104, 0]
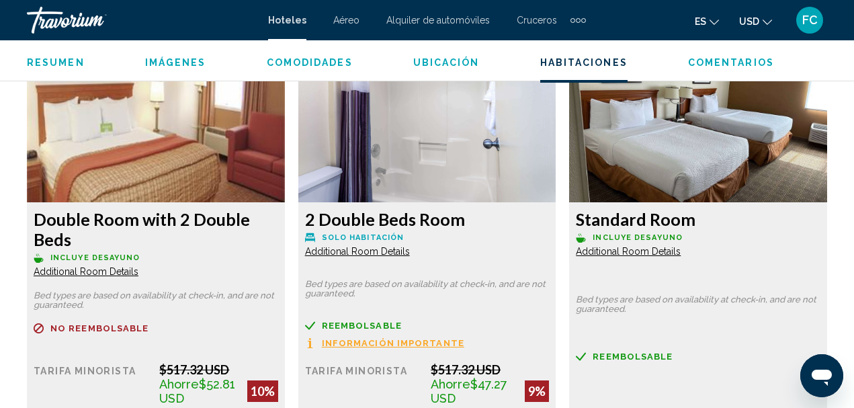
click at [138, 266] on span "Additional Room Details" at bounding box center [86, 271] width 105 height 11
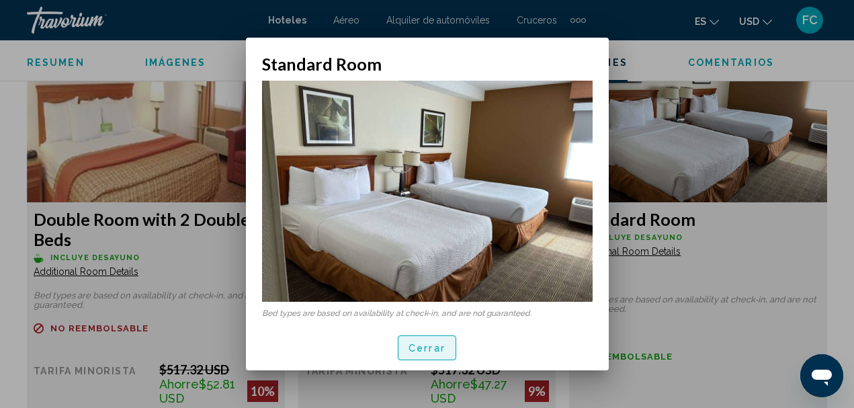
click at [447, 338] on button "Cerrar" at bounding box center [427, 347] width 58 height 25
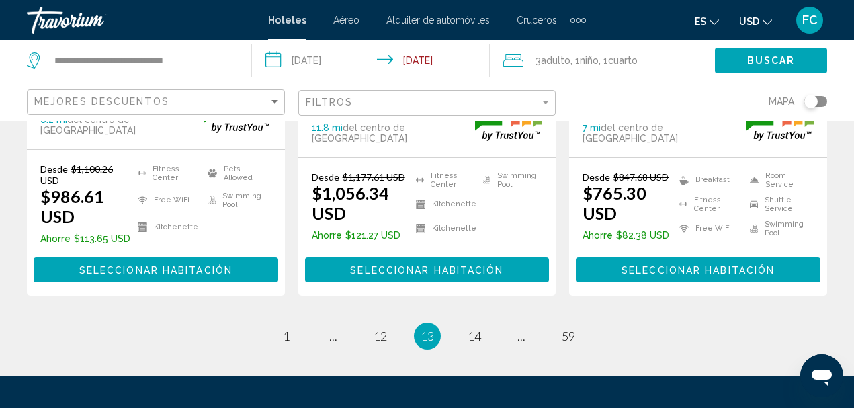
scroll to position [2085, 0]
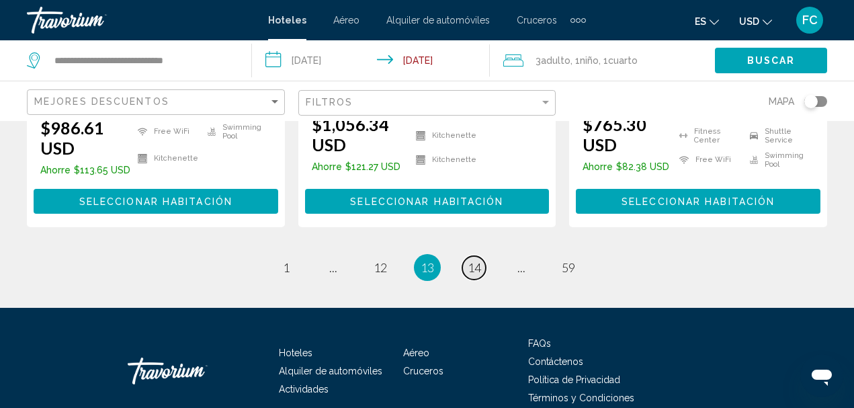
click at [481, 260] on span "14" at bounding box center [474, 267] width 13 height 15
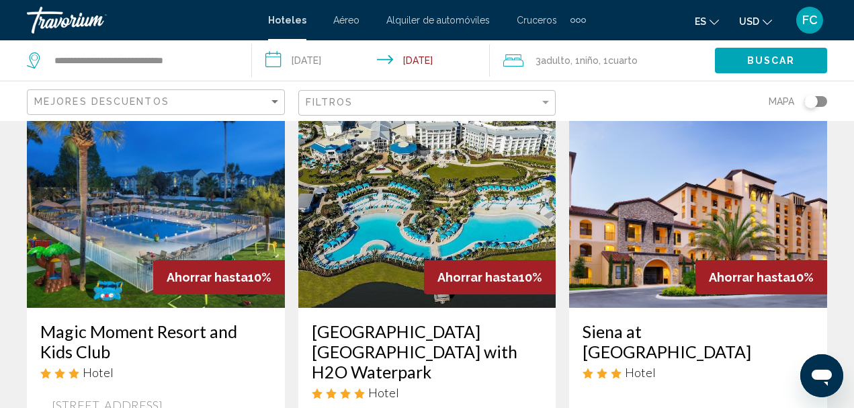
scroll to position [67, 0]
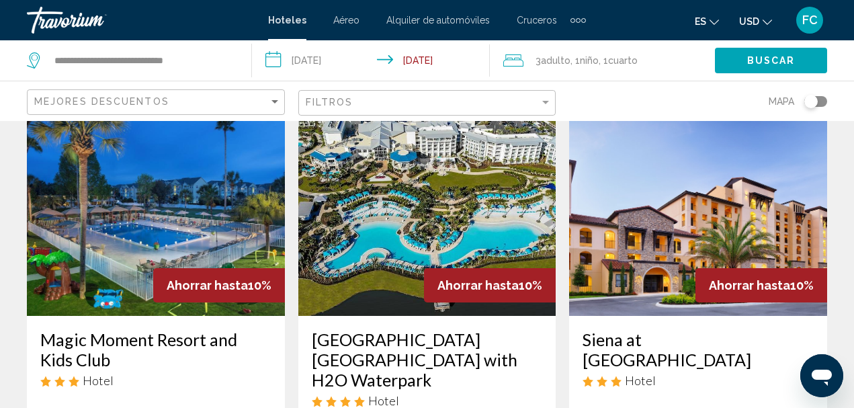
click at [208, 228] on img "Main content" at bounding box center [156, 208] width 258 height 215
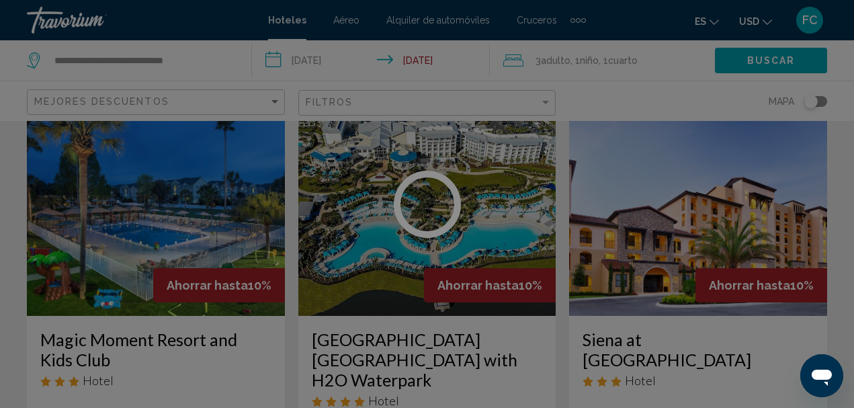
scroll to position [156, 0]
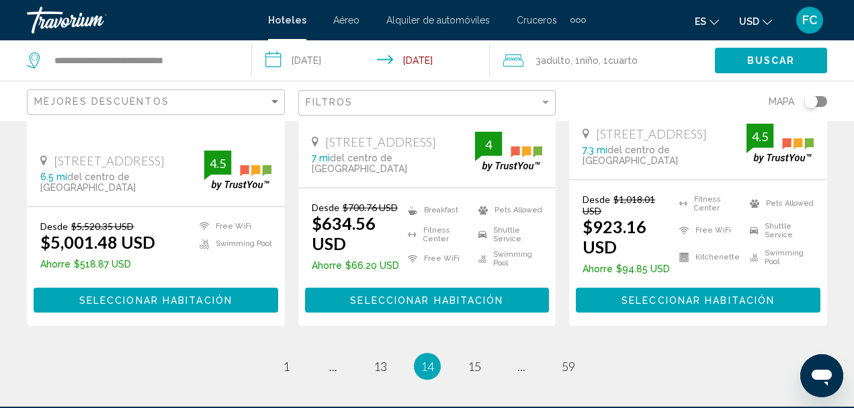
scroll to position [1949, 0]
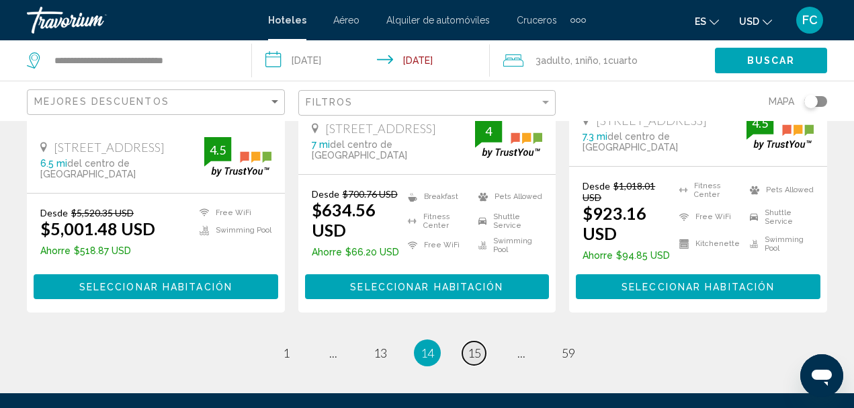
click at [481, 345] on span "15" at bounding box center [474, 352] width 13 height 15
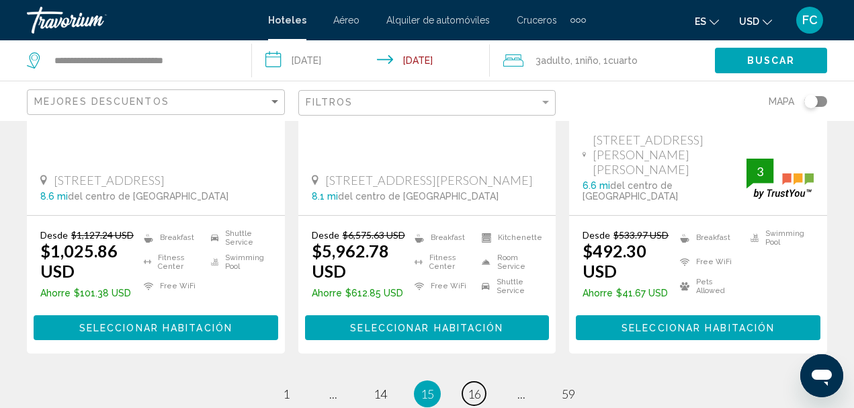
scroll to position [2016, 0]
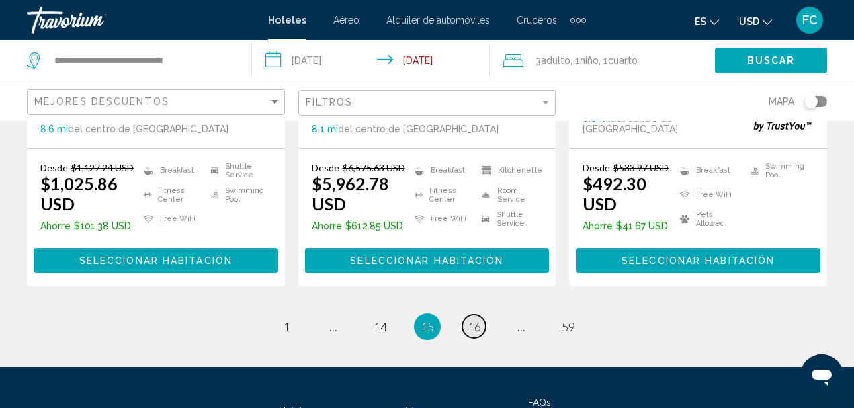
click at [479, 319] on span "16" at bounding box center [474, 326] width 13 height 15
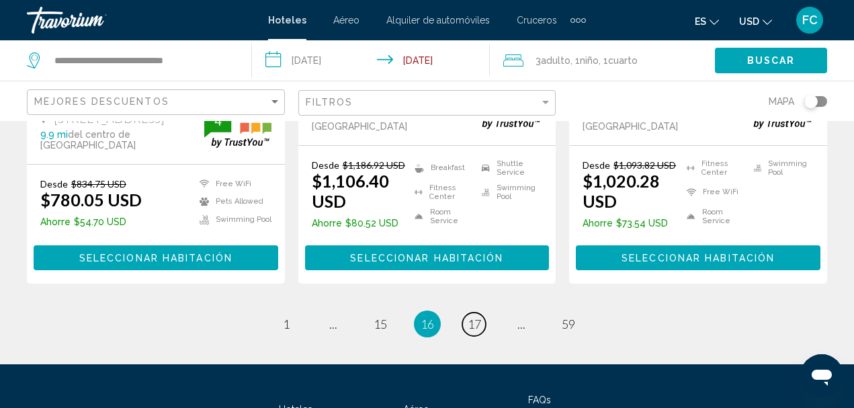
scroll to position [2086, 0]
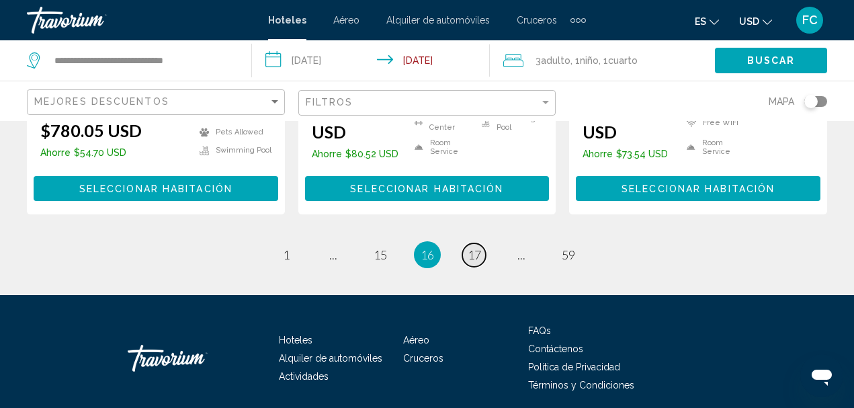
click at [480, 247] on span "17" at bounding box center [474, 254] width 13 height 15
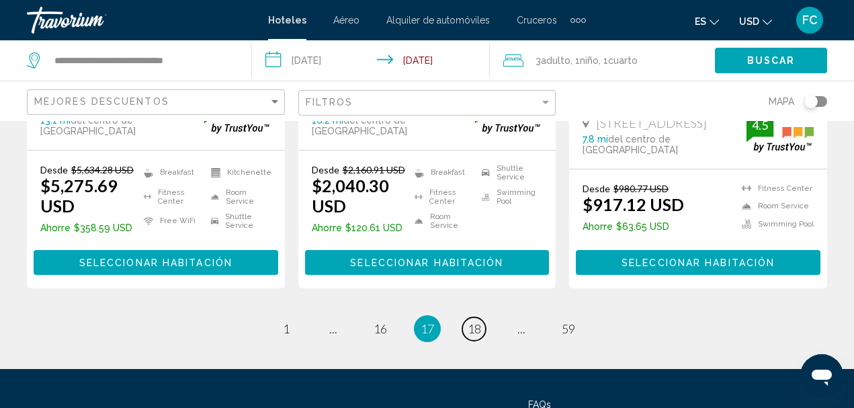
scroll to position [2016, 0]
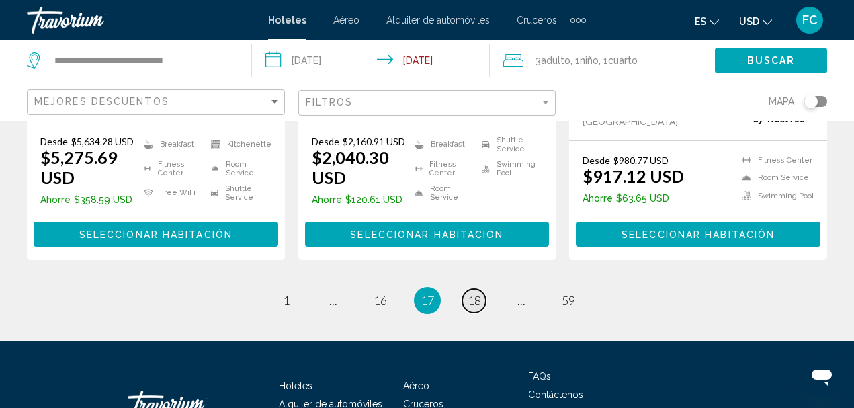
click at [478, 293] on span "18" at bounding box center [474, 300] width 13 height 15
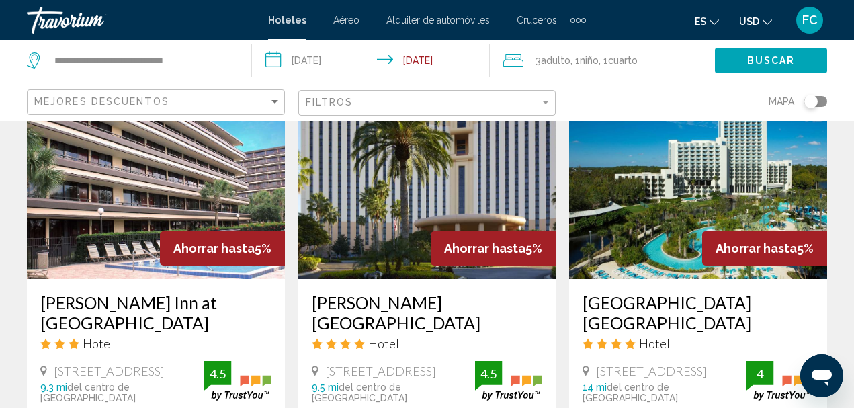
scroll to position [1613, 0]
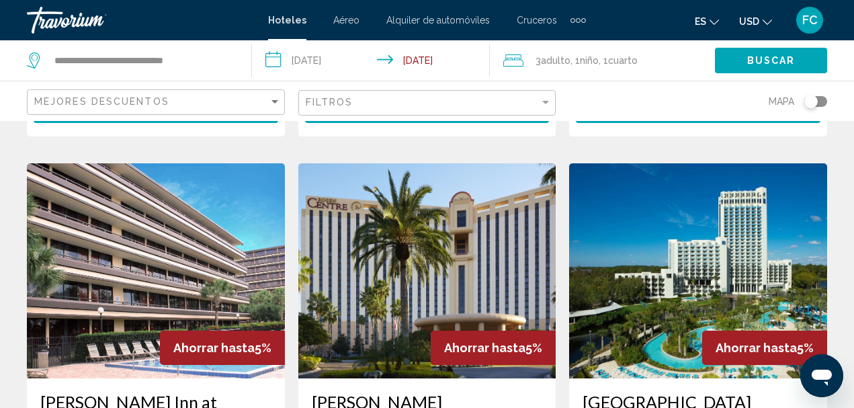
click at [182, 217] on img "Main content" at bounding box center [156, 270] width 258 height 215
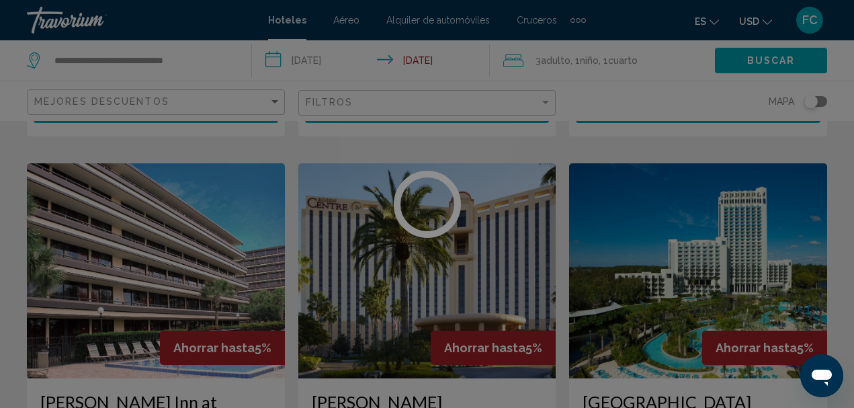
scroll to position [156, 0]
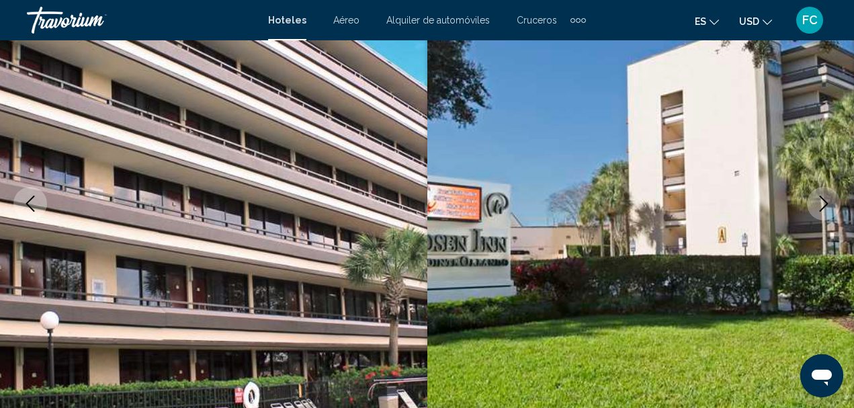
click at [827, 209] on icon "Next image" at bounding box center [824, 204] width 16 height 16
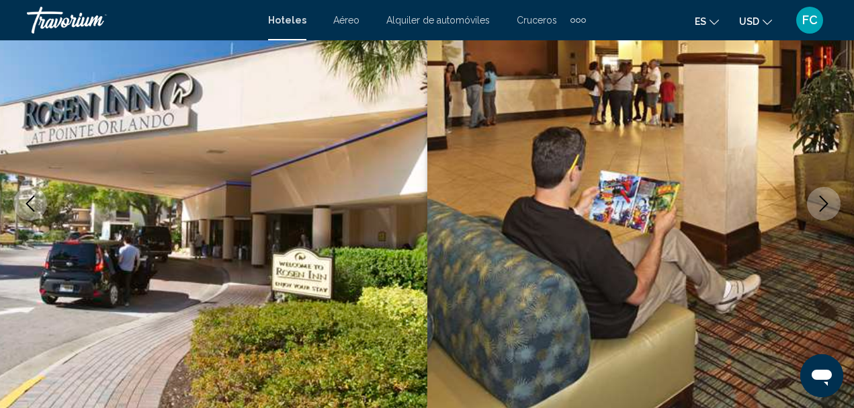
click at [827, 209] on icon "Next image" at bounding box center [824, 204] width 16 height 16
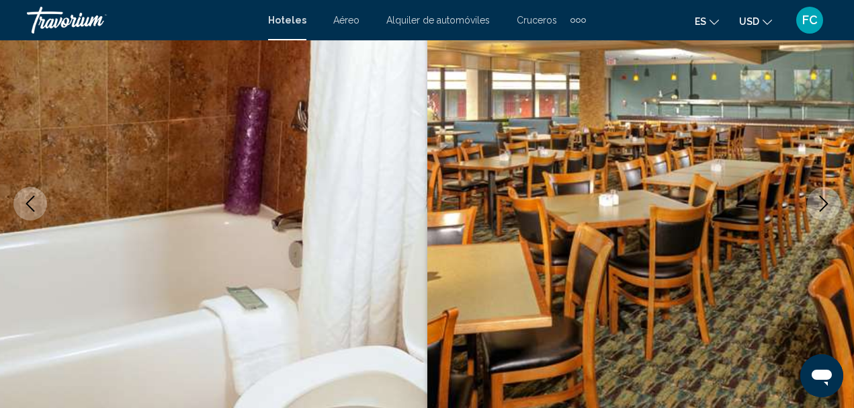
click at [827, 209] on icon "Next image" at bounding box center [824, 204] width 16 height 16
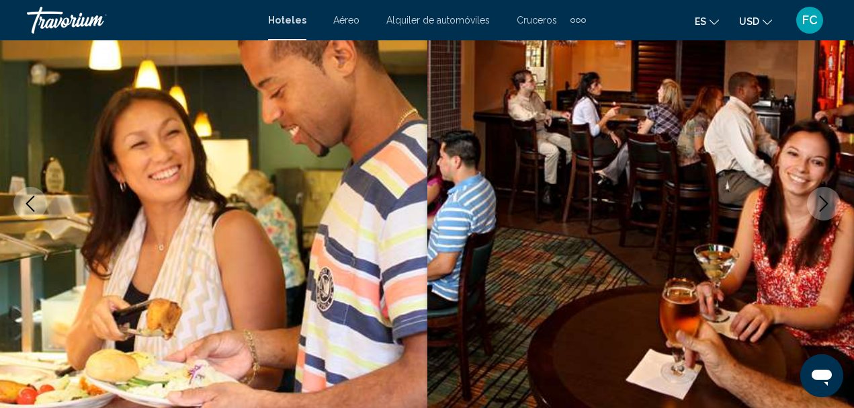
click at [828, 210] on icon "Next image" at bounding box center [824, 204] width 16 height 16
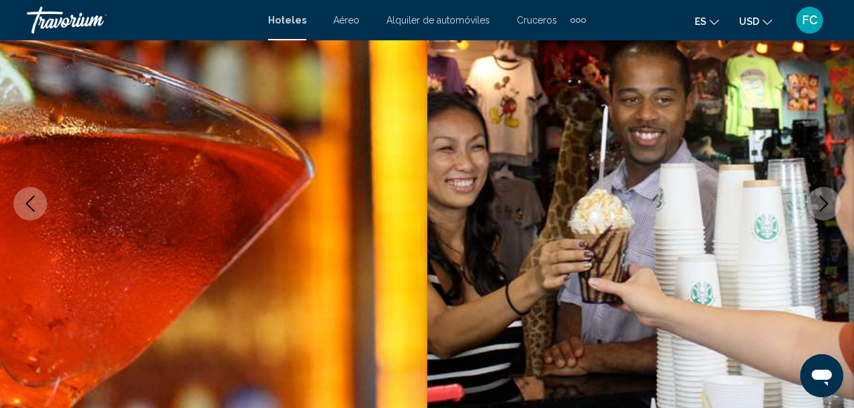
click at [828, 210] on icon "Next image" at bounding box center [824, 204] width 16 height 16
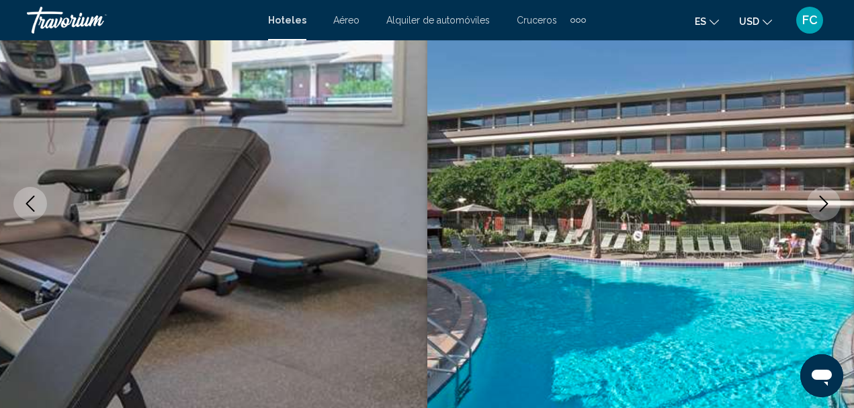
click at [828, 210] on icon "Next image" at bounding box center [824, 204] width 16 height 16
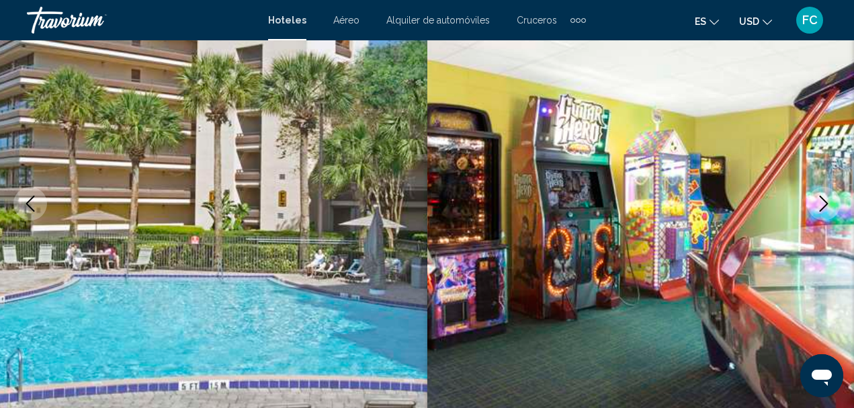
click at [828, 210] on icon "Next image" at bounding box center [824, 204] width 16 height 16
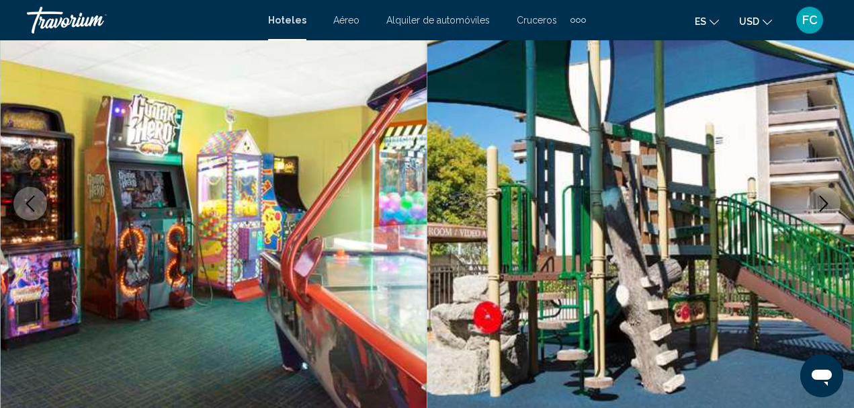
click at [828, 210] on icon "Next image" at bounding box center [824, 204] width 16 height 16
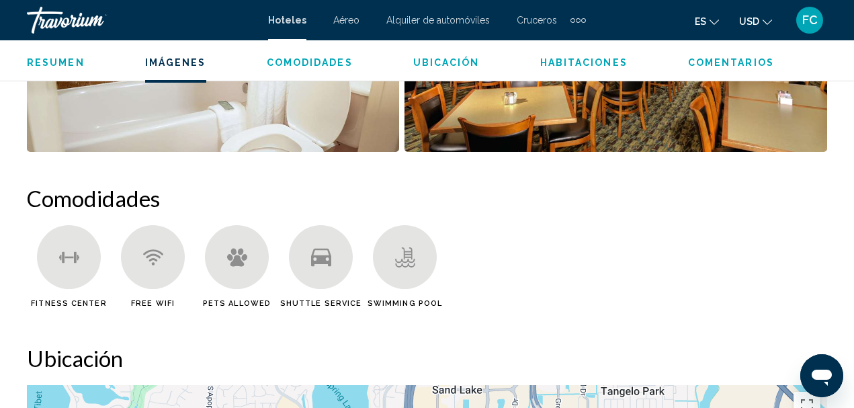
scroll to position [956, 0]
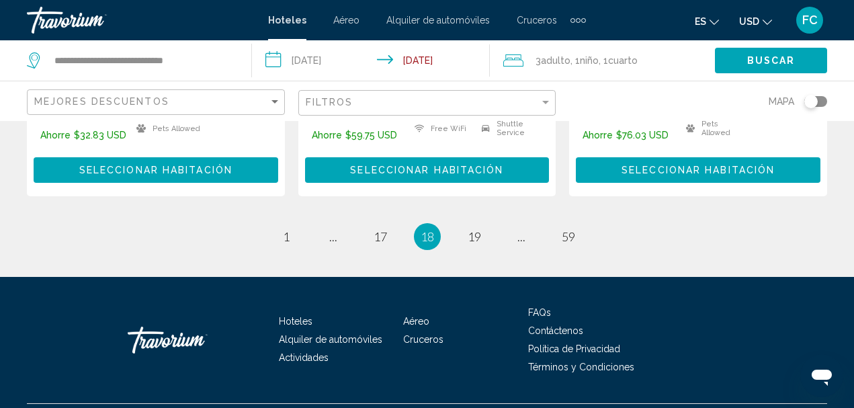
scroll to position [2078, 0]
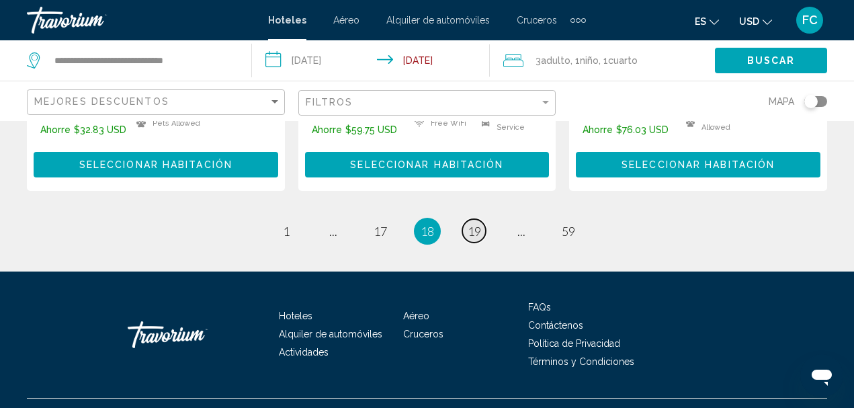
click at [475, 224] on span "19" at bounding box center [474, 231] width 13 height 15
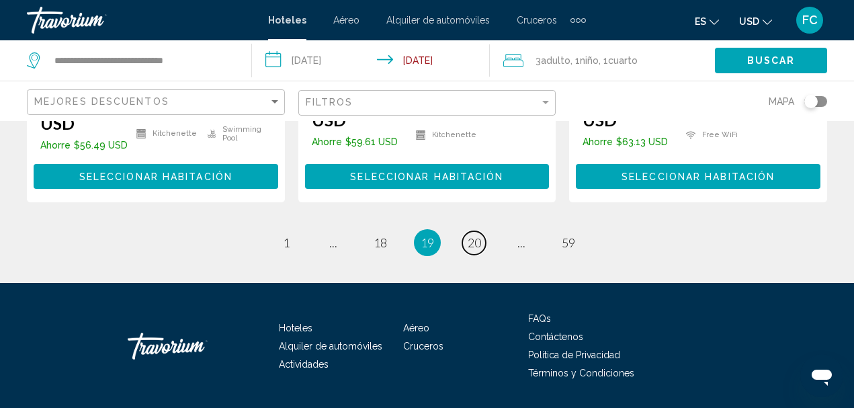
scroll to position [2082, 0]
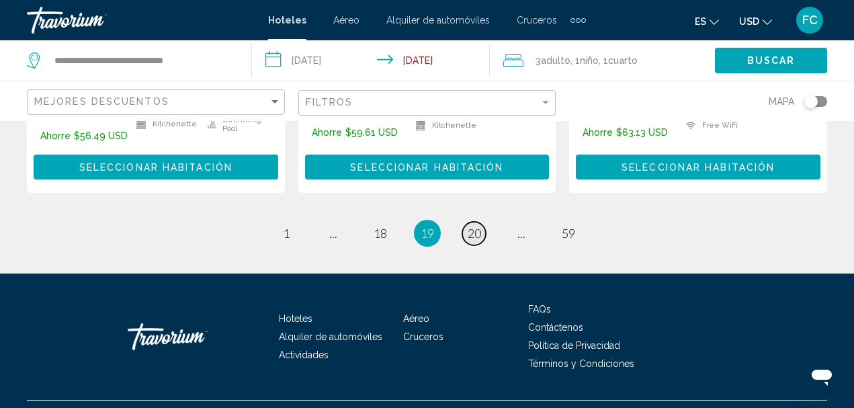
click at [477, 226] on span "20" at bounding box center [474, 233] width 13 height 15
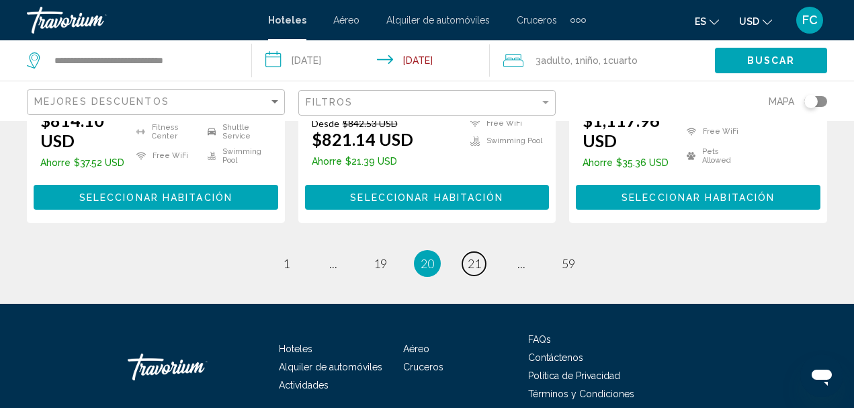
scroll to position [2065, 0]
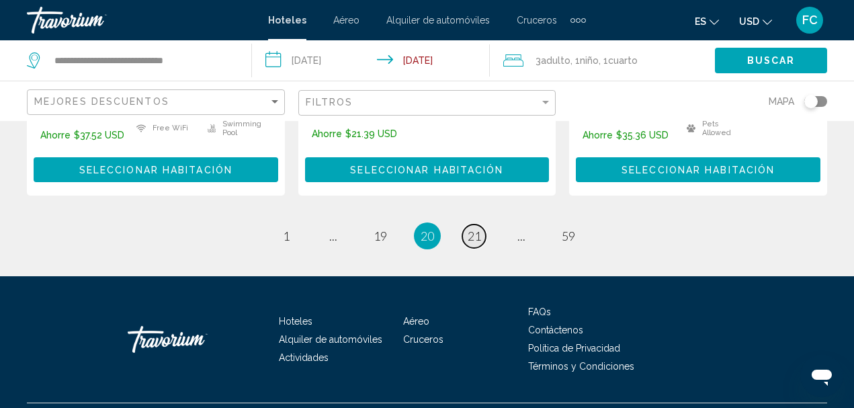
click at [472, 229] on span "21" at bounding box center [474, 236] width 13 height 15
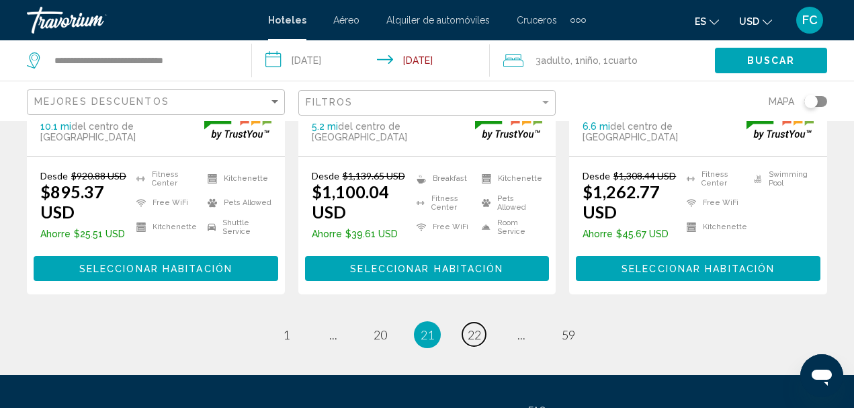
scroll to position [2077, 0]
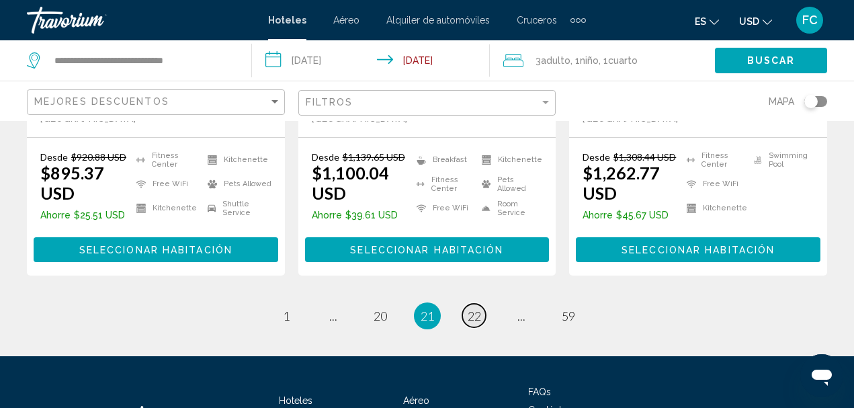
click at [475, 309] on span "22" at bounding box center [474, 316] width 13 height 15
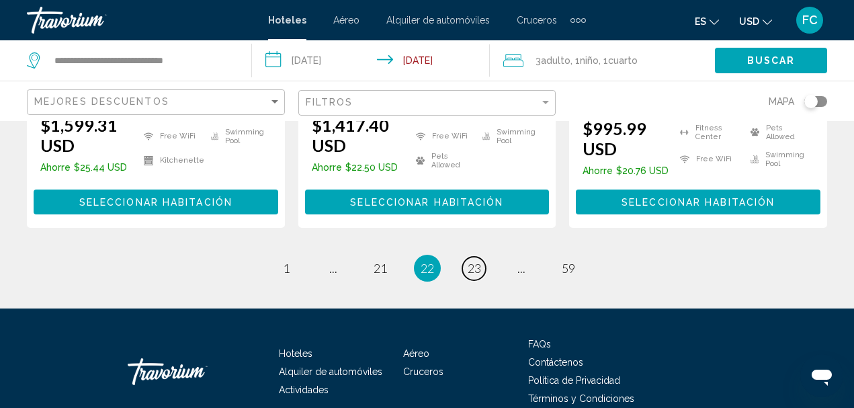
scroll to position [2070, 0]
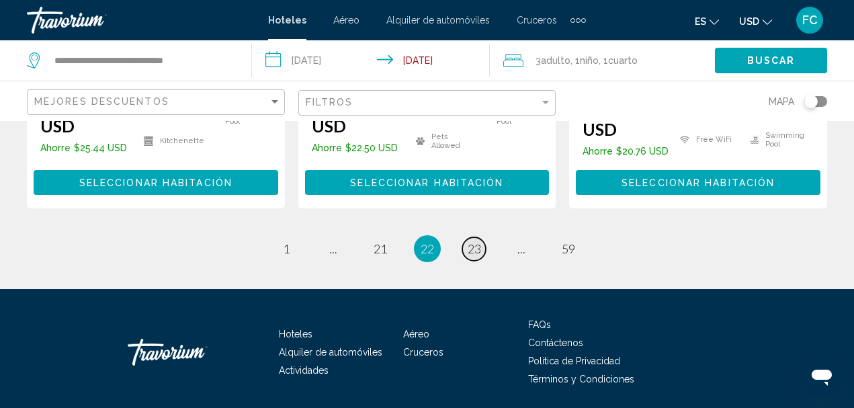
click at [474, 241] on span "23" at bounding box center [474, 248] width 13 height 15
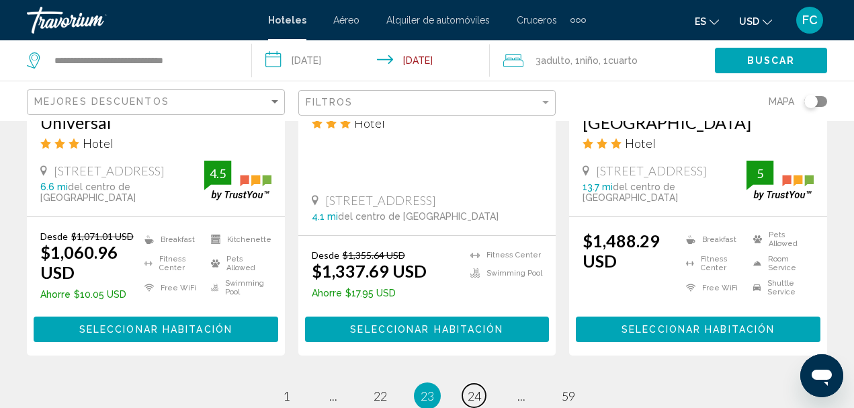
scroll to position [2077, 0]
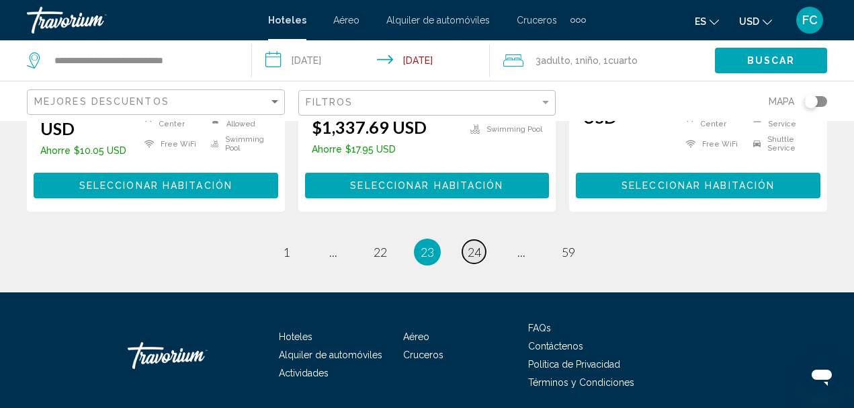
click at [479, 245] on span "24" at bounding box center [474, 252] width 13 height 15
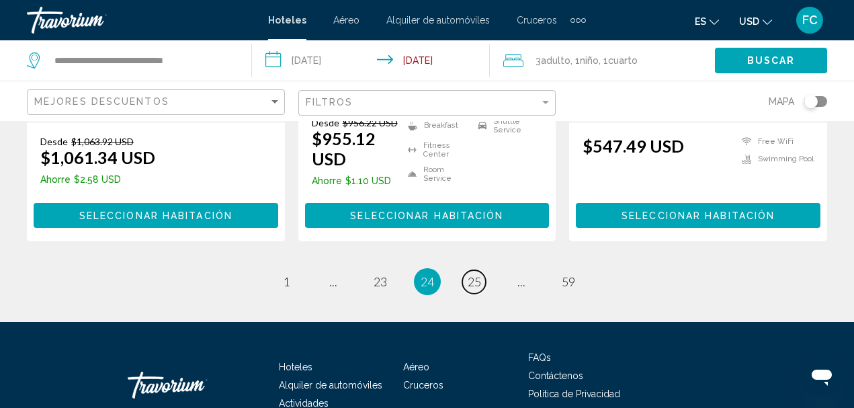
scroll to position [2043, 0]
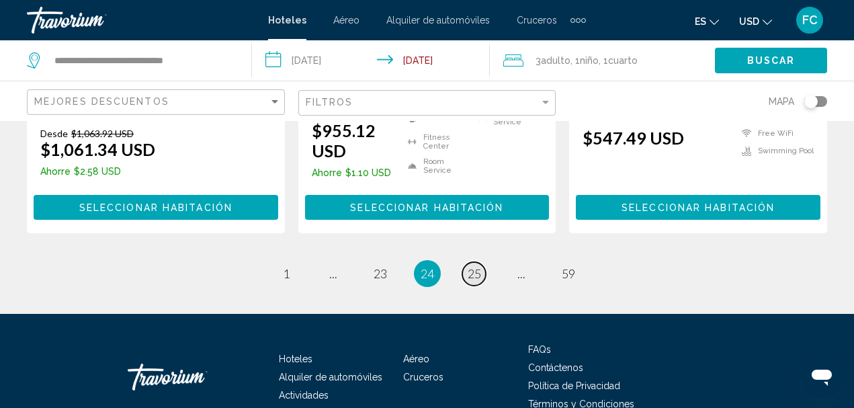
click at [479, 266] on span "25" at bounding box center [474, 273] width 13 height 15
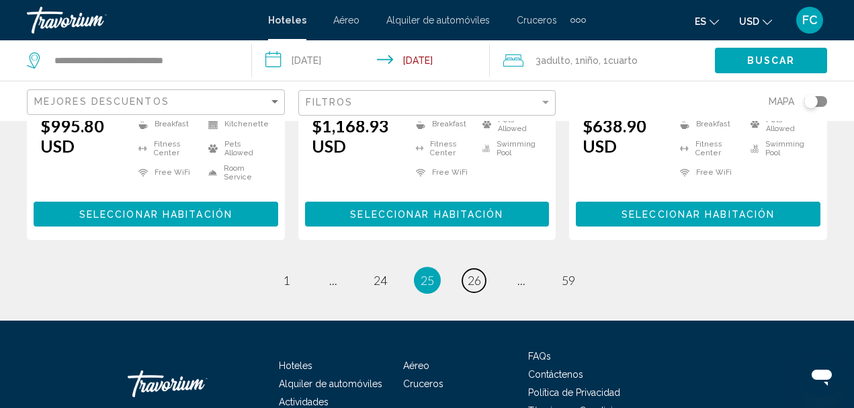
scroll to position [2077, 0]
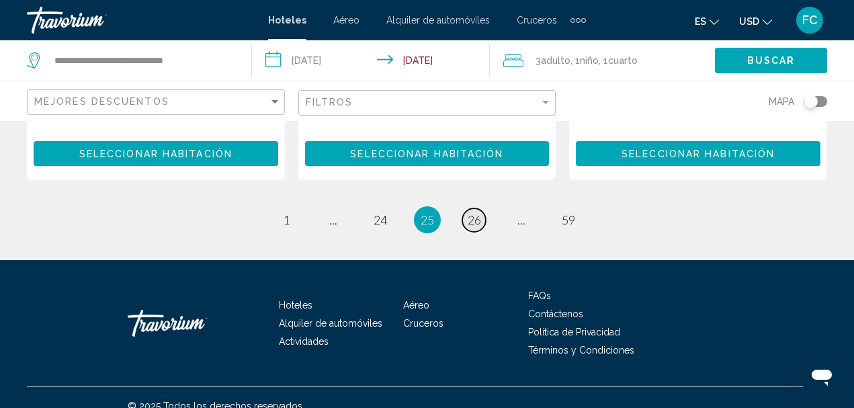
click at [476, 212] on span "26" at bounding box center [474, 219] width 13 height 15
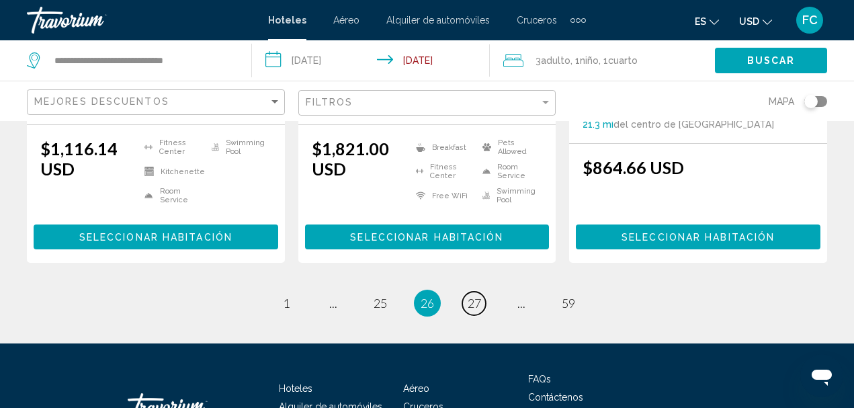
scroll to position [2016, 0]
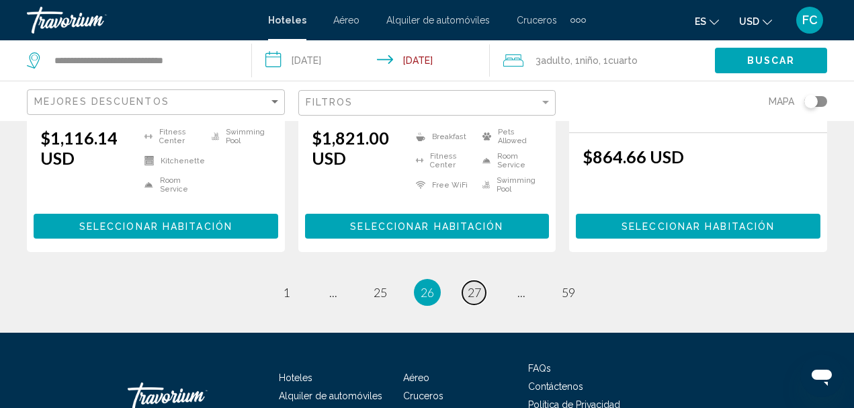
click at [477, 285] on span "27" at bounding box center [474, 292] width 13 height 15
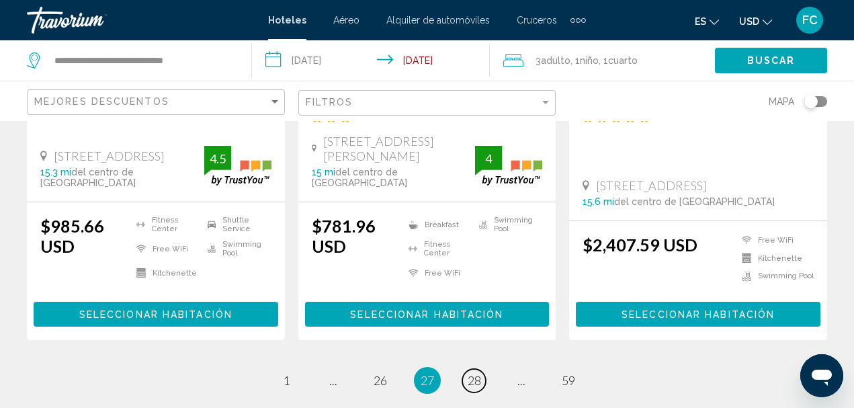
scroll to position [2010, 0]
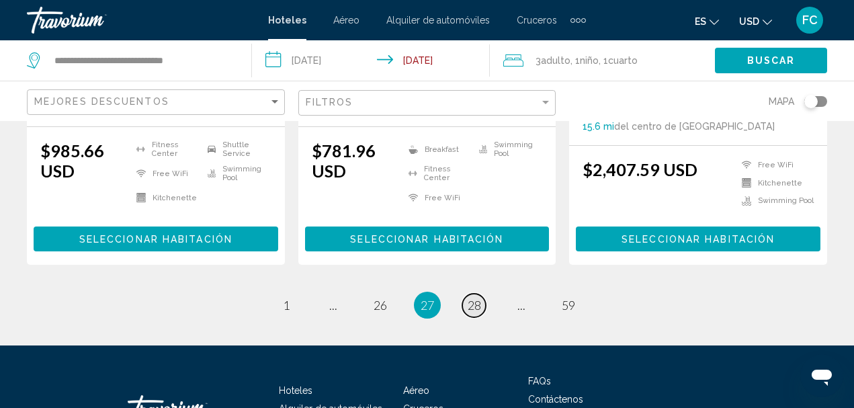
click at [479, 298] on span "28" at bounding box center [474, 305] width 13 height 15
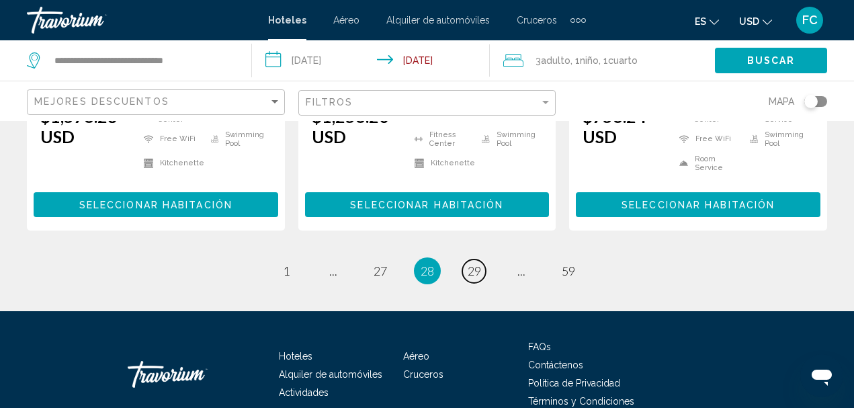
scroll to position [2043, 0]
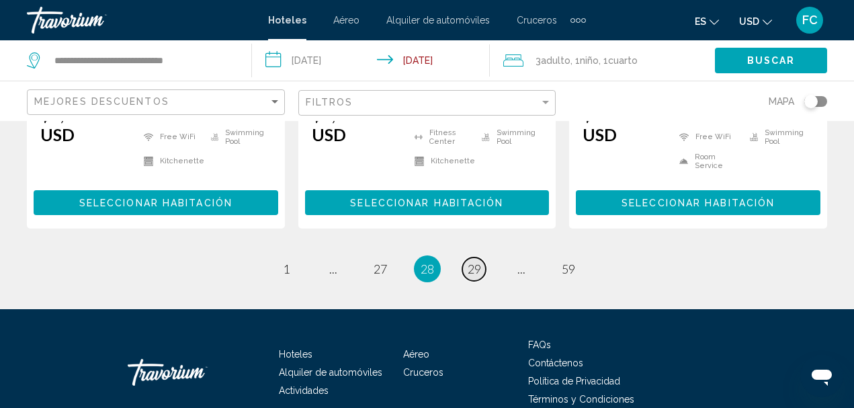
click at [478, 261] on span "29" at bounding box center [474, 268] width 13 height 15
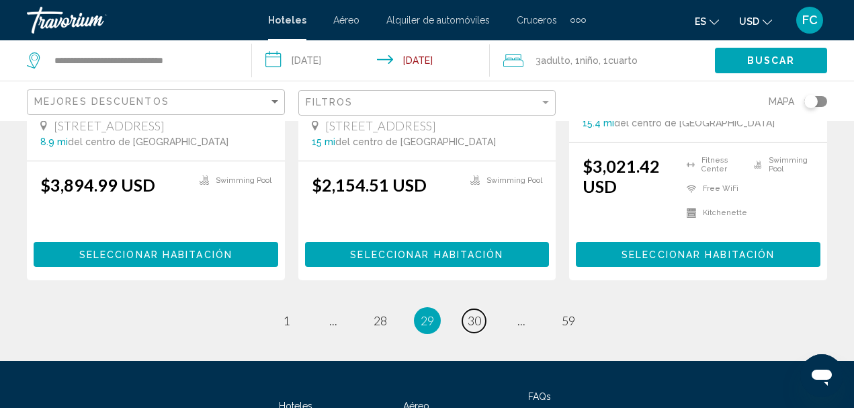
scroll to position [2010, 0]
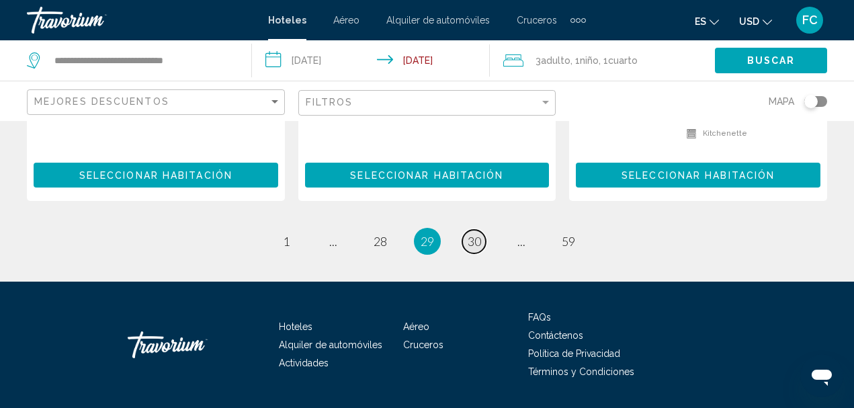
click at [475, 234] on span "30" at bounding box center [474, 241] width 13 height 15
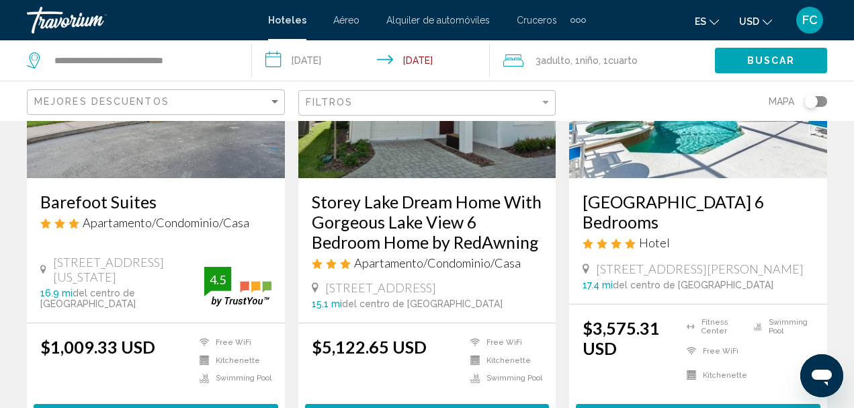
scroll to position [1949, 0]
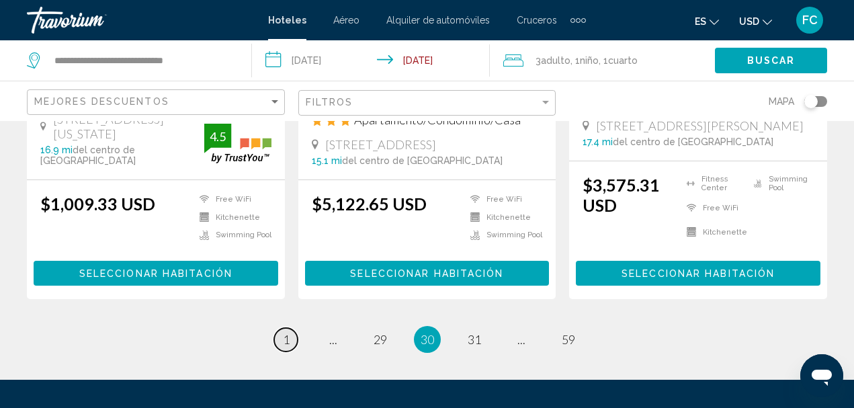
click at [290, 328] on link "page 1" at bounding box center [286, 340] width 24 height 24
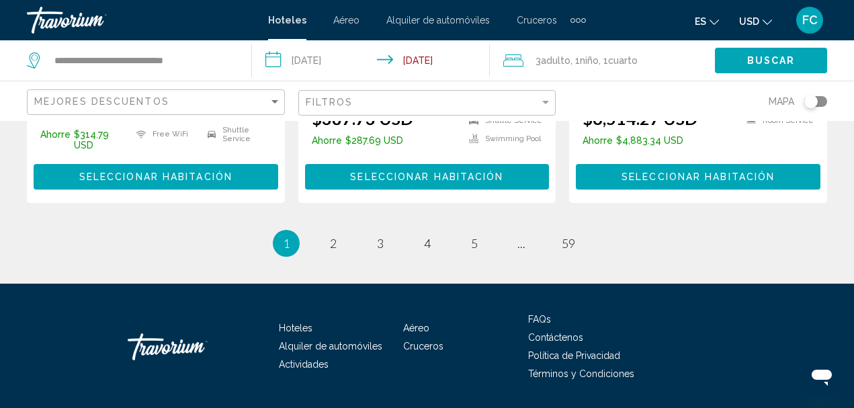
scroll to position [2094, 0]
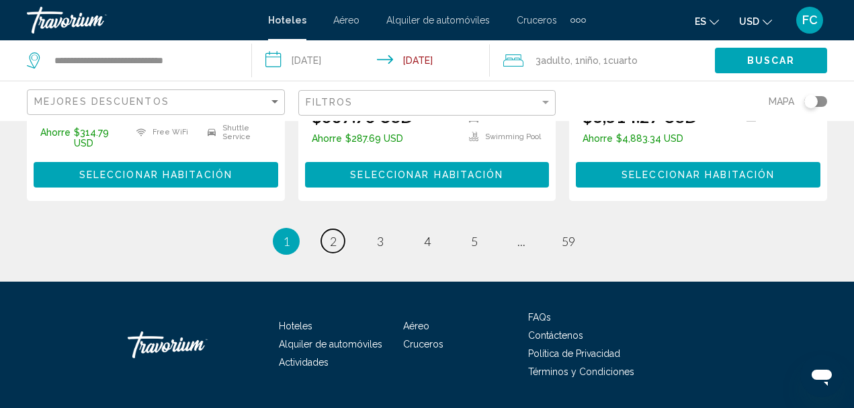
click at [335, 234] on span "2" at bounding box center [333, 241] width 7 height 15
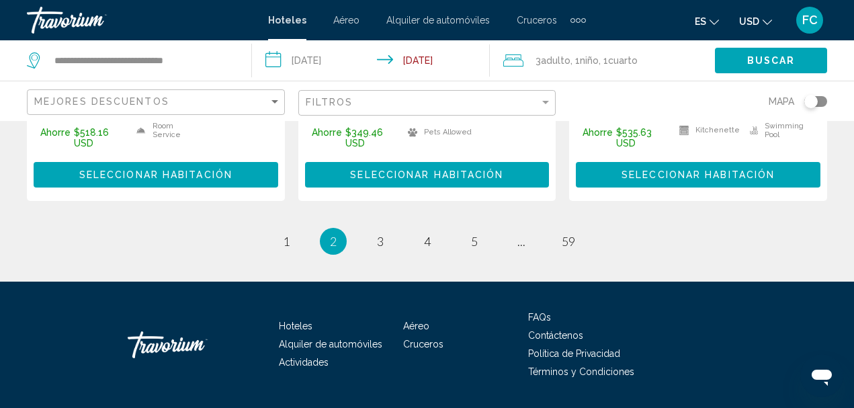
scroll to position [2107, 0]
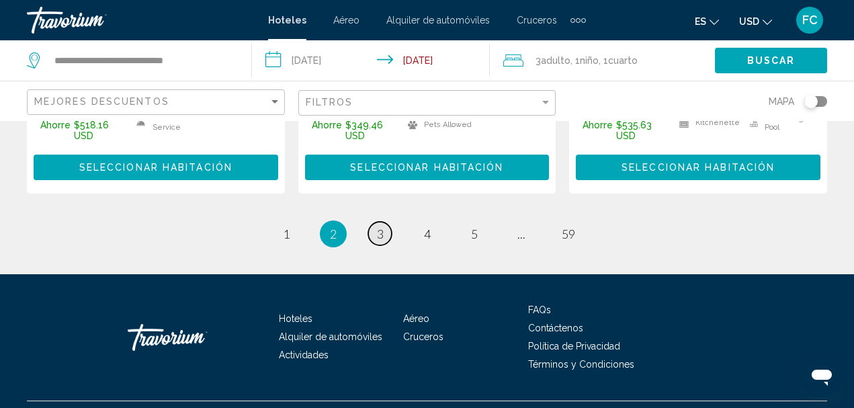
click at [384, 222] on link "page 3" at bounding box center [380, 234] width 24 height 24
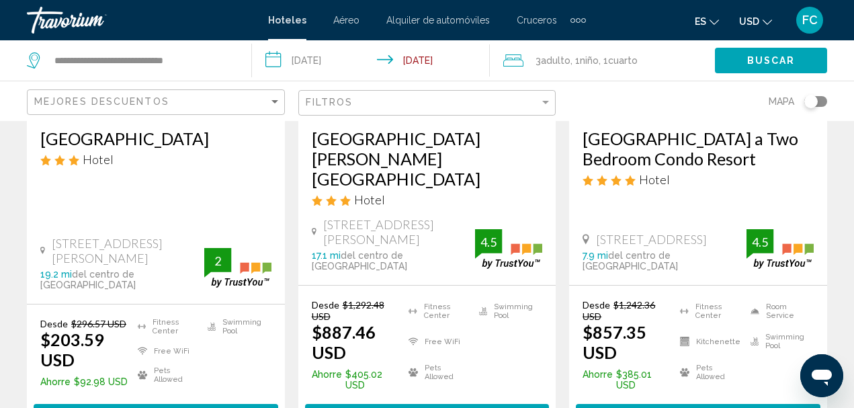
scroll to position [1949, 0]
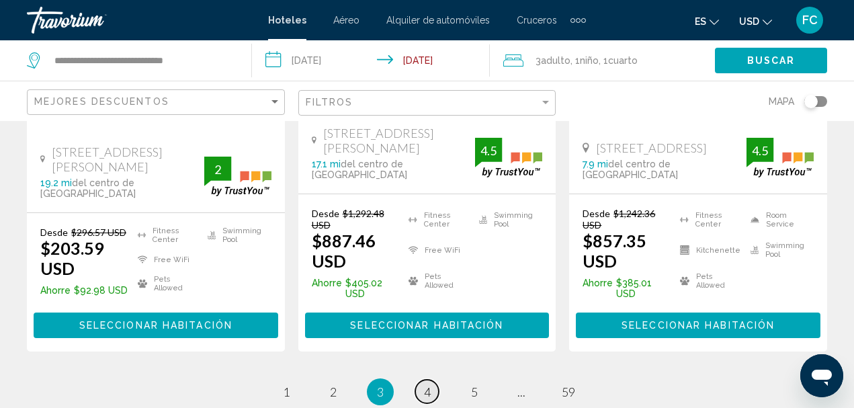
click at [435, 380] on link "page 4" at bounding box center [427, 392] width 24 height 24
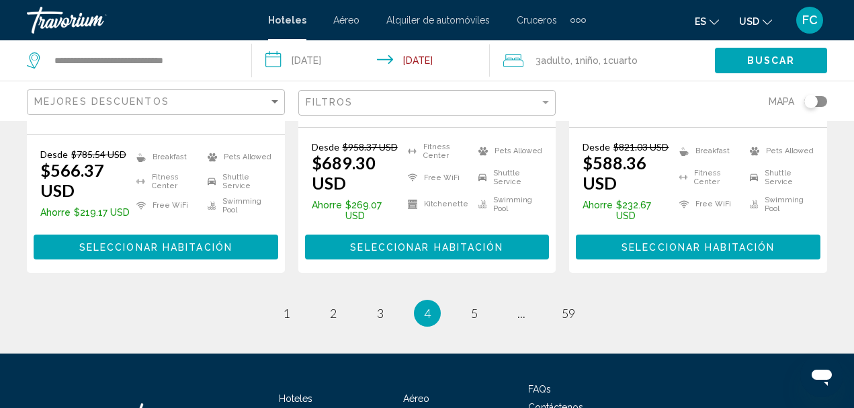
scroll to position [2043, 0]
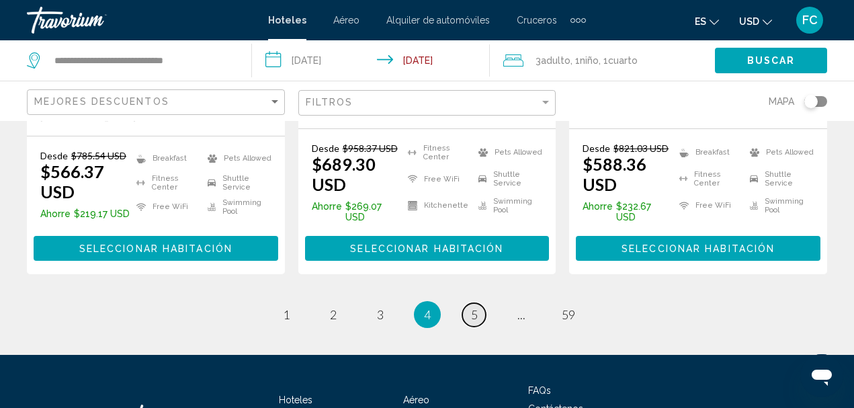
click at [471, 307] on span "5" at bounding box center [474, 314] width 7 height 15
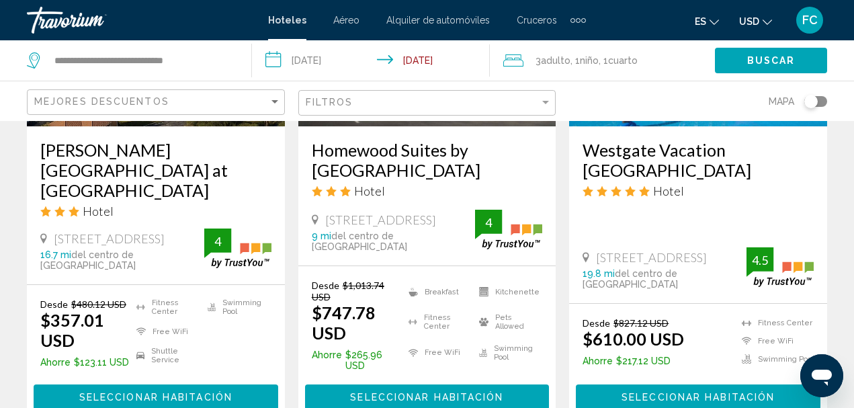
scroll to position [1990, 0]
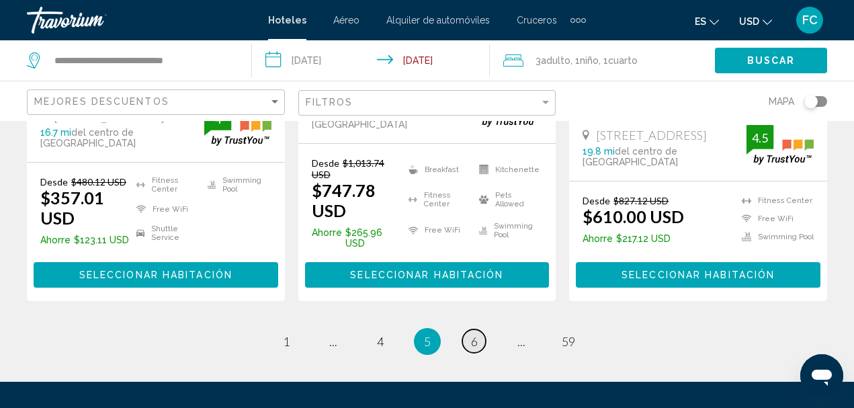
click at [481, 329] on link "page 6" at bounding box center [474, 341] width 24 height 24
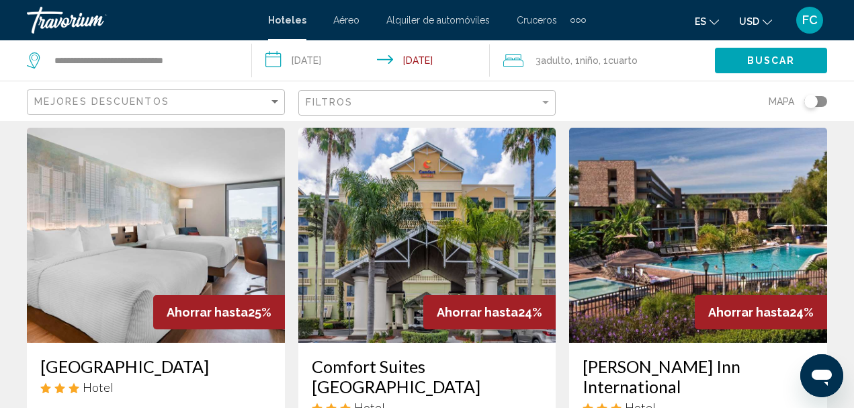
scroll to position [1129, 0]
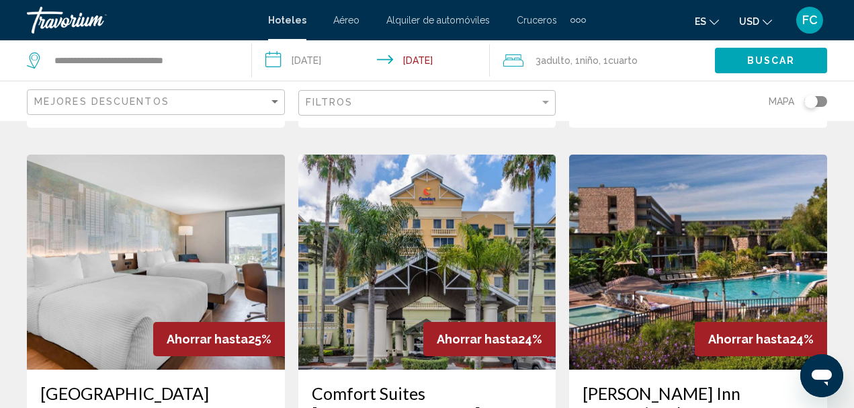
click at [687, 212] on img "Main content" at bounding box center [698, 262] width 258 height 215
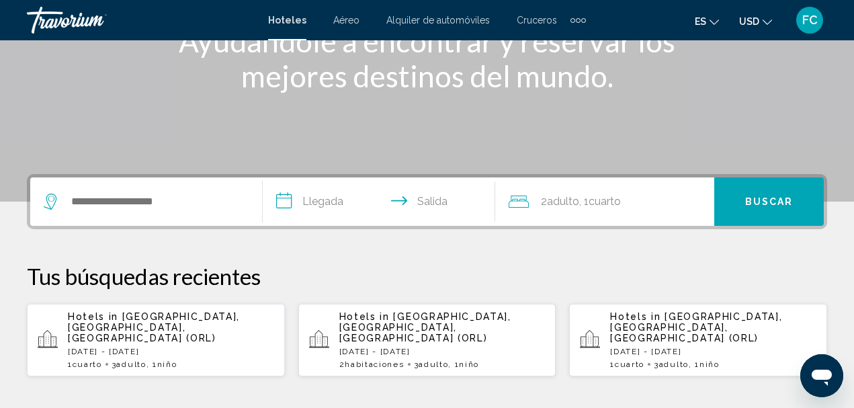
scroll to position [269, 0]
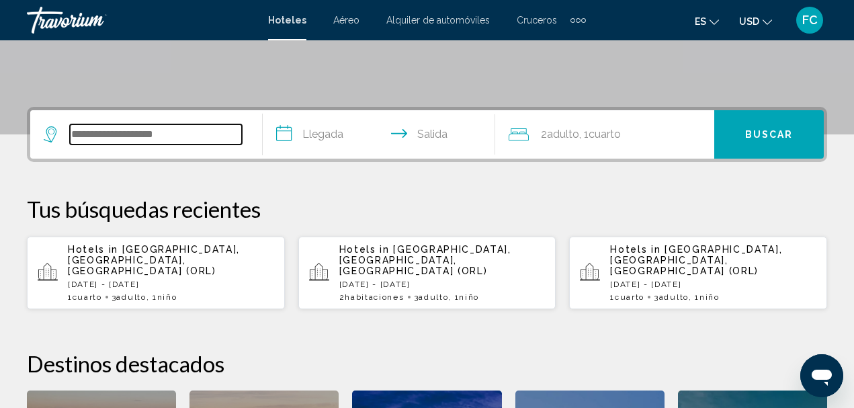
click at [210, 131] on input "Search widget" at bounding box center [156, 134] width 172 height 20
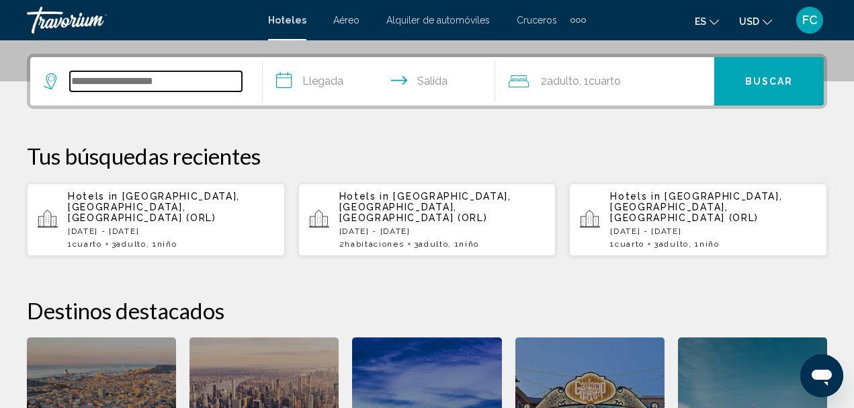
scroll to position [332, 0]
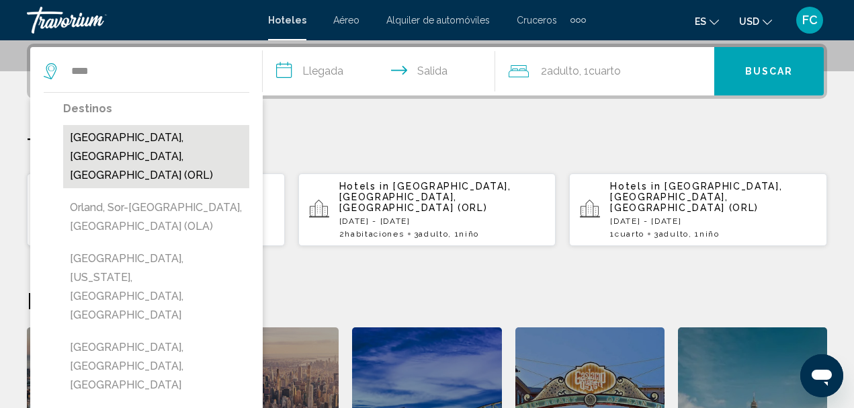
click at [192, 137] on button "[GEOGRAPHIC_DATA], [GEOGRAPHIC_DATA], [GEOGRAPHIC_DATA] (ORL)" at bounding box center [156, 156] width 186 height 63
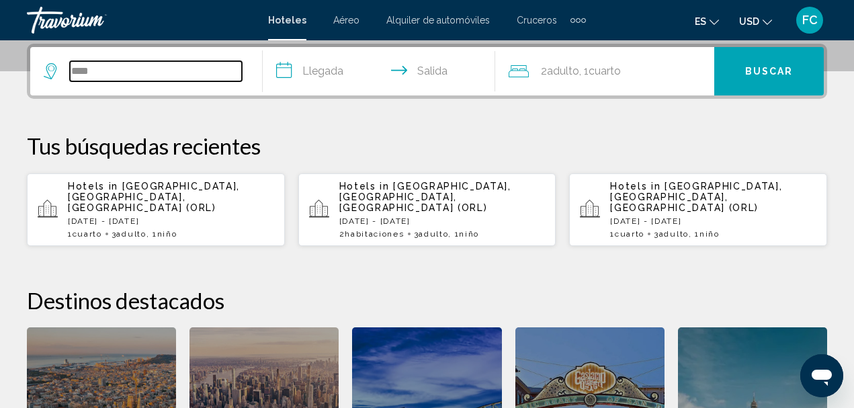
type input "**********"
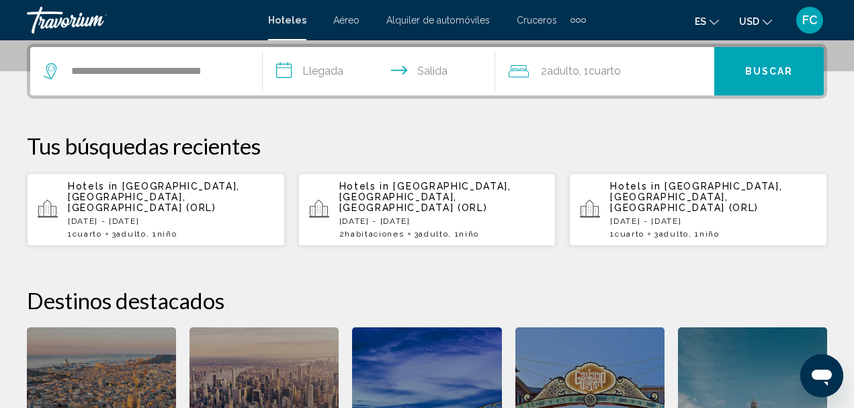
click at [286, 70] on input "**********" at bounding box center [382, 73] width 238 height 52
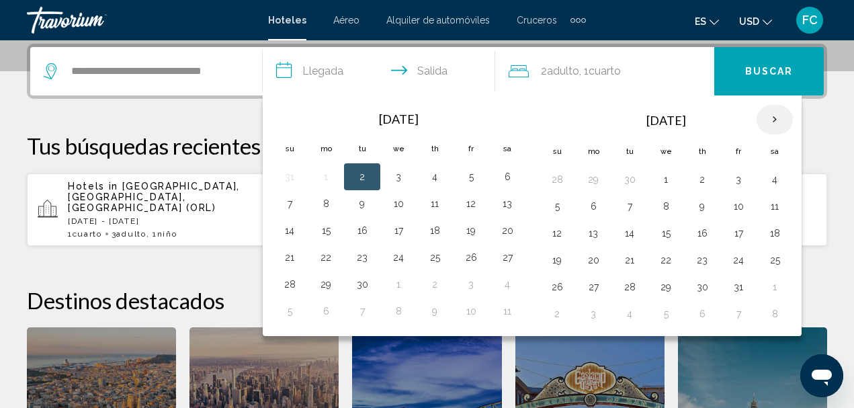
click at [776, 123] on th "Next month" at bounding box center [775, 120] width 36 height 30
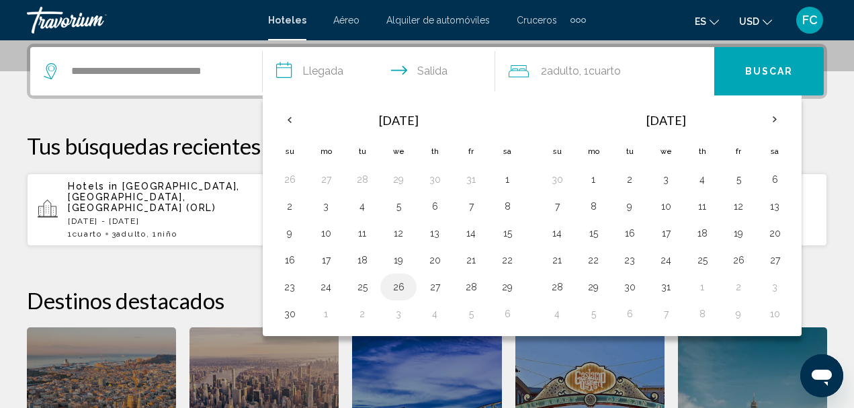
click at [398, 291] on button "26" at bounding box center [399, 287] width 22 height 19
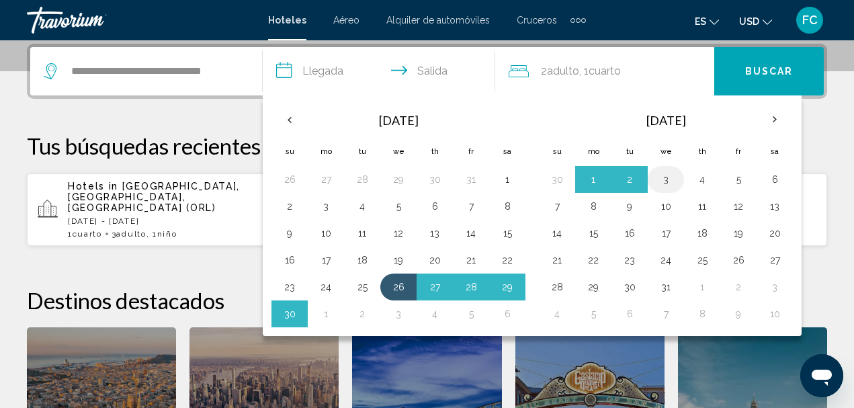
click at [667, 183] on button "3" at bounding box center [666, 179] width 22 height 19
type input "**********"
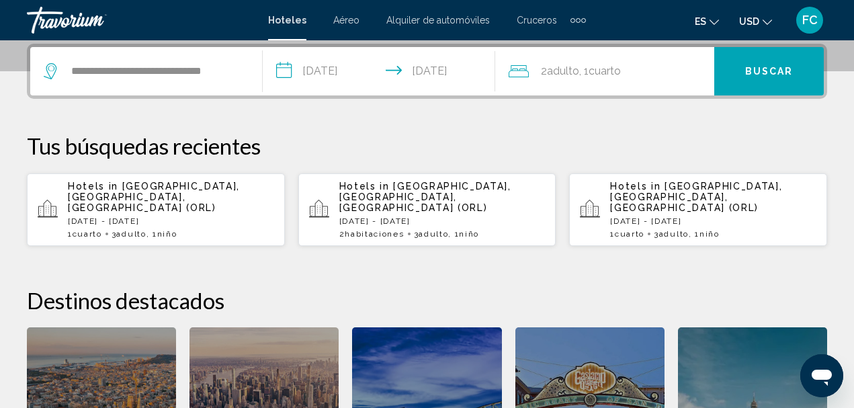
click at [561, 79] on span "2 Adulto Adulto" at bounding box center [560, 71] width 38 height 19
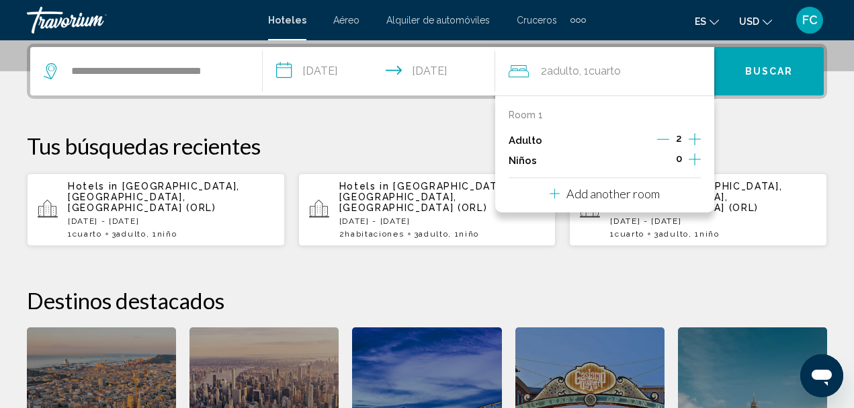
click at [697, 135] on icon "Increment adults" at bounding box center [695, 139] width 12 height 16
click at [689, 158] on icon "Increment children" at bounding box center [695, 159] width 12 height 16
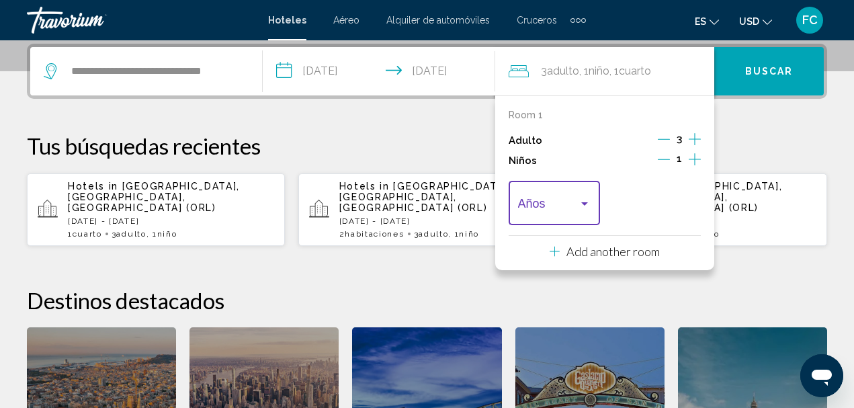
click at [586, 205] on div "Travelers: 3 adults, 1 child" at bounding box center [584, 203] width 7 height 3
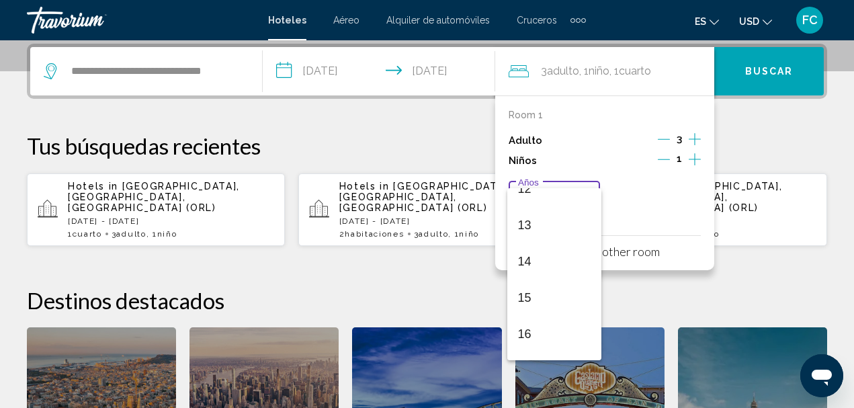
scroll to position [481, 0]
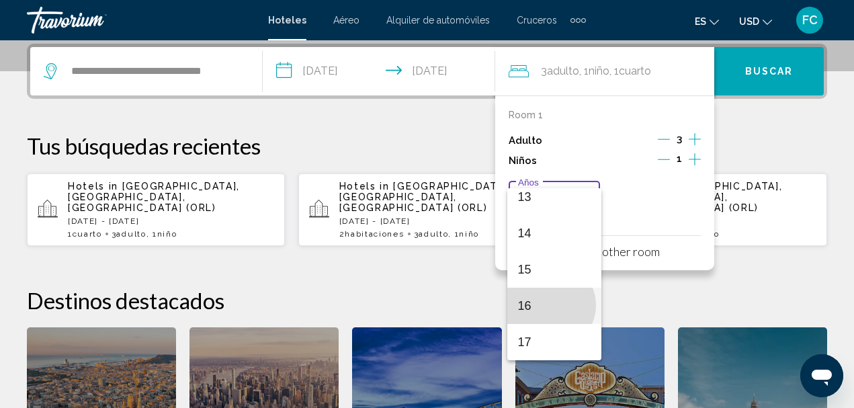
click at [550, 305] on span "16" at bounding box center [554, 306] width 73 height 36
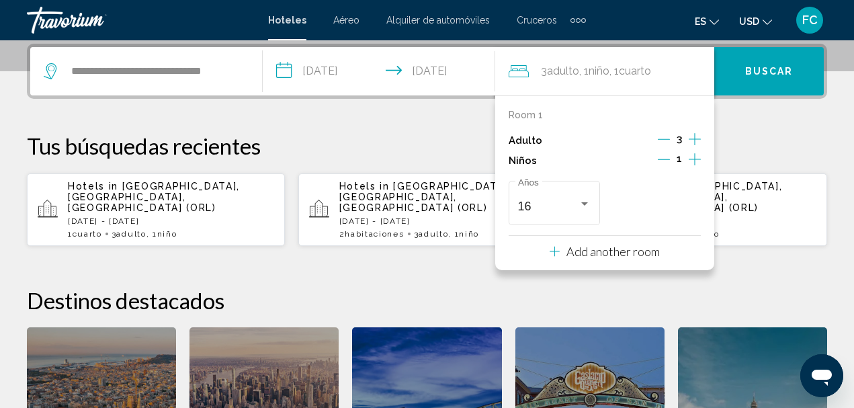
click at [749, 81] on button "Buscar" at bounding box center [769, 71] width 110 height 48
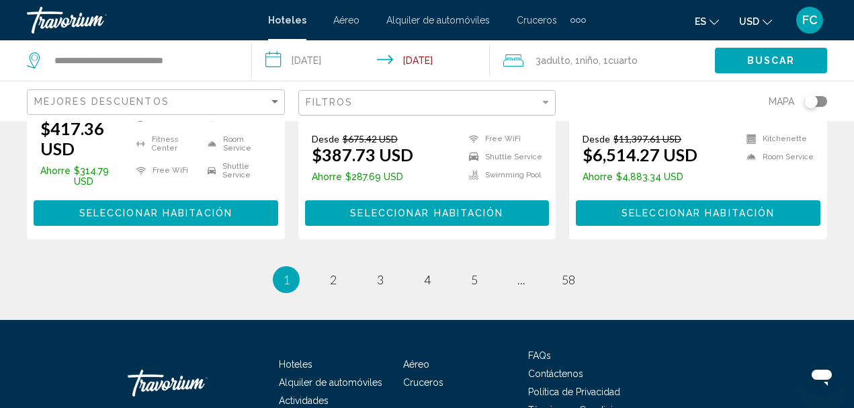
scroll to position [2094, 0]
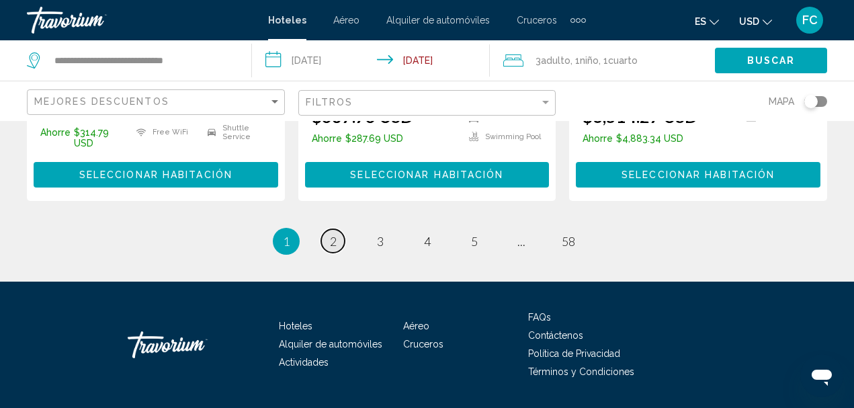
click at [338, 229] on link "page 2" at bounding box center [333, 241] width 24 height 24
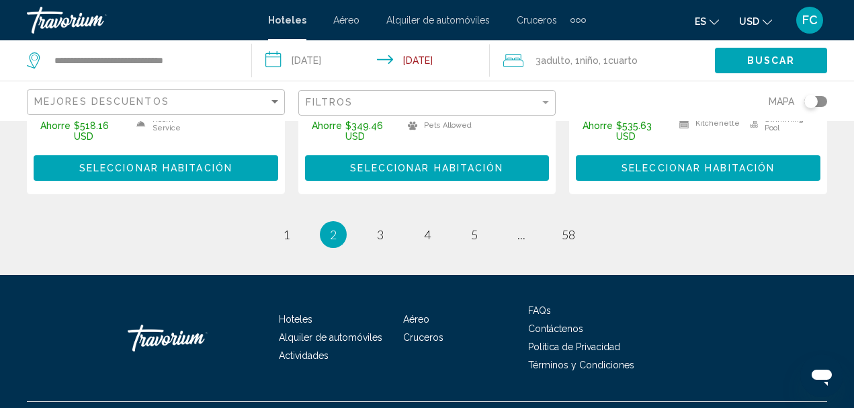
scroll to position [2107, 0]
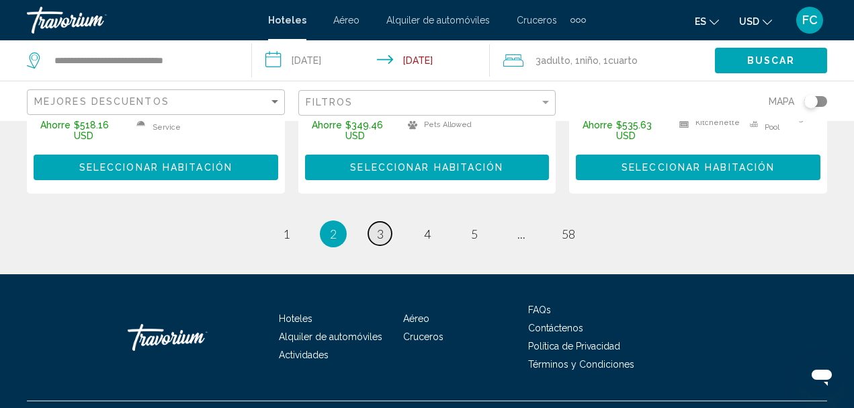
click at [387, 222] on link "page 3" at bounding box center [380, 234] width 24 height 24
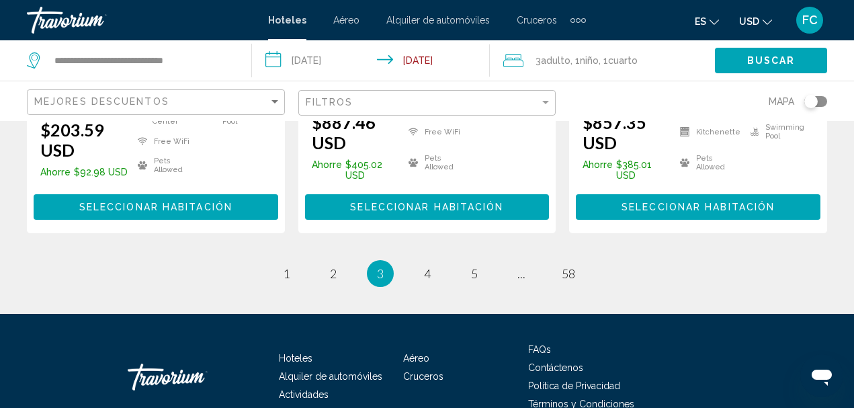
scroll to position [2076, 0]
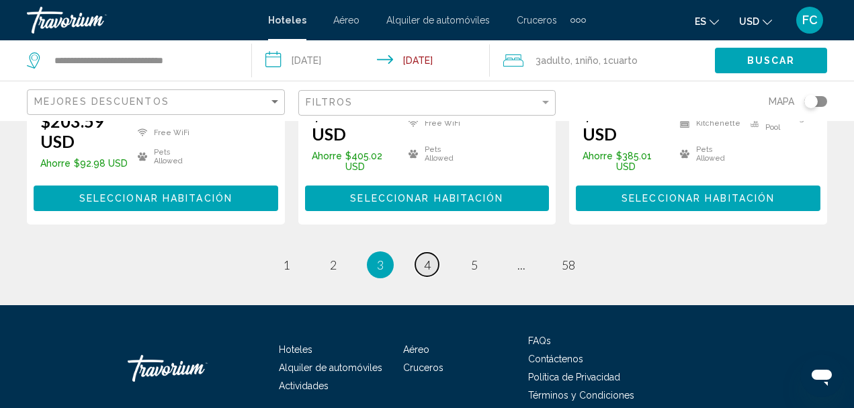
click at [437, 253] on link "page 4" at bounding box center [427, 265] width 24 height 24
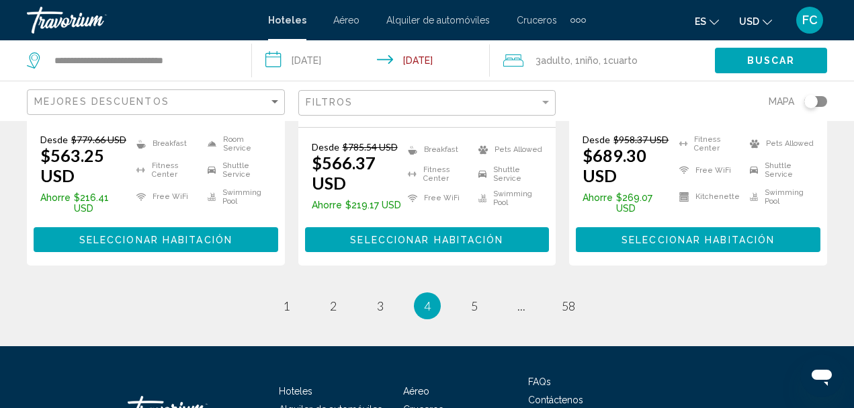
scroll to position [2105, 0]
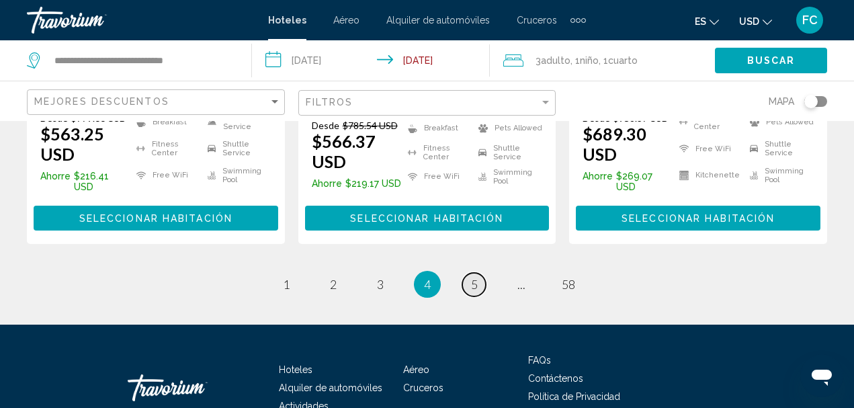
click at [479, 273] on link "page 5" at bounding box center [474, 285] width 24 height 24
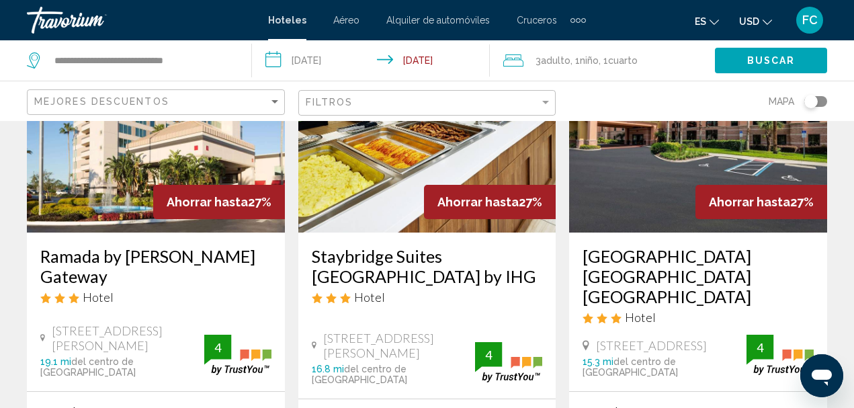
scroll to position [605, 0]
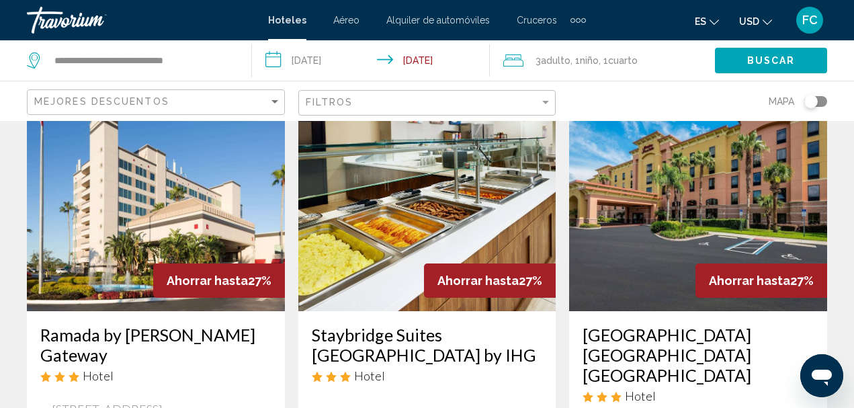
click at [106, 247] on img "Main content" at bounding box center [156, 203] width 258 height 215
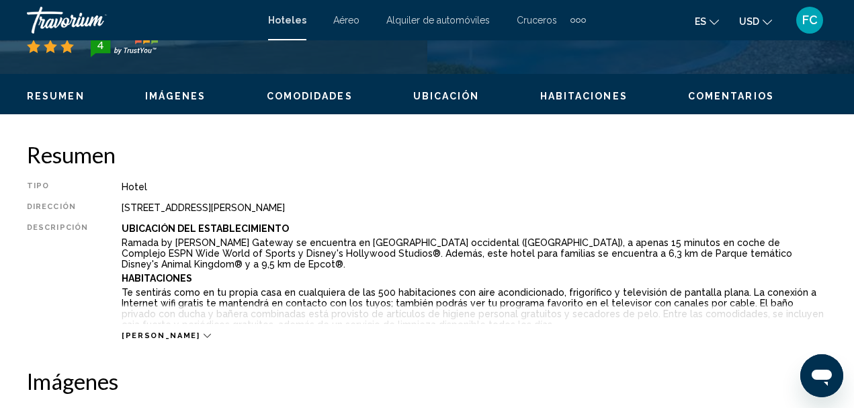
scroll to position [156, 0]
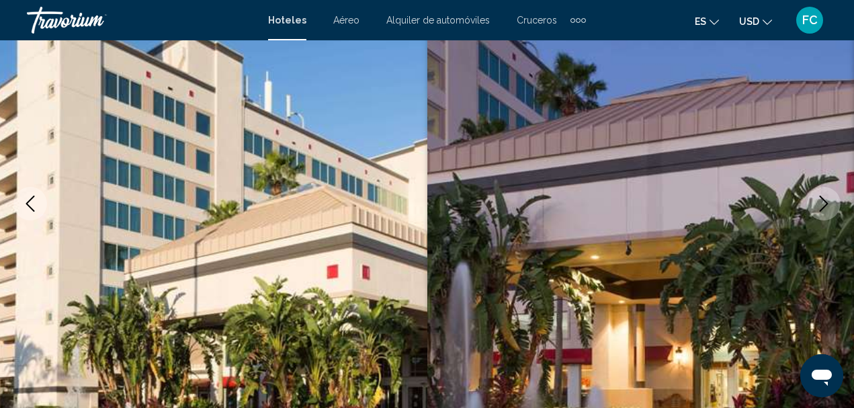
click at [817, 205] on icon "Next image" at bounding box center [824, 204] width 16 height 16
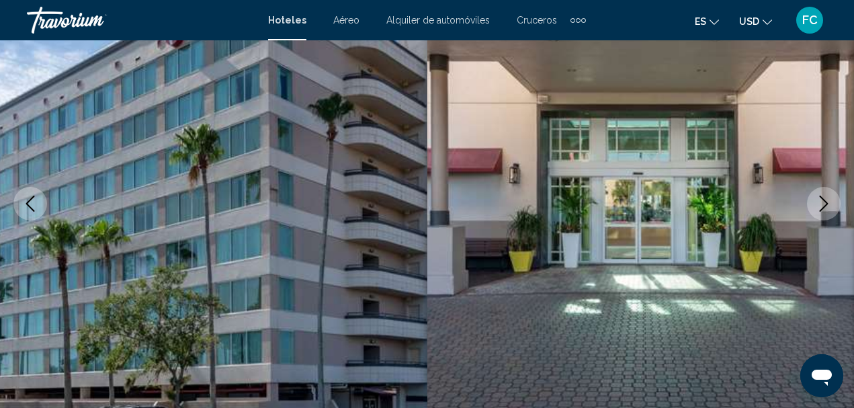
click at [817, 205] on icon "Next image" at bounding box center [824, 204] width 16 height 16
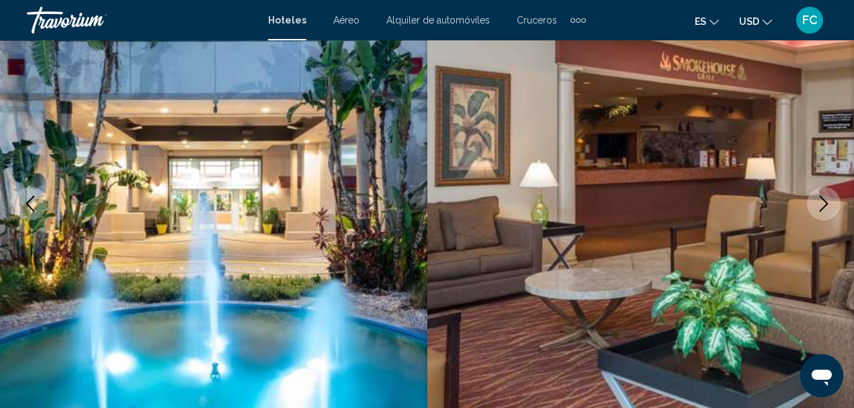
click at [817, 205] on icon "Next image" at bounding box center [824, 204] width 16 height 16
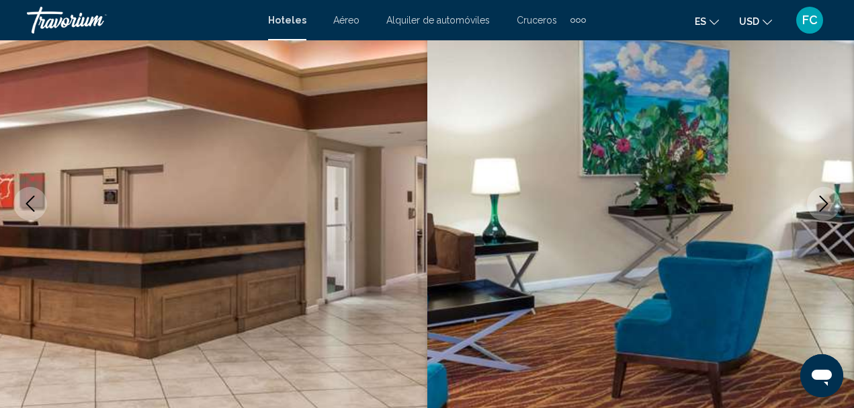
click at [817, 205] on icon "Next image" at bounding box center [824, 204] width 16 height 16
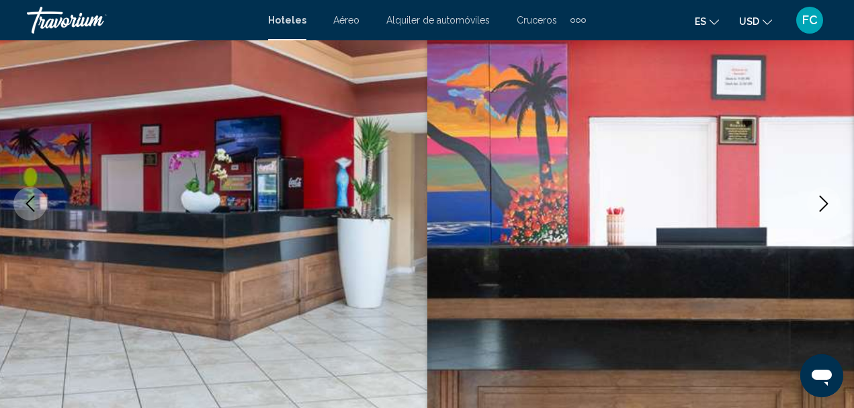
click at [817, 205] on icon "Next image" at bounding box center [824, 204] width 16 height 16
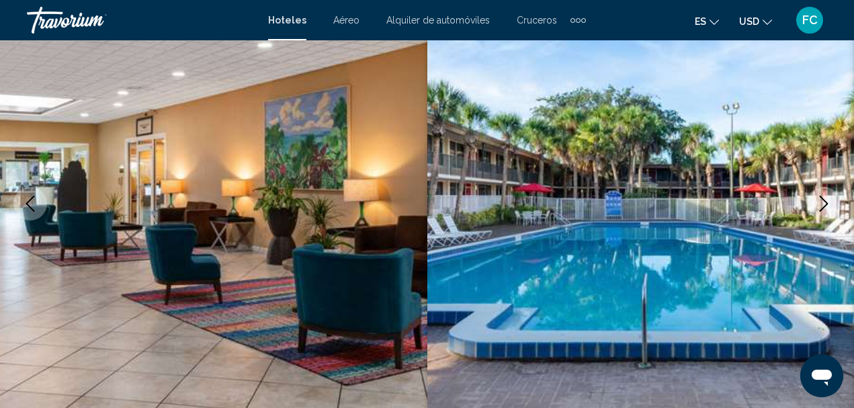
click at [816, 205] on icon "Next image" at bounding box center [824, 204] width 16 height 16
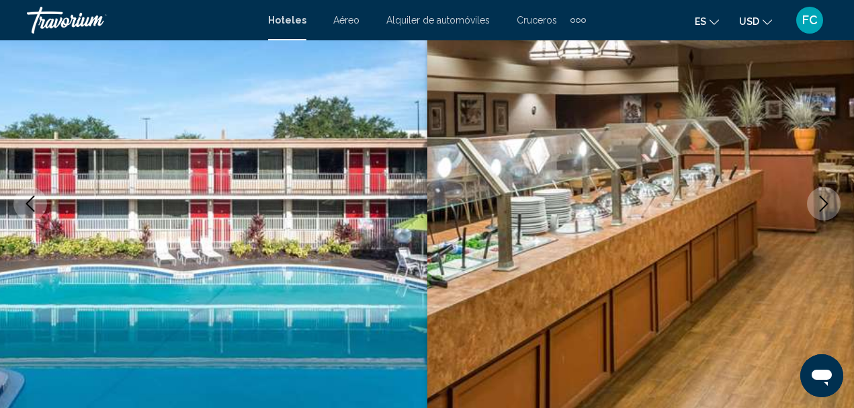
click at [811, 211] on button "Next image" at bounding box center [824, 204] width 34 height 34
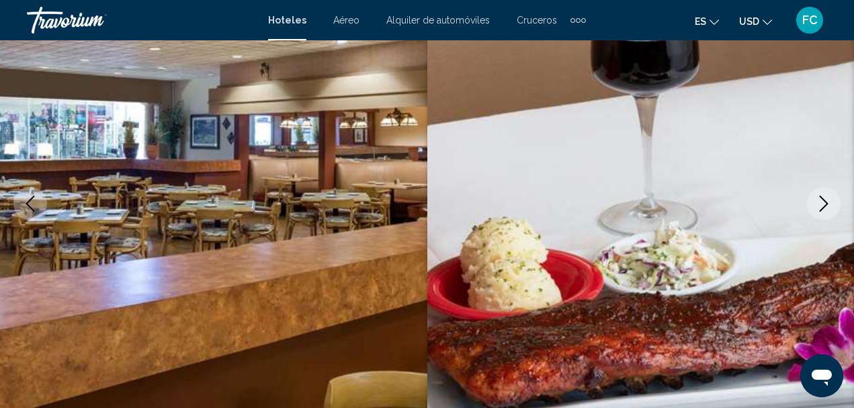
click at [811, 211] on button "Next image" at bounding box center [824, 204] width 34 height 34
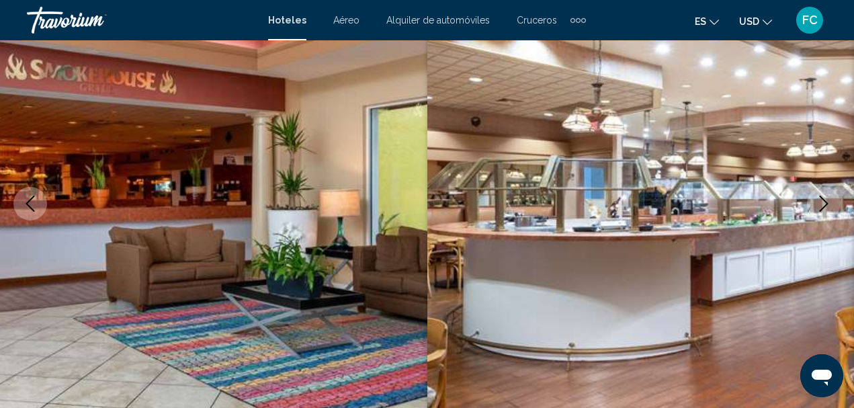
click at [806, 212] on img "Main content" at bounding box center [640, 203] width 427 height 639
click at [805, 214] on img "Main content" at bounding box center [640, 203] width 427 height 639
click at [815, 202] on button "Next image" at bounding box center [824, 204] width 34 height 34
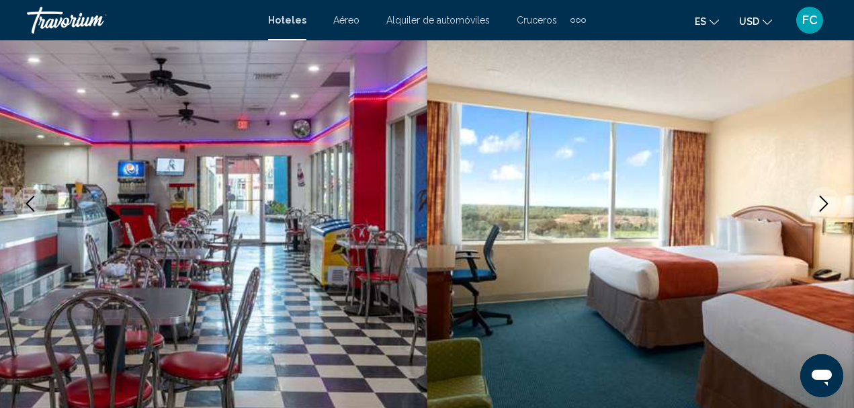
click at [815, 202] on button "Next image" at bounding box center [824, 204] width 34 height 34
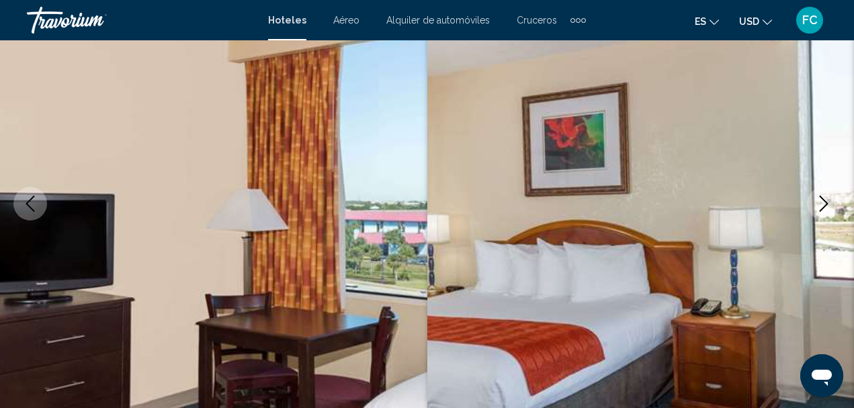
click at [815, 202] on button "Next image" at bounding box center [824, 204] width 34 height 34
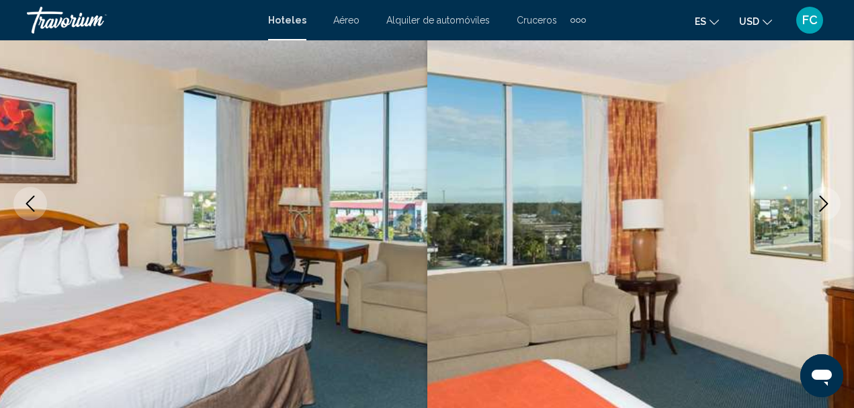
click at [815, 203] on button "Next image" at bounding box center [824, 204] width 34 height 34
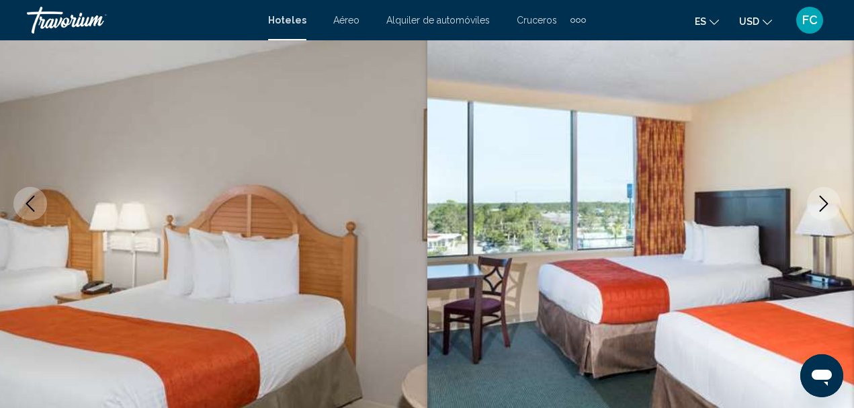
click at [815, 203] on button "Next image" at bounding box center [824, 204] width 34 height 34
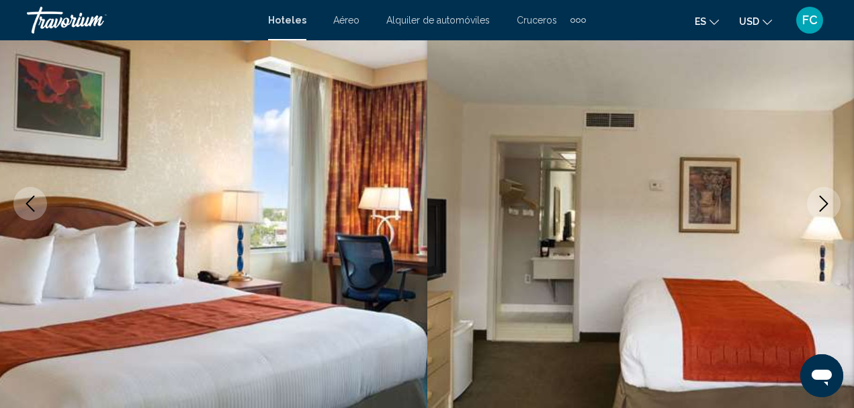
click at [815, 204] on button "Next image" at bounding box center [824, 204] width 34 height 34
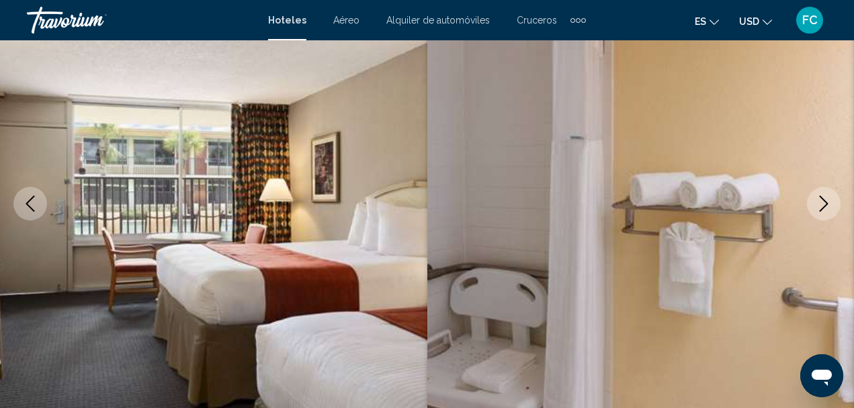
click at [815, 204] on button "Next image" at bounding box center [824, 204] width 34 height 34
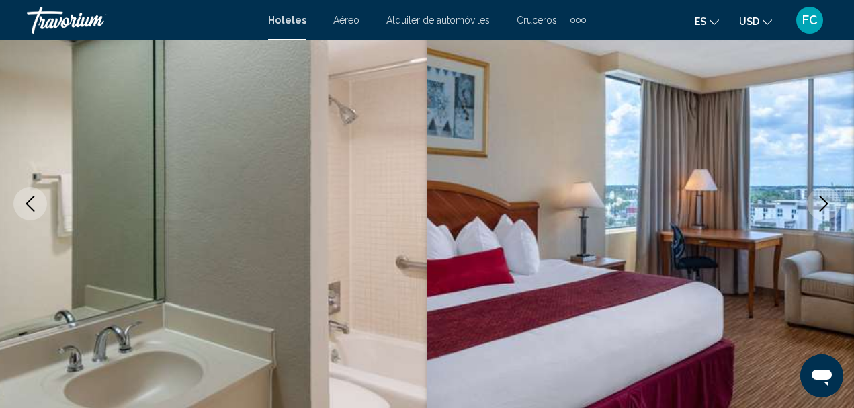
click at [823, 200] on icon "Next image" at bounding box center [824, 204] width 16 height 16
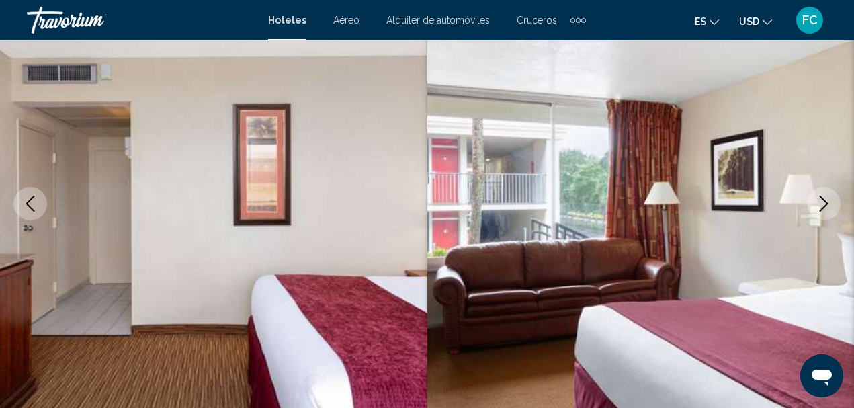
click at [823, 200] on icon "Next image" at bounding box center [824, 204] width 16 height 16
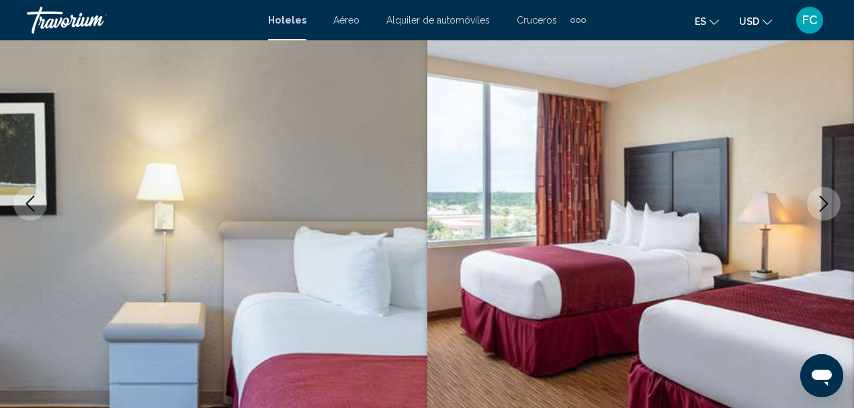
click at [823, 199] on icon "Next image" at bounding box center [824, 204] width 9 height 16
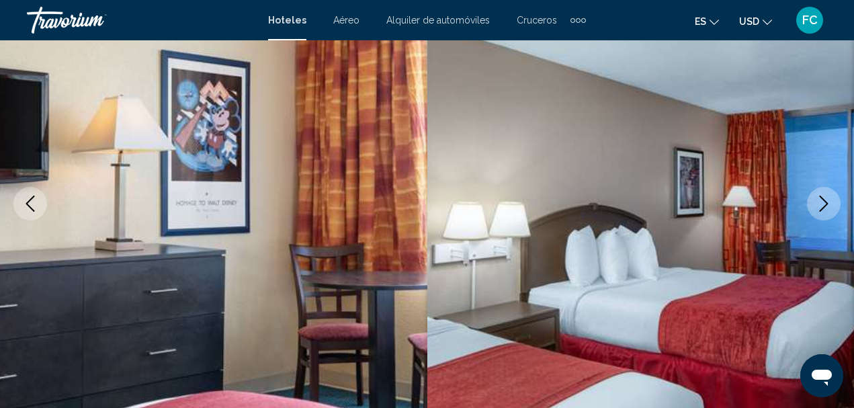
click at [824, 199] on icon "Next image" at bounding box center [824, 204] width 16 height 16
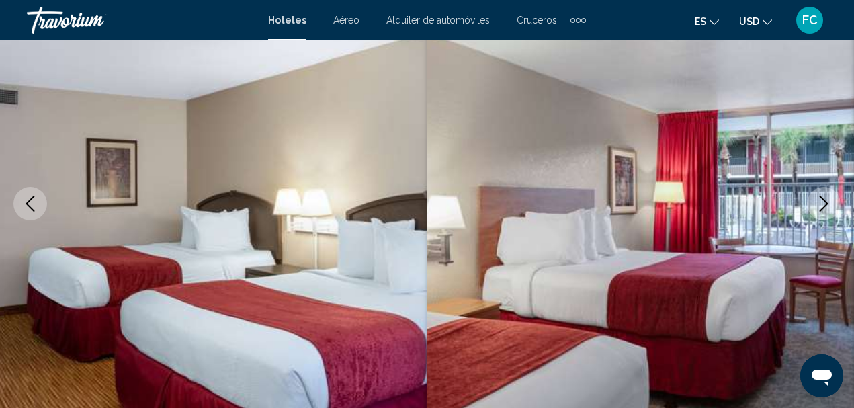
click at [824, 199] on icon "Next image" at bounding box center [824, 204] width 16 height 16
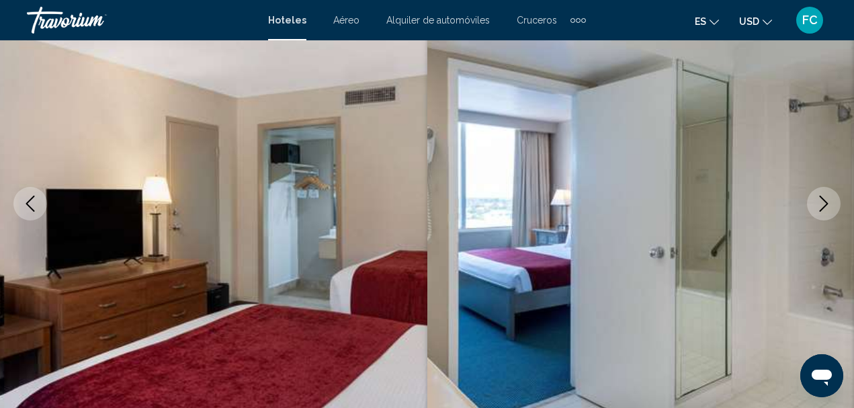
click at [824, 199] on icon "Next image" at bounding box center [824, 204] width 16 height 16
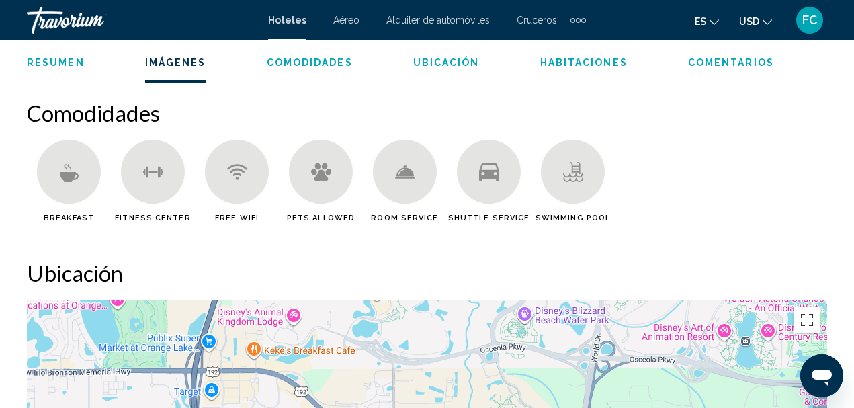
scroll to position [1097, 0]
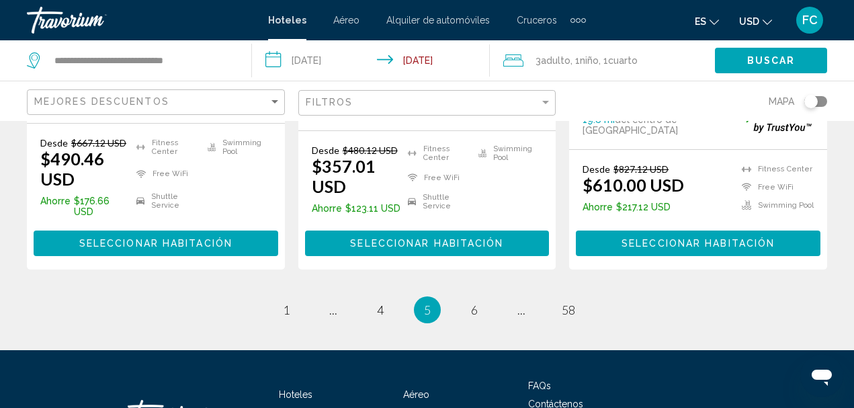
scroll to position [2063, 0]
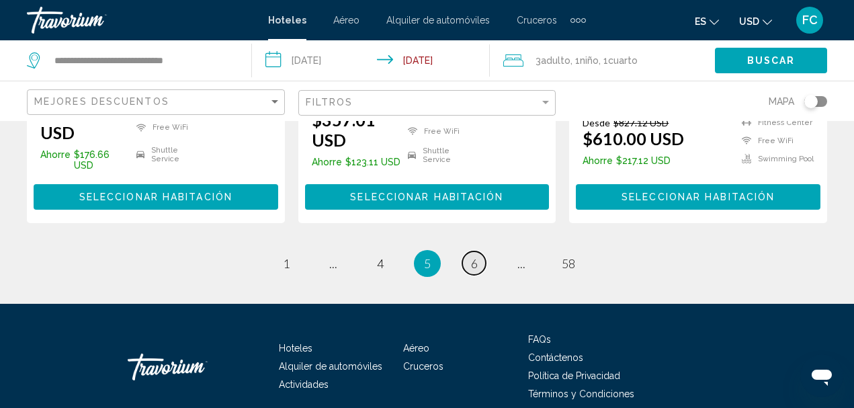
click at [481, 251] on link "page 6" at bounding box center [474, 263] width 24 height 24
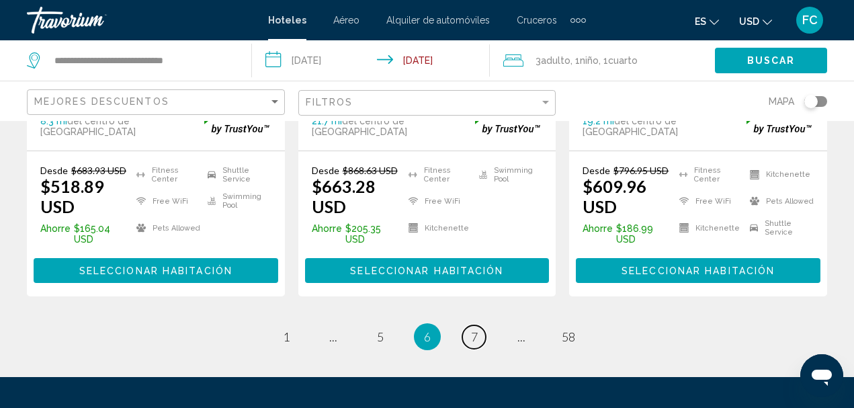
scroll to position [2073, 0]
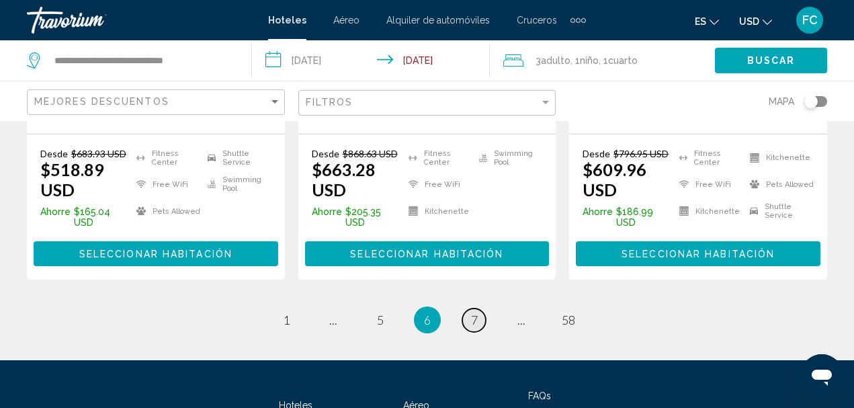
click at [476, 313] on span "7" at bounding box center [474, 320] width 7 height 15
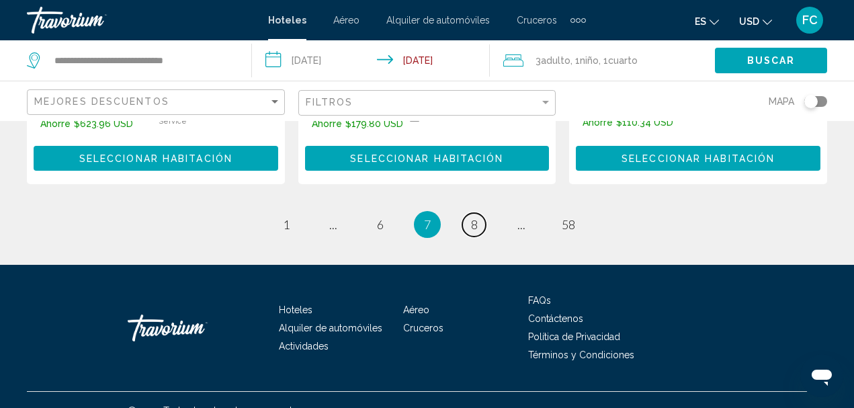
scroll to position [2106, 0]
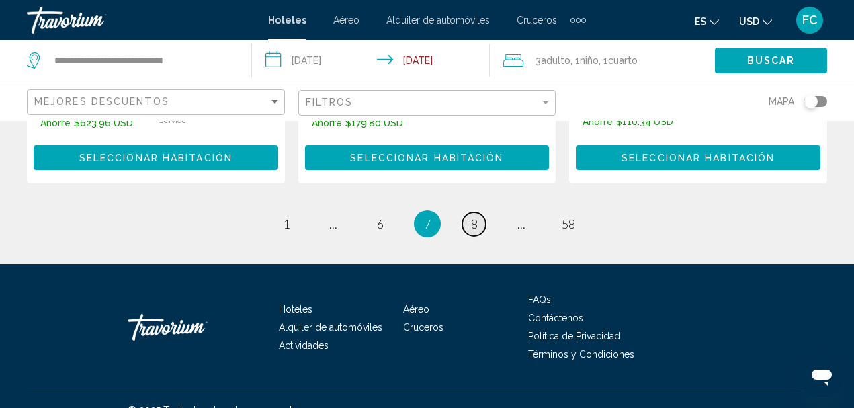
click at [469, 212] on link "page 8" at bounding box center [474, 224] width 24 height 24
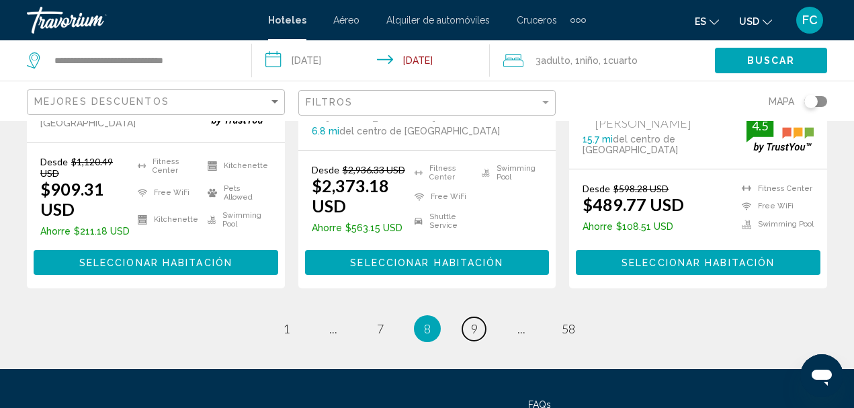
scroll to position [2016, 0]
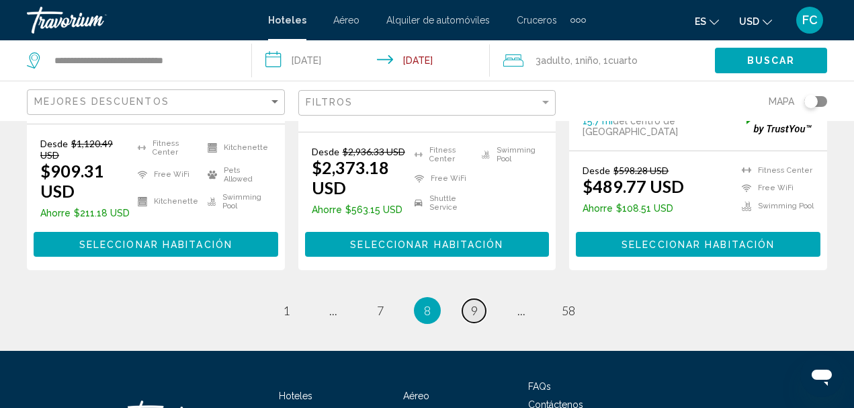
click at [480, 299] on link "page 9" at bounding box center [474, 311] width 24 height 24
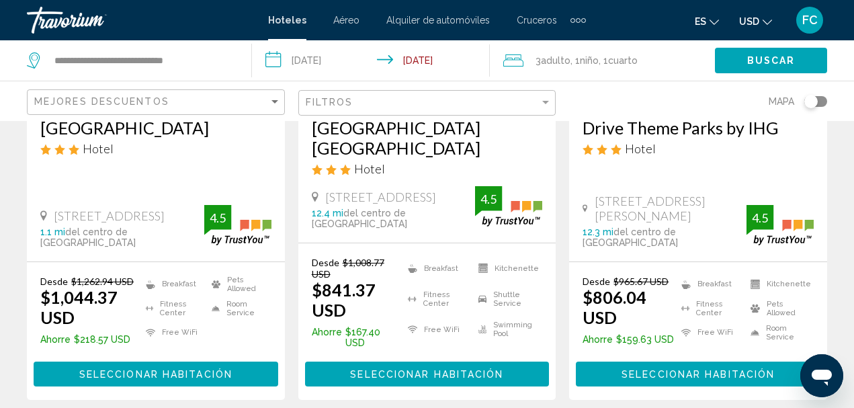
scroll to position [2084, 0]
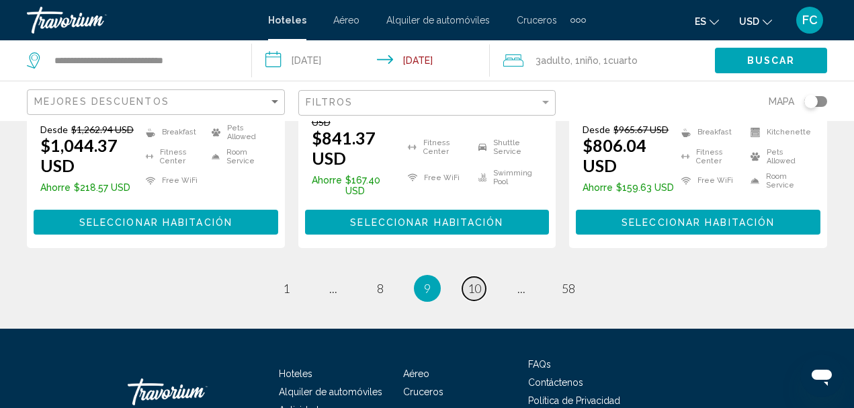
click at [475, 281] on span "10" at bounding box center [474, 288] width 13 height 15
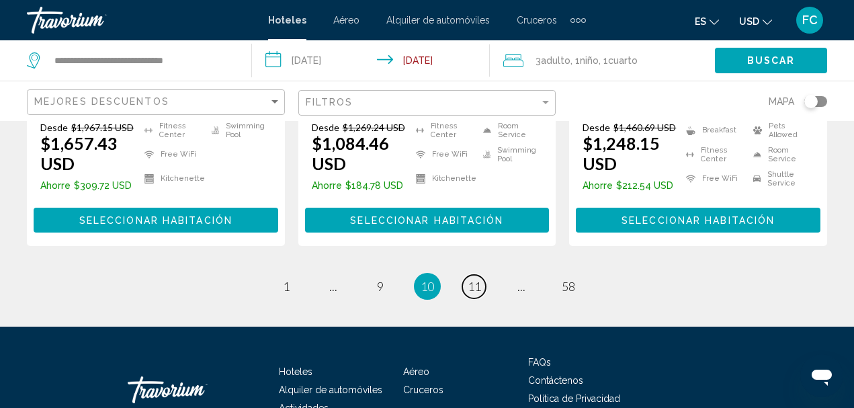
scroll to position [2078, 0]
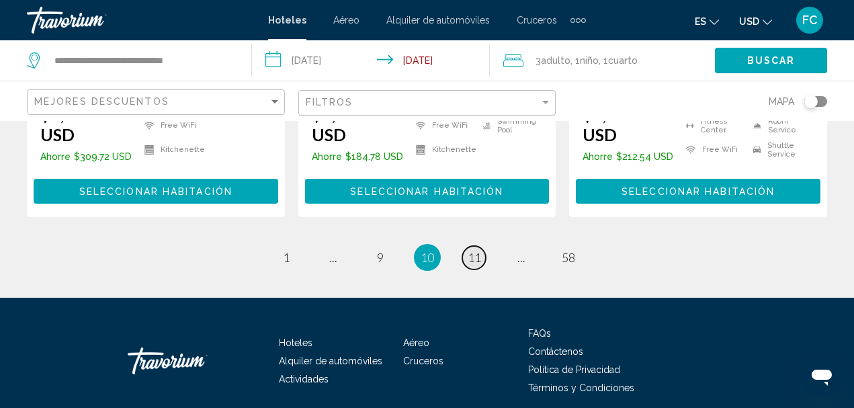
click at [481, 250] on span "11" at bounding box center [474, 257] width 13 height 15
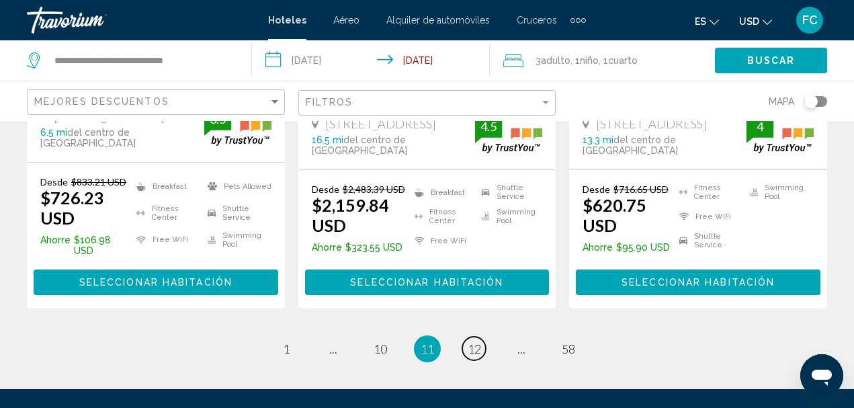
scroll to position [2016, 0]
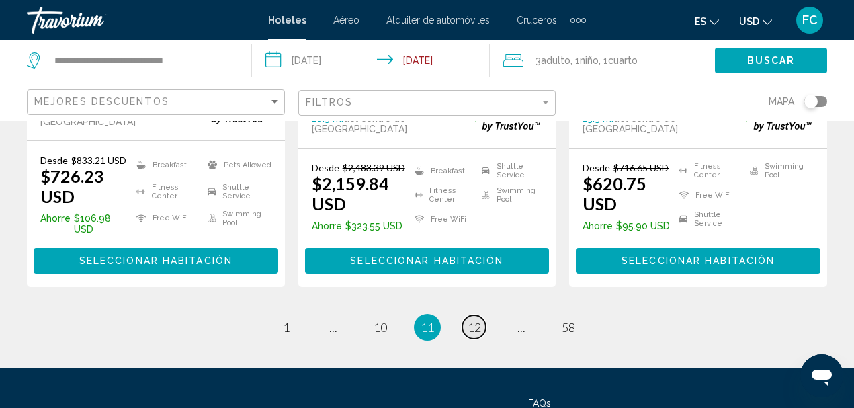
click at [480, 320] on span "12" at bounding box center [474, 327] width 13 height 15
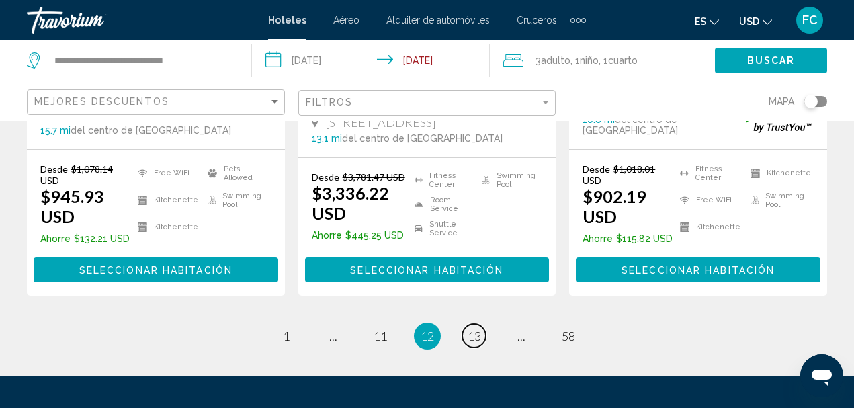
scroll to position [2106, 0]
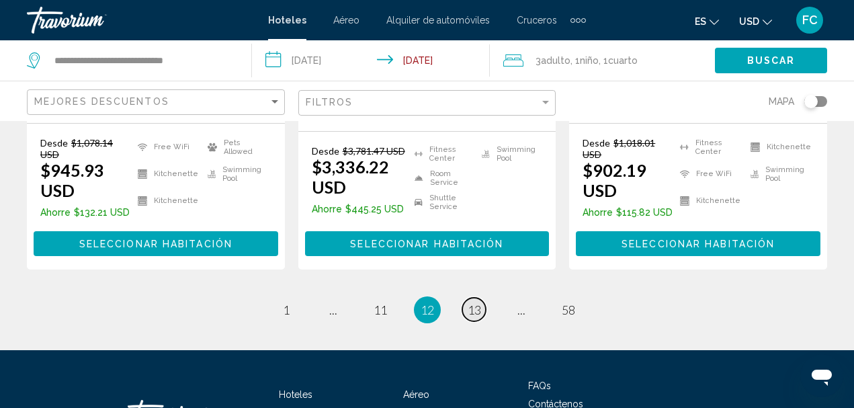
click at [477, 298] on link "page 13" at bounding box center [474, 310] width 24 height 24
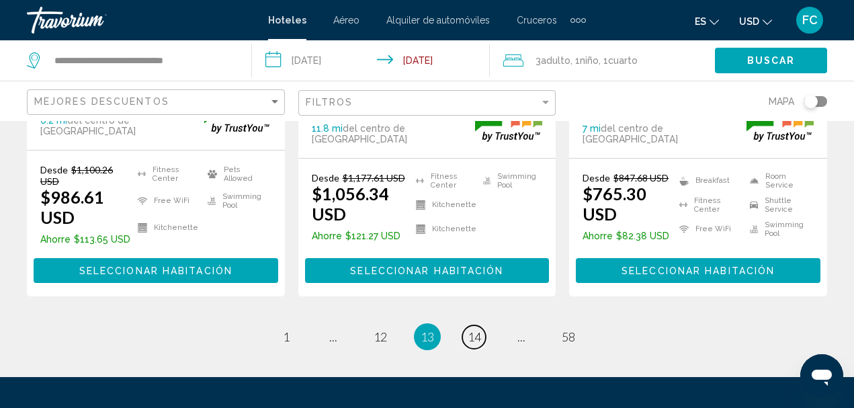
scroll to position [2085, 0]
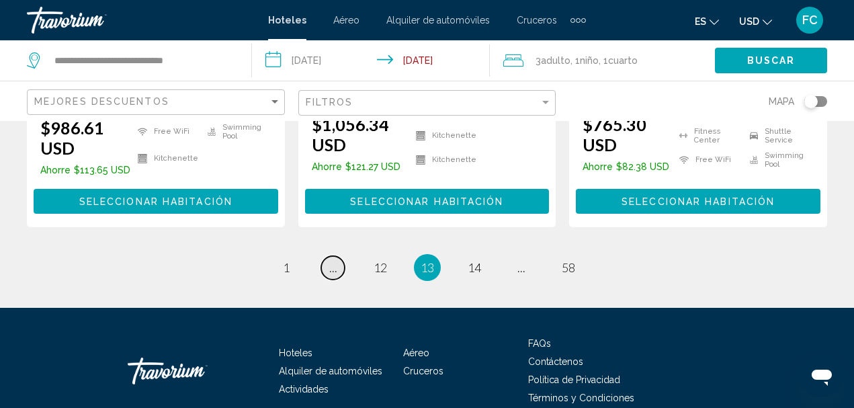
click at [339, 256] on link "page ..." at bounding box center [333, 268] width 24 height 24
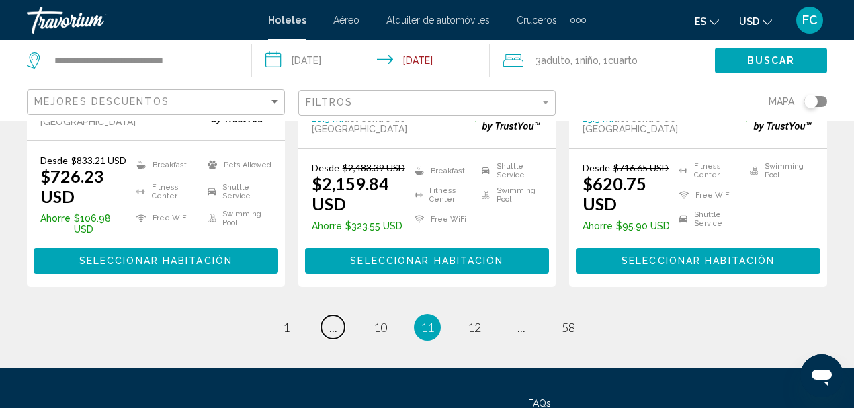
scroll to position [2058, 0]
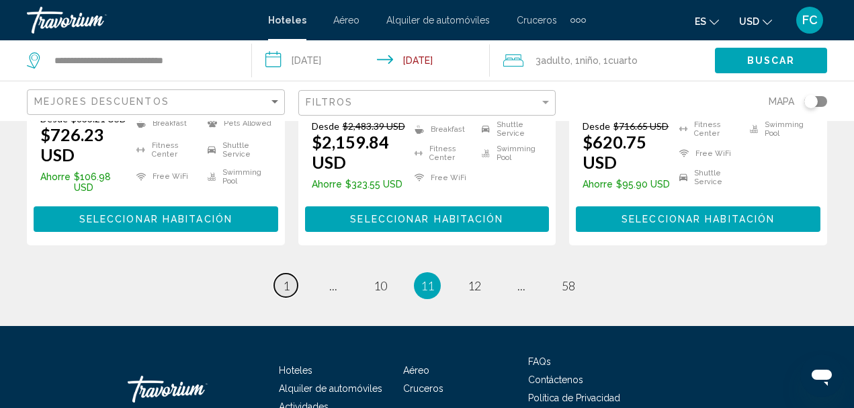
click at [286, 278] on span "1" at bounding box center [286, 285] width 7 height 15
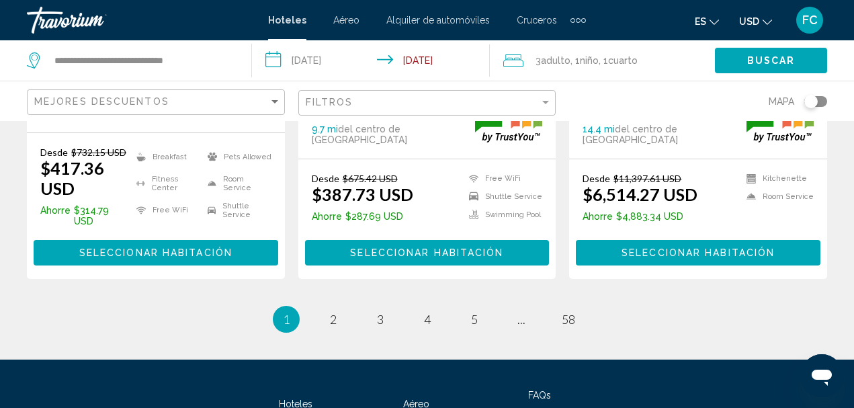
scroll to position [2094, 0]
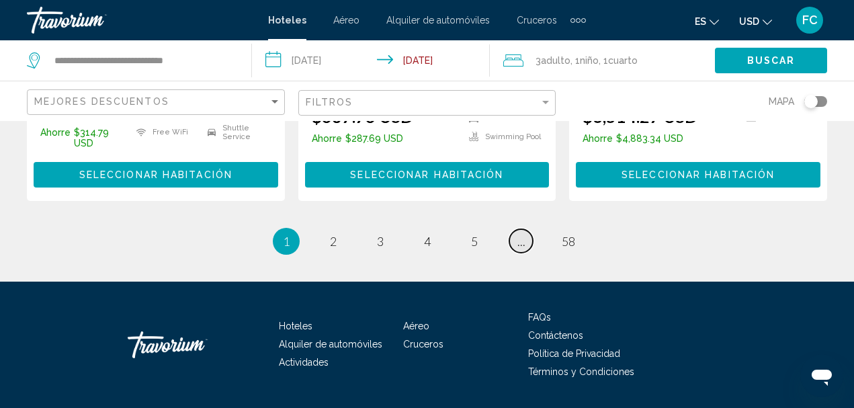
click at [522, 234] on span "..." at bounding box center [522, 241] width 8 height 15
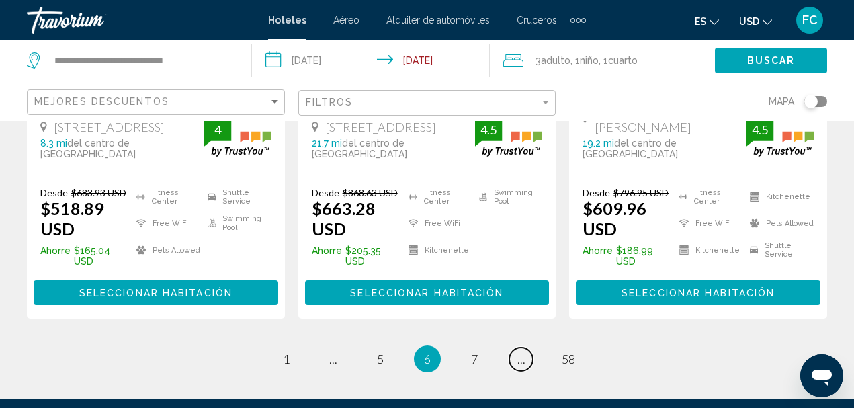
scroll to position [2073, 0]
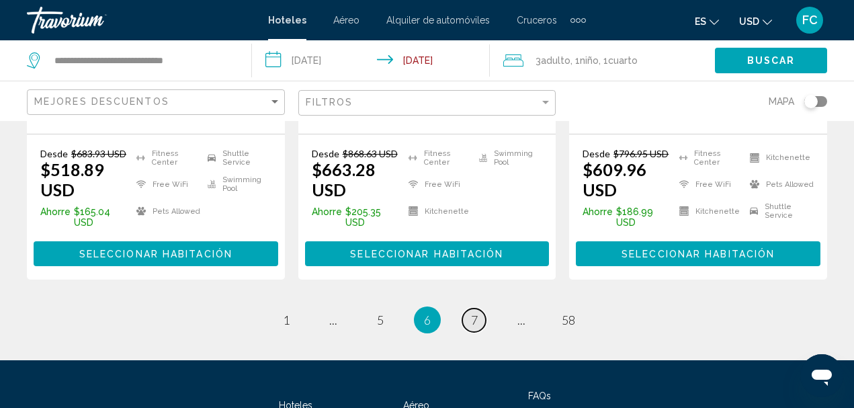
click at [476, 313] on span "7" at bounding box center [474, 320] width 7 height 15
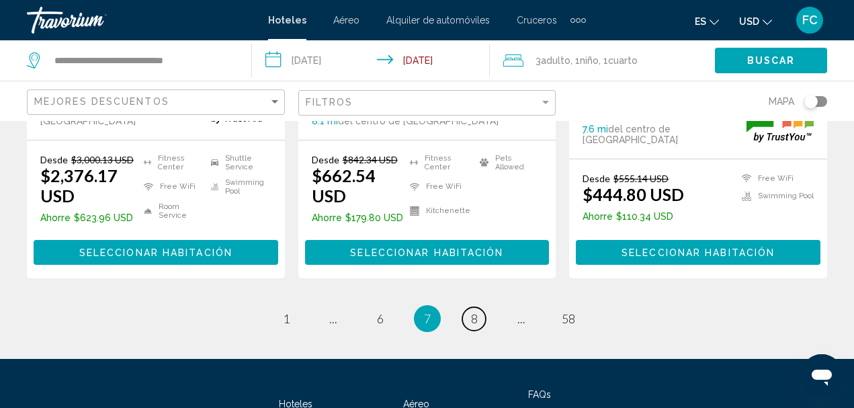
scroll to position [2084, 0]
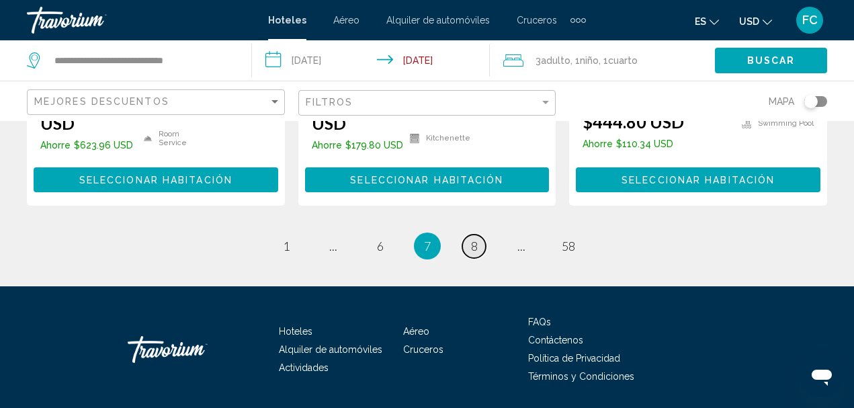
click at [478, 235] on link "page 8" at bounding box center [474, 247] width 24 height 24
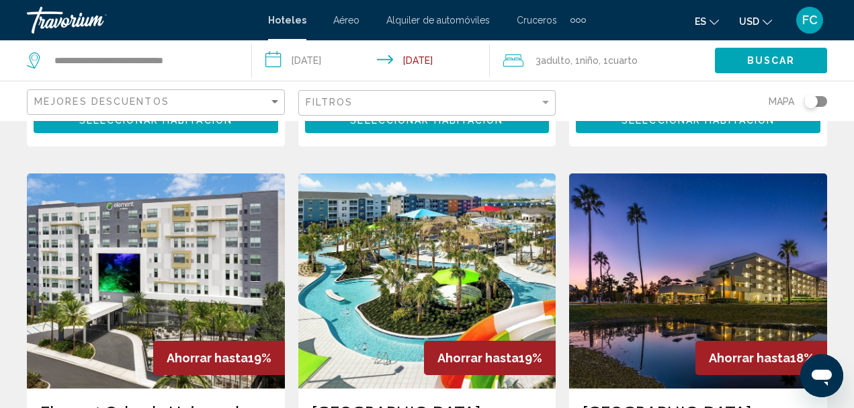
scroll to position [1613, 0]
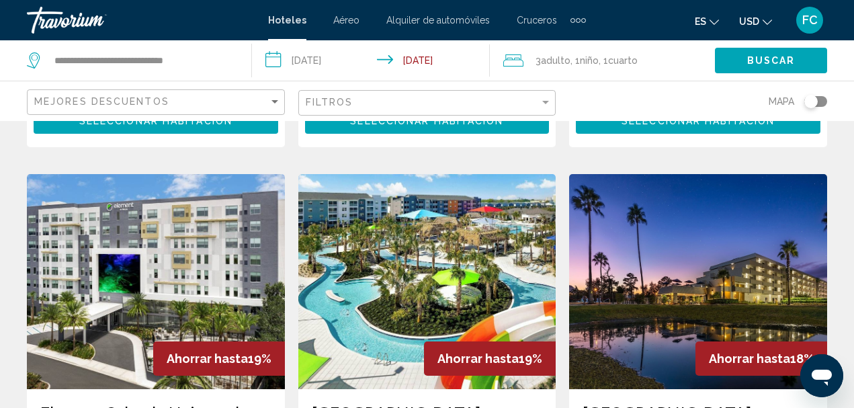
click at [641, 235] on img "Main content" at bounding box center [698, 281] width 258 height 215
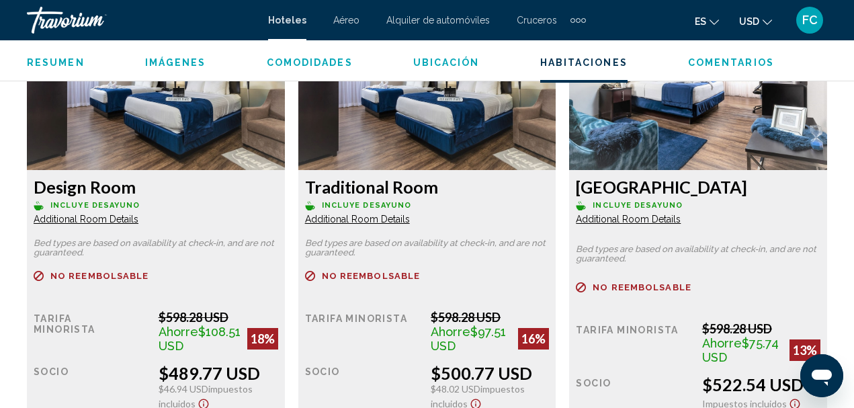
scroll to position [2151, 0]
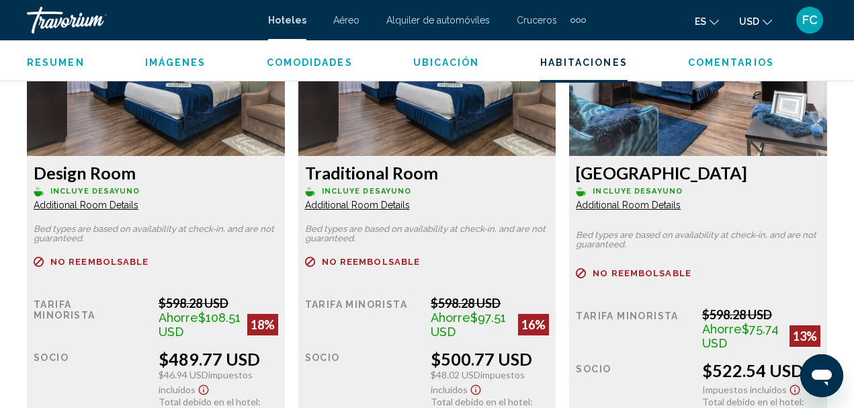
click at [91, 202] on span "Additional Room Details" at bounding box center [86, 205] width 105 height 11
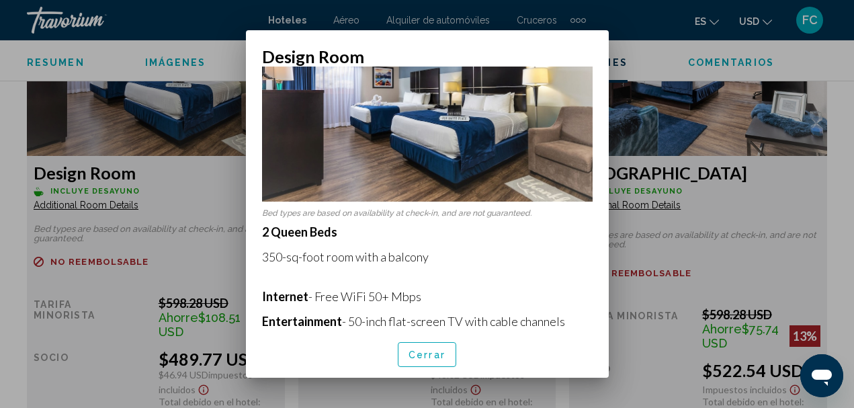
scroll to position [0, 0]
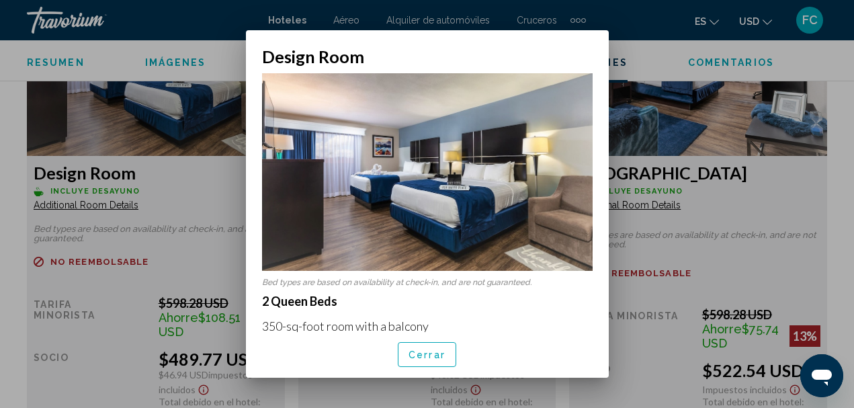
click at [219, 161] on div at bounding box center [427, 204] width 854 height 408
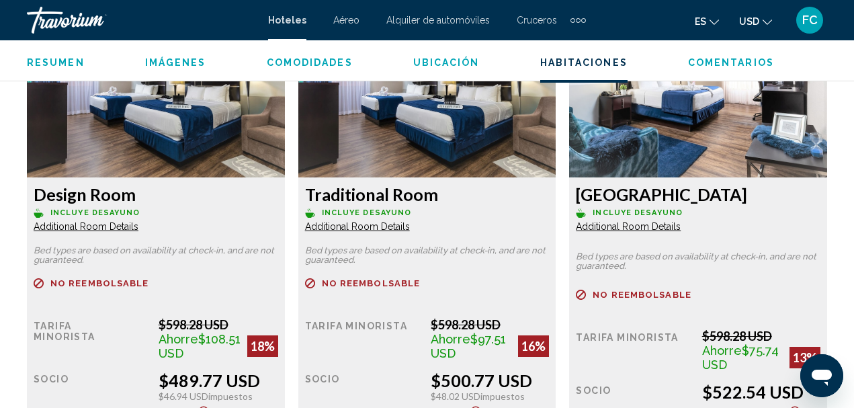
scroll to position [2151, 0]
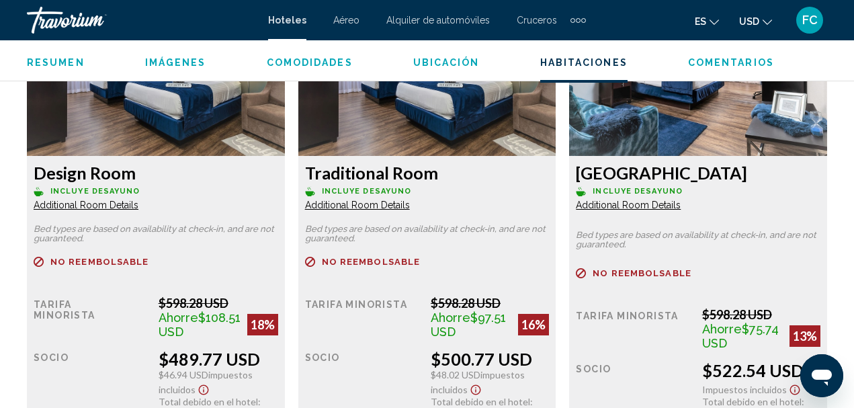
click at [101, 200] on span "Additional Room Details" at bounding box center [86, 205] width 105 height 11
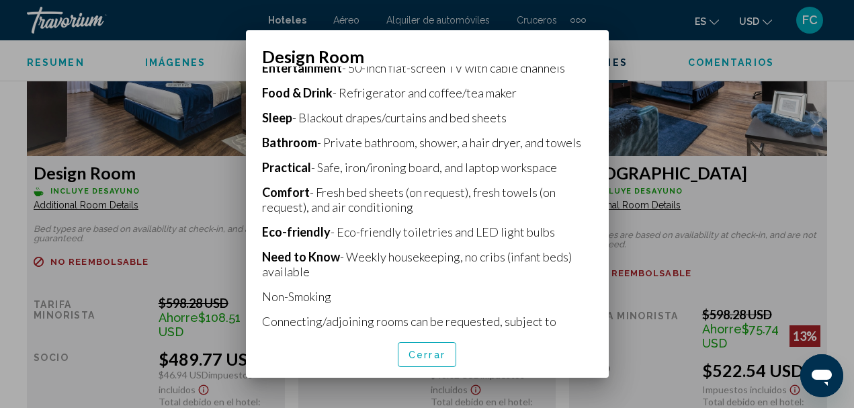
scroll to position [338, 0]
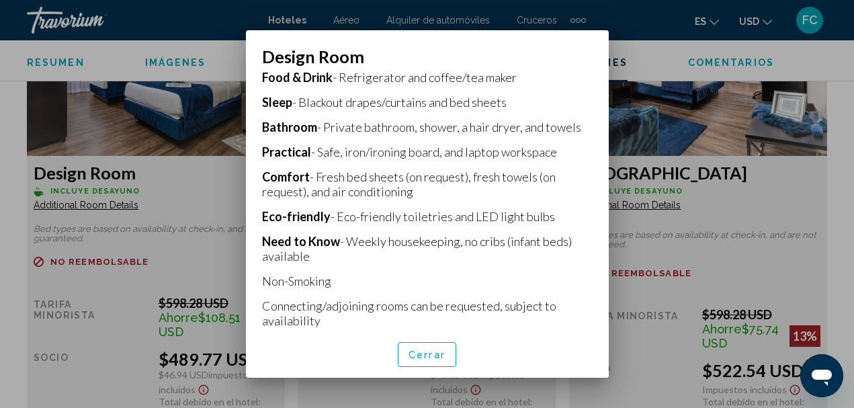
click at [141, 116] on div at bounding box center [427, 204] width 854 height 408
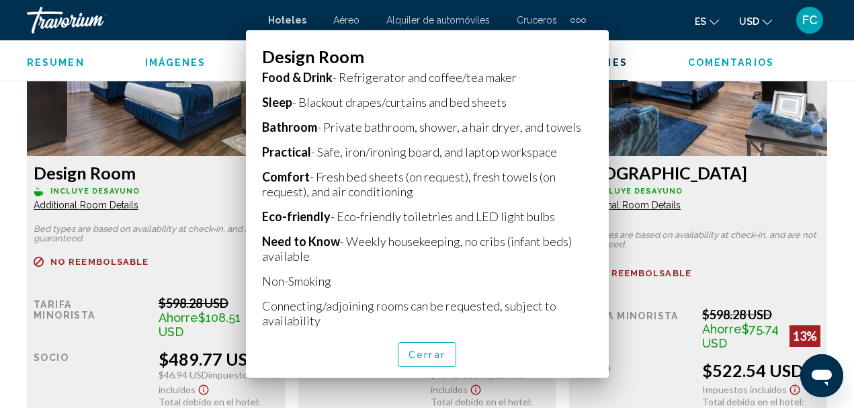
scroll to position [2151, 0]
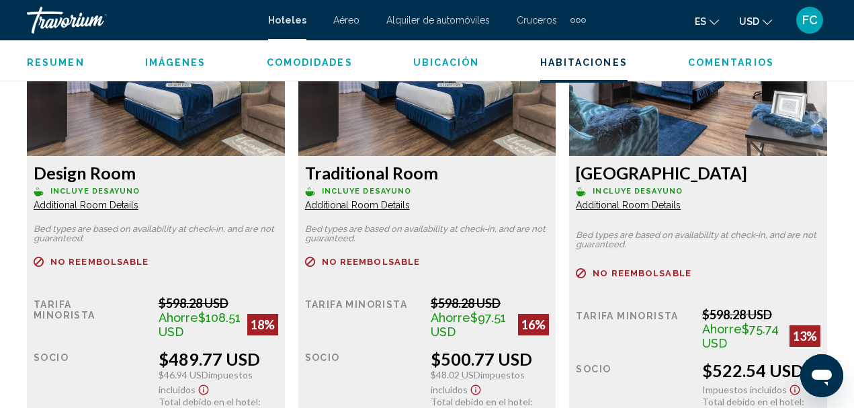
click at [138, 200] on span "Additional Room Details" at bounding box center [86, 205] width 105 height 11
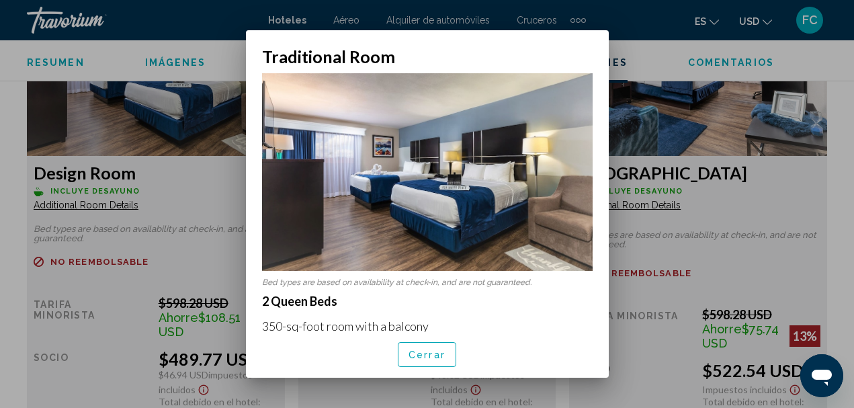
drag, startPoint x: 608, startPoint y: 144, endPoint x: 608, endPoint y: 176, distance: 32.3
click at [608, 176] on div "Traditional Room Bed types are based on availability at check-in, and are not g…" at bounding box center [427, 203] width 376 height 347
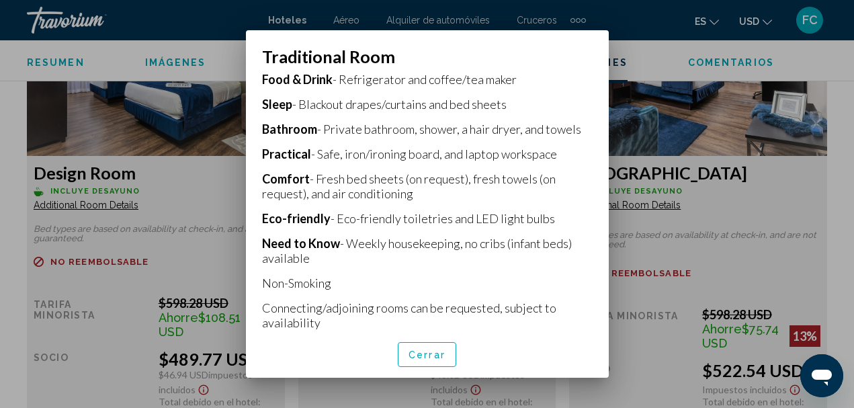
scroll to position [338, 0]
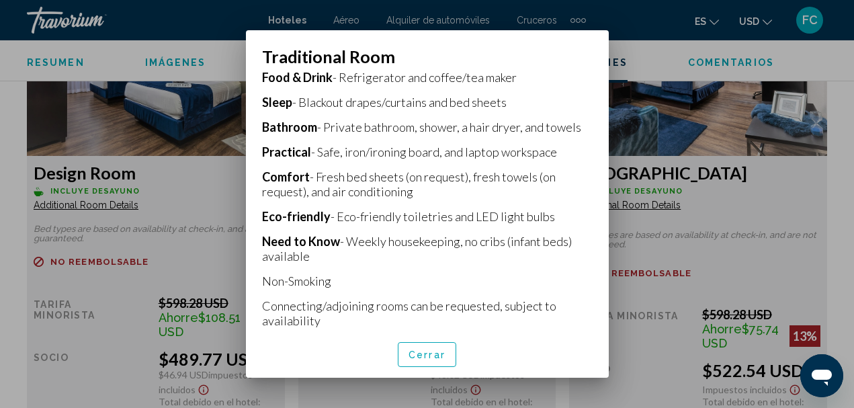
drag, startPoint x: 645, startPoint y: 290, endPoint x: 633, endPoint y: 286, distance: 12.1
click at [634, 286] on div at bounding box center [427, 204] width 854 height 408
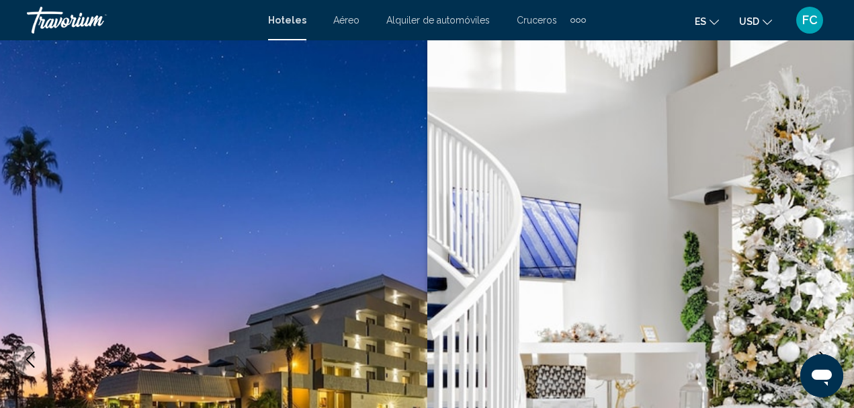
scroll to position [2151, 0]
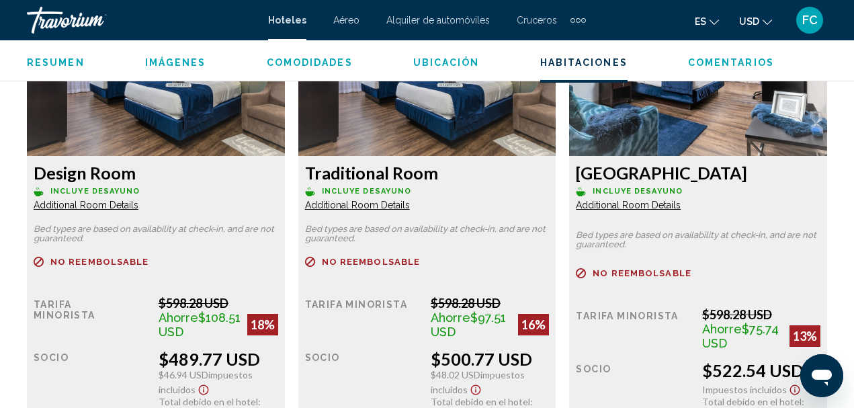
click at [138, 201] on span "Additional Room Details" at bounding box center [86, 205] width 105 height 11
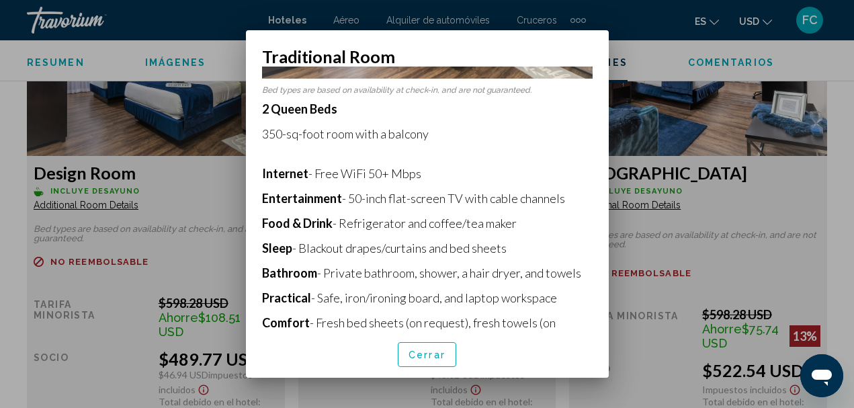
scroll to position [196, 0]
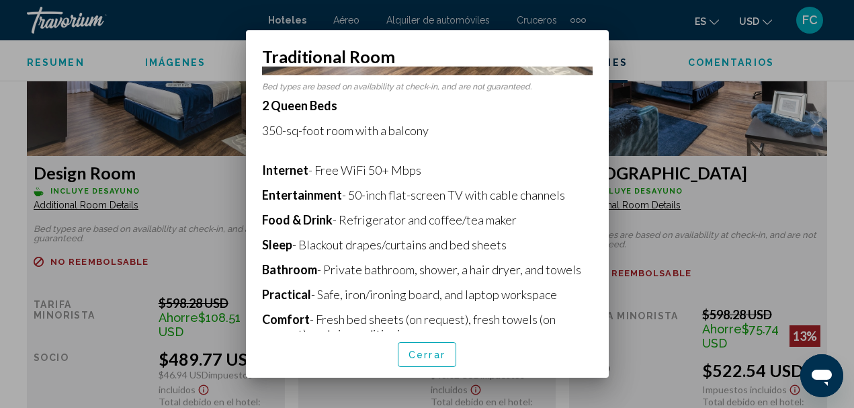
click at [99, 196] on div at bounding box center [427, 204] width 854 height 408
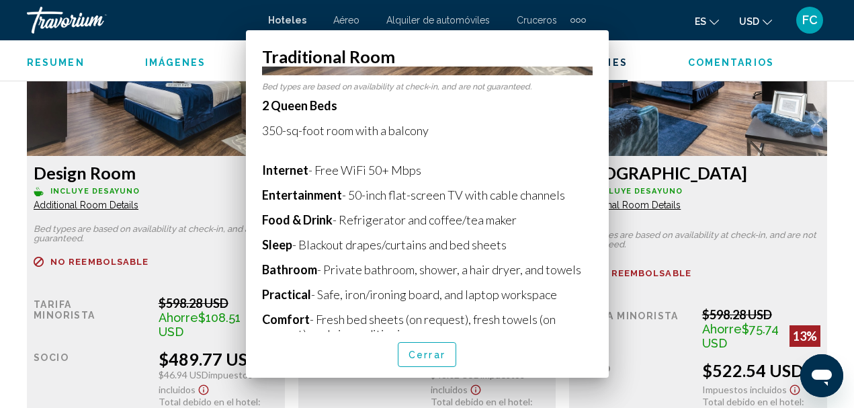
scroll to position [2151, 0]
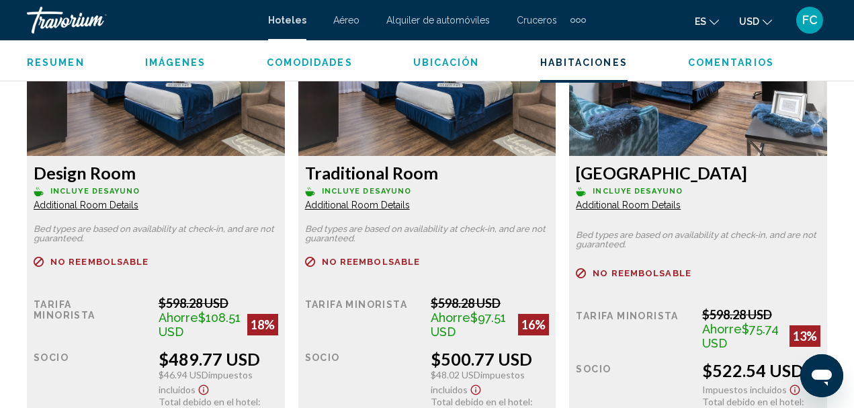
click at [99, 200] on span "Additional Room Details" at bounding box center [86, 205] width 105 height 11
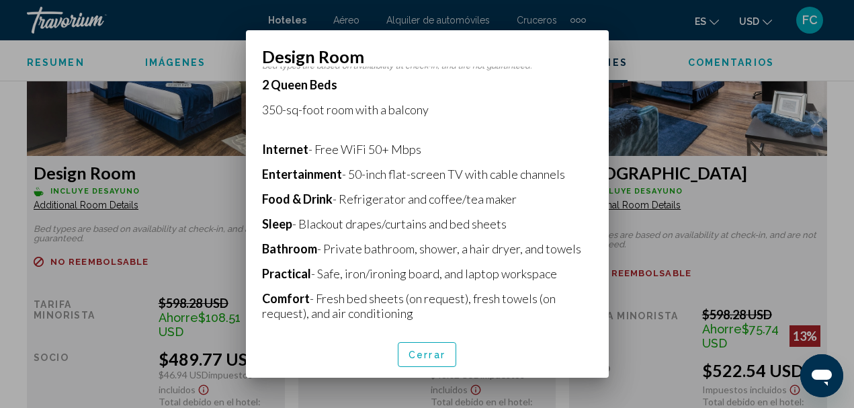
scroll to position [218, 0]
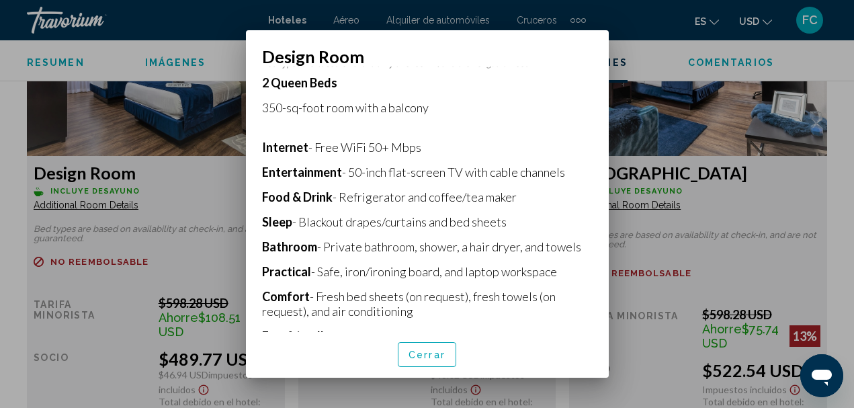
click at [224, 197] on div at bounding box center [427, 204] width 854 height 408
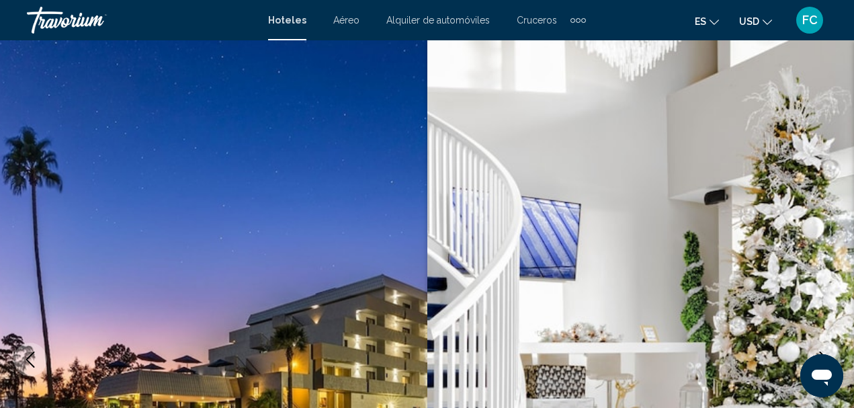
scroll to position [2151, 0]
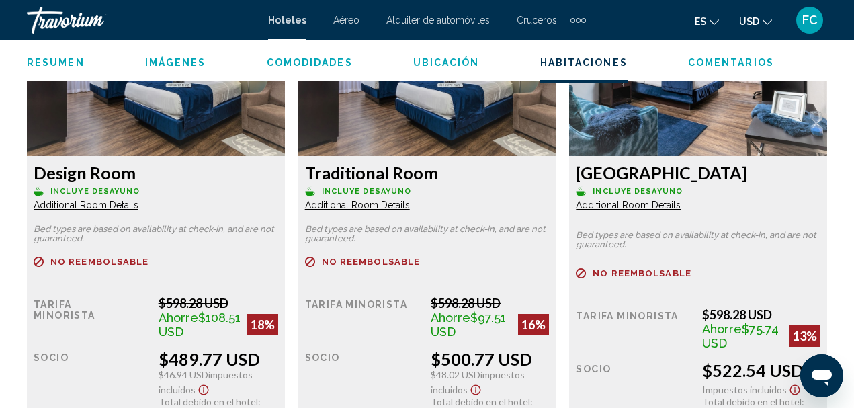
click at [138, 200] on span "Additional Room Details" at bounding box center [86, 205] width 105 height 11
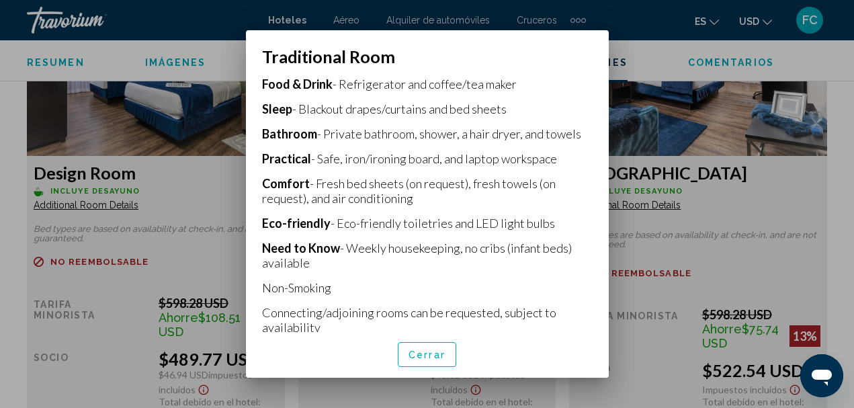
scroll to position [338, 0]
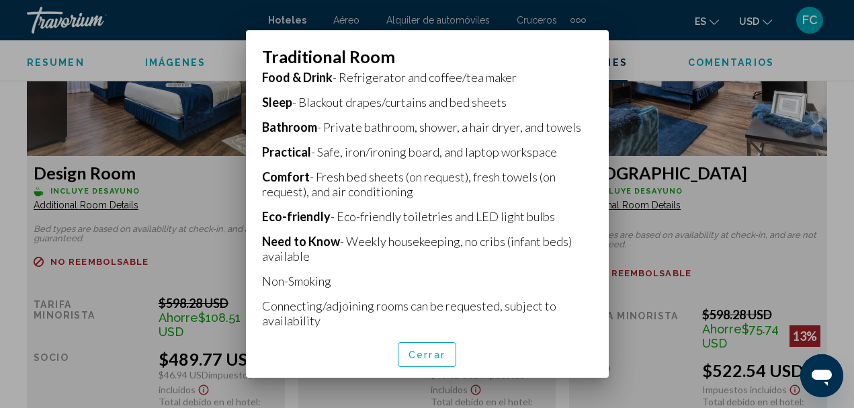
click at [209, 180] on div at bounding box center [427, 204] width 854 height 408
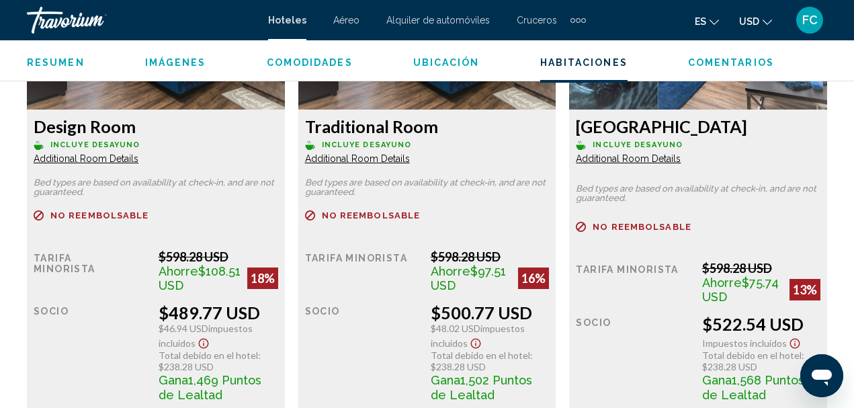
scroll to position [2218, 0]
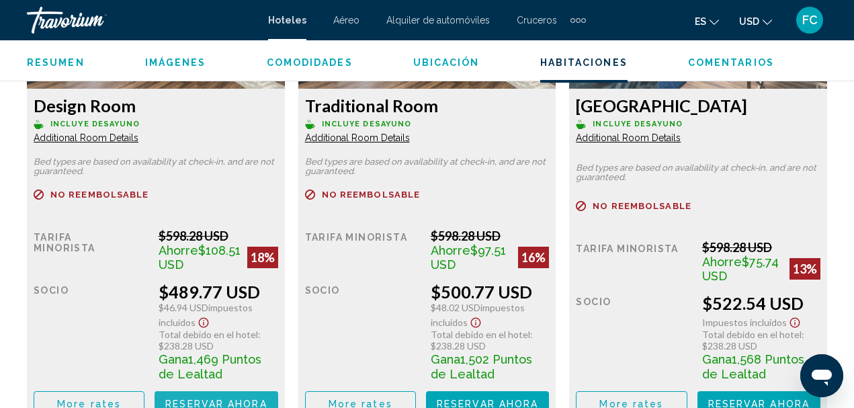
click at [201, 399] on span "Reservar ahora" at bounding box center [215, 404] width 101 height 11
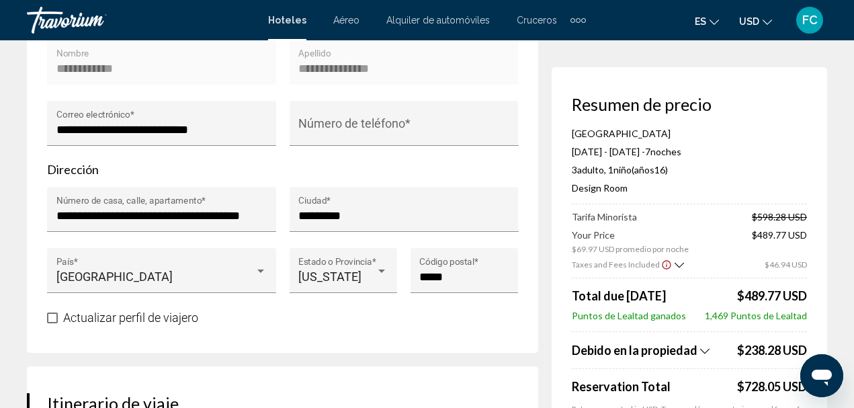
scroll to position [470, 0]
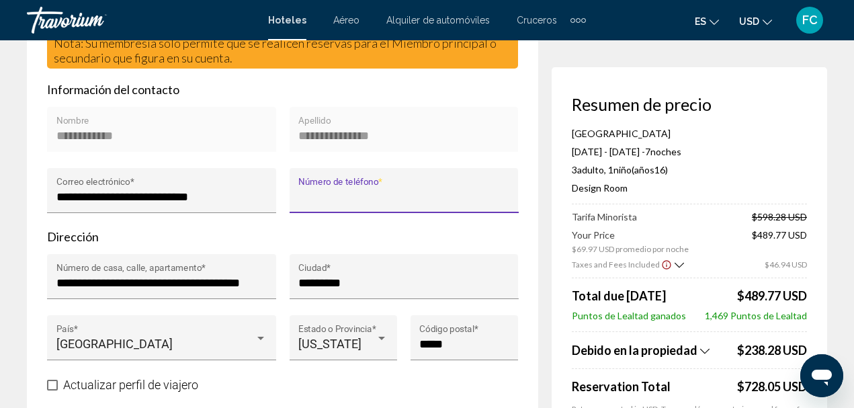
click at [425, 198] on input "Número de teléfono *" at bounding box center [403, 196] width 211 height 13
type input "**********"
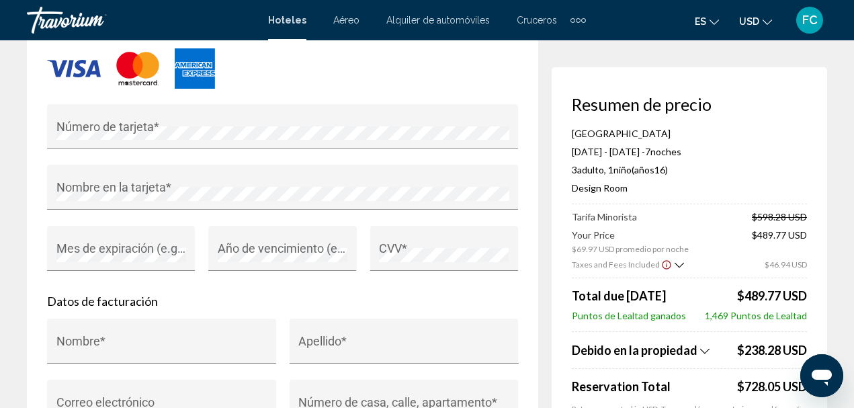
scroll to position [1277, 0]
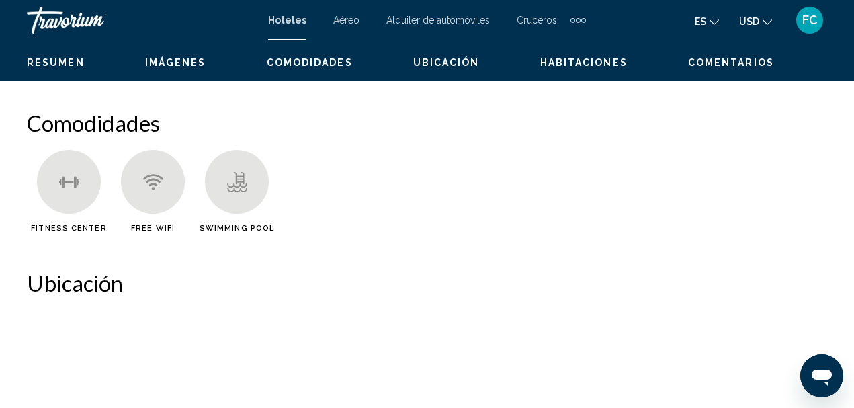
scroll to position [155, 0]
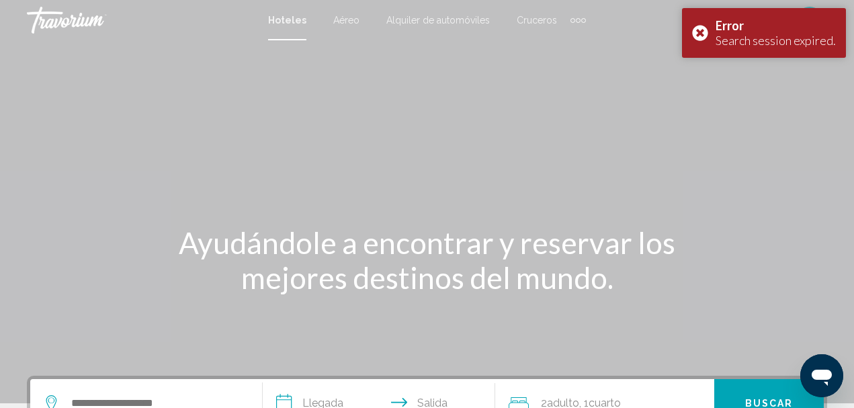
scroll to position [1006, 0]
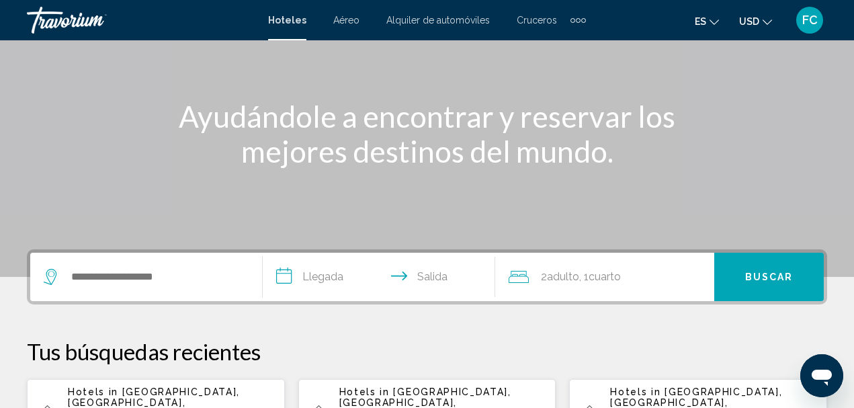
scroll to position [134, 0]
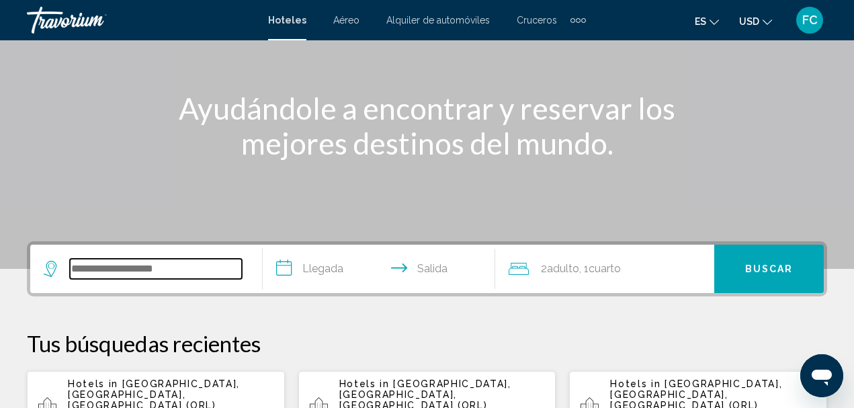
click at [163, 272] on input "Search widget" at bounding box center [156, 269] width 172 height 20
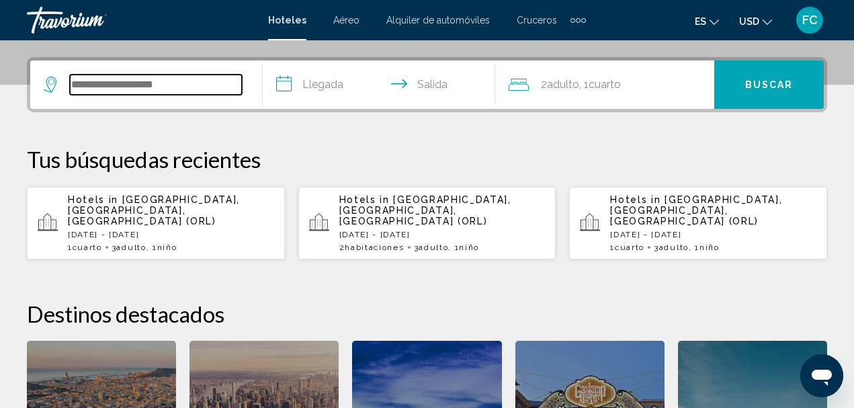
scroll to position [332, 0]
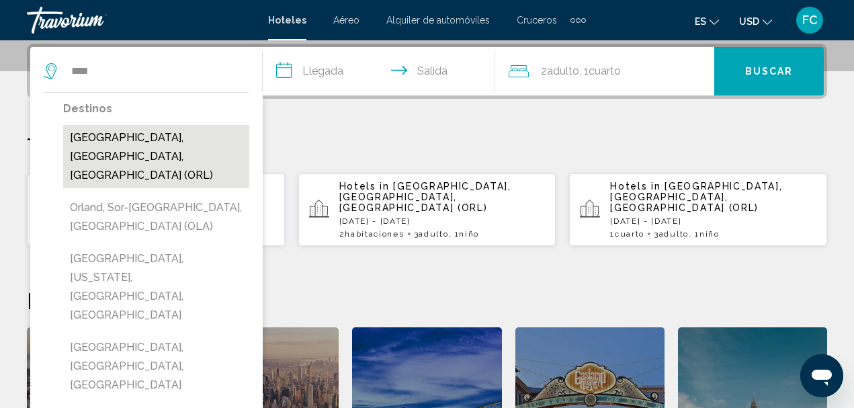
click at [128, 143] on button "[GEOGRAPHIC_DATA], [GEOGRAPHIC_DATA], [GEOGRAPHIC_DATA] (ORL)" at bounding box center [156, 156] width 186 height 63
type input "**********"
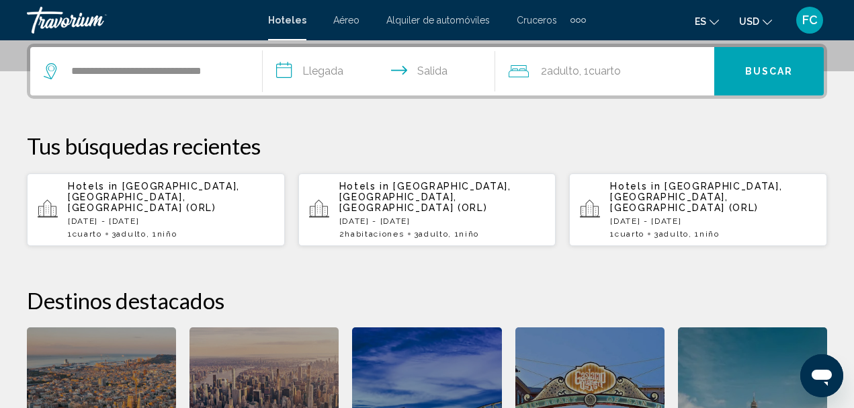
click at [320, 74] on input "**********" at bounding box center [382, 73] width 238 height 52
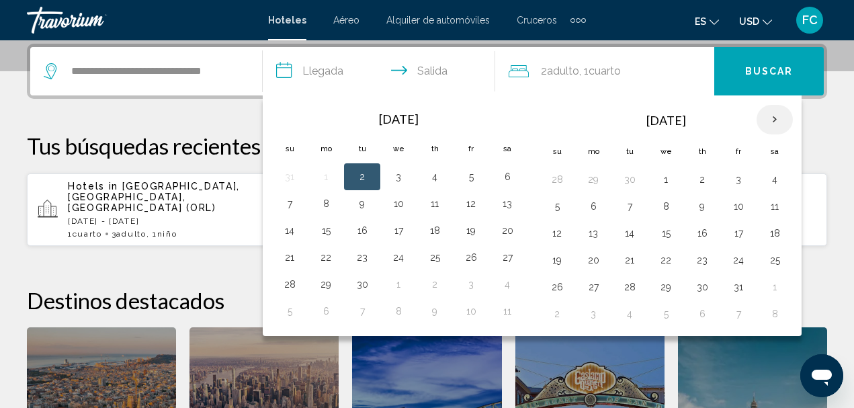
click at [769, 116] on th "Next month" at bounding box center [775, 120] width 36 height 30
click at [770, 115] on th "Next month" at bounding box center [775, 120] width 36 height 30
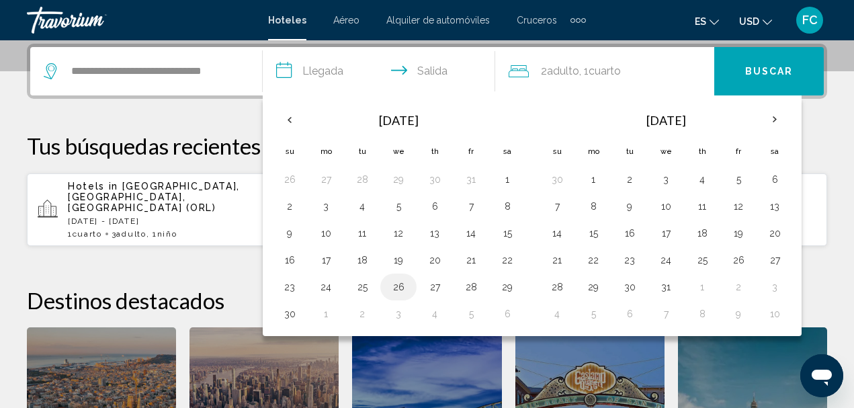
click at [400, 286] on button "26" at bounding box center [399, 287] width 22 height 19
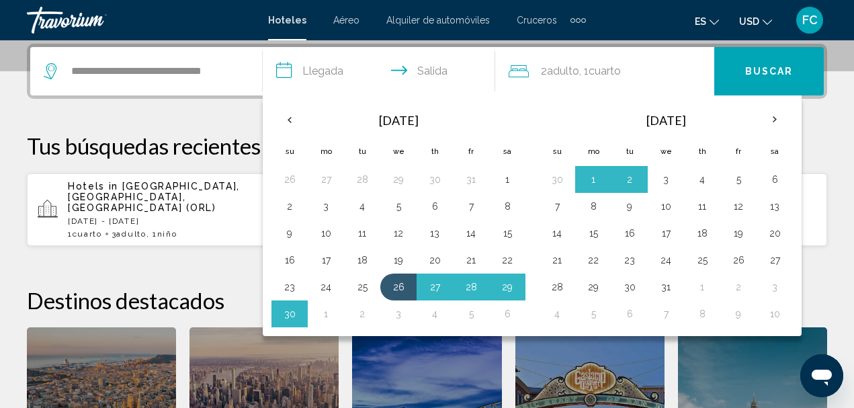
click at [663, 181] on button "3" at bounding box center [666, 179] width 22 height 19
type input "**********"
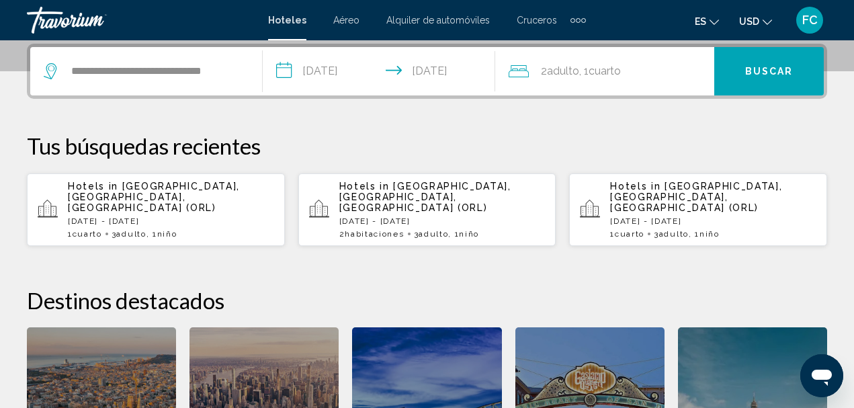
click at [551, 73] on span "Adulto" at bounding box center [563, 71] width 32 height 13
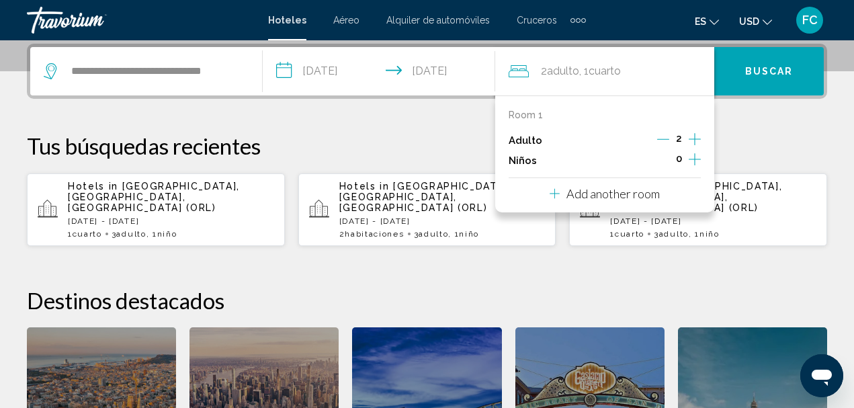
click at [691, 139] on icon "Increment adults" at bounding box center [695, 139] width 12 height 12
click at [691, 160] on icon "Increment children" at bounding box center [695, 159] width 12 height 16
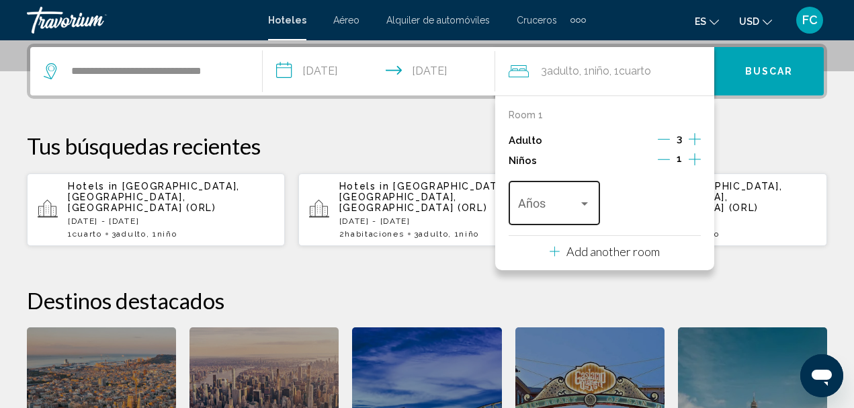
click at [579, 201] on div "Travelers: 3 adults, 1 child" at bounding box center [585, 203] width 12 height 11
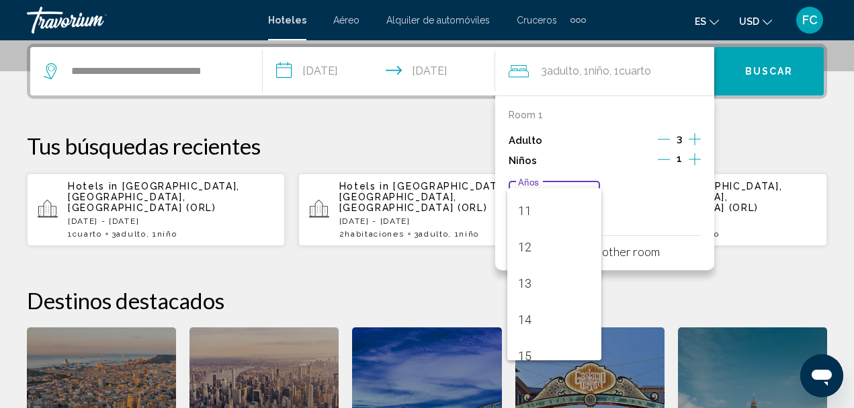
scroll to position [481, 0]
click at [552, 300] on span "16" at bounding box center [554, 306] width 73 height 36
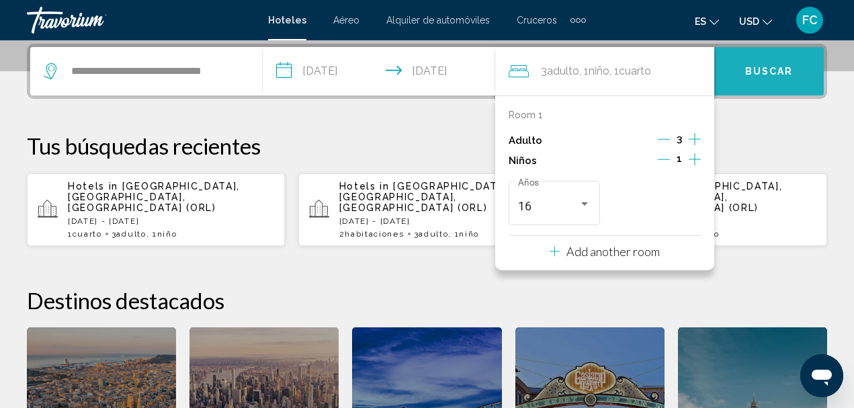
click at [753, 75] on span "Buscar" at bounding box center [769, 72] width 48 height 11
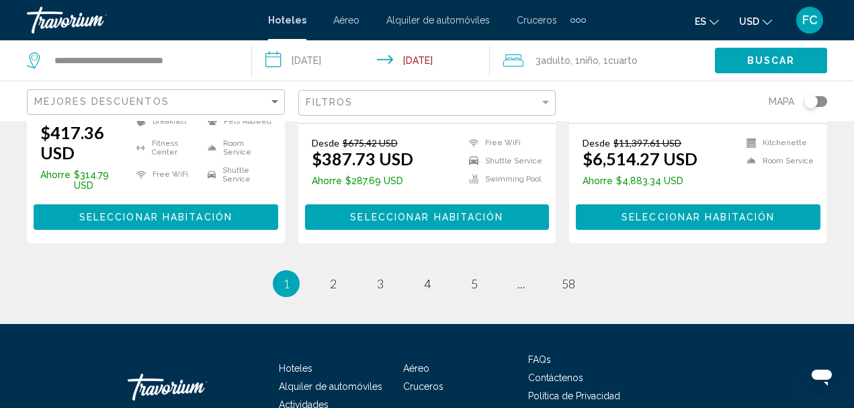
scroll to position [2084, 0]
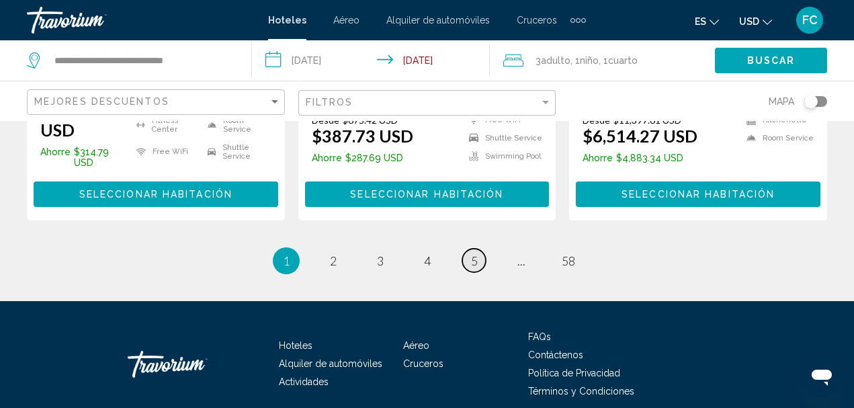
click at [468, 249] on link "page 5" at bounding box center [474, 261] width 24 height 24
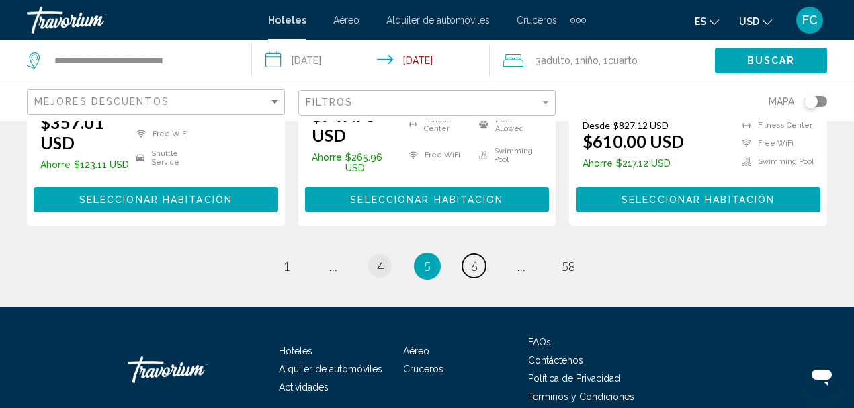
scroll to position [2084, 0]
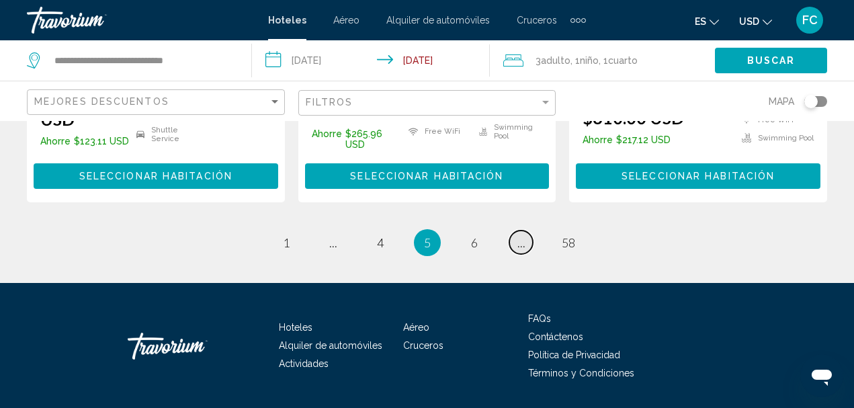
click at [525, 231] on link "page ..." at bounding box center [521, 243] width 24 height 24
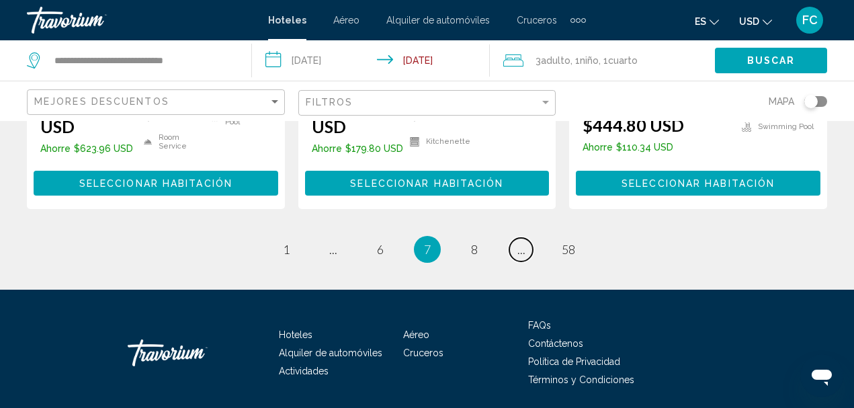
scroll to position [2106, 0]
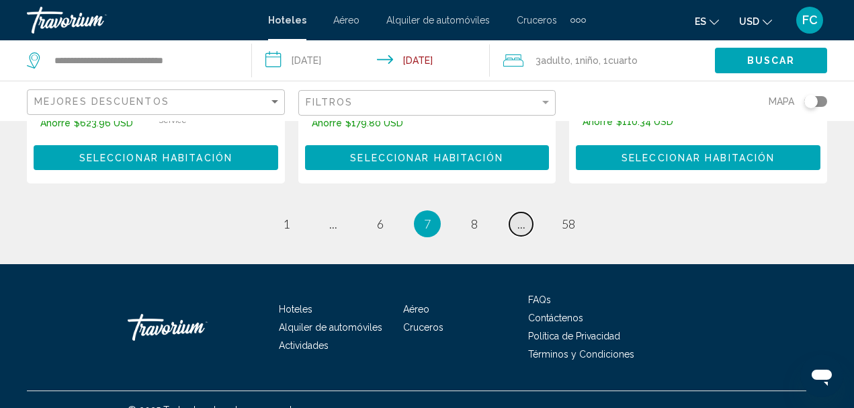
click at [523, 216] on span "..." at bounding box center [522, 223] width 8 height 15
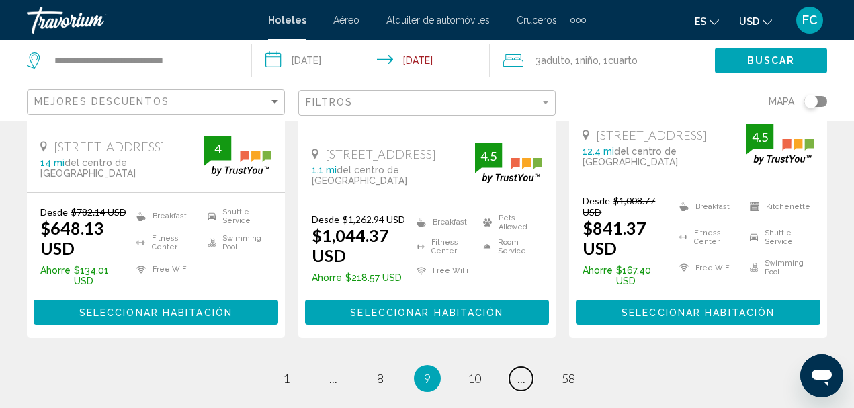
scroll to position [2084, 0]
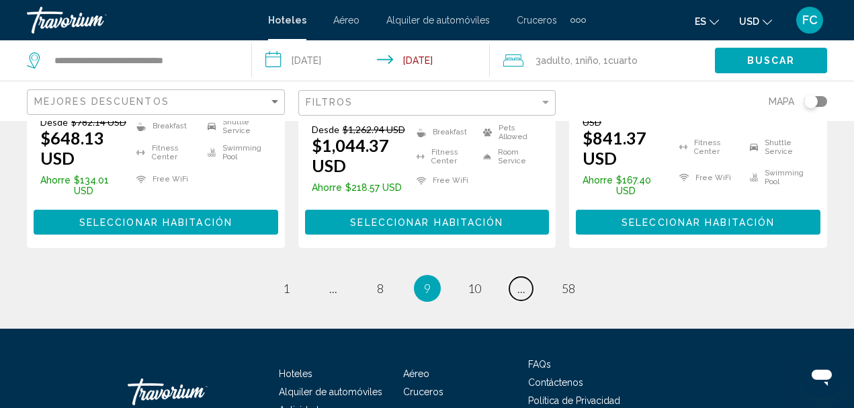
click at [520, 281] on span "..." at bounding box center [522, 288] width 8 height 15
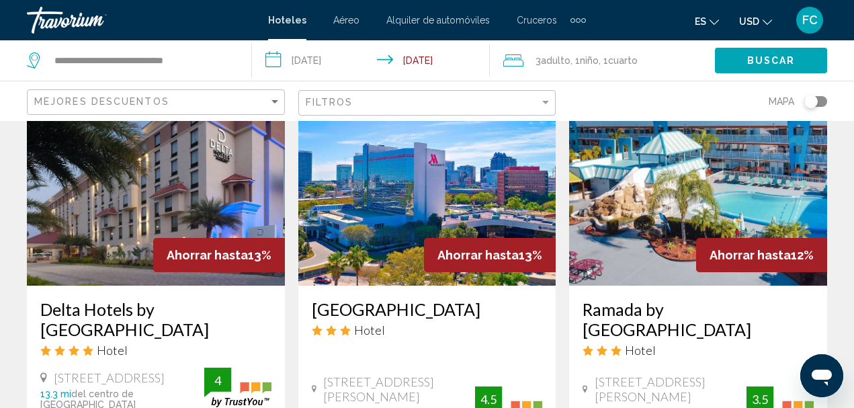
scroll to position [1680, 0]
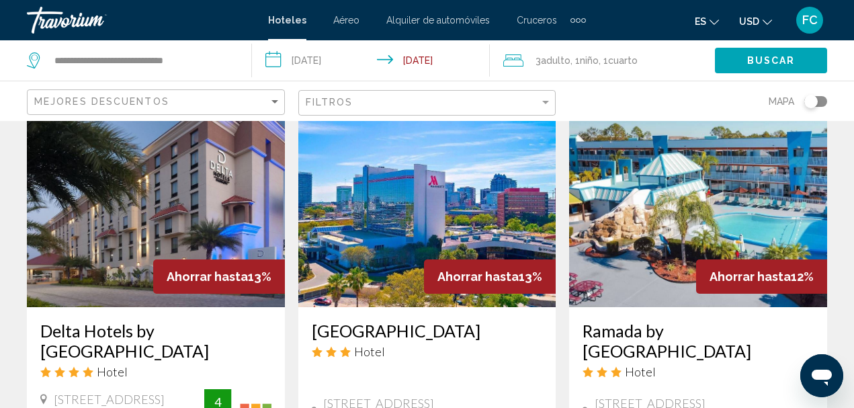
click at [629, 213] on img "Main content" at bounding box center [698, 199] width 258 height 215
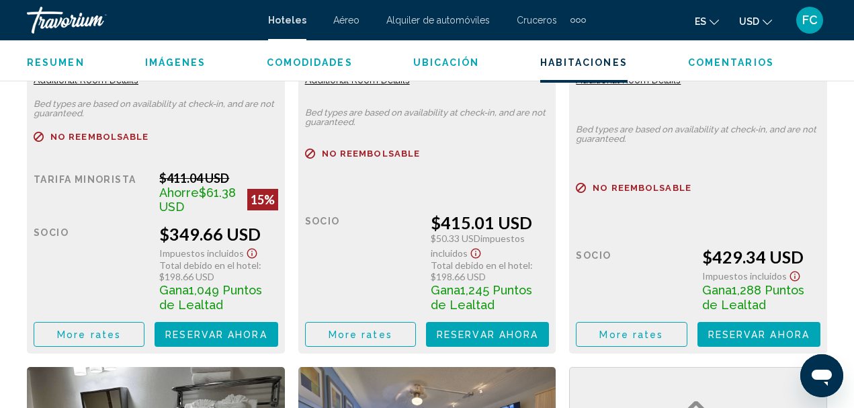
scroll to position [2307, 0]
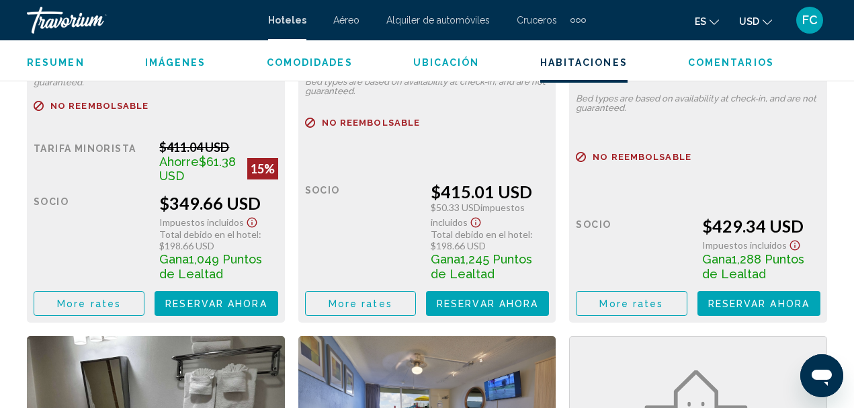
click at [196, 300] on span "Reservar ahora" at bounding box center [215, 303] width 101 height 11
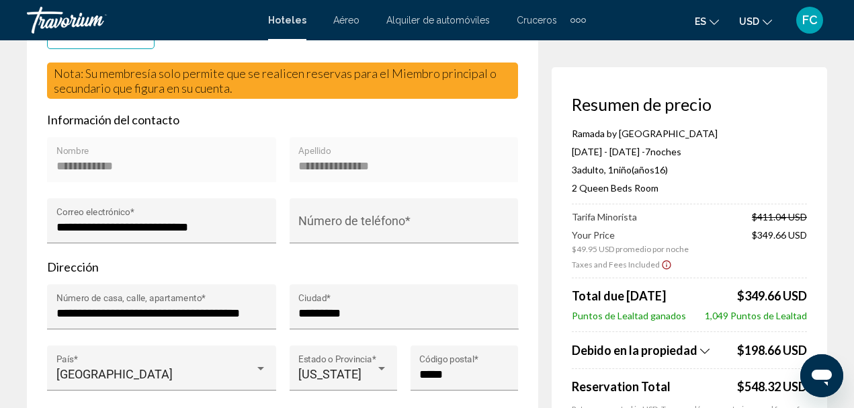
scroll to position [461, 0]
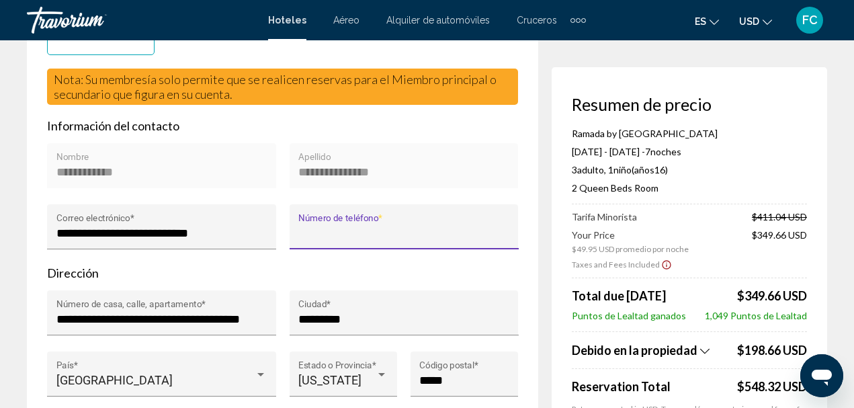
click at [399, 237] on input "Número de teléfono *" at bounding box center [403, 233] width 211 height 13
type input "**********"
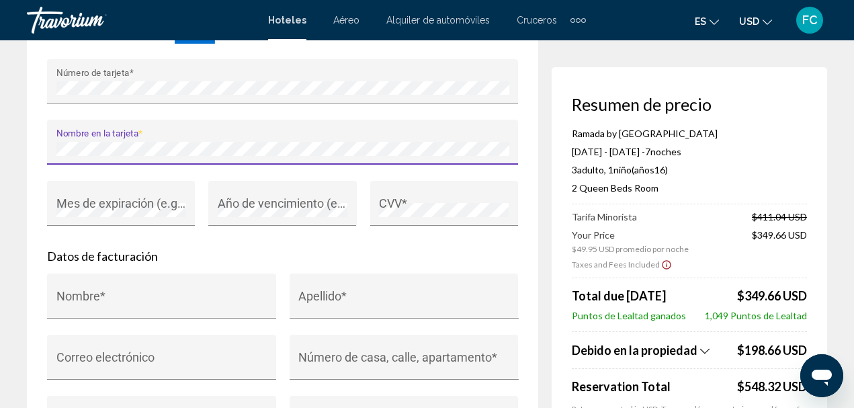
scroll to position [1335, 0]
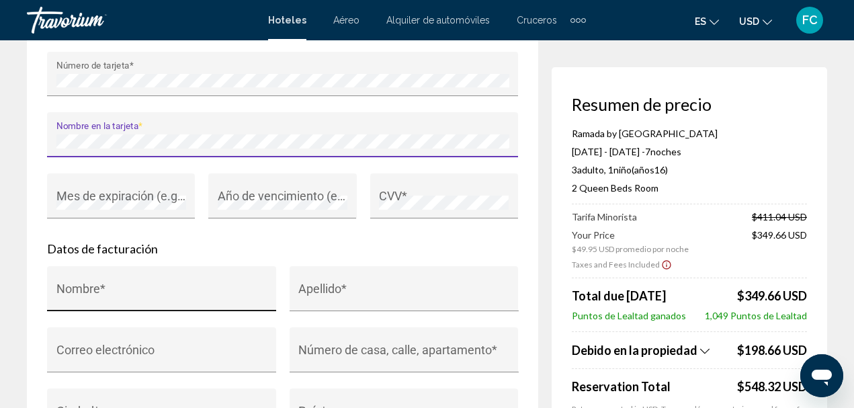
click at [217, 298] on input "Nombre *" at bounding box center [161, 294] width 211 height 13
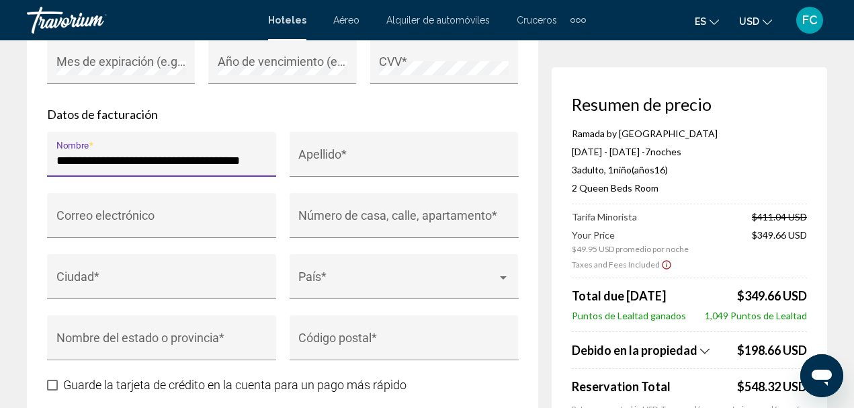
scroll to position [0, 13]
type input "**********"
click at [268, 162] on div "**********" at bounding box center [161, 154] width 229 height 45
click at [269, 163] on div "**********" at bounding box center [161, 154] width 229 height 45
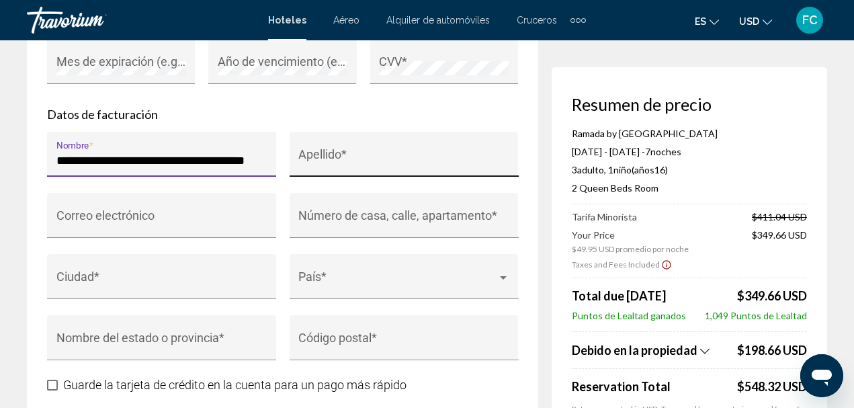
click at [437, 160] on input "Apellido *" at bounding box center [403, 160] width 211 height 13
click at [437, 159] on input "Apellido *" at bounding box center [403, 160] width 211 height 13
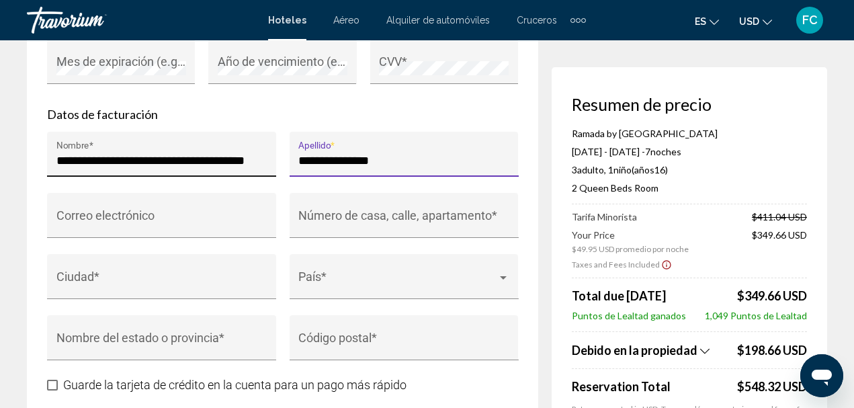
type input "**********"
click at [275, 162] on div "**********" at bounding box center [161, 154] width 229 height 45
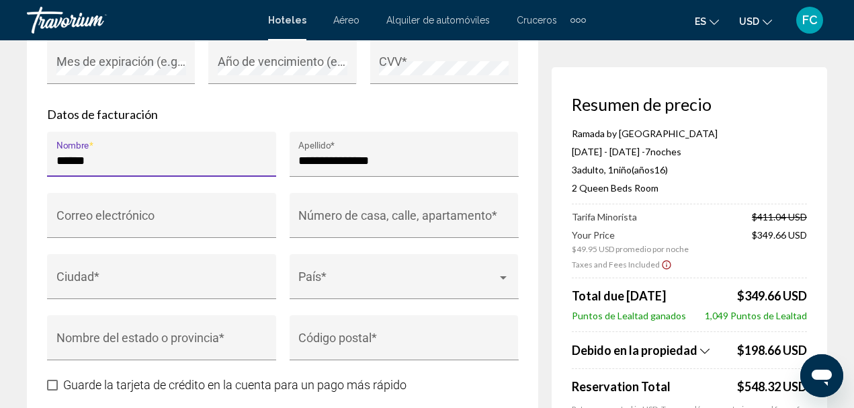
click at [193, 173] on div "****** Nombre *" at bounding box center [161, 159] width 211 height 36
type input "*"
type input "**********"
click at [187, 221] on input "Correo electrónico" at bounding box center [161, 221] width 211 height 13
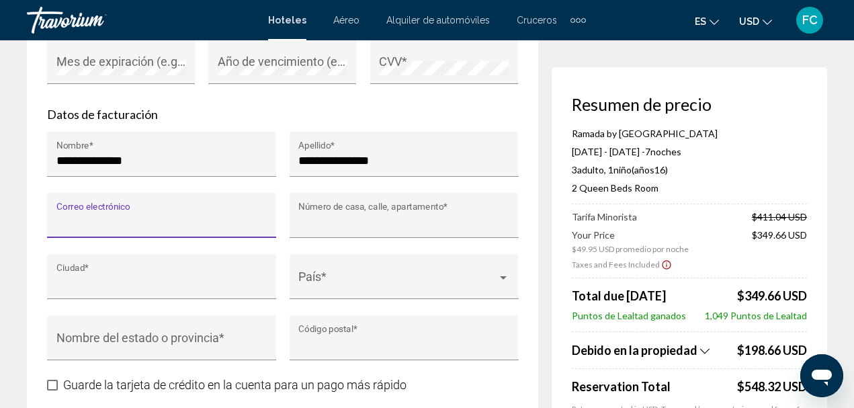
type input "**********"
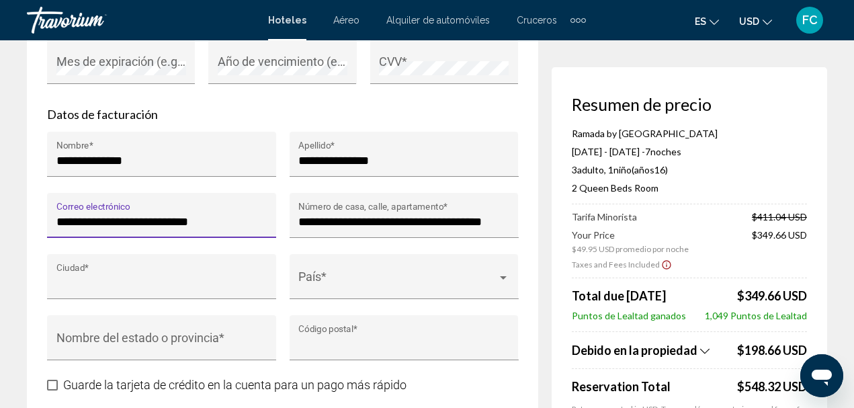
type input "*********"
type input "*****"
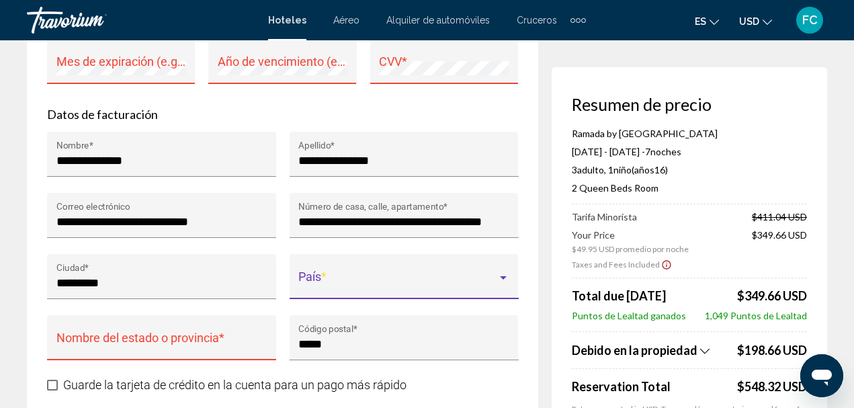
click at [503, 280] on div "Main content" at bounding box center [503, 277] width 7 height 3
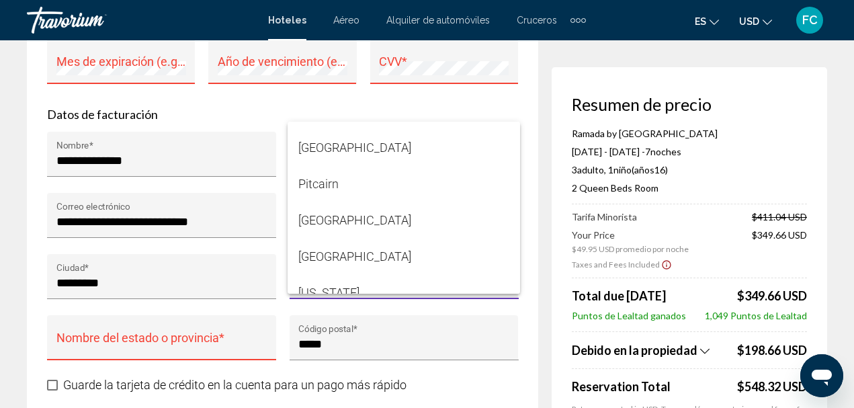
scroll to position [6668, 0]
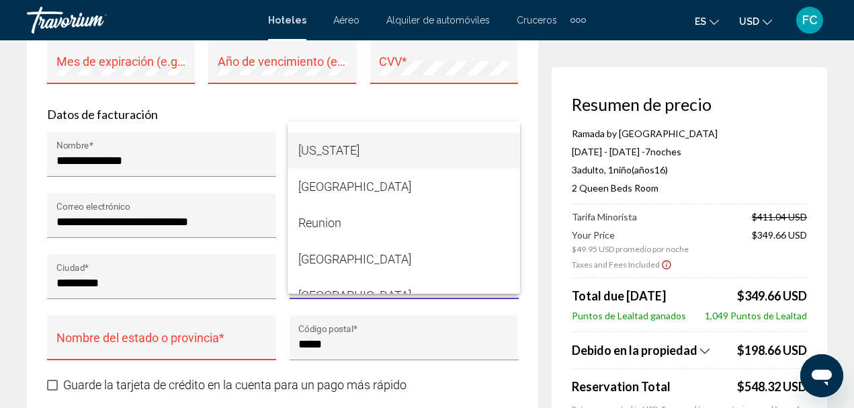
click at [373, 151] on span "[US_STATE]" at bounding box center [403, 150] width 211 height 36
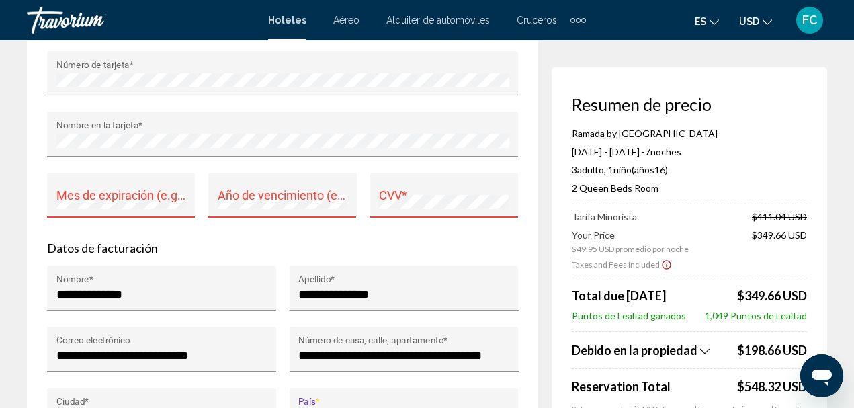
scroll to position [1335, 0]
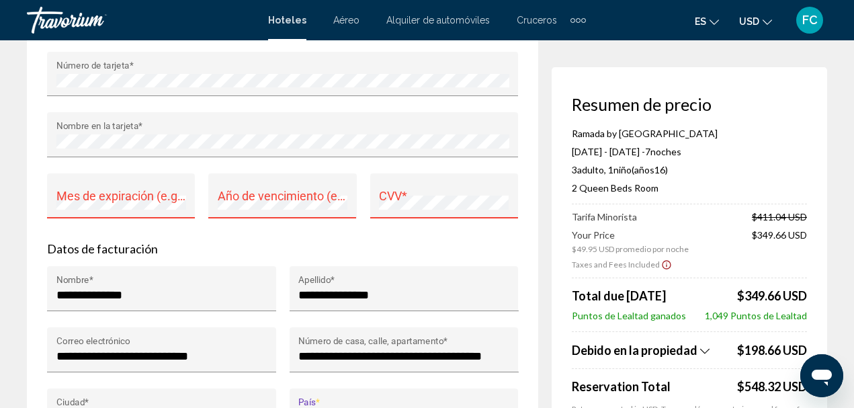
click at [92, 188] on div "Mes de expiración (e.g. "05") *" at bounding box center [121, 201] width 130 height 36
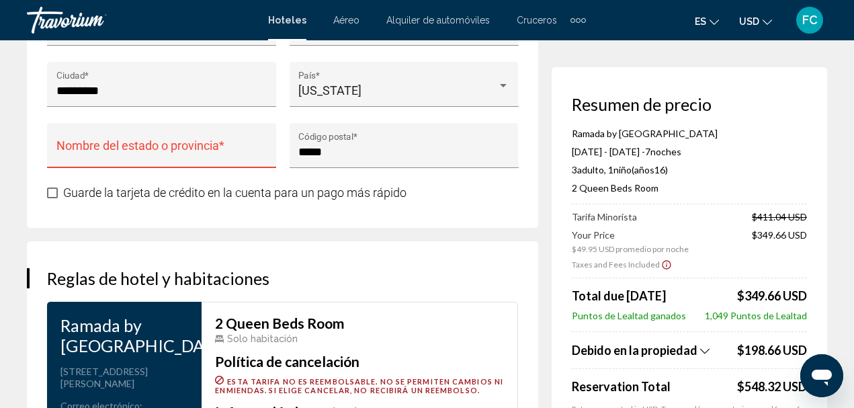
scroll to position [1671, 0]
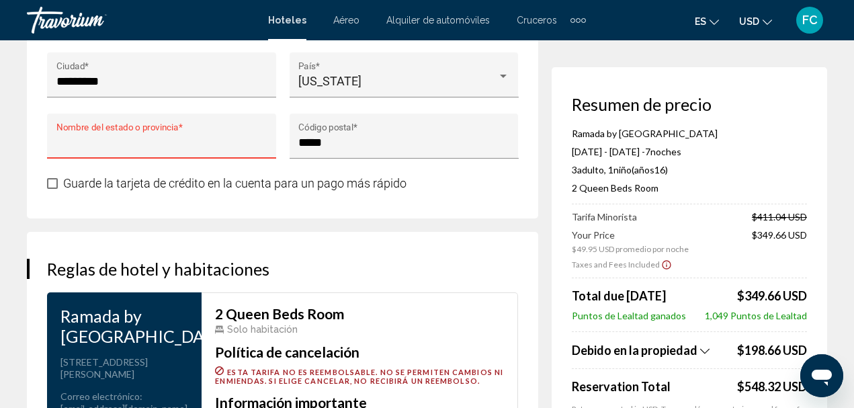
click at [197, 142] on input "Nombre del estado o provincia *" at bounding box center [161, 142] width 211 height 13
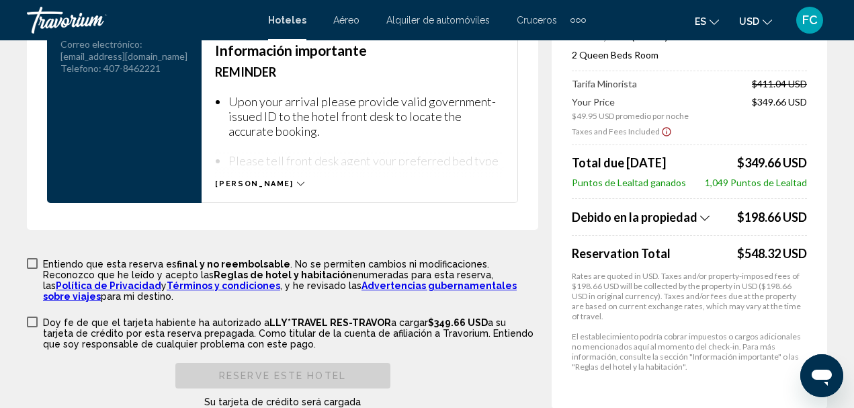
scroll to position [2074, 0]
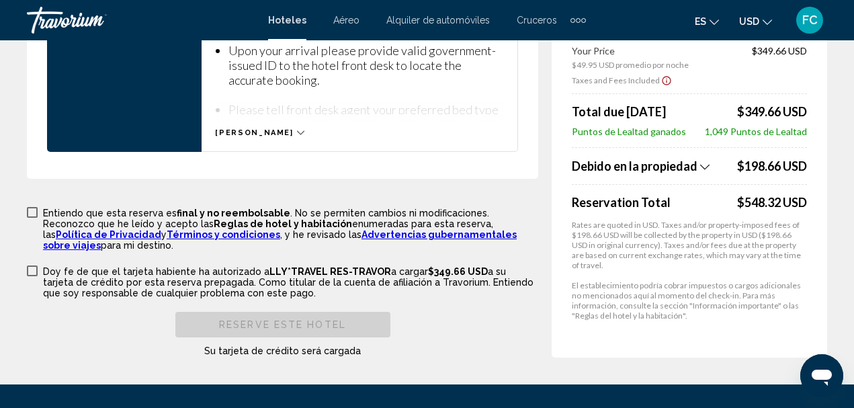
type input "**********"
click at [32, 211] on span "Main content" at bounding box center [32, 212] width 11 height 11
click at [29, 265] on span "Main content" at bounding box center [32, 270] width 11 height 11
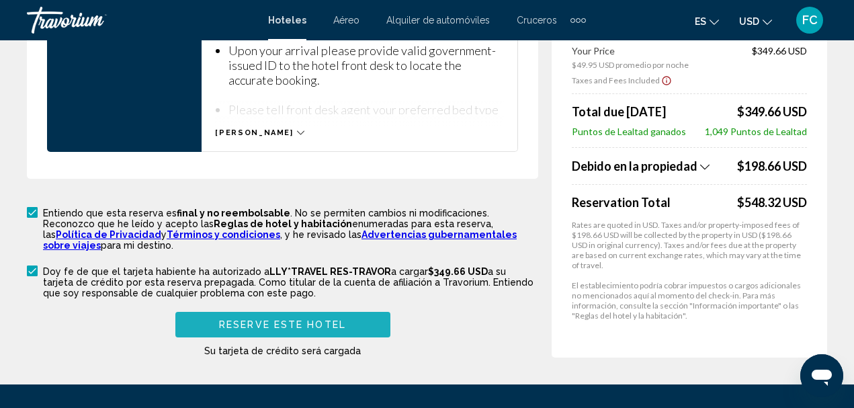
click at [320, 320] on span "Reserve este hotel" at bounding box center [282, 325] width 127 height 11
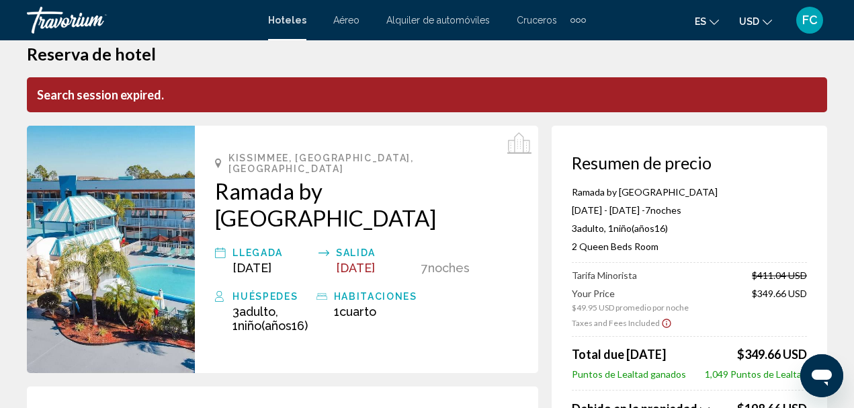
scroll to position [5, 0]
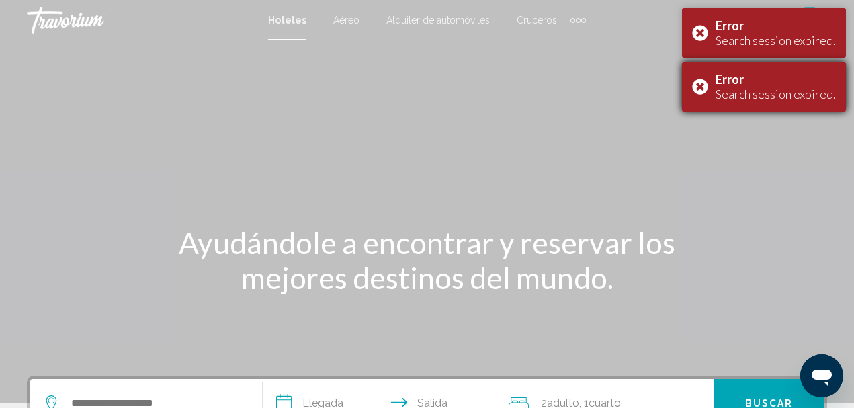
click at [705, 80] on div "Error Search session expired." at bounding box center [764, 87] width 164 height 50
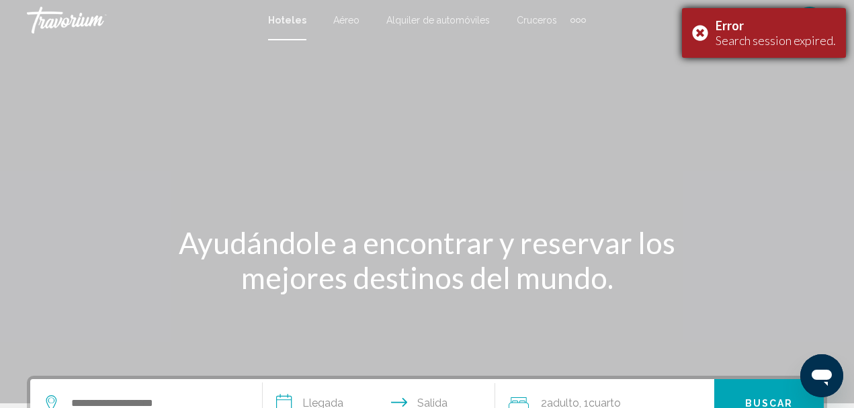
click at [702, 26] on div "Error Search session expired." at bounding box center [764, 33] width 164 height 50
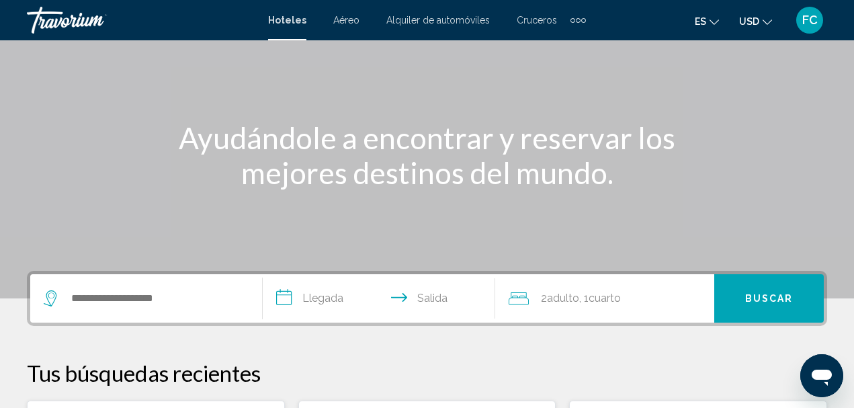
scroll to position [134, 0]
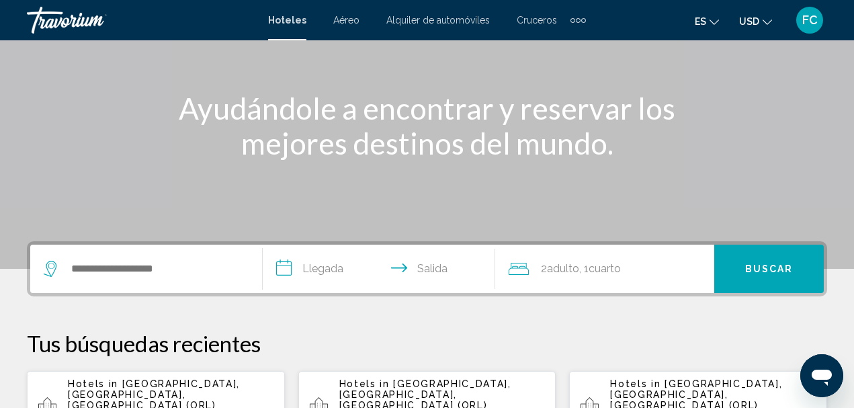
click at [192, 255] on div "Search widget" at bounding box center [146, 269] width 205 height 48
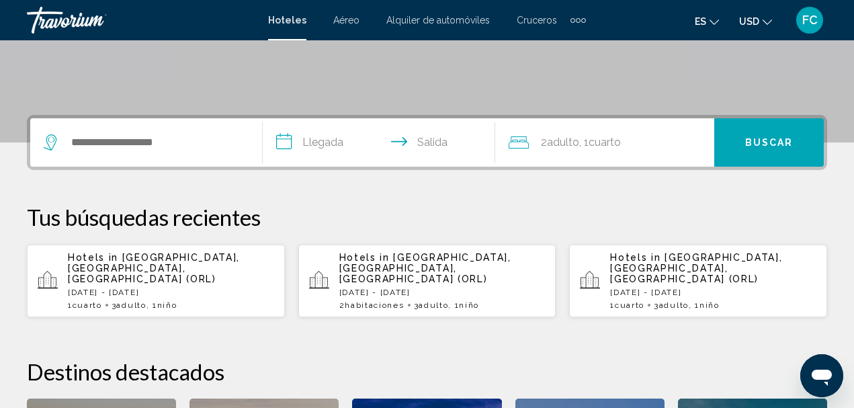
scroll to position [332, 0]
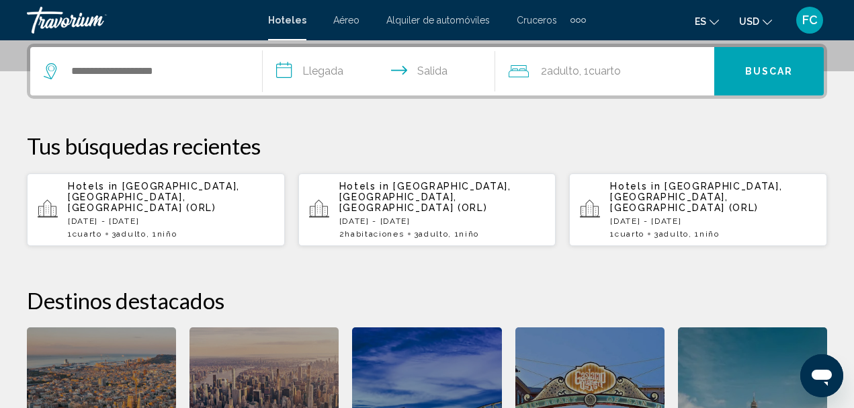
click at [172, 81] on div "Search widget" at bounding box center [146, 71] width 205 height 48
click at [192, 75] on input "Search widget" at bounding box center [156, 71] width 172 height 20
click at [196, 77] on input "Search widget" at bounding box center [156, 71] width 172 height 20
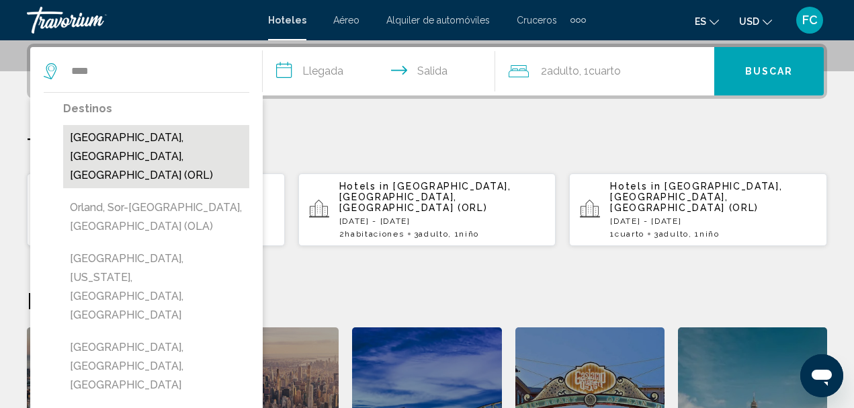
click at [212, 138] on button "[GEOGRAPHIC_DATA], [GEOGRAPHIC_DATA], [GEOGRAPHIC_DATA] (ORL)" at bounding box center [156, 156] width 186 height 63
type input "**********"
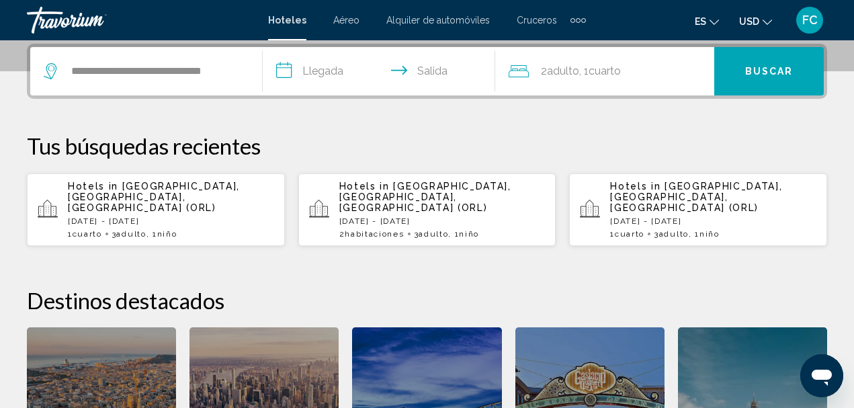
click at [311, 68] on input "**********" at bounding box center [382, 73] width 238 height 52
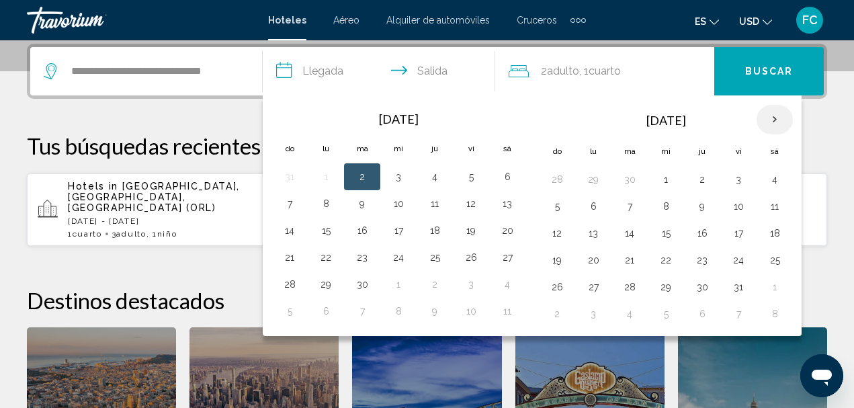
click at [772, 118] on th "Next month" at bounding box center [775, 120] width 36 height 30
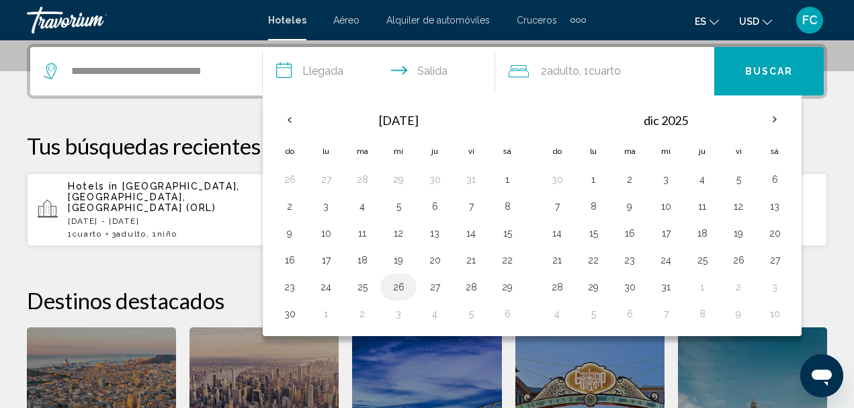
click at [400, 286] on button "26" at bounding box center [399, 287] width 22 height 19
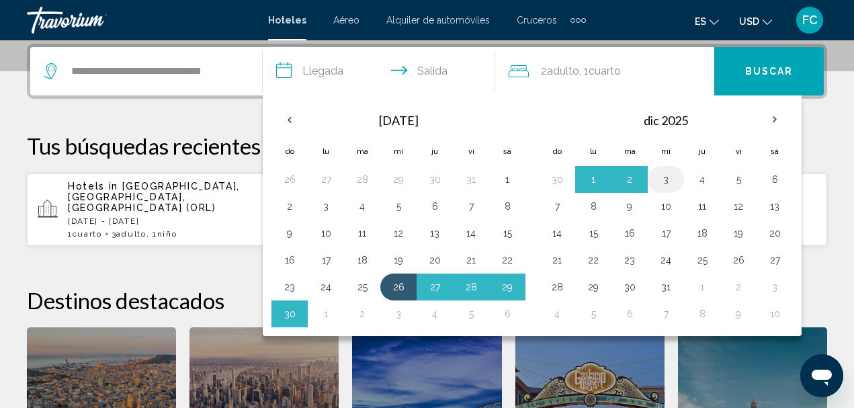
click at [668, 180] on button "3" at bounding box center [666, 179] width 22 height 19
type input "**********"
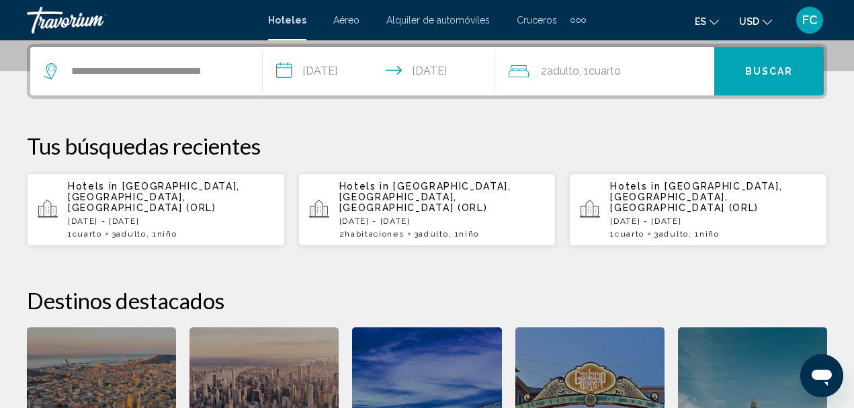
click at [582, 71] on span ", 1 Cuarto habitaciones" at bounding box center [600, 71] width 42 height 19
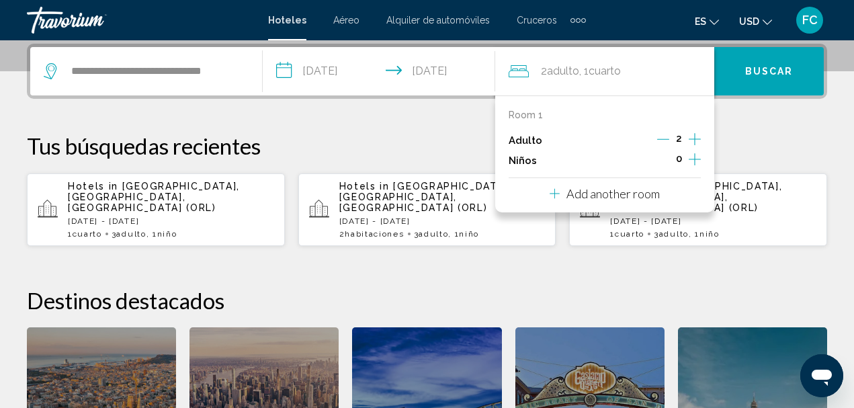
click at [692, 136] on icon "Increment adults" at bounding box center [695, 139] width 12 height 16
click at [694, 155] on icon "Increment children" at bounding box center [695, 159] width 12 height 16
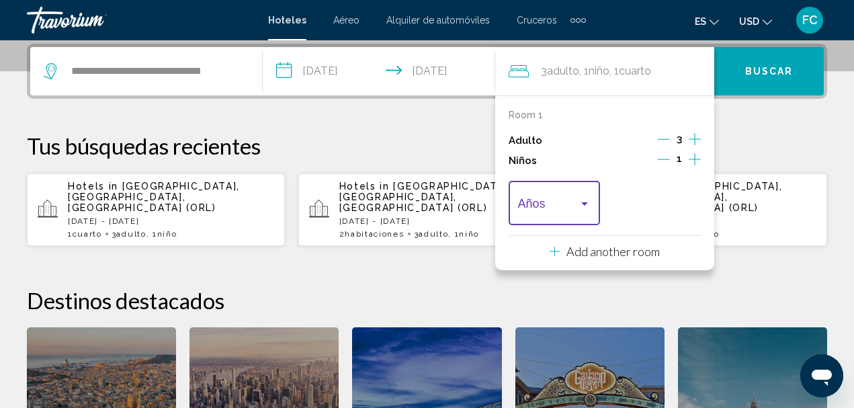
click at [588, 202] on div "Travelers: 3 adults, 1 child" at bounding box center [585, 203] width 12 height 11
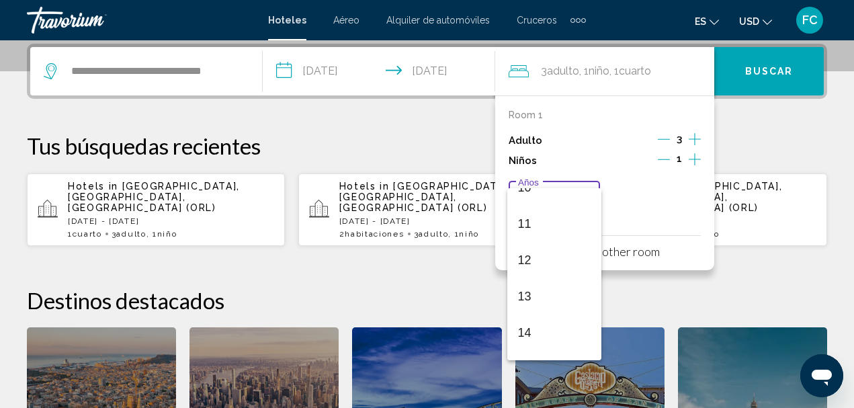
scroll to position [481, 0]
click at [556, 306] on span "16" at bounding box center [554, 306] width 73 height 36
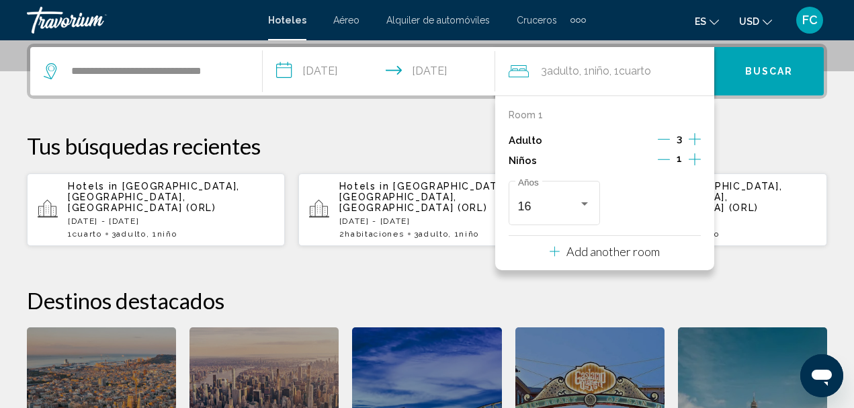
click at [753, 71] on span "Buscar" at bounding box center [769, 72] width 48 height 11
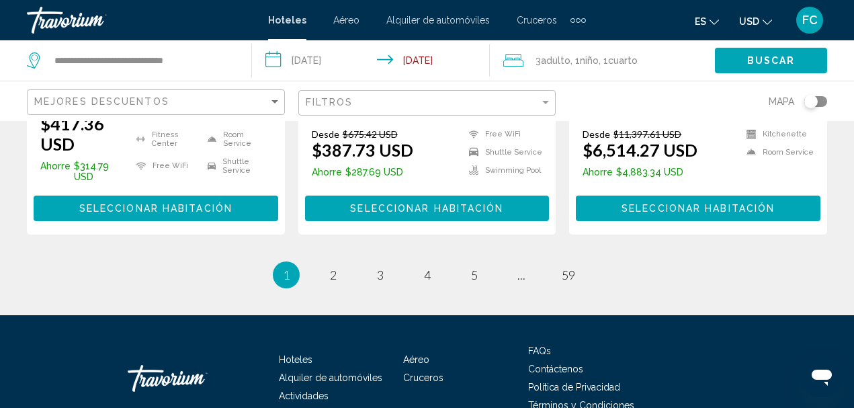
scroll to position [2094, 0]
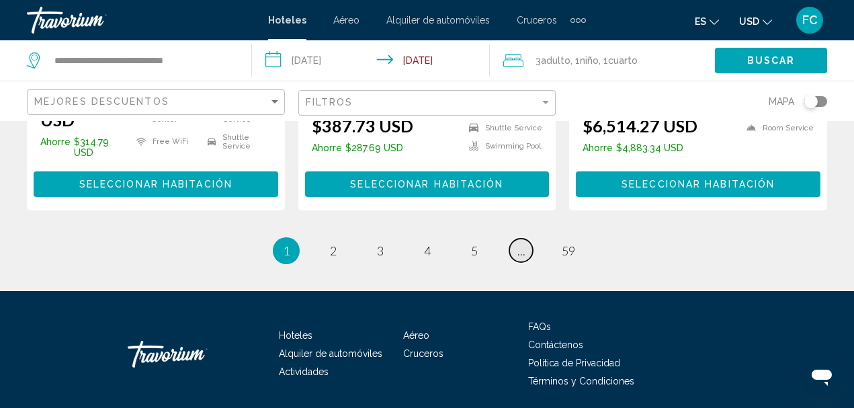
click at [516, 239] on link "page ..." at bounding box center [521, 251] width 24 height 24
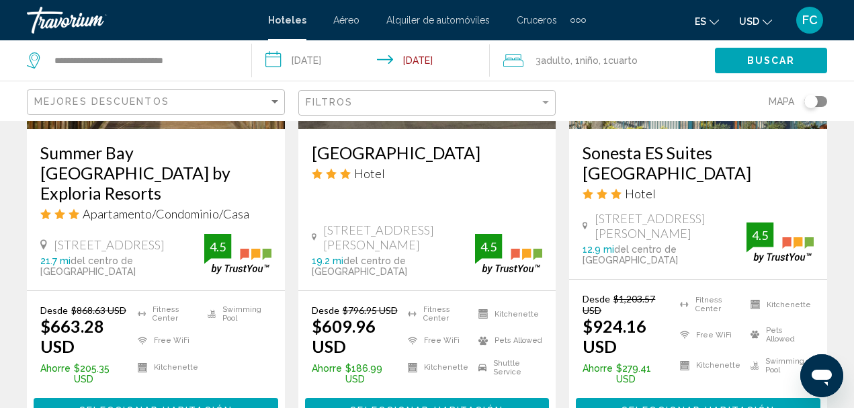
scroll to position [2053, 0]
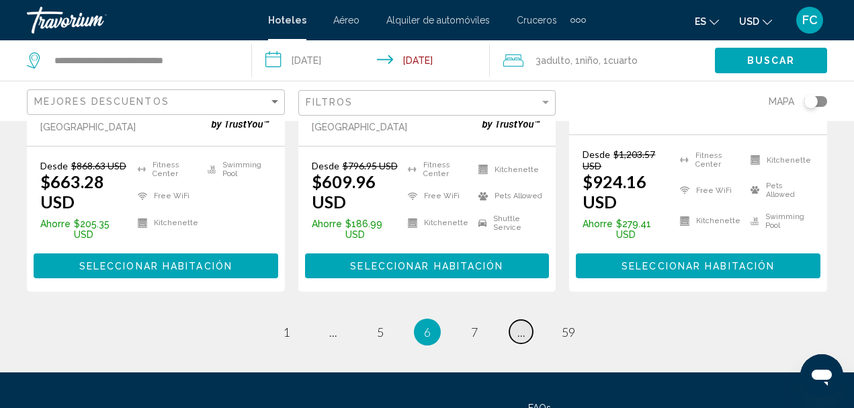
click at [520, 325] on span "..." at bounding box center [522, 332] width 8 height 15
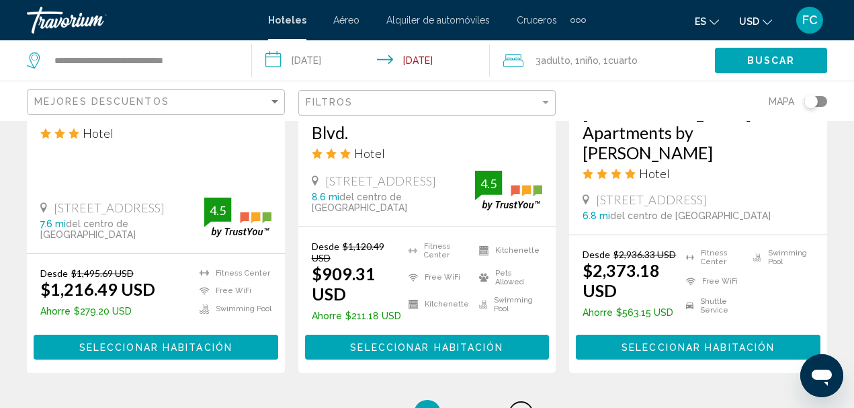
scroll to position [2114, 0]
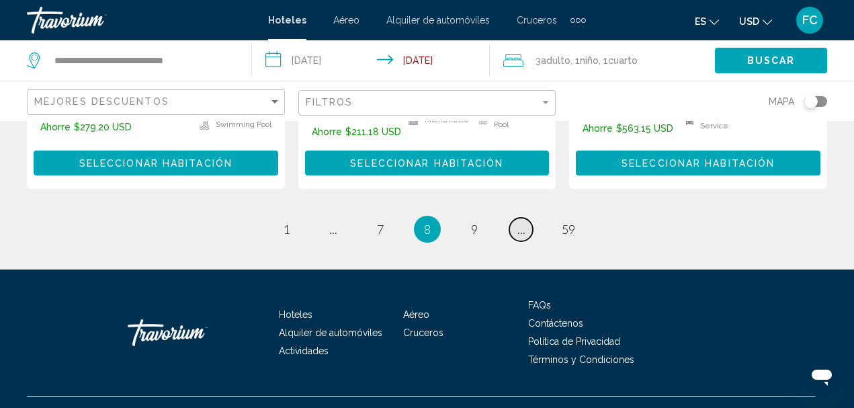
click at [521, 222] on span "..." at bounding box center [522, 229] width 8 height 15
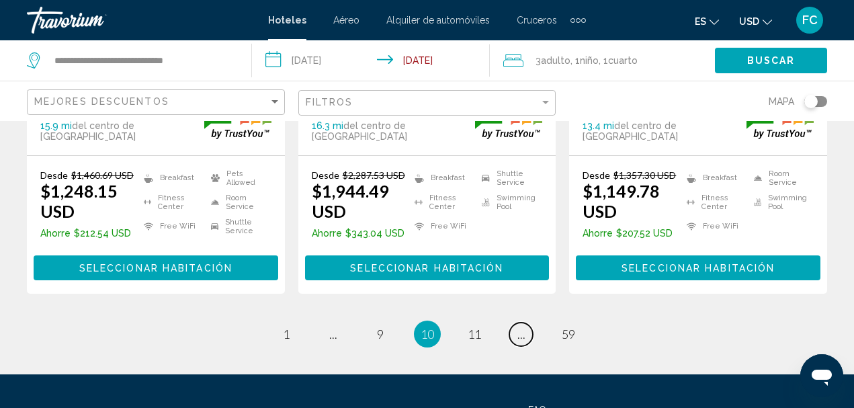
scroll to position [2011, 0]
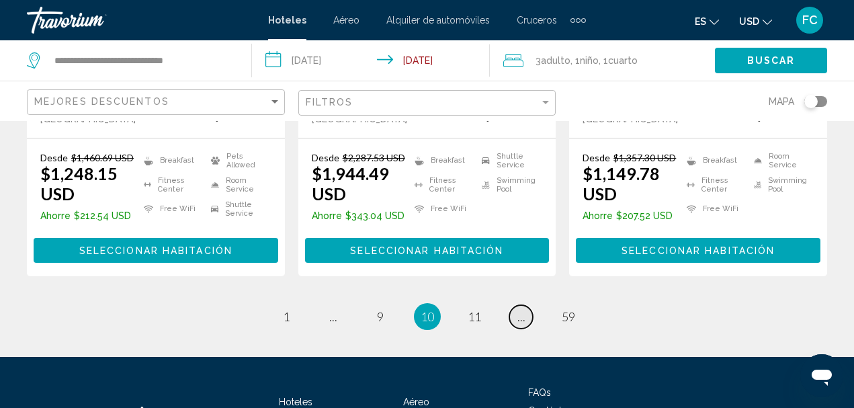
click at [518, 309] on span "..." at bounding box center [522, 316] width 8 height 15
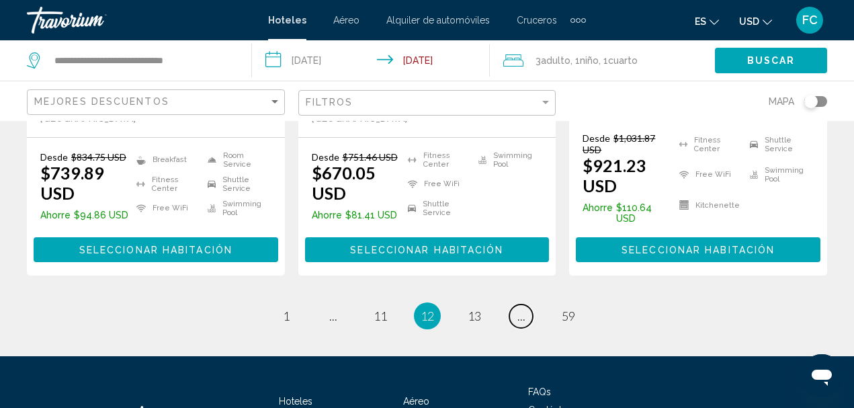
scroll to position [2126, 0]
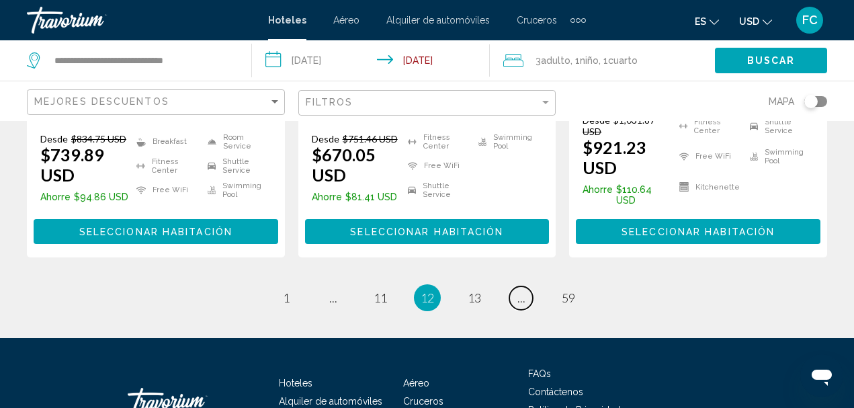
drag, startPoint x: 862, startPoint y: 61, endPoint x: 38, endPoint y: 17, distance: 825.9
click at [476, 290] on span "13" at bounding box center [474, 297] width 13 height 15
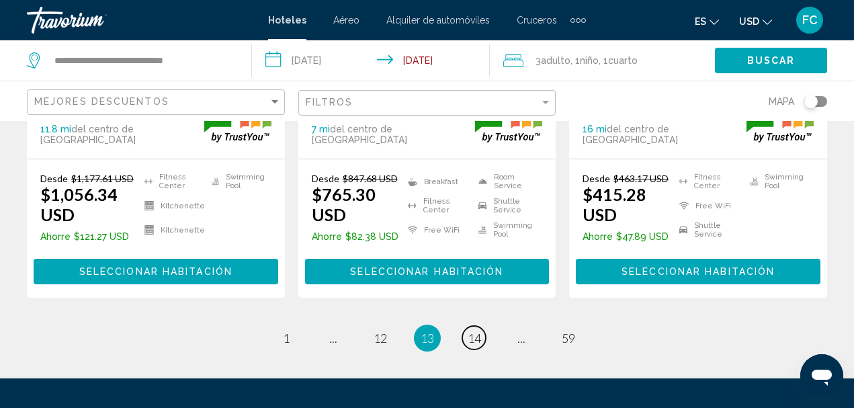
scroll to position [2040, 0]
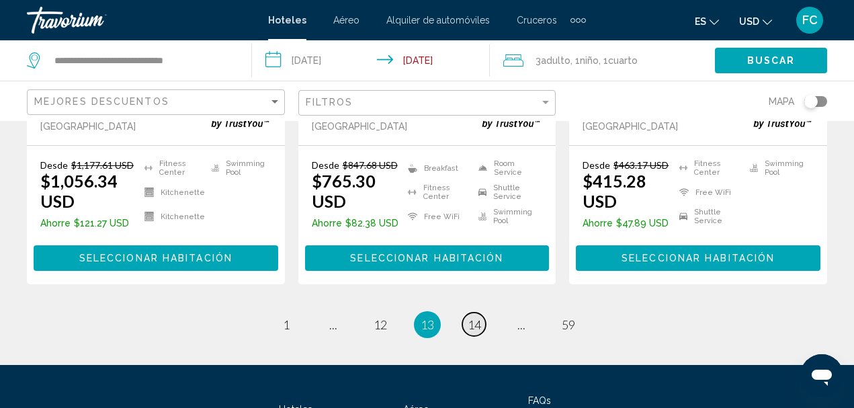
click at [468, 317] on span "14" at bounding box center [474, 324] width 13 height 15
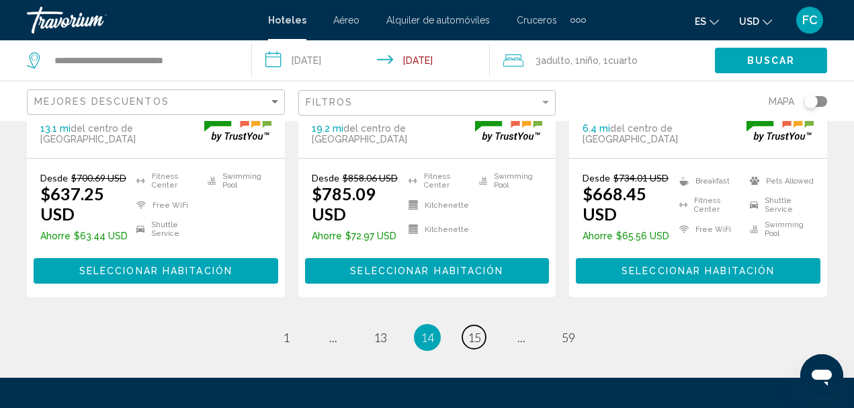
scroll to position [1980, 0]
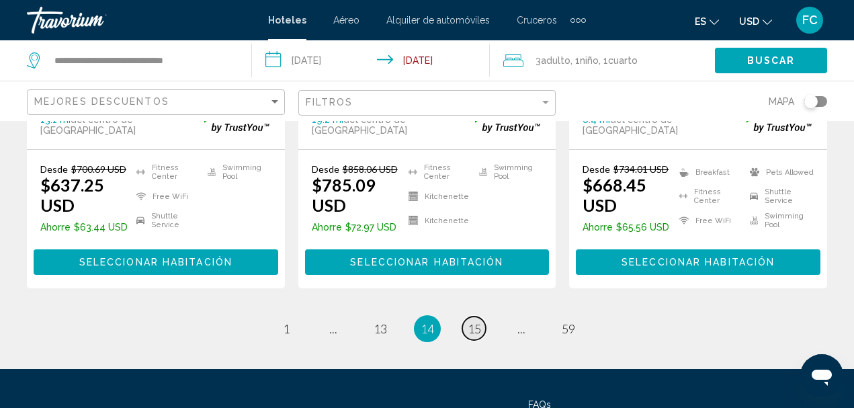
click at [468, 321] on span "15" at bounding box center [474, 328] width 13 height 15
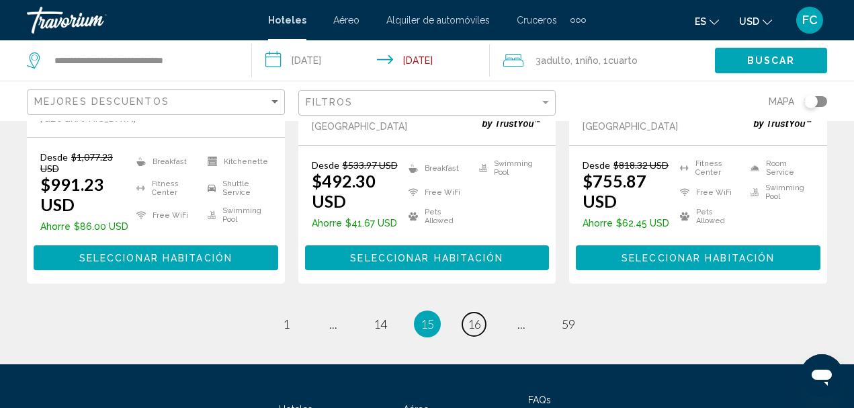
scroll to position [2056, 0]
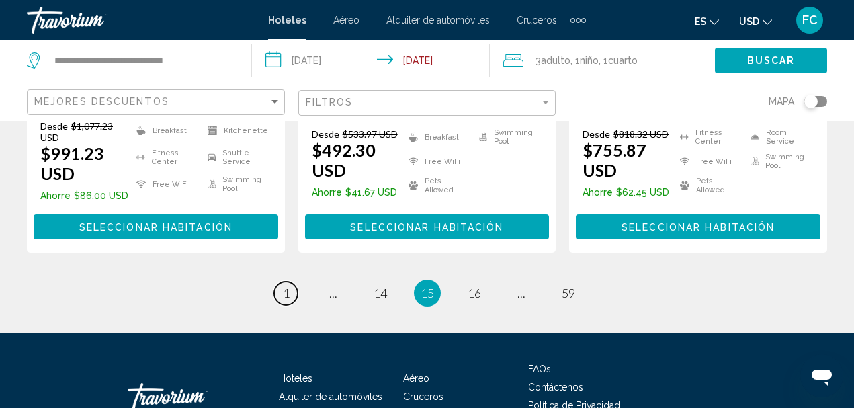
click at [282, 282] on link "page 1" at bounding box center [286, 294] width 24 height 24
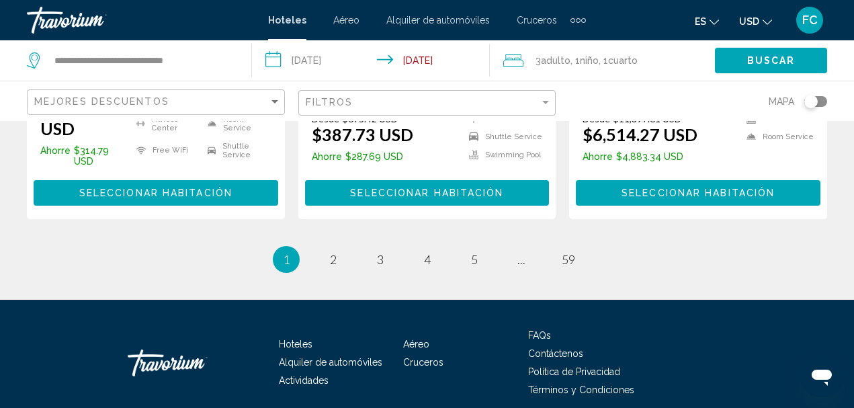
scroll to position [2094, 0]
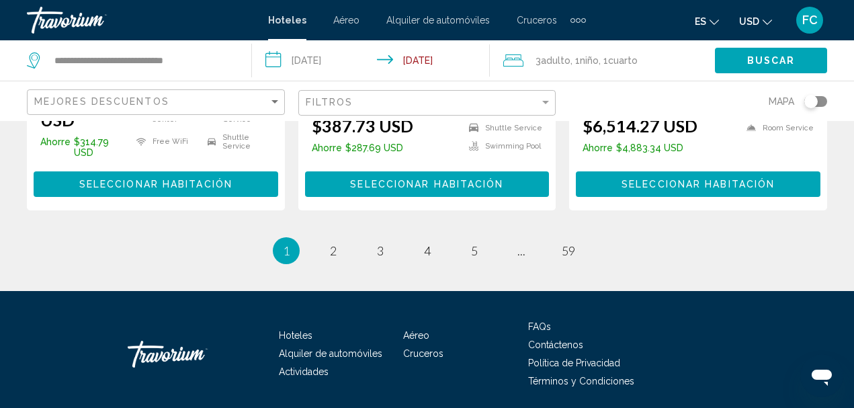
drag, startPoint x: 856, startPoint y: 63, endPoint x: 8, endPoint y: 15, distance: 849.6
click at [337, 239] on link "page 2" at bounding box center [333, 251] width 24 height 24
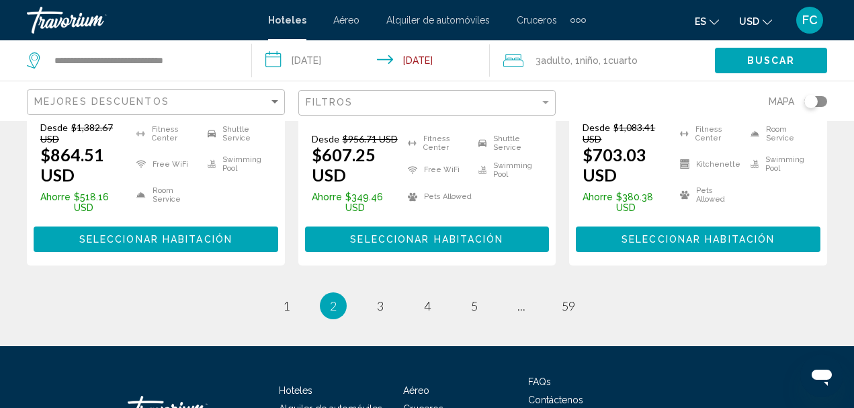
scroll to position [2080, 0]
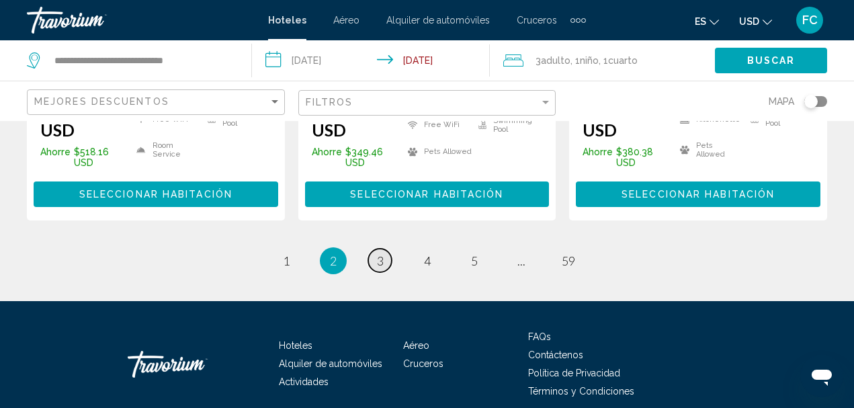
click at [381, 253] on span "3" at bounding box center [380, 260] width 7 height 15
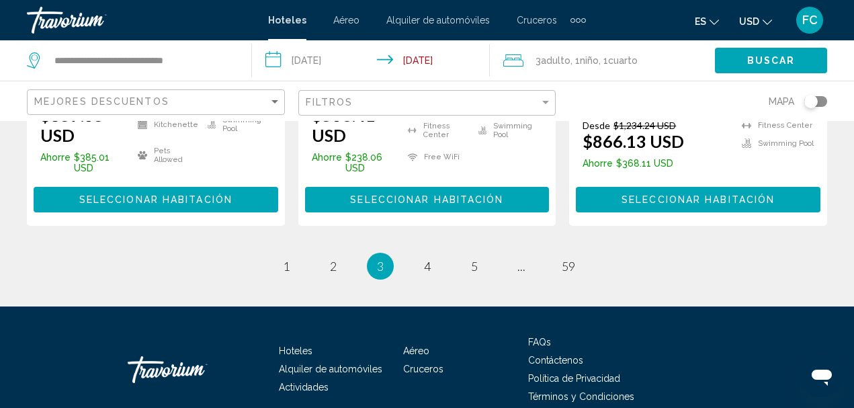
scroll to position [2074, 0]
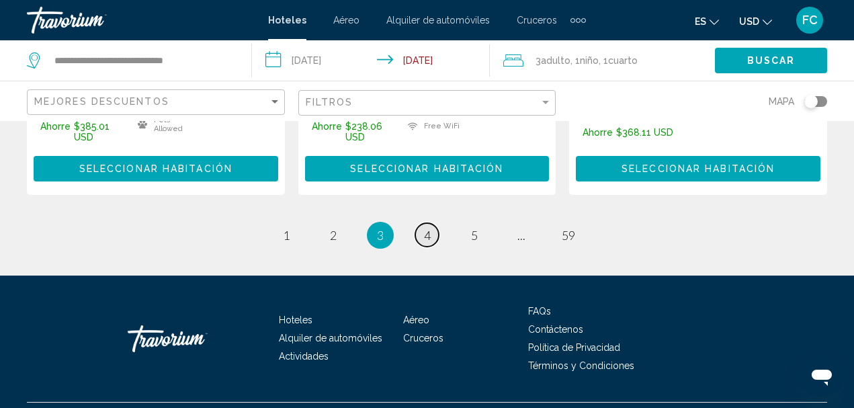
click at [425, 228] on span "4" at bounding box center [427, 235] width 7 height 15
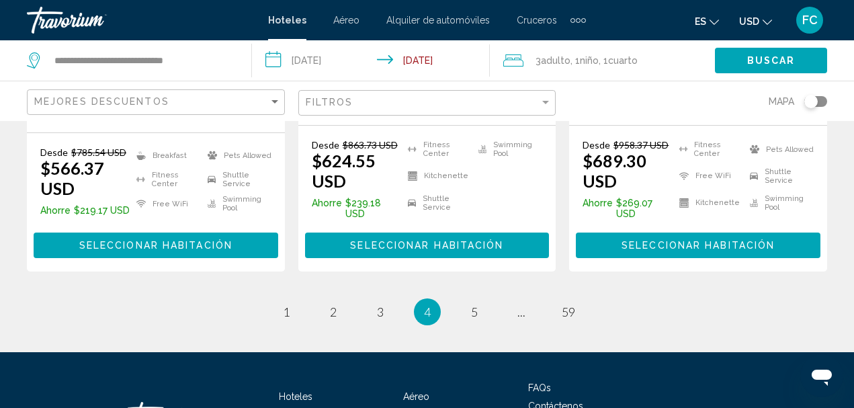
scroll to position [2112, 0]
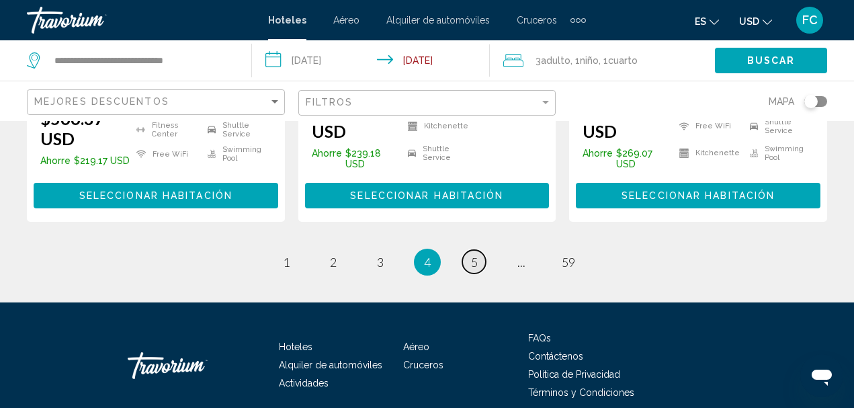
click at [482, 250] on link "page 5" at bounding box center [474, 262] width 24 height 24
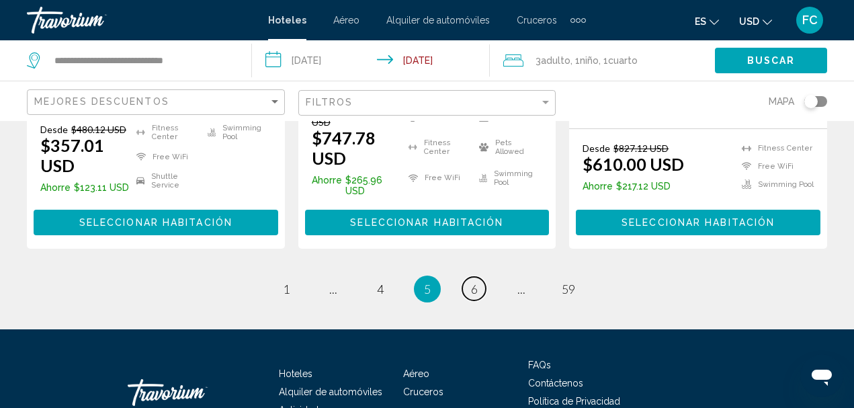
scroll to position [2047, 0]
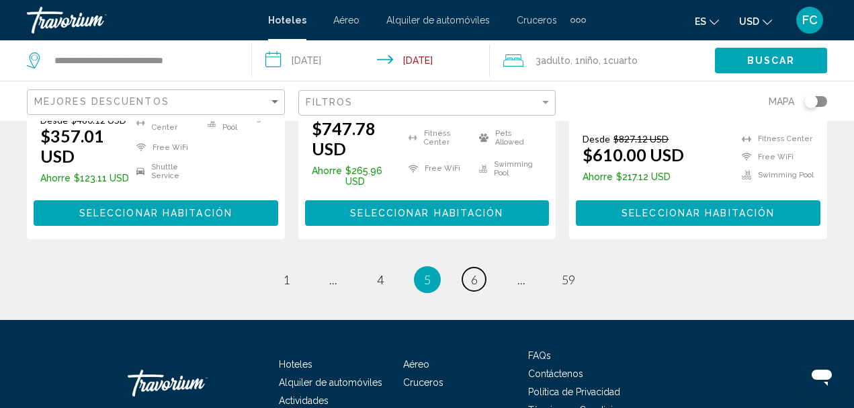
click at [469, 268] on link "page 6" at bounding box center [474, 280] width 24 height 24
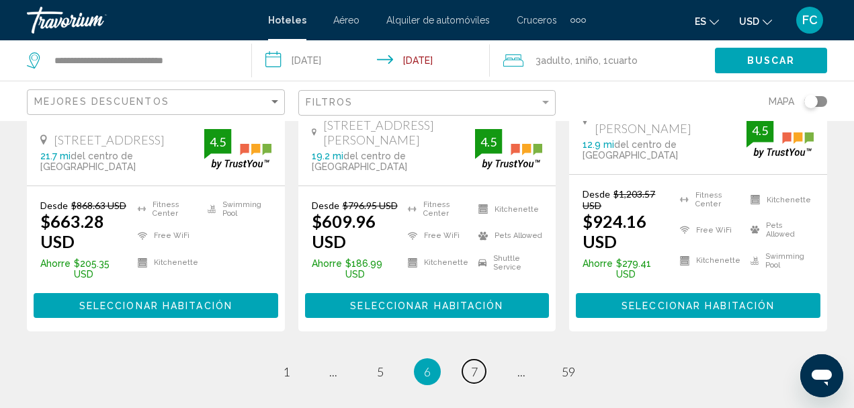
scroll to position [2018, 0]
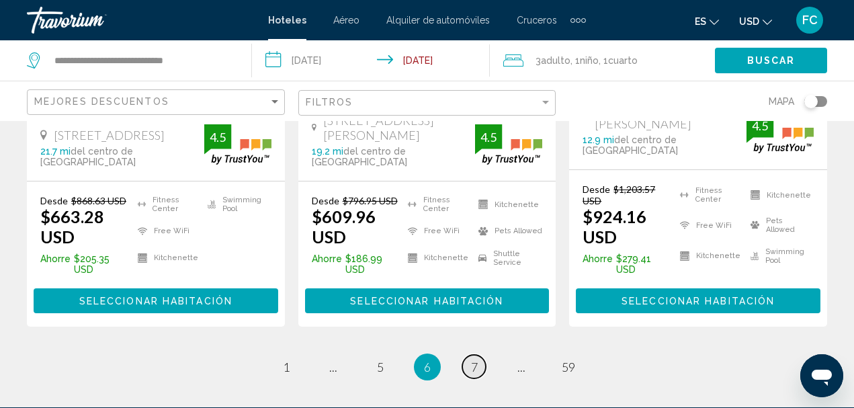
click at [475, 360] on span "7" at bounding box center [474, 367] width 7 height 15
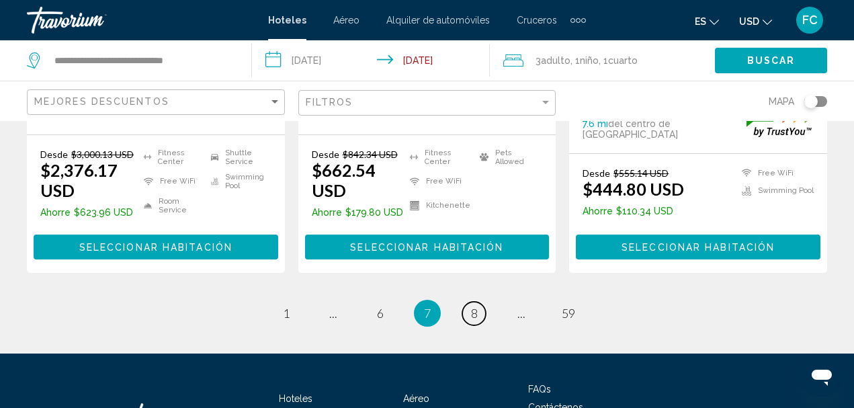
scroll to position [2039, 0]
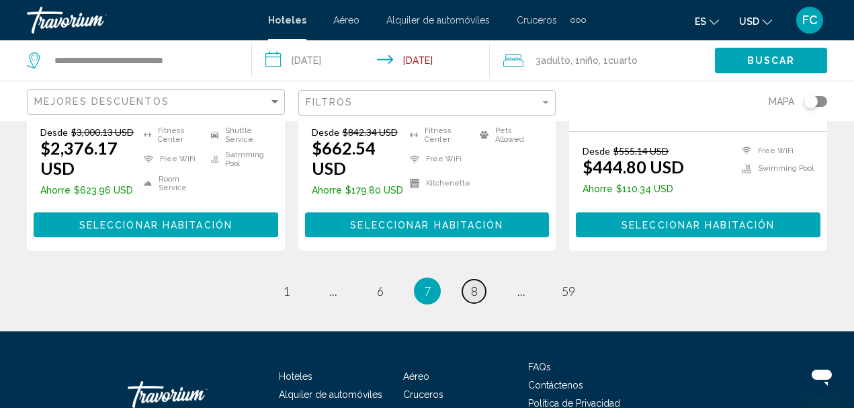
click at [481, 280] on link "page 8" at bounding box center [474, 292] width 24 height 24
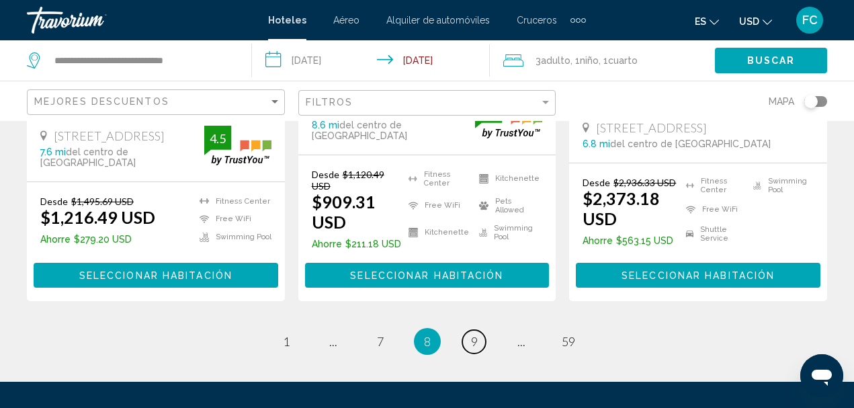
scroll to position [2006, 0]
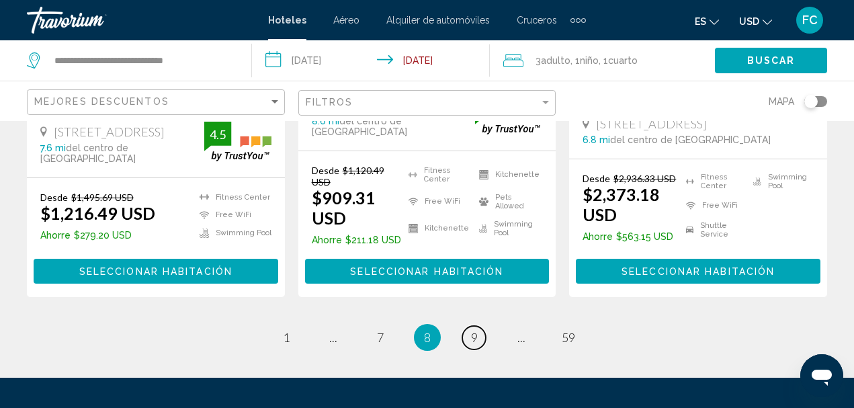
drag, startPoint x: 477, startPoint y: 313, endPoint x: 491, endPoint y: 312, distance: 14.8
click at [478, 326] on link "page 9" at bounding box center [474, 338] width 24 height 24
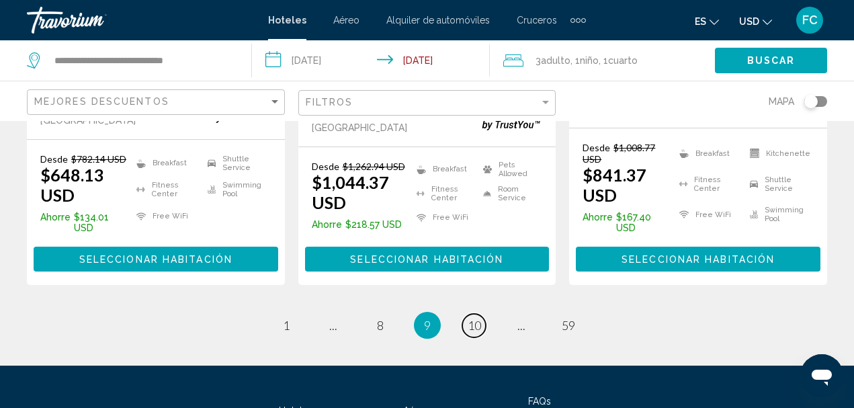
scroll to position [2109, 0]
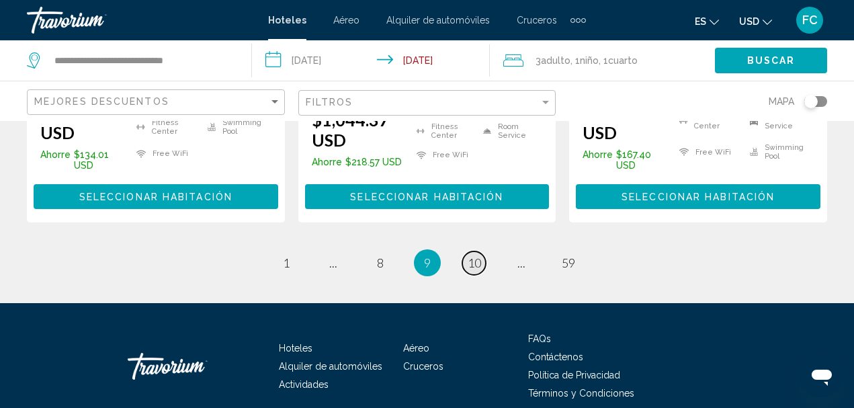
click at [481, 255] on span "10" at bounding box center [474, 262] width 13 height 15
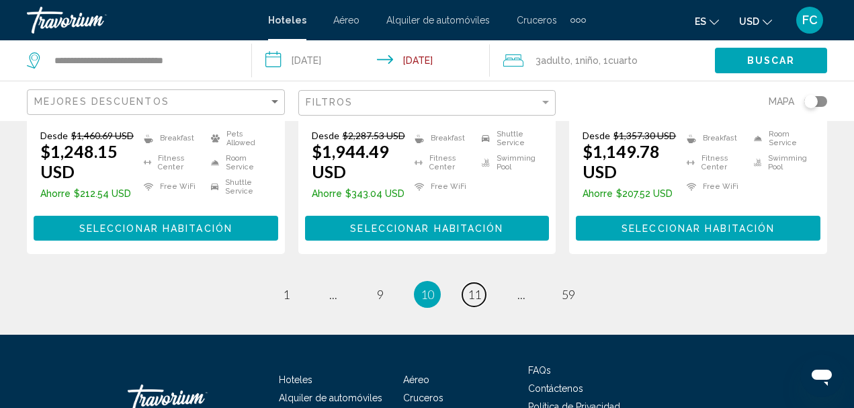
scroll to position [2042, 0]
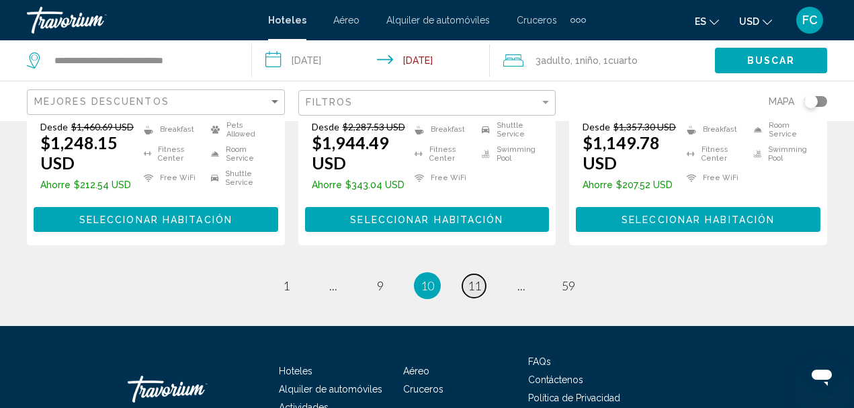
click at [469, 278] on span "11" at bounding box center [474, 285] width 13 height 15
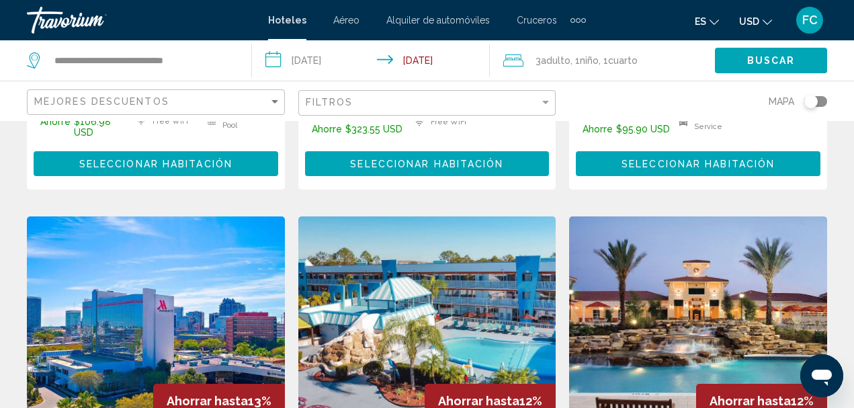
scroll to position [1588, 0]
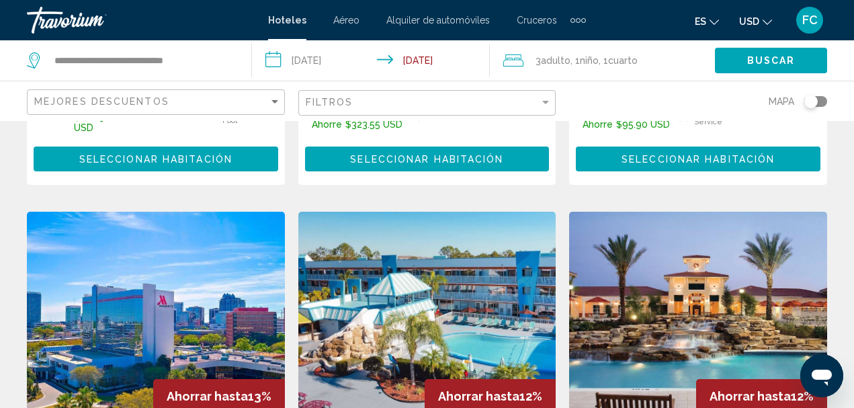
click at [421, 266] on img "Main content" at bounding box center [427, 319] width 258 height 215
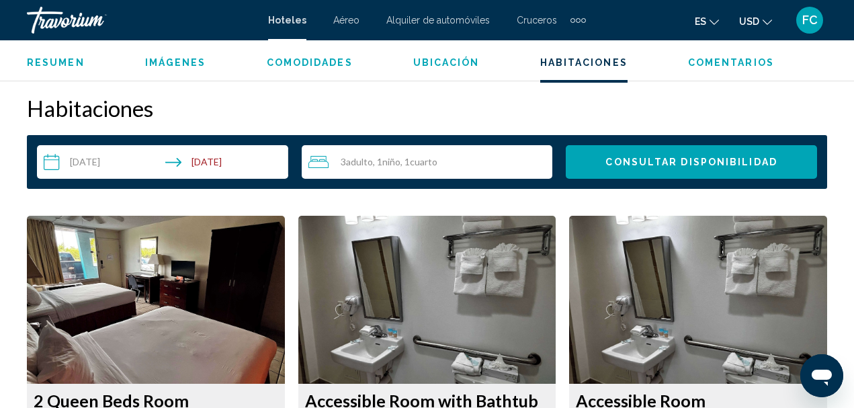
scroll to position [1933, 0]
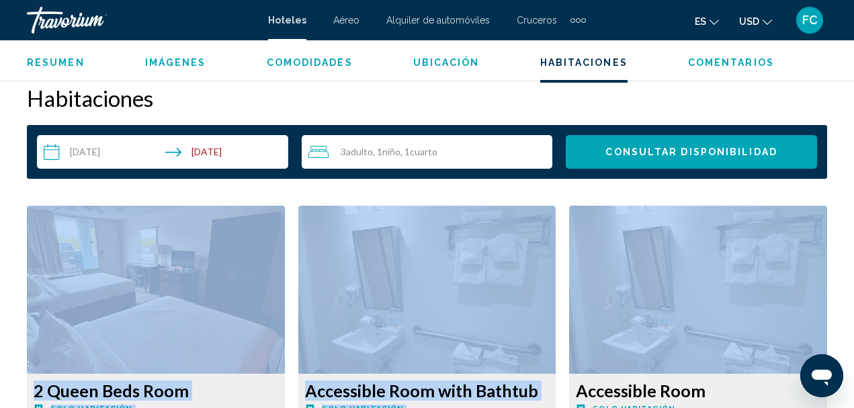
drag, startPoint x: 849, startPoint y: 159, endPoint x: 864, endPoint y: 188, distance: 32.2
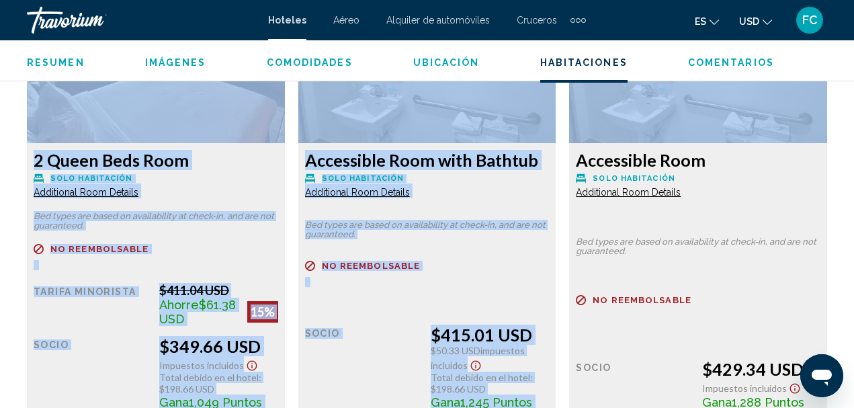
scroll to position [2154, 0]
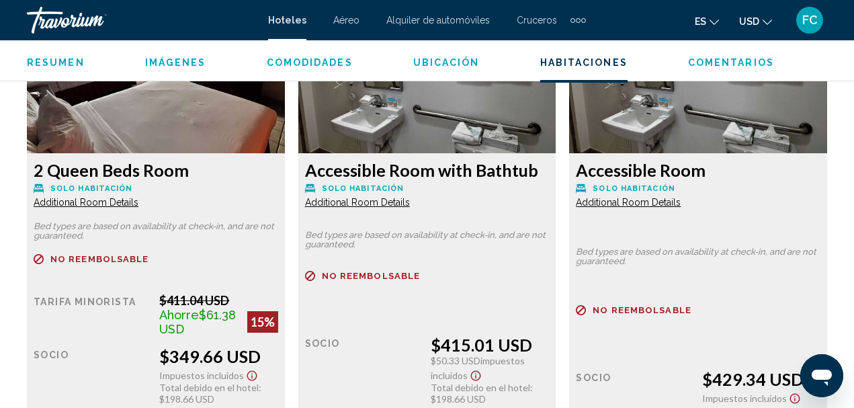
click at [133, 286] on div "No reembolsable Tarifa Minorista $411.04 USD Ahorre $61.38 USD 15% cuando canje…" at bounding box center [156, 361] width 245 height 215
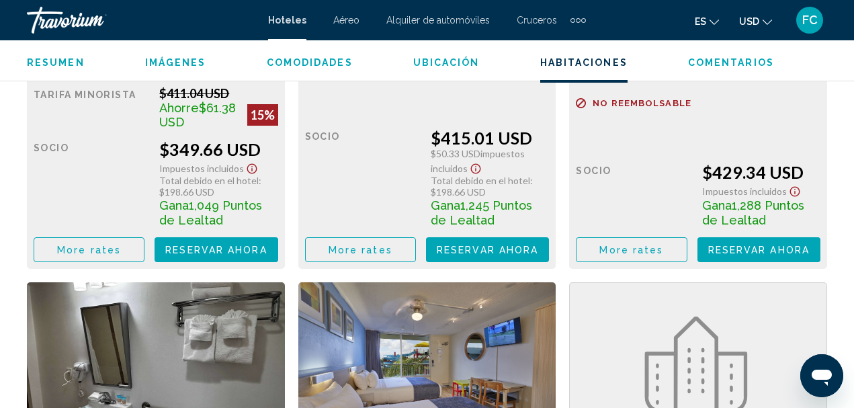
scroll to position [2410, 0]
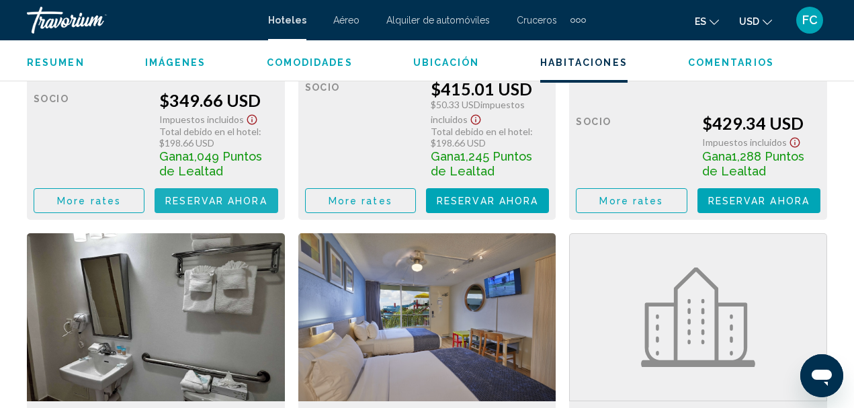
click at [200, 198] on span "Reservar ahora" at bounding box center [215, 201] width 101 height 11
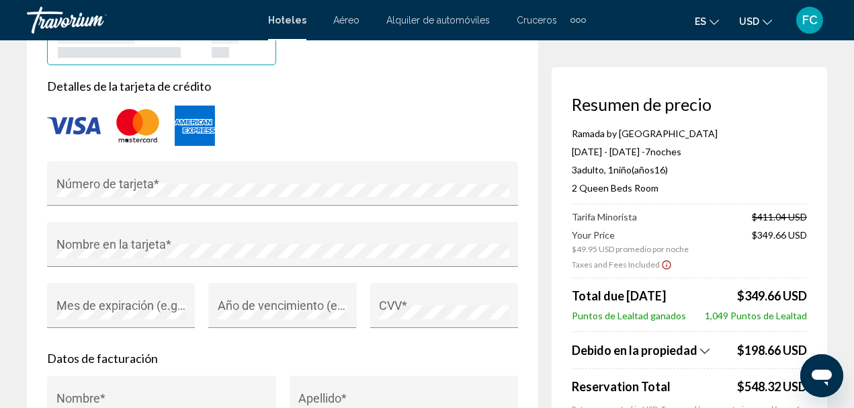
scroll to position [1239, 0]
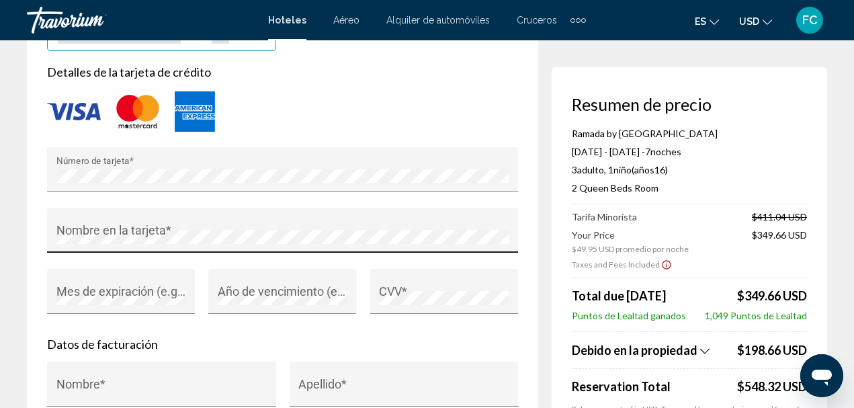
click at [198, 235] on div "Nombre en la tarjeta *" at bounding box center [282, 235] width 453 height 36
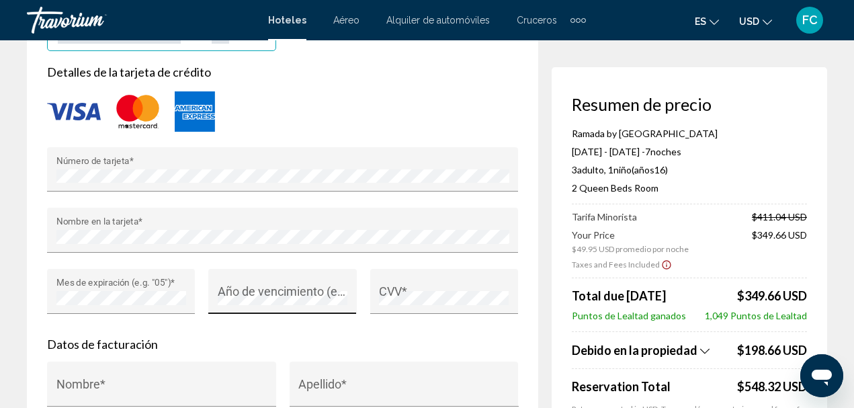
click at [306, 288] on div "Año de vencimiento (e.g. "2030") *" at bounding box center [283, 296] width 130 height 36
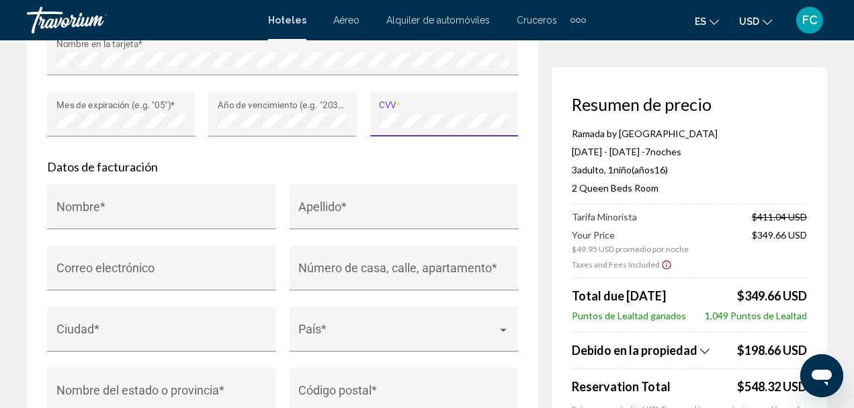
scroll to position [1441, 0]
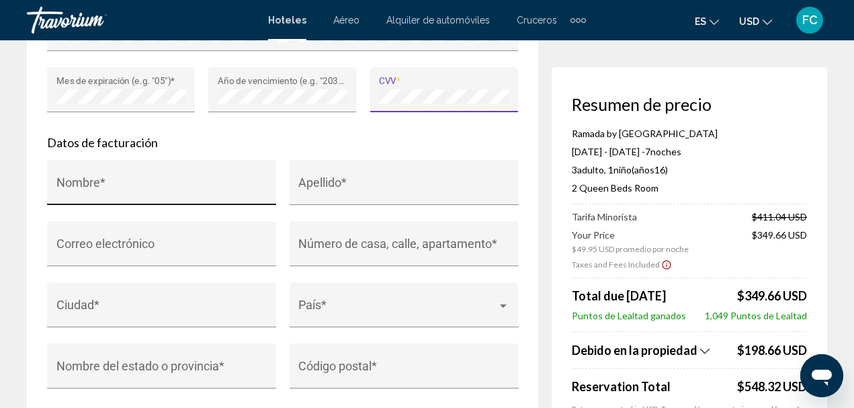
click at [144, 192] on input "Nombre *" at bounding box center [161, 188] width 211 height 13
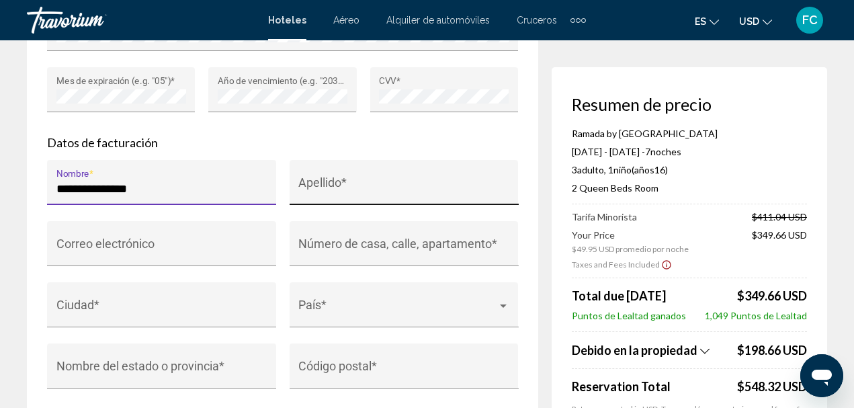
type input "**********"
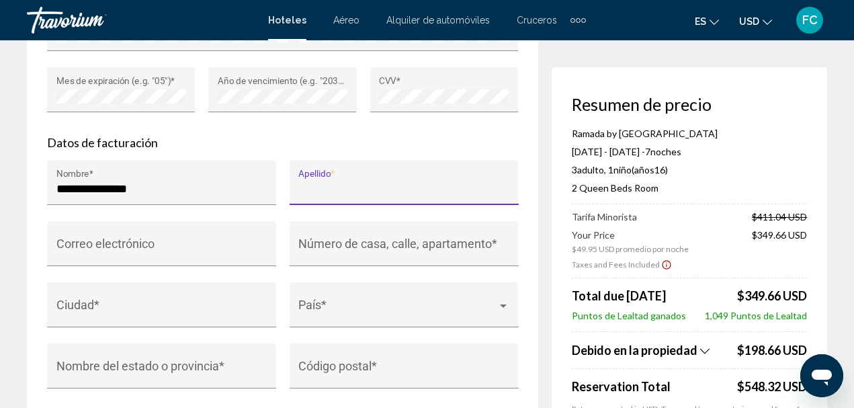
click at [391, 190] on input "Apellido *" at bounding box center [403, 188] width 211 height 13
type input "*******"
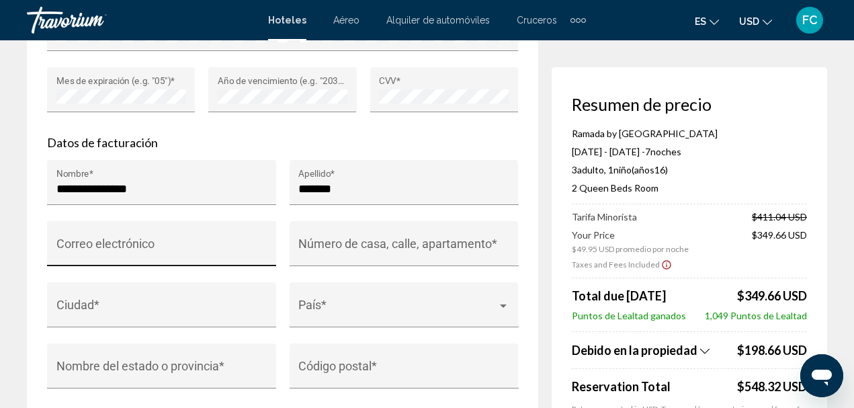
click at [200, 243] on div "Correo electrónico" at bounding box center [161, 249] width 211 height 36
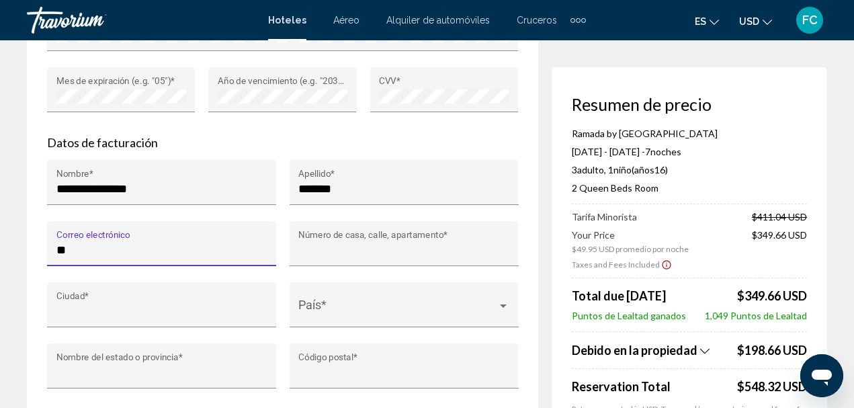
type input "**********"
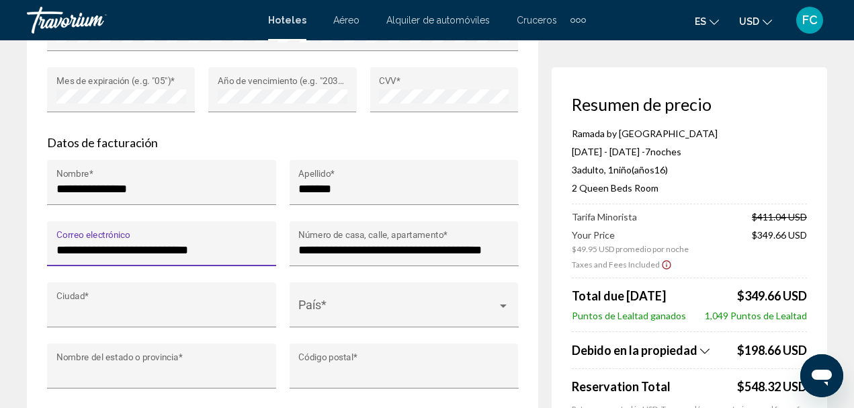
type input "*********"
type input "**********"
type input "*****"
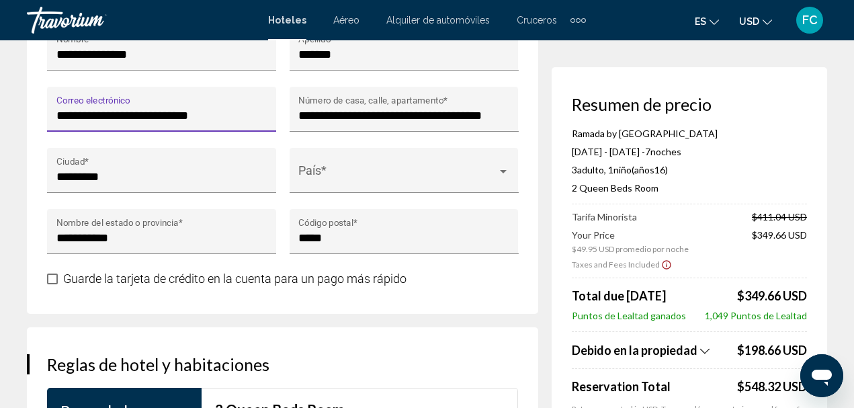
scroll to position [1643, 0]
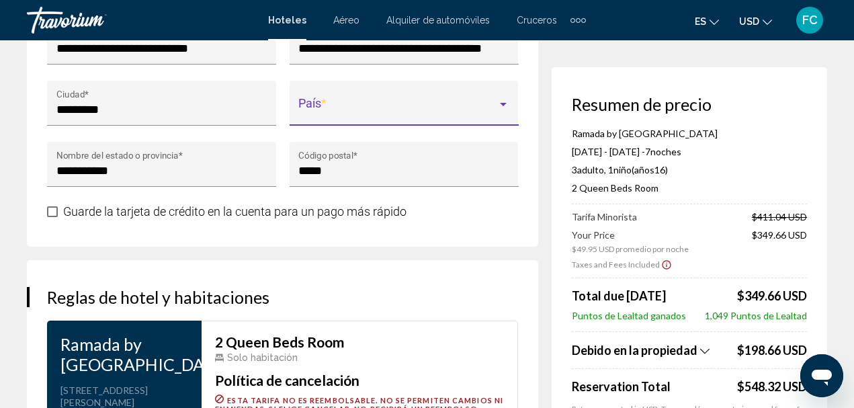
click at [504, 106] on div "Main content" at bounding box center [503, 104] width 7 height 3
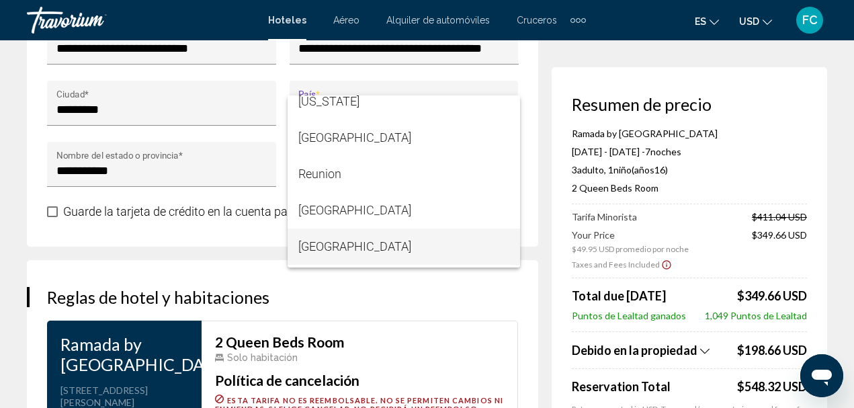
scroll to position [6669, 0]
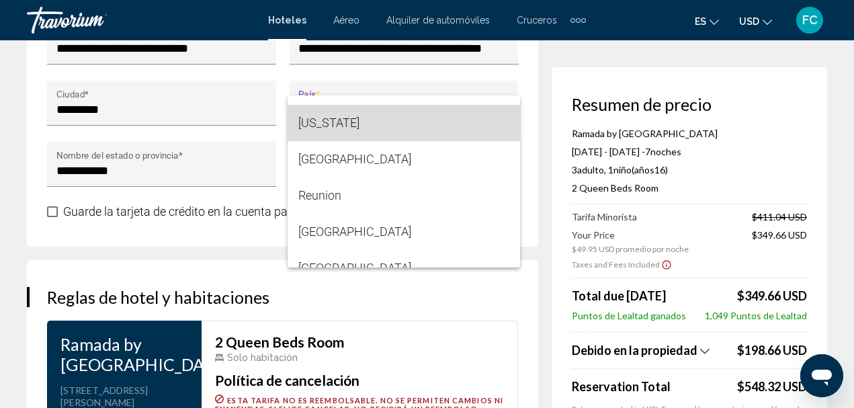
click at [413, 127] on span "[US_STATE]" at bounding box center [403, 123] width 211 height 36
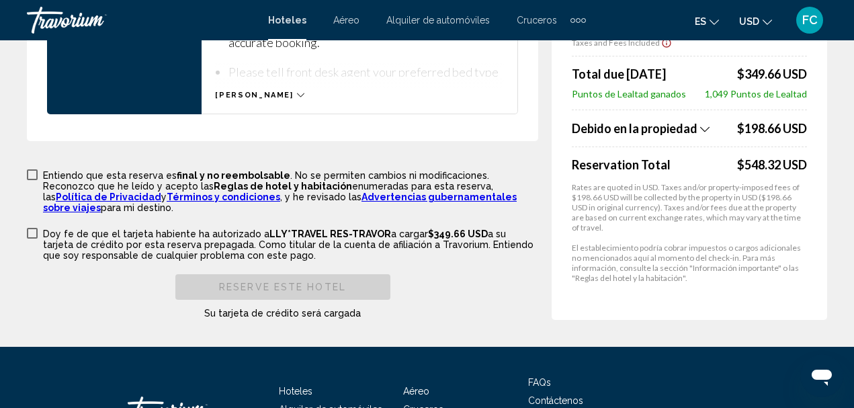
scroll to position [2113, 0]
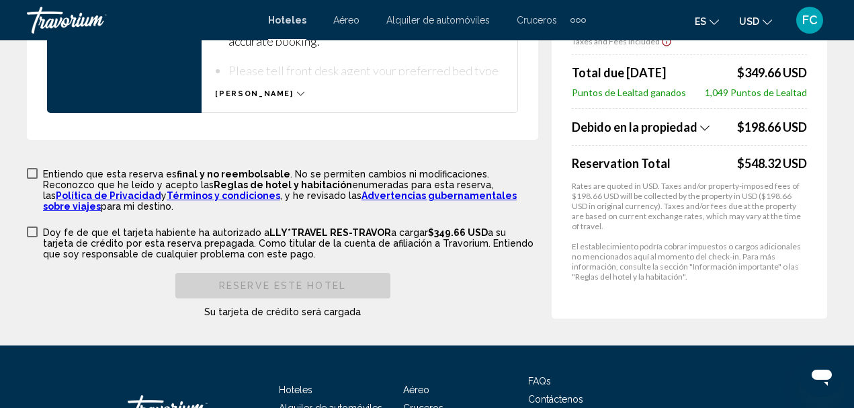
click at [35, 175] on span "Main content" at bounding box center [32, 173] width 11 height 11
click at [30, 227] on span "Main content" at bounding box center [32, 232] width 11 height 11
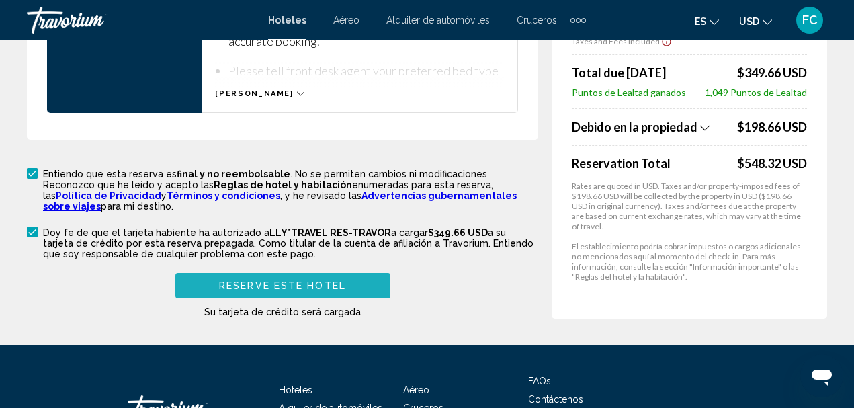
click at [317, 280] on span "Reserve este hotel" at bounding box center [282, 285] width 127 height 11
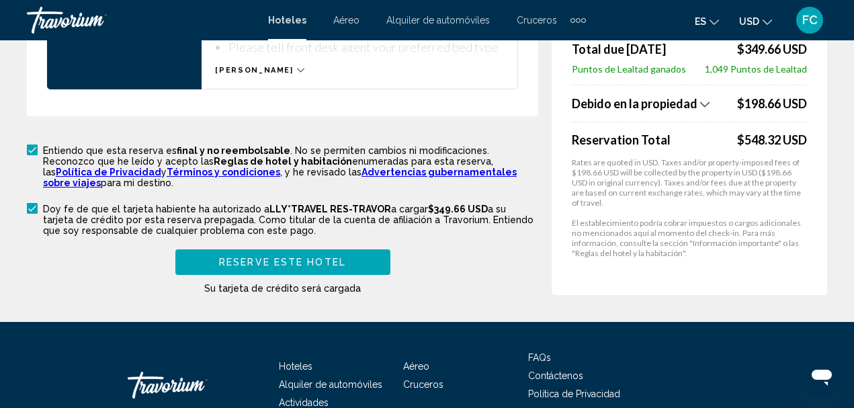
scroll to position [2209, 0]
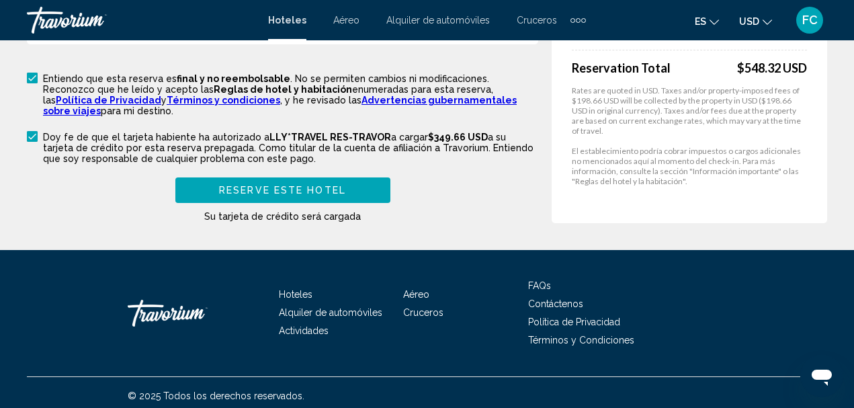
type input "**********"
click at [317, 184] on span "Reserve este hotel" at bounding box center [282, 189] width 127 height 11
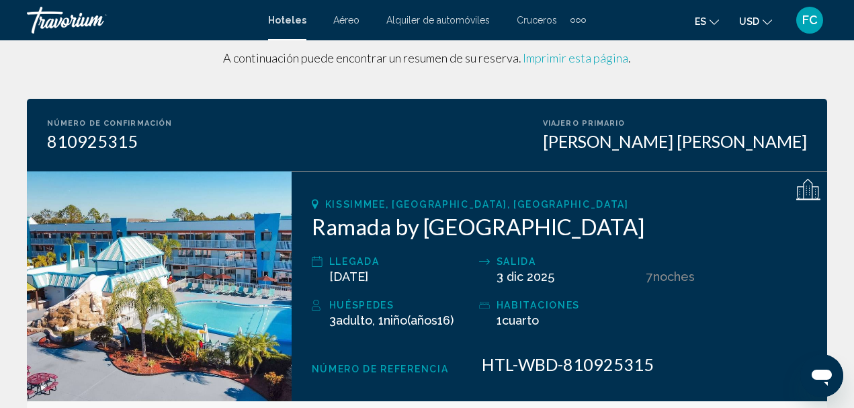
scroll to position [67, 0]
